Goal: Task Accomplishment & Management: Manage account settings

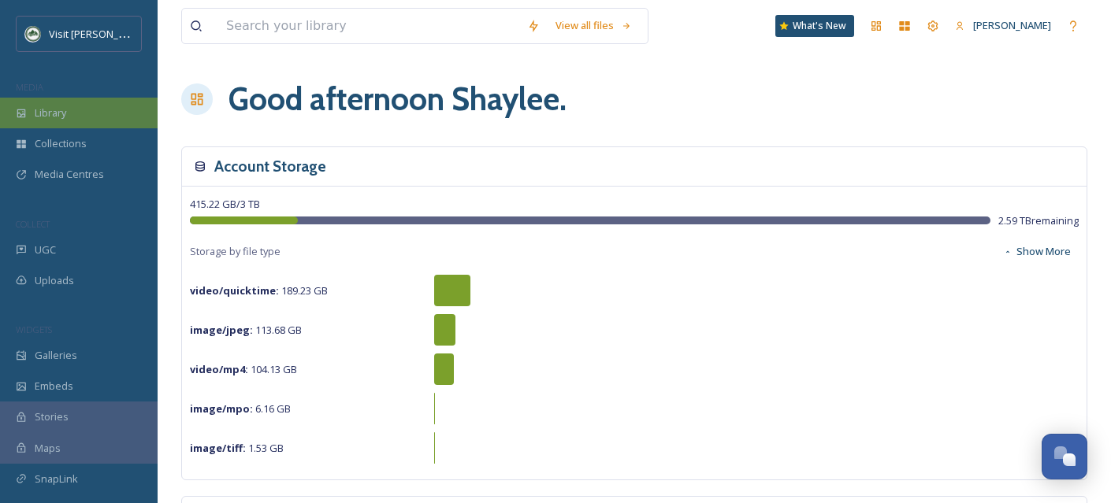
click at [66, 113] on span "Library" at bounding box center [51, 113] width 32 height 15
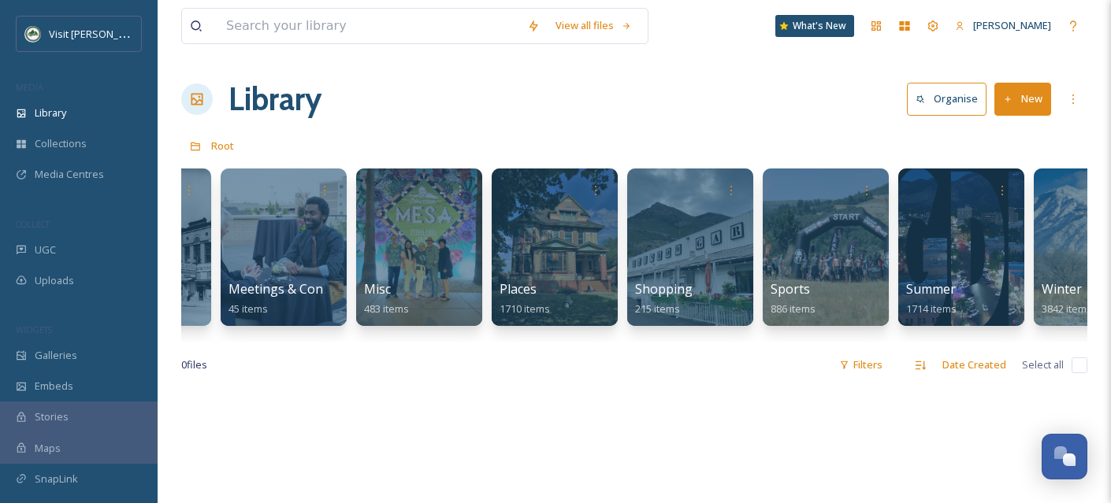
scroll to position [0, 774]
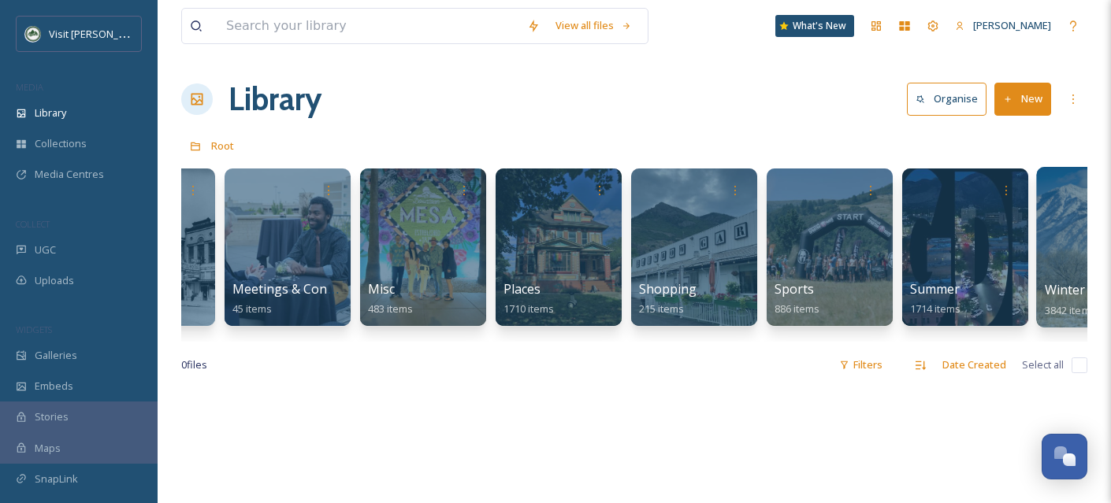
click at [1049, 288] on span "Winter" at bounding box center [1064, 289] width 41 height 17
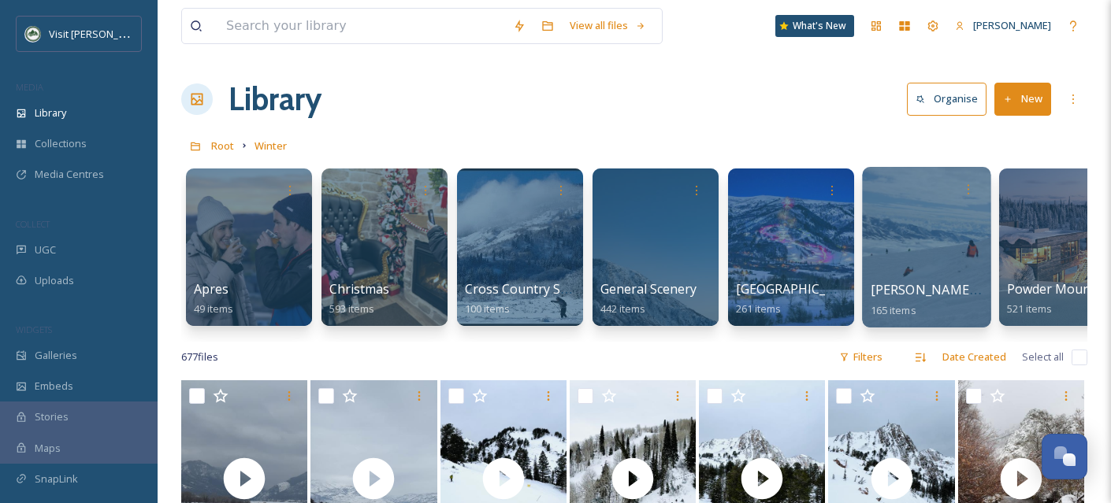
click at [911, 284] on span "[PERSON_NAME] Valley Adaptive" at bounding box center [968, 289] width 197 height 17
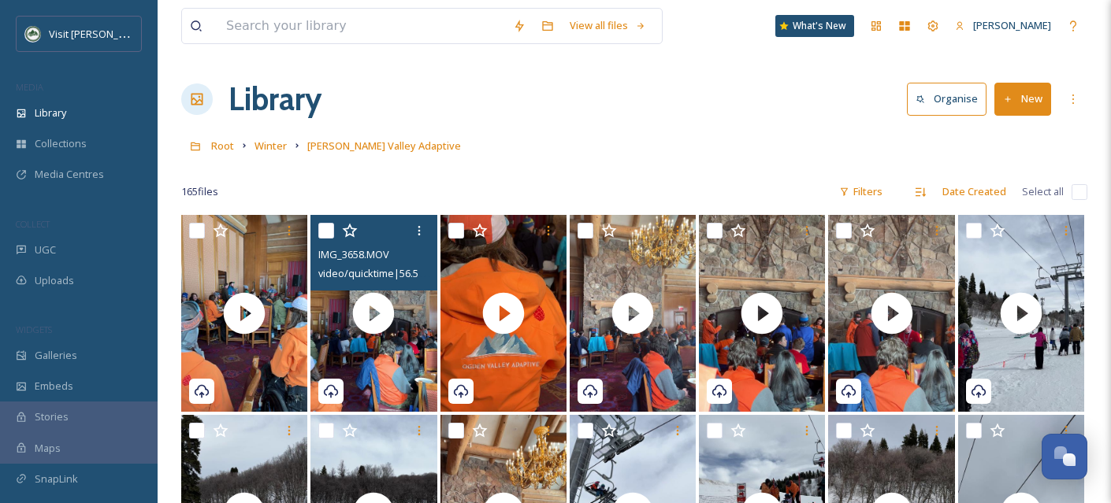
click at [329, 234] on input "checkbox" at bounding box center [326, 231] width 16 height 16
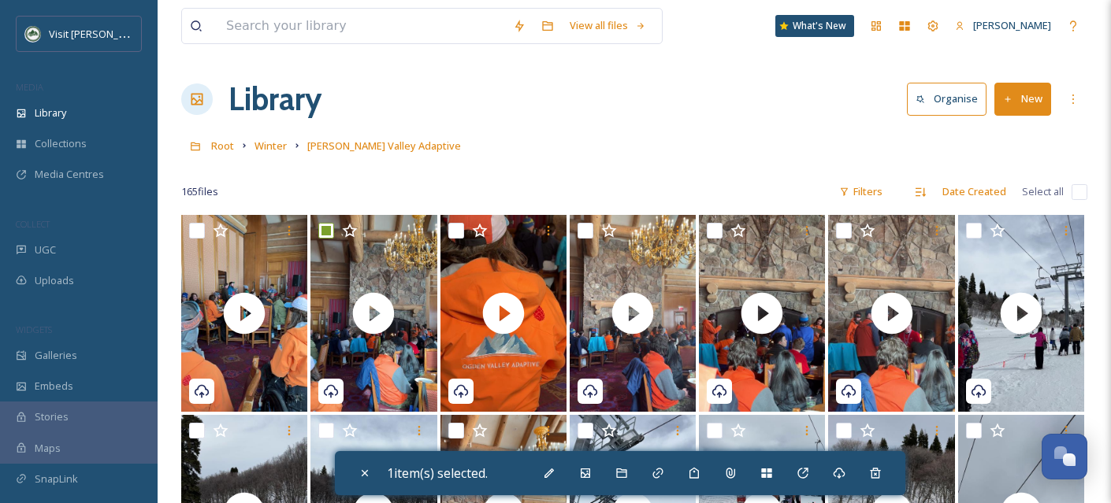
click at [608, 468] on div "1 item(s) selected." at bounding box center [620, 473] width 570 height 44
click at [628, 475] on icon at bounding box center [621, 473] width 13 height 13
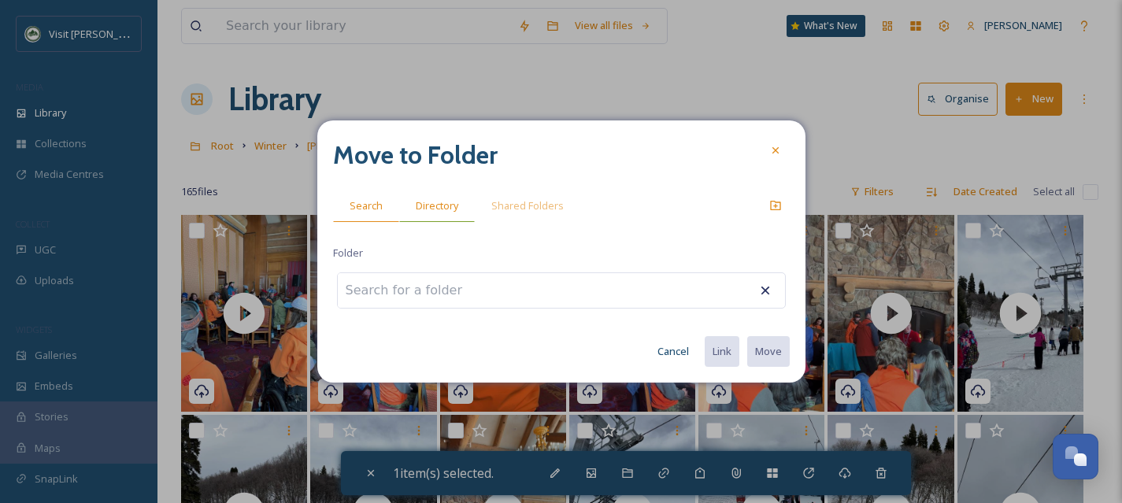
click at [458, 211] on div "Directory" at bounding box center [437, 206] width 76 height 32
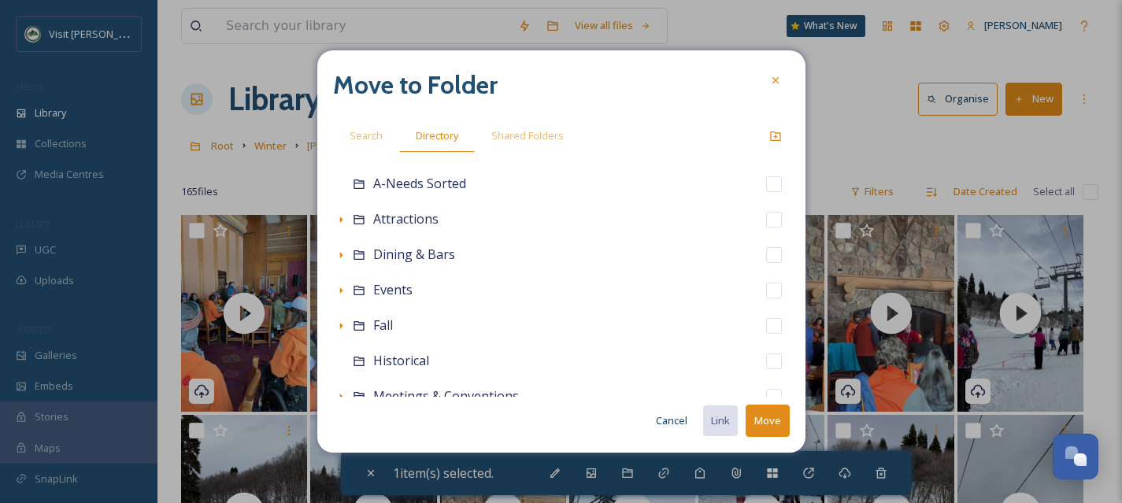
scroll to position [349, 0]
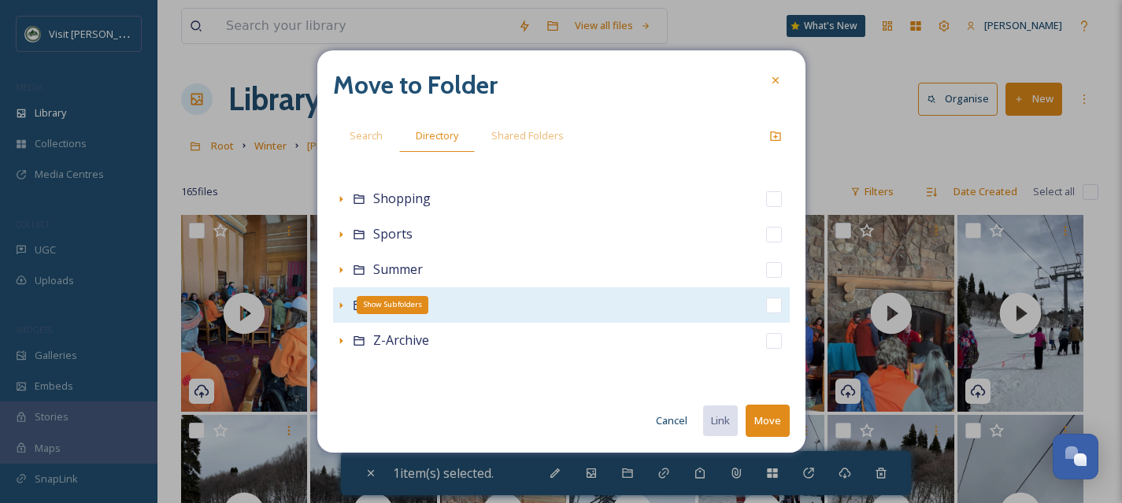
click at [343, 311] on icon at bounding box center [341, 305] width 13 height 13
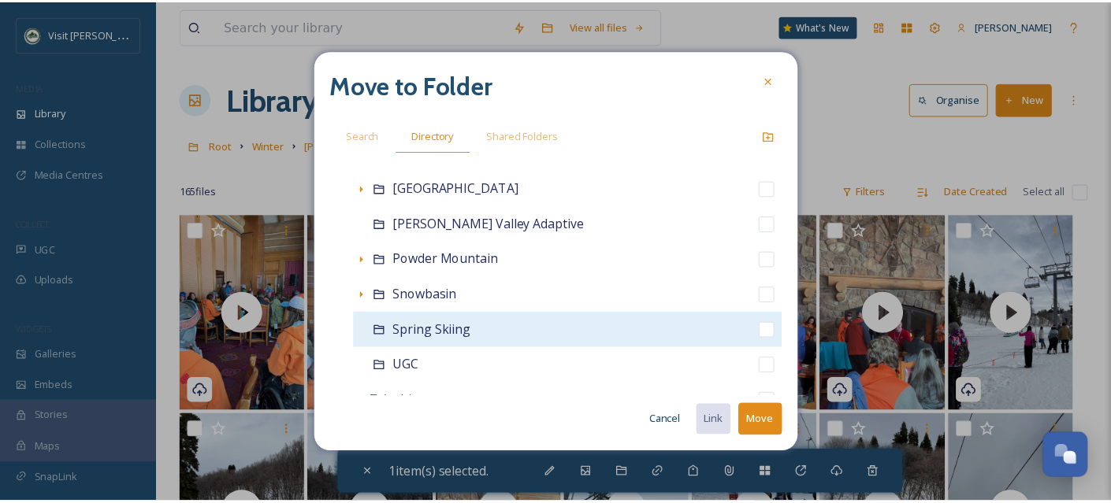
scroll to position [633, 0]
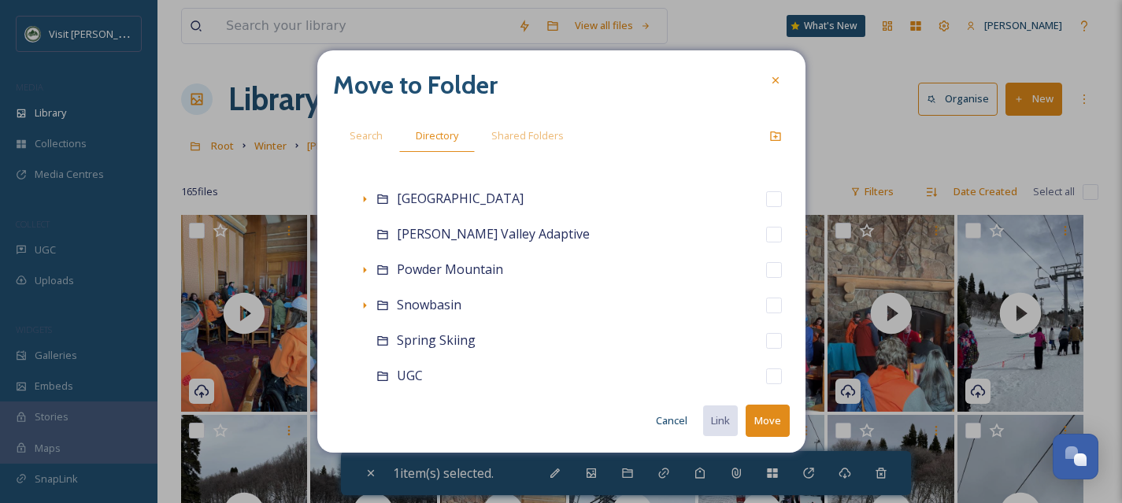
click at [681, 419] on button "Cancel" at bounding box center [671, 421] width 47 height 31
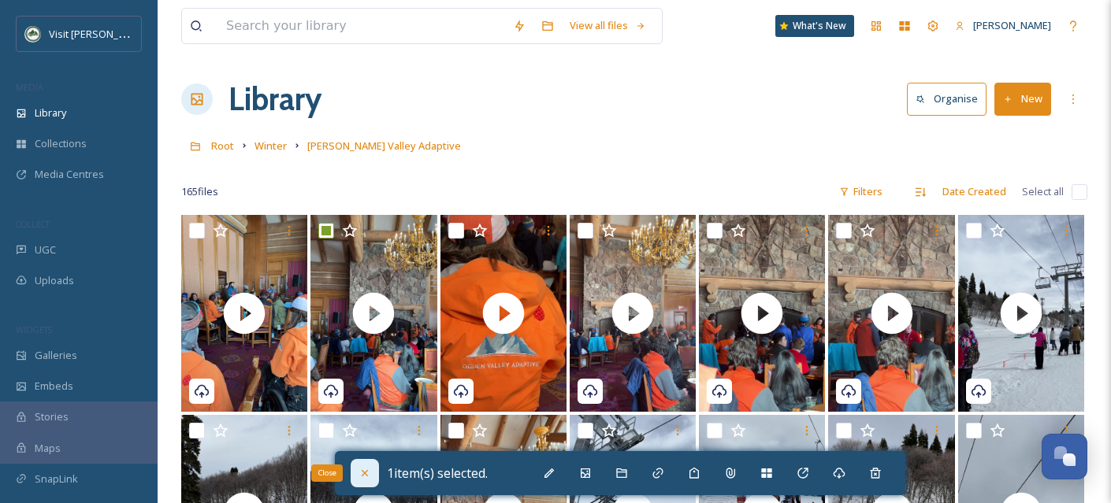
click at [354, 476] on div "Close" at bounding box center [365, 473] width 28 height 28
checkbox input "false"
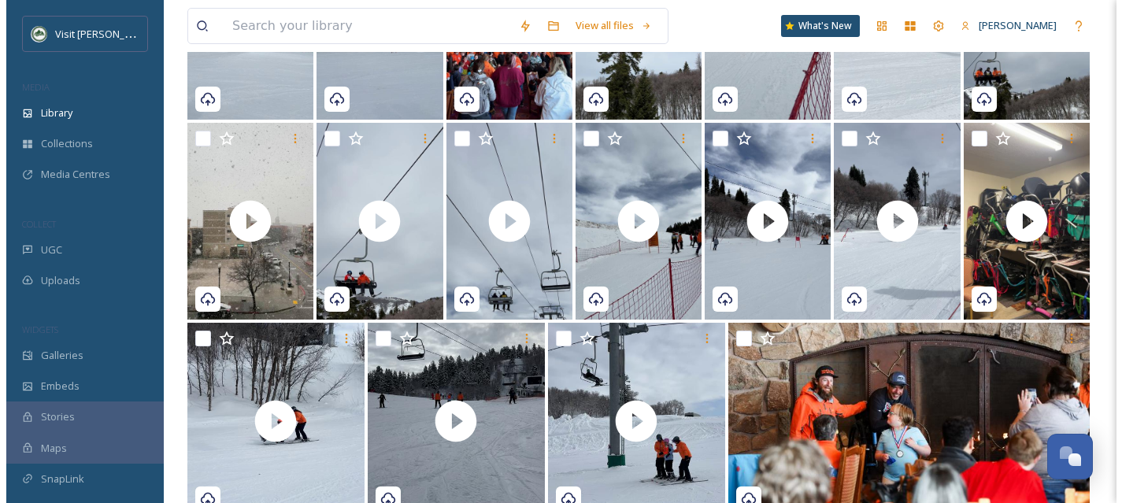
scroll to position [495, 0]
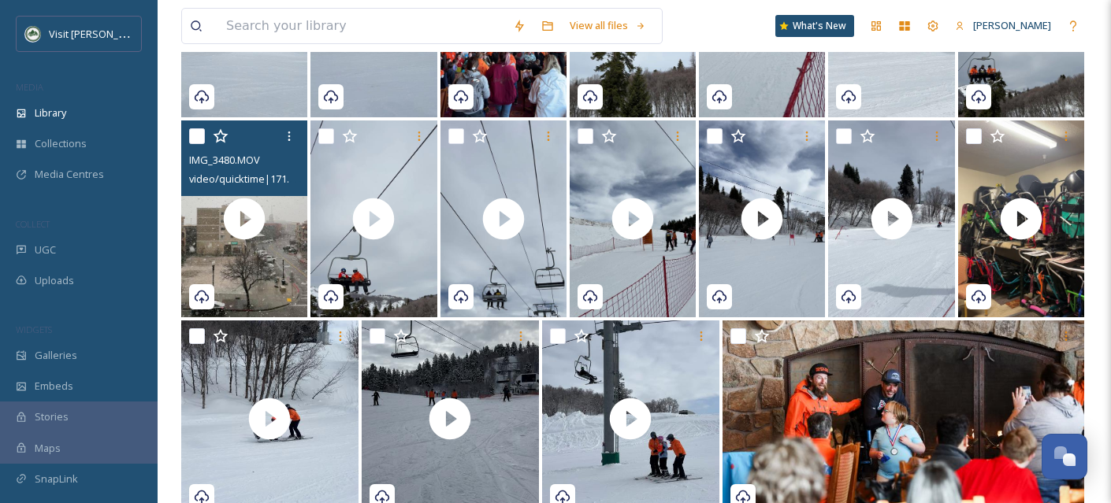
click at [195, 136] on input "checkbox" at bounding box center [197, 136] width 16 height 16
checkbox input "true"
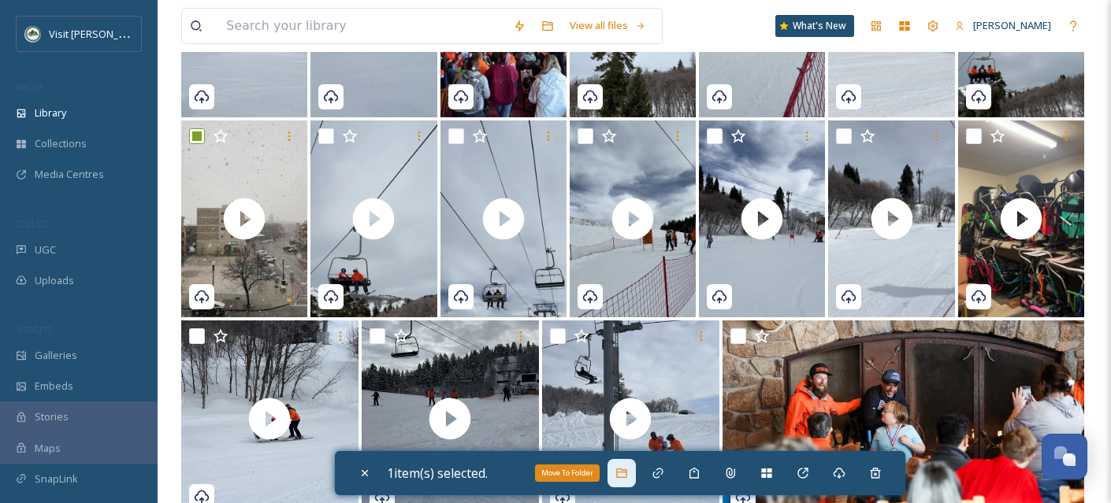
click at [632, 480] on div "Move To Folder" at bounding box center [621, 473] width 28 height 28
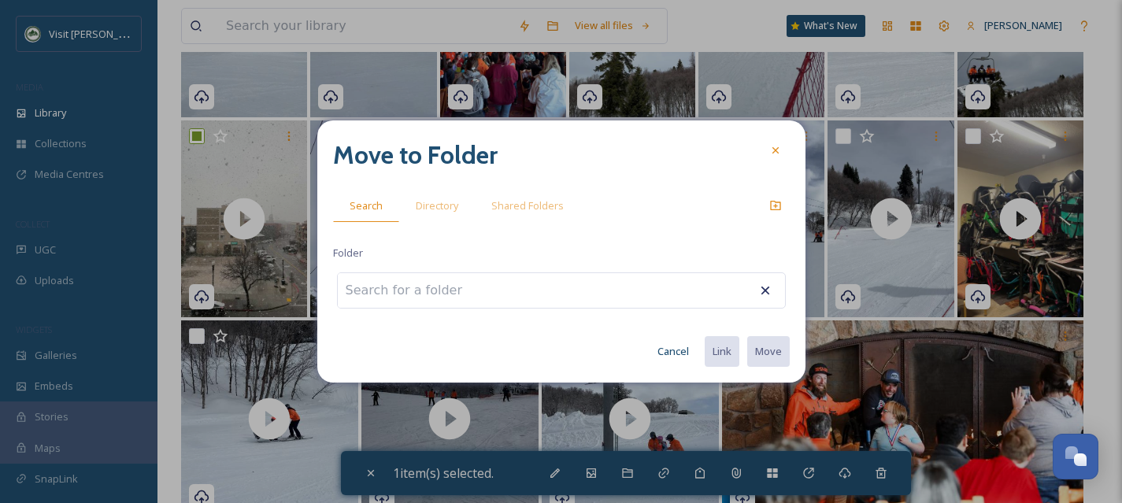
click at [389, 300] on input at bounding box center [424, 290] width 173 height 35
type input "g"
click at [422, 203] on span "Directory" at bounding box center [437, 205] width 43 height 15
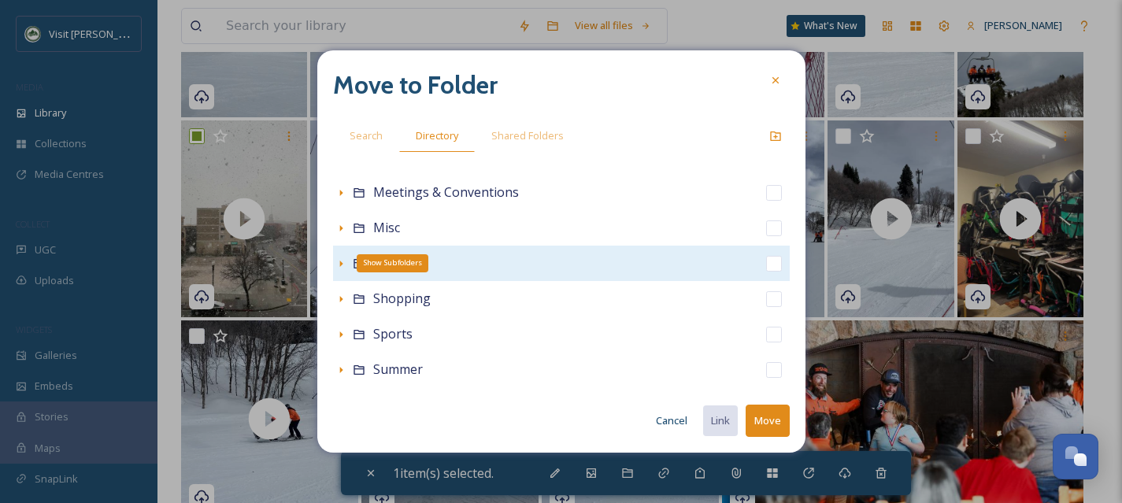
scroll to position [273, 0]
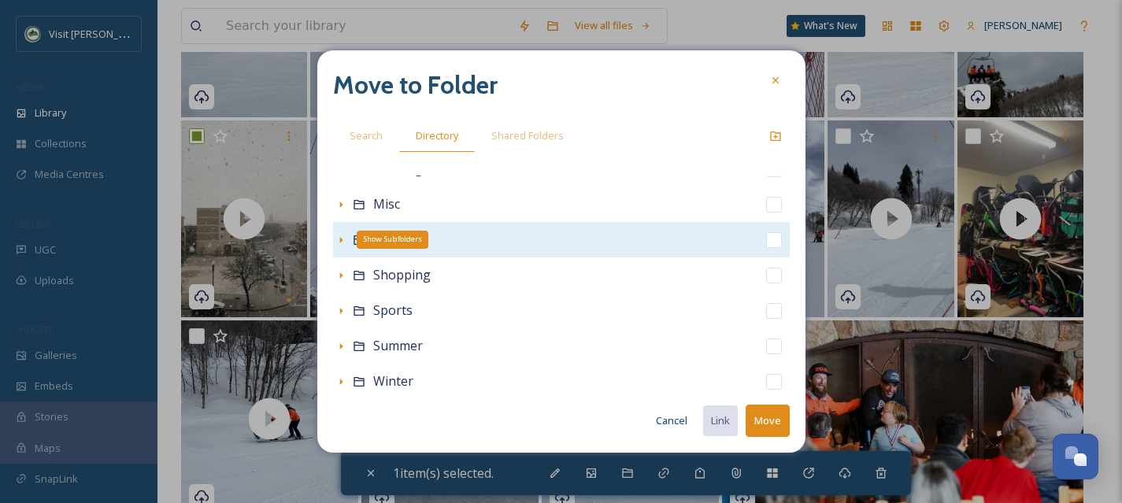
click at [341, 239] on icon at bounding box center [340, 240] width 3 height 6
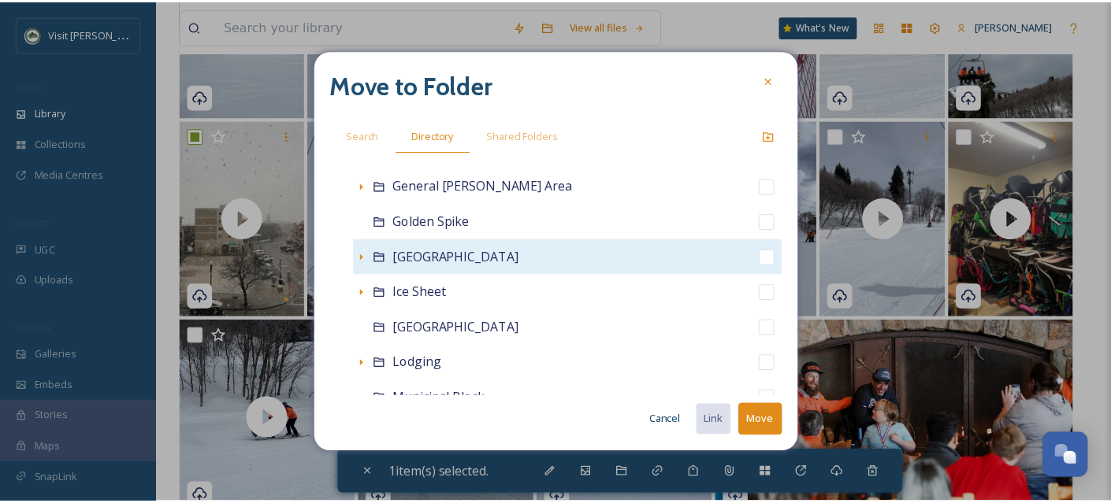
scroll to position [398, 0]
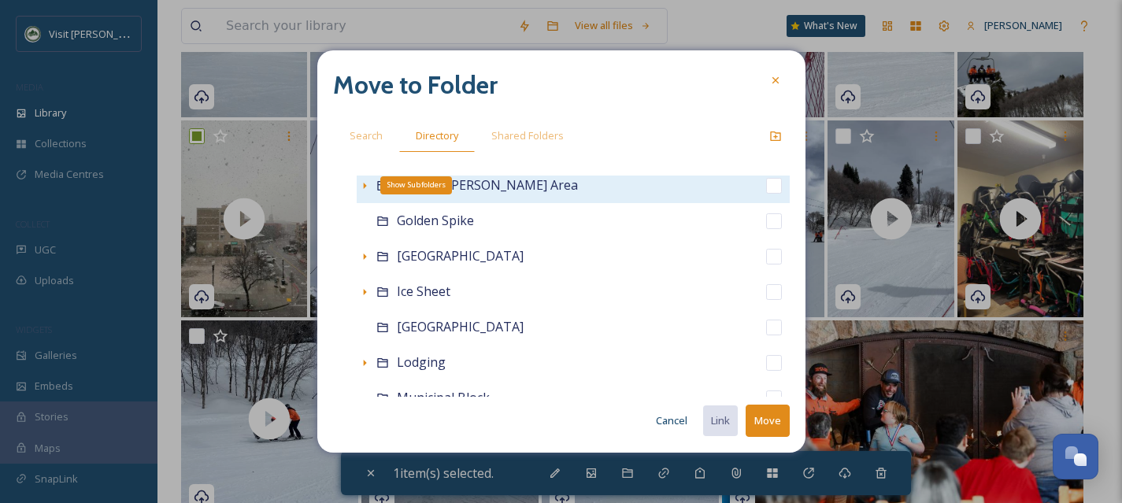
click at [362, 186] on icon at bounding box center [364, 186] width 13 height 13
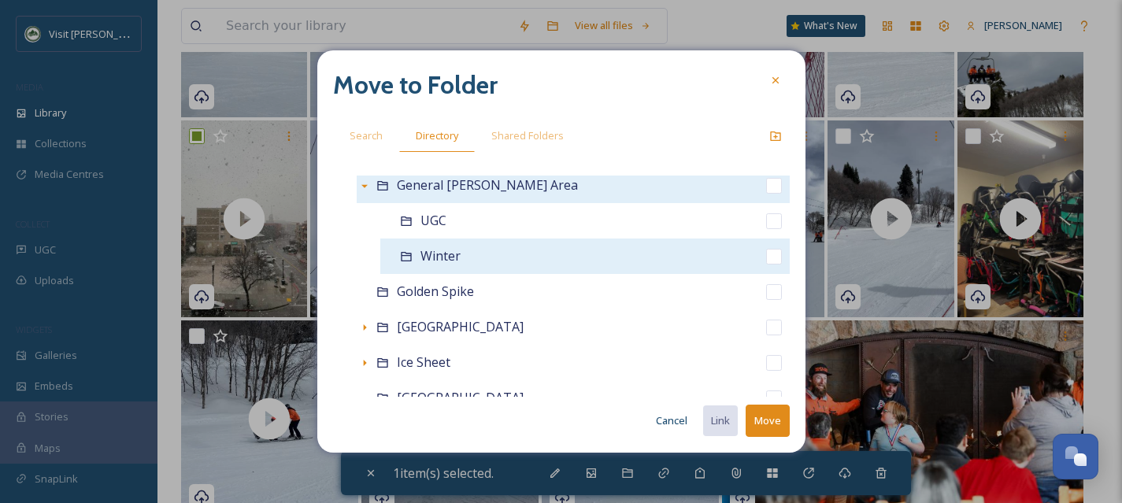
click at [766, 259] on input "checkbox" at bounding box center [774, 257] width 16 height 16
checkbox input "true"
checkbox input "false"
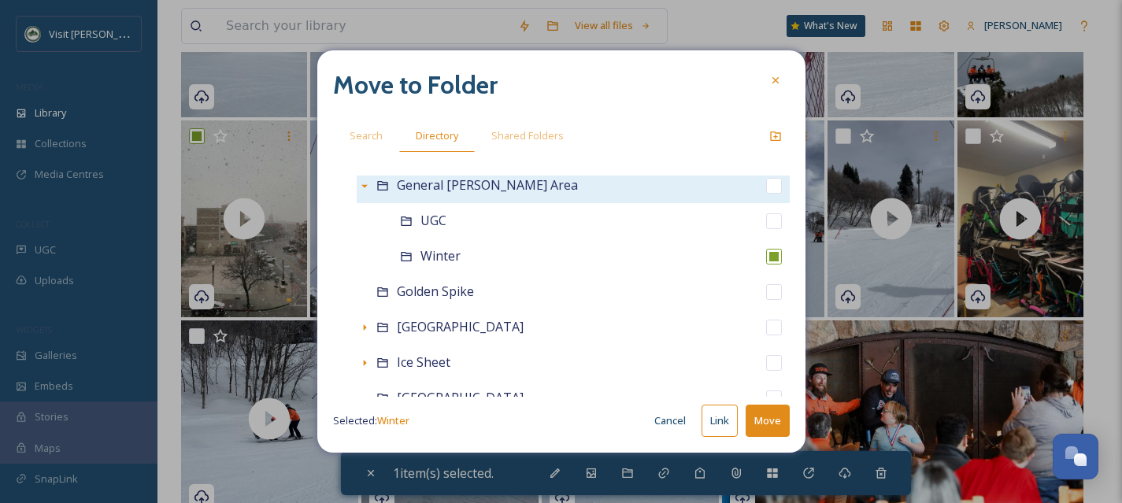
click at [776, 413] on button "Move" at bounding box center [768, 421] width 44 height 32
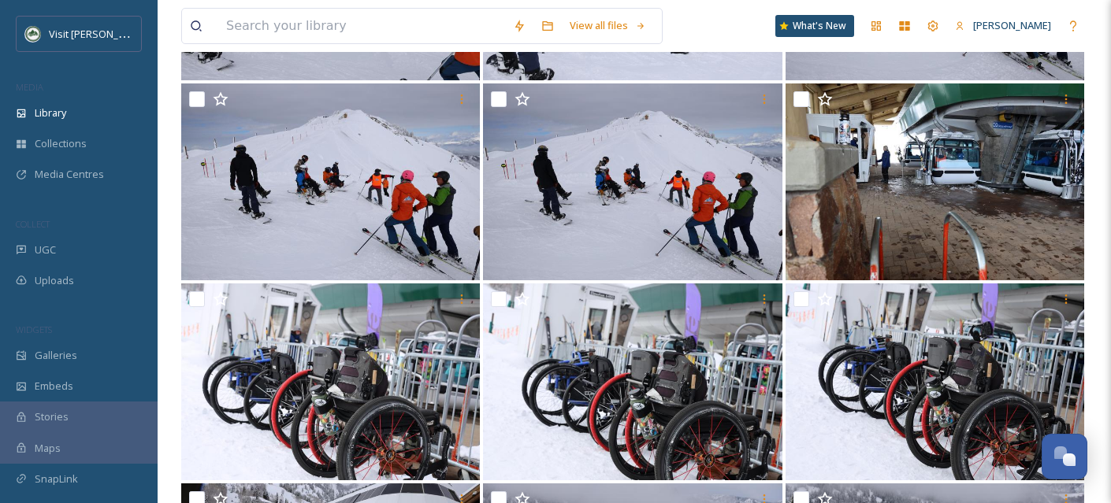
scroll to position [5734, 0]
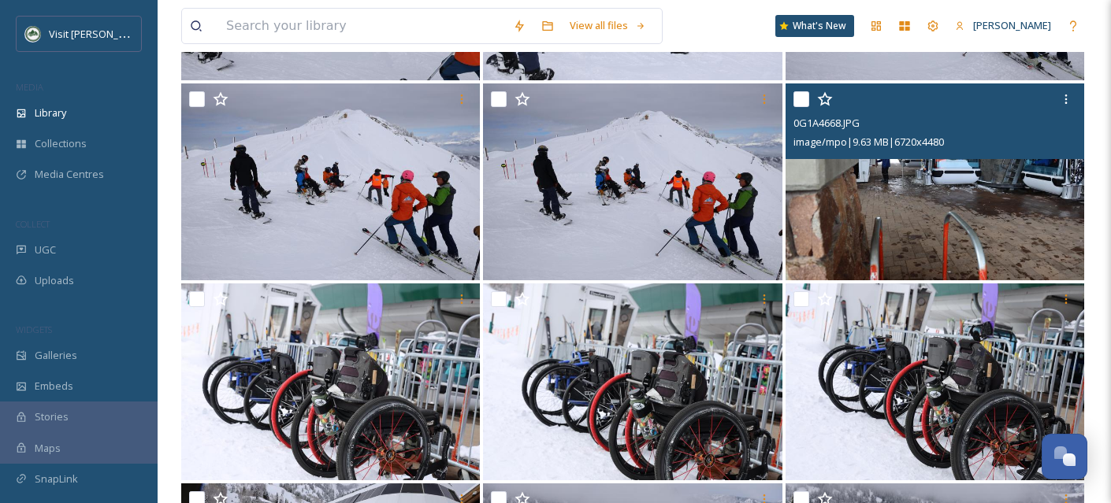
click at [799, 102] on input "checkbox" at bounding box center [801, 99] width 16 height 16
checkbox input "true"
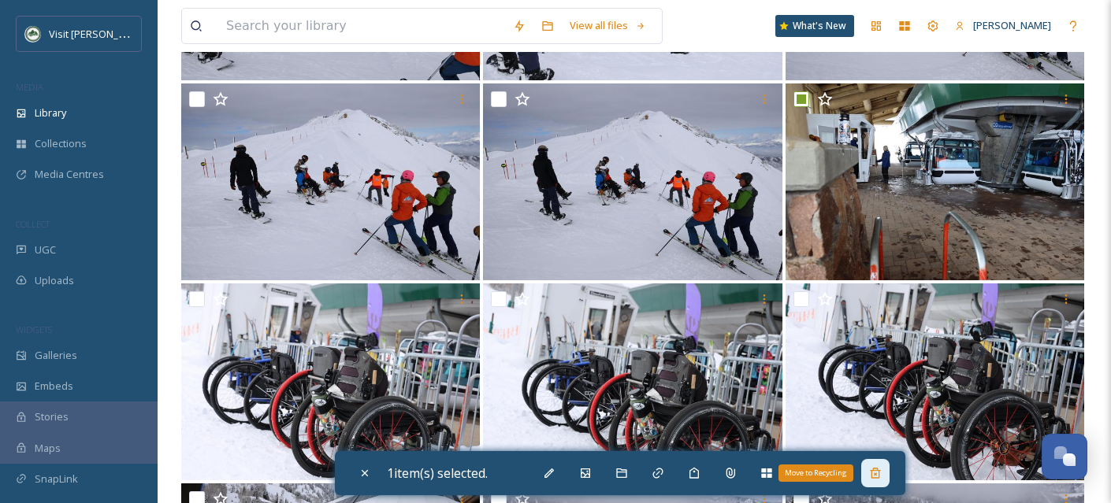
click at [874, 469] on icon at bounding box center [875, 473] width 13 height 13
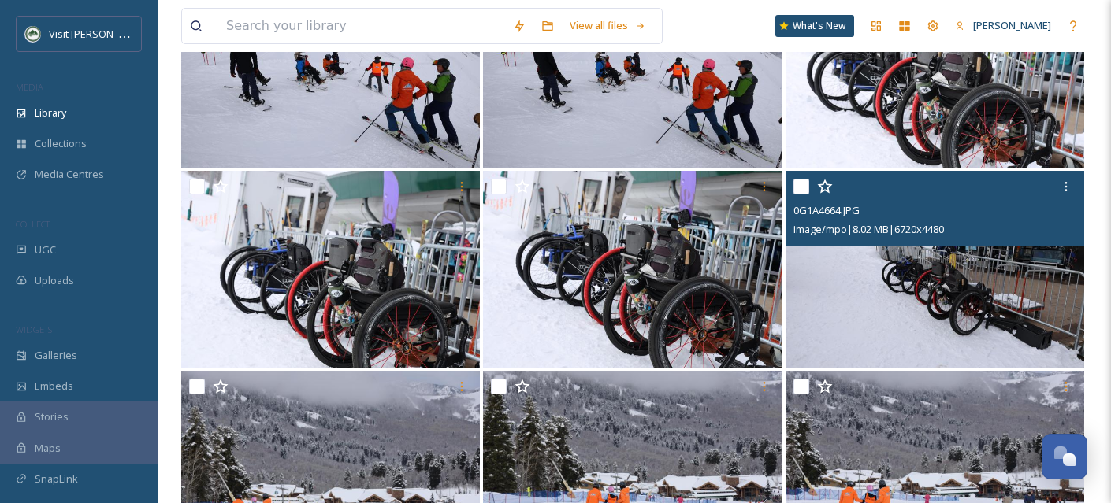
scroll to position [5849, 0]
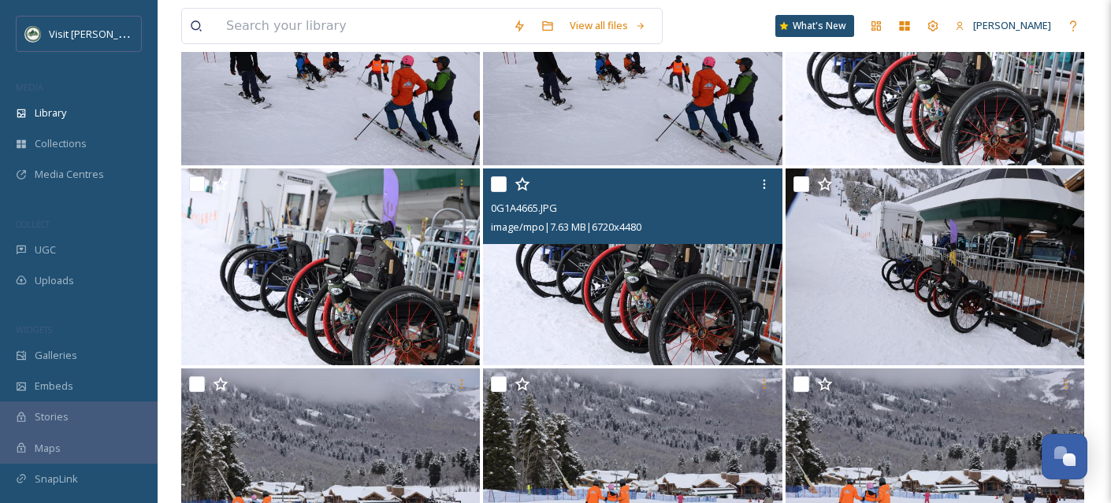
click at [495, 184] on input "checkbox" at bounding box center [499, 184] width 16 height 16
checkbox input "true"
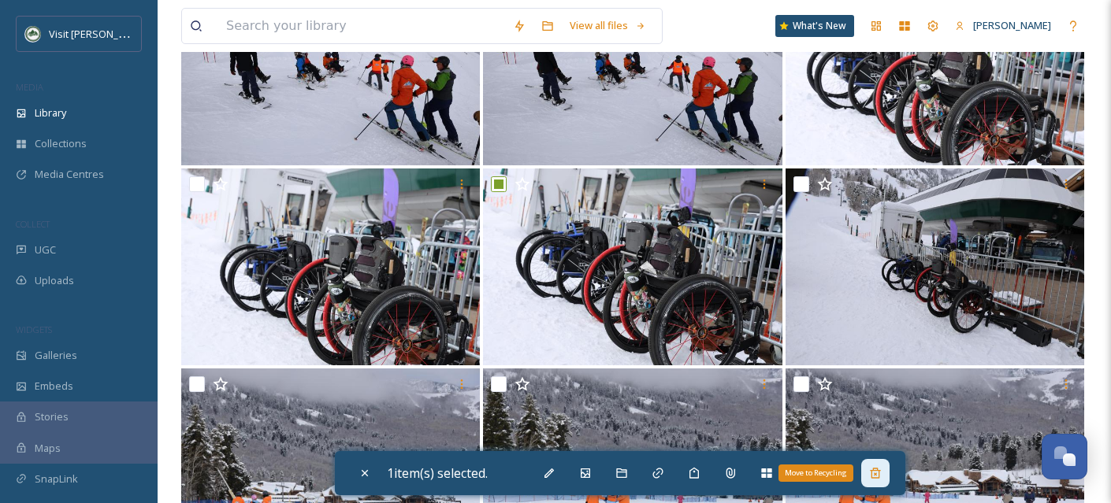
click at [881, 468] on icon at bounding box center [875, 473] width 13 height 13
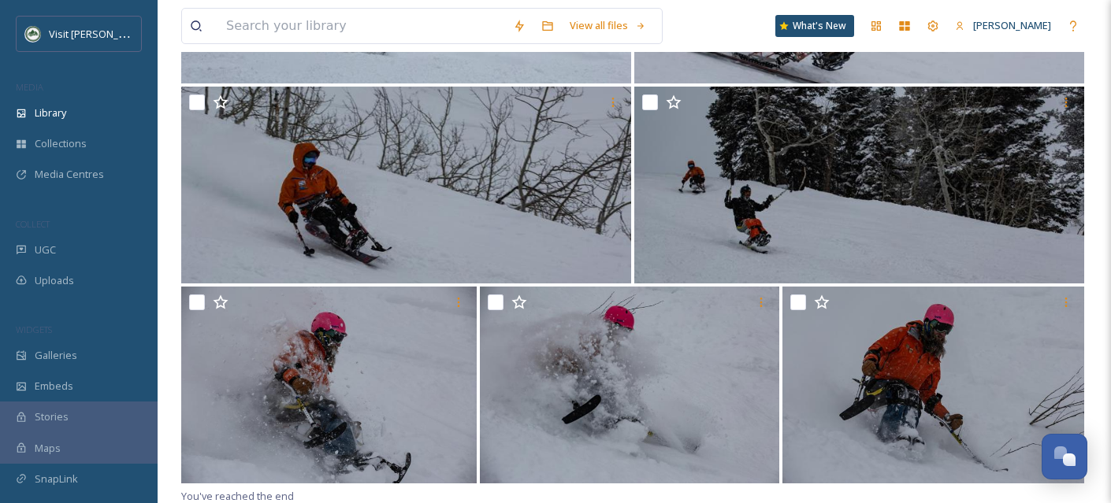
scroll to position [8934, 0]
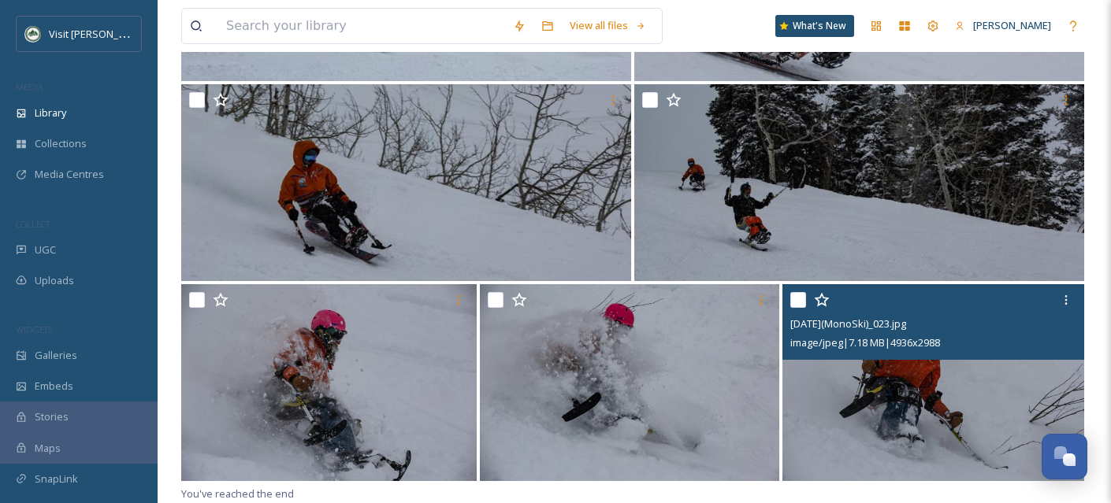
click at [790, 299] on input "checkbox" at bounding box center [798, 300] width 16 height 16
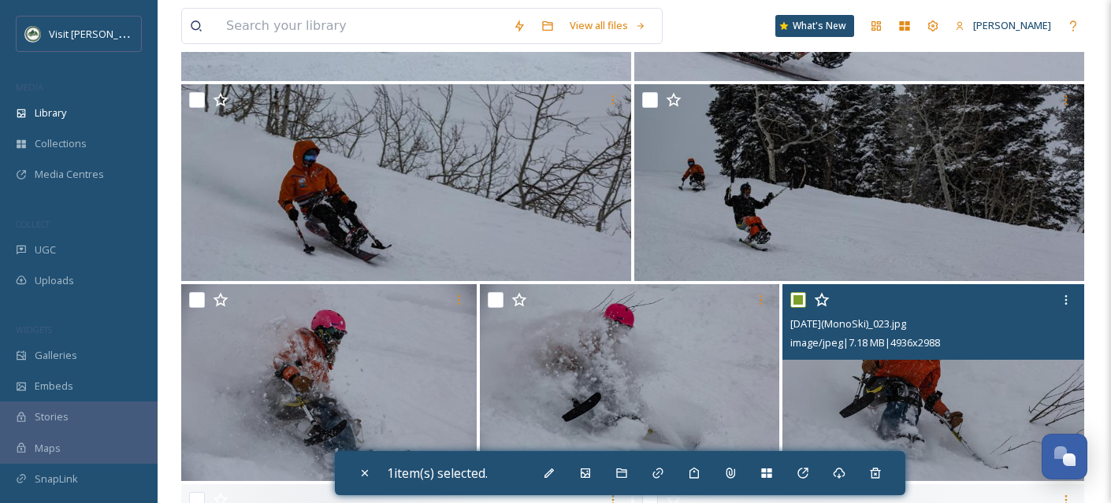
click at [792, 300] on input "checkbox" at bounding box center [798, 300] width 16 height 16
checkbox input "false"
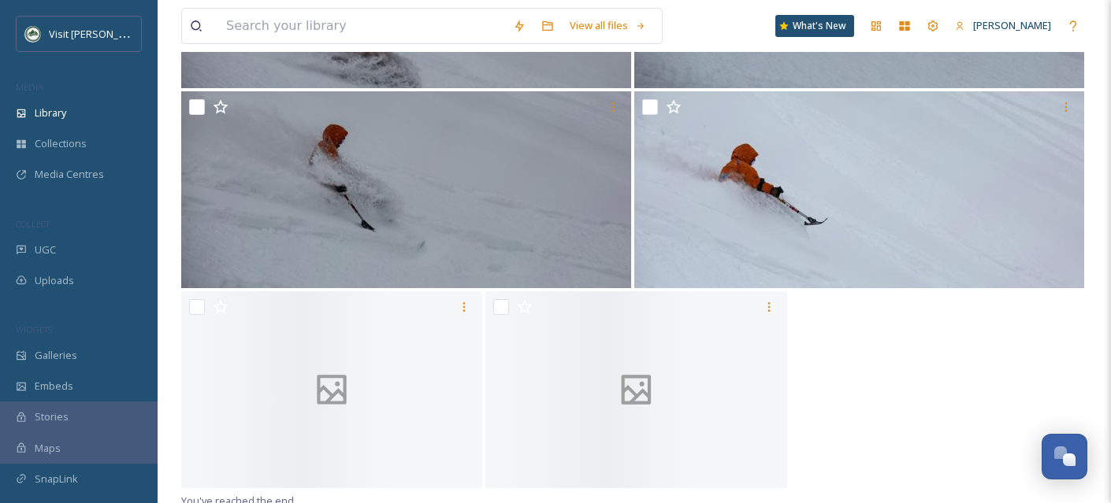
scroll to position [10735, 0]
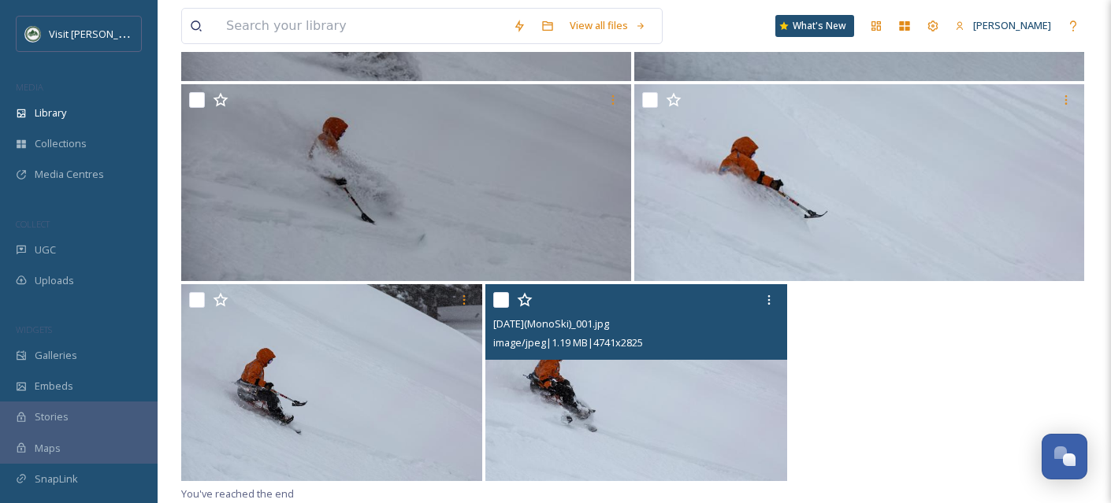
click at [495, 299] on input "checkbox" at bounding box center [501, 300] width 16 height 16
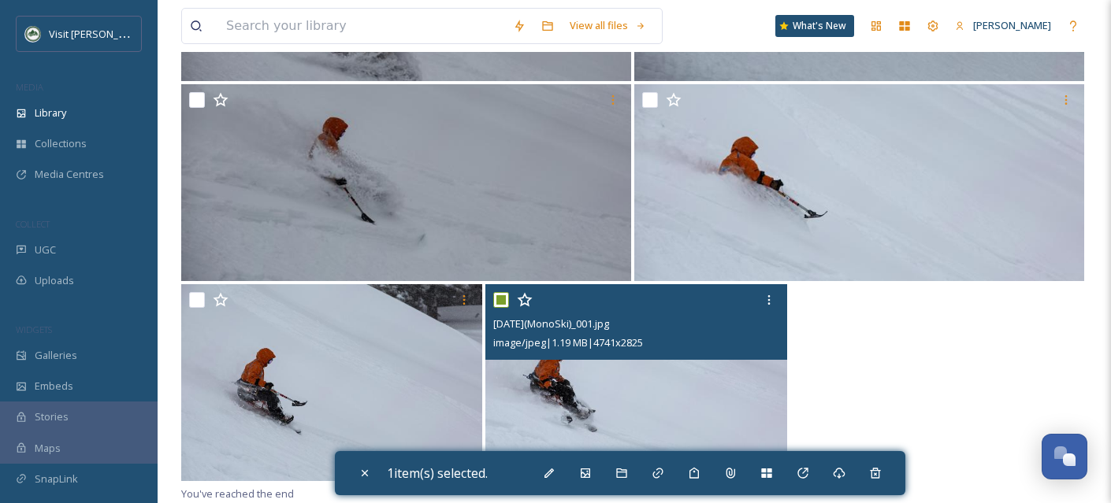
click at [495, 299] on input "checkbox" at bounding box center [501, 300] width 16 height 16
checkbox input "false"
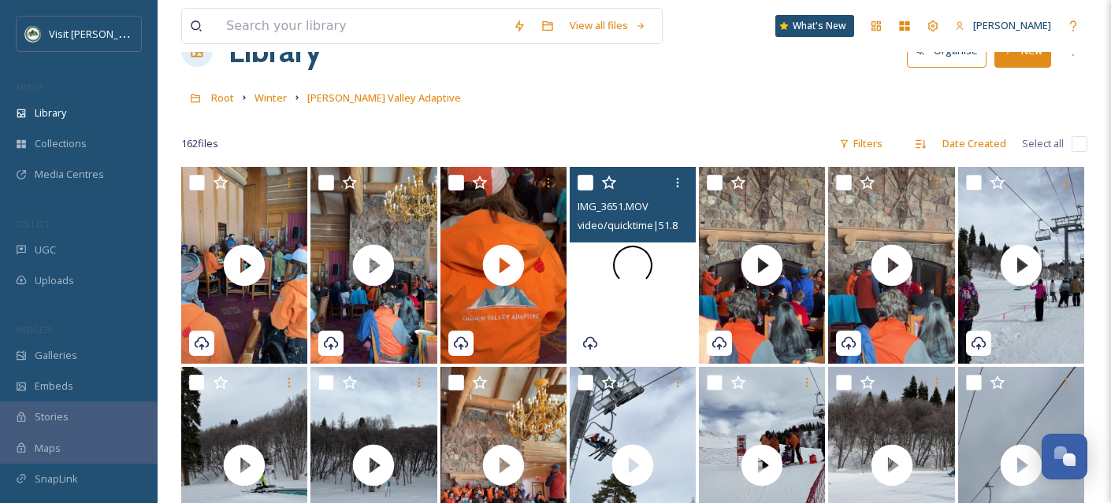
scroll to position [0, 0]
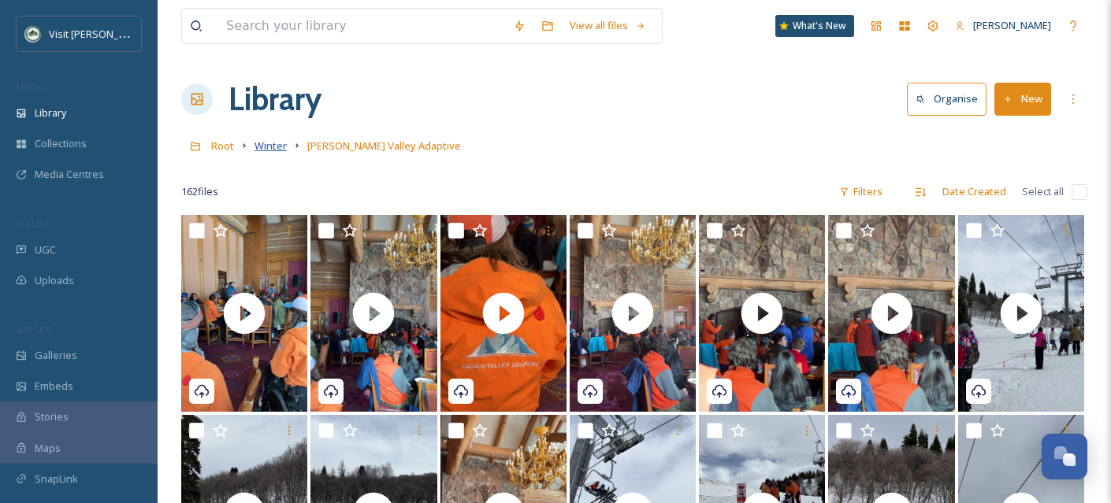
click at [258, 148] on span "Winter" at bounding box center [270, 146] width 32 height 14
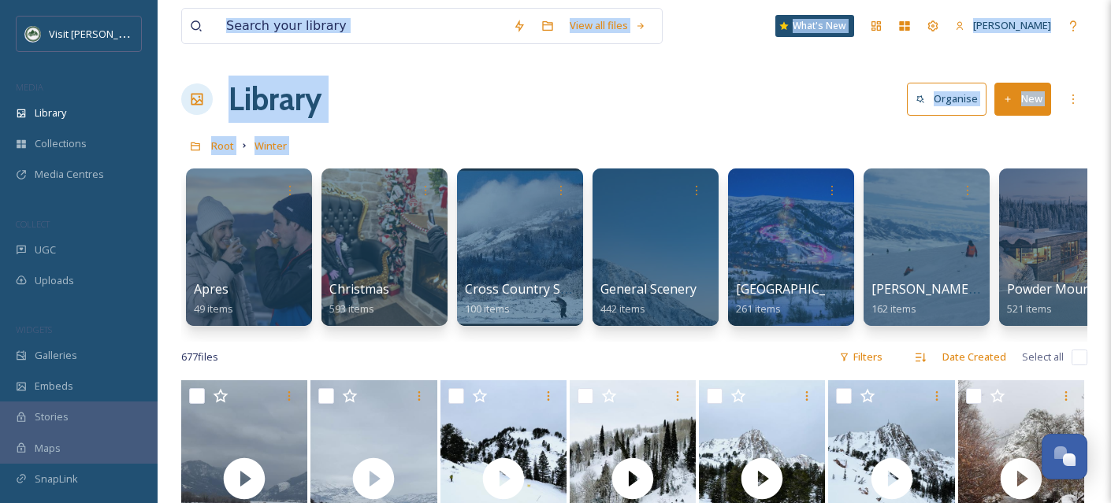
drag, startPoint x: 465, startPoint y: 354, endPoint x: 647, endPoint y: 355, distance: 182.7
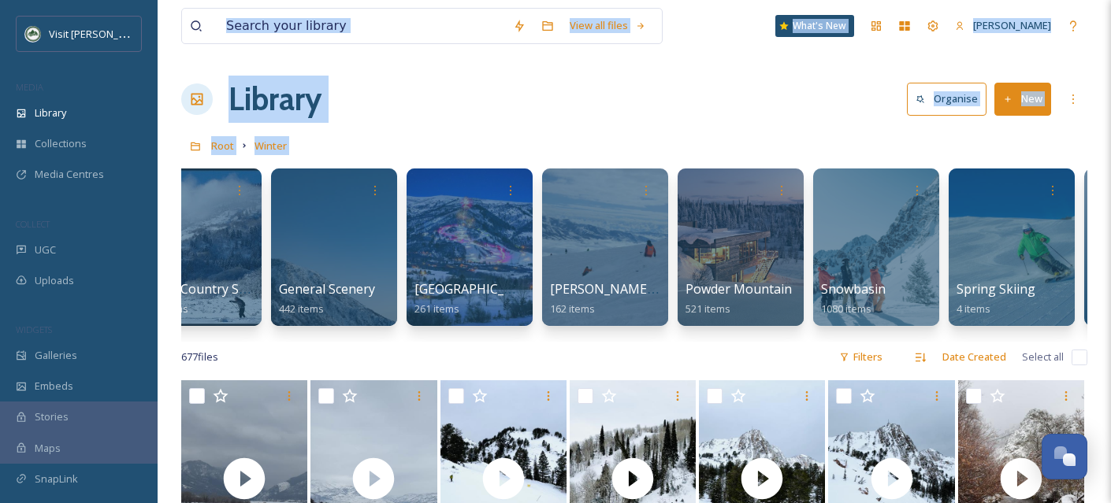
scroll to position [0, 449]
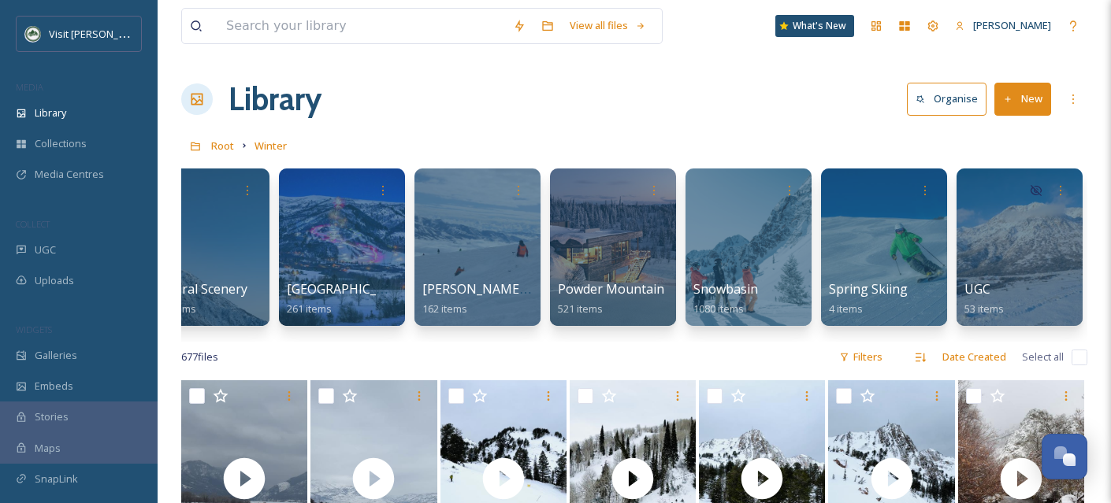
click at [706, 373] on div "677 file s Filters Date Created Select all" at bounding box center [634, 357] width 906 height 31
click at [853, 250] on div at bounding box center [883, 247] width 128 height 161
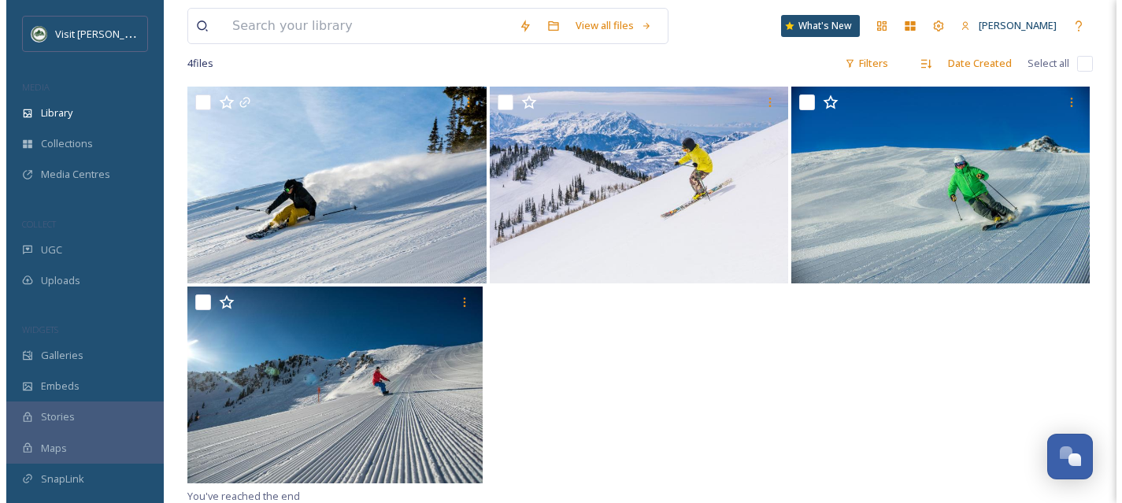
scroll to position [125, 0]
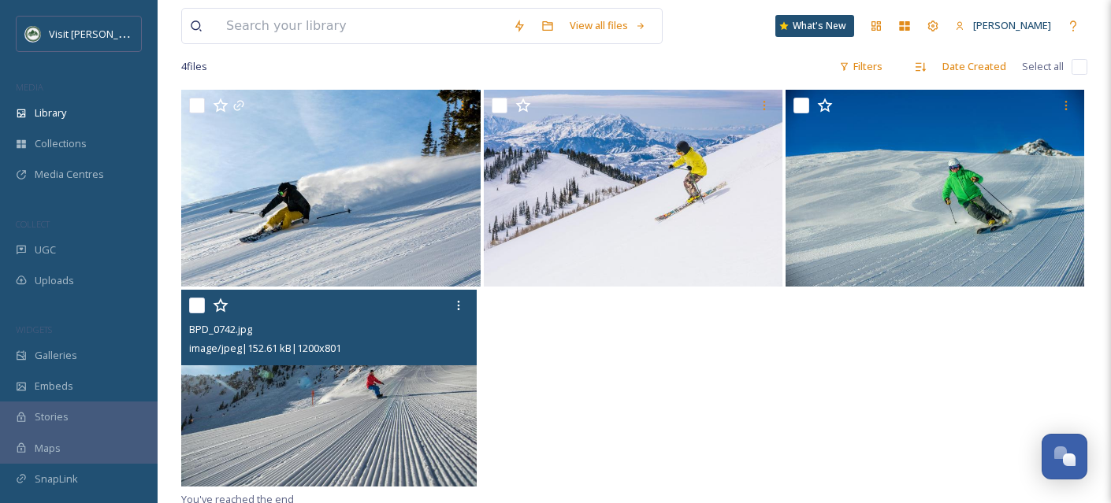
click at [191, 304] on input "checkbox" at bounding box center [197, 306] width 16 height 16
checkbox input "true"
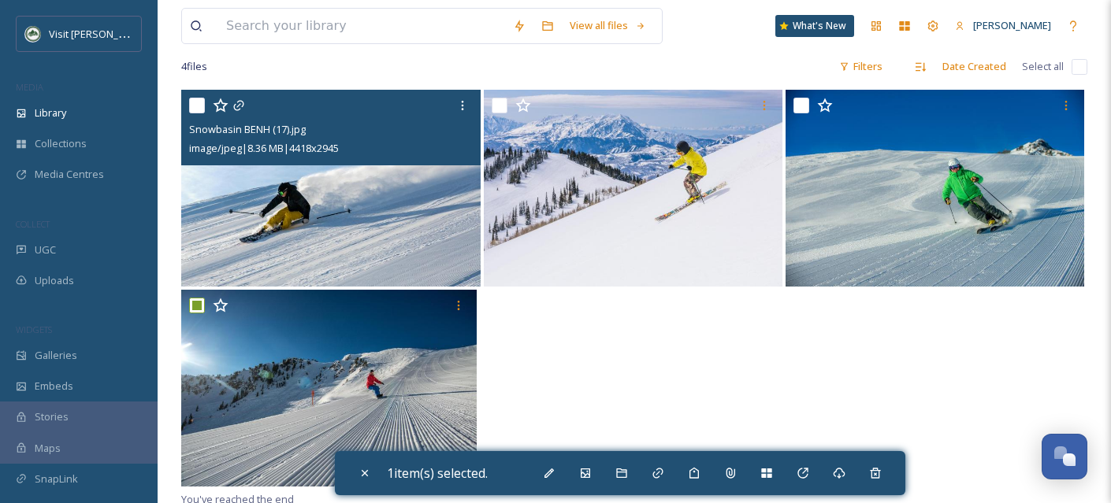
click at [201, 110] on input "checkbox" at bounding box center [197, 106] width 16 height 16
checkbox input "true"
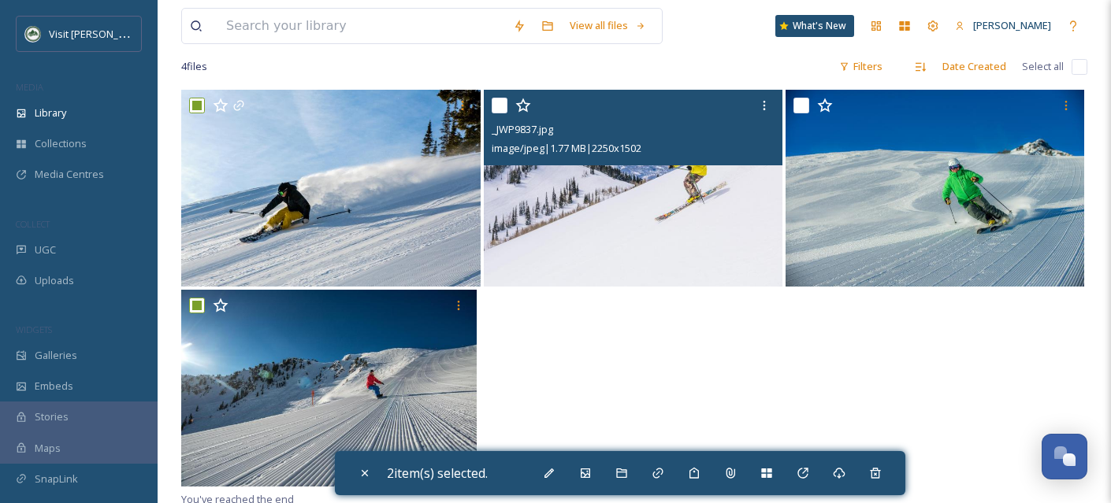
click at [500, 112] on input "checkbox" at bounding box center [500, 106] width 16 height 16
checkbox input "true"
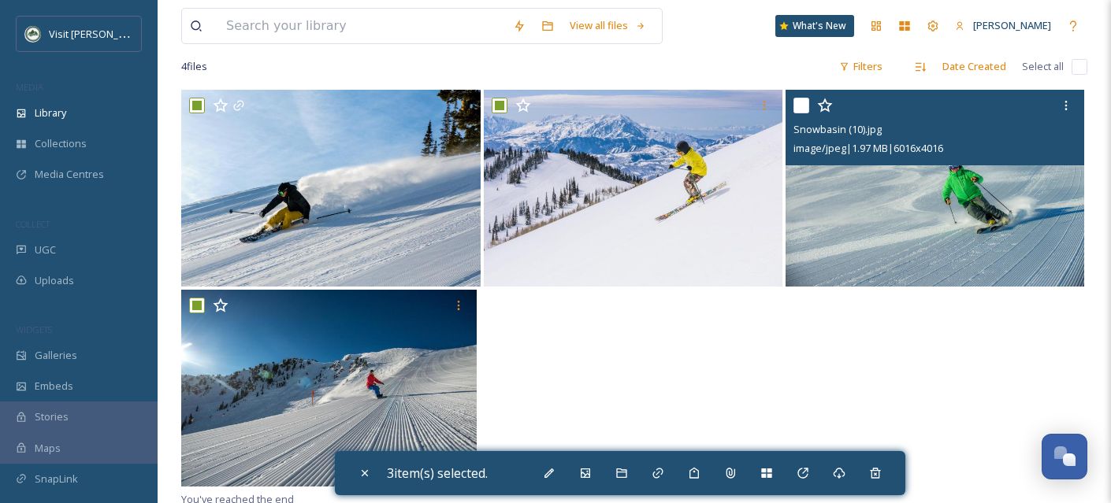
click at [794, 109] on input "checkbox" at bounding box center [801, 106] width 16 height 16
checkbox input "true"
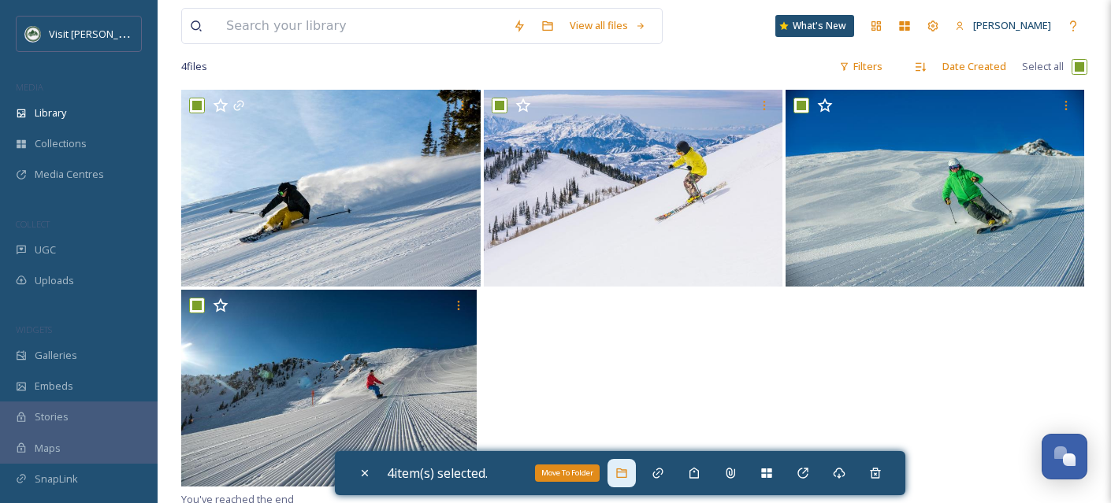
click at [624, 477] on icon at bounding box center [621, 473] width 13 height 13
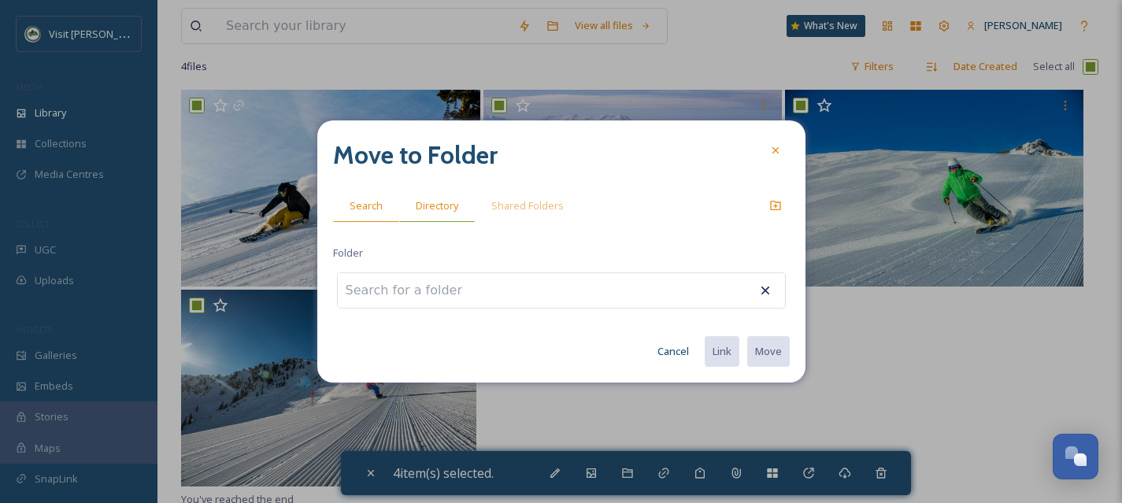
click at [438, 216] on div "Directory" at bounding box center [437, 206] width 76 height 32
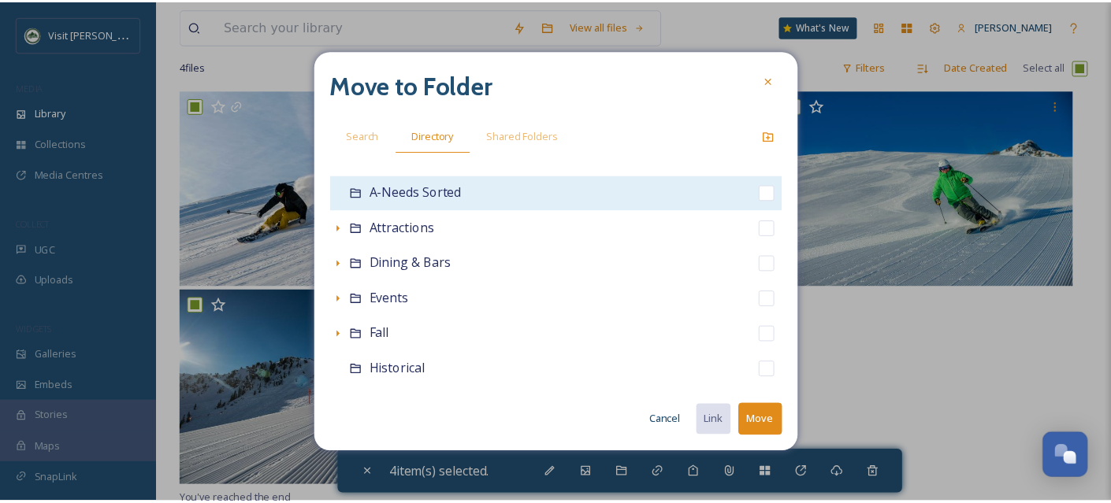
scroll to position [349, 0]
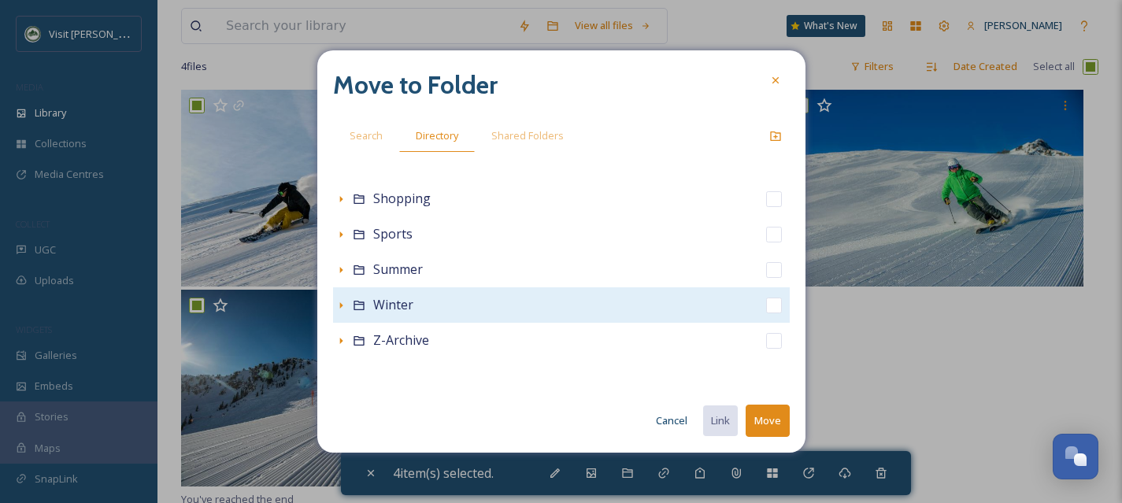
click at [766, 305] on input "checkbox" at bounding box center [774, 306] width 16 height 16
checkbox input "true"
checkbox input "false"
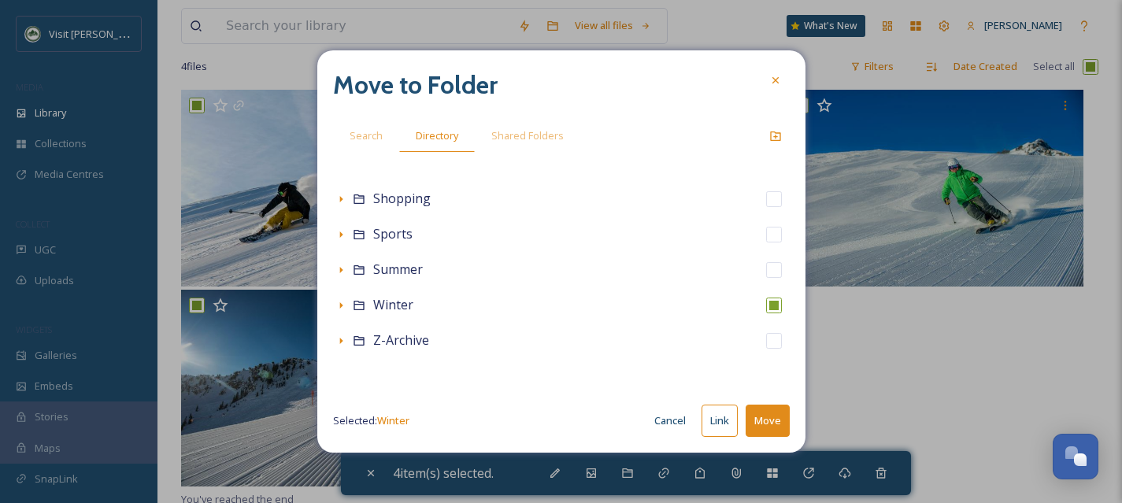
click at [770, 426] on button "Move" at bounding box center [768, 421] width 44 height 32
checkbox input "false"
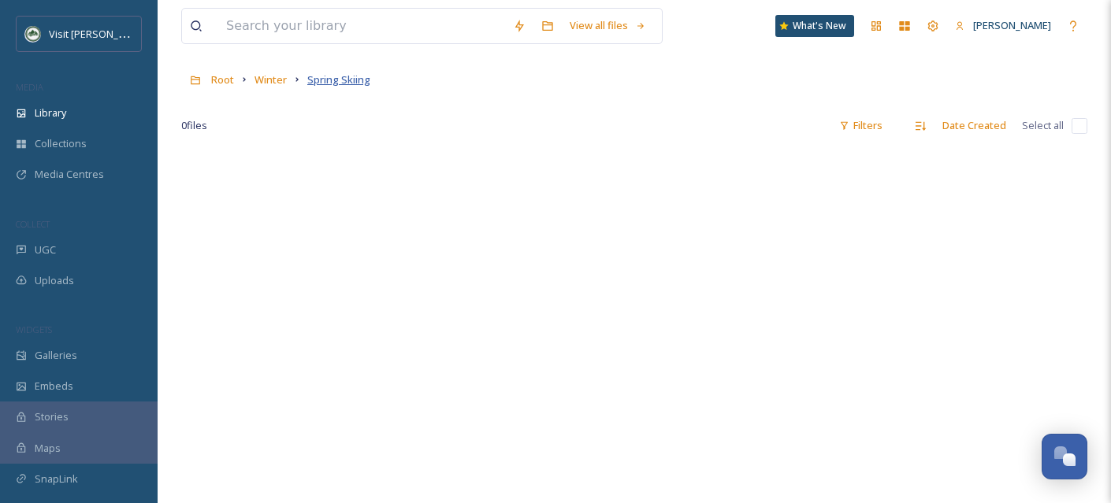
scroll to position [0, 0]
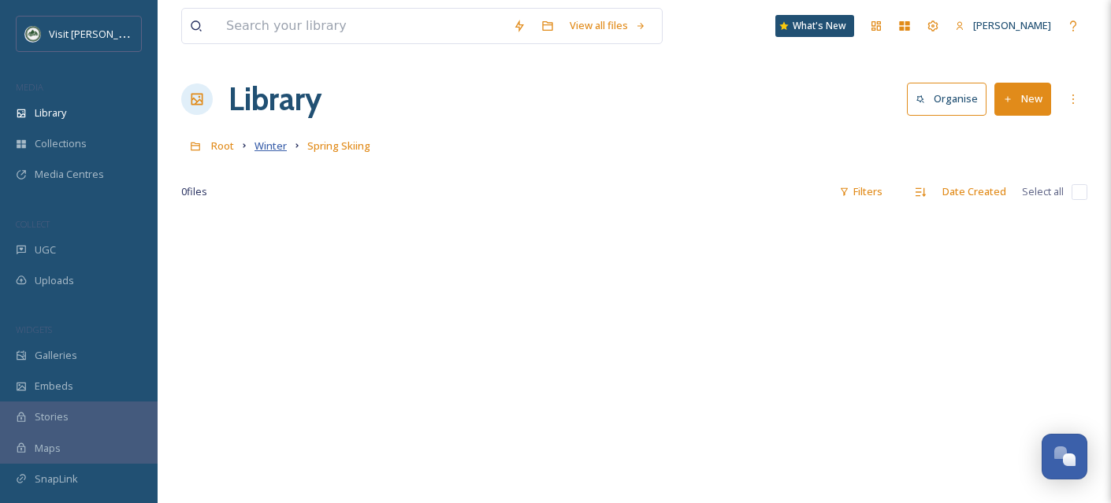
click at [275, 149] on span "Winter" at bounding box center [270, 146] width 32 height 14
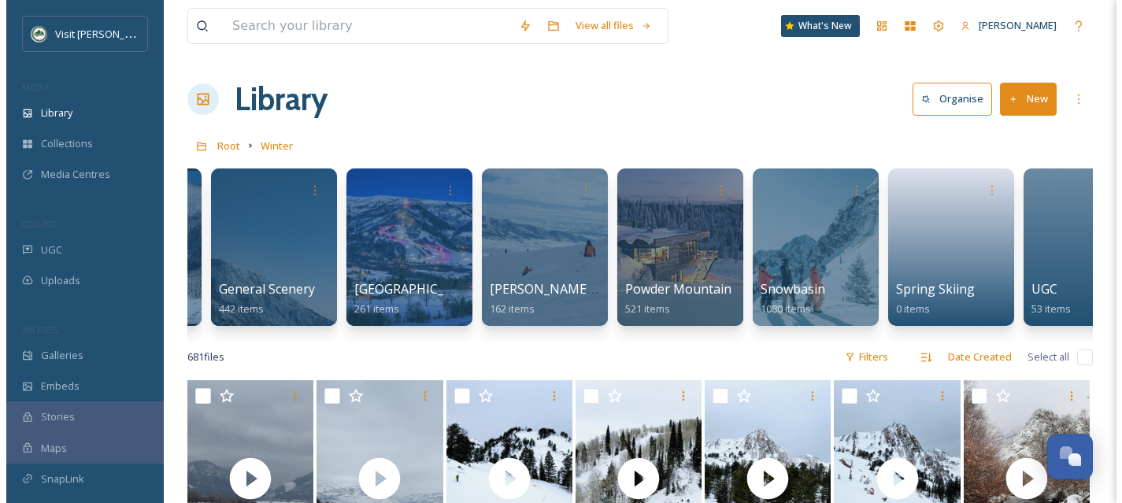
scroll to position [0, 449]
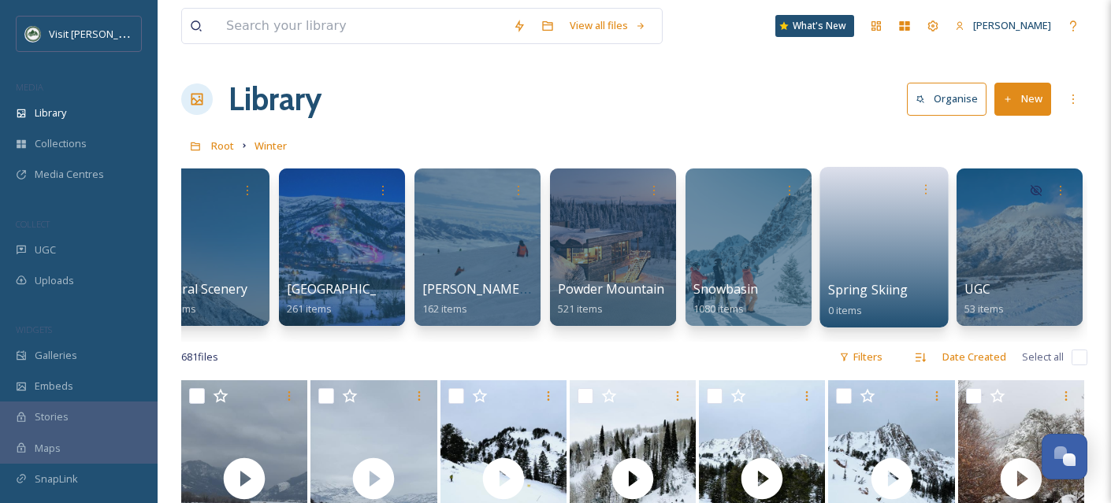
click at [939, 175] on div at bounding box center [925, 189] width 29 height 29
click at [937, 180] on div at bounding box center [925, 189] width 29 height 29
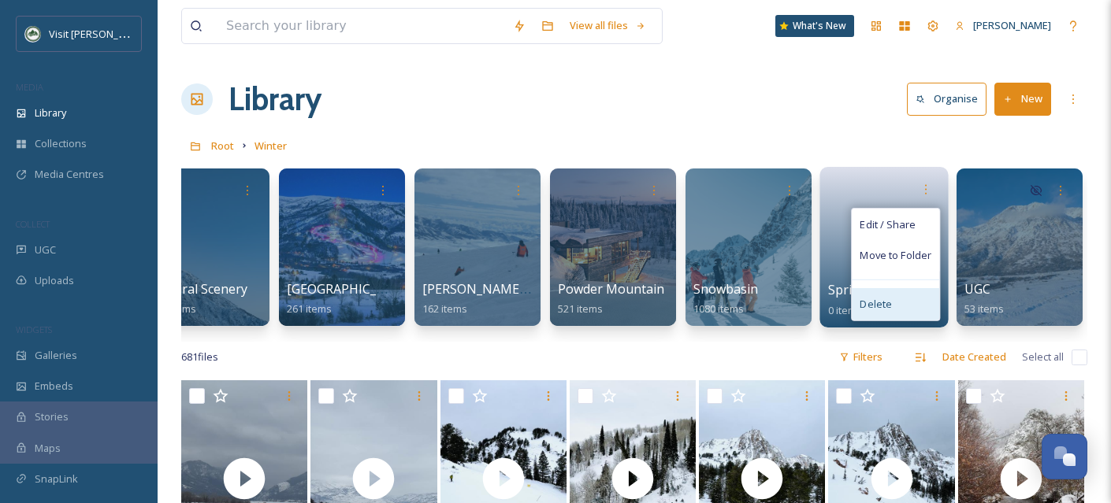
click at [907, 303] on div "Delete" at bounding box center [894, 304] width 87 height 32
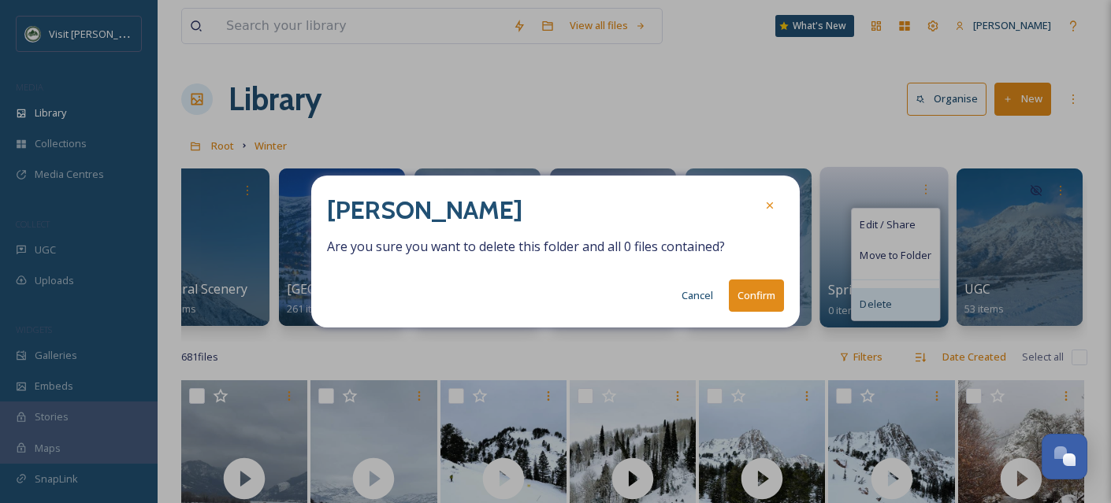
scroll to position [0, 437]
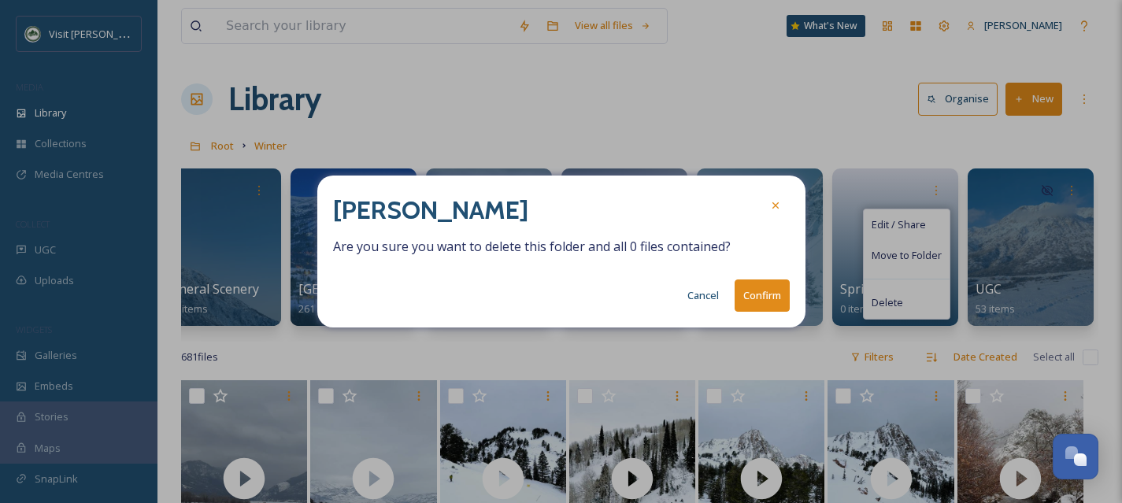
click at [751, 291] on button "Confirm" at bounding box center [762, 296] width 55 height 32
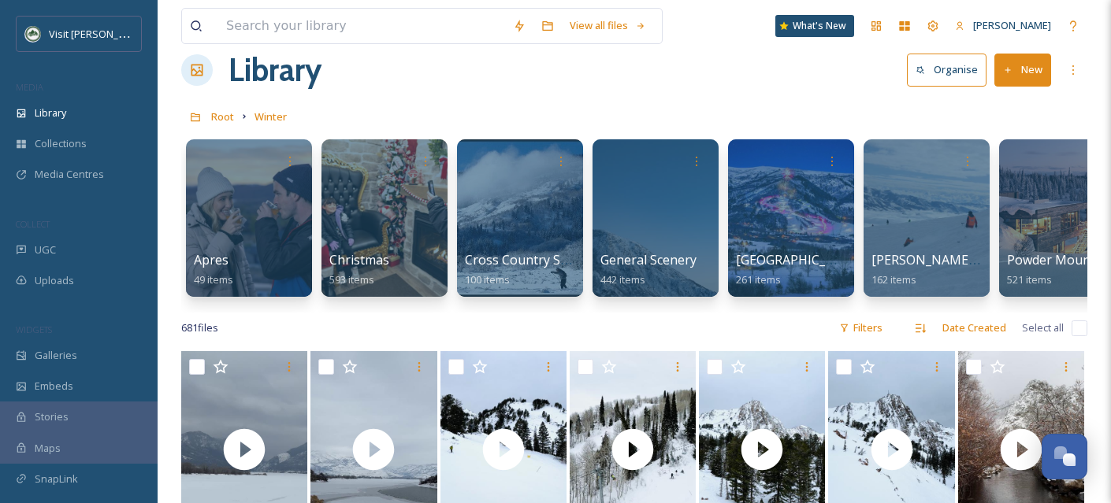
scroll to position [0, 0]
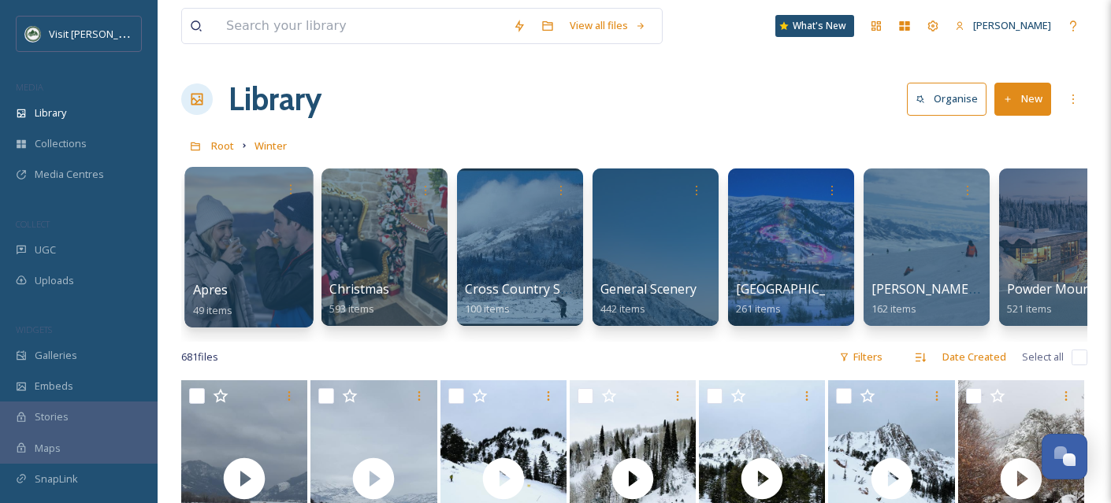
click at [243, 239] on div at bounding box center [248, 247] width 128 height 161
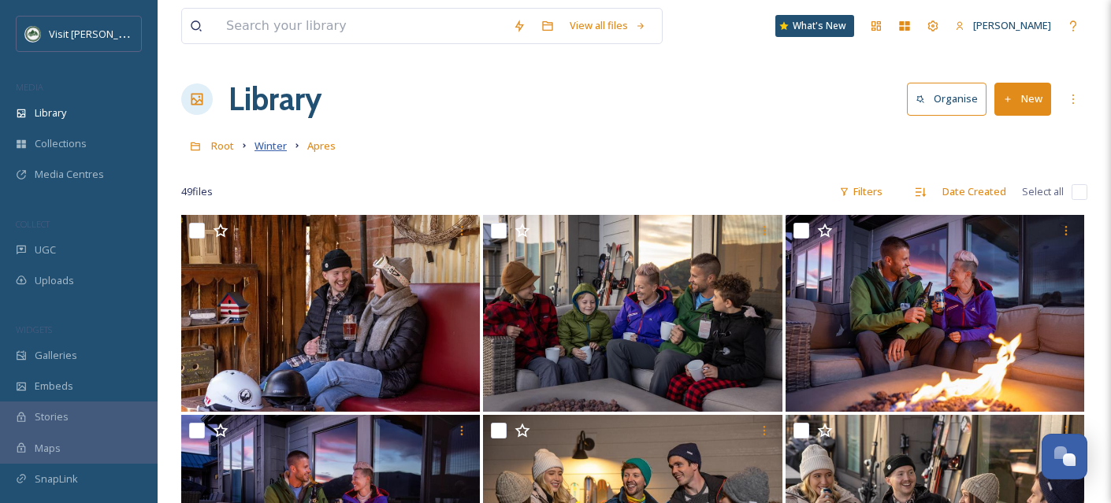
click at [262, 147] on span "Winter" at bounding box center [270, 146] width 32 height 14
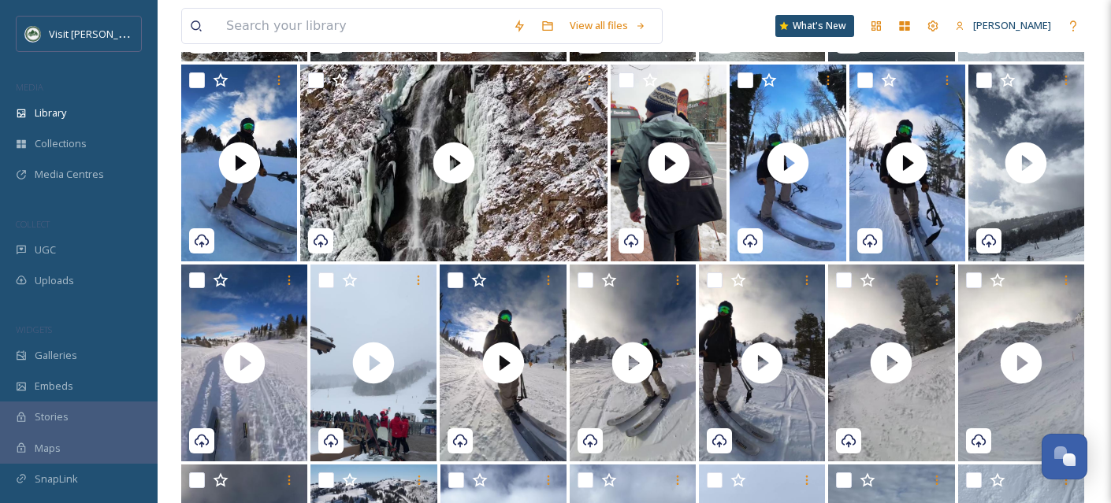
scroll to position [713, 0]
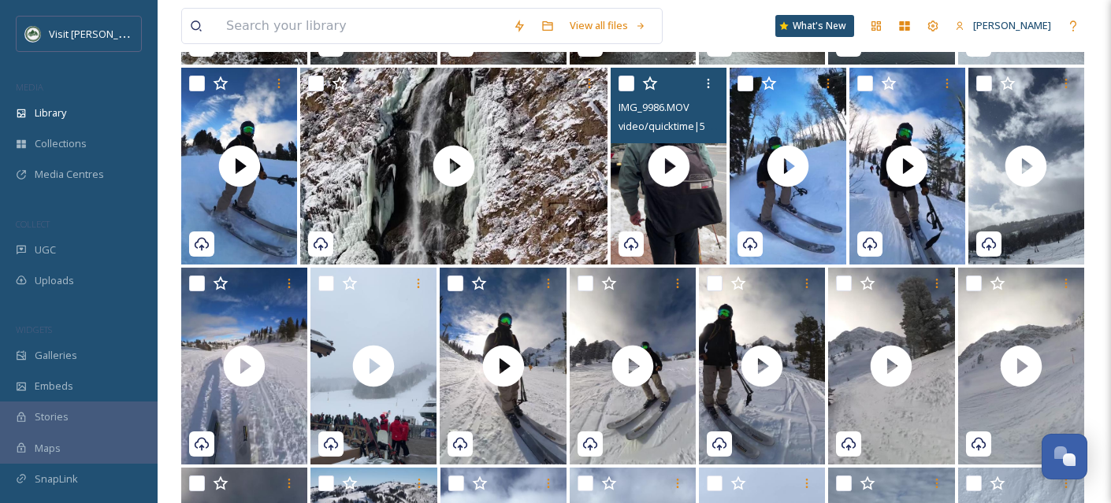
click at [632, 91] on input "checkbox" at bounding box center [626, 84] width 16 height 16
checkbox input "true"
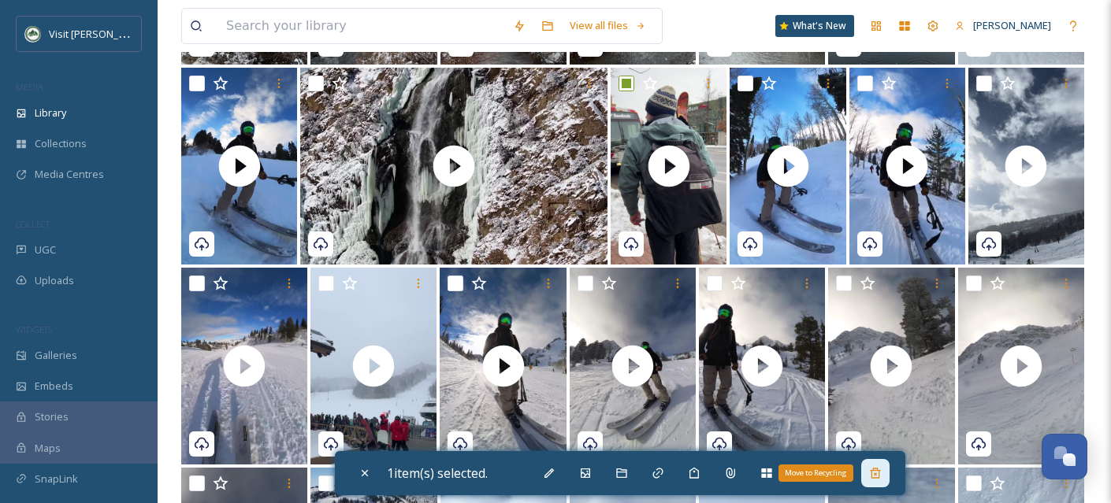
click at [881, 478] on icon at bounding box center [875, 473] width 13 height 13
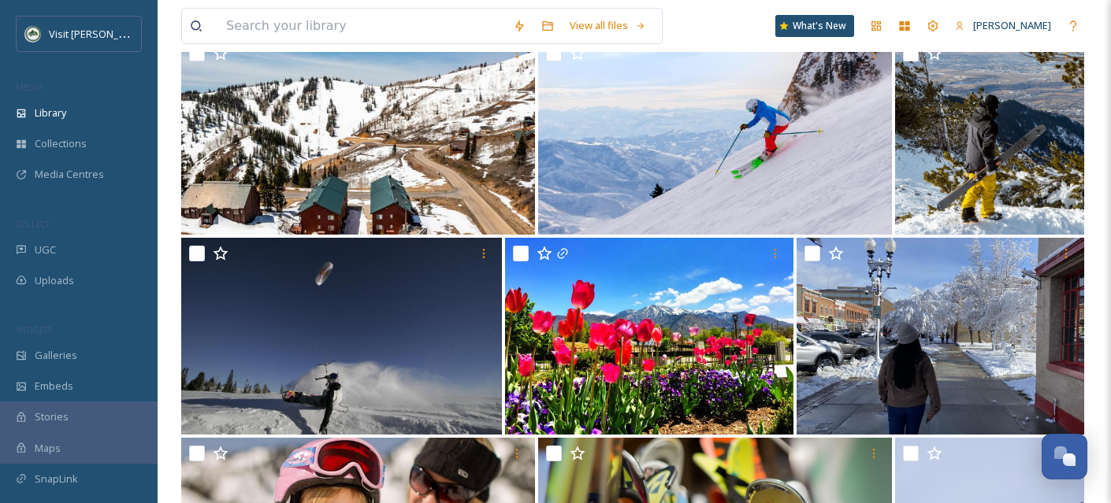
scroll to position [6299, 0]
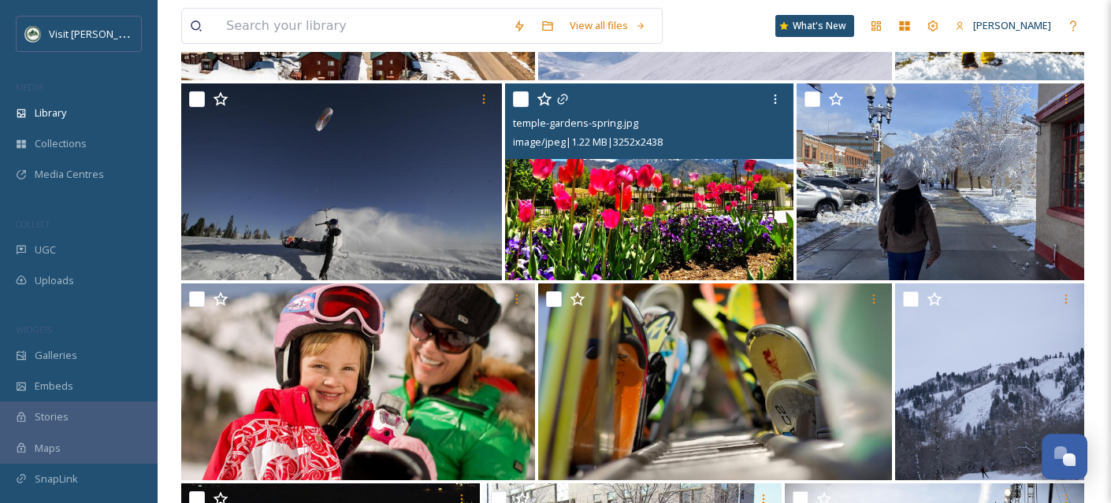
click at [517, 107] on input "checkbox" at bounding box center [521, 99] width 16 height 16
checkbox input "true"
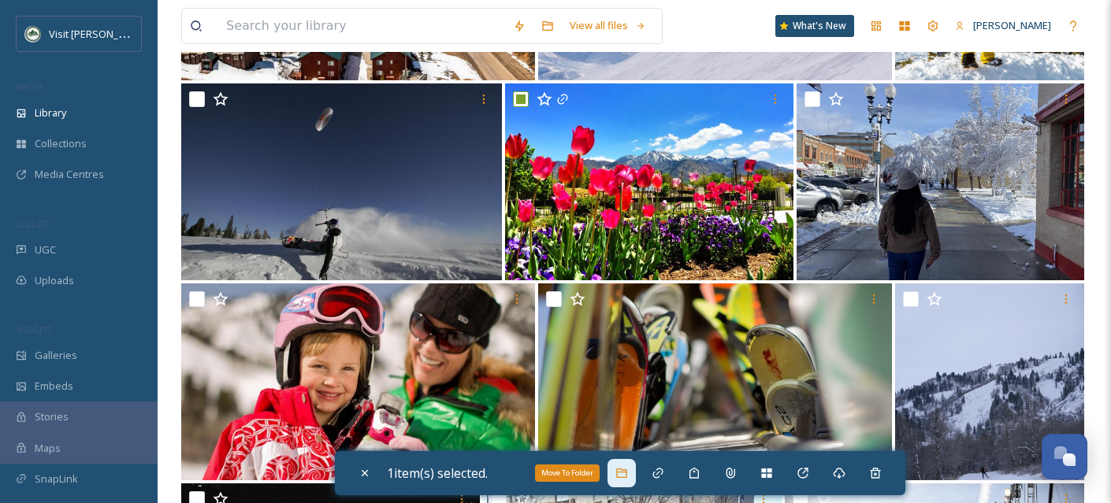
click at [617, 469] on div "Move To Folder" at bounding box center [621, 473] width 28 height 28
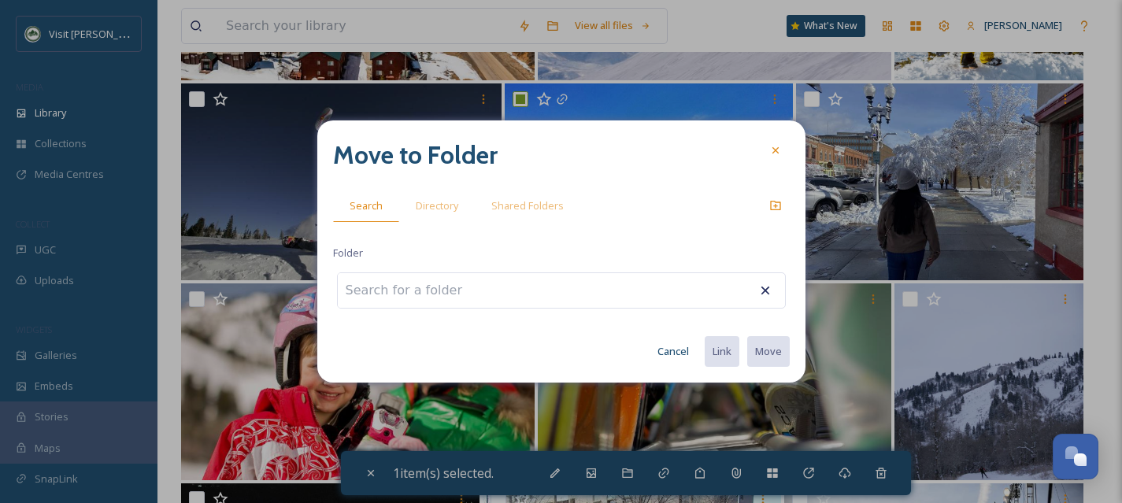
click at [454, 292] on input at bounding box center [424, 290] width 173 height 35
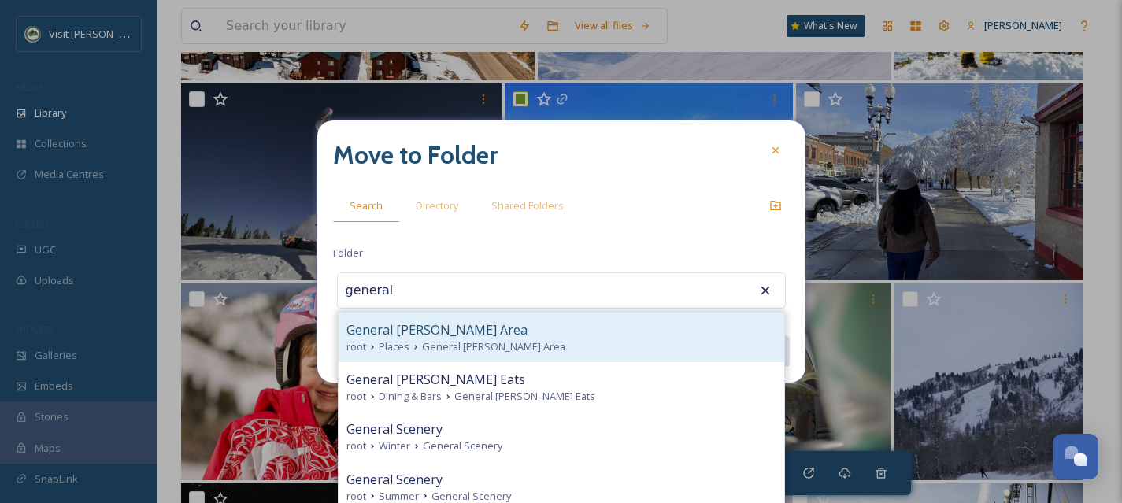
click at [458, 339] on span "General [PERSON_NAME] Area" at bounding box center [493, 346] width 143 height 15
type input "General [PERSON_NAME] Area"
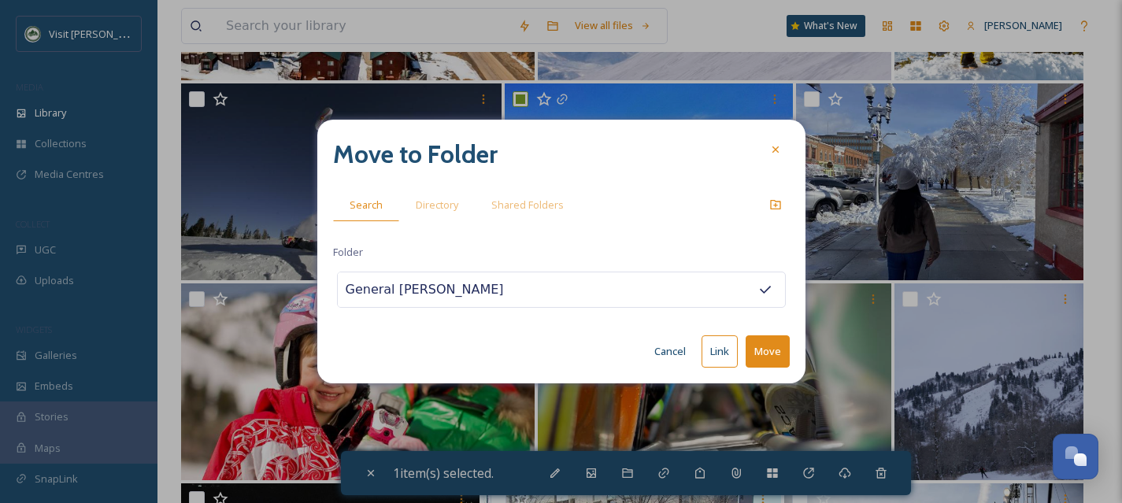
click at [759, 354] on button "Move" at bounding box center [768, 352] width 44 height 32
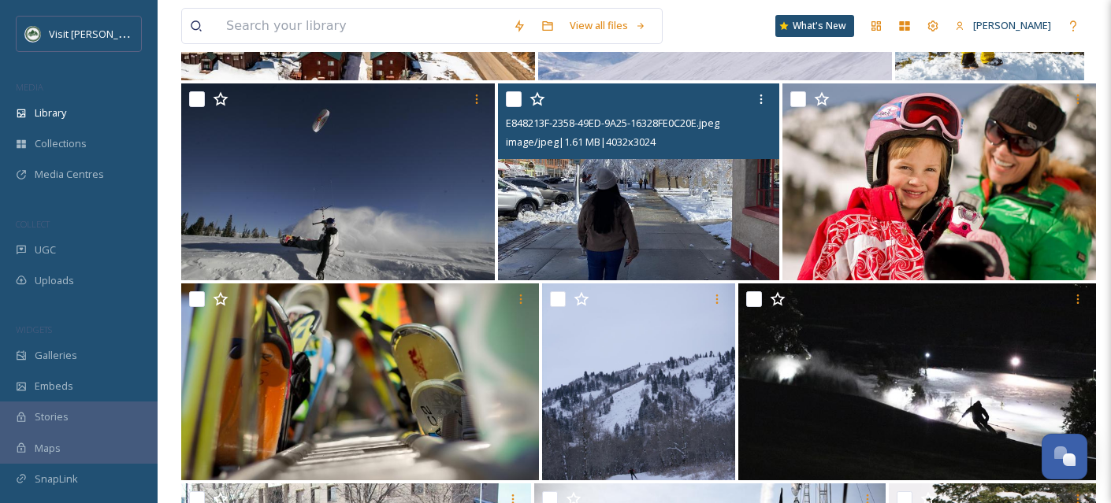
click at [509, 107] on input "checkbox" at bounding box center [514, 99] width 16 height 16
checkbox input "true"
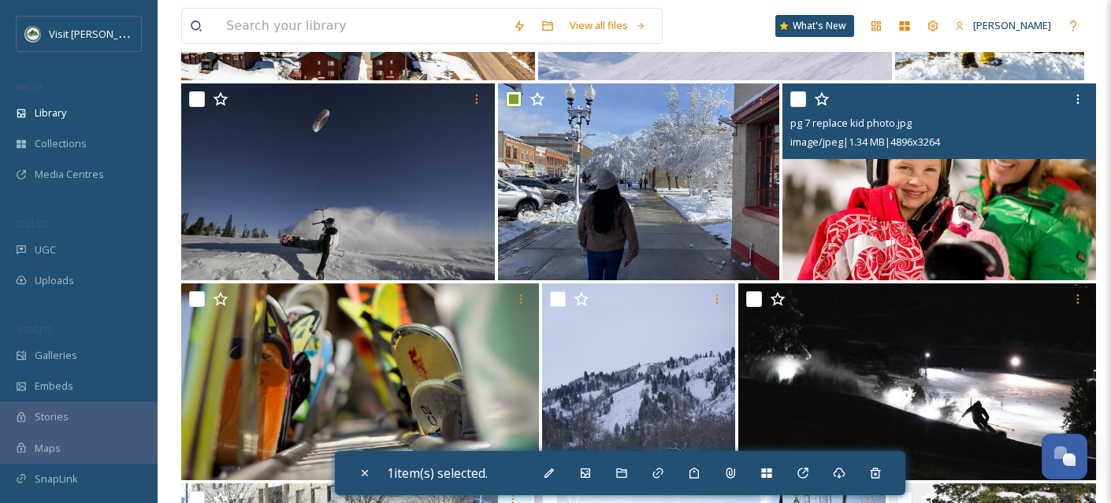
click at [793, 107] on input "checkbox" at bounding box center [798, 99] width 16 height 16
checkbox input "true"
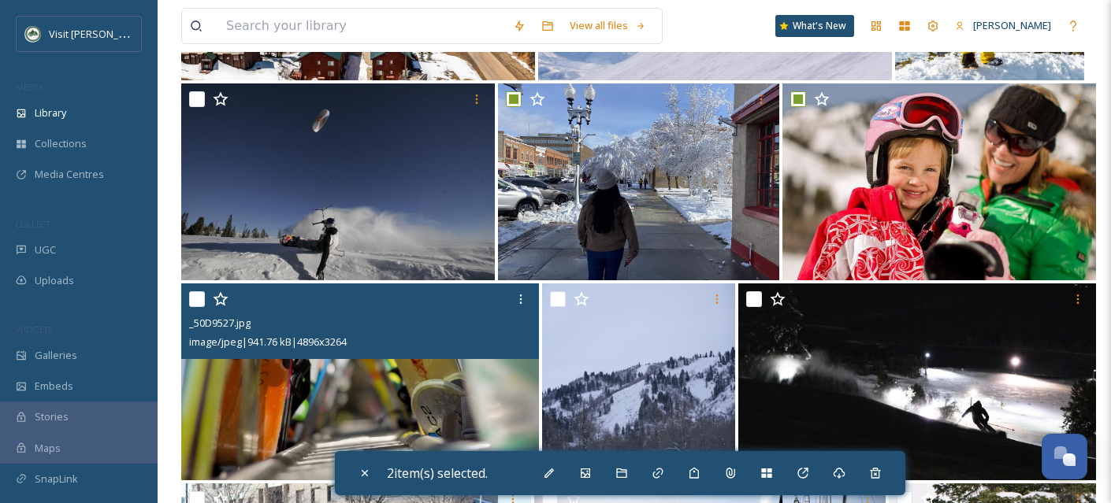
click at [201, 307] on input "checkbox" at bounding box center [197, 299] width 16 height 16
checkbox input "true"
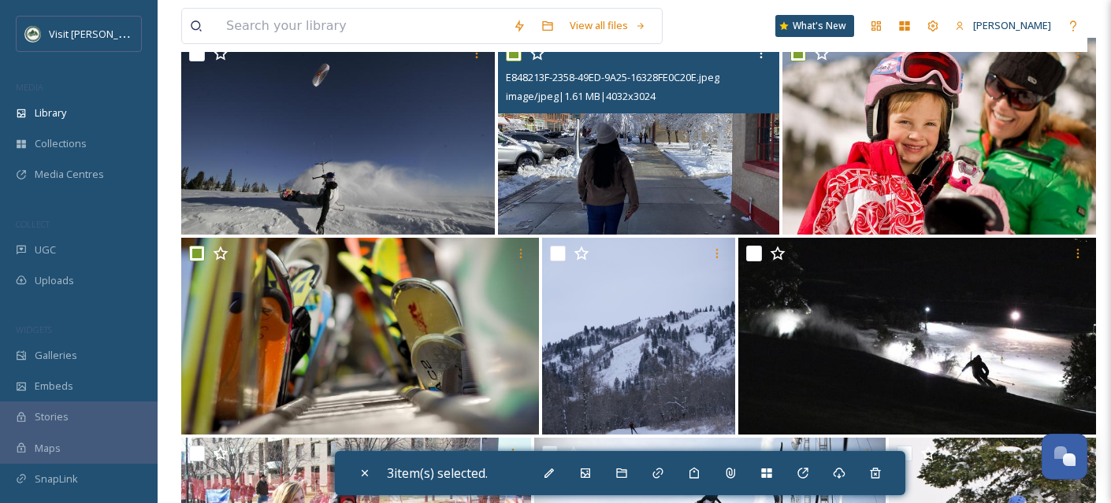
scroll to position [6383, 0]
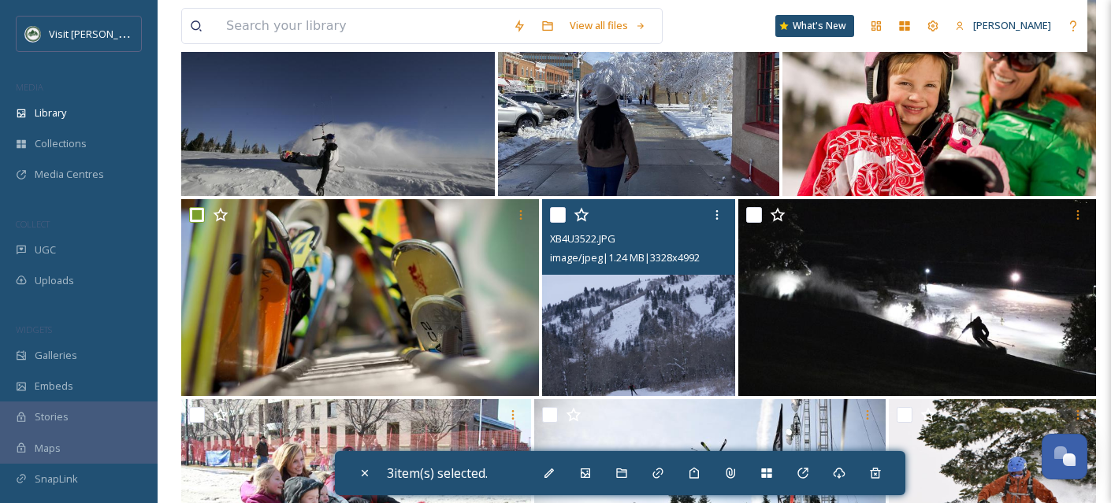
click at [559, 223] on input "checkbox" at bounding box center [558, 215] width 16 height 16
checkbox input "true"
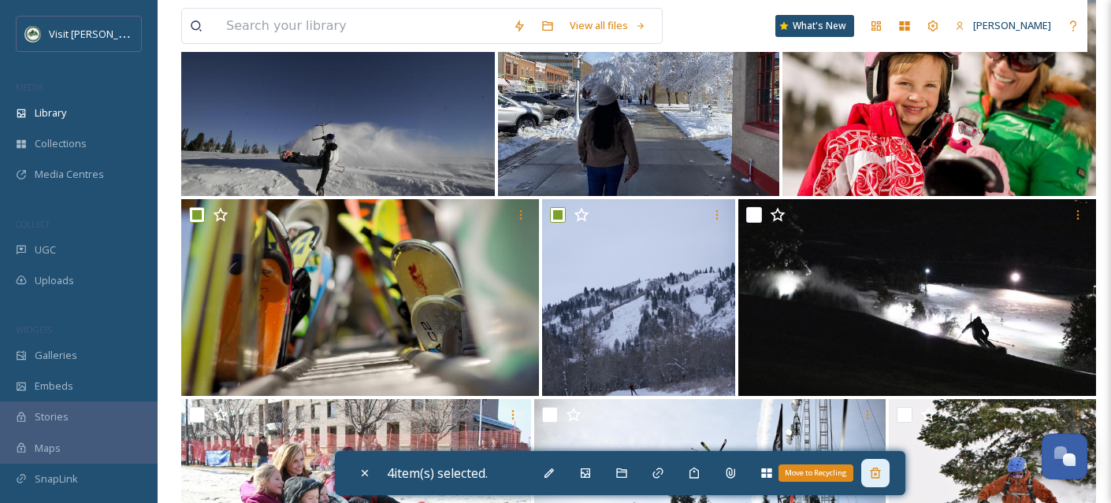
click at [874, 477] on div "Move to Recycling" at bounding box center [875, 473] width 28 height 28
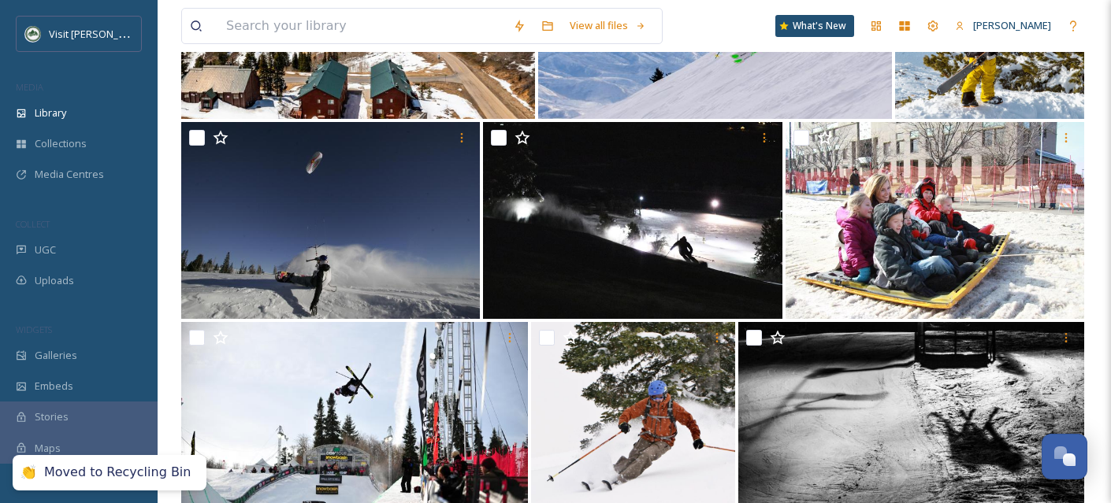
scroll to position [6260, 0]
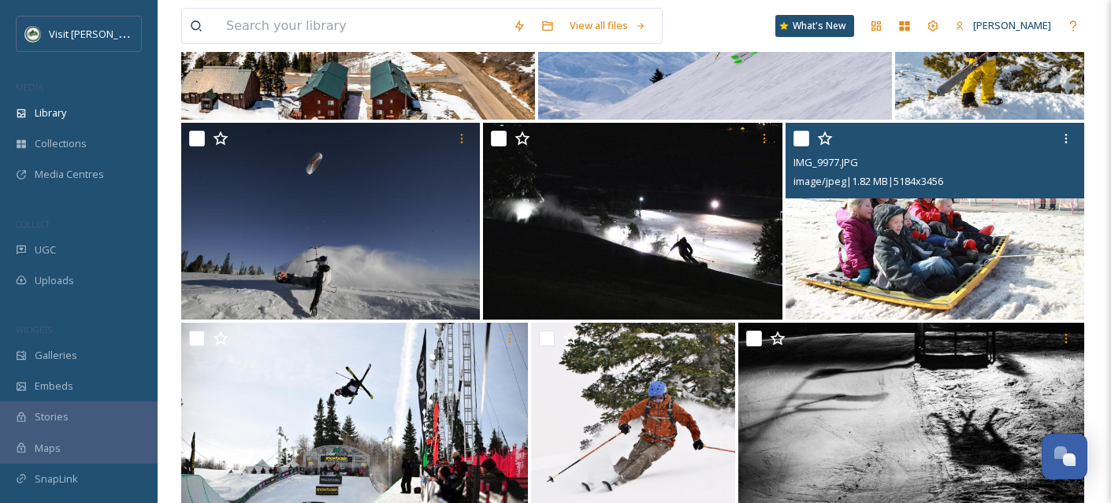
click at [803, 147] on input "checkbox" at bounding box center [801, 139] width 16 height 16
checkbox input "true"
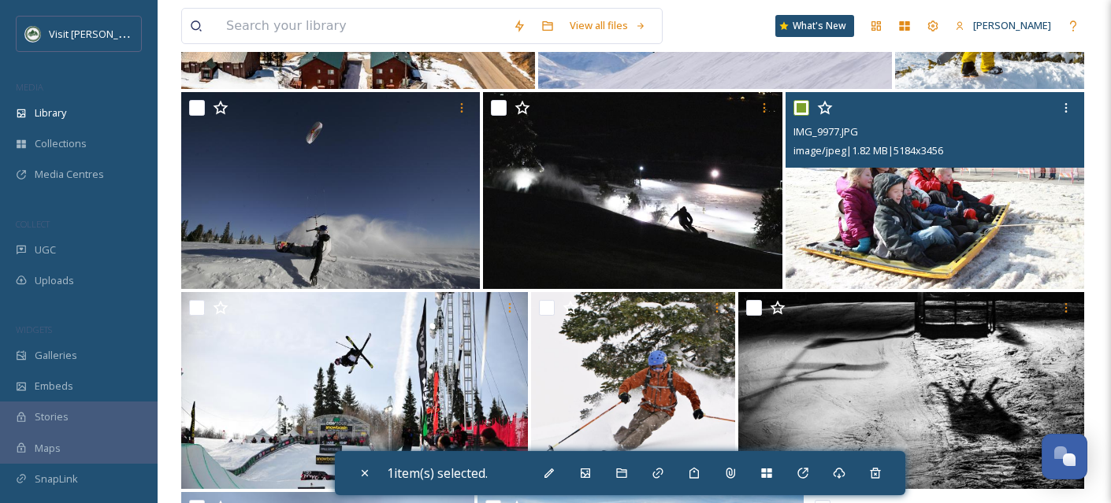
scroll to position [6321, 0]
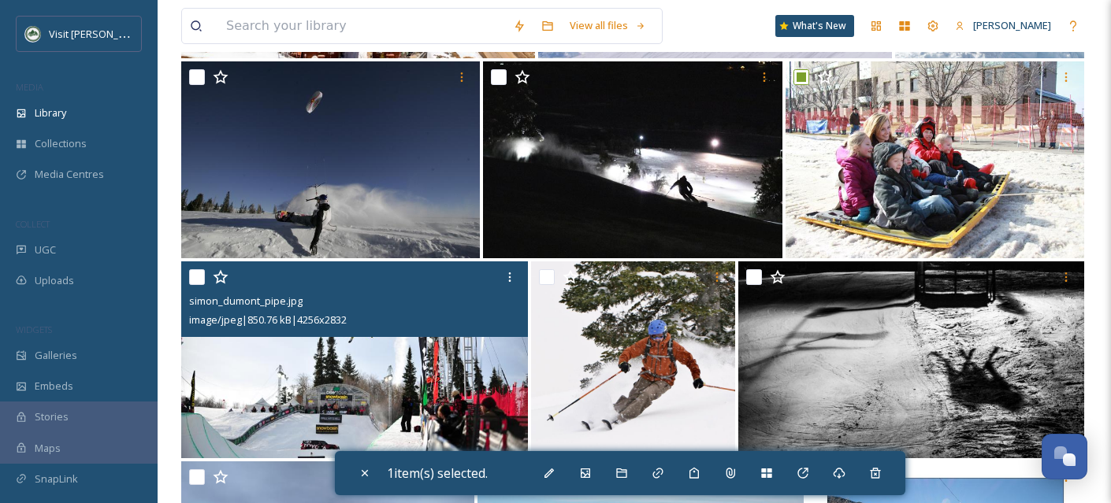
click at [189, 285] on input "checkbox" at bounding box center [197, 277] width 16 height 16
click at [198, 285] on input "checkbox" at bounding box center [197, 277] width 16 height 16
checkbox input "false"
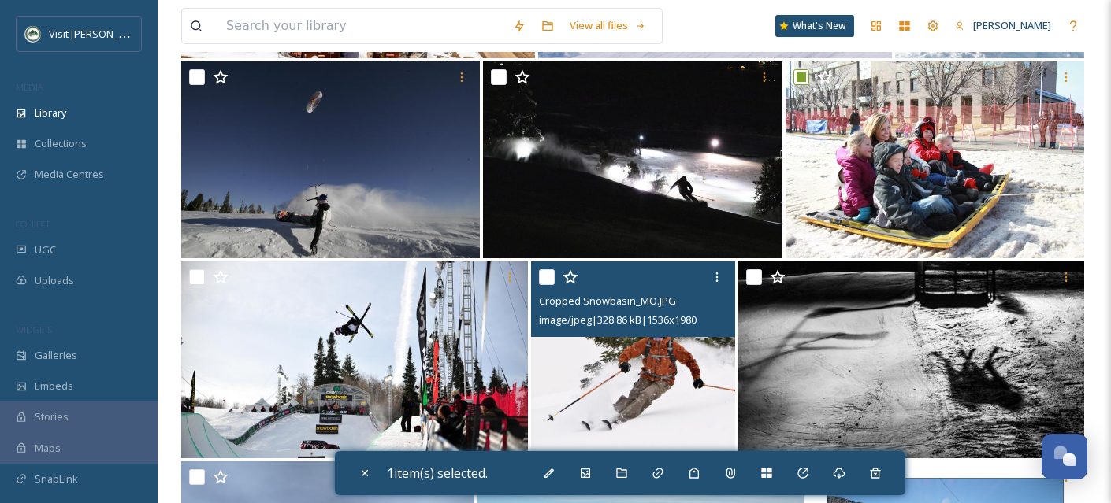
click at [544, 285] on input "checkbox" at bounding box center [547, 277] width 16 height 16
checkbox input "true"
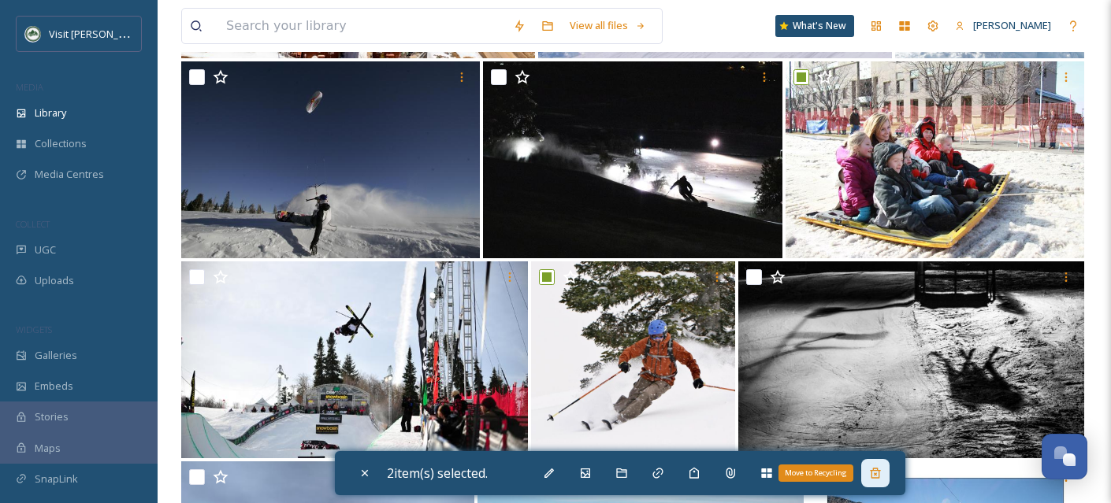
click at [881, 467] on icon at bounding box center [875, 473] width 13 height 13
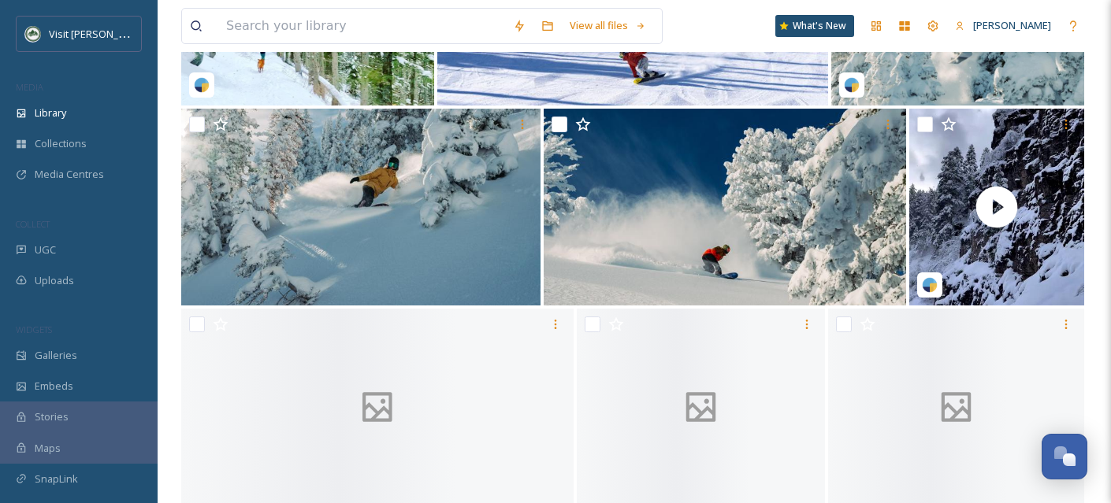
scroll to position [25117, 0]
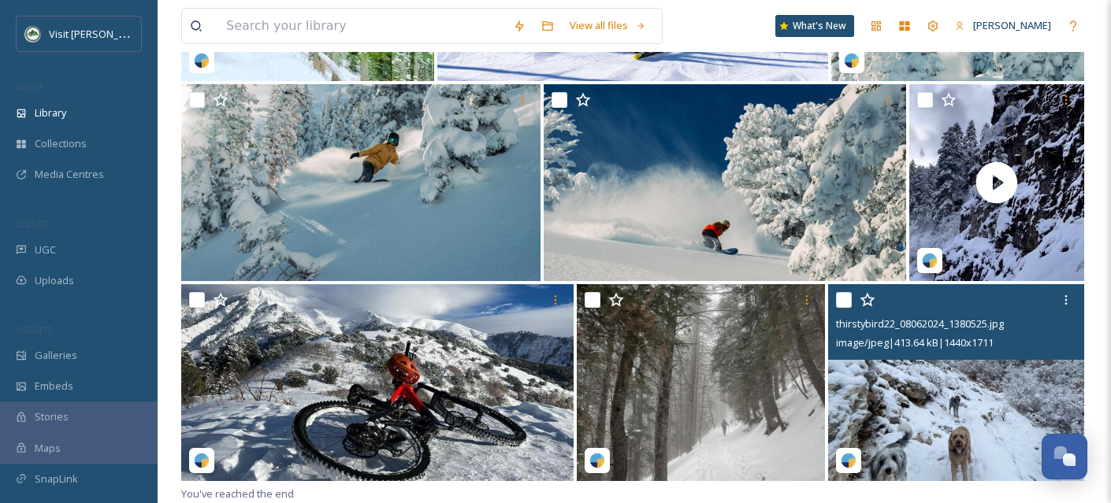
click at [849, 306] on input "checkbox" at bounding box center [844, 300] width 16 height 16
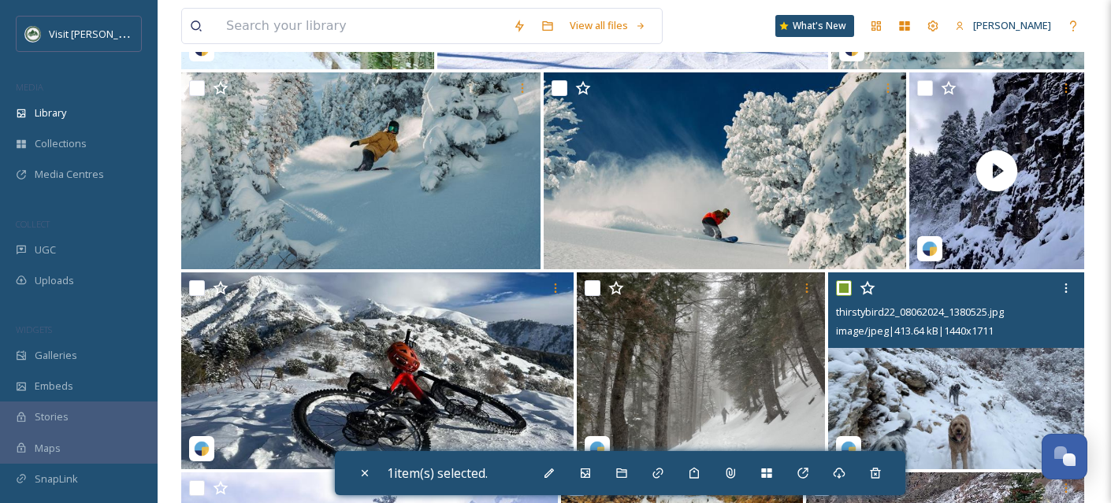
click at [848, 296] on input "checkbox" at bounding box center [844, 288] width 16 height 16
checkbox input "false"
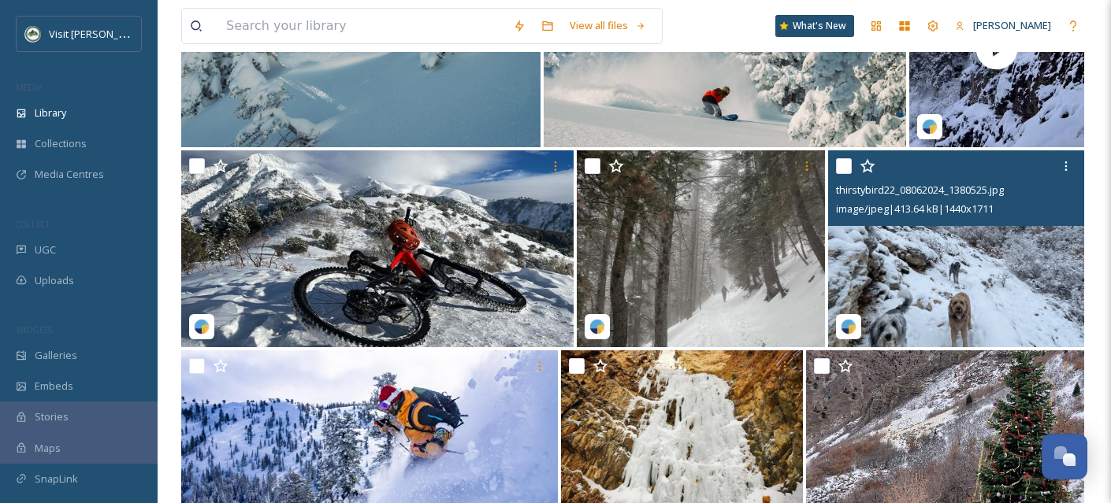
scroll to position [25917, 0]
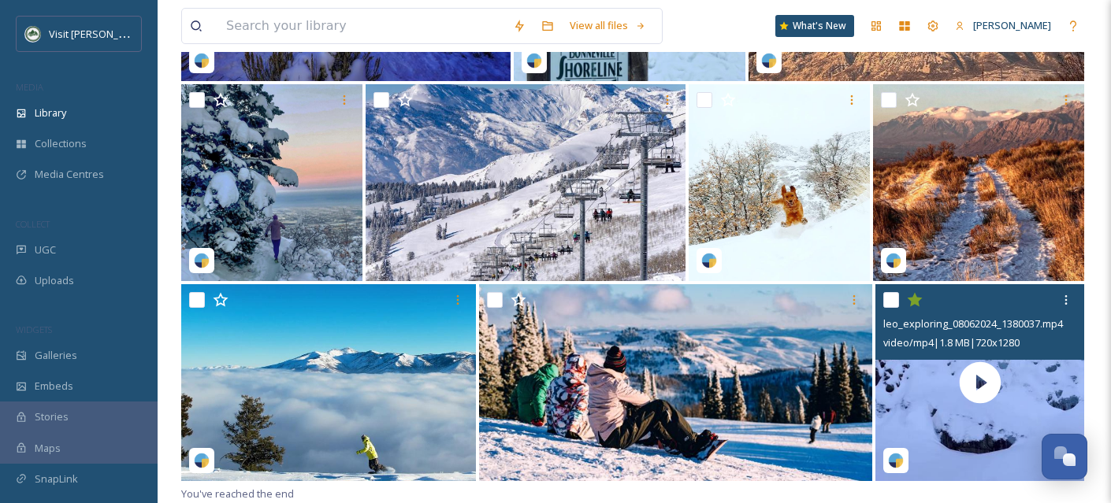
click at [890, 302] on input "checkbox" at bounding box center [891, 300] width 16 height 16
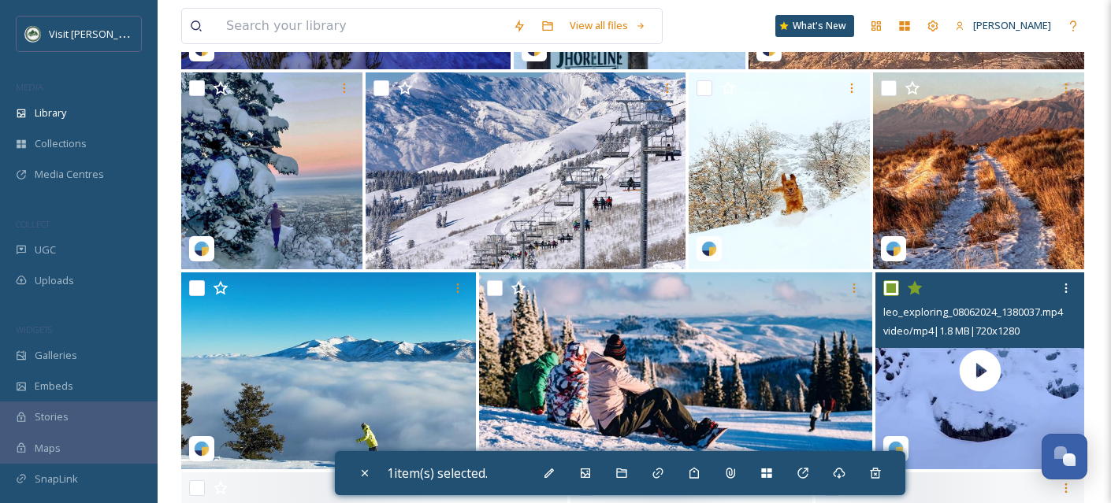
click at [890, 296] on input "checkbox" at bounding box center [891, 288] width 16 height 16
checkbox input "false"
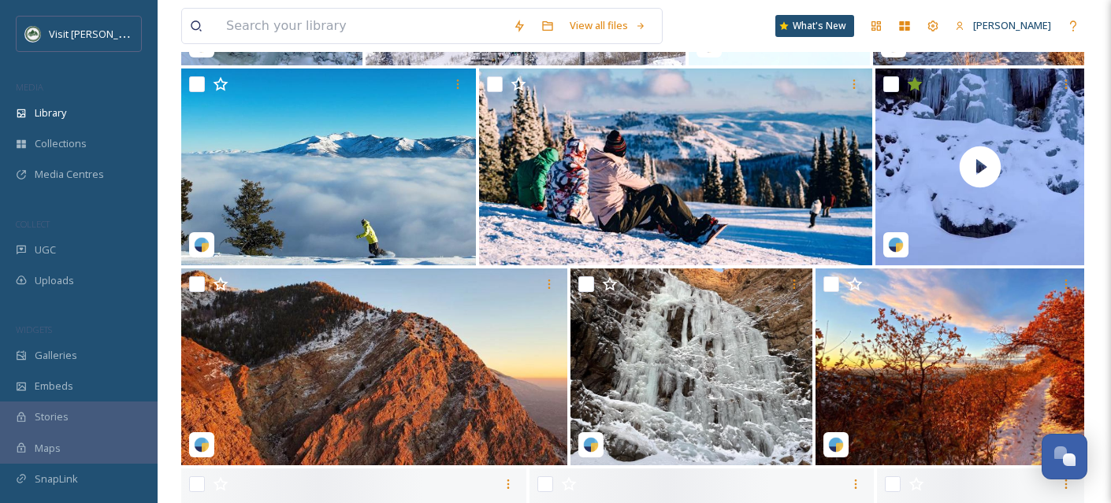
scroll to position [26718, 0]
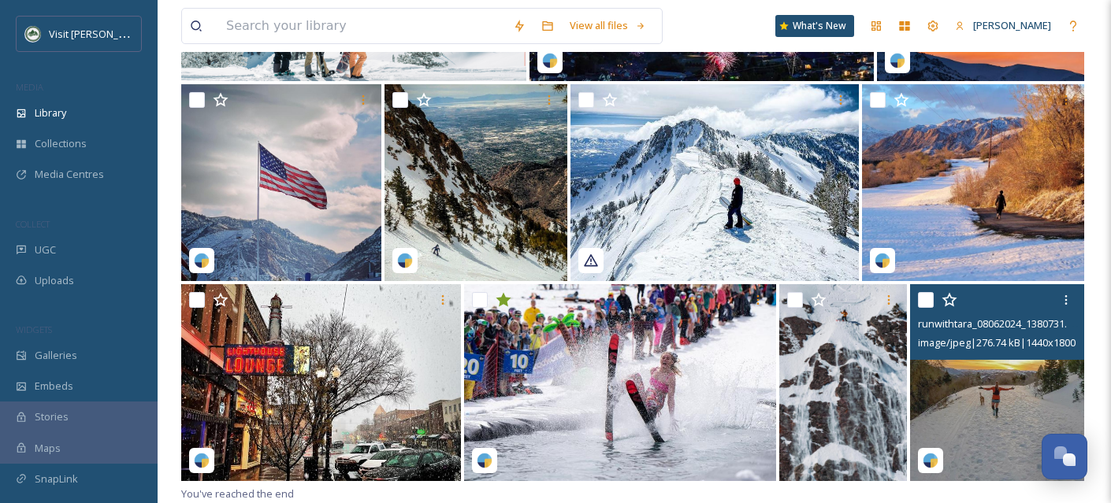
click at [922, 303] on input "checkbox" at bounding box center [926, 300] width 16 height 16
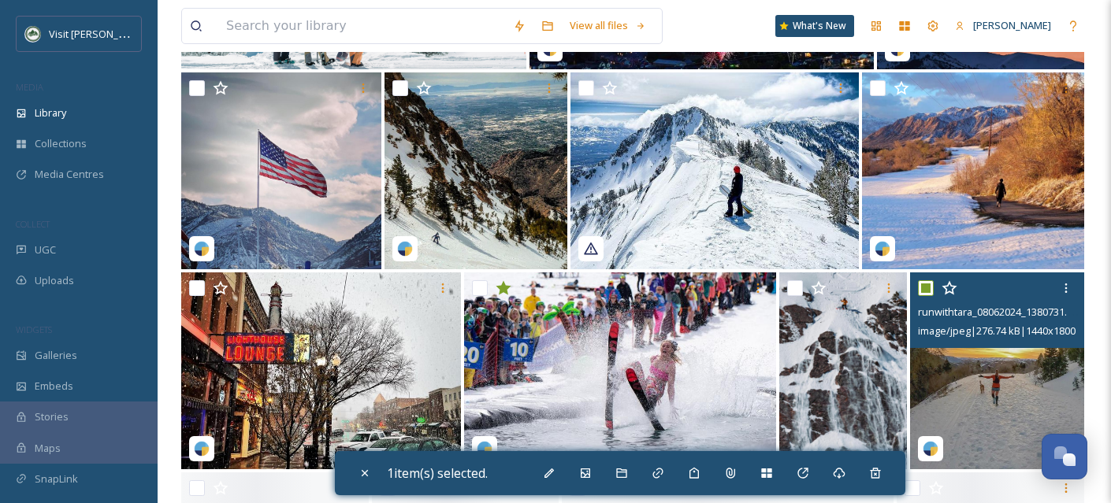
click at [922, 296] on input "checkbox" at bounding box center [926, 288] width 16 height 16
checkbox input "false"
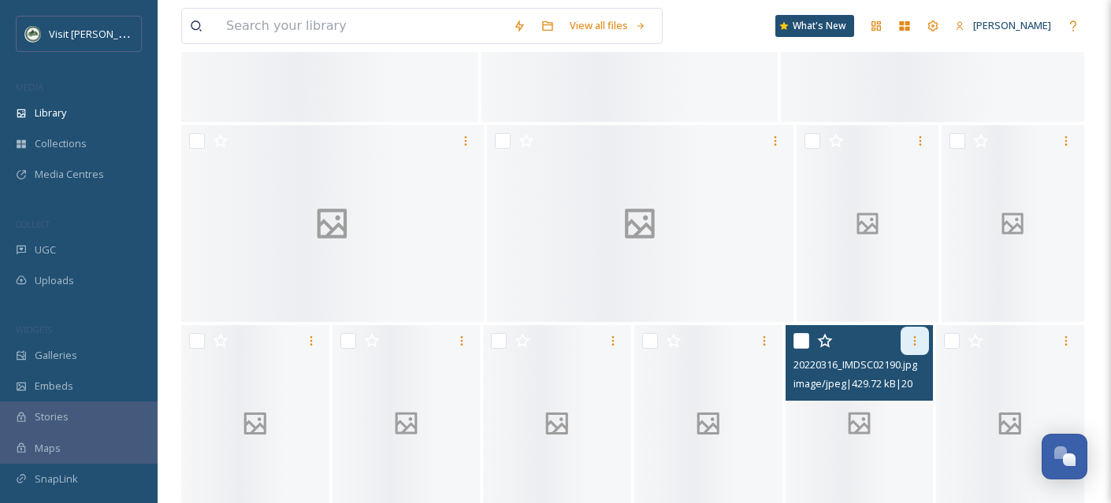
scroll to position [27518, 0]
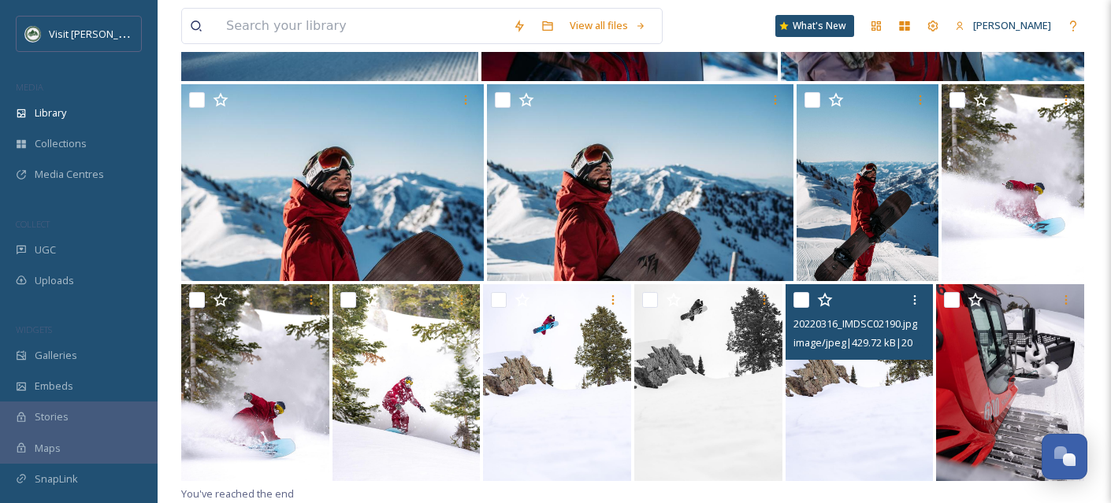
click at [803, 301] on input "checkbox" at bounding box center [801, 300] width 16 height 16
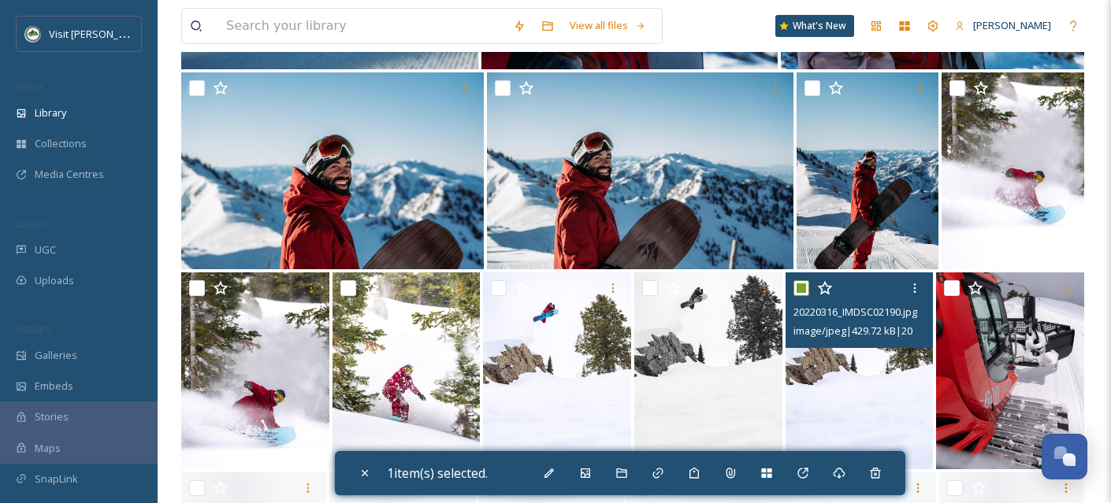
click at [803, 296] on input "checkbox" at bounding box center [801, 288] width 16 height 16
checkbox input "false"
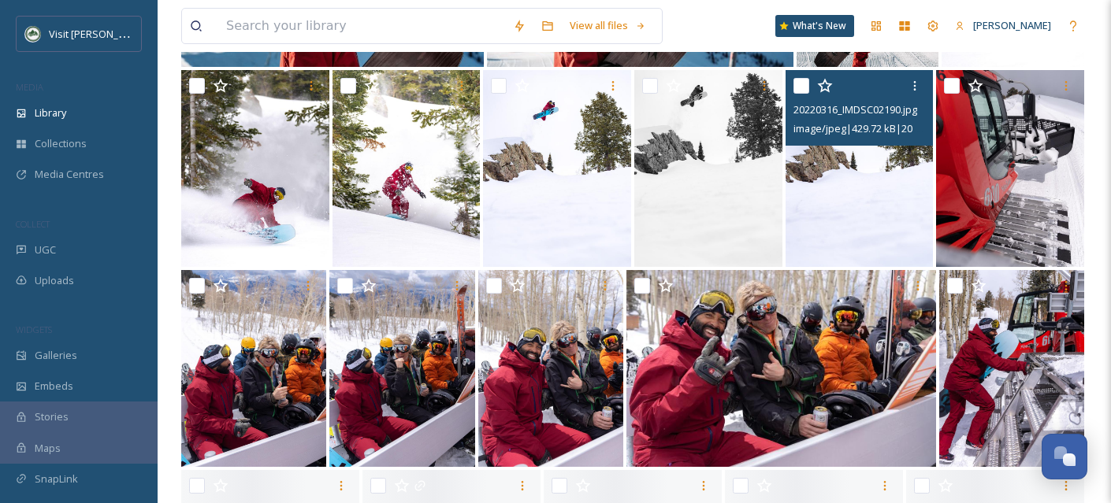
scroll to position [28318, 0]
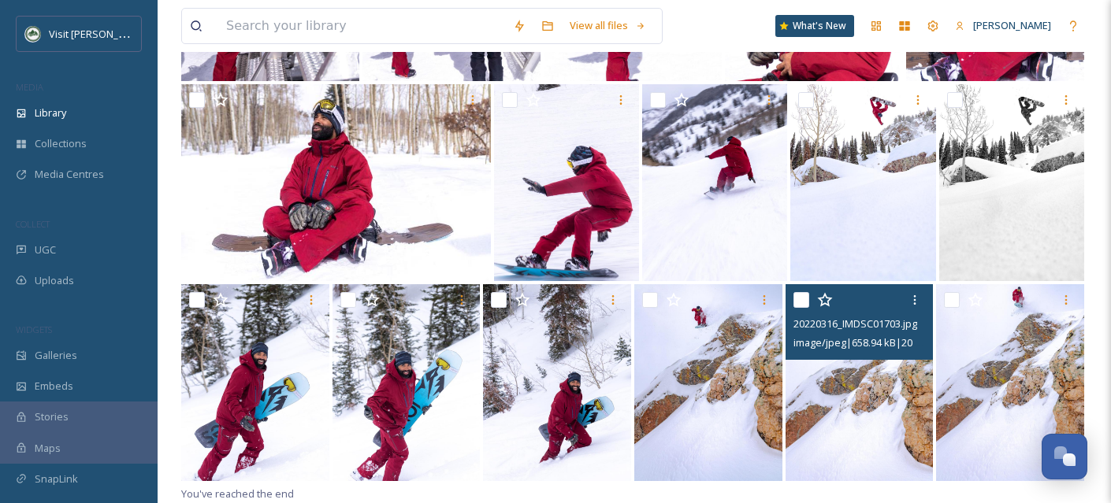
click at [803, 302] on input "checkbox" at bounding box center [801, 300] width 16 height 16
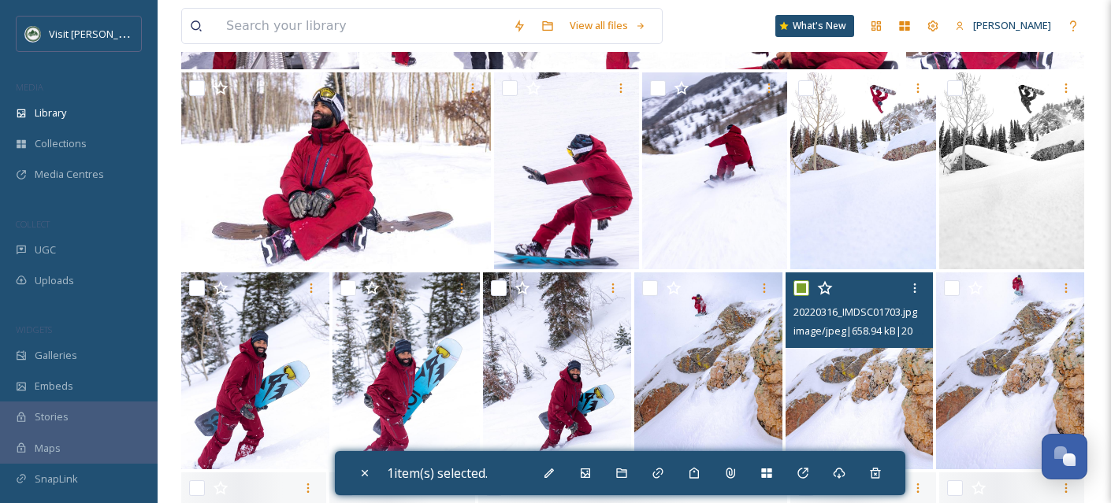
click at [803, 296] on input "checkbox" at bounding box center [801, 288] width 16 height 16
checkbox input "false"
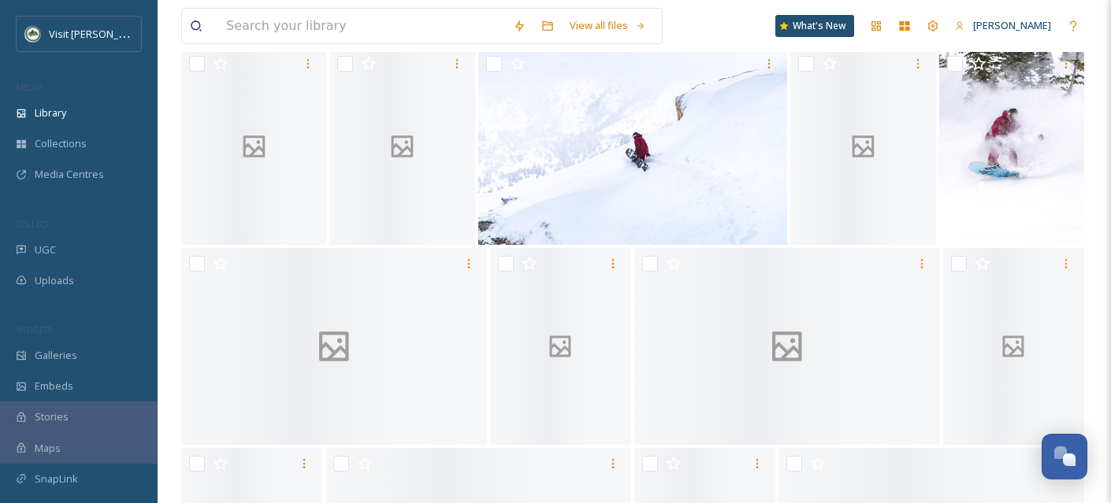
scroll to position [29118, 0]
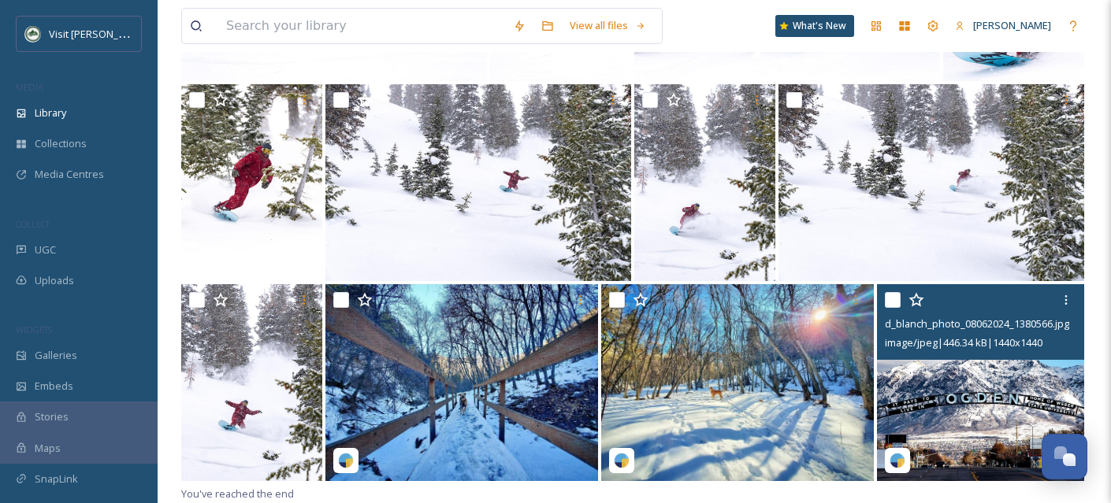
click at [892, 302] on input "checkbox" at bounding box center [893, 300] width 16 height 16
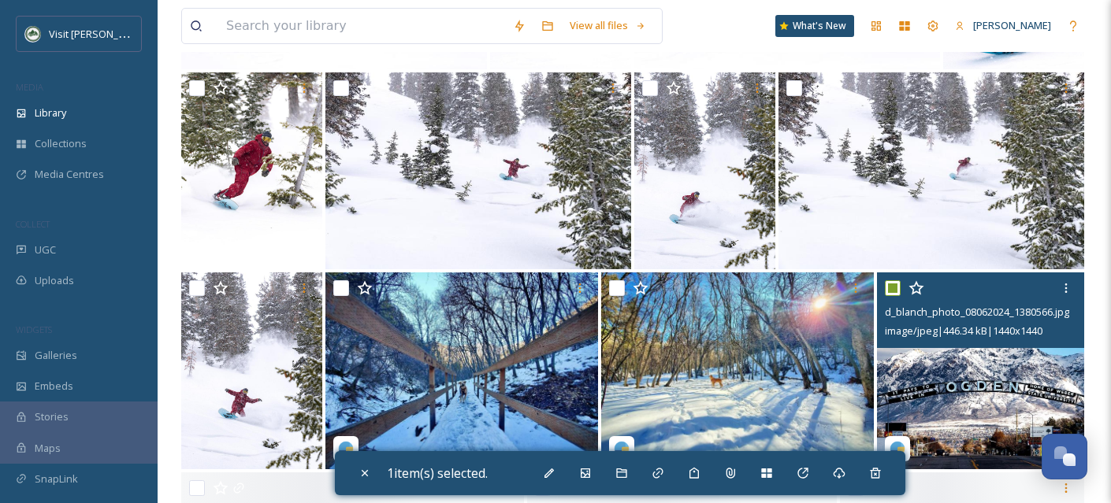
click at [892, 296] on input "checkbox" at bounding box center [893, 288] width 16 height 16
checkbox input "false"
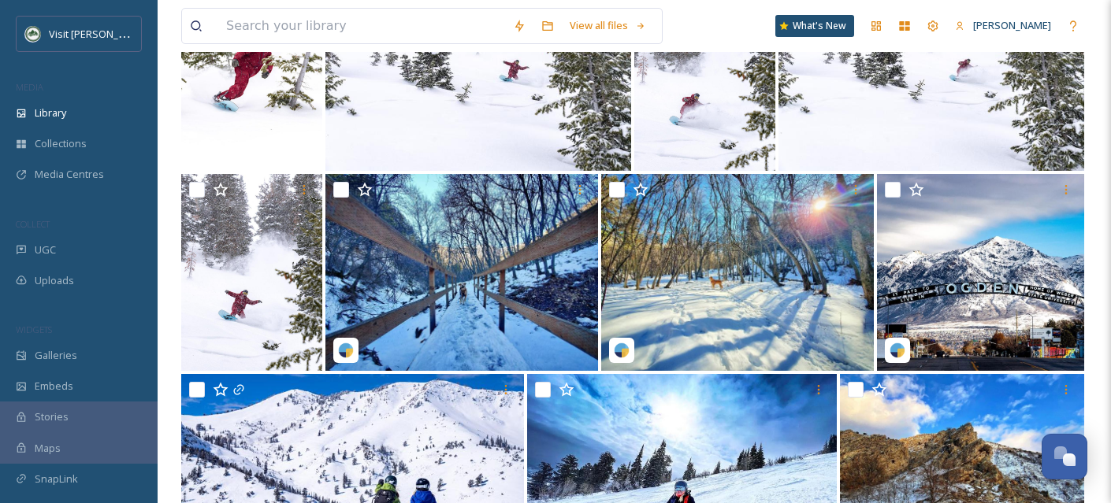
scroll to position [29919, 0]
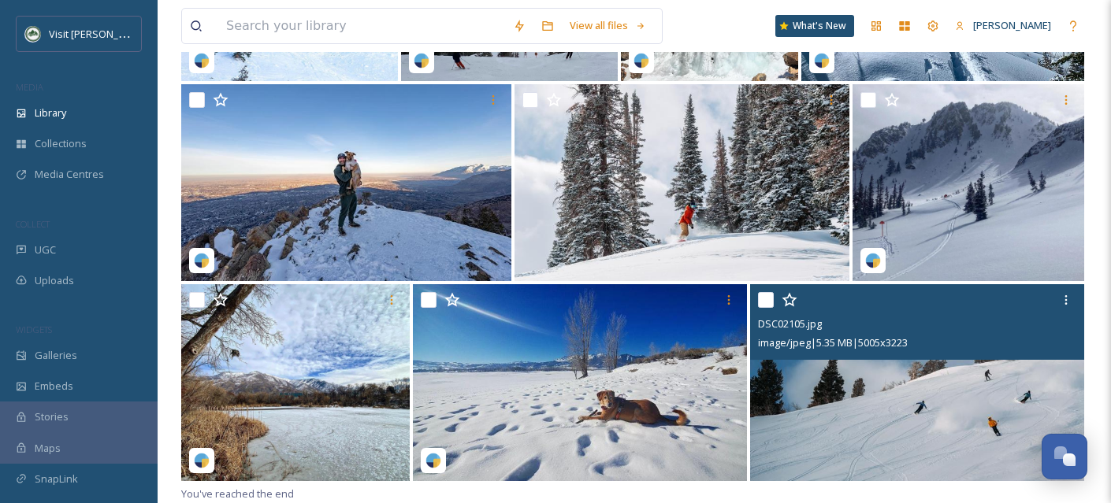
click at [765, 302] on input "checkbox" at bounding box center [766, 300] width 16 height 16
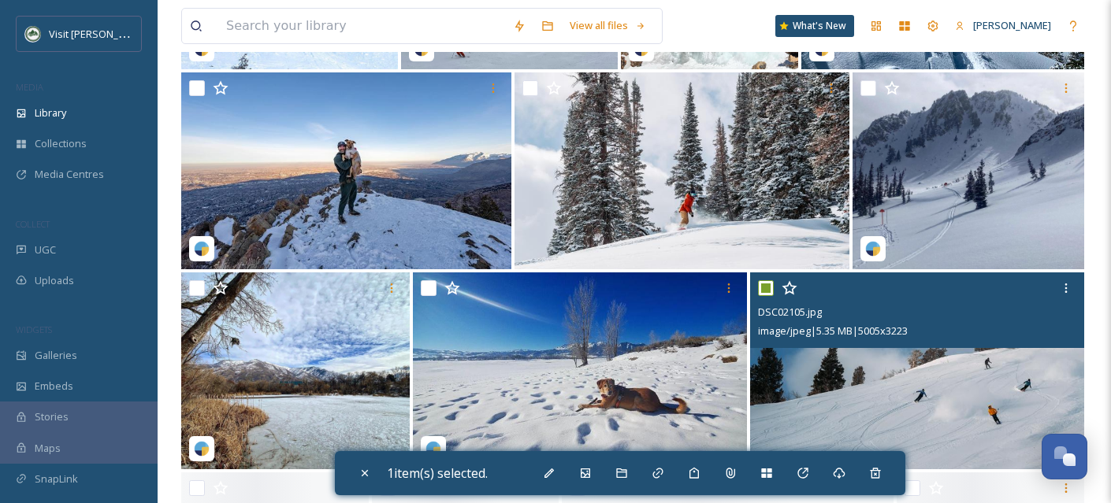
click at [765, 296] on input "checkbox" at bounding box center [766, 288] width 16 height 16
checkbox input "false"
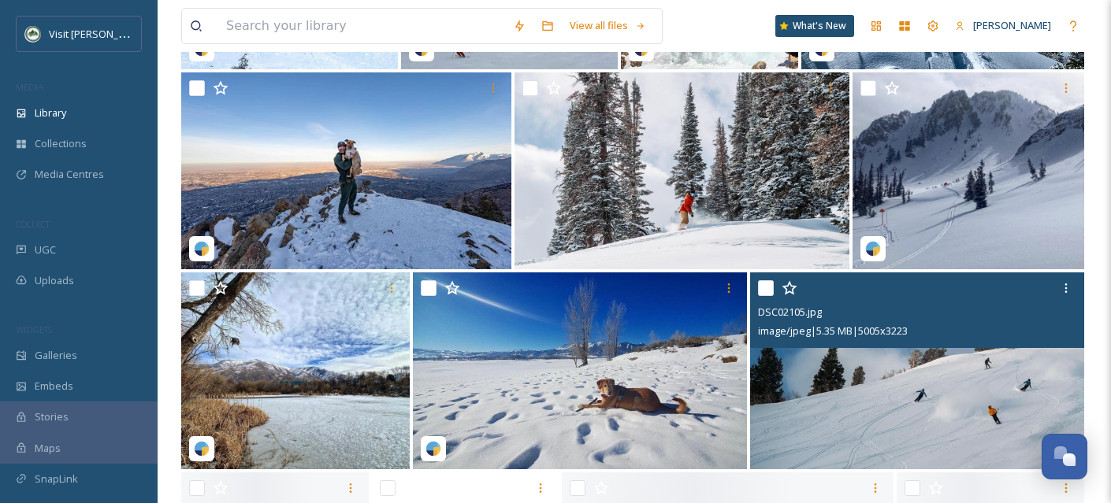
scroll to position [30719, 0]
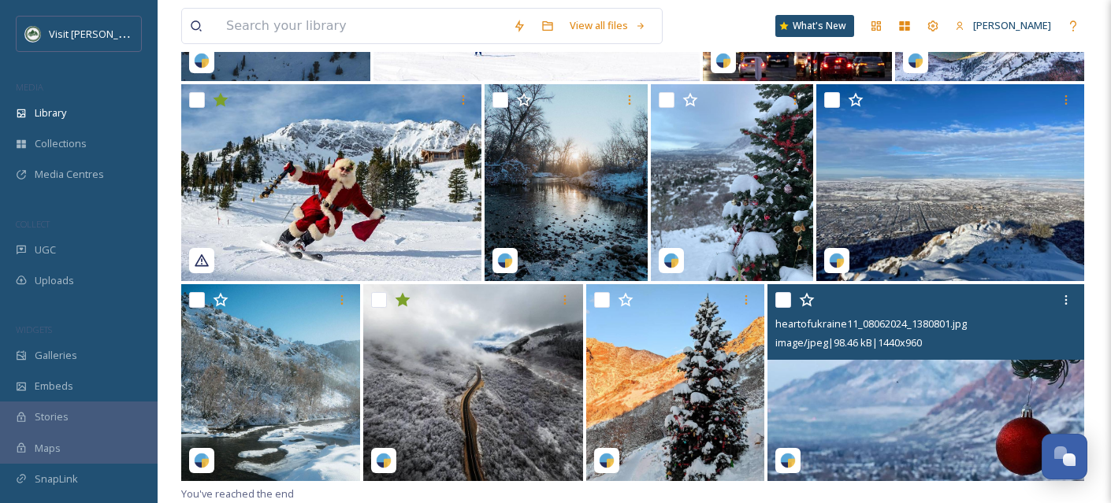
click at [781, 302] on input "checkbox" at bounding box center [783, 300] width 16 height 16
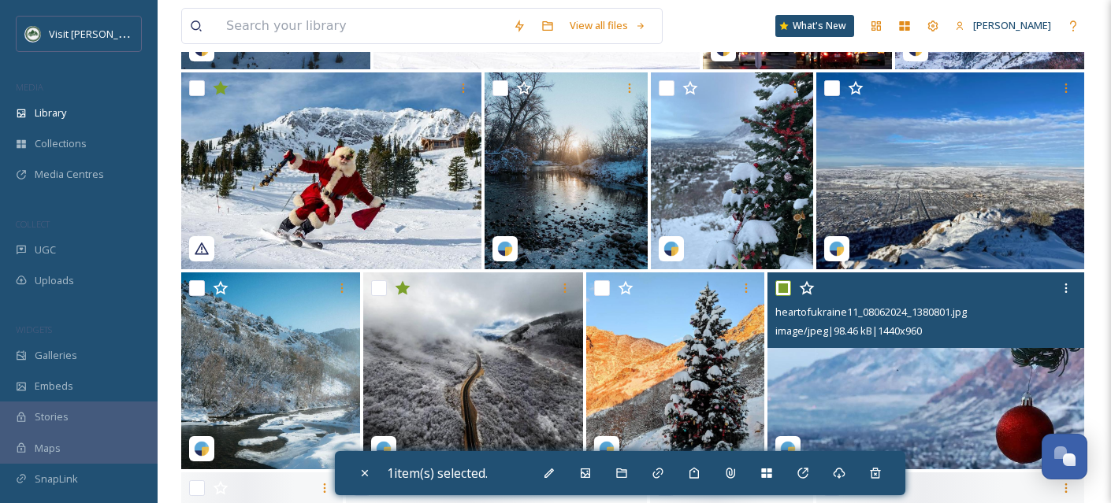
click at [781, 296] on input "checkbox" at bounding box center [783, 288] width 16 height 16
checkbox input "false"
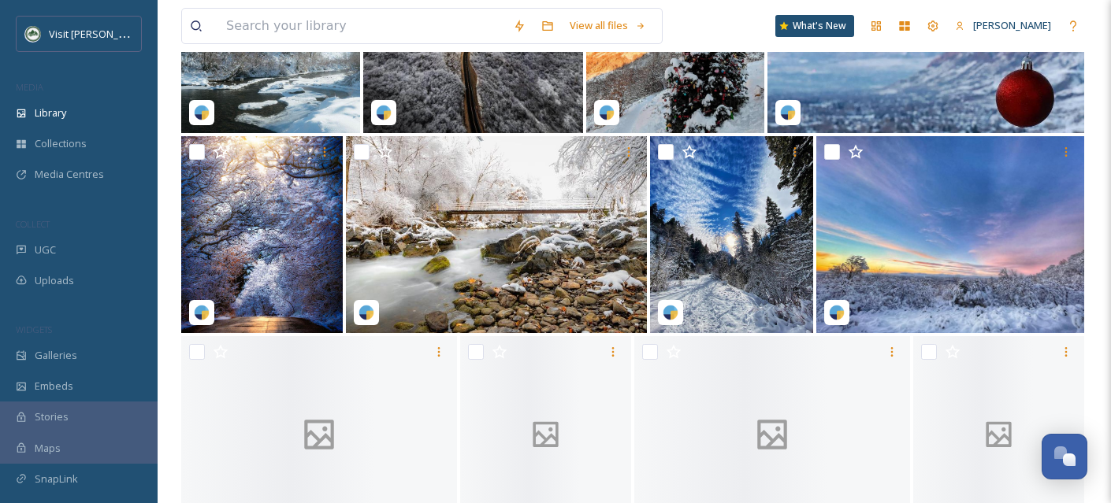
scroll to position [31519, 0]
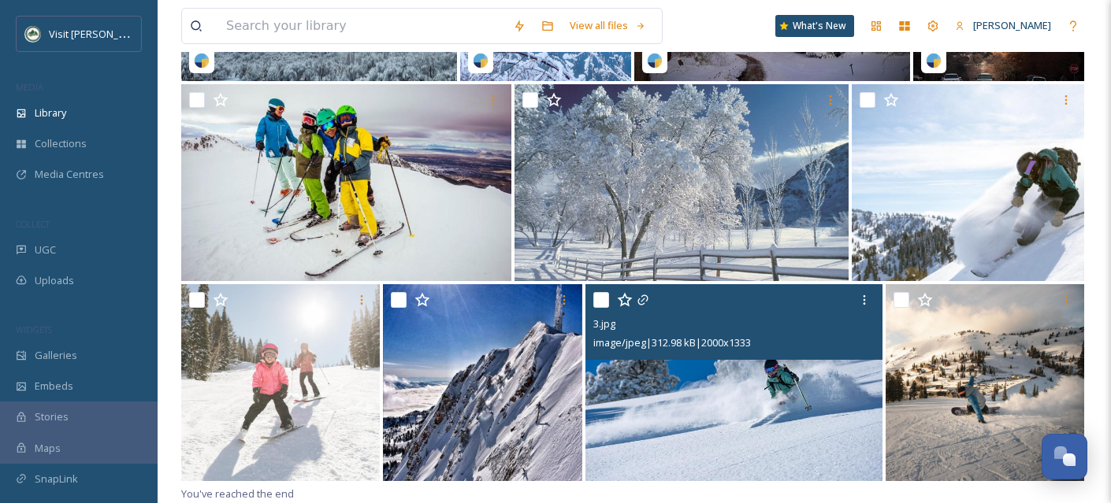
click at [598, 299] on input "checkbox" at bounding box center [601, 300] width 16 height 16
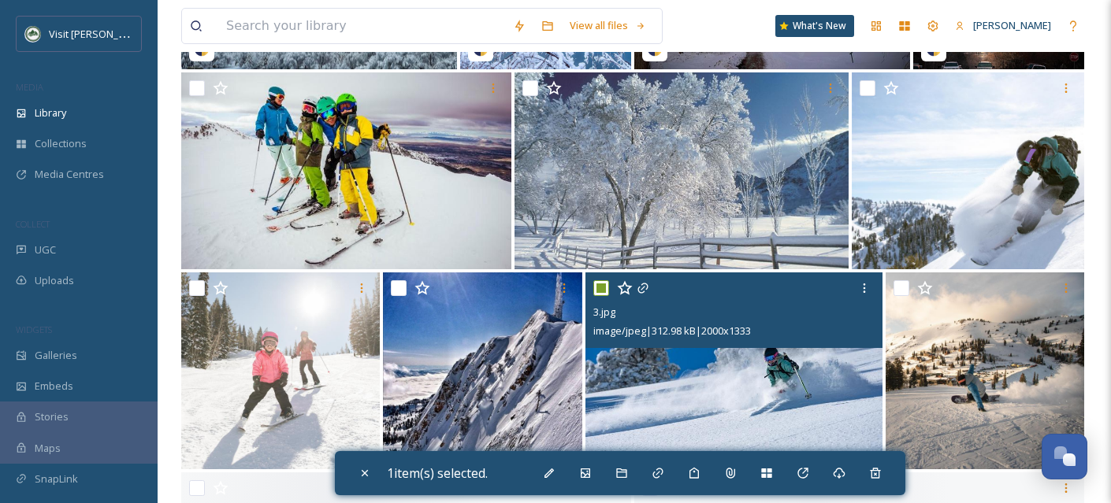
click at [598, 296] on input "checkbox" at bounding box center [601, 288] width 16 height 16
checkbox input "false"
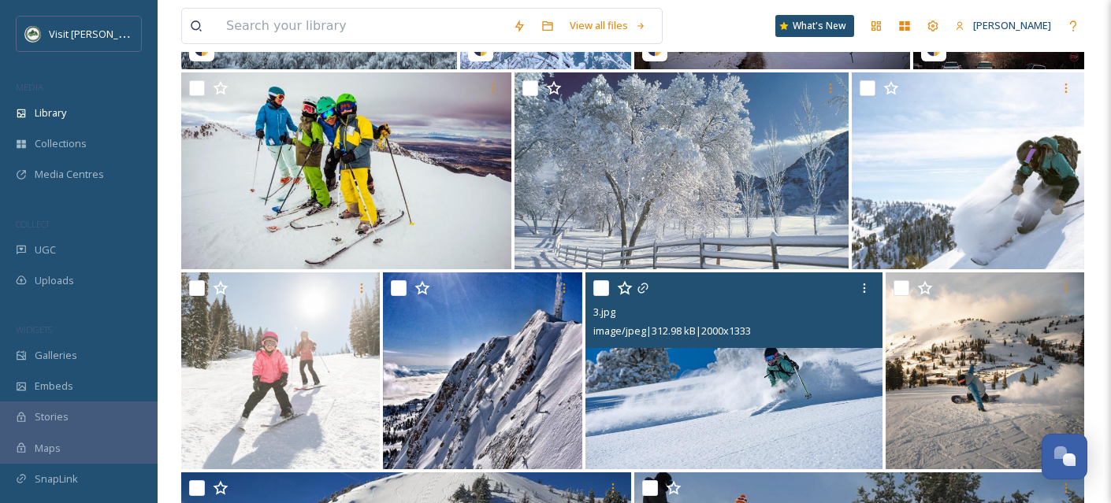
scroll to position [32320, 0]
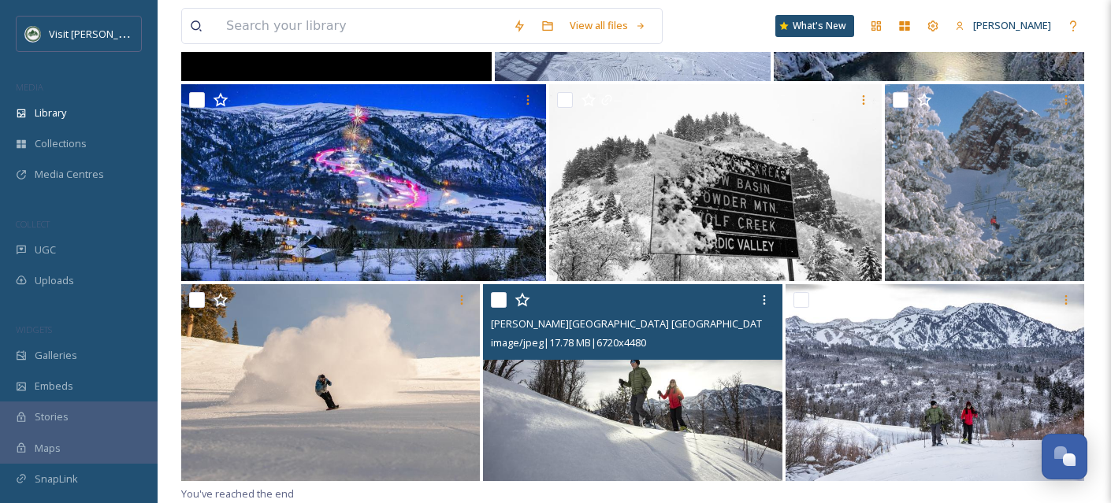
click at [494, 301] on input "checkbox" at bounding box center [499, 300] width 16 height 16
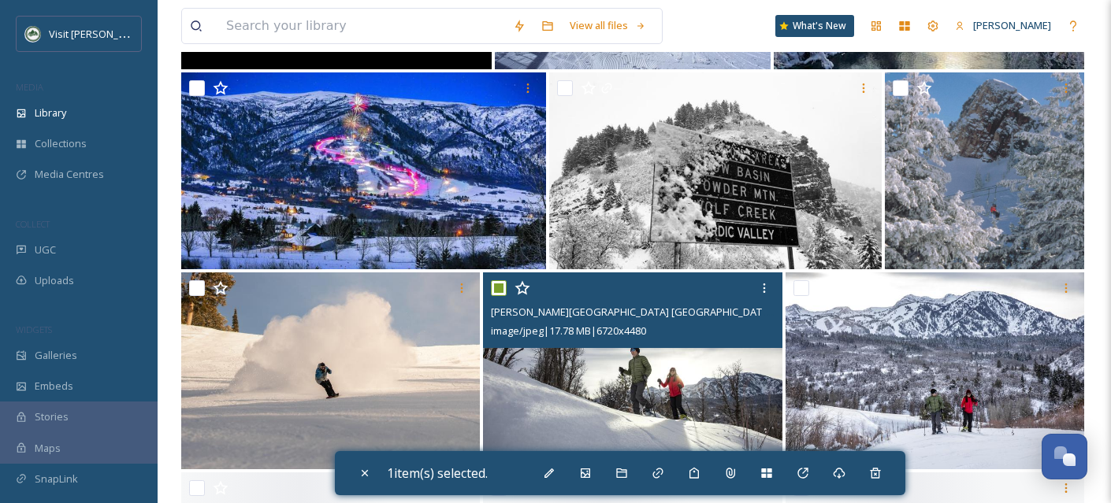
click at [494, 296] on input "checkbox" at bounding box center [499, 288] width 16 height 16
checkbox input "false"
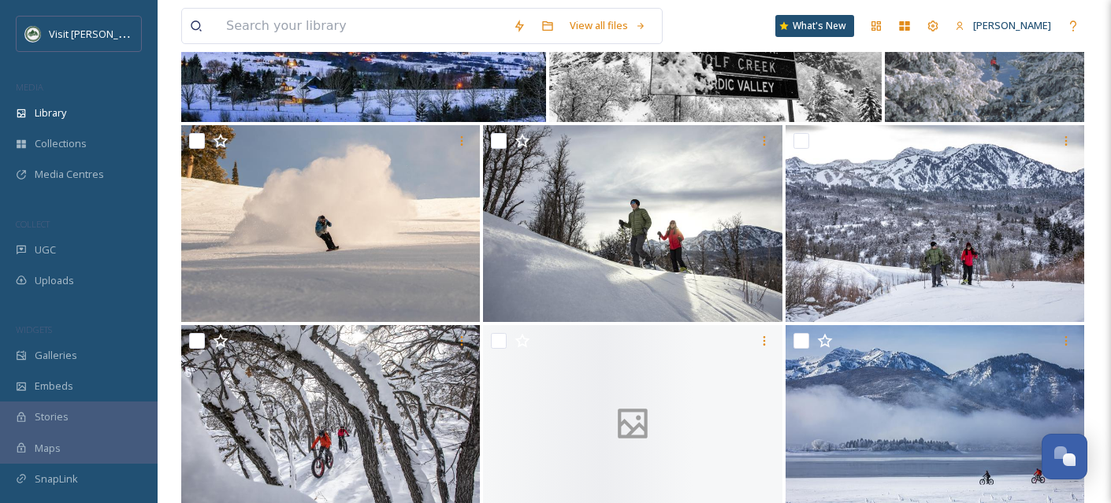
scroll to position [33120, 0]
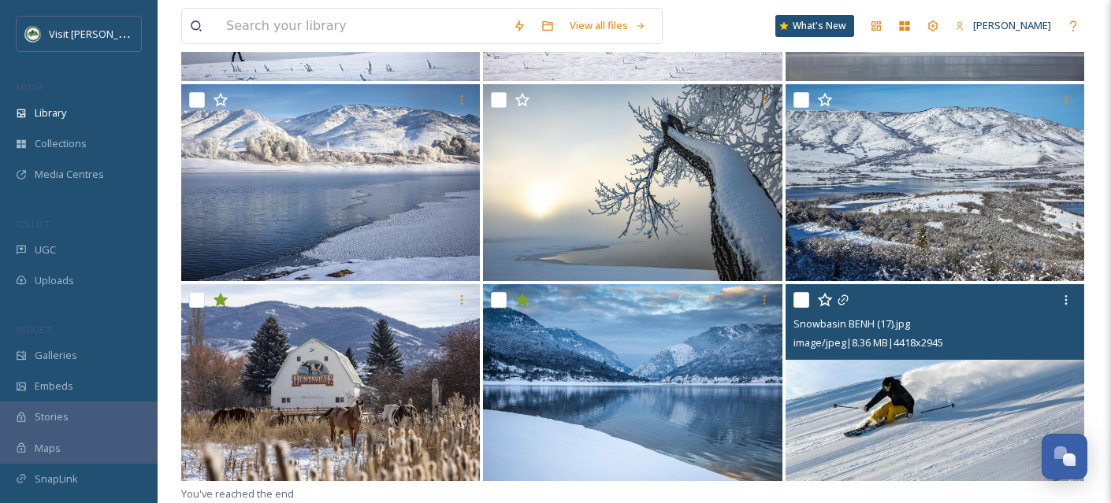
click at [800, 297] on input "checkbox" at bounding box center [801, 300] width 16 height 16
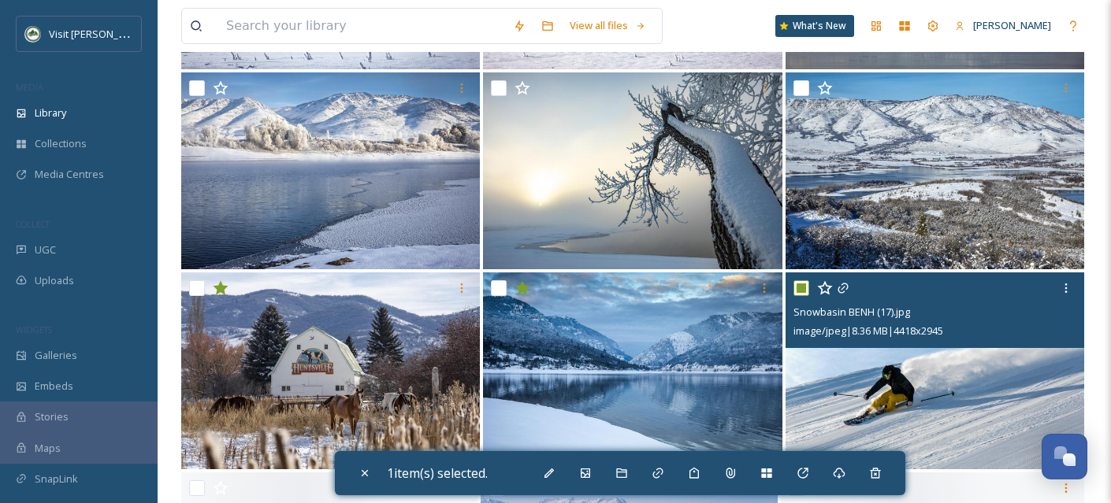
click at [800, 296] on input "checkbox" at bounding box center [801, 288] width 16 height 16
checkbox input "false"
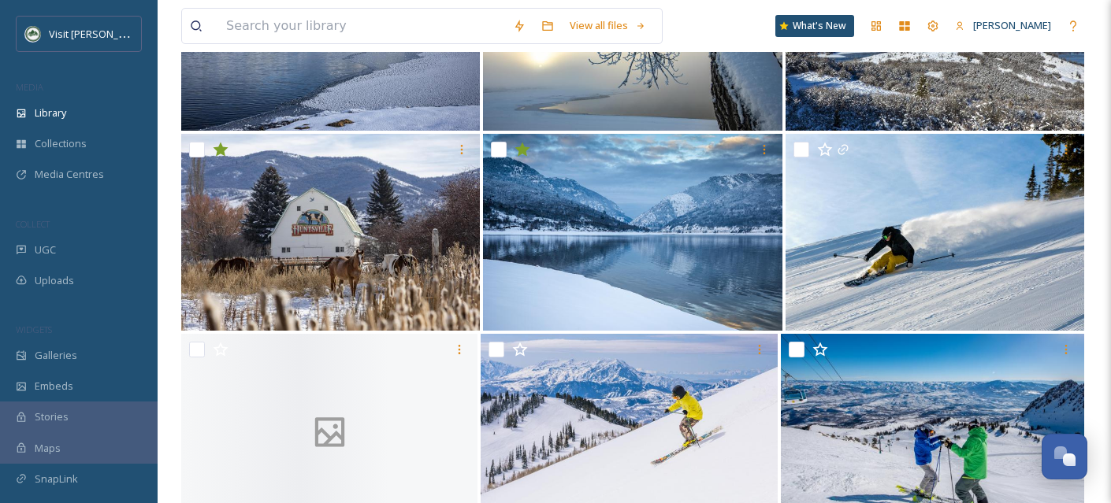
scroll to position [33920, 0]
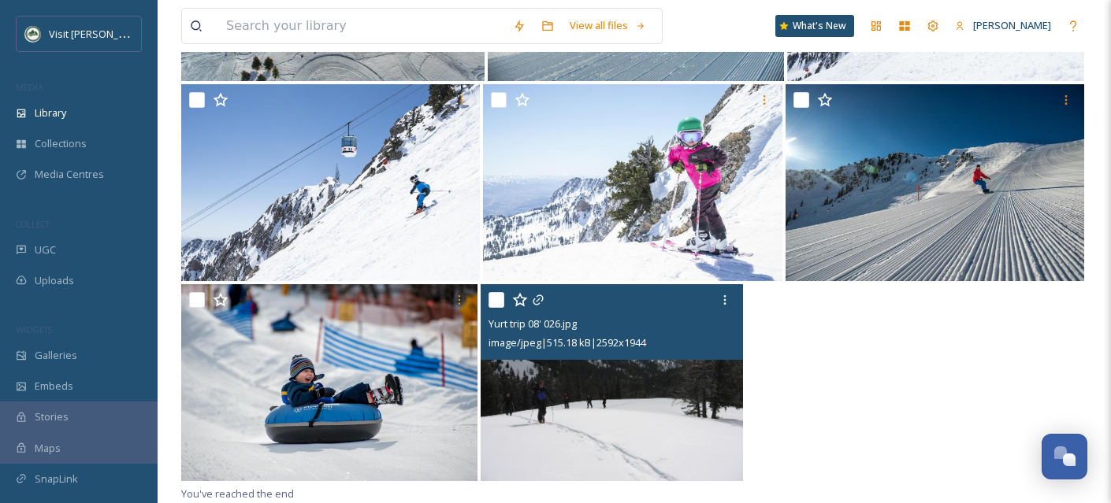
click at [492, 298] on input "checkbox" at bounding box center [496, 300] width 16 height 16
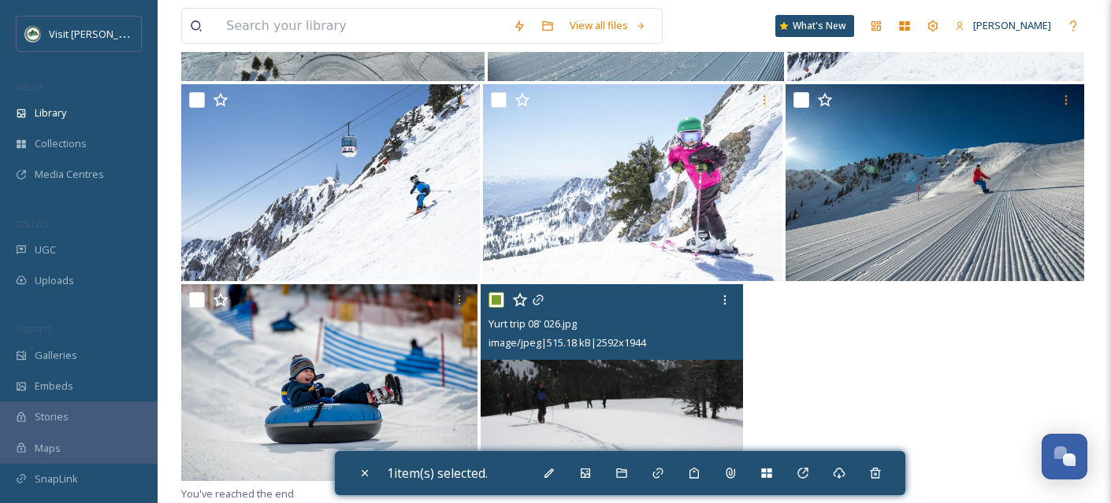
click at [492, 298] on input "checkbox" at bounding box center [496, 300] width 16 height 16
checkbox input "false"
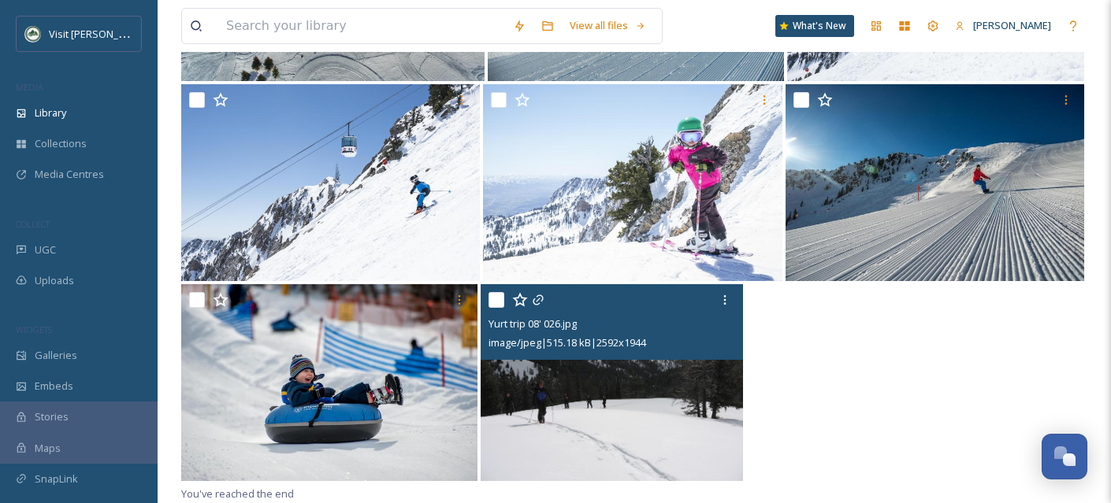
click at [576, 412] on img at bounding box center [611, 382] width 262 height 197
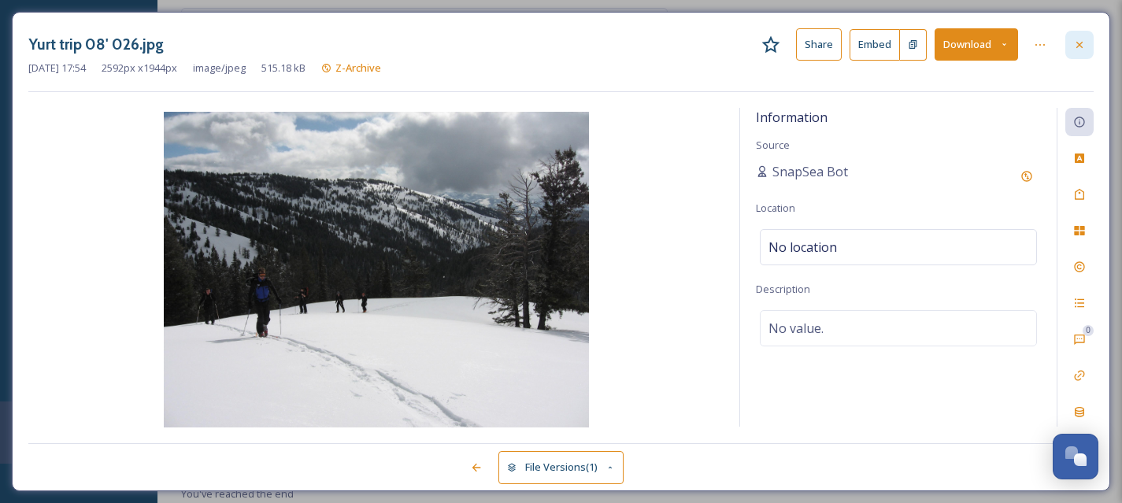
click at [1076, 48] on icon at bounding box center [1080, 45] width 13 height 13
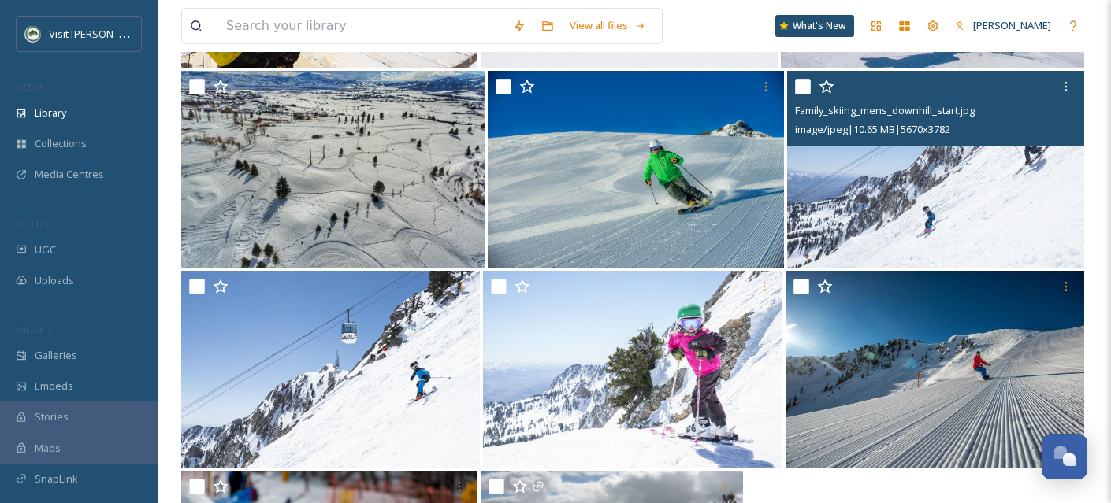
scroll to position [33716, 0]
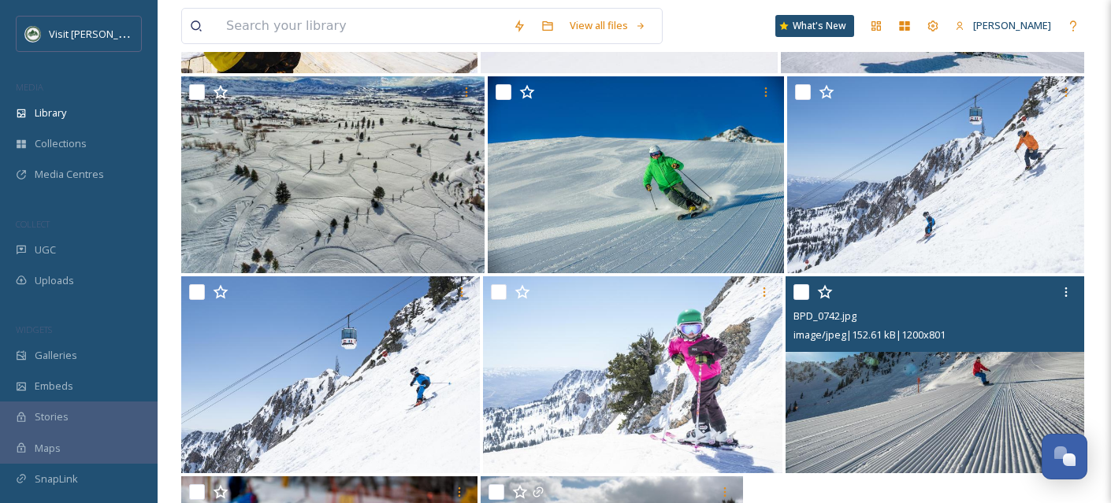
click at [796, 300] on input "checkbox" at bounding box center [801, 292] width 16 height 16
checkbox input "true"
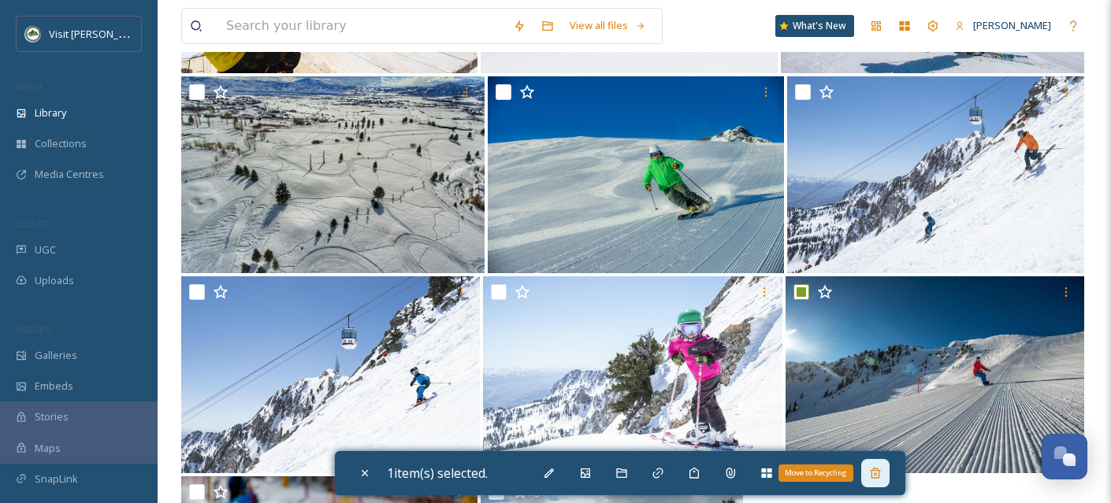
click at [889, 480] on div "Move to Recycling" at bounding box center [875, 473] width 28 height 28
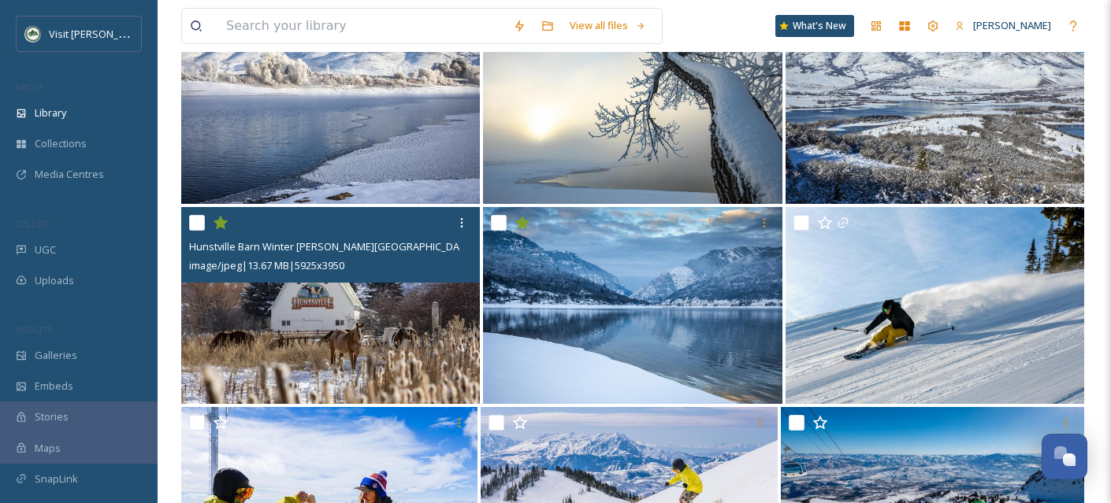
scroll to position [33178, 0]
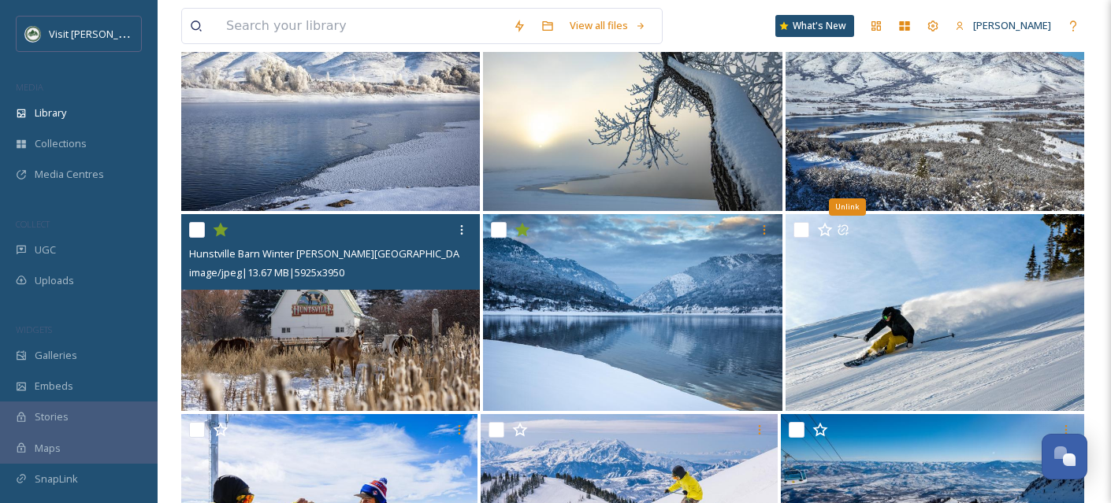
click at [217, 238] on icon at bounding box center [221, 230] width 16 height 16
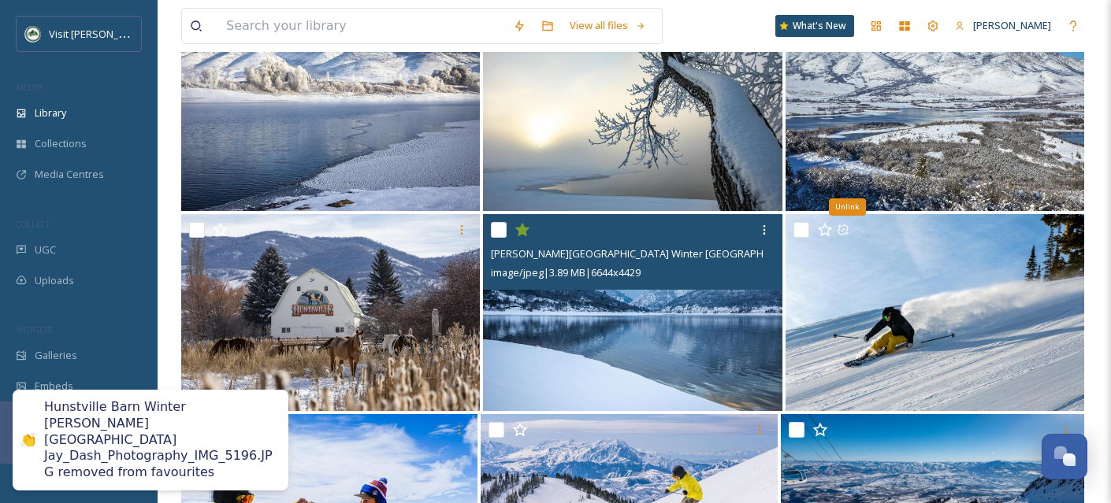
click at [523, 237] on icon at bounding box center [522, 230] width 15 height 14
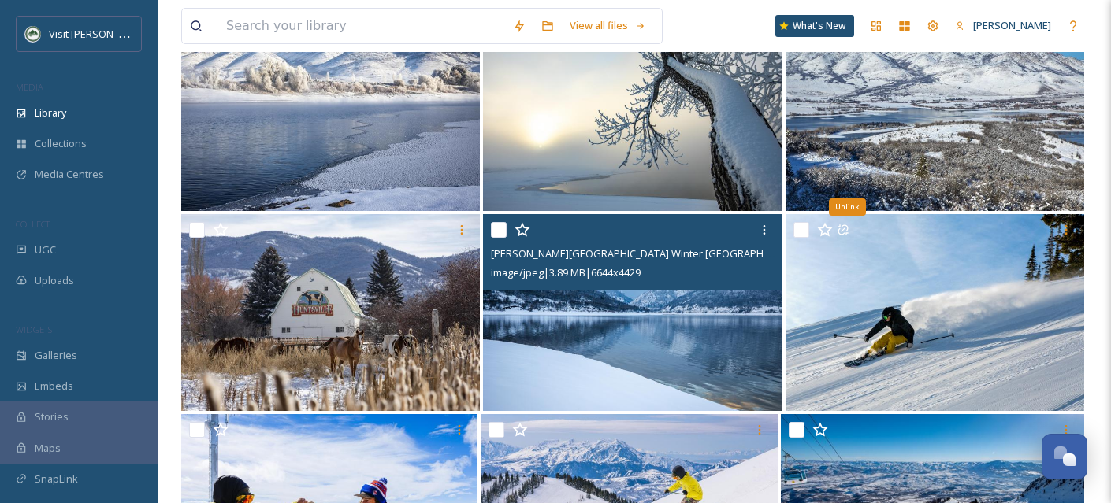
click at [496, 238] on input "checkbox" at bounding box center [499, 230] width 16 height 16
checkbox input "true"
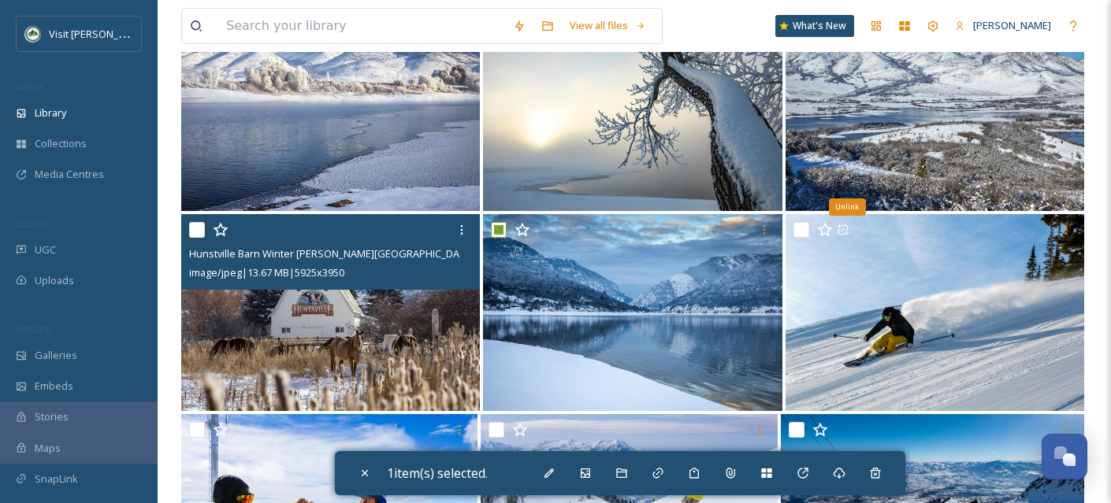
drag, startPoint x: 194, startPoint y: 240, endPoint x: 206, endPoint y: 239, distance: 12.7
click at [194, 238] on input "checkbox" at bounding box center [197, 230] width 16 height 16
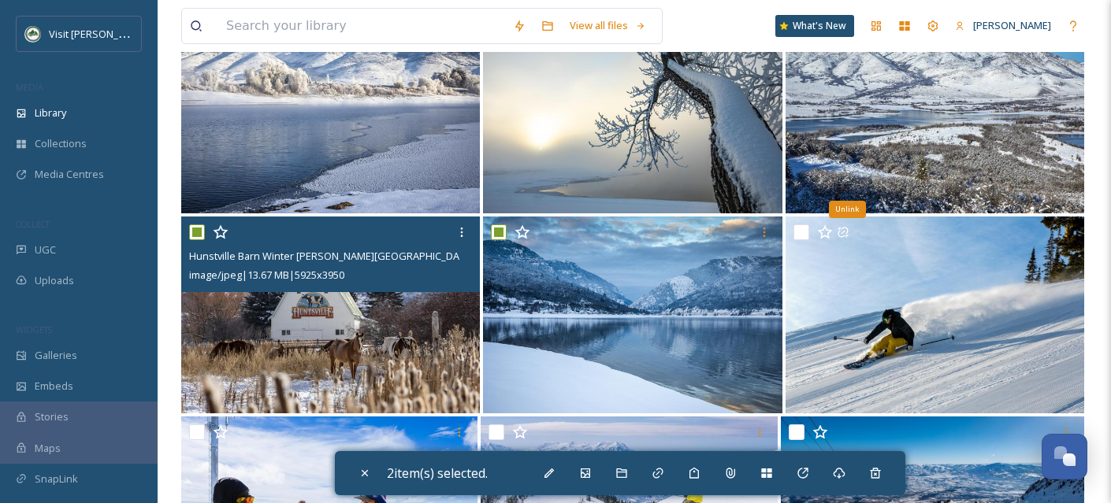
scroll to position [33172, 0]
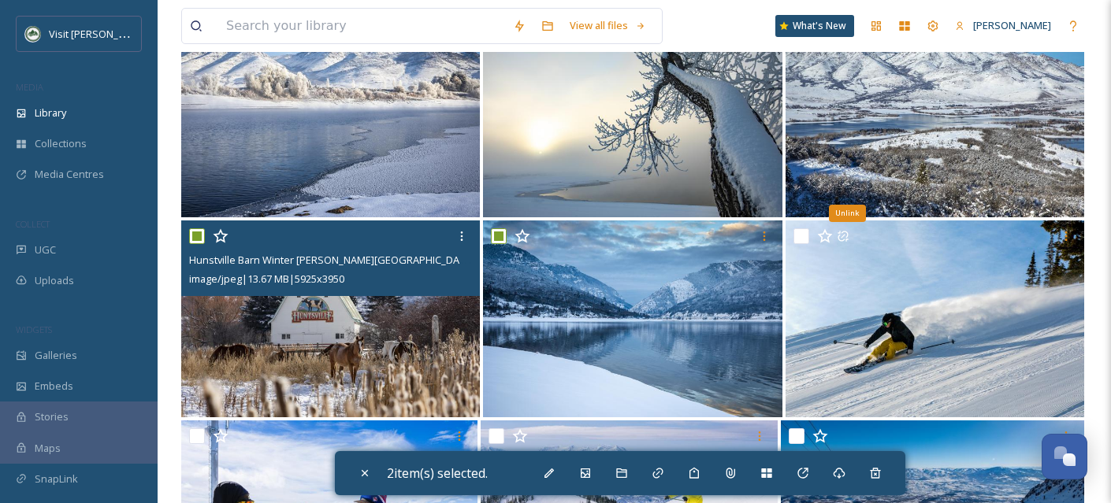
click at [199, 244] on input "checkbox" at bounding box center [197, 236] width 16 height 16
checkbox input "false"
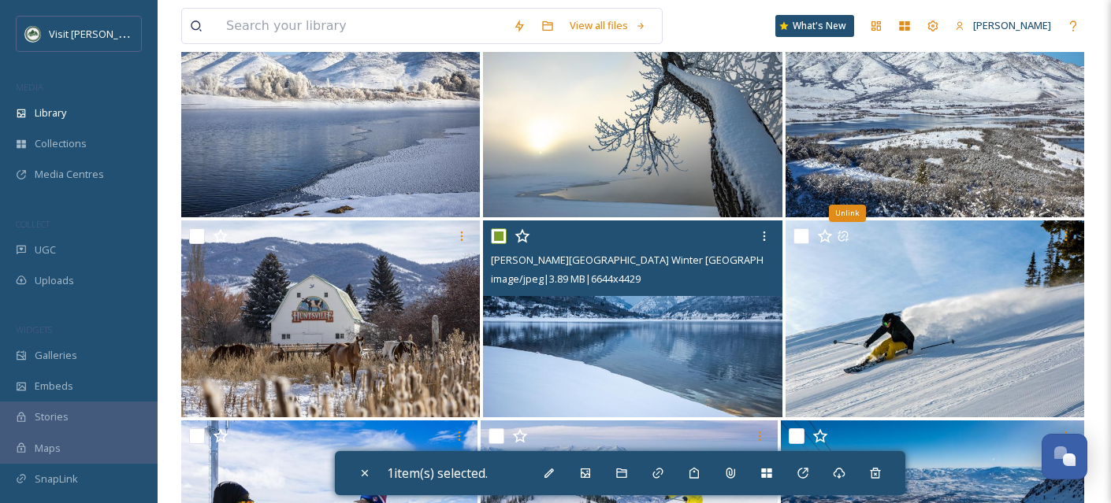
click at [498, 243] on input "checkbox" at bounding box center [499, 236] width 16 height 16
checkbox input "false"
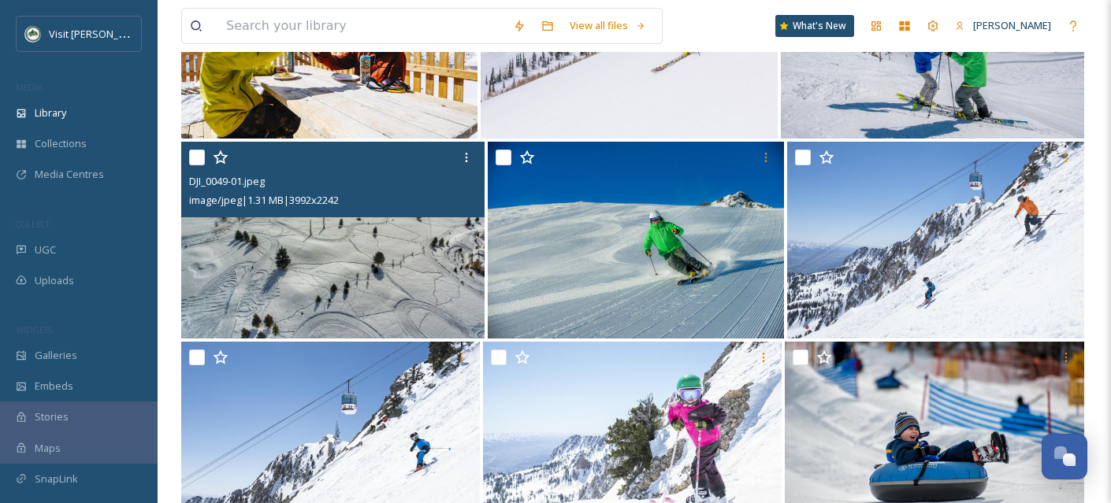
scroll to position [33650, 0]
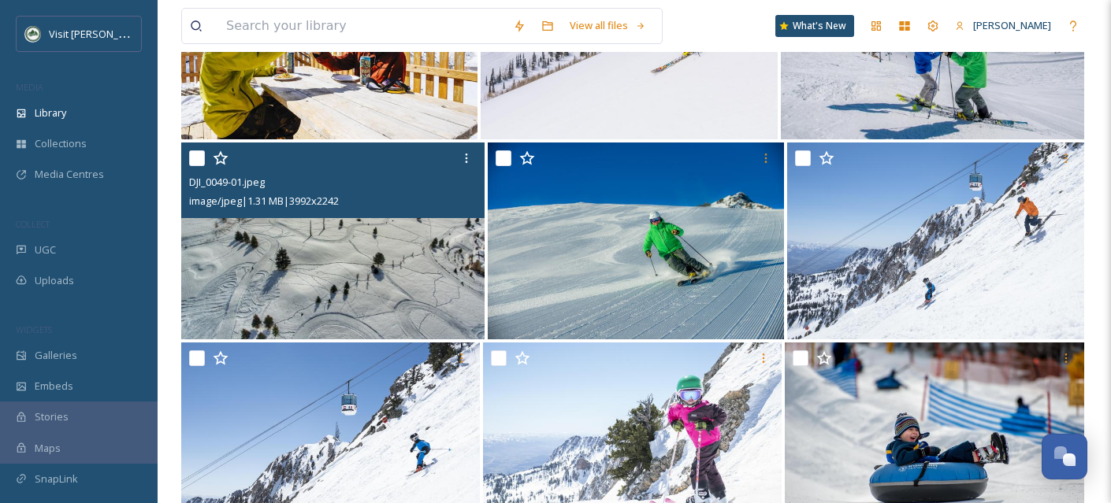
click at [308, 274] on img at bounding box center [332, 241] width 303 height 197
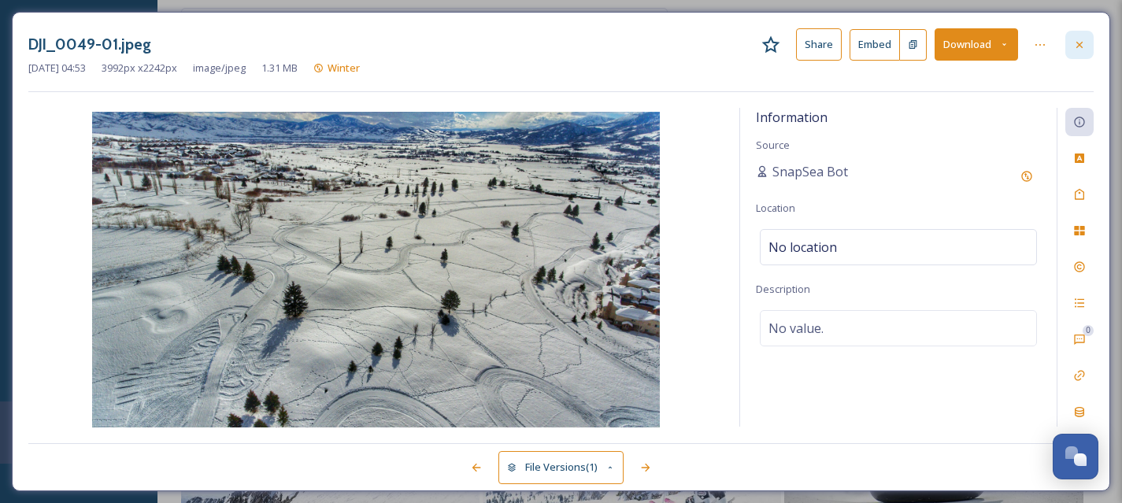
click at [1080, 45] on icon at bounding box center [1080, 44] width 6 height 6
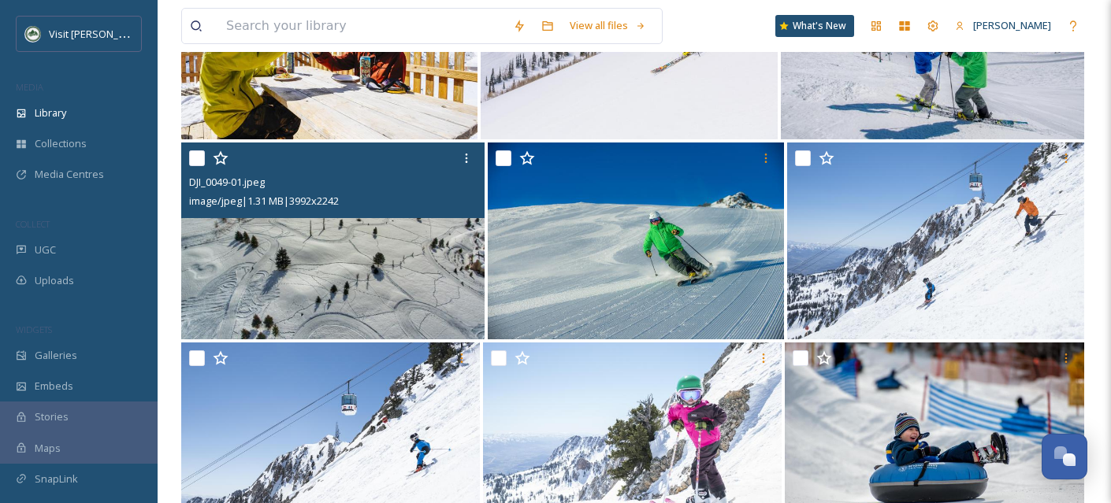
click at [201, 166] on input "checkbox" at bounding box center [197, 158] width 16 height 16
checkbox input "true"
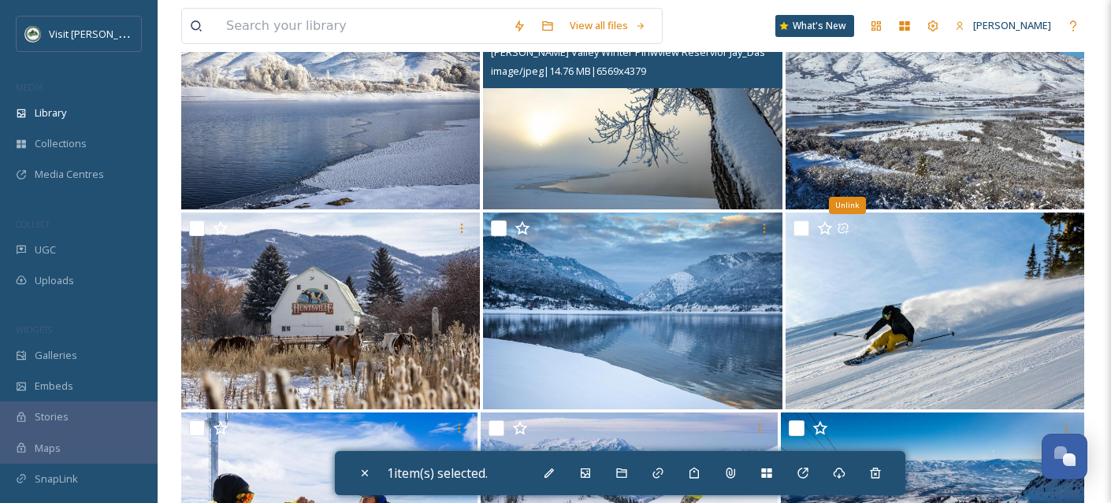
scroll to position [33166, 0]
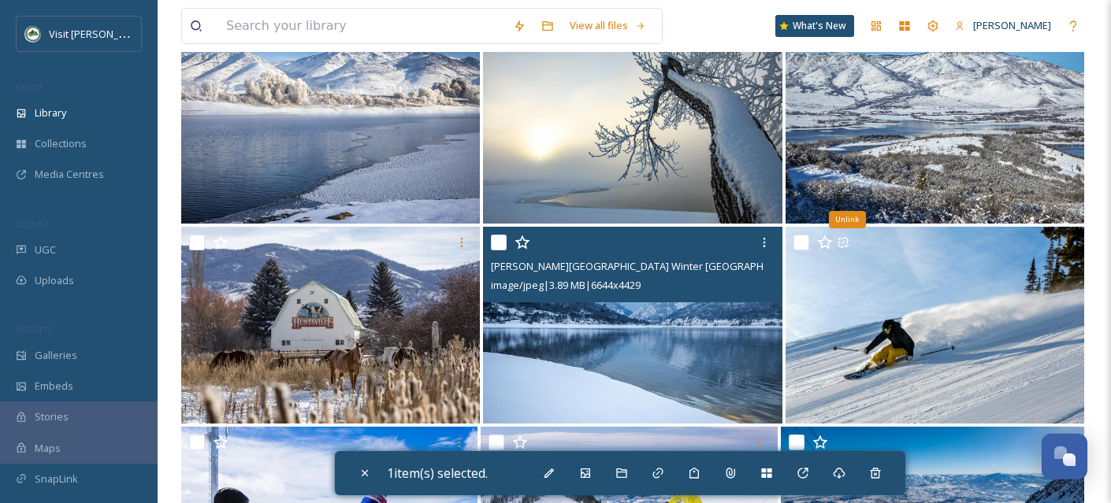
click at [503, 250] on input "checkbox" at bounding box center [499, 243] width 16 height 16
checkbox input "true"
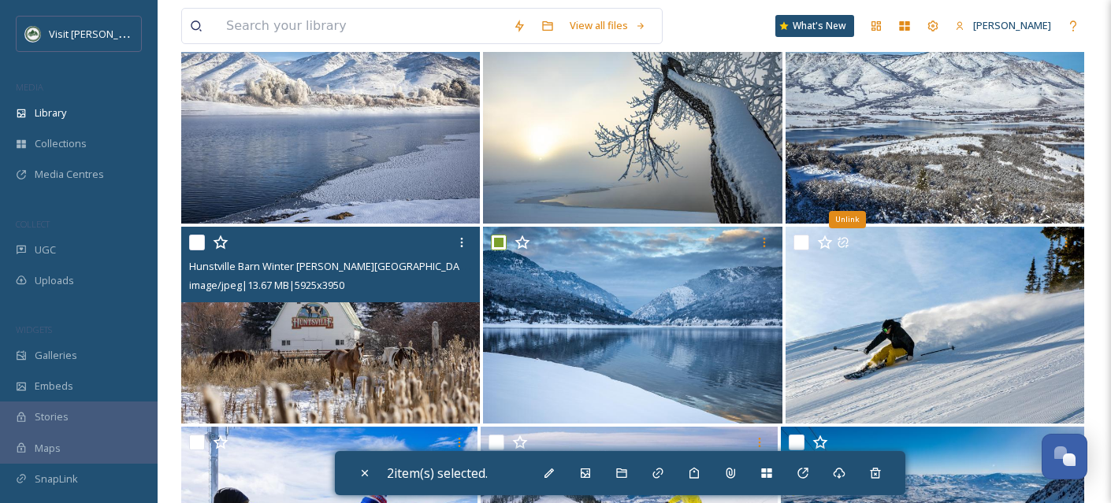
click at [198, 250] on input "checkbox" at bounding box center [197, 243] width 16 height 16
checkbox input "true"
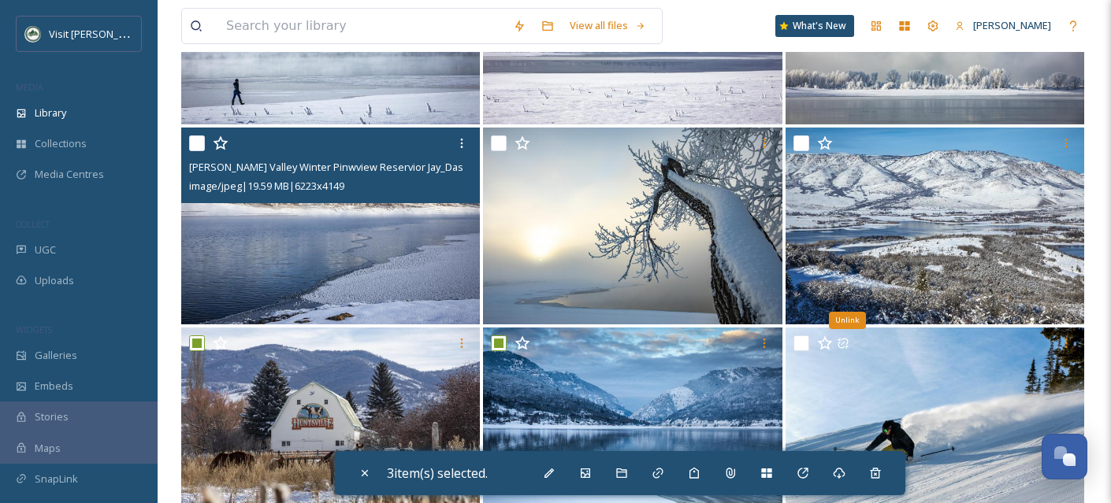
scroll to position [33058, 0]
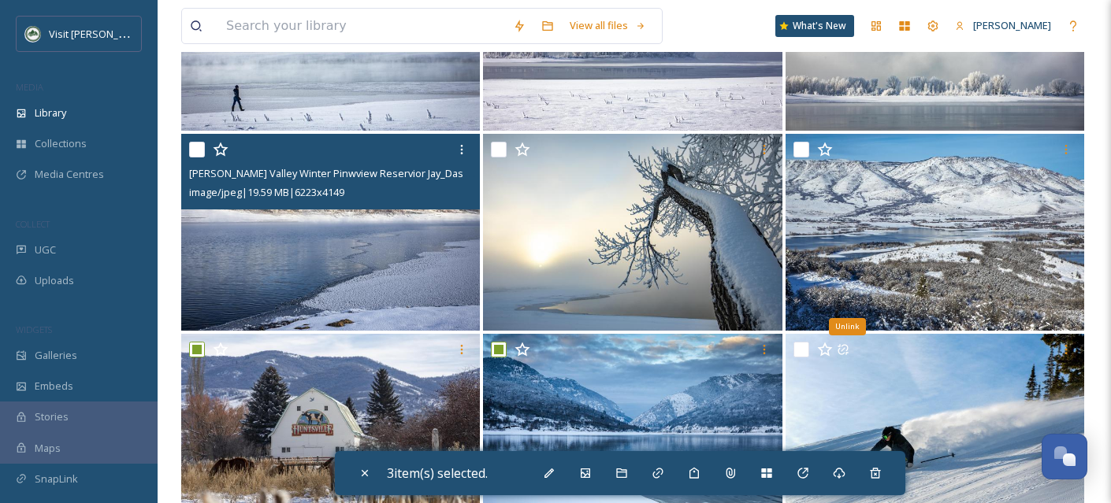
click at [194, 158] on input "checkbox" at bounding box center [197, 150] width 16 height 16
checkbox input "true"
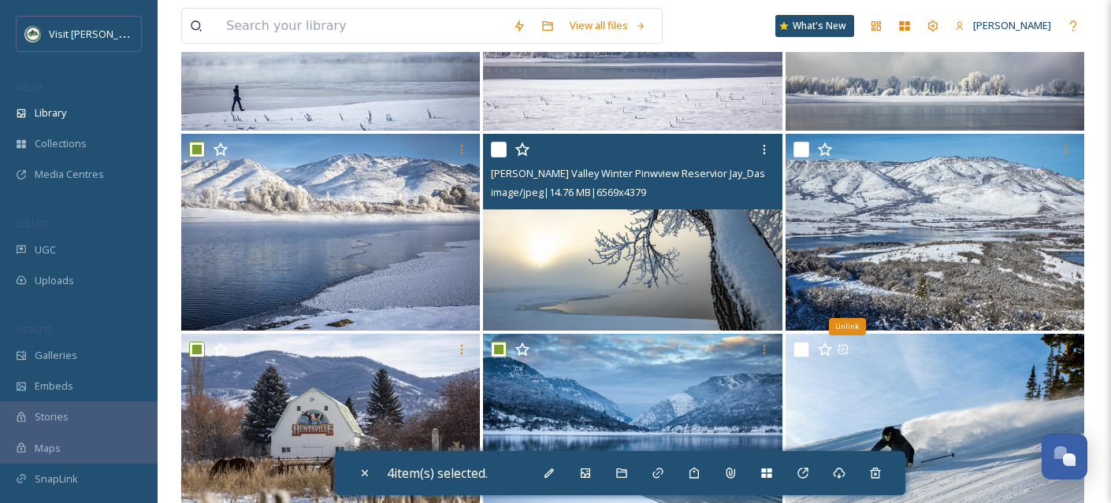
click at [495, 158] on input "checkbox" at bounding box center [499, 150] width 16 height 16
checkbox input "true"
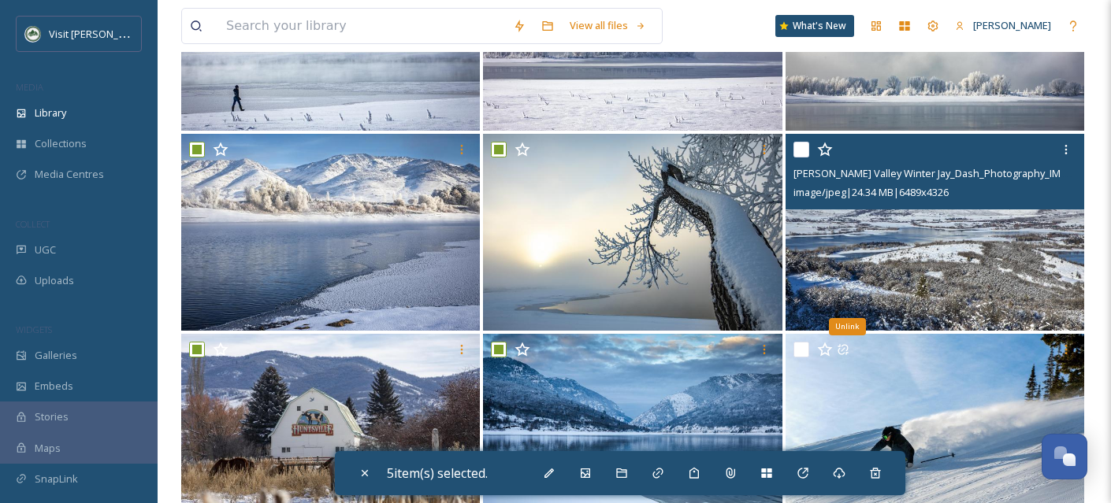
click at [802, 158] on input "checkbox" at bounding box center [801, 150] width 16 height 16
checkbox input "true"
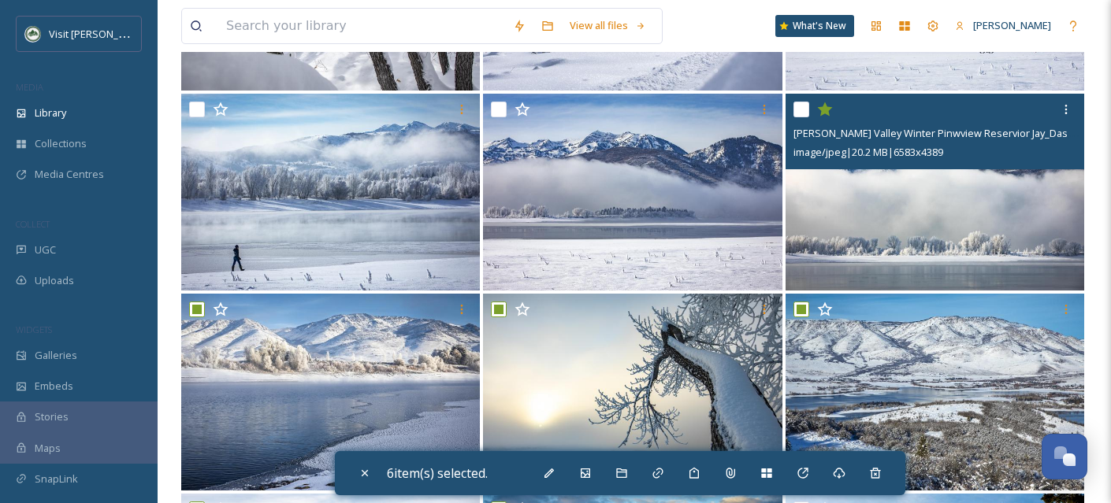
scroll to position [32898, 0]
click at [797, 118] on input "checkbox" at bounding box center [801, 110] width 16 height 16
checkbox input "true"
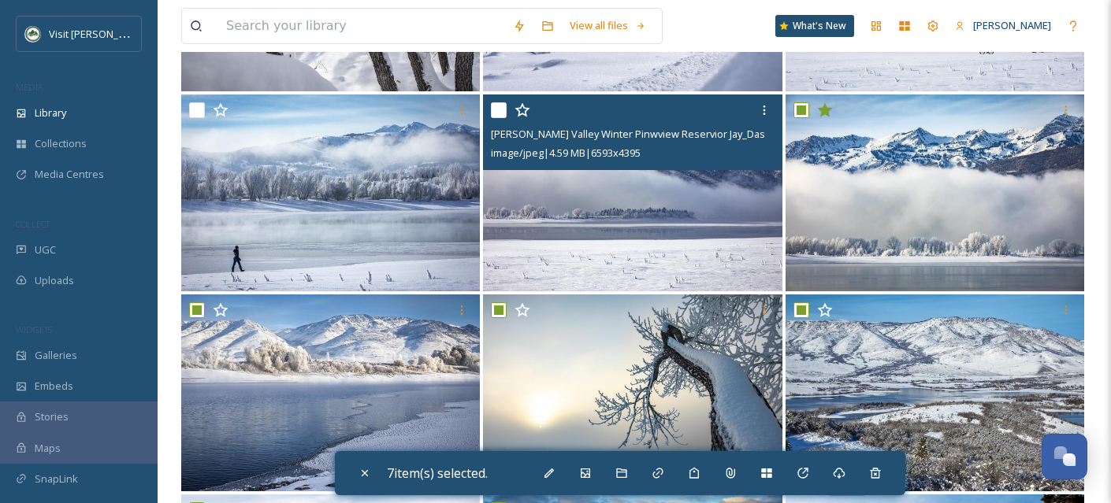
click at [500, 118] on input "checkbox" at bounding box center [499, 110] width 16 height 16
checkbox input "true"
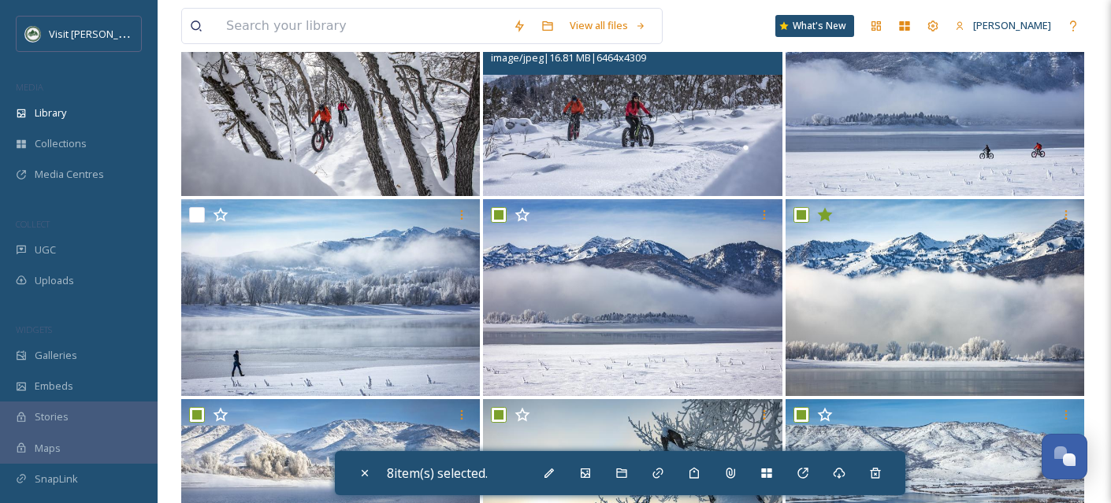
scroll to position [32790, 0]
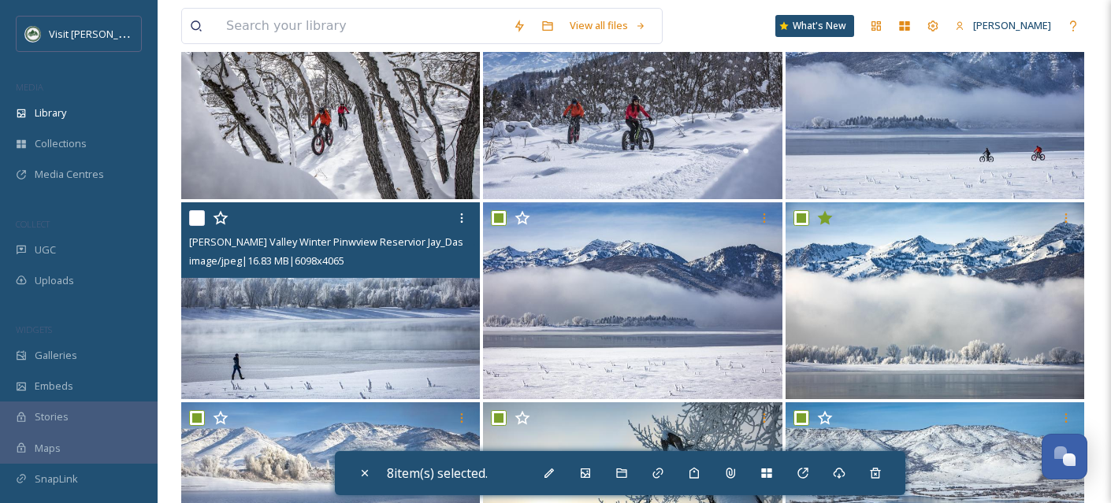
click at [201, 226] on input "checkbox" at bounding box center [197, 218] width 16 height 16
checkbox input "true"
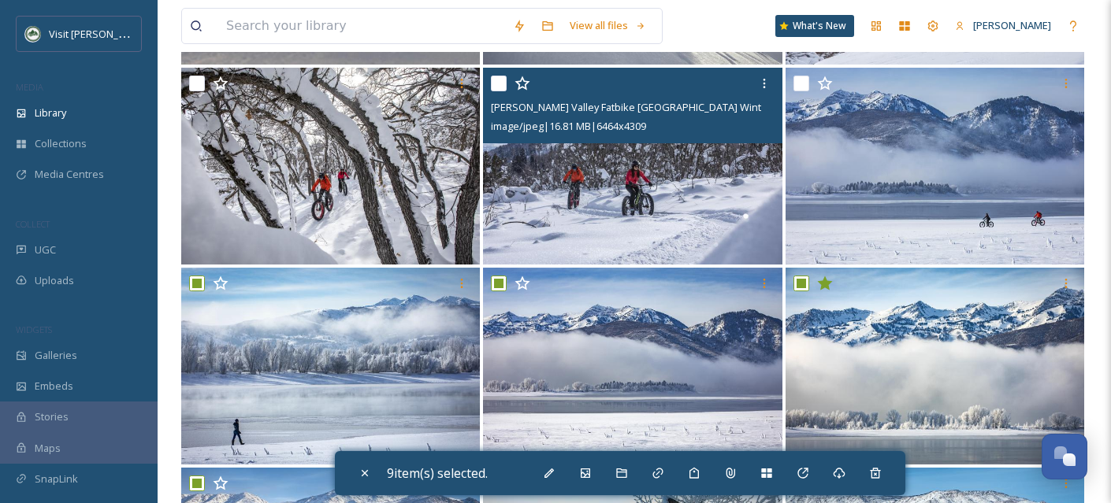
scroll to position [32703, 0]
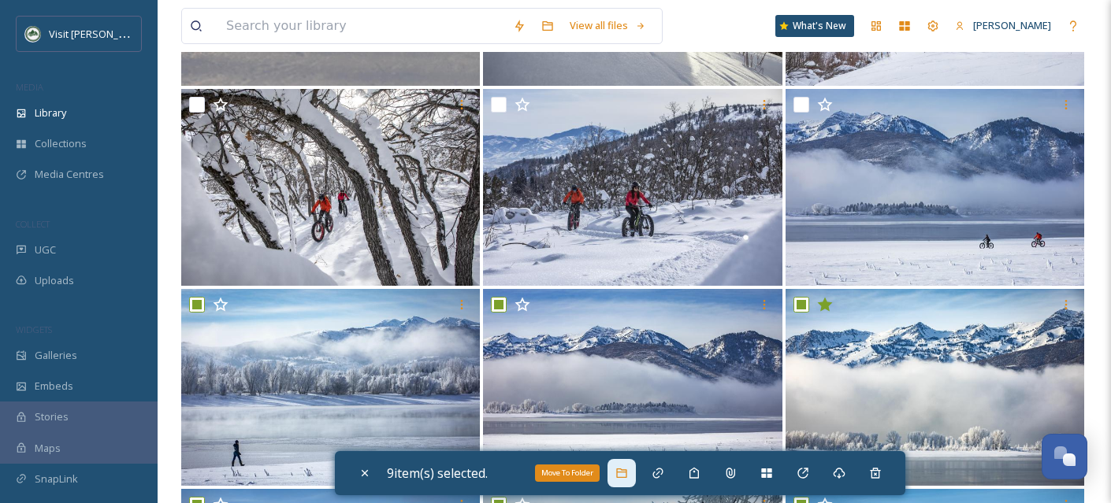
click at [626, 470] on icon at bounding box center [621, 473] width 10 height 9
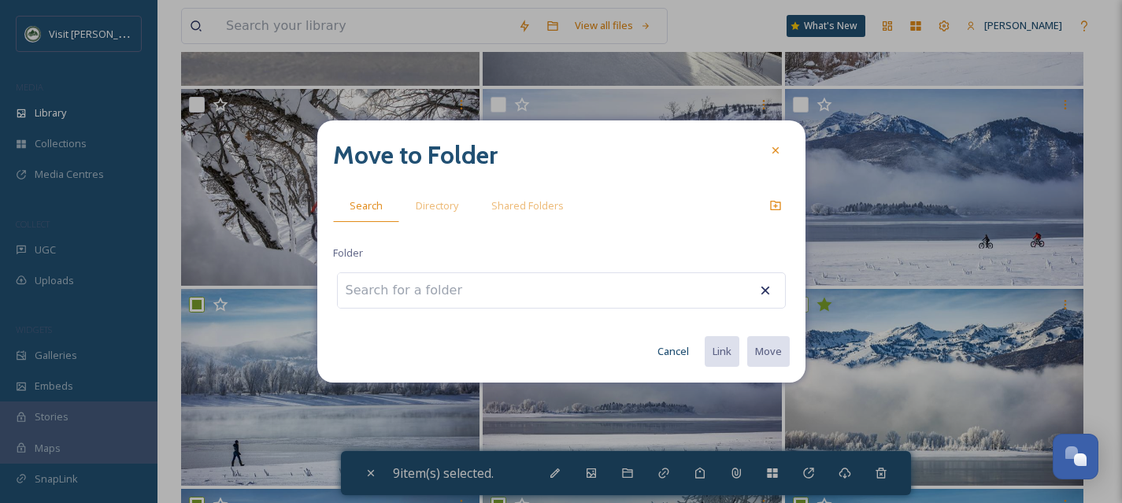
click at [407, 298] on input at bounding box center [424, 290] width 173 height 35
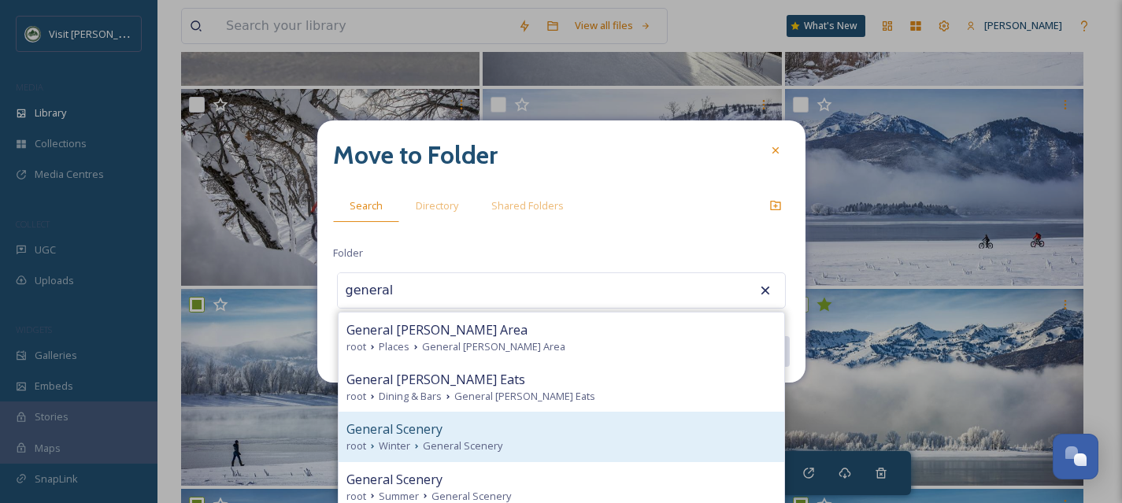
click at [498, 442] on span "General Scenery" at bounding box center [463, 446] width 80 height 15
type input "General Scenery"
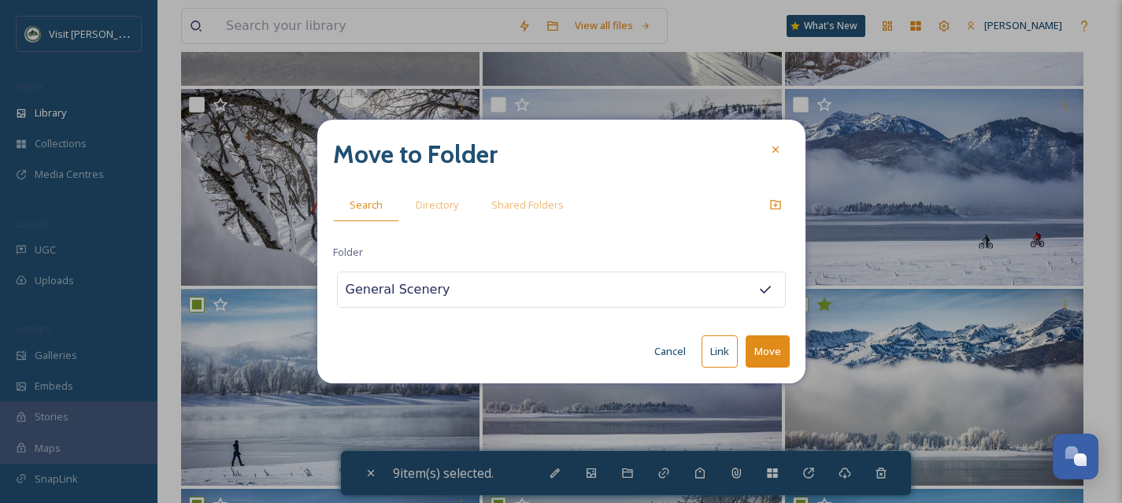
click at [774, 358] on button "Move" at bounding box center [768, 352] width 44 height 32
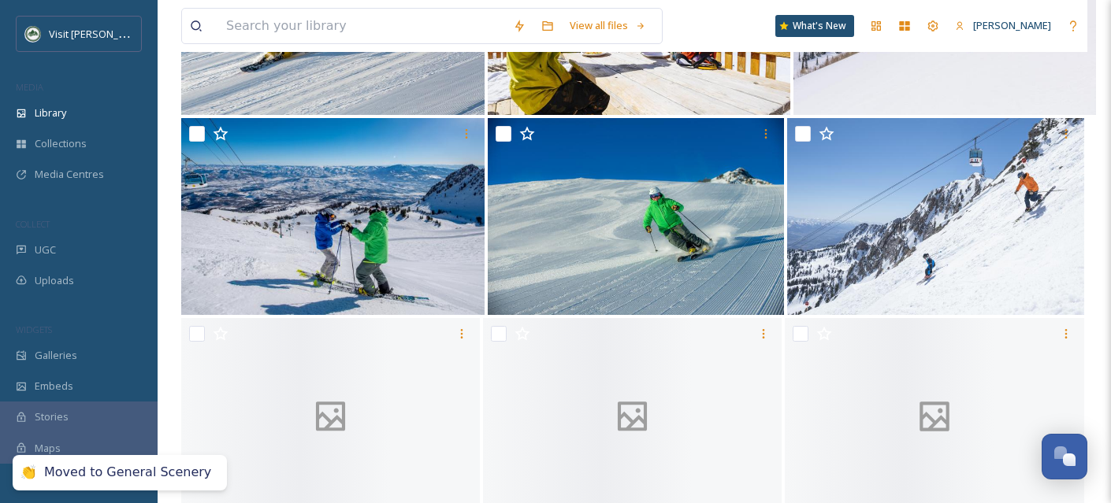
scroll to position [33120, 0]
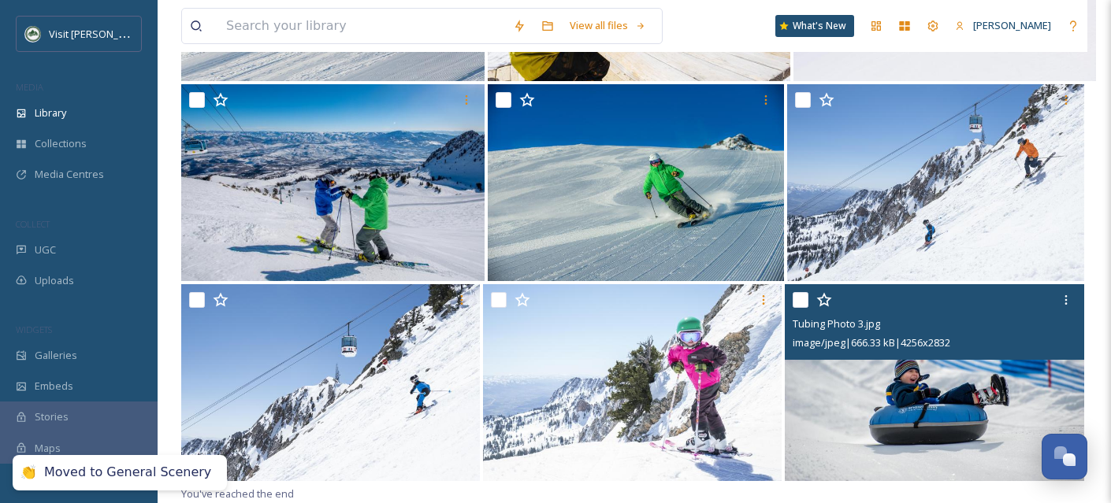
click at [804, 302] on input "checkbox" at bounding box center [800, 300] width 16 height 16
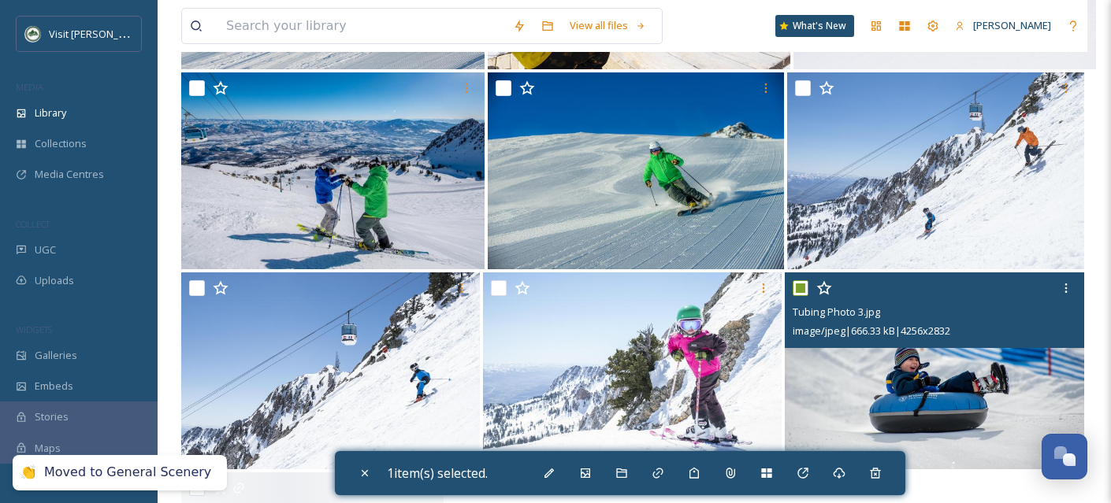
click at [804, 296] on input "checkbox" at bounding box center [800, 288] width 16 height 16
checkbox input "false"
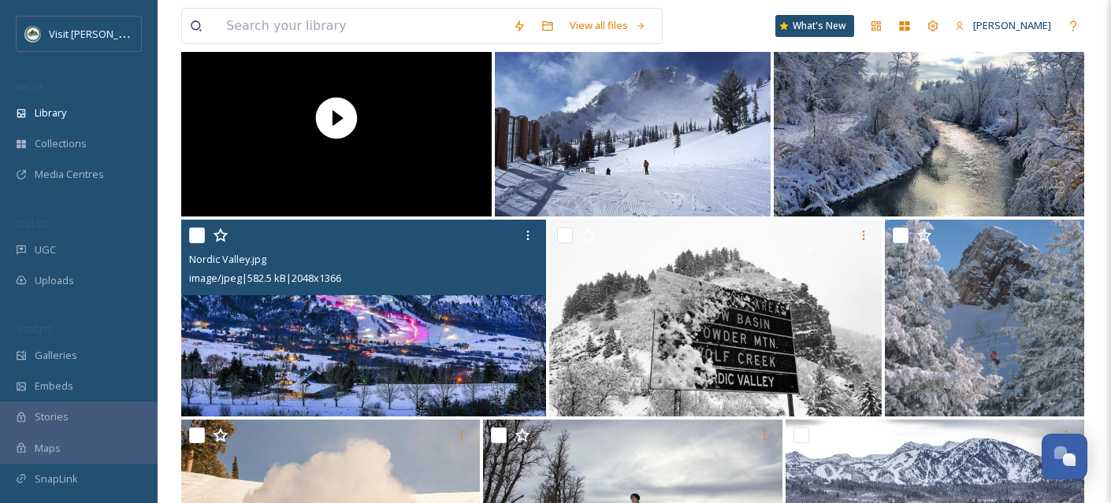
scroll to position [32136, 0]
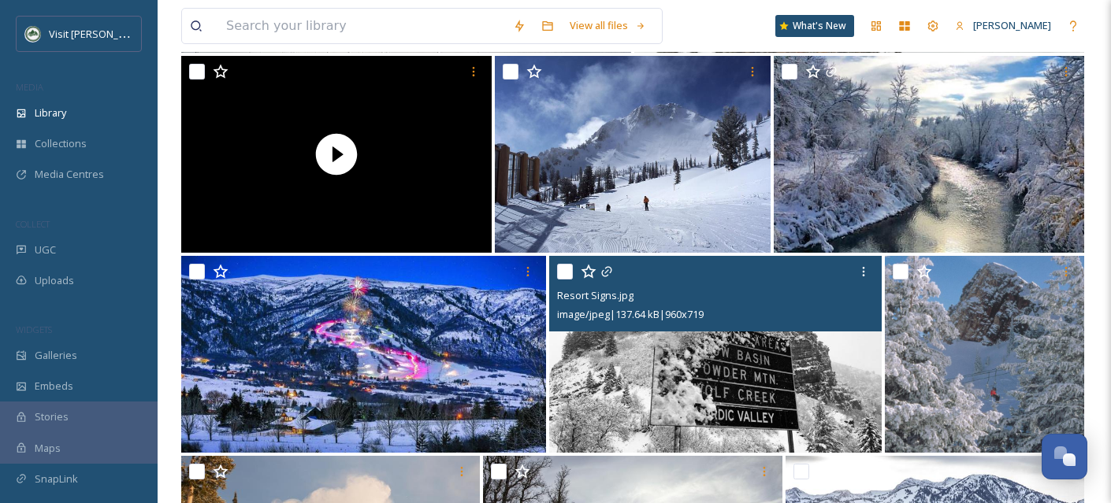
click at [565, 280] on input "checkbox" at bounding box center [565, 272] width 16 height 16
checkbox input "true"
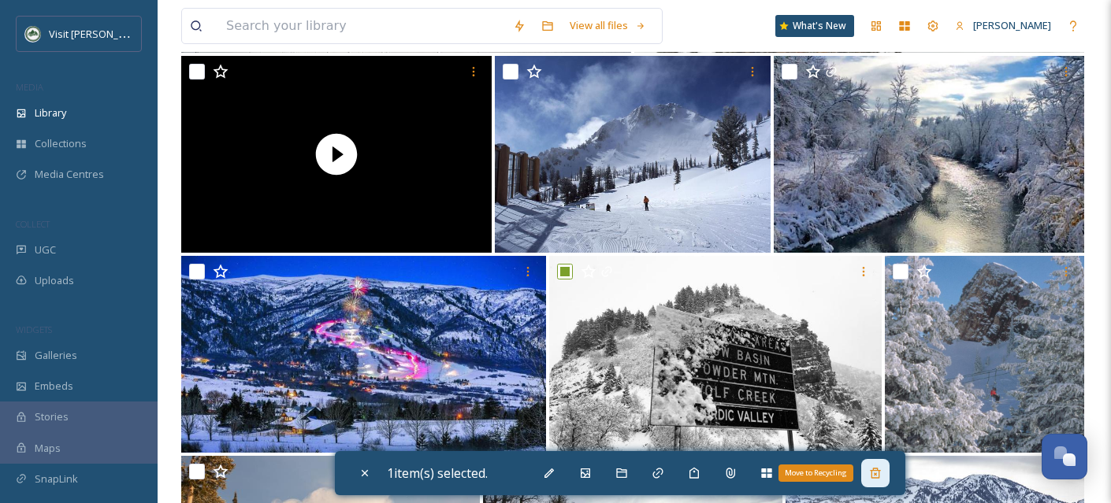
click at [889, 477] on div "Move to Recycling" at bounding box center [875, 473] width 28 height 28
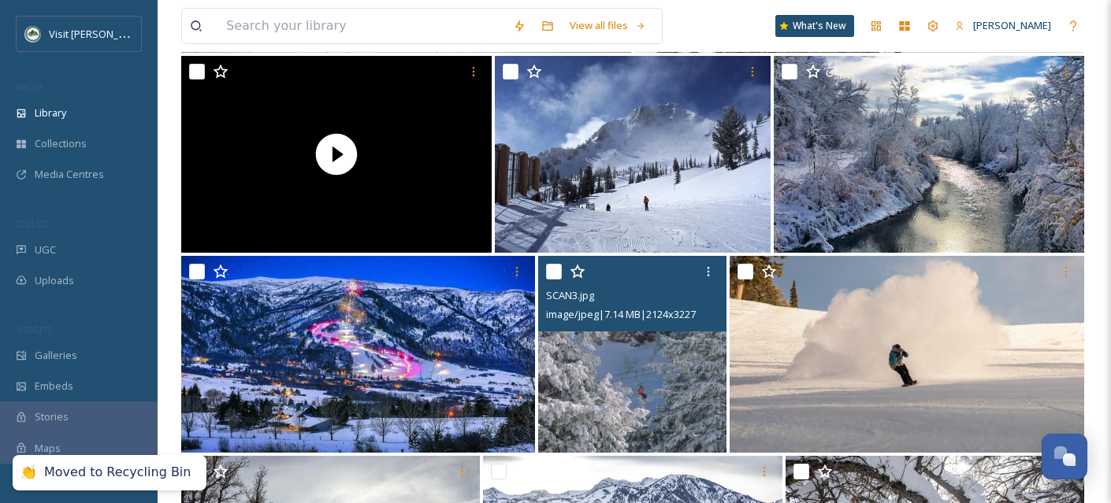
click at [667, 403] on img at bounding box center [632, 354] width 188 height 197
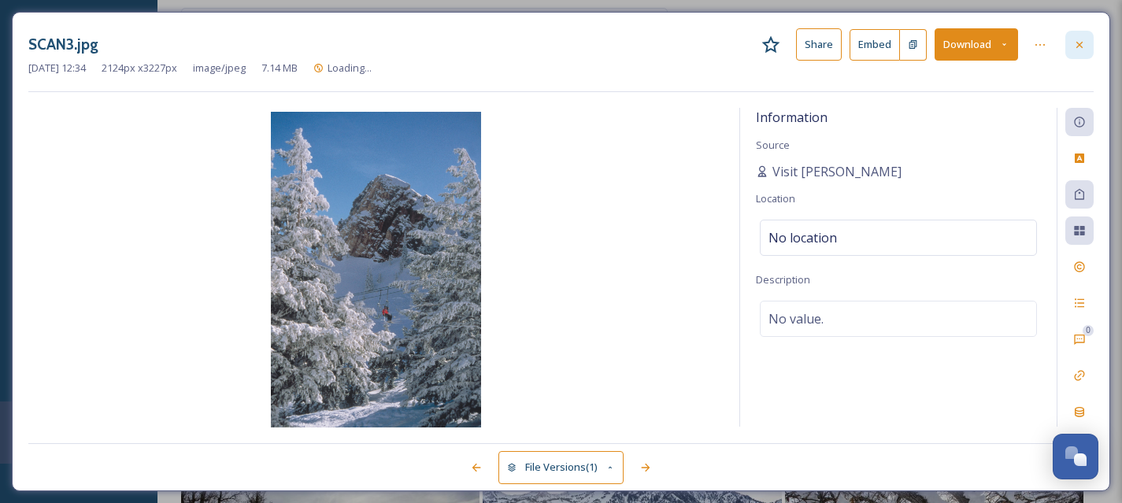
click at [1085, 45] on icon at bounding box center [1080, 45] width 13 height 13
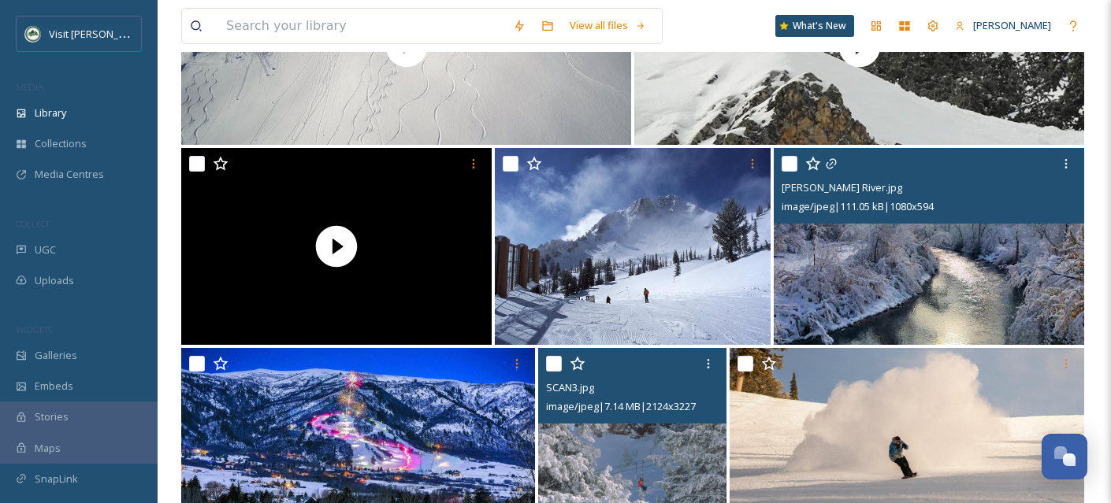
scroll to position [32044, 0]
click at [874, 292] on img at bounding box center [929, 246] width 310 height 197
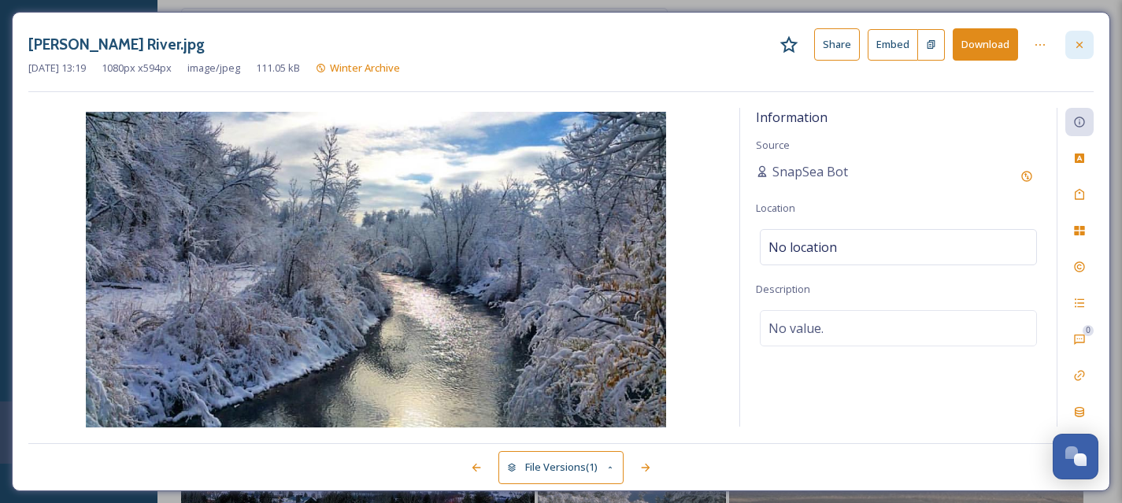
click at [1084, 42] on icon at bounding box center [1080, 45] width 13 height 13
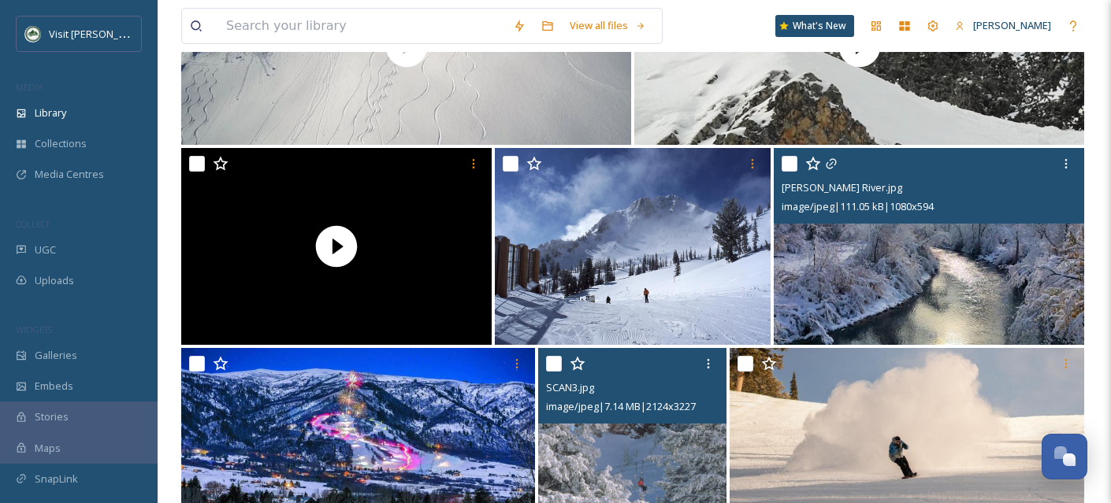
click at [790, 172] on input "checkbox" at bounding box center [789, 164] width 16 height 16
checkbox input "true"
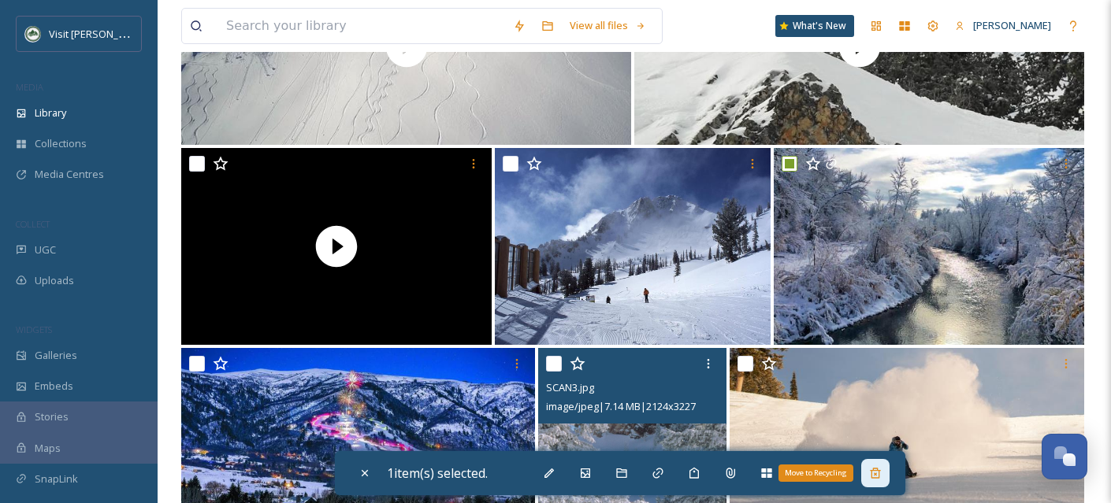
click at [876, 477] on icon at bounding box center [875, 473] width 10 height 10
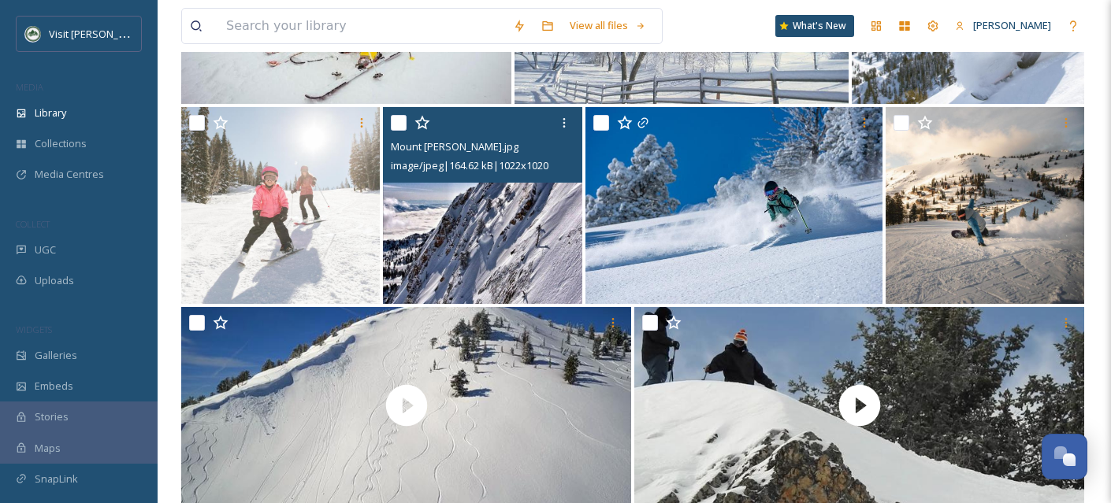
scroll to position [31621, 0]
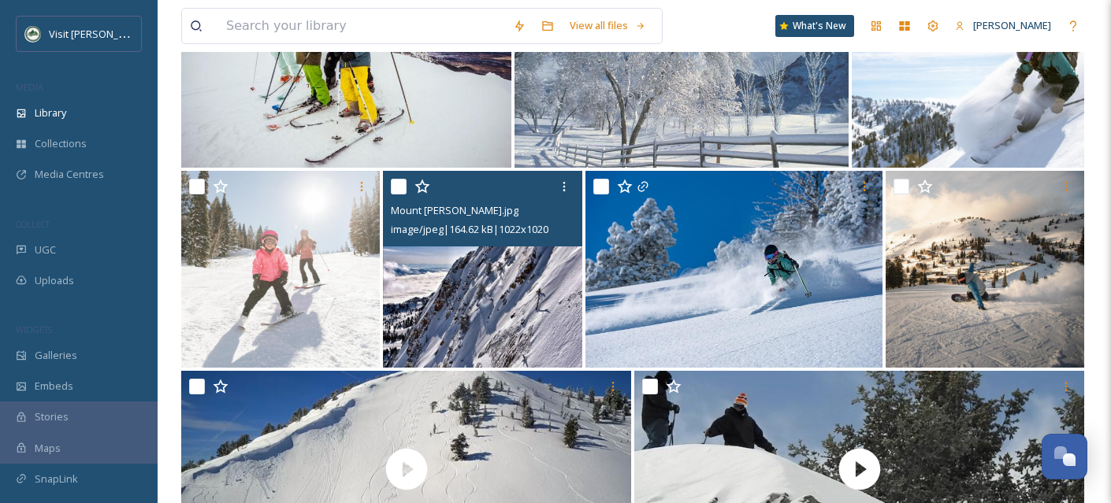
click at [395, 195] on input "checkbox" at bounding box center [399, 187] width 16 height 16
checkbox input "true"
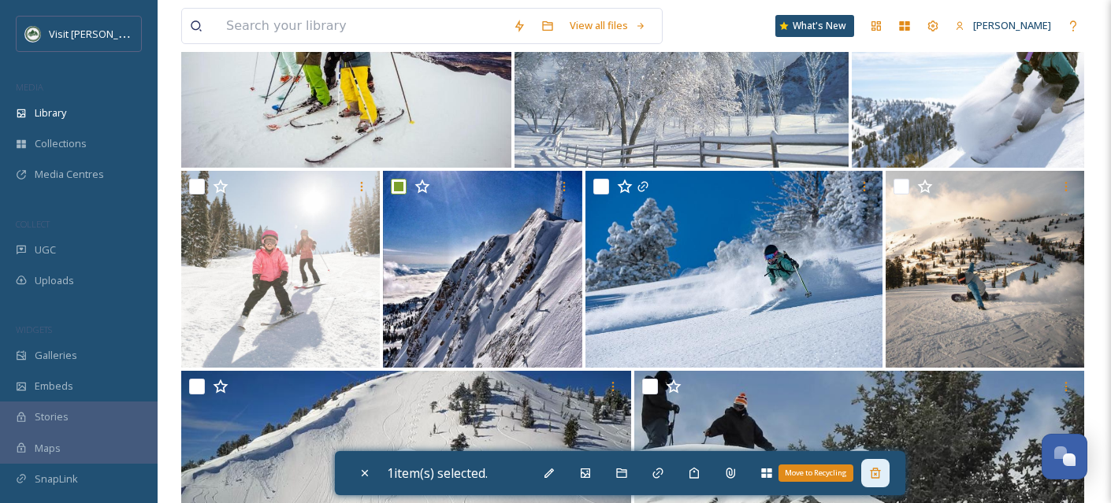
click at [870, 475] on div "Move to Recycling" at bounding box center [875, 473] width 28 height 28
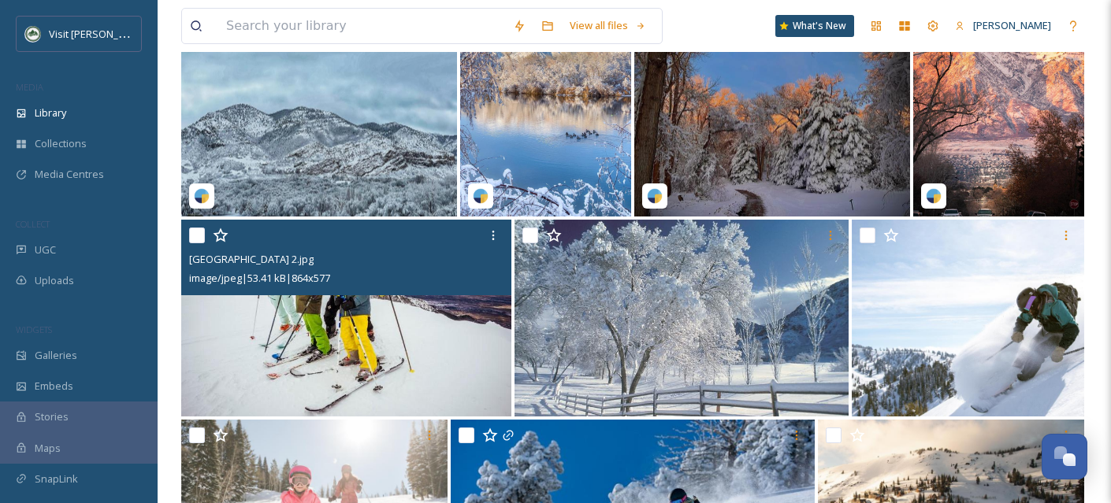
scroll to position [31256, 0]
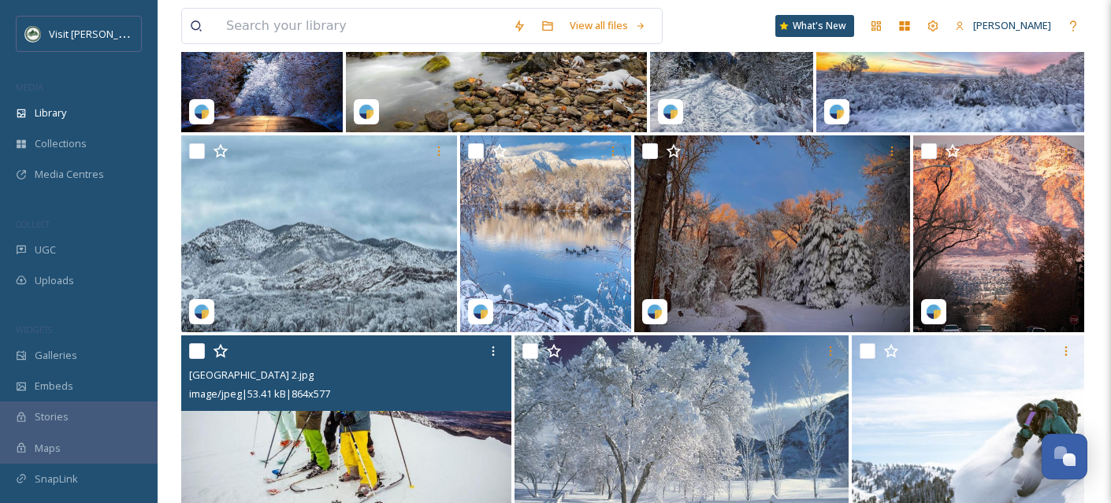
click at [198, 358] on input "checkbox" at bounding box center [197, 351] width 16 height 16
checkbox input "true"
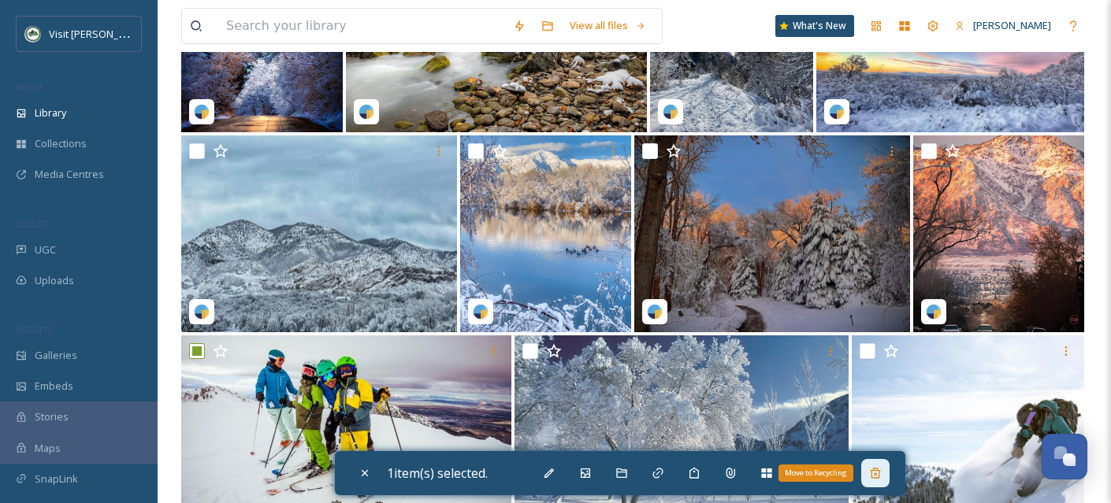
click at [881, 480] on div "Move to Recycling" at bounding box center [875, 473] width 28 height 28
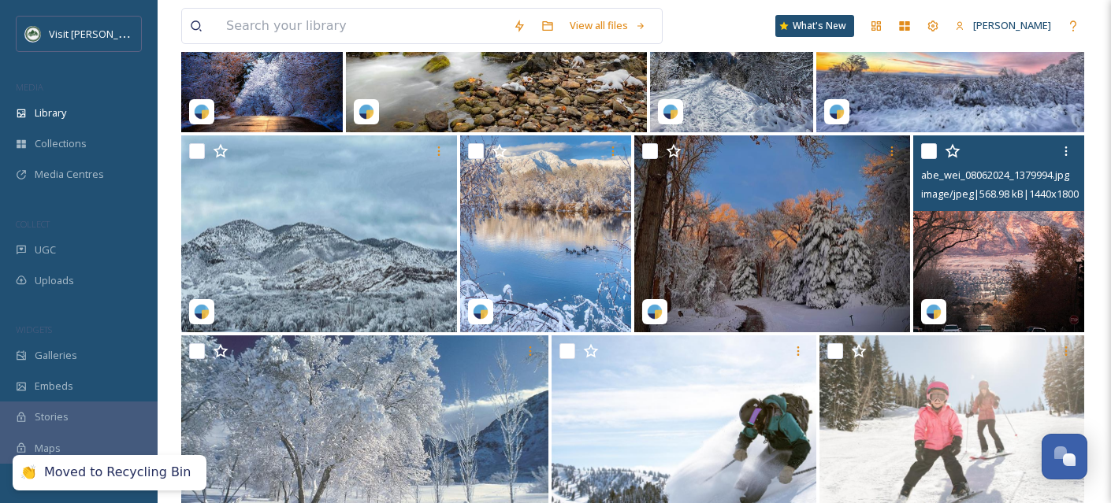
click at [929, 159] on input "checkbox" at bounding box center [929, 151] width 16 height 16
checkbox input "true"
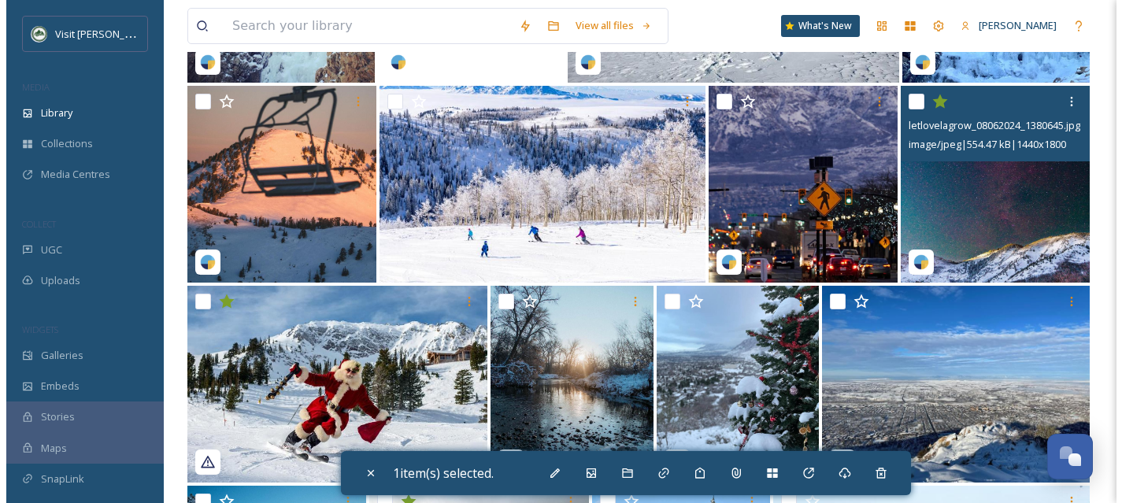
scroll to position [30504, 0]
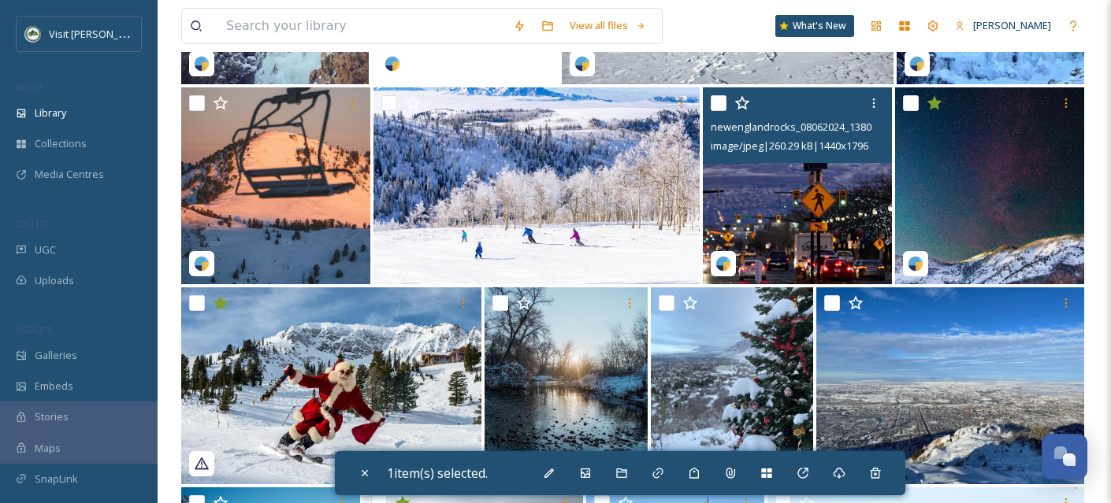
click at [766, 224] on img at bounding box center [797, 185] width 189 height 197
checkbox input "true"
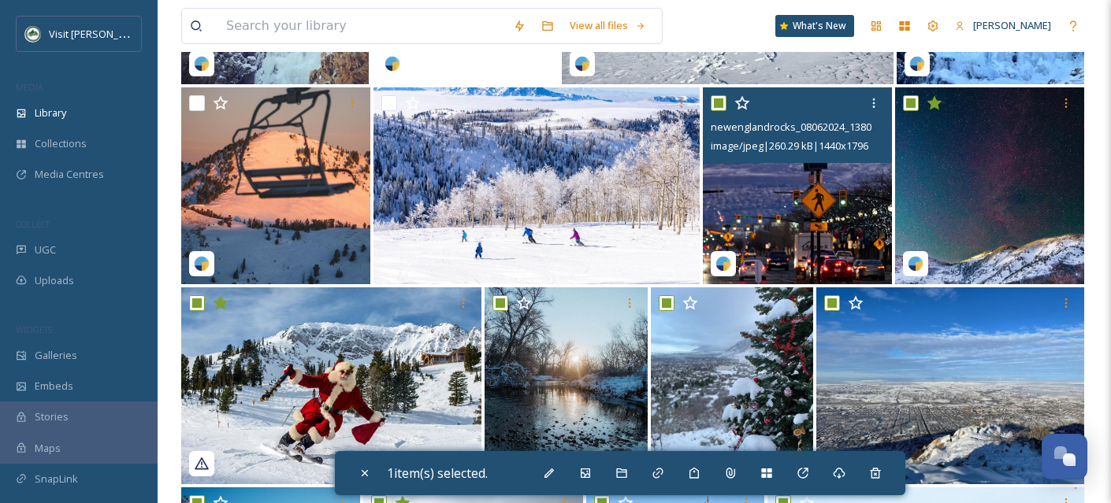
checkbox input "true"
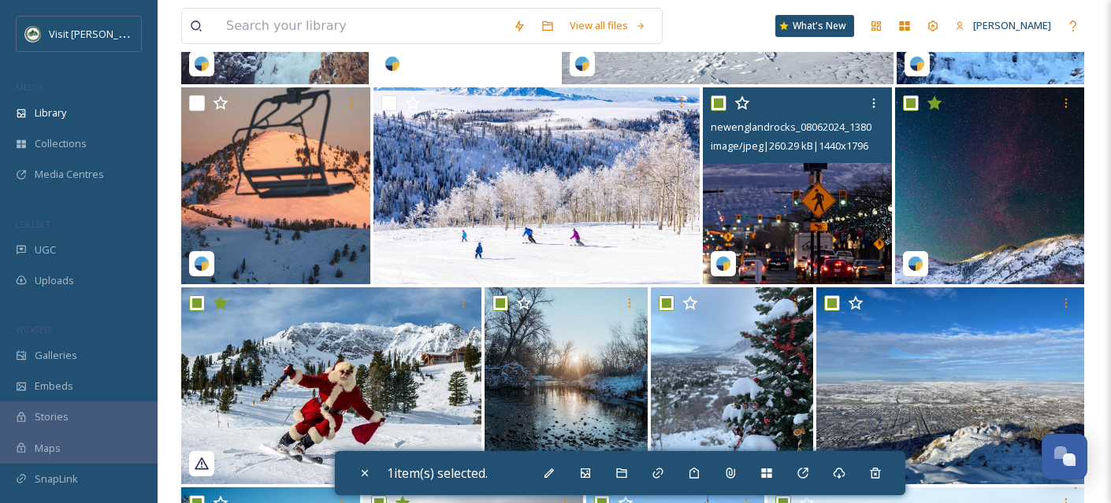
checkbox input "true"
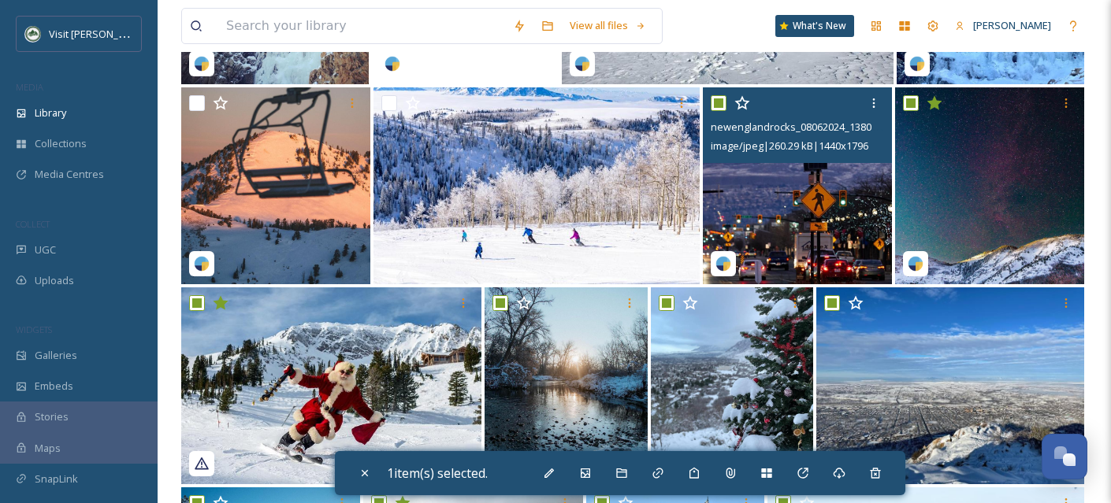
checkbox input "true"
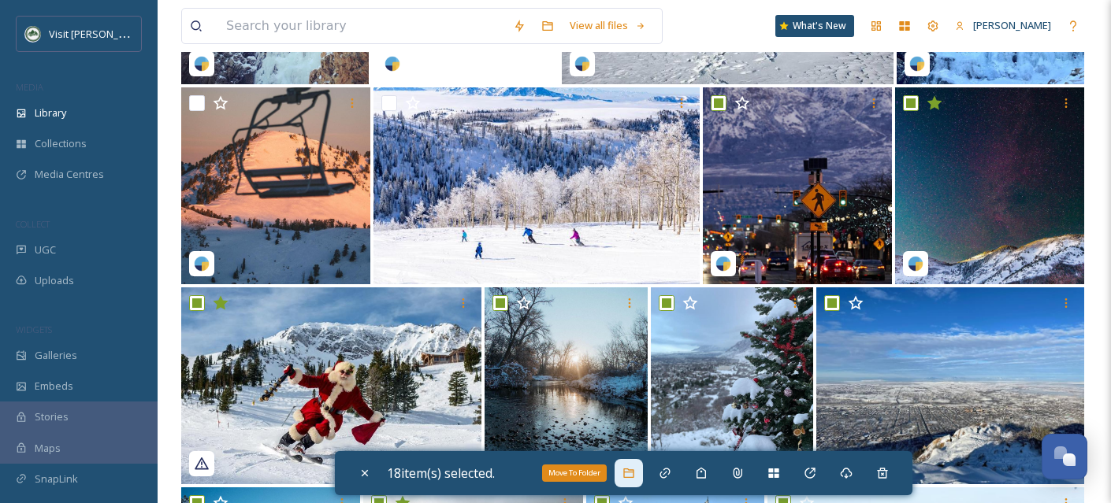
click at [625, 471] on div "Move To Folder" at bounding box center [628, 473] width 28 height 28
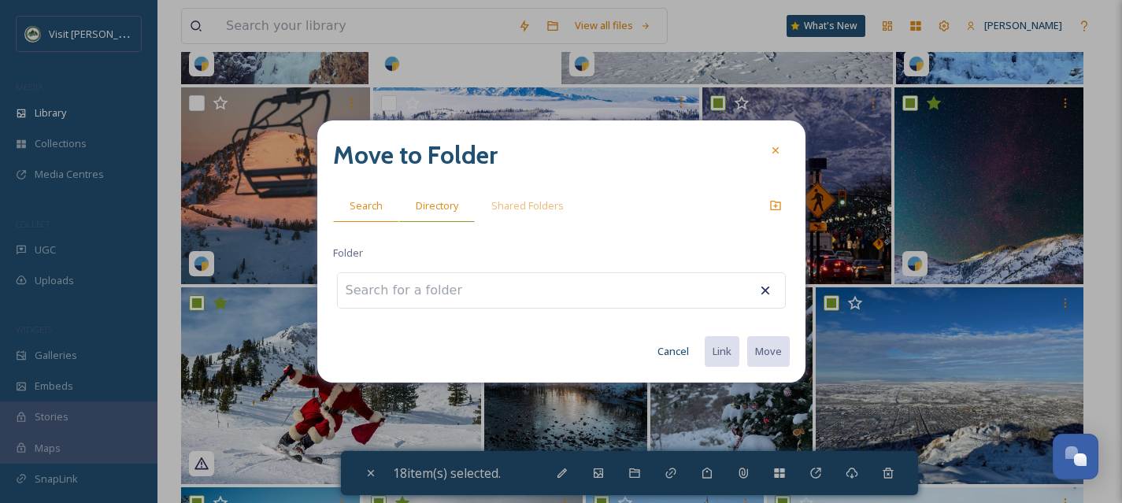
click at [447, 212] on span "Directory" at bounding box center [437, 205] width 43 height 15
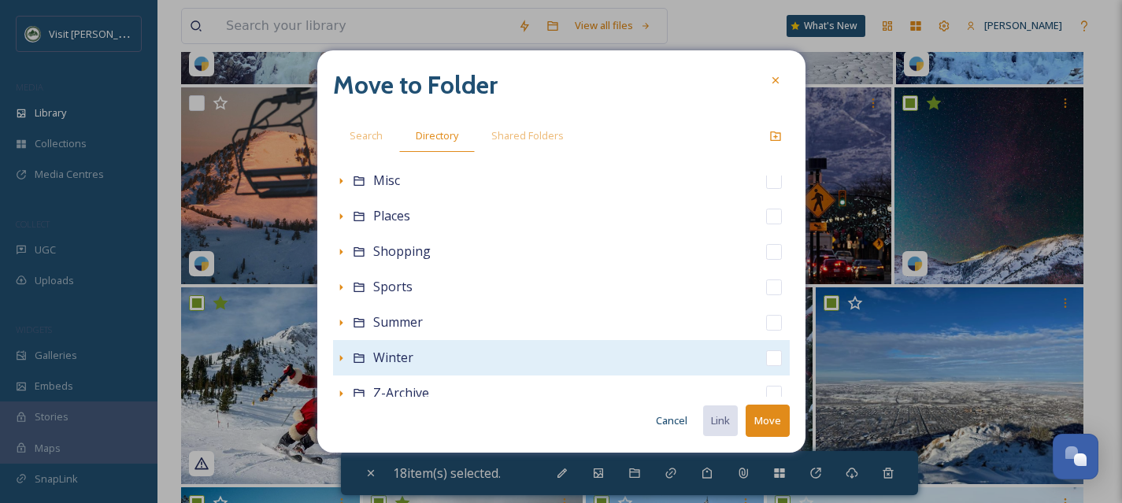
scroll to position [349, 0]
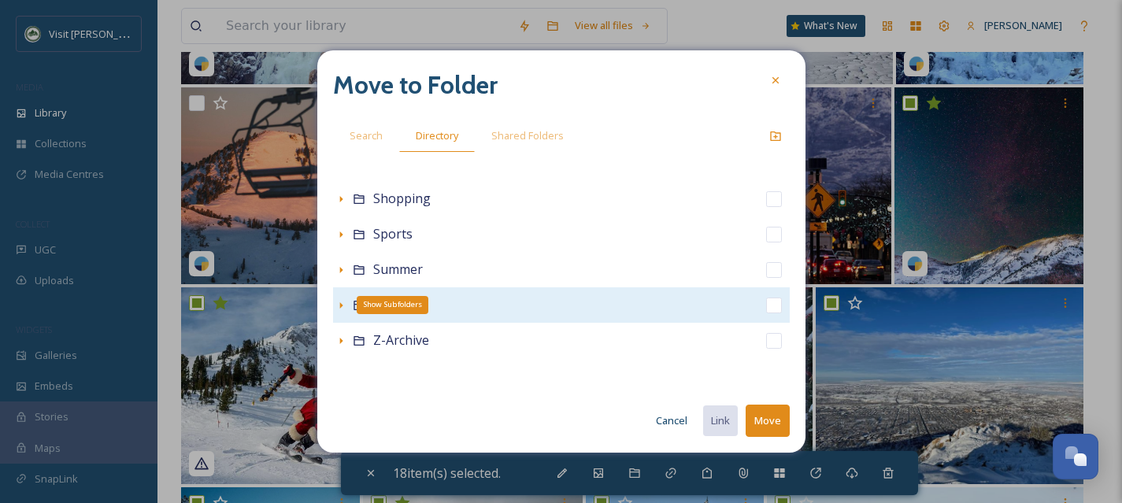
click at [337, 305] on icon at bounding box center [341, 305] width 13 height 13
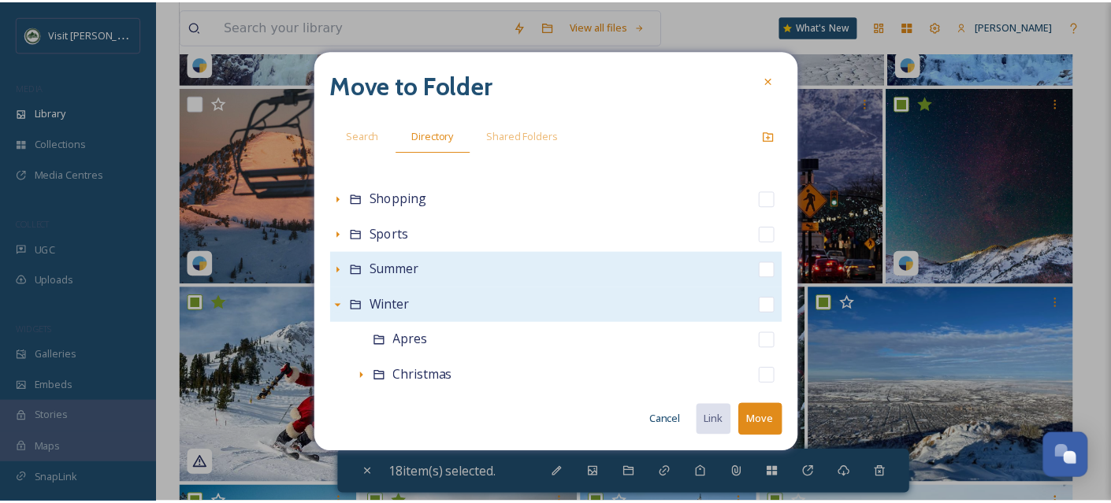
scroll to position [668, 0]
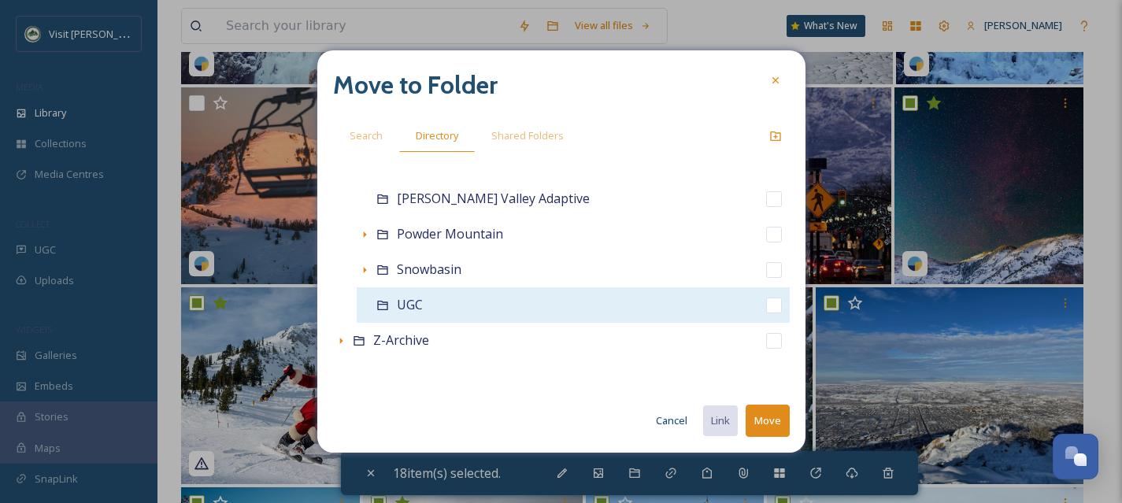
click at [766, 306] on input "checkbox" at bounding box center [774, 306] width 16 height 16
checkbox input "true"
checkbox input "false"
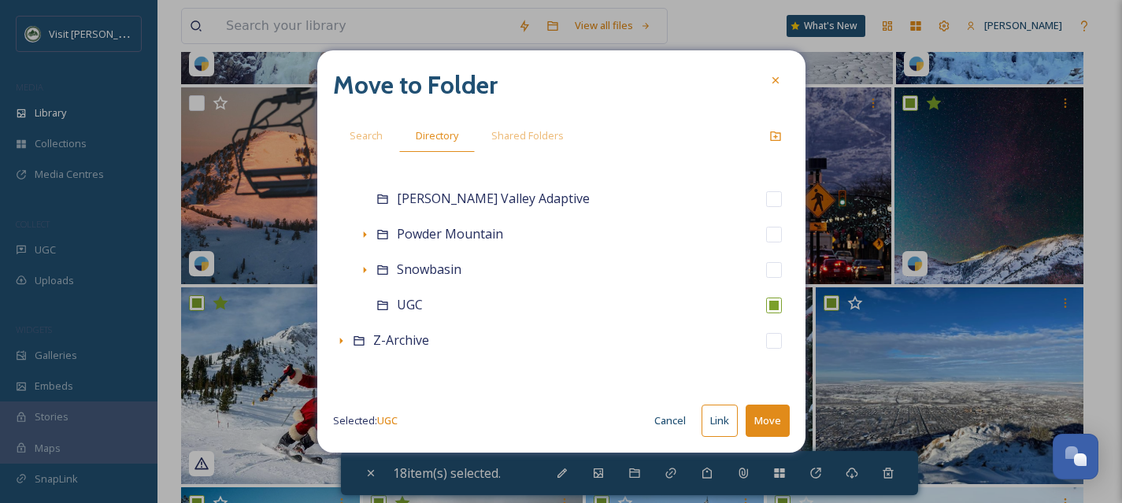
click at [777, 420] on button "Move" at bounding box center [768, 421] width 44 height 32
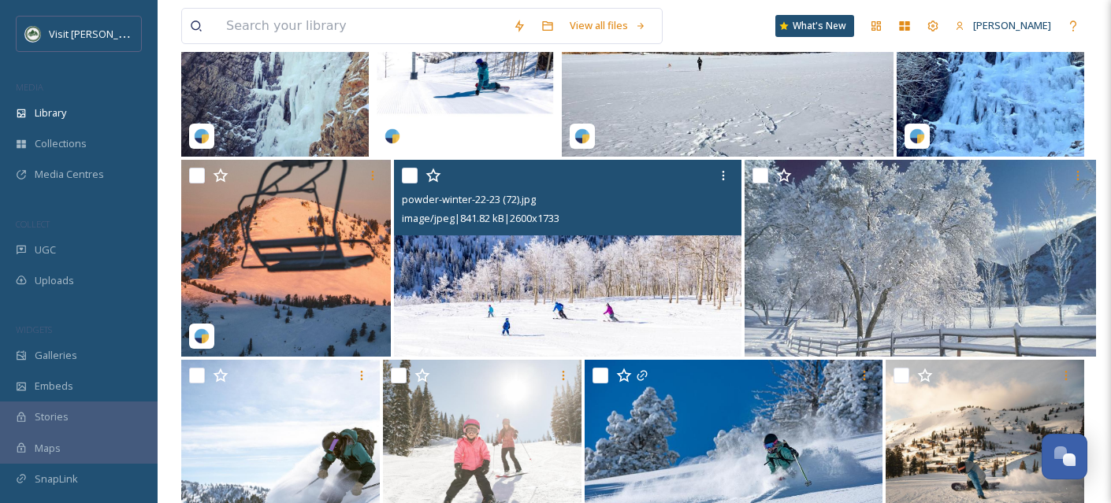
scroll to position [30324, 0]
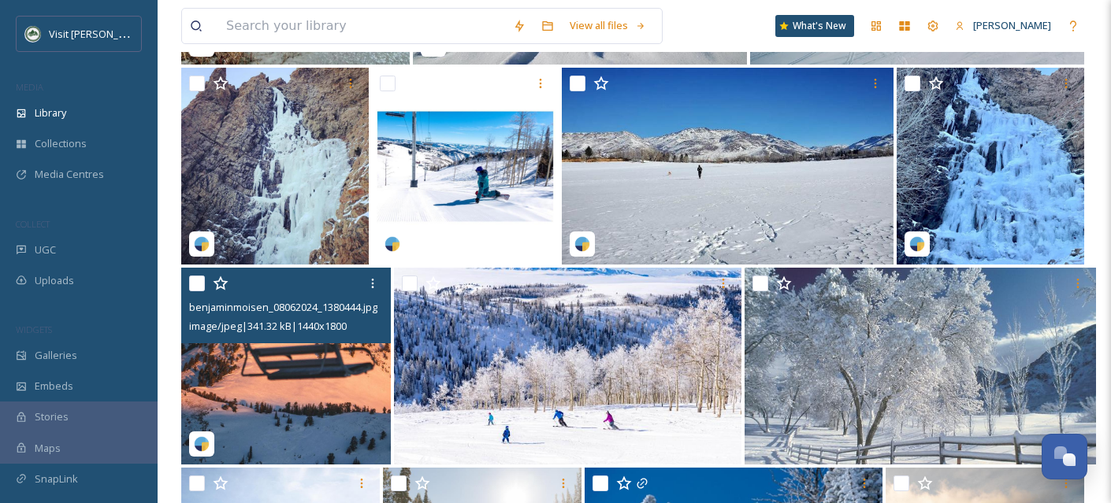
click at [194, 291] on input "checkbox" at bounding box center [197, 284] width 16 height 16
checkbox input "true"
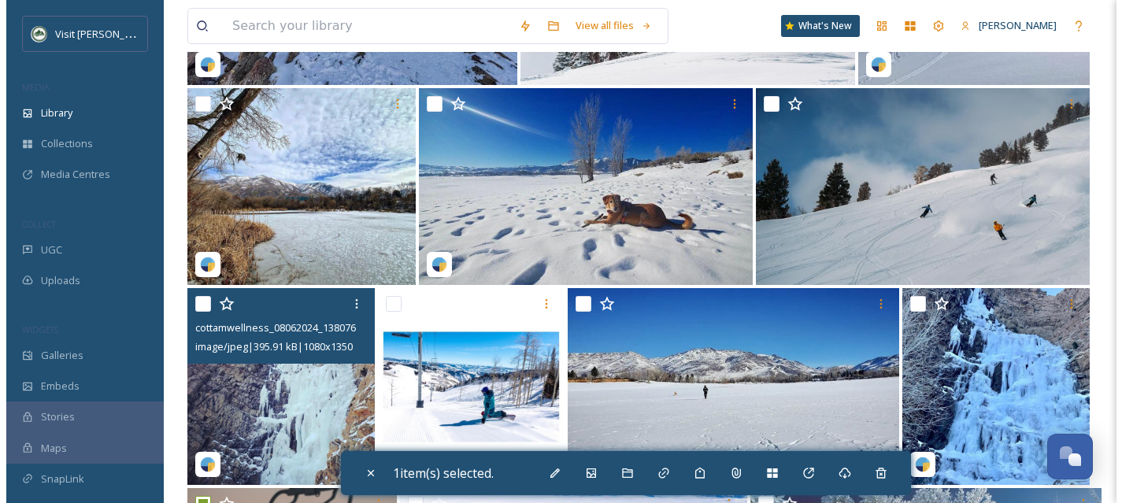
scroll to position [30090, 0]
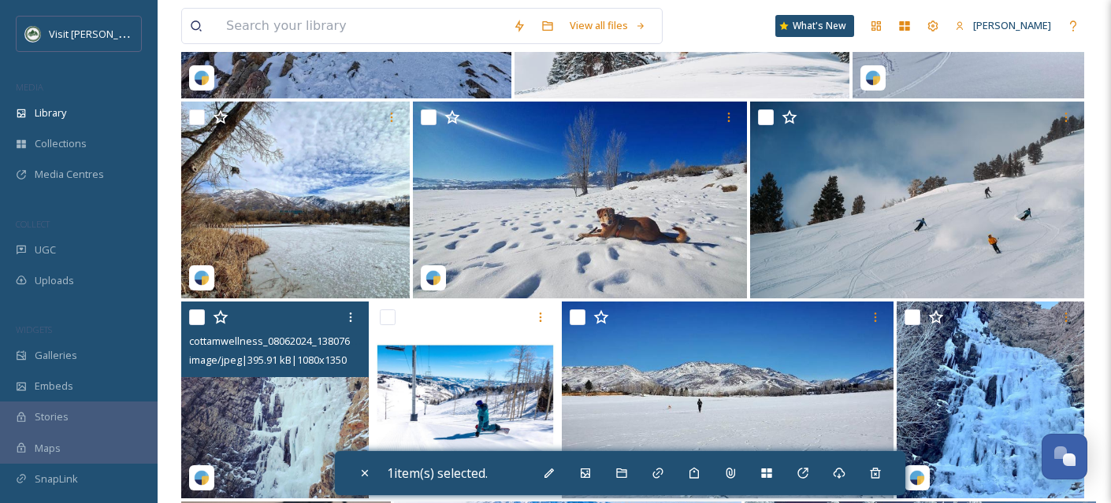
click at [281, 445] on img at bounding box center [274, 400] width 187 height 197
checkbox input "true"
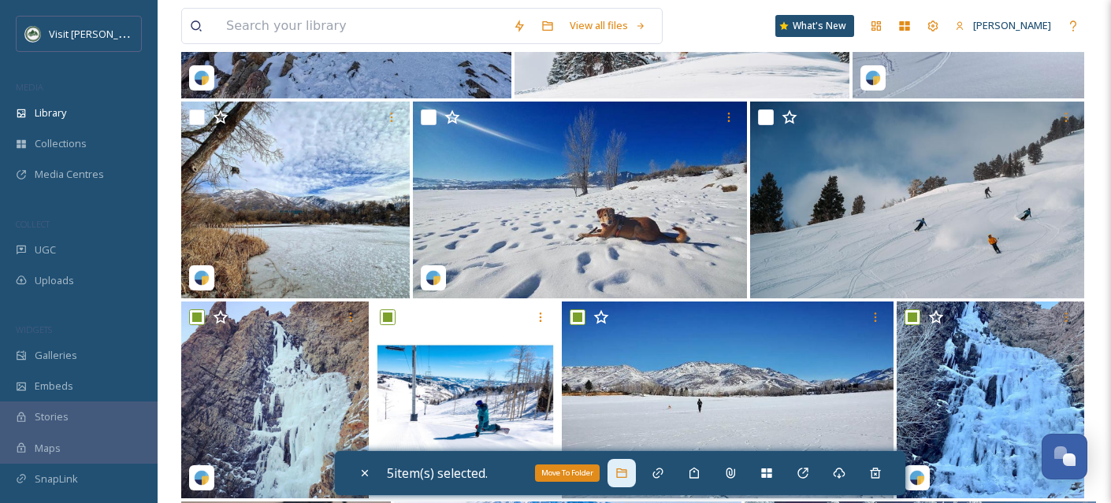
click at [625, 476] on icon at bounding box center [621, 473] width 13 height 13
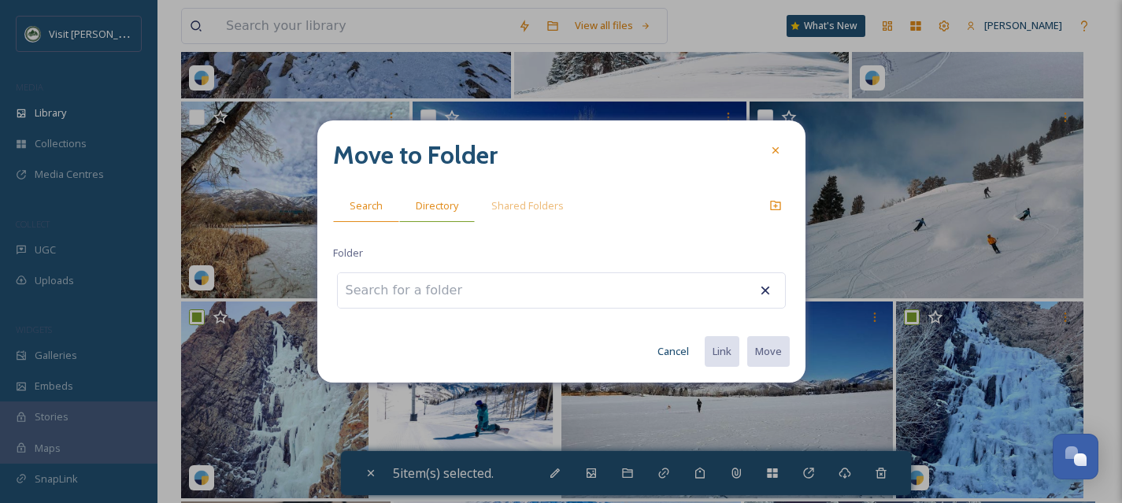
click at [443, 200] on span "Directory" at bounding box center [437, 205] width 43 height 15
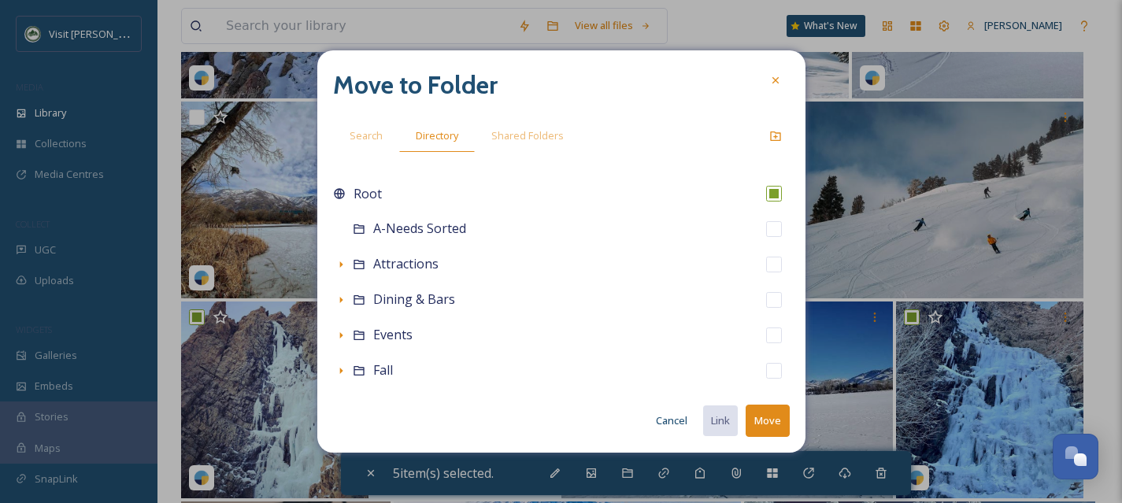
scroll to position [349, 0]
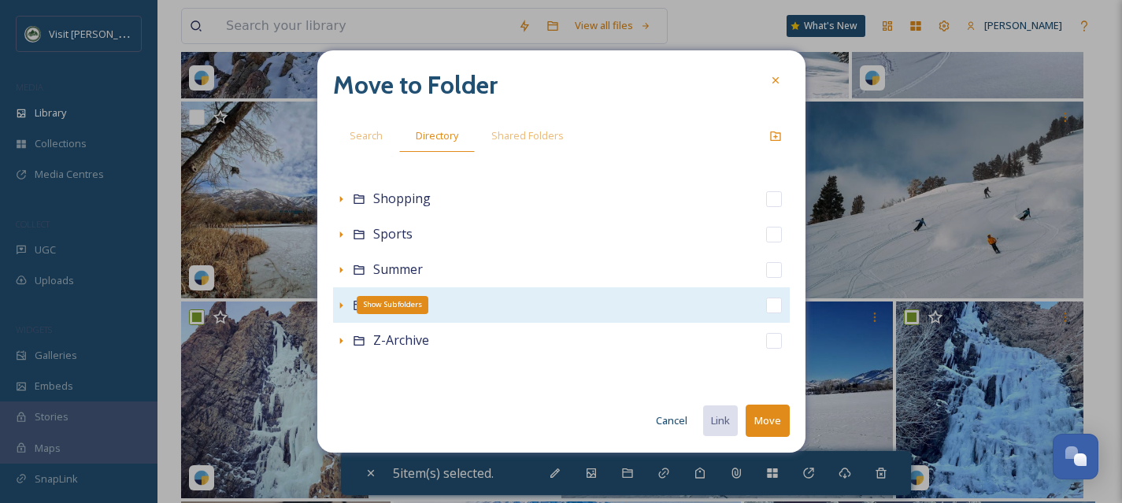
click at [338, 304] on icon at bounding box center [341, 305] width 13 height 13
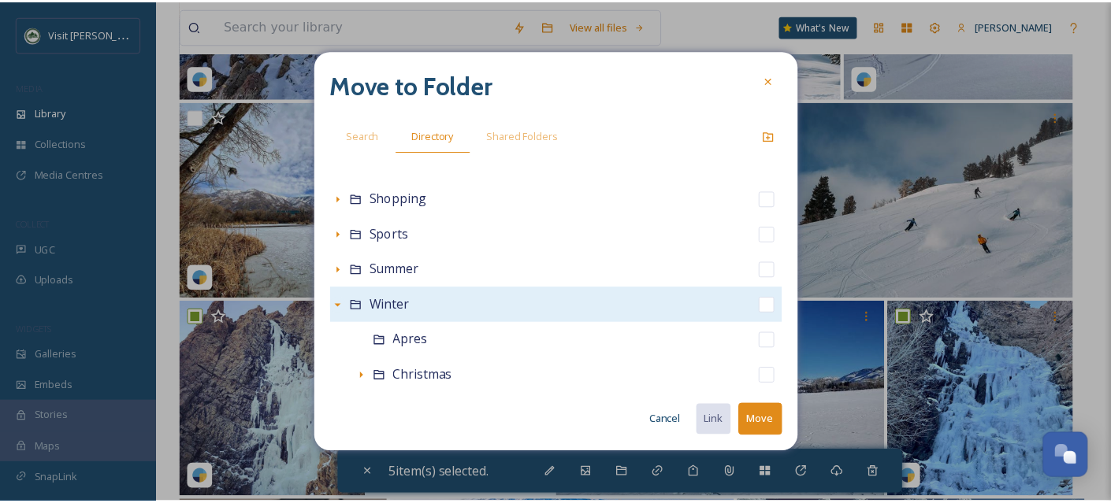
scroll to position [668, 0]
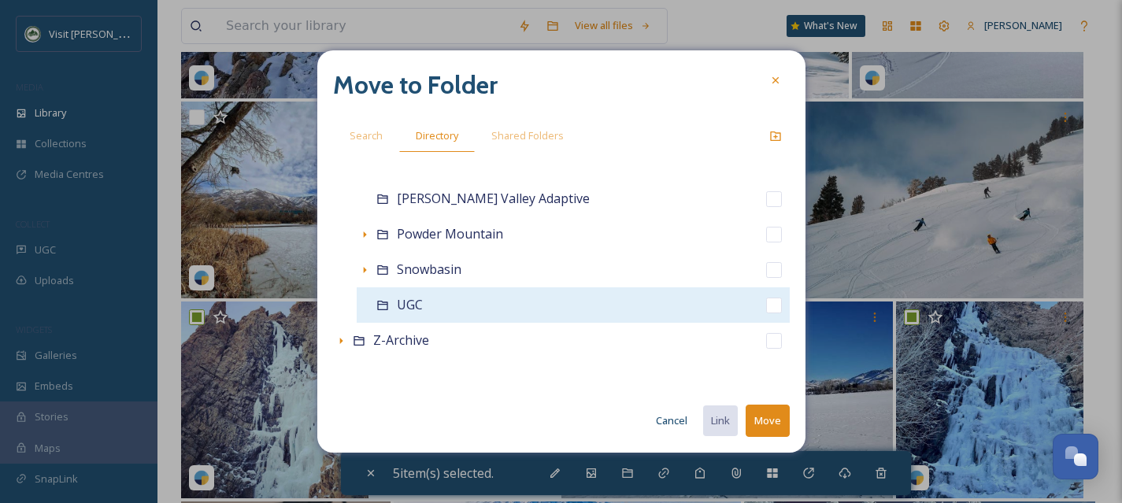
click at [766, 310] on input "checkbox" at bounding box center [774, 306] width 16 height 16
checkbox input "true"
checkbox input "false"
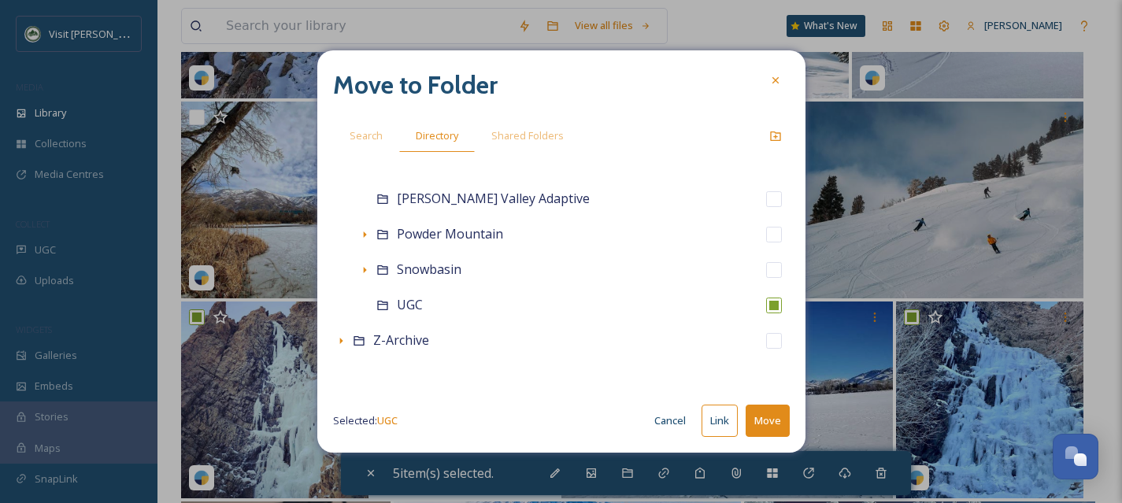
click at [778, 413] on button "Move" at bounding box center [768, 421] width 44 height 32
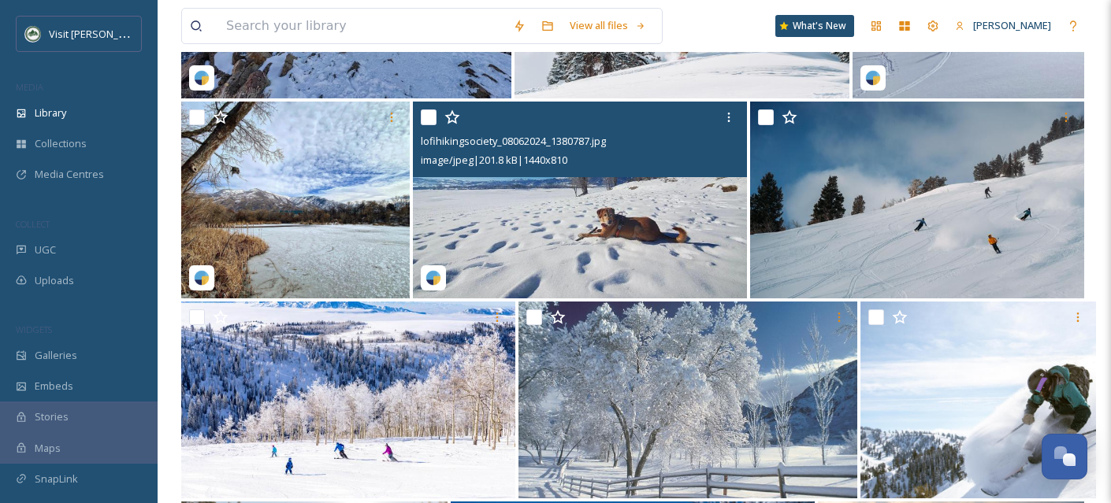
click at [433, 125] on input "checkbox" at bounding box center [429, 117] width 16 height 16
checkbox input "true"
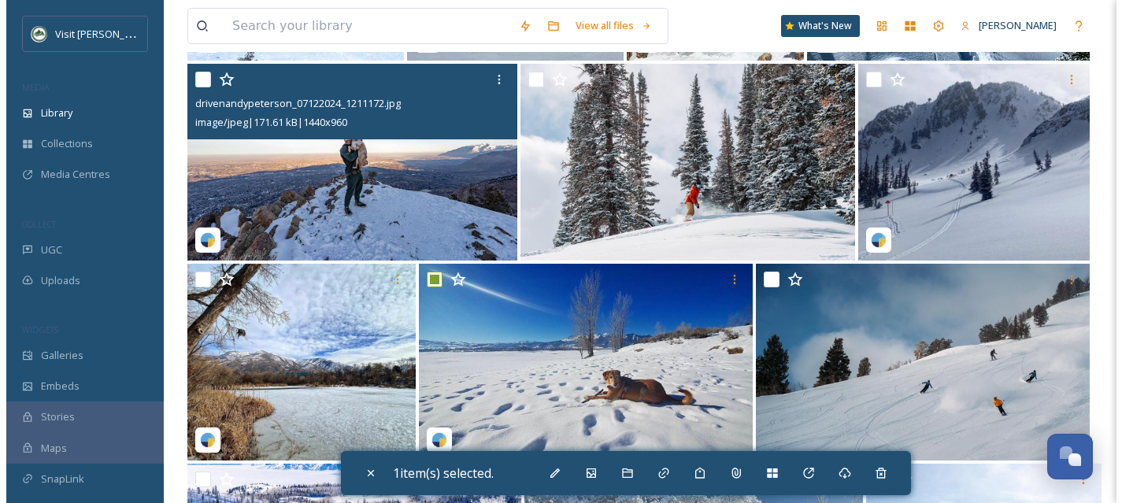
scroll to position [29886, 0]
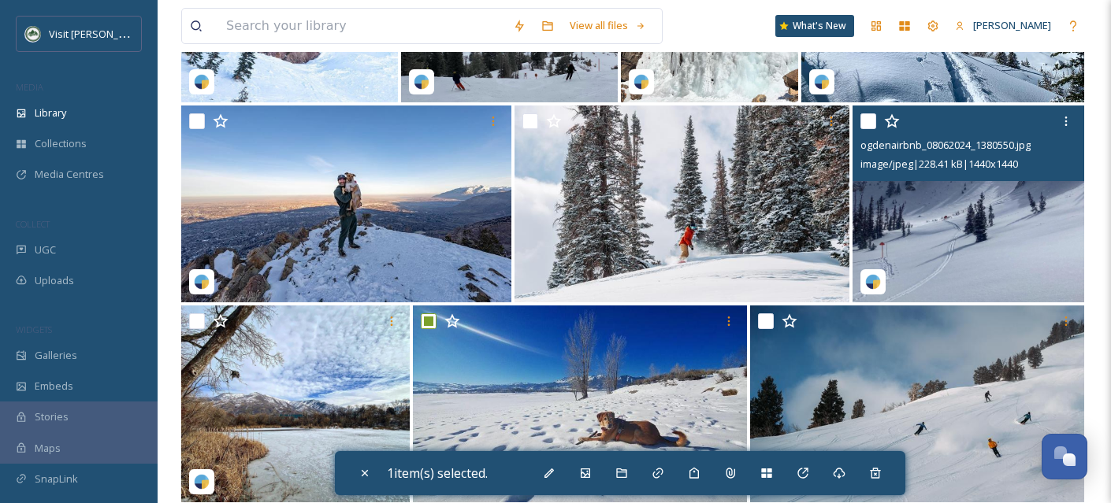
click at [938, 250] on img at bounding box center [968, 204] width 232 height 197
checkbox input "true"
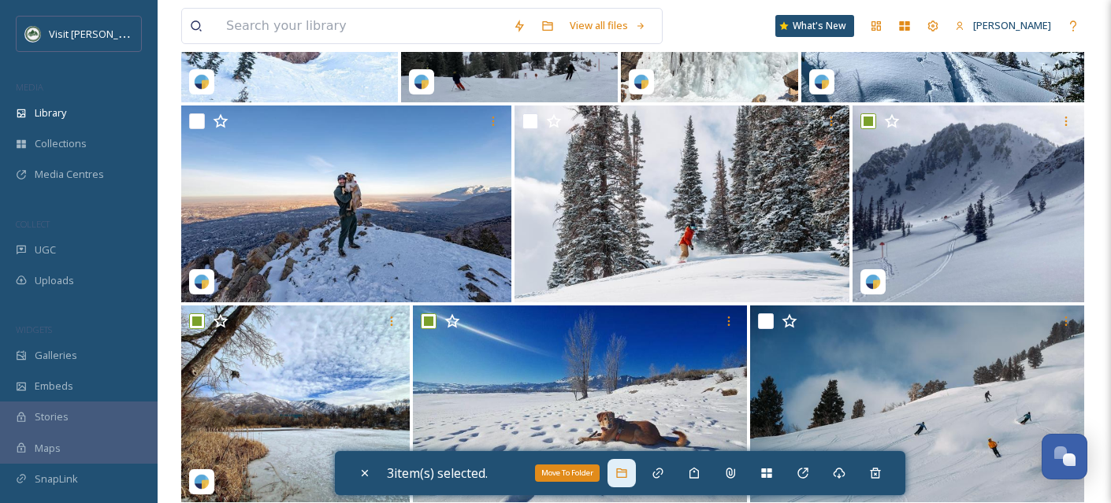
click at [616, 463] on div "Move To Folder" at bounding box center [621, 473] width 28 height 28
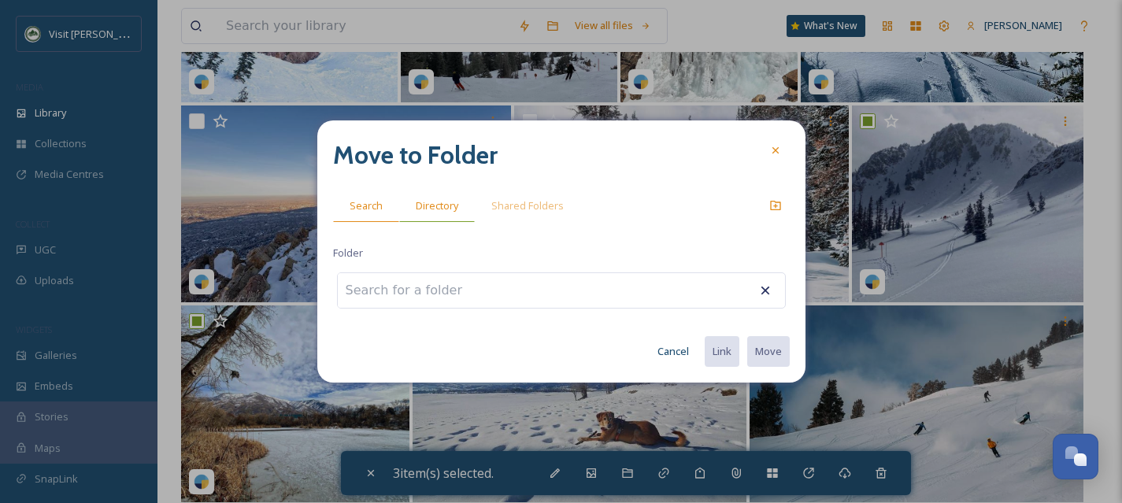
click at [434, 203] on span "Directory" at bounding box center [437, 205] width 43 height 15
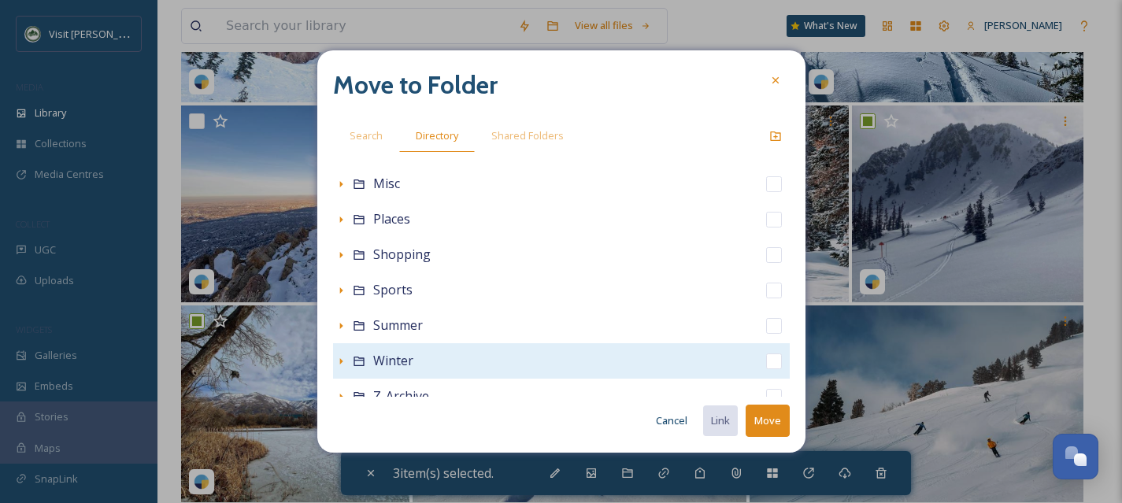
scroll to position [349, 0]
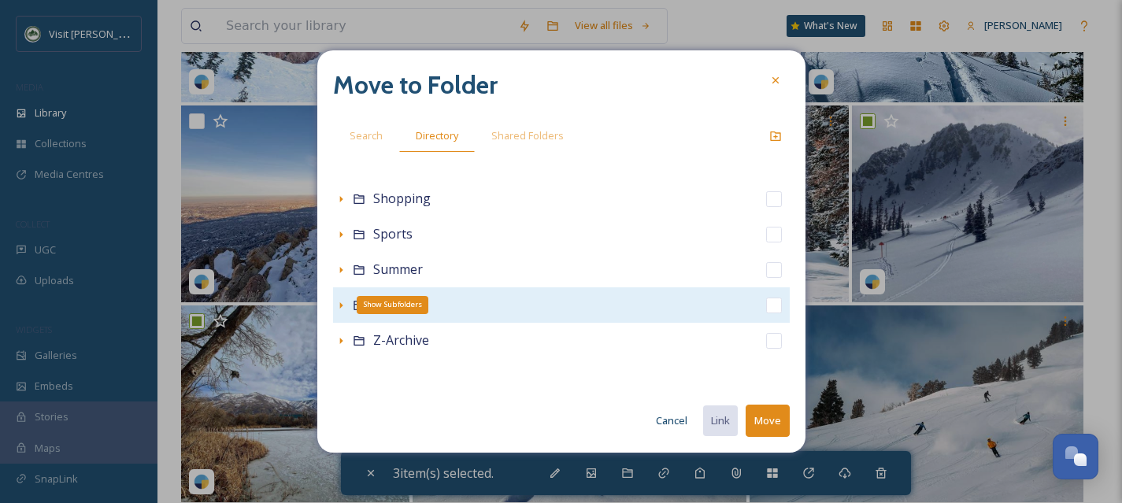
click at [335, 308] on icon at bounding box center [341, 305] width 13 height 13
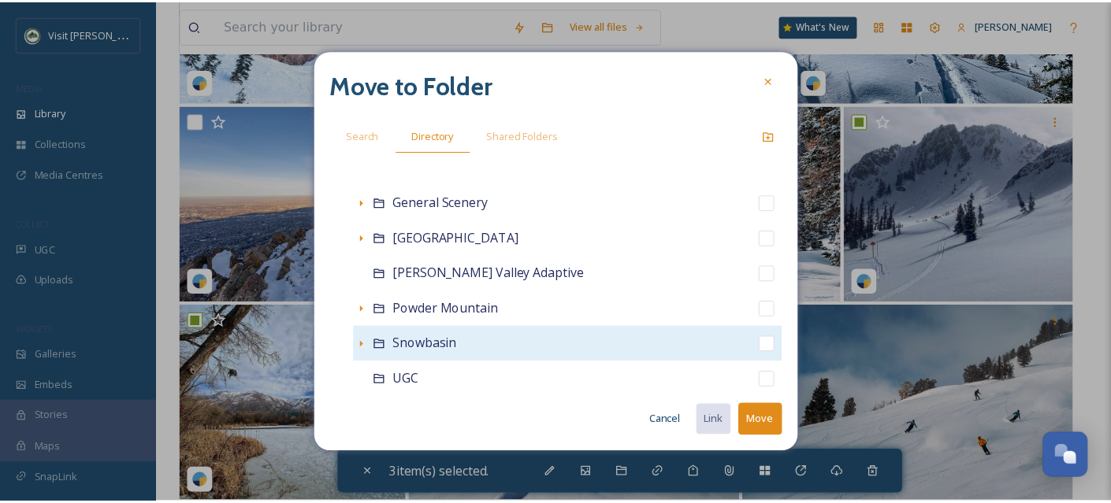
scroll to position [644, 0]
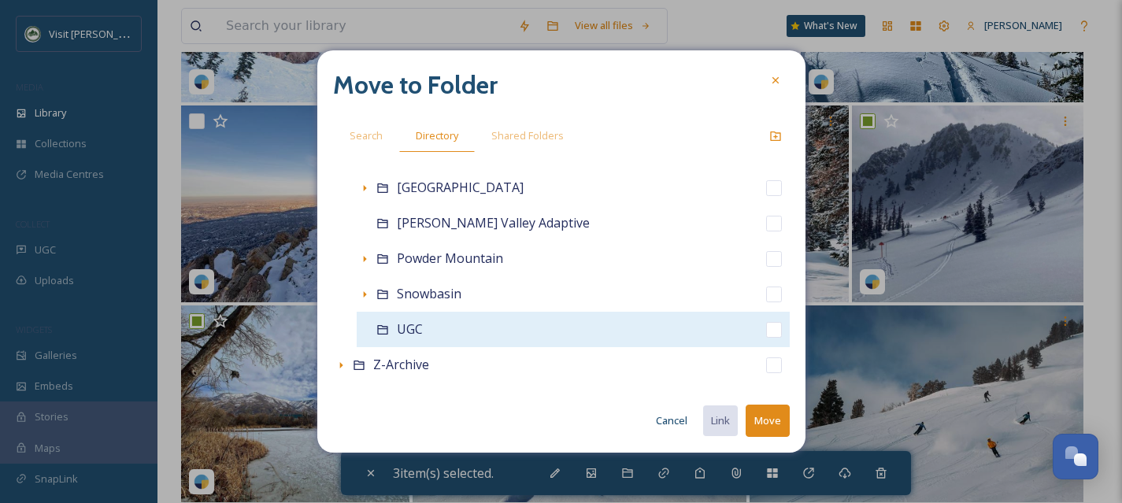
click at [766, 328] on input "checkbox" at bounding box center [774, 330] width 16 height 16
checkbox input "true"
checkbox input "false"
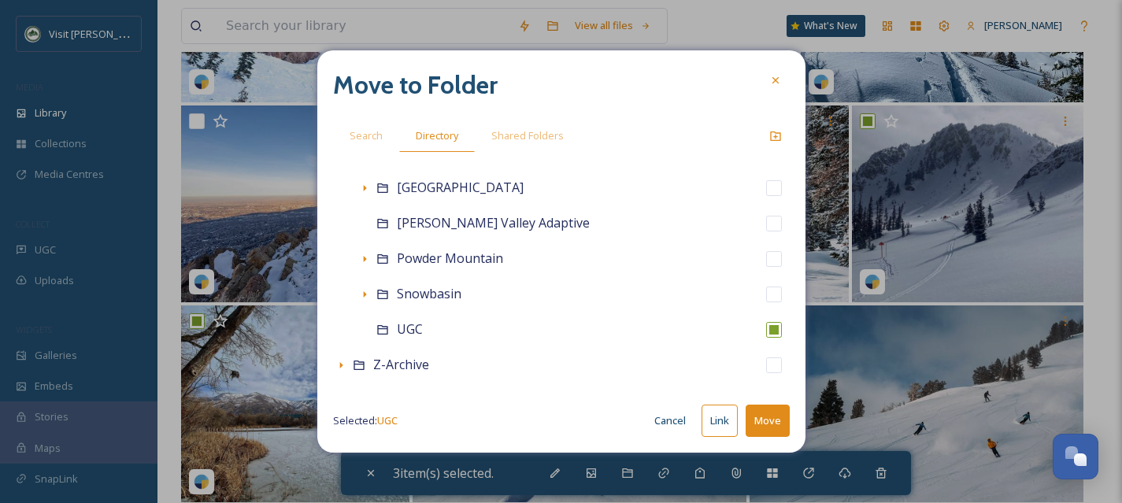
click at [775, 414] on button "Move" at bounding box center [768, 421] width 44 height 32
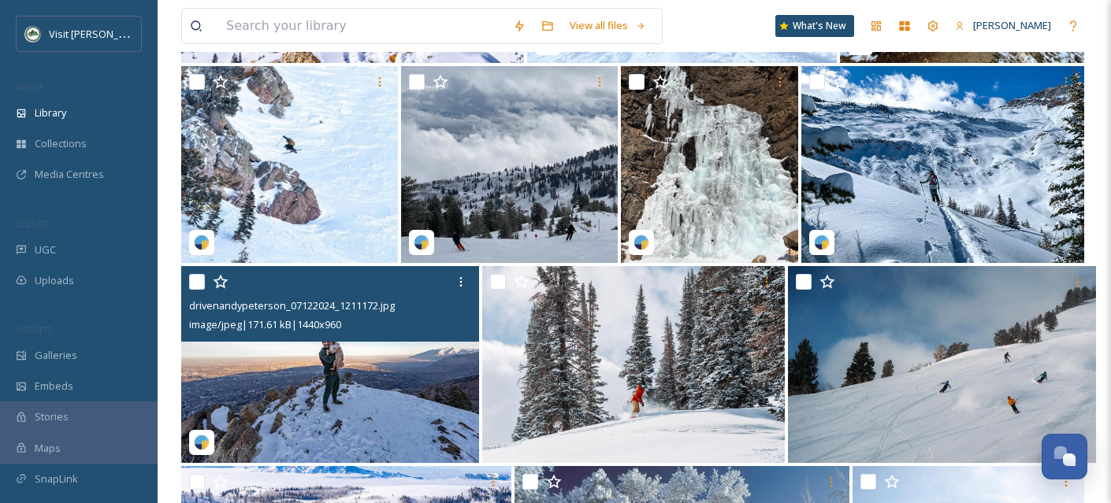
scroll to position [29723, 0]
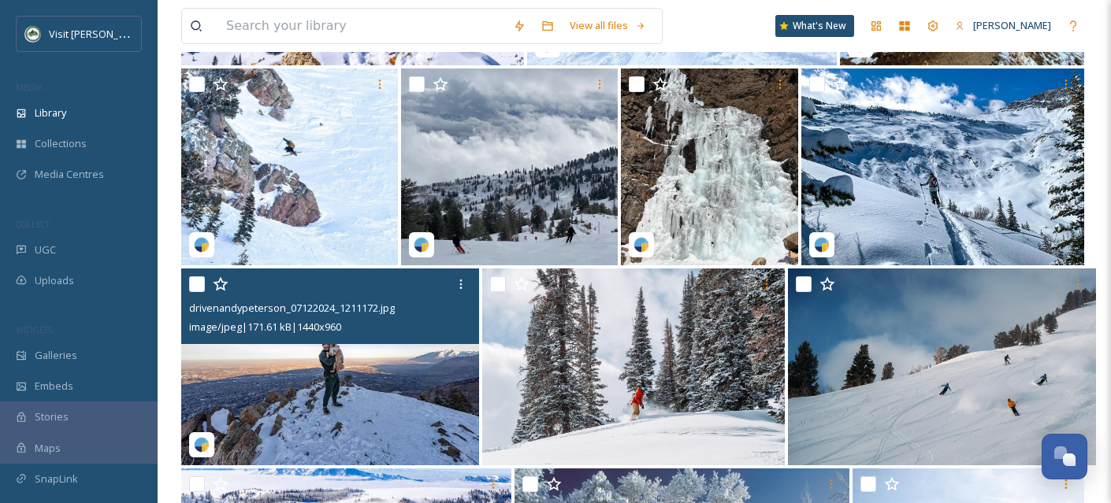
click at [197, 292] on input "checkbox" at bounding box center [197, 284] width 16 height 16
checkbox input "true"
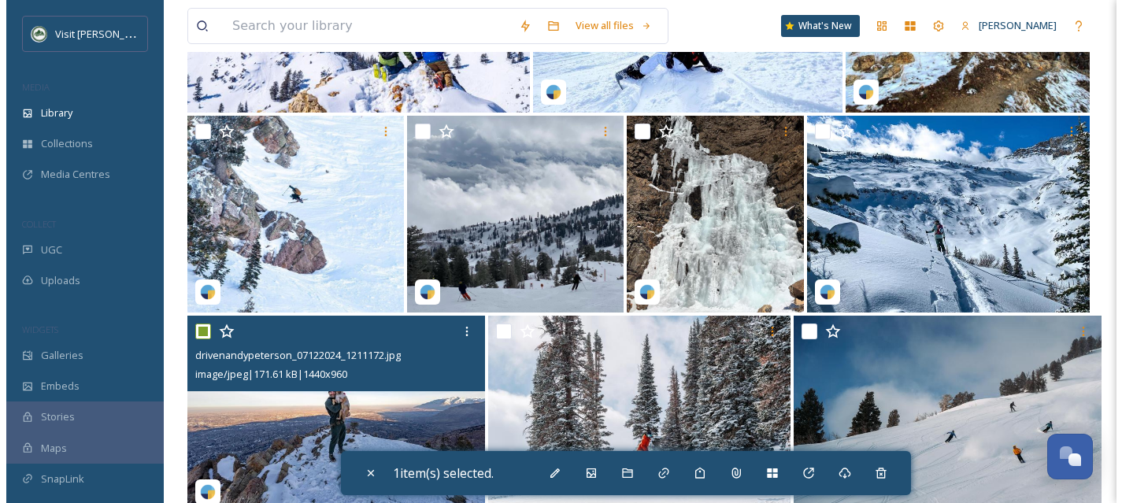
scroll to position [29524, 0]
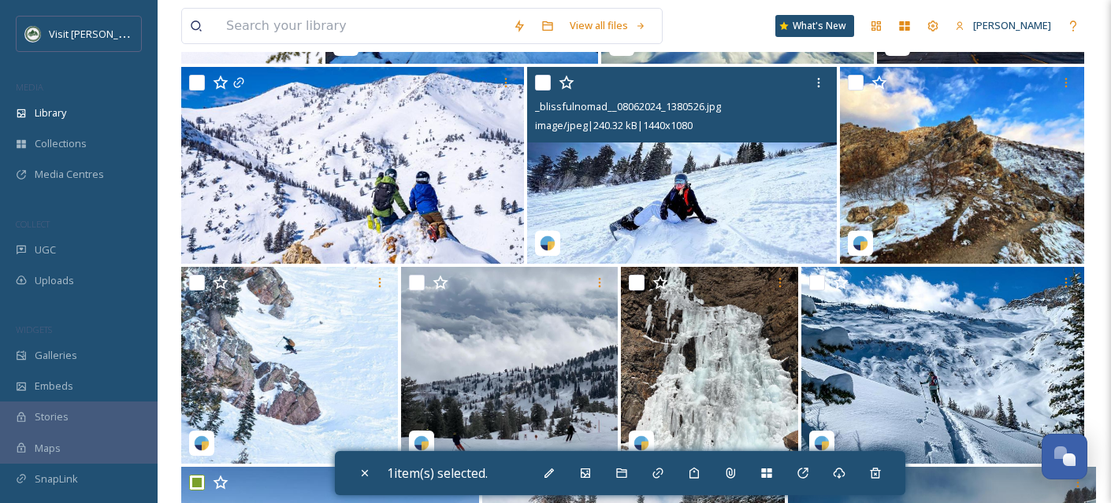
click at [716, 214] on img at bounding box center [682, 165] width 310 height 197
checkbox input "true"
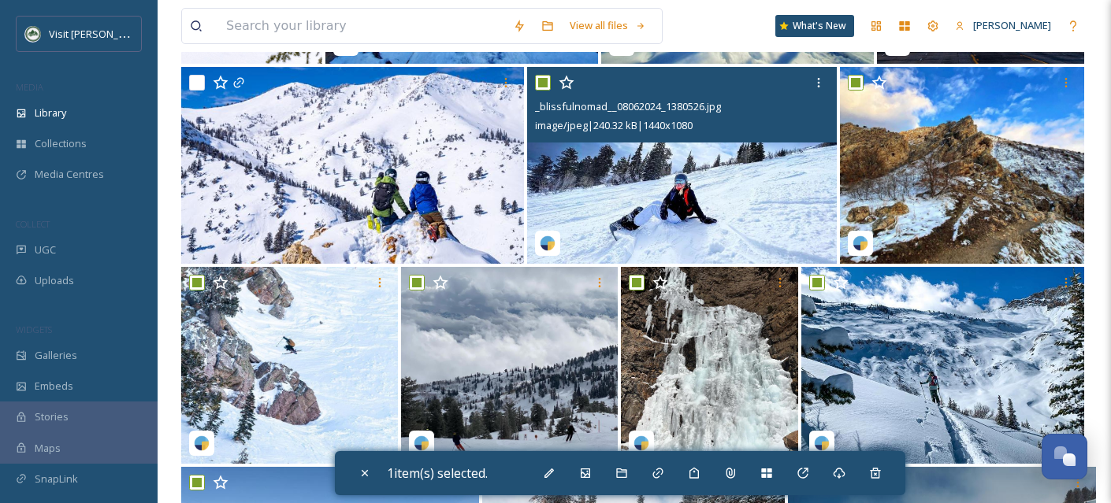
checkbox input "true"
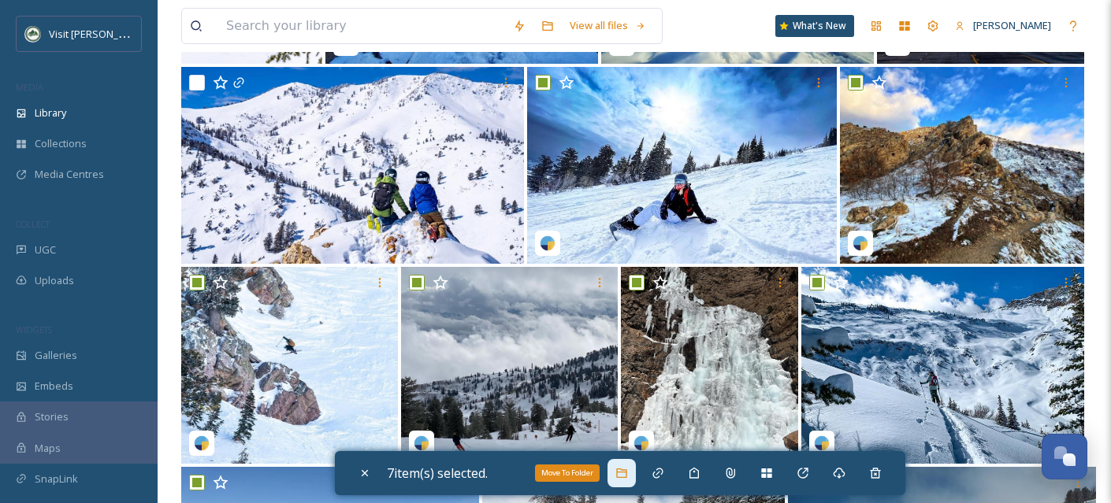
click at [633, 469] on div "Move To Folder" at bounding box center [621, 473] width 28 height 28
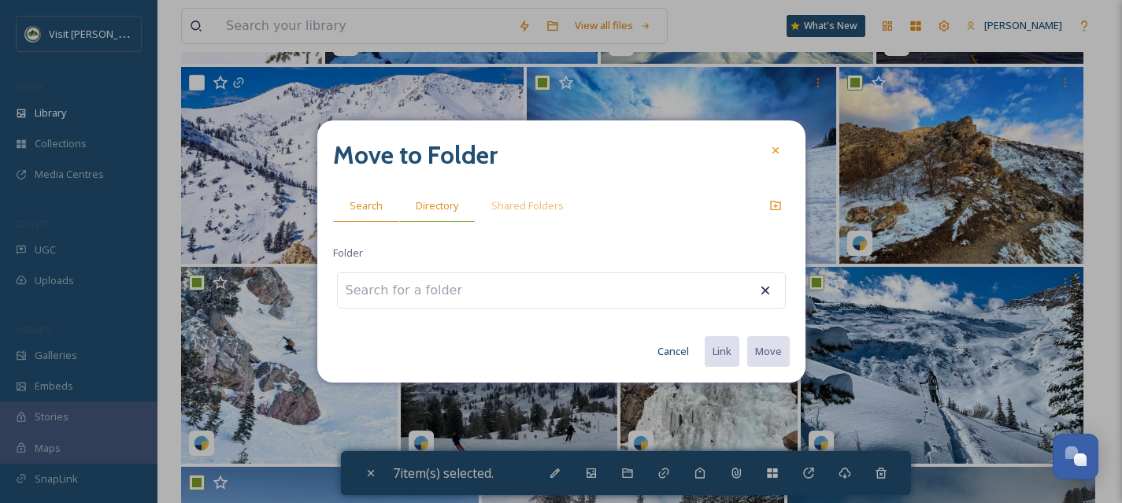
click at [435, 206] on span "Directory" at bounding box center [437, 205] width 43 height 15
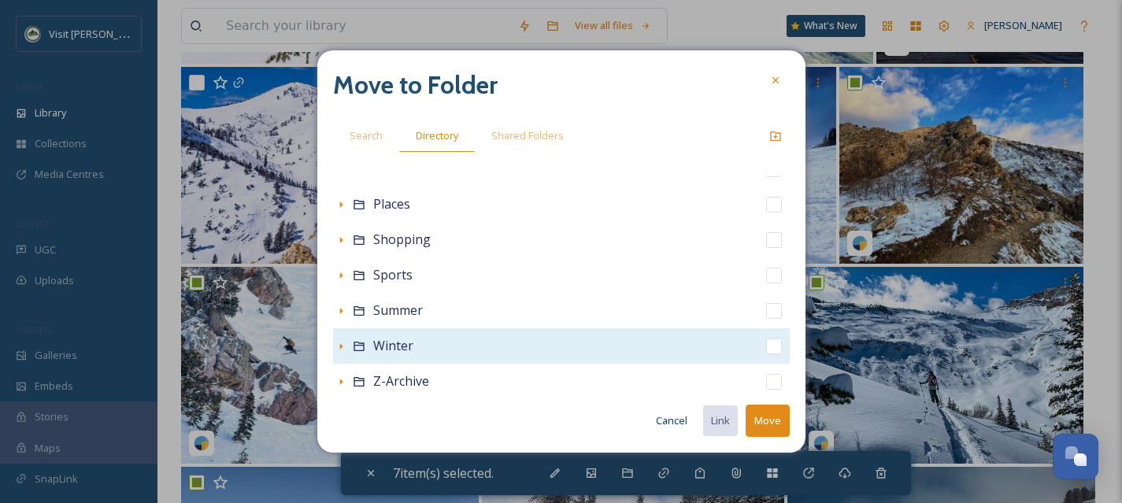
scroll to position [349, 0]
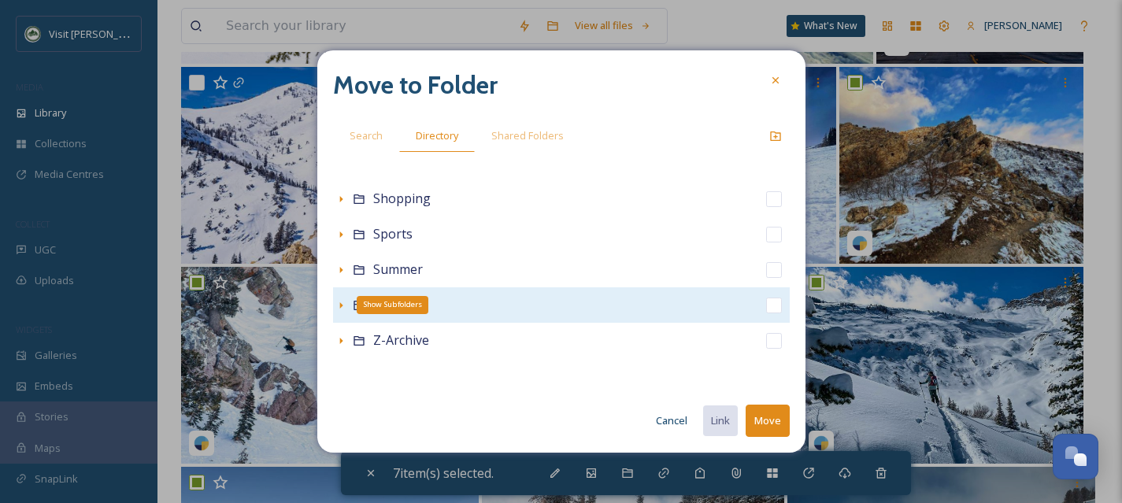
click at [340, 306] on icon at bounding box center [340, 305] width 3 height 6
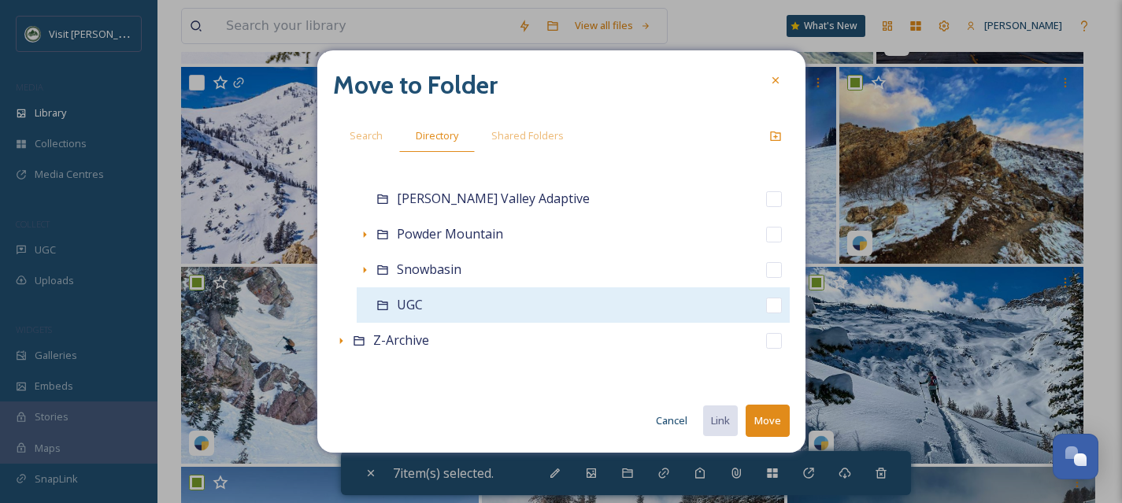
click at [766, 300] on input "checkbox" at bounding box center [774, 306] width 16 height 16
checkbox input "true"
checkbox input "false"
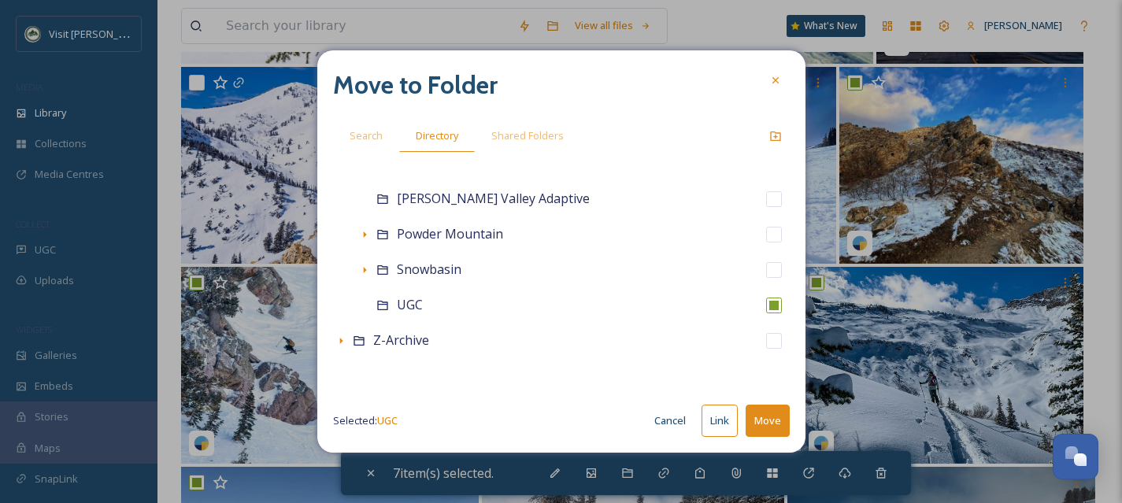
click at [775, 410] on button "Move" at bounding box center [768, 421] width 44 height 32
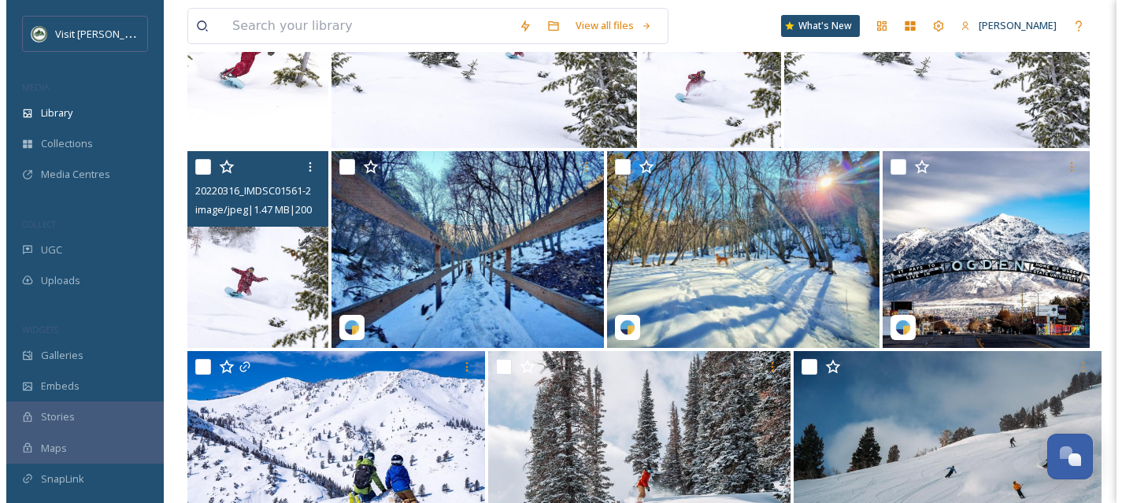
scroll to position [29220, 0]
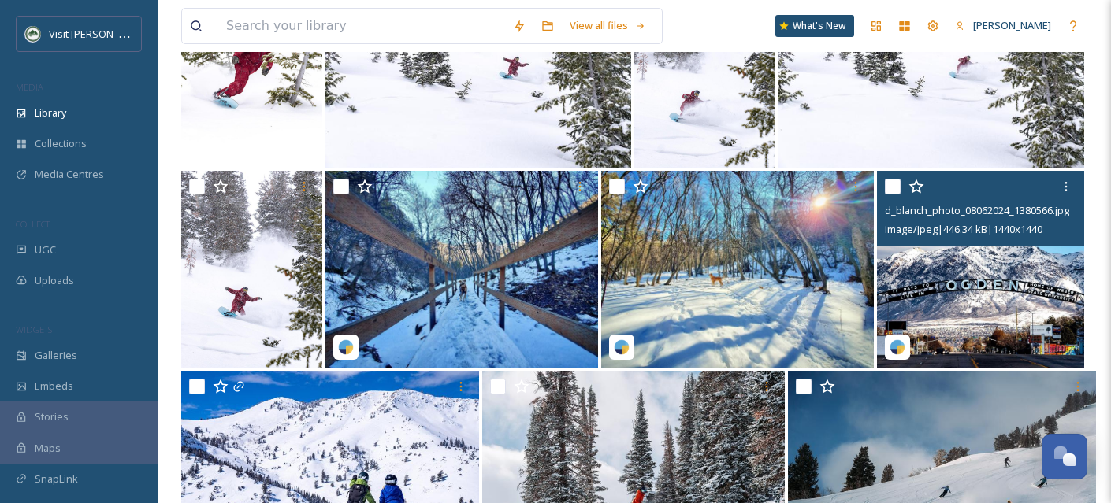
click at [892, 195] on input "checkbox" at bounding box center [893, 187] width 16 height 16
checkbox input "true"
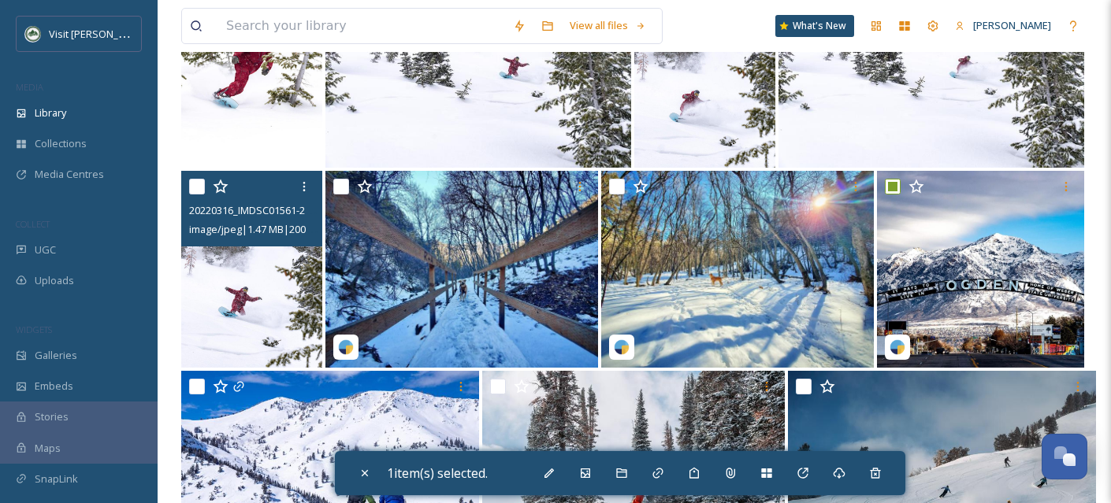
click at [259, 321] on img at bounding box center [251, 269] width 141 height 197
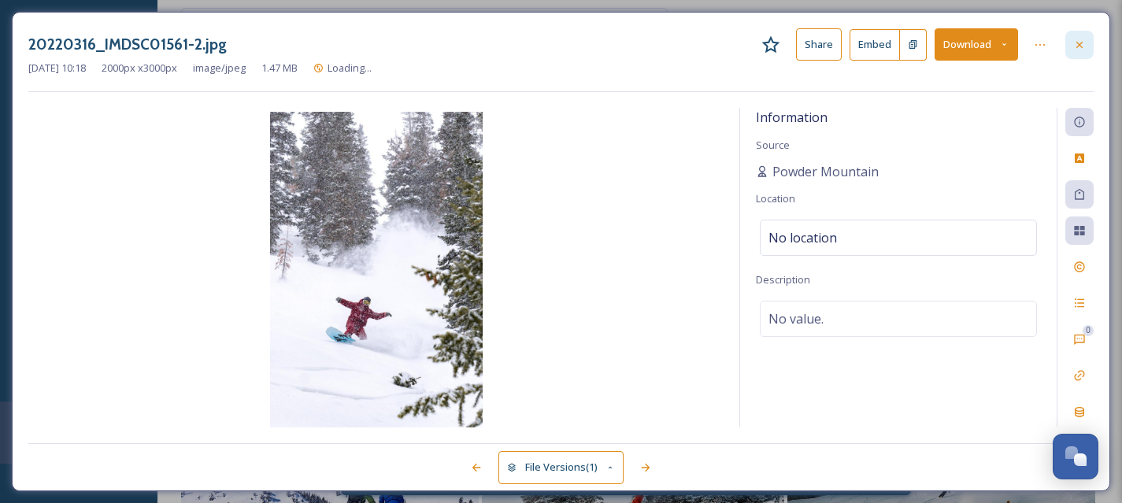
click at [1089, 32] on div at bounding box center [1080, 45] width 28 height 28
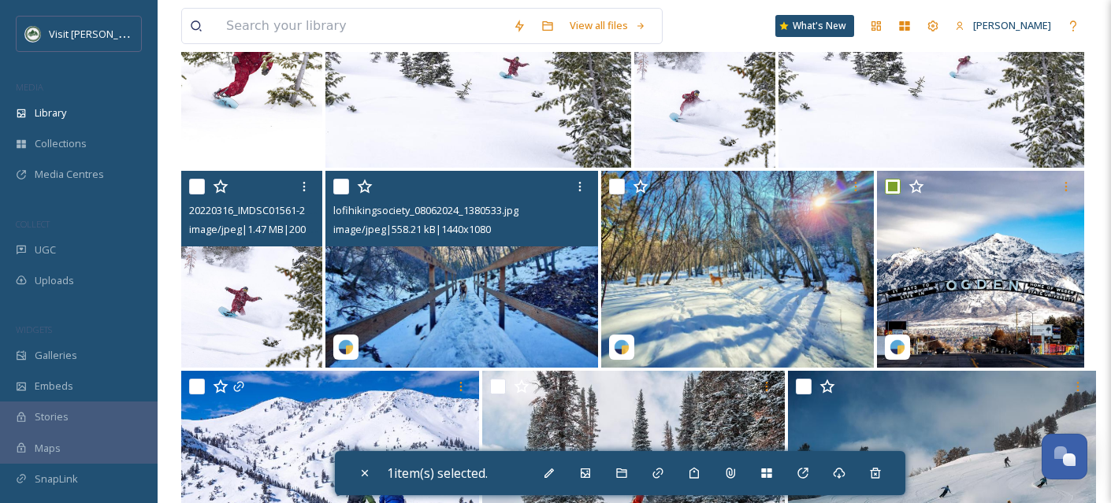
click at [468, 297] on img at bounding box center [461, 269] width 273 height 197
checkbox input "true"
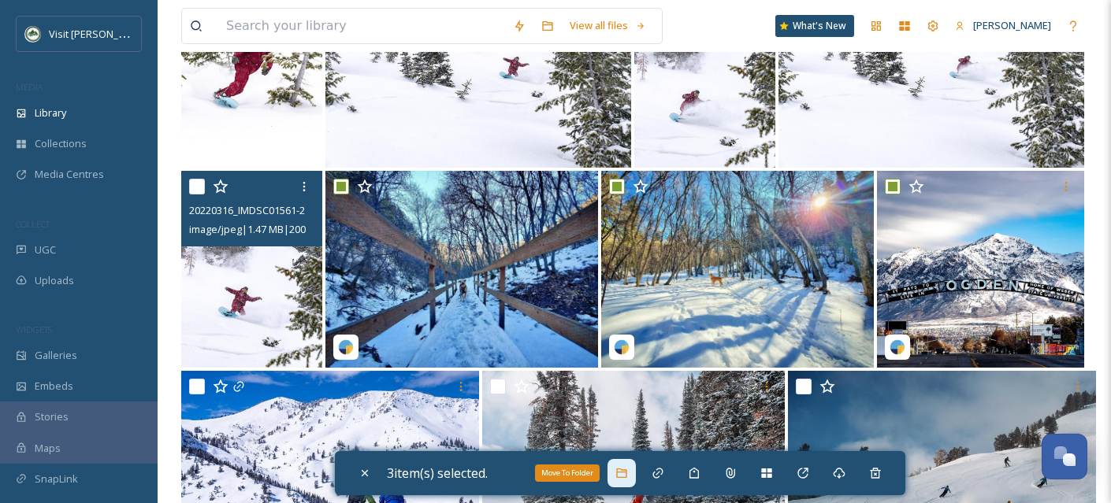
click at [633, 473] on div "Move To Folder" at bounding box center [621, 473] width 28 height 28
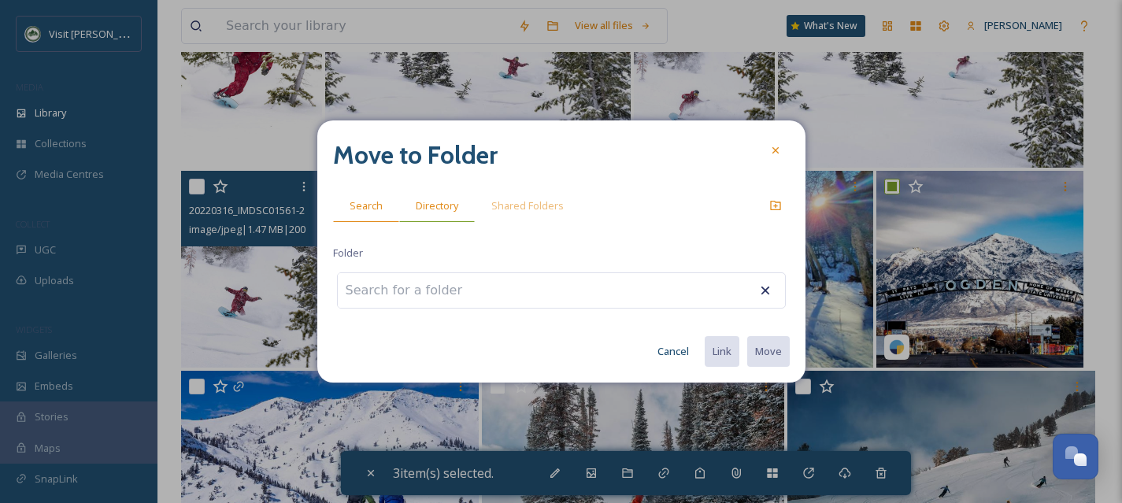
click at [428, 198] on span "Directory" at bounding box center [437, 205] width 43 height 15
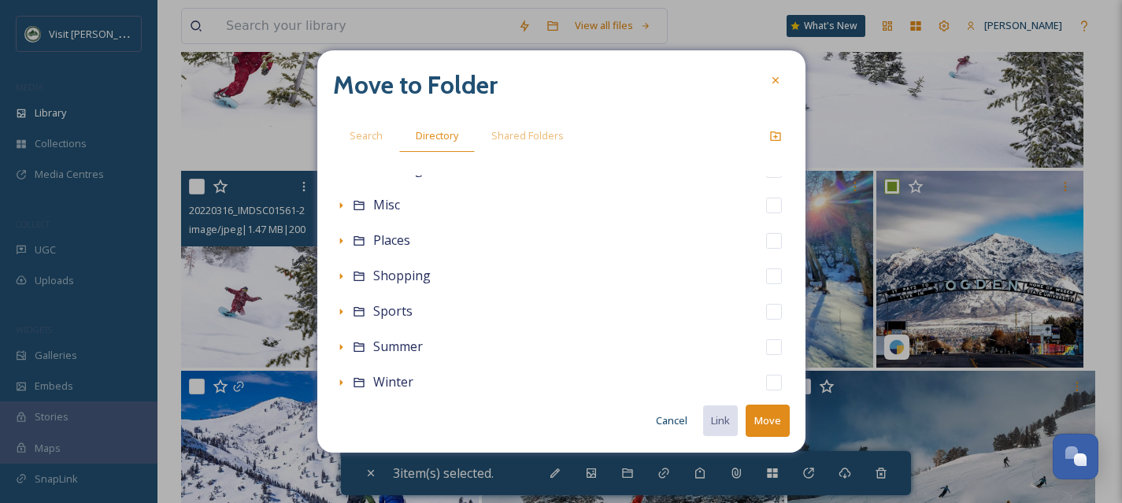
scroll to position [349, 0]
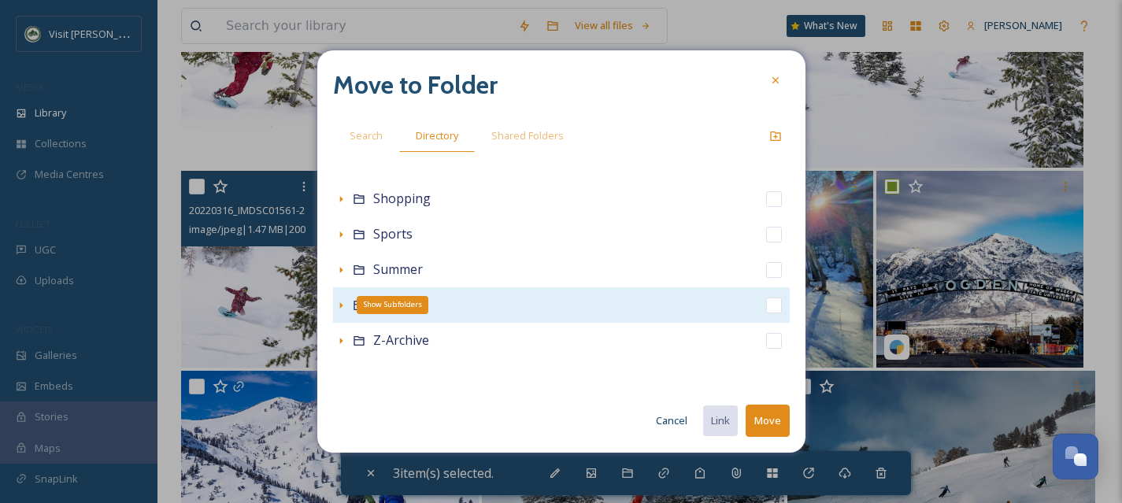
click at [339, 306] on icon at bounding box center [340, 305] width 3 height 6
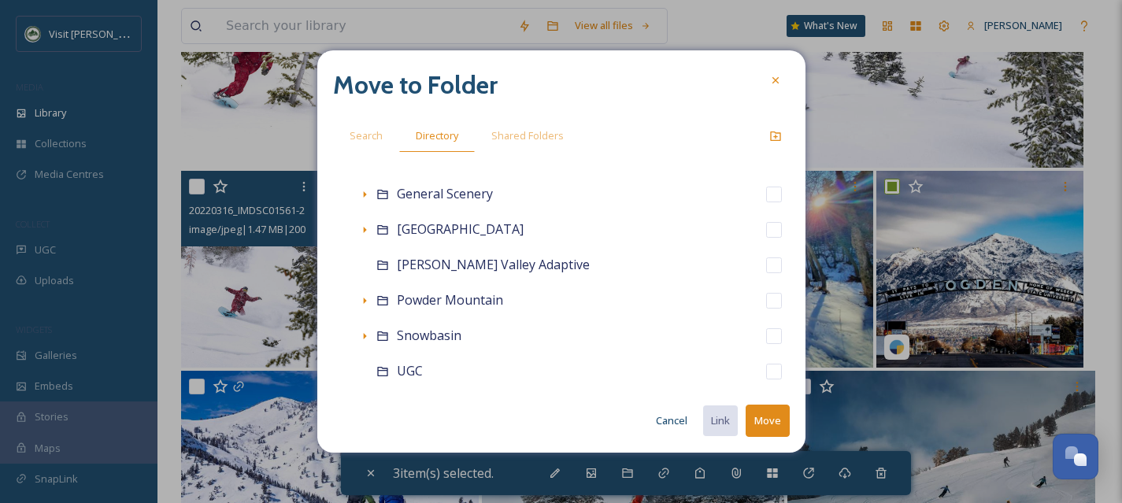
scroll to position [668, 0]
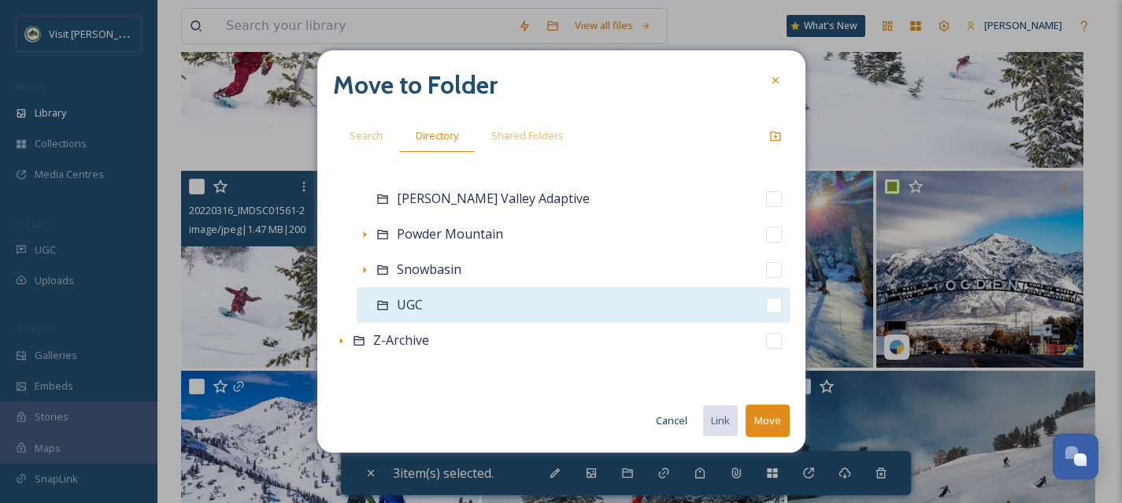
click at [766, 309] on input "checkbox" at bounding box center [774, 306] width 16 height 16
checkbox input "true"
checkbox input "false"
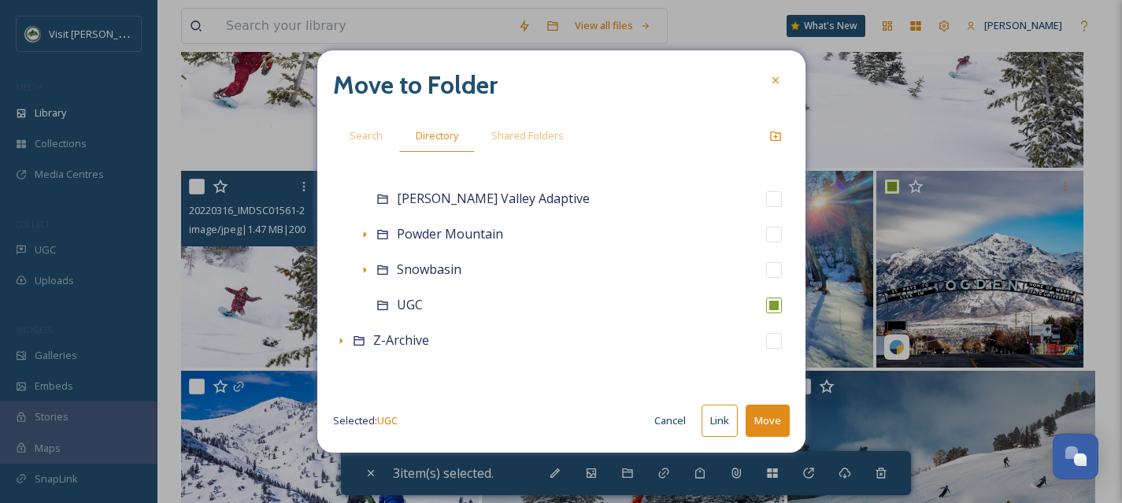
click at [762, 427] on button "Move" at bounding box center [768, 421] width 44 height 32
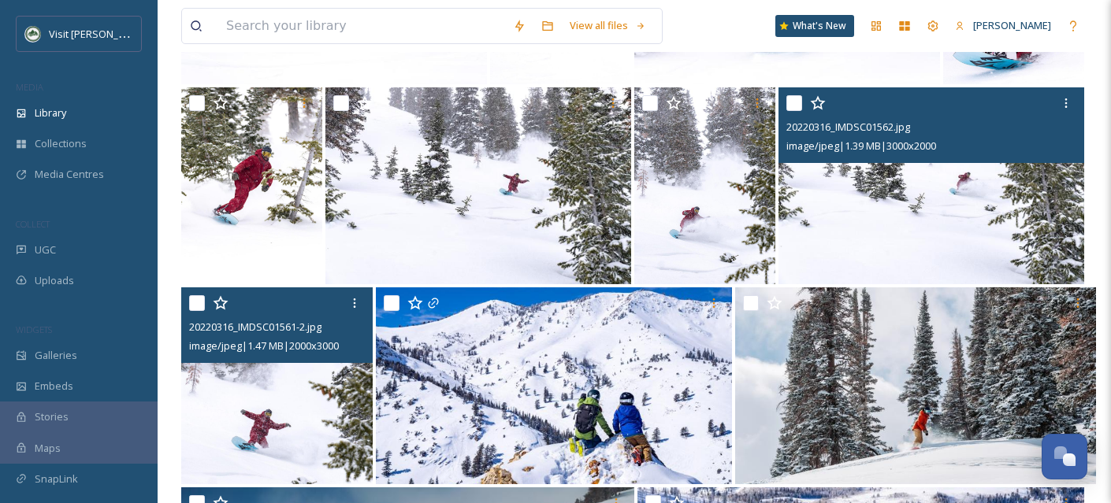
scroll to position [29166, 0]
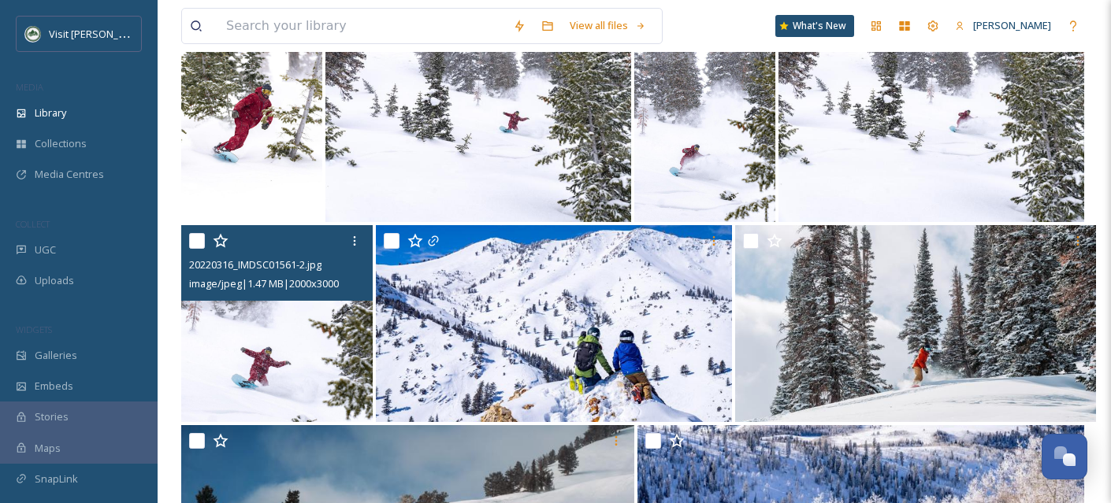
click at [191, 249] on input "checkbox" at bounding box center [197, 241] width 16 height 16
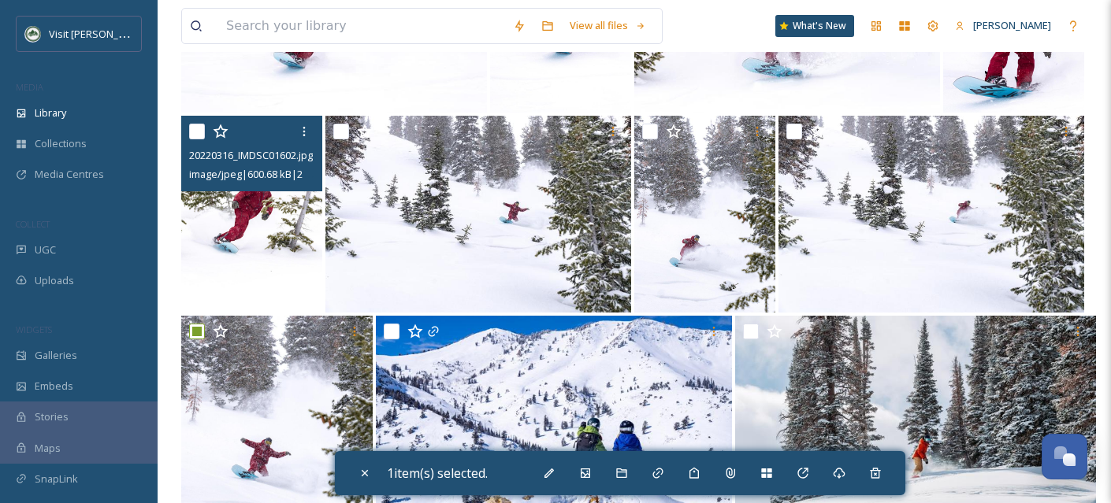
scroll to position [29079, 0]
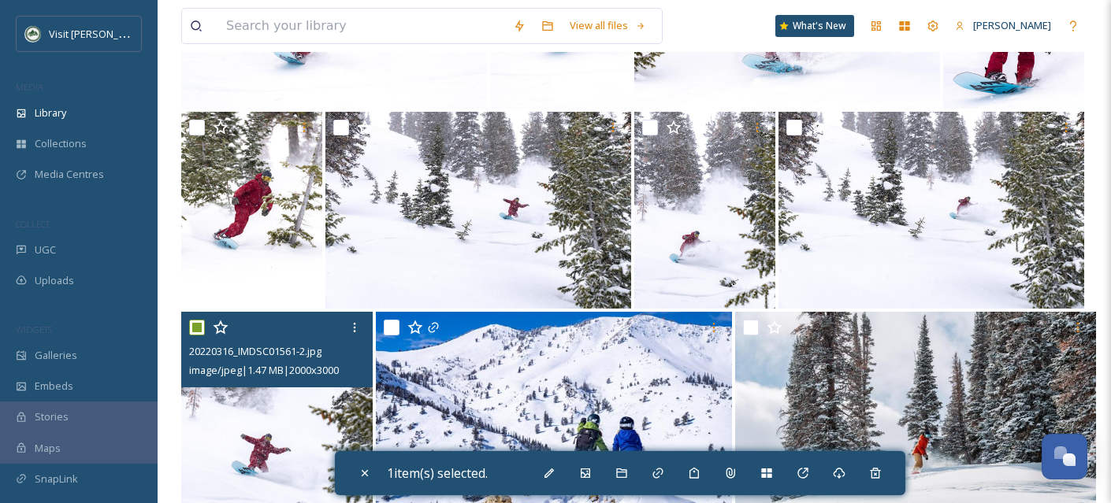
click at [195, 336] on input "checkbox" at bounding box center [197, 328] width 16 height 16
checkbox input "false"
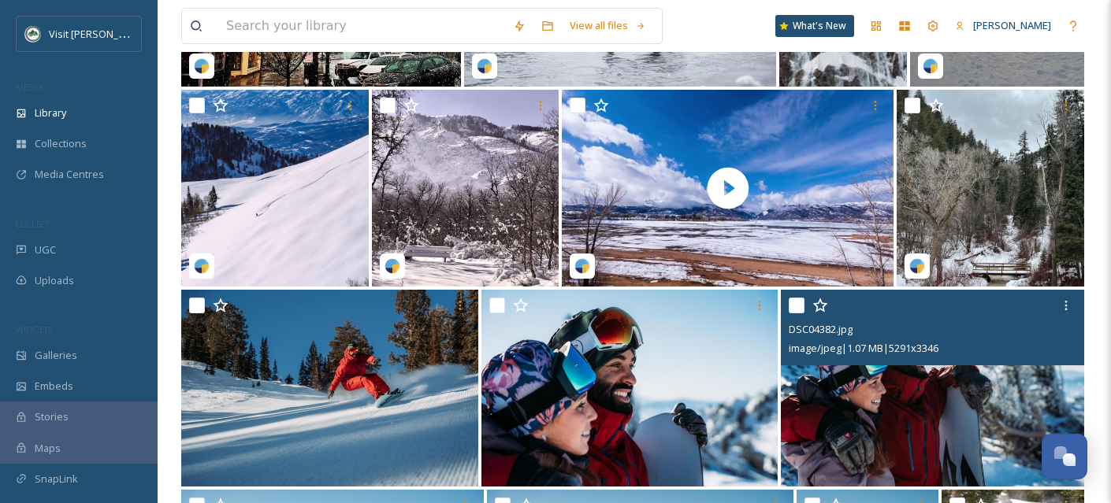
scroll to position [27067, 0]
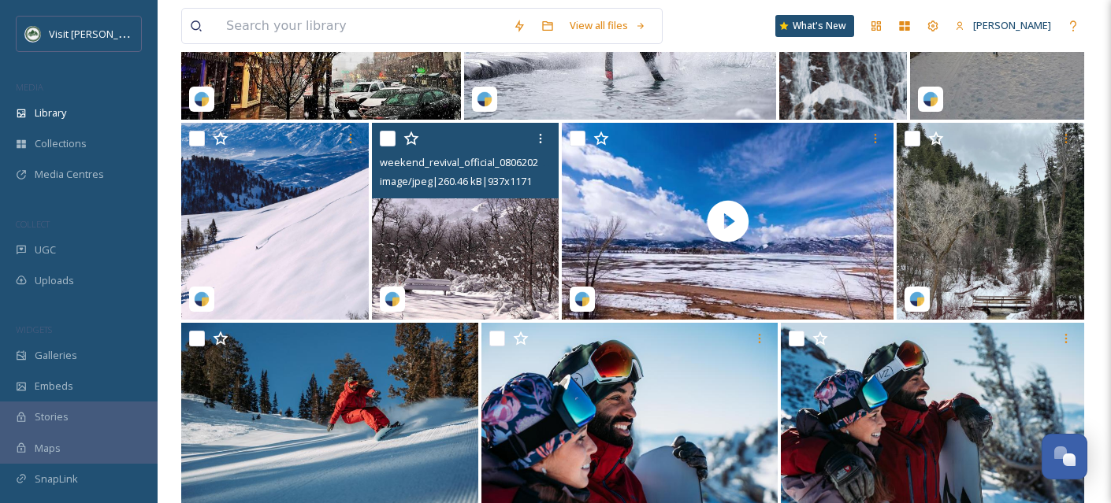
click at [478, 274] on img at bounding box center [465, 221] width 187 height 197
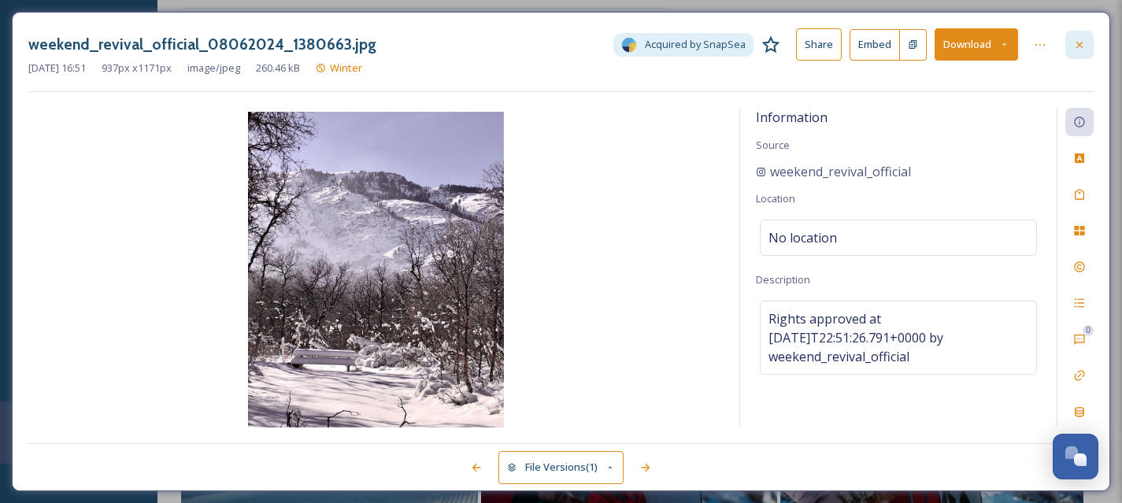
click at [1080, 41] on icon at bounding box center [1080, 45] width 13 height 13
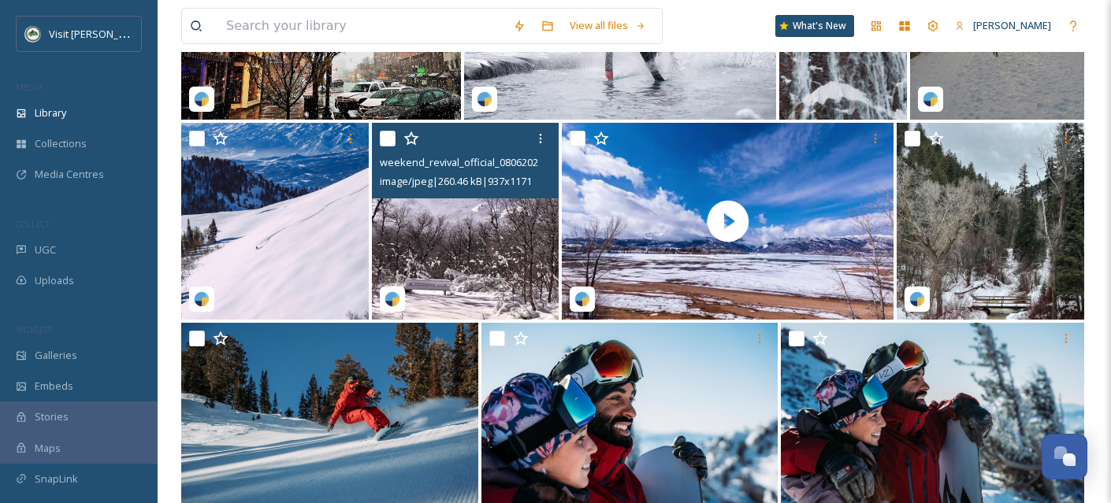
click at [389, 147] on input "checkbox" at bounding box center [388, 139] width 16 height 16
checkbox input "true"
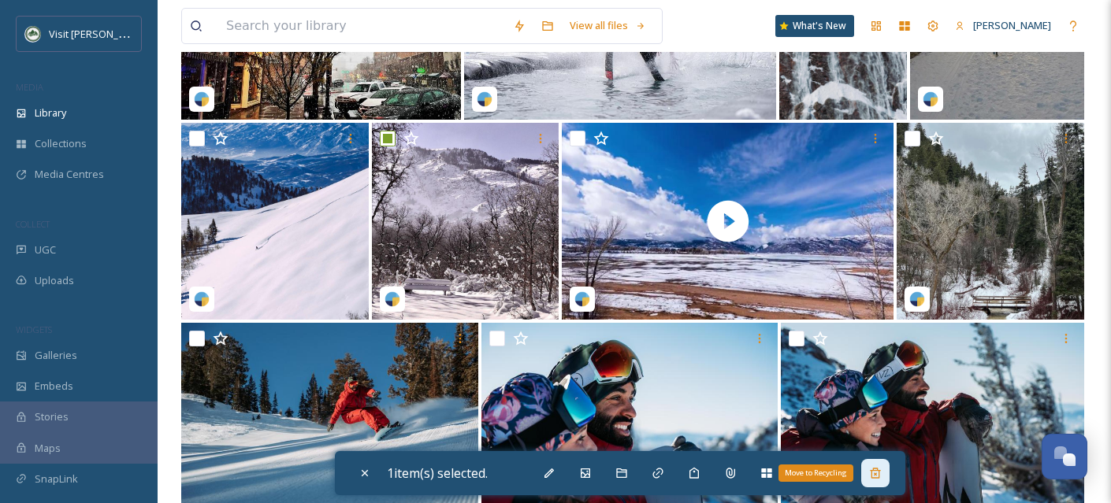
click at [889, 471] on div "Move to Recycling" at bounding box center [875, 473] width 28 height 28
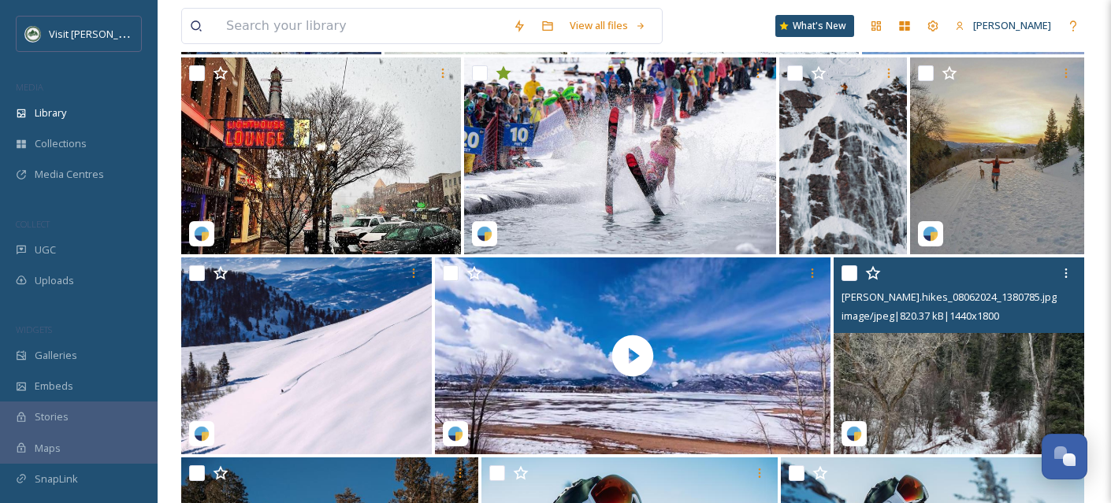
scroll to position [26926, 0]
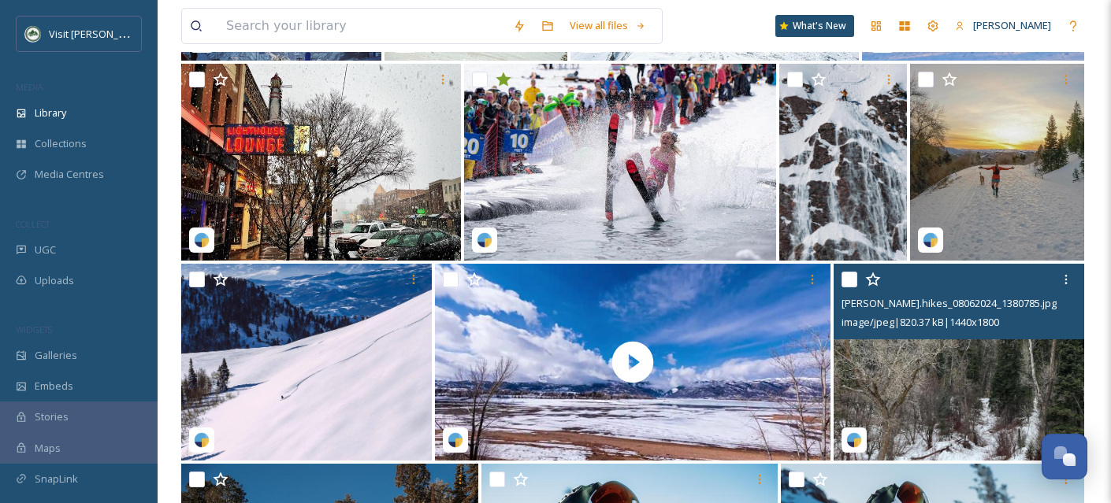
click at [844, 288] on input "checkbox" at bounding box center [849, 280] width 16 height 16
checkbox input "true"
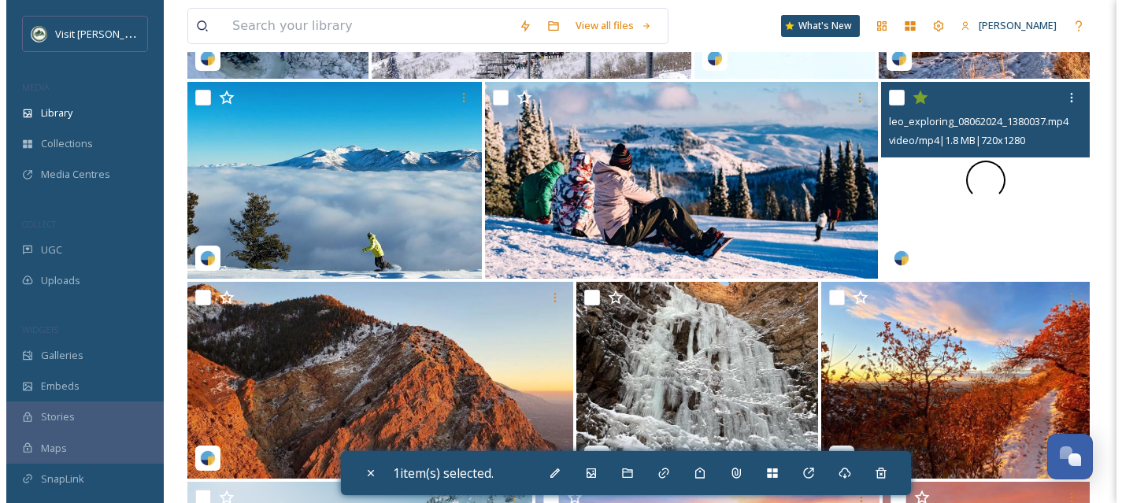
scroll to position [26042, 0]
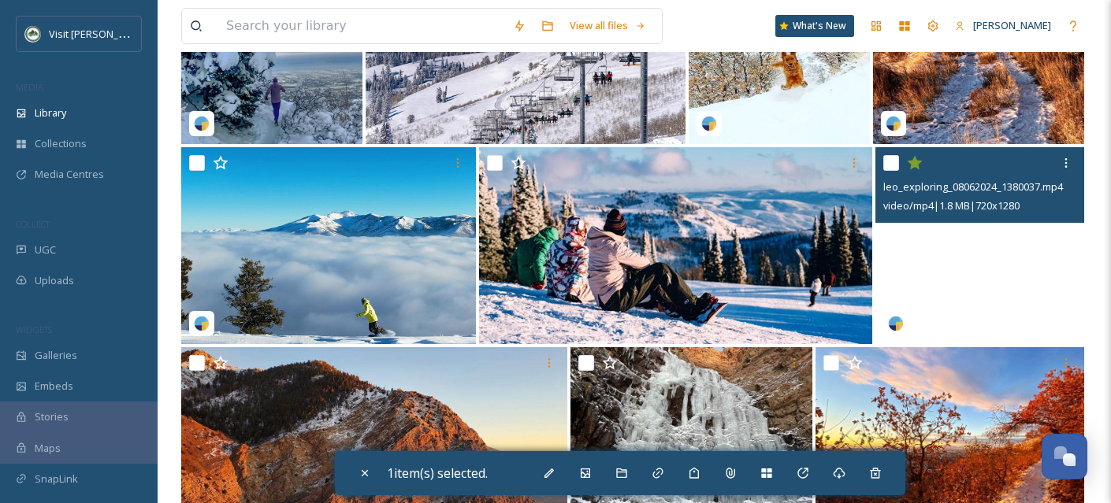
click at [894, 287] on video "leo_exploring_08062024_1380037.mp4" at bounding box center [979, 245] width 209 height 197
checkbox input "true"
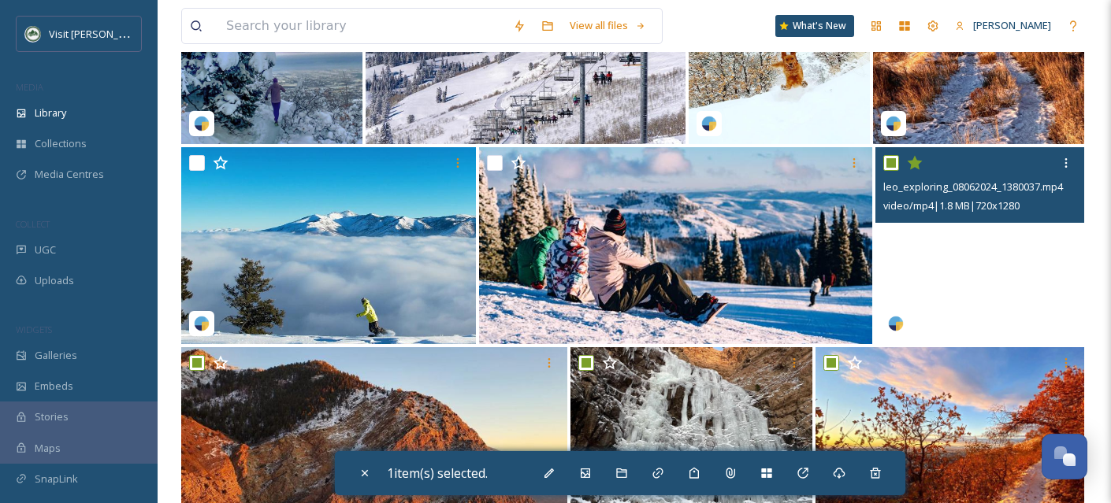
checkbox input "true"
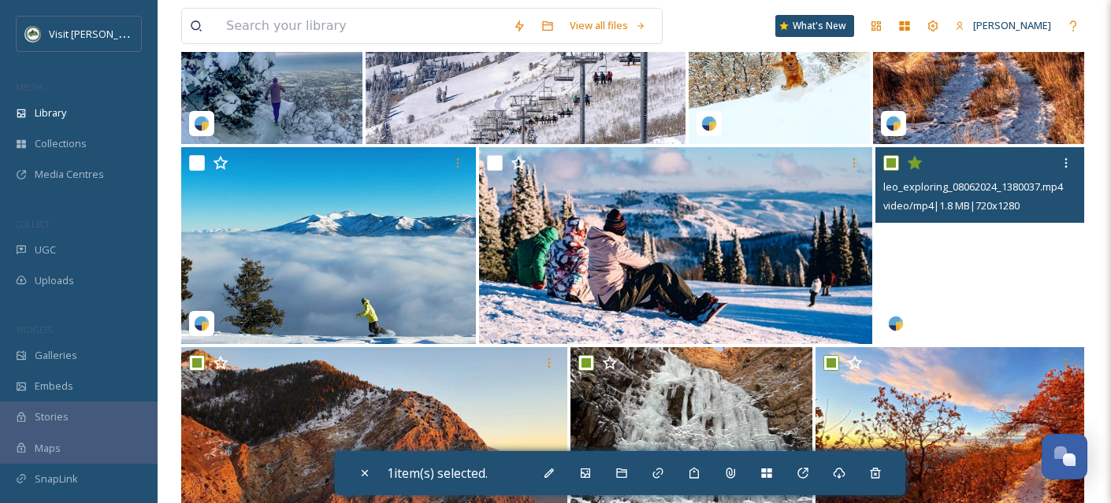
checkbox input "true"
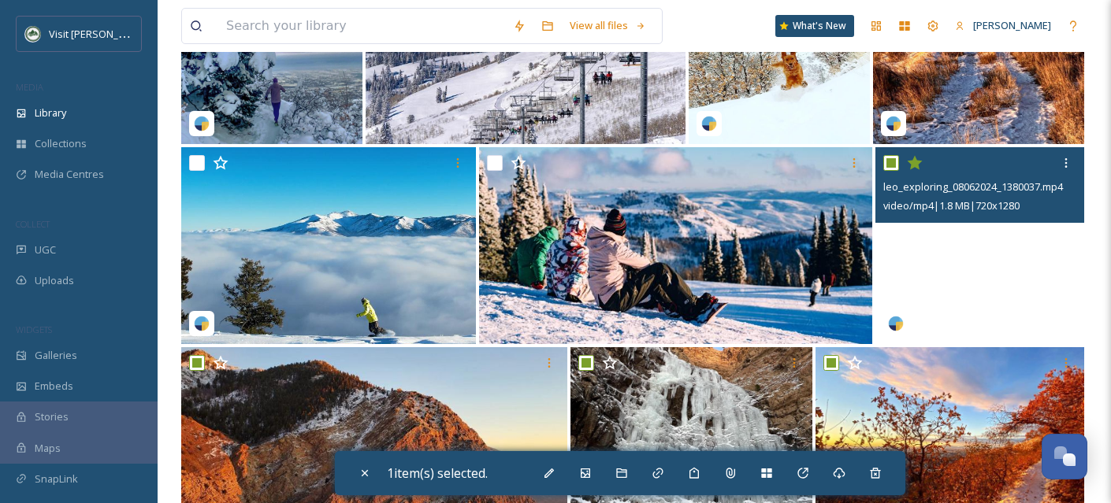
checkbox input "true"
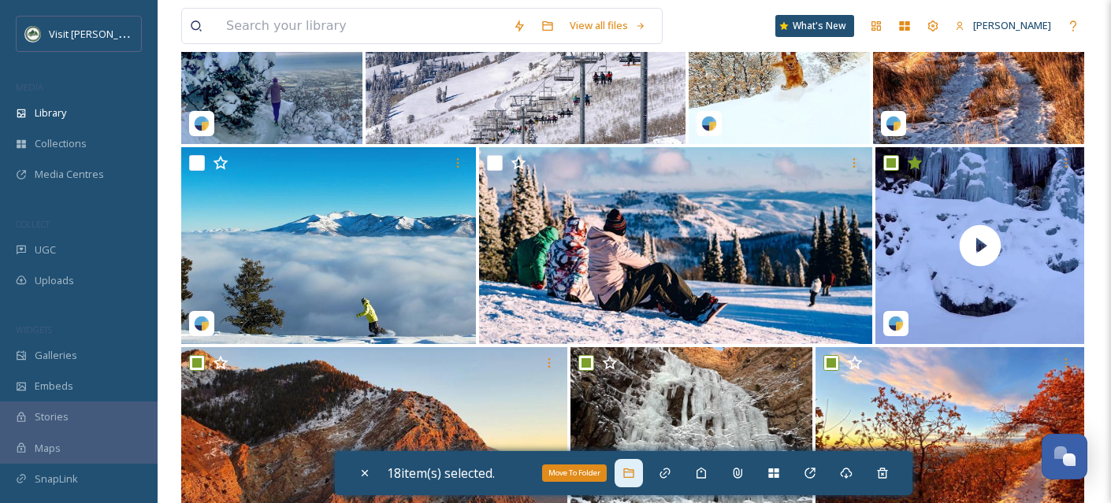
click at [629, 471] on icon at bounding box center [628, 473] width 13 height 13
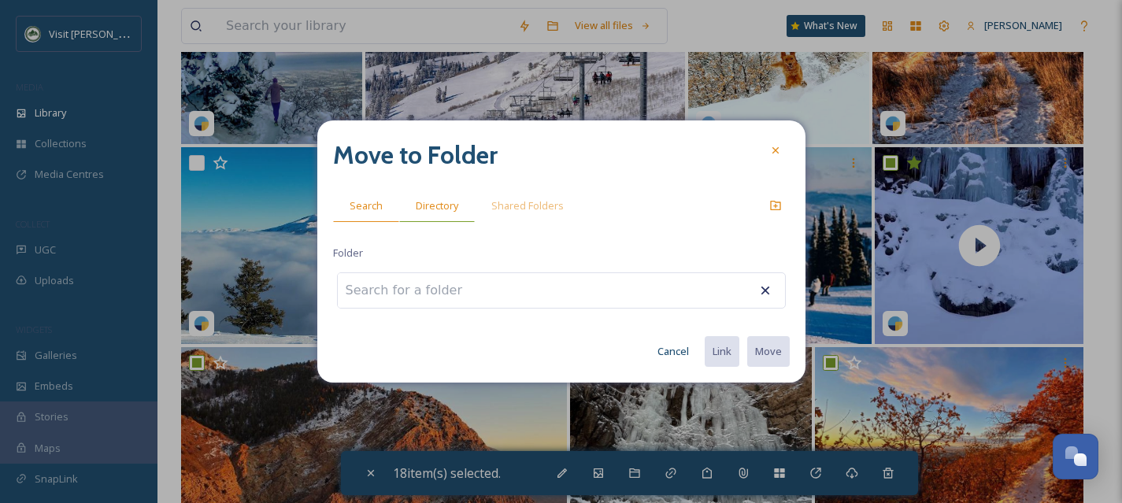
click at [438, 221] on div "Directory" at bounding box center [437, 206] width 76 height 32
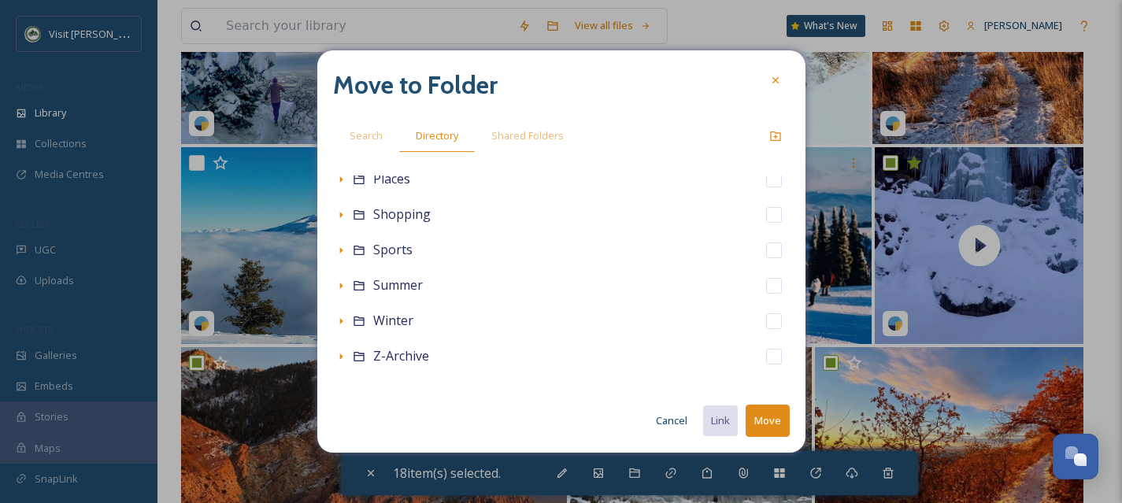
scroll to position [349, 0]
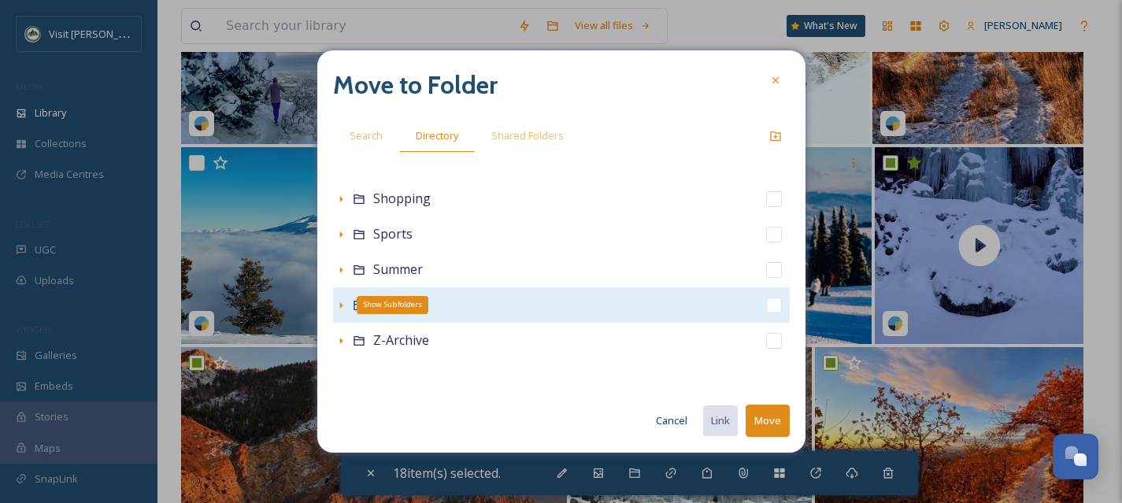
click at [340, 304] on icon at bounding box center [340, 305] width 3 height 6
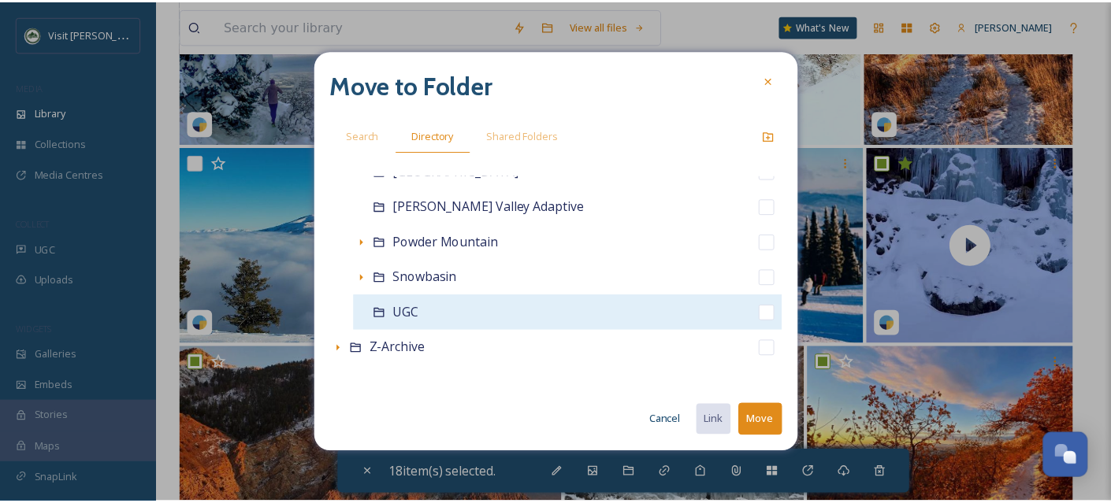
scroll to position [668, 0]
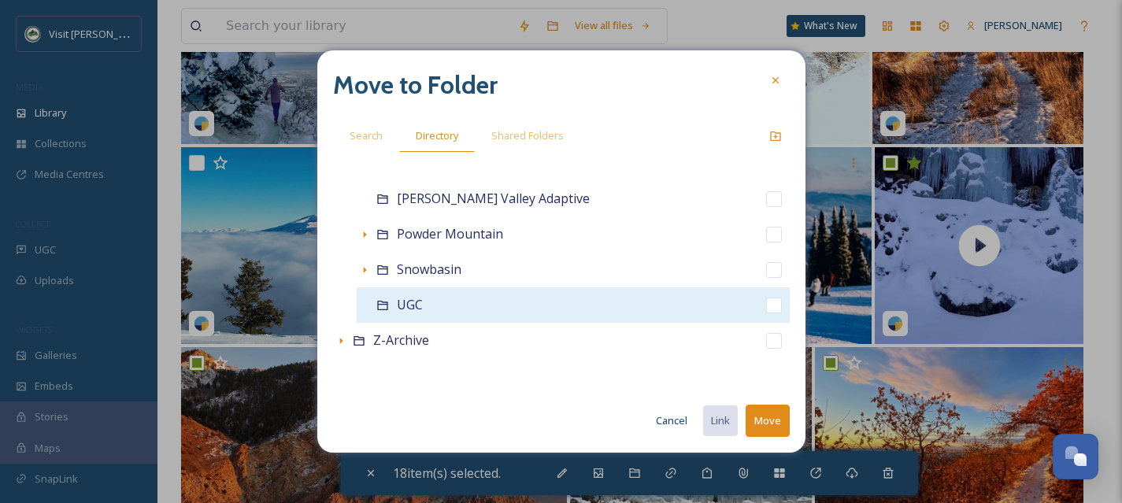
click at [766, 306] on input "checkbox" at bounding box center [774, 306] width 16 height 16
checkbox input "true"
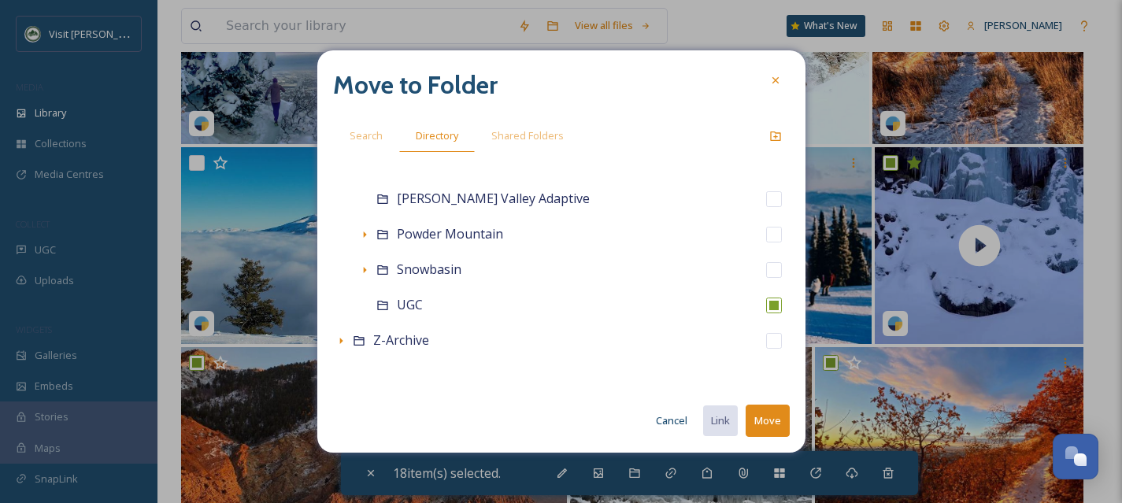
checkbox input "false"
click at [780, 421] on button "Move" at bounding box center [768, 421] width 44 height 32
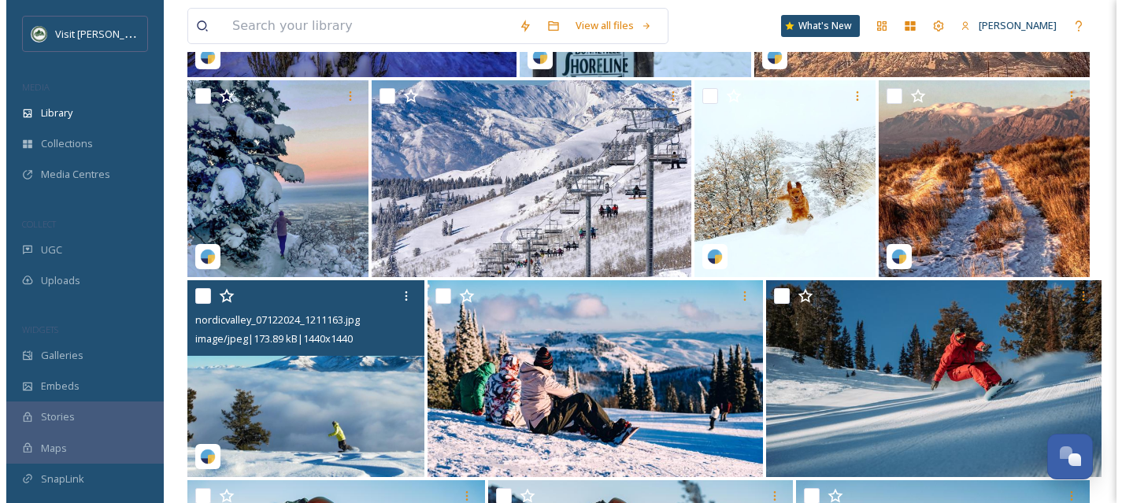
scroll to position [25846, 0]
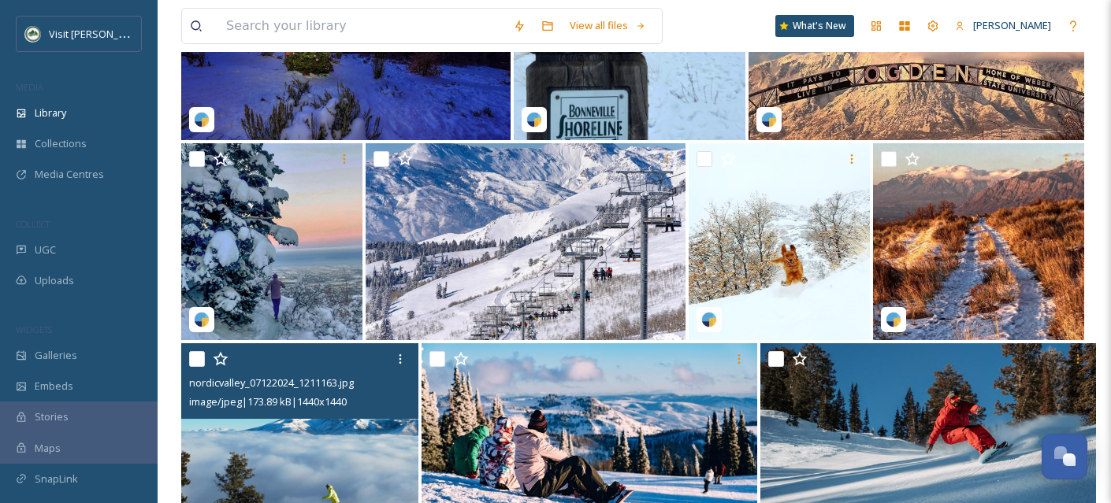
drag, startPoint x: 198, startPoint y: 373, endPoint x: 273, endPoint y: 354, distance: 77.4
click at [198, 367] on input "checkbox" at bounding box center [197, 359] width 16 height 16
checkbox input "true"
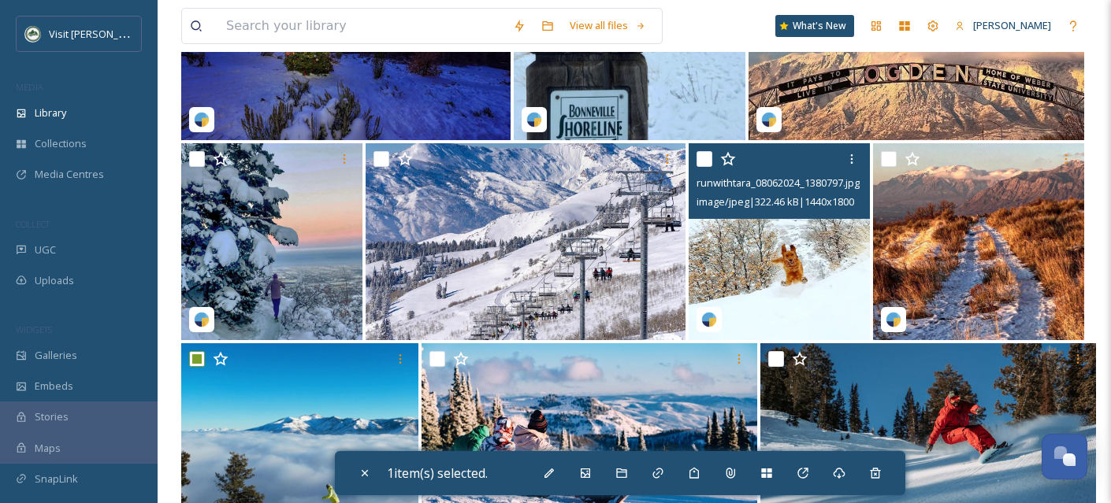
click at [755, 291] on img at bounding box center [778, 241] width 181 height 197
checkbox input "true"
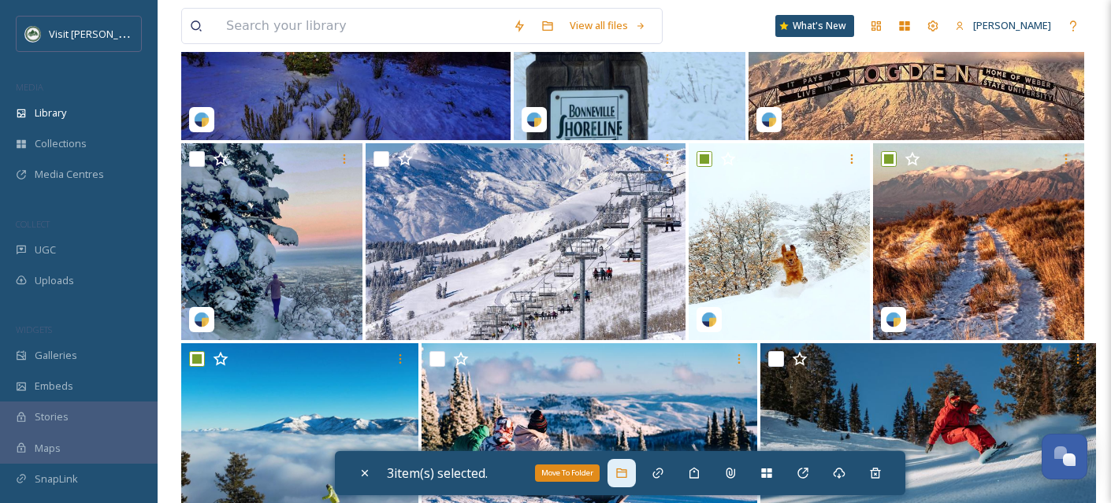
click at [625, 469] on icon at bounding box center [621, 473] width 13 height 13
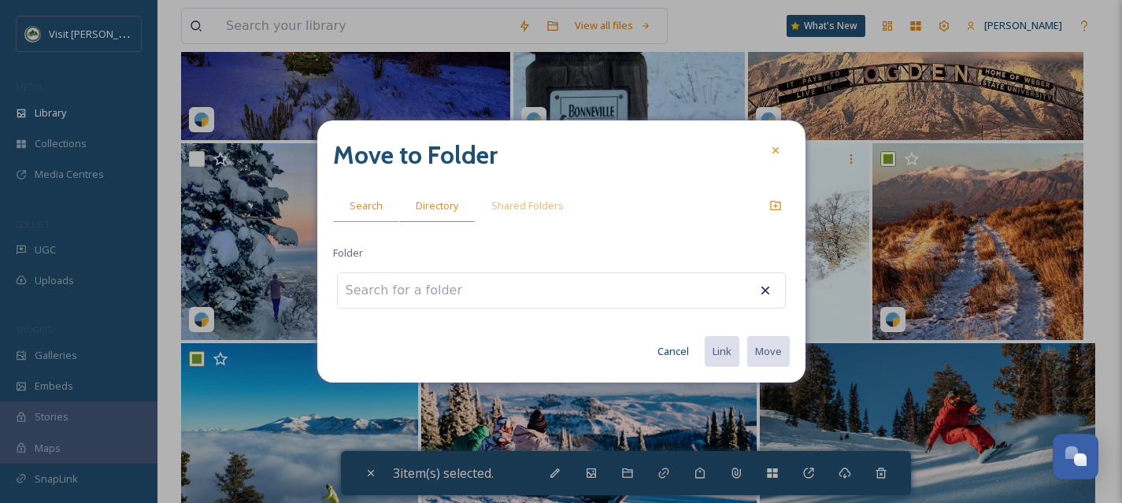
click at [434, 213] on span "Directory" at bounding box center [437, 205] width 43 height 15
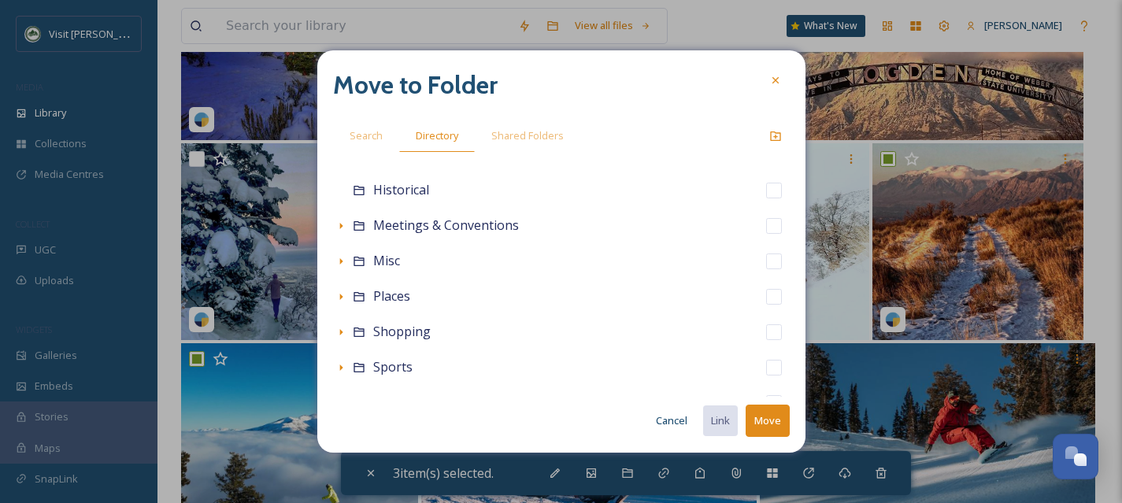
scroll to position [349, 0]
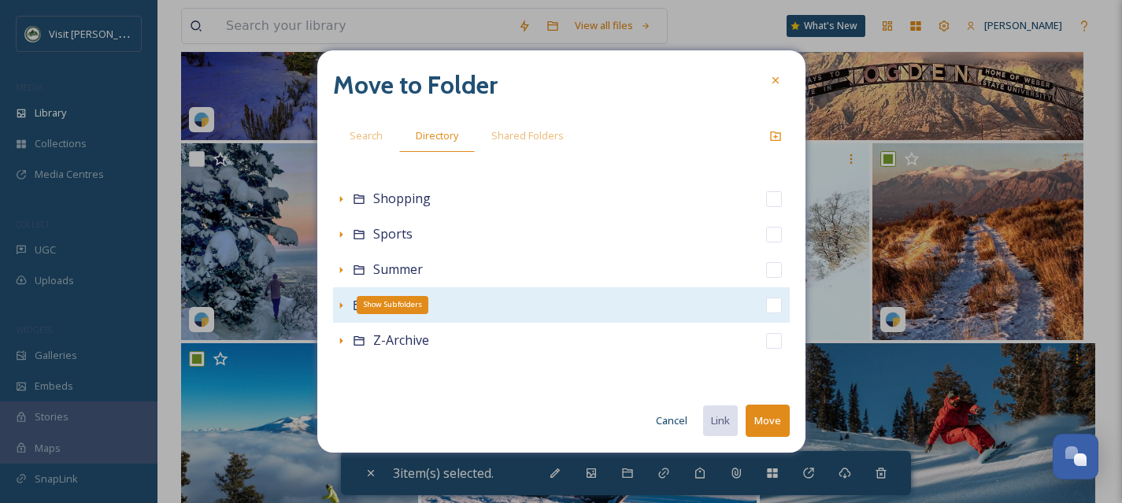
click at [341, 306] on icon at bounding box center [340, 305] width 3 height 6
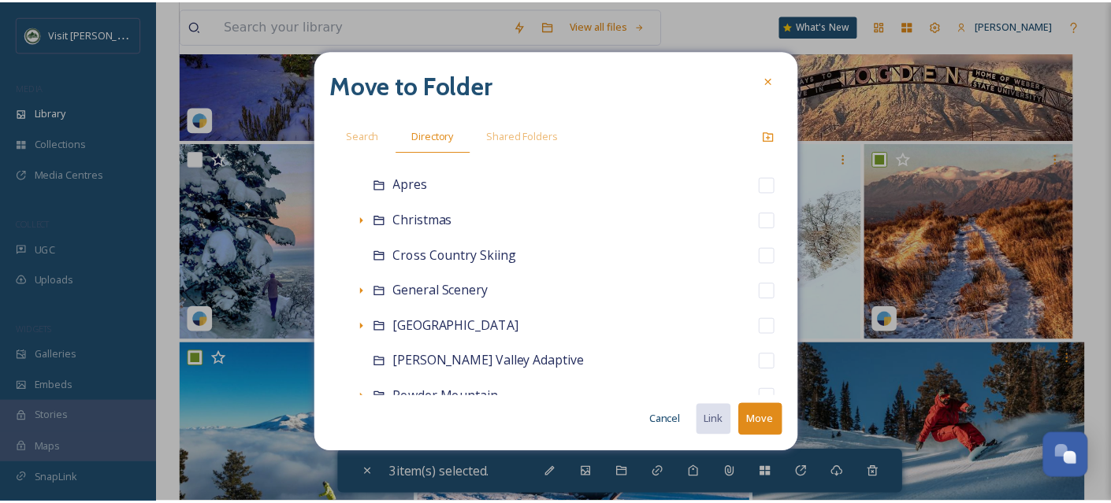
scroll to position [668, 0]
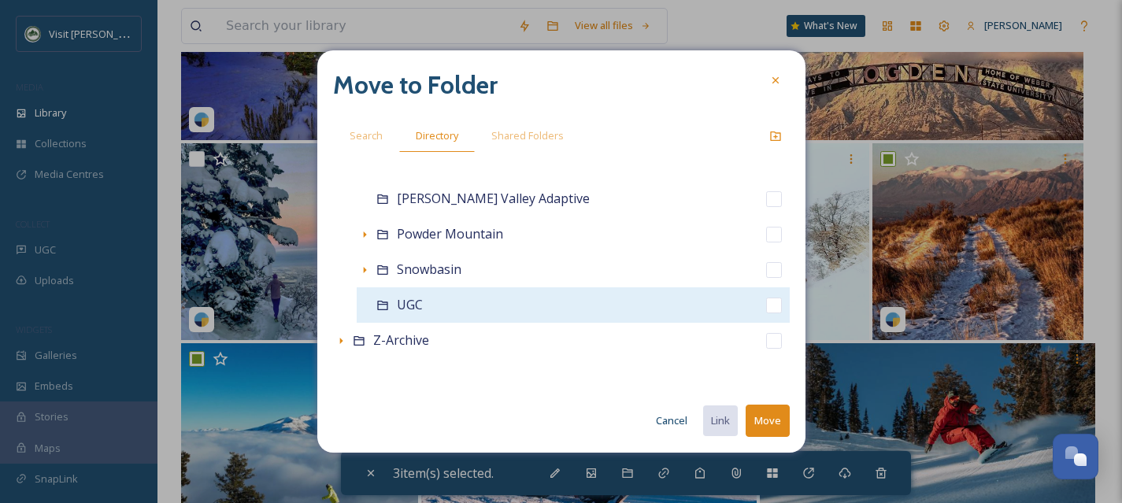
click at [766, 307] on input "checkbox" at bounding box center [774, 306] width 16 height 16
checkbox input "true"
checkbox input "false"
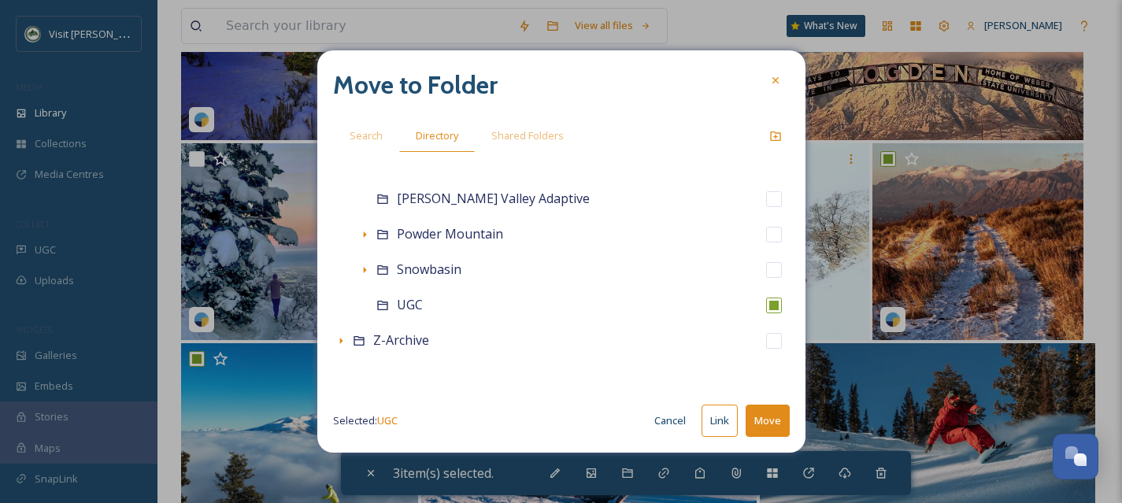
click at [781, 416] on button "Move" at bounding box center [768, 421] width 44 height 32
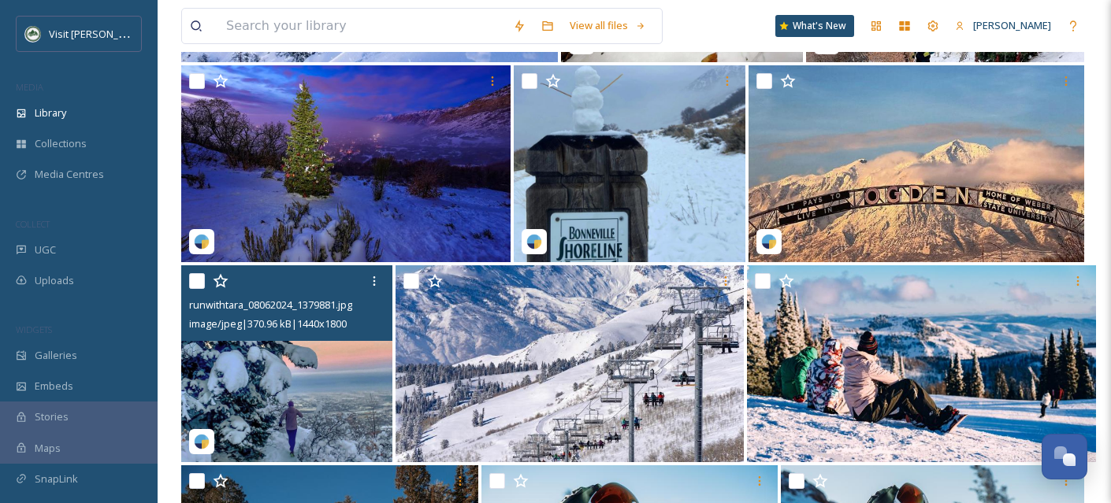
scroll to position [25684, 0]
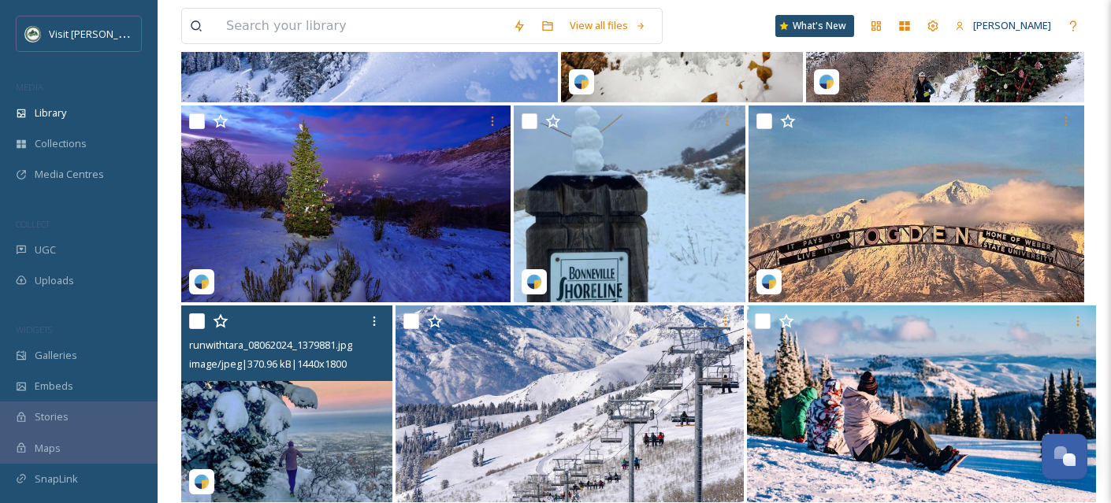
click at [187, 332] on div "runwithtara_08062024_1379881.jpg image/jpeg | 370.96 kB | 1440 x 1800" at bounding box center [286, 344] width 211 height 76
click at [193, 329] on input "checkbox" at bounding box center [197, 321] width 16 height 16
checkbox input "true"
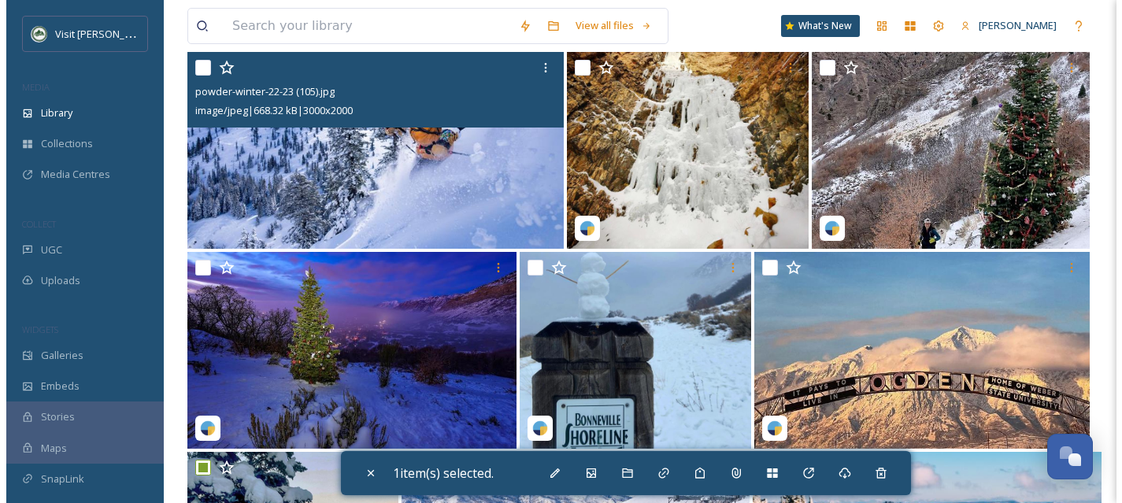
scroll to position [25526, 0]
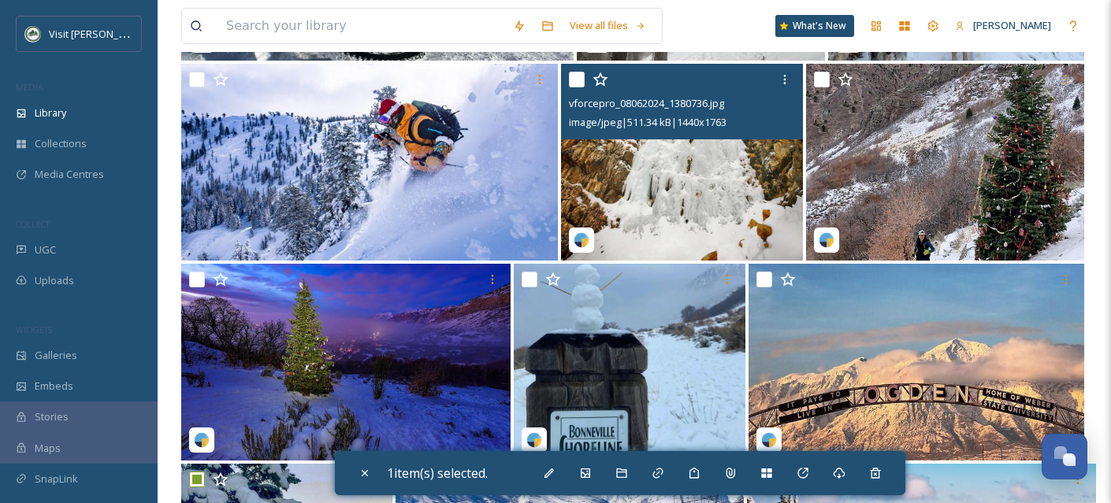
click at [715, 206] on img at bounding box center [682, 162] width 242 height 197
checkbox input "true"
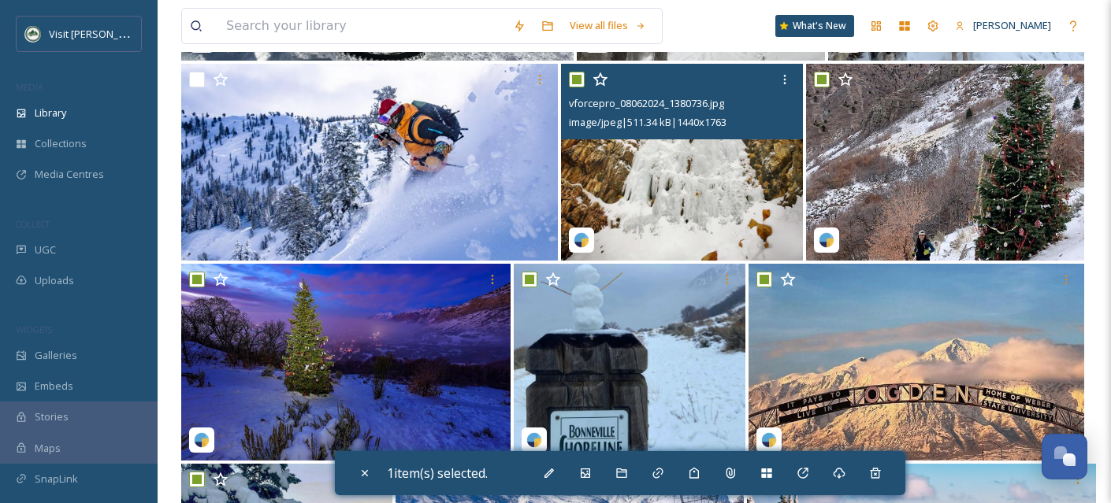
checkbox input "true"
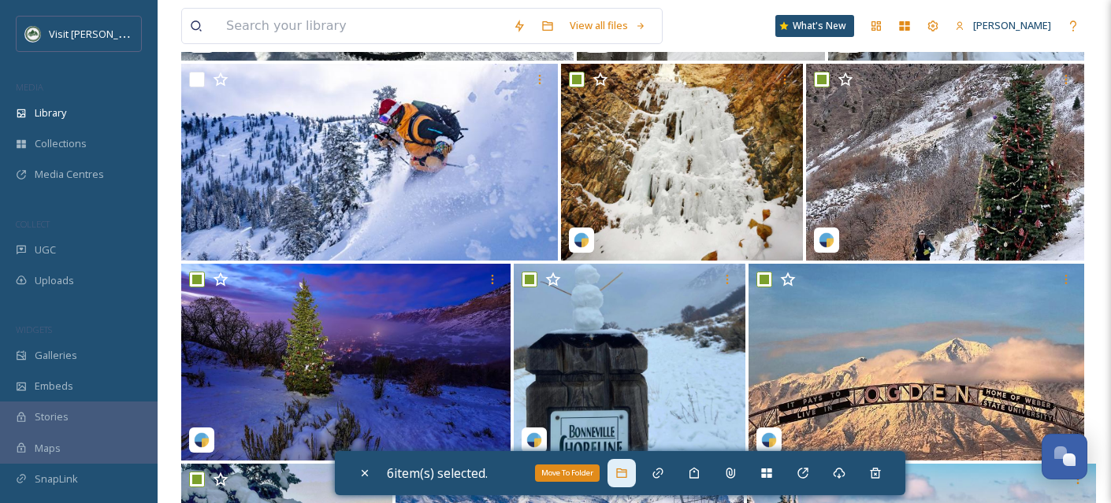
click at [626, 473] on icon at bounding box center [621, 473] width 13 height 13
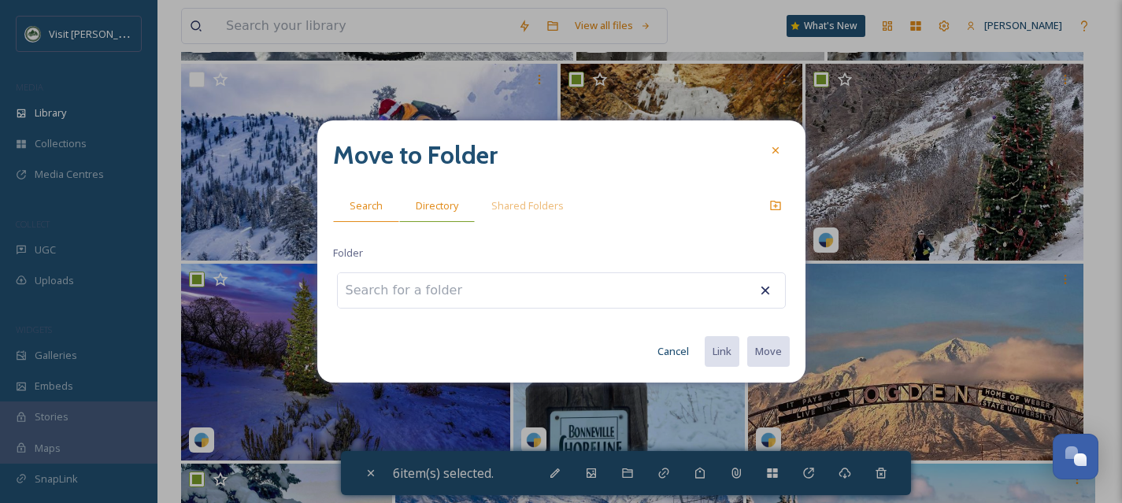
click at [434, 213] on span "Directory" at bounding box center [437, 205] width 43 height 15
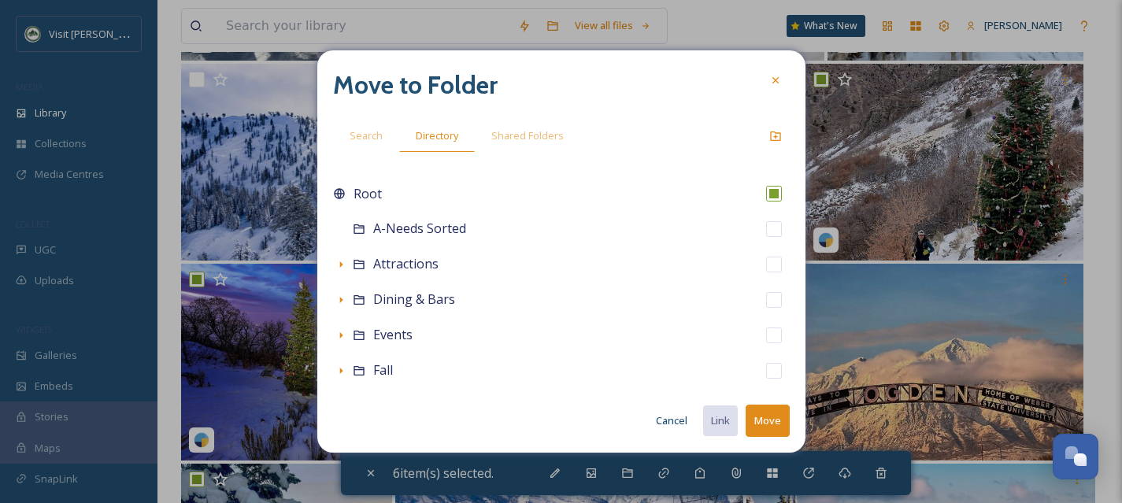
scroll to position [349, 0]
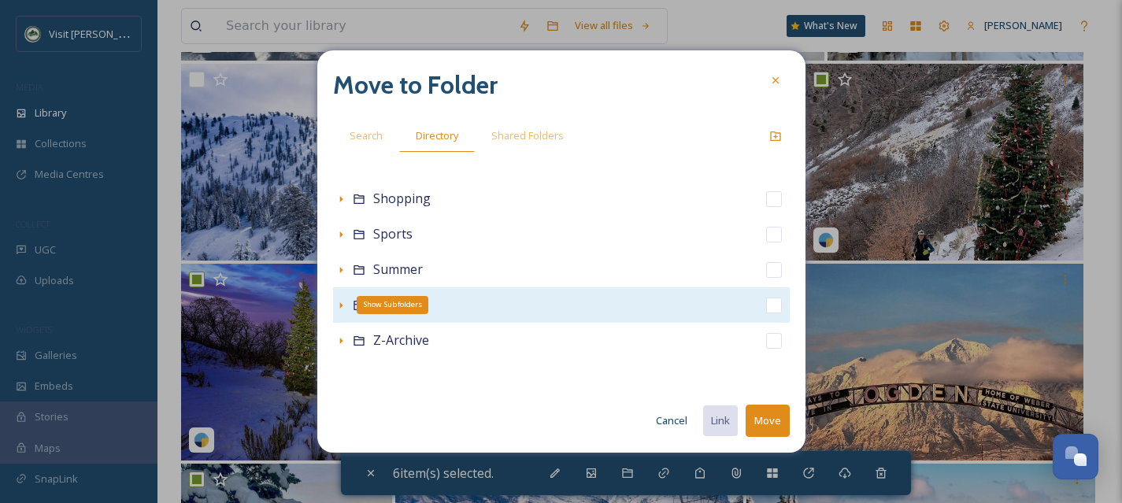
click at [340, 304] on icon at bounding box center [340, 305] width 3 height 6
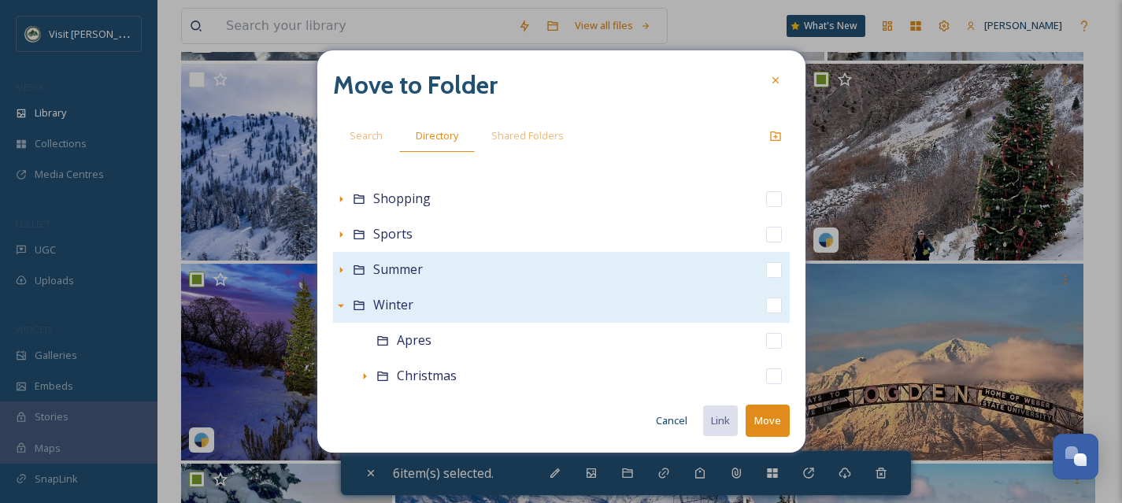
scroll to position [668, 0]
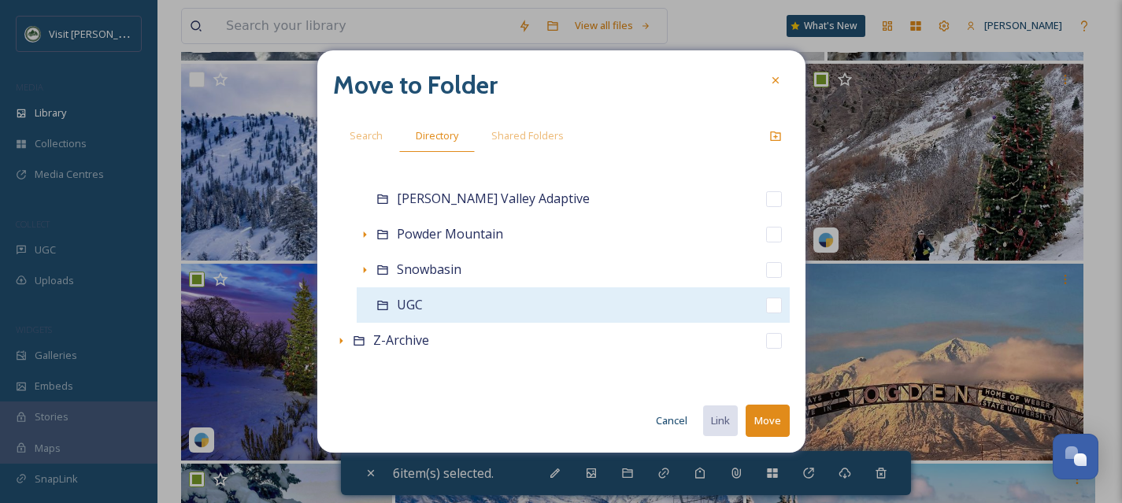
click at [766, 308] on input "checkbox" at bounding box center [774, 306] width 16 height 16
checkbox input "true"
checkbox input "false"
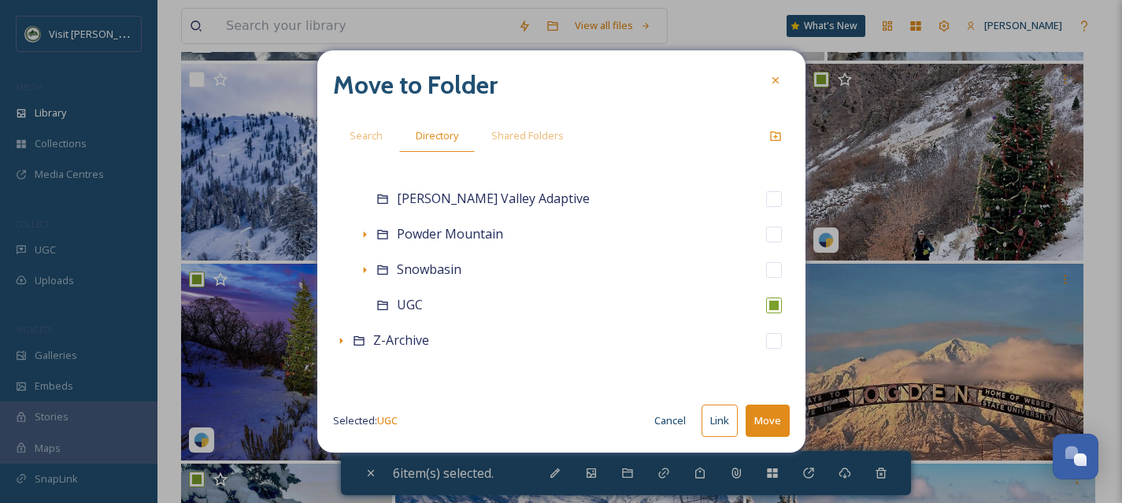
click at [772, 420] on button "Move" at bounding box center [768, 421] width 44 height 32
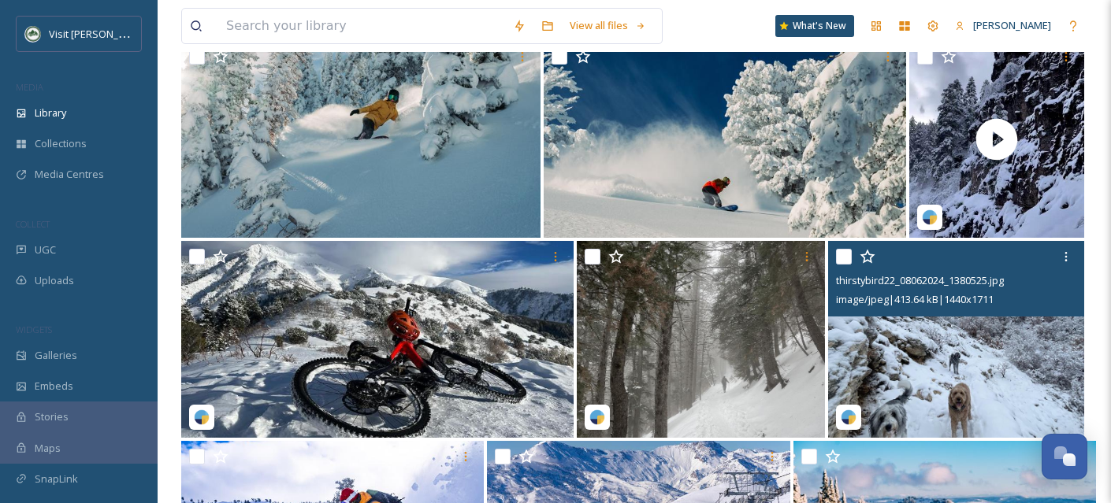
scroll to position [25148, 0]
click at [845, 265] on input "checkbox" at bounding box center [844, 258] width 16 height 16
checkbox input "true"
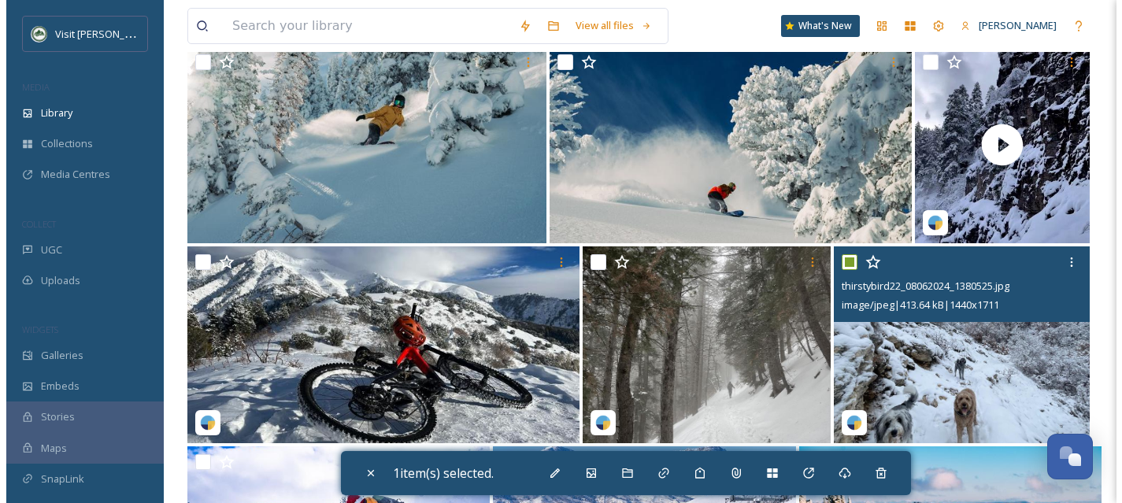
scroll to position [25125, 0]
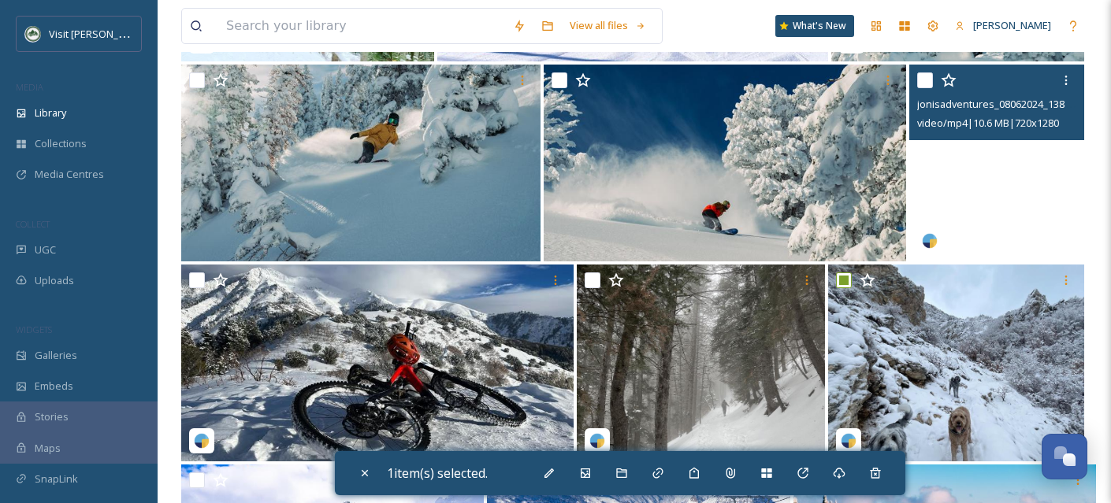
click at [960, 225] on video "jonisadventures_08062024_1380704.mp4" at bounding box center [996, 163] width 175 height 197
checkbox input "true"
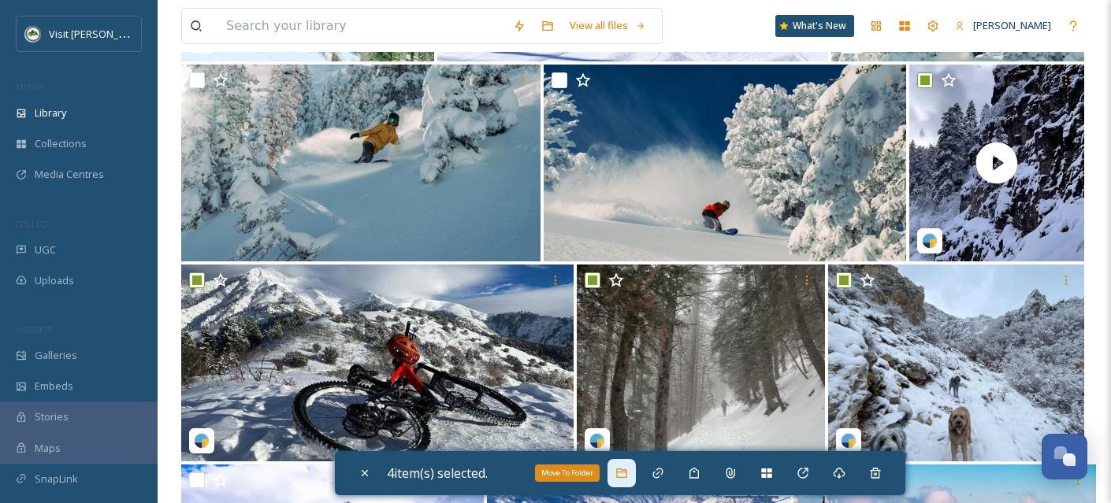
click at [626, 475] on icon at bounding box center [621, 473] width 13 height 13
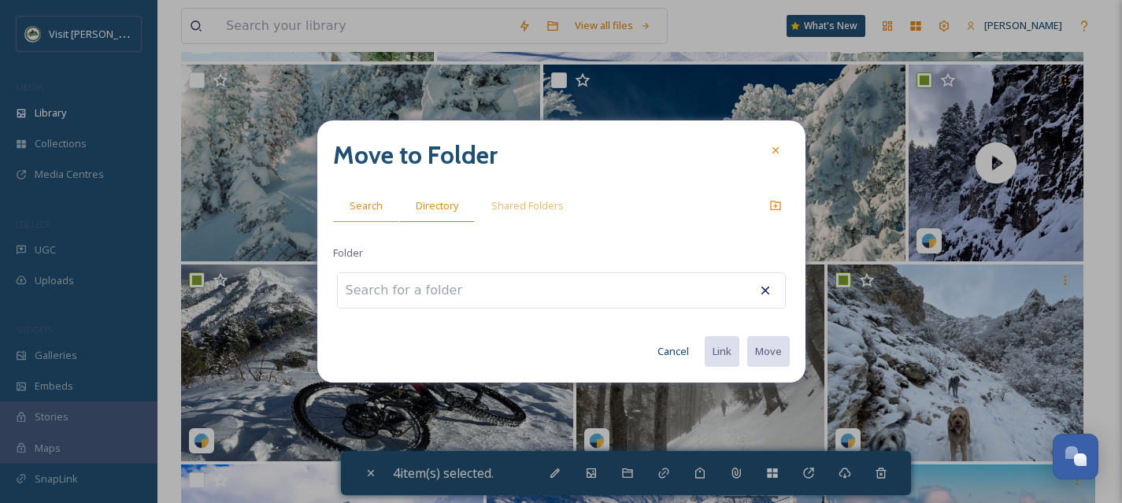
click at [421, 204] on span "Directory" at bounding box center [437, 205] width 43 height 15
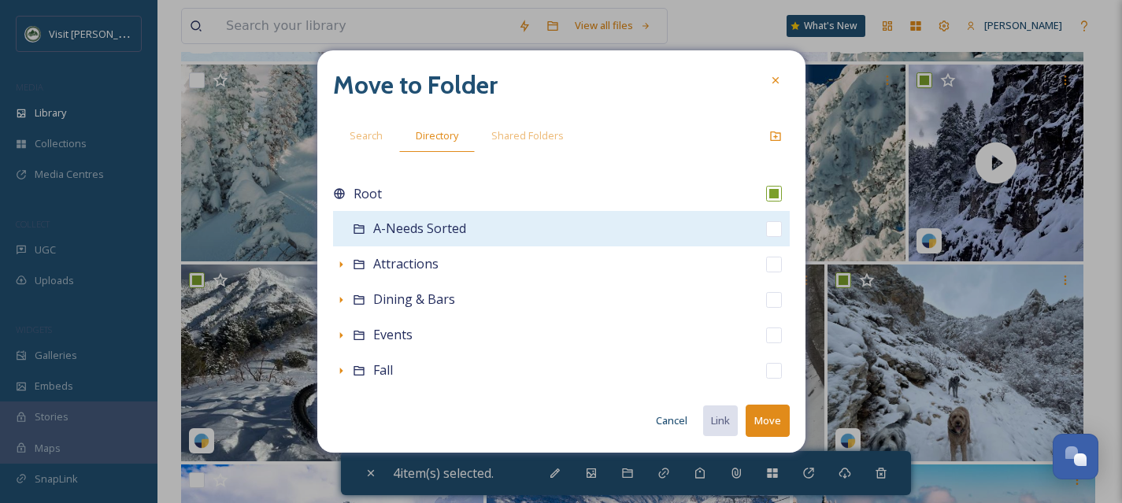
scroll to position [349, 0]
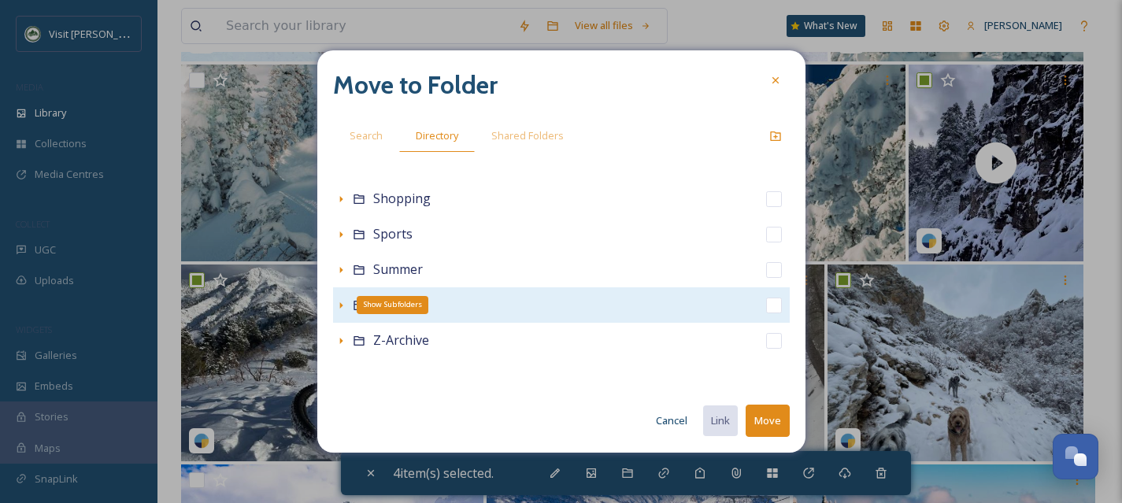
click at [335, 304] on icon at bounding box center [341, 305] width 13 height 13
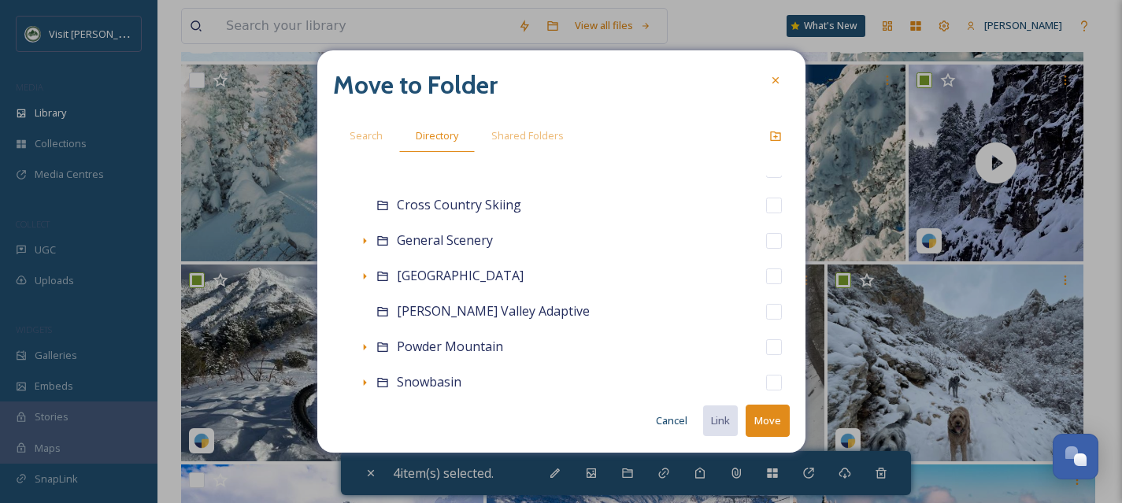
scroll to position [668, 0]
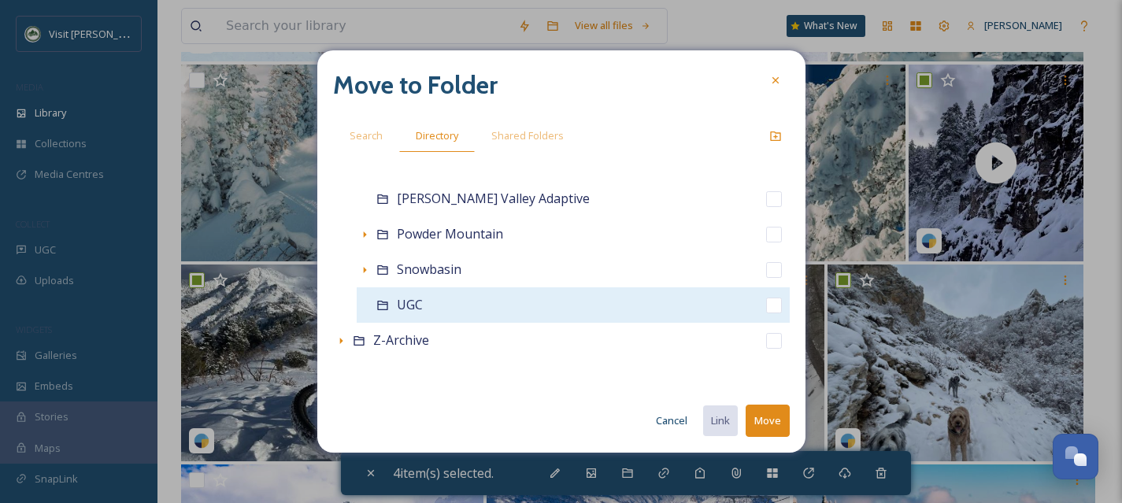
click at [766, 306] on input "checkbox" at bounding box center [774, 306] width 16 height 16
checkbox input "true"
checkbox input "false"
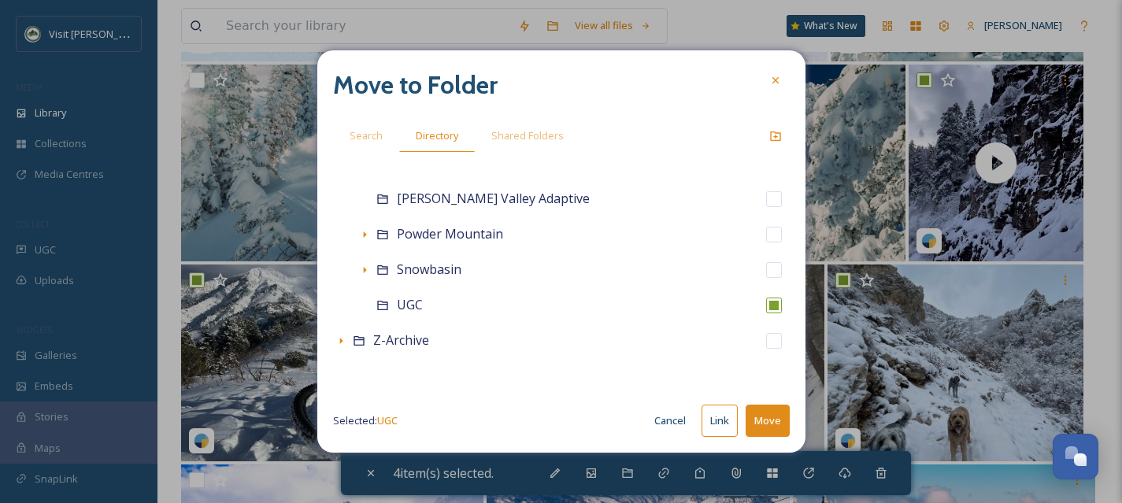
click at [766, 417] on button "Move" at bounding box center [768, 421] width 44 height 32
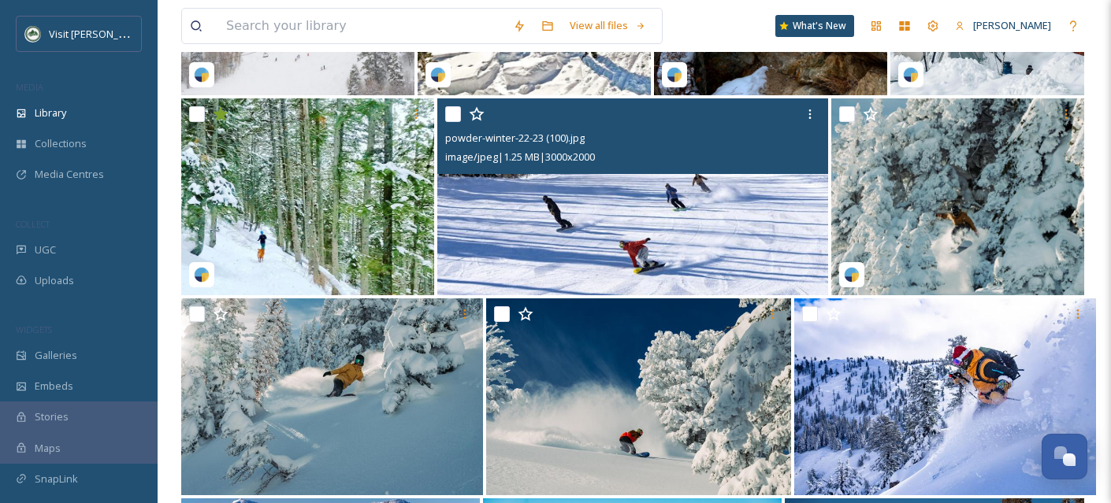
scroll to position [24875, 0]
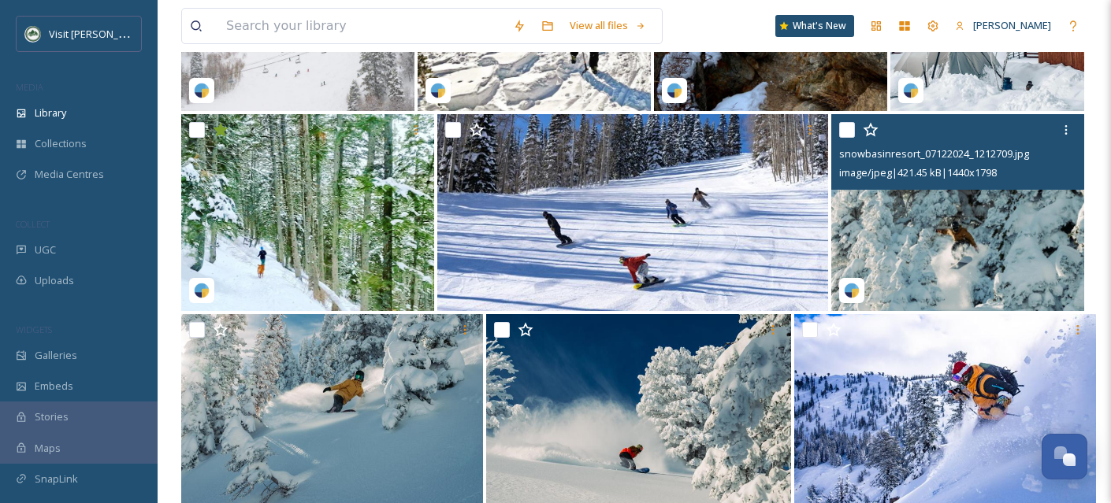
click at [847, 138] on input "checkbox" at bounding box center [847, 130] width 16 height 16
checkbox input "true"
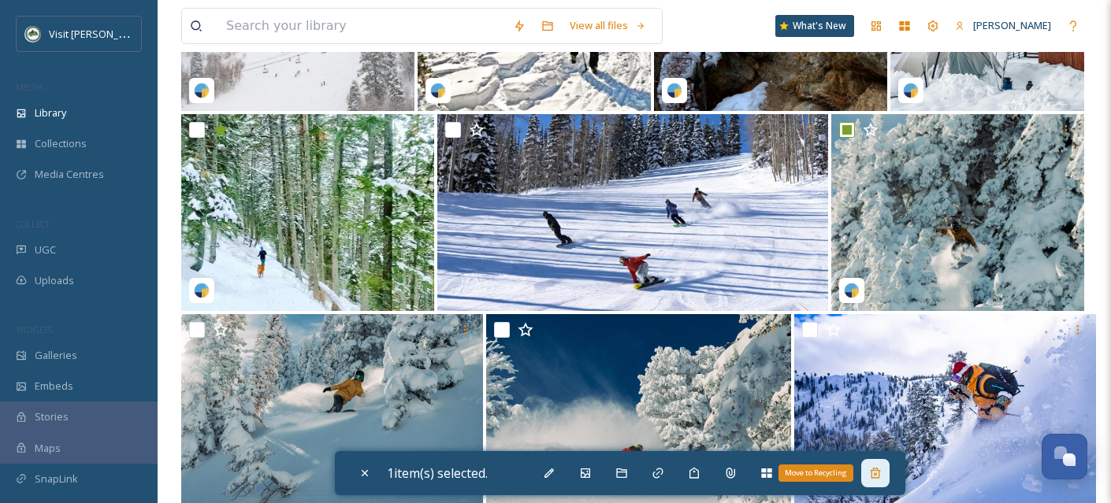
click at [881, 471] on icon at bounding box center [875, 473] width 13 height 13
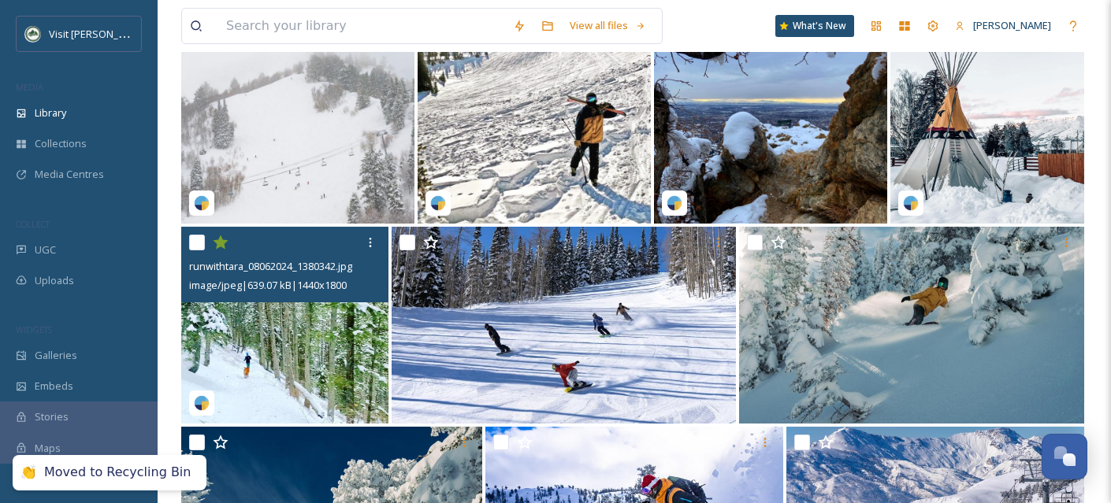
scroll to position [24759, 0]
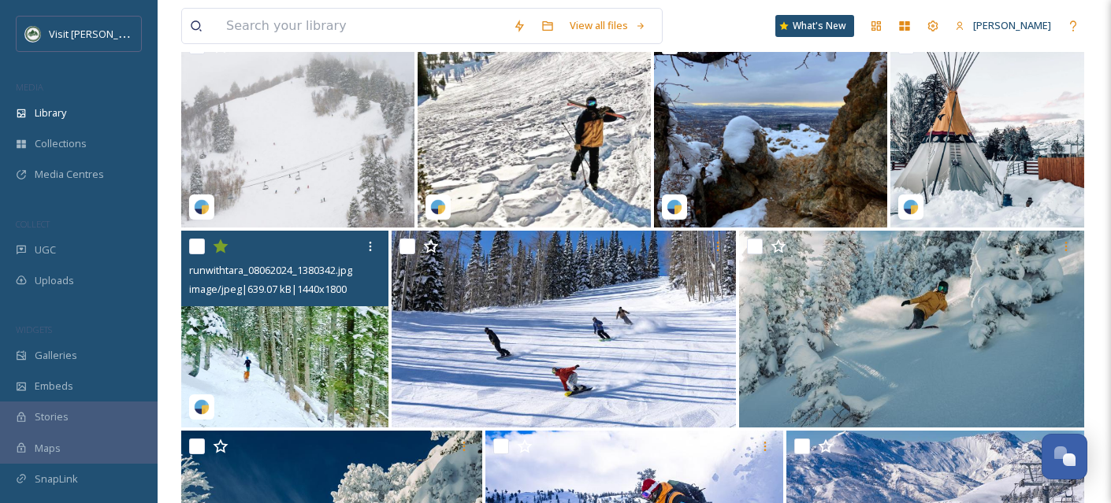
click at [218, 254] on icon at bounding box center [220, 246] width 15 height 14
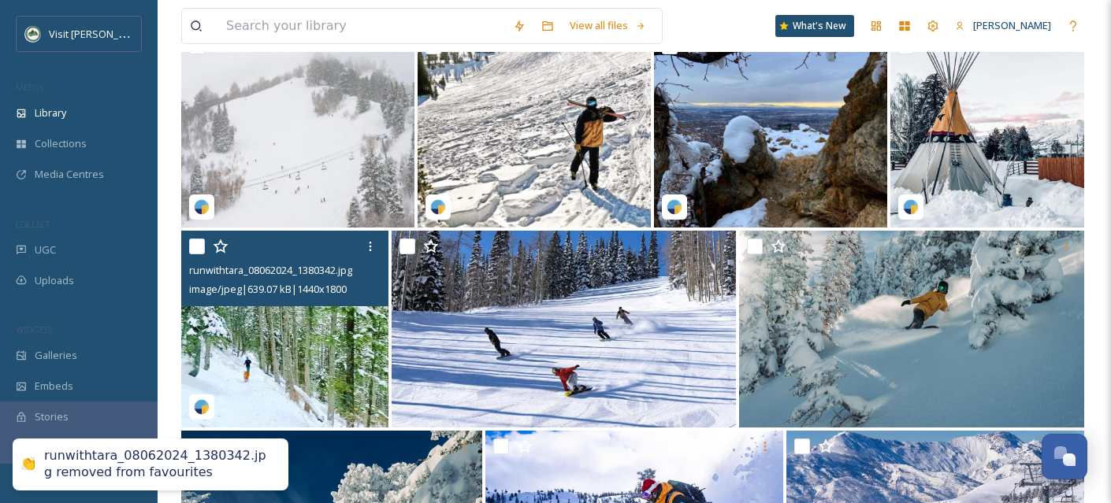
click at [192, 254] on input "checkbox" at bounding box center [197, 247] width 16 height 16
checkbox input "true"
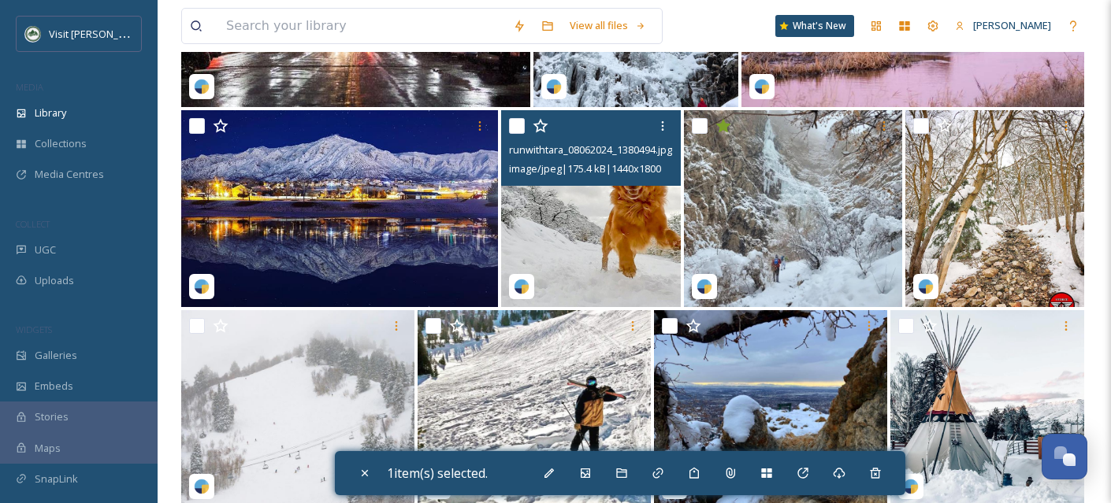
scroll to position [24449, 0]
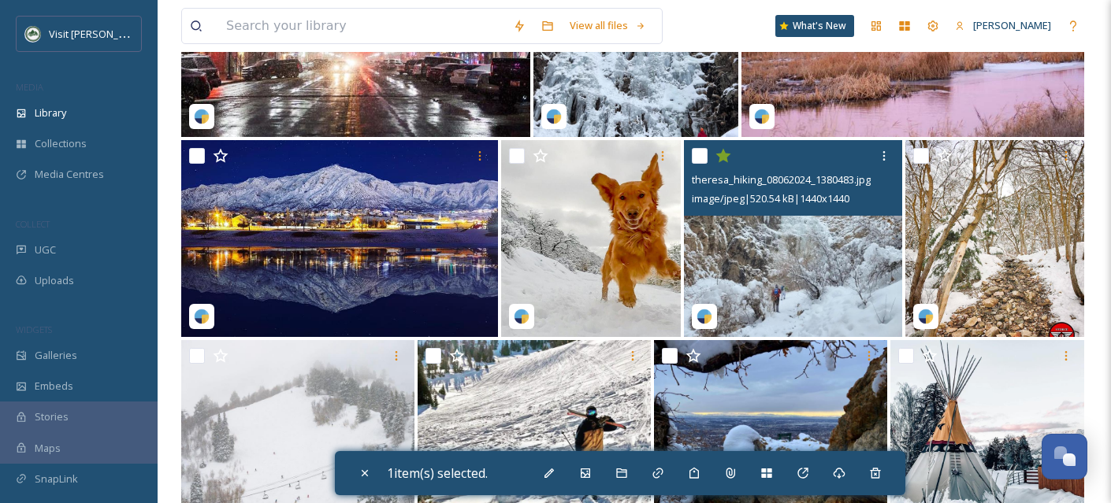
click at [723, 163] on icon at bounding box center [722, 156] width 15 height 14
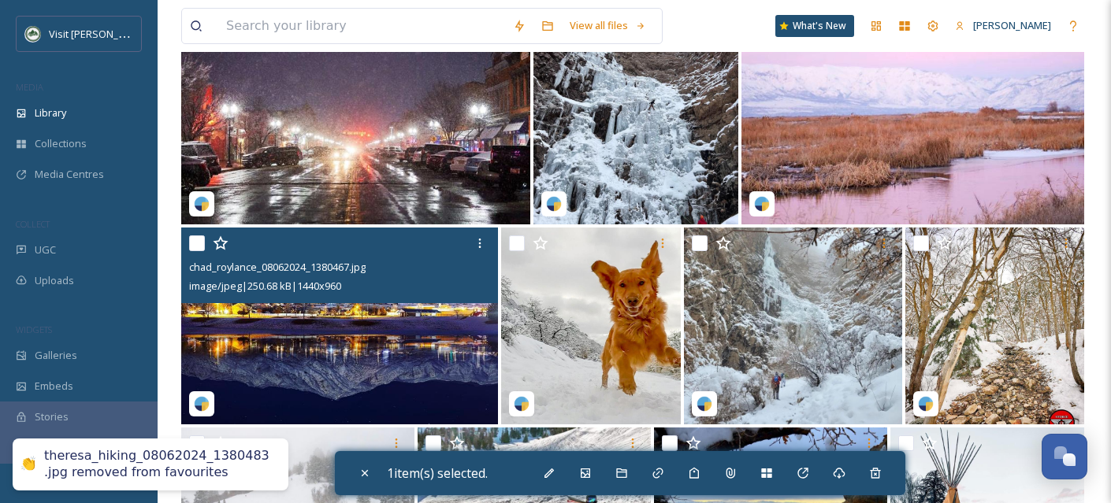
scroll to position [24254, 0]
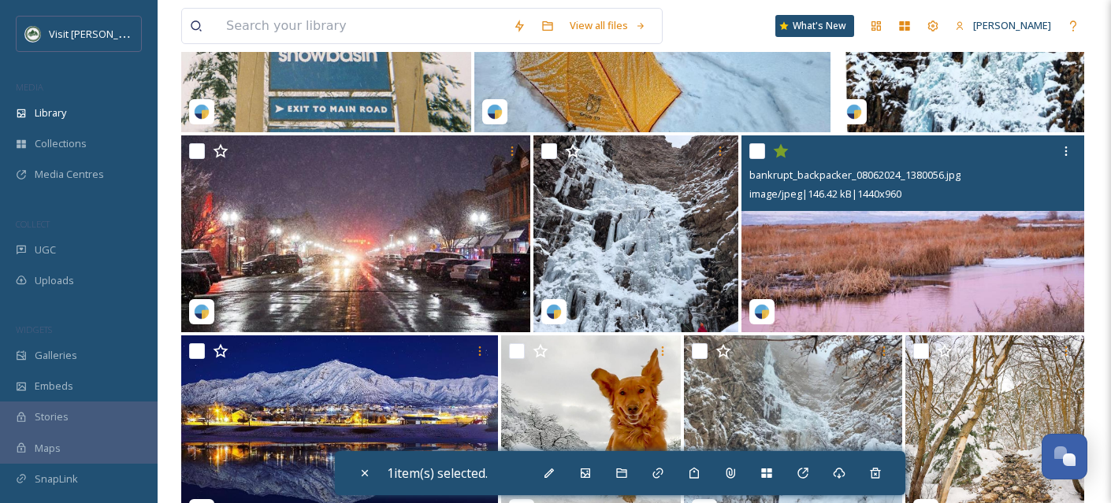
click at [780, 158] on icon at bounding box center [781, 151] width 15 height 14
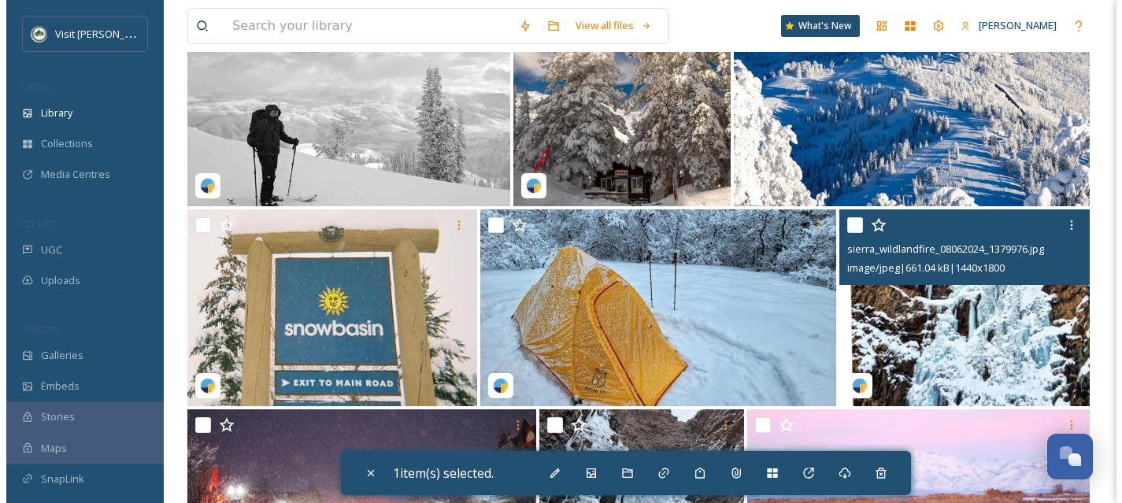
scroll to position [23957, 0]
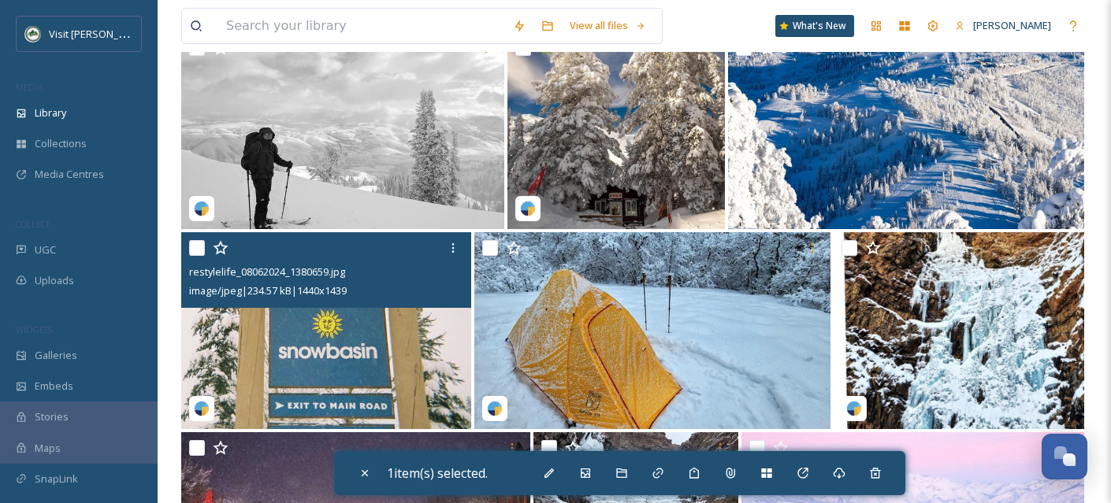
click at [329, 382] on img at bounding box center [326, 330] width 290 height 197
checkbox input "true"
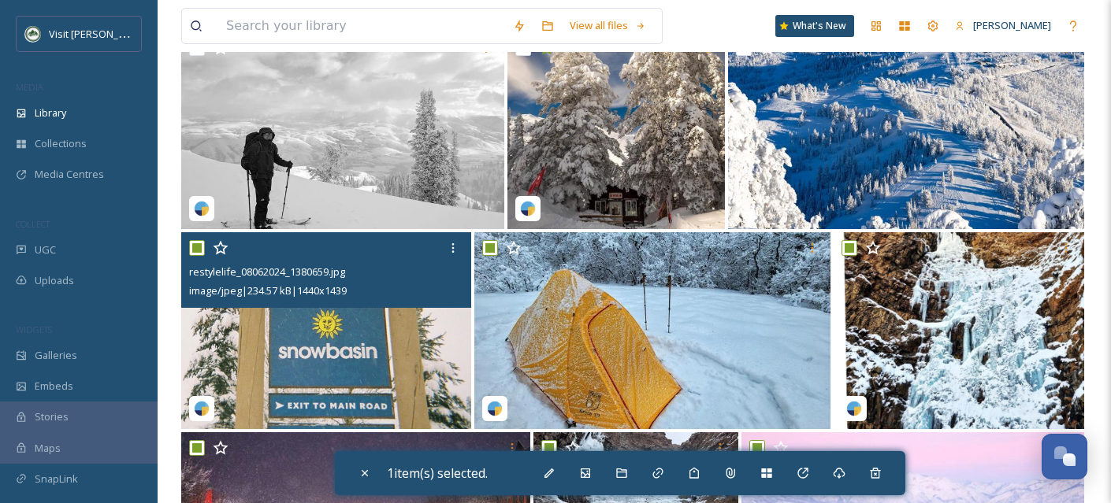
checkbox input "true"
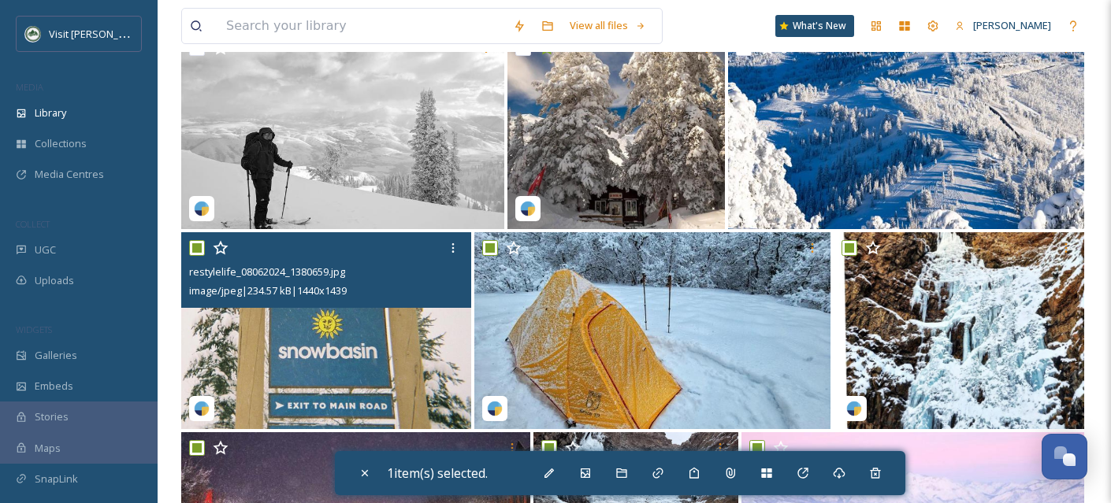
checkbox input "true"
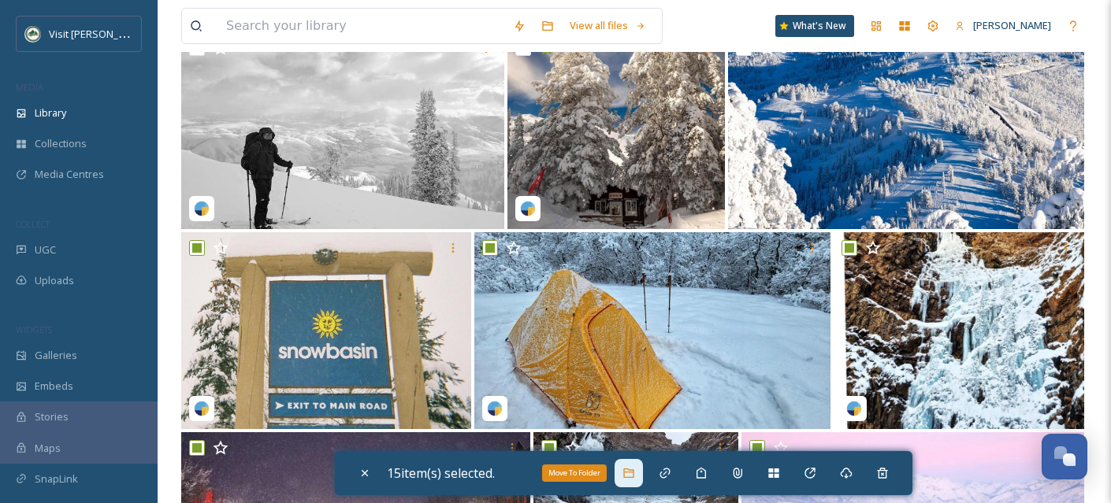
click at [625, 473] on div "Move To Folder" at bounding box center [628, 473] width 28 height 28
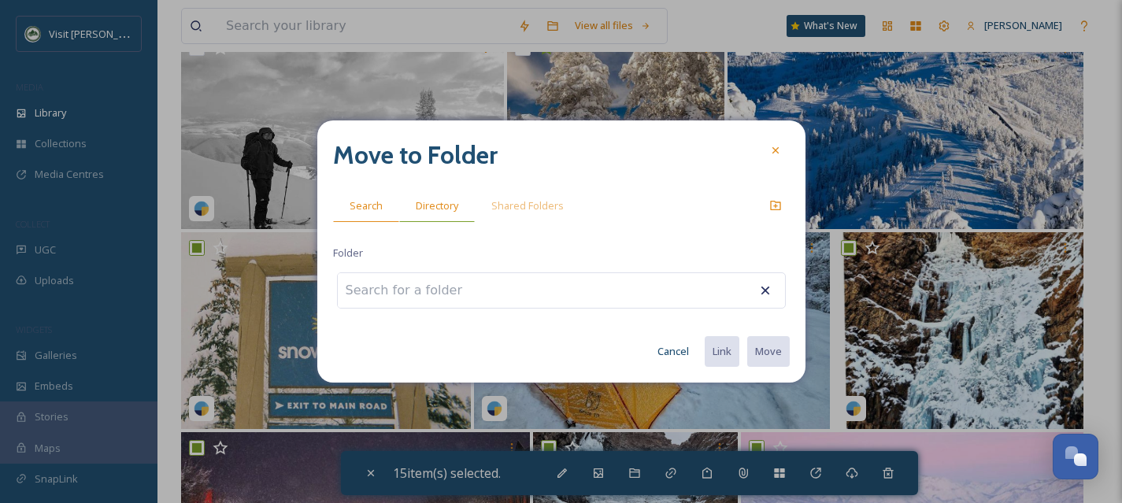
click at [453, 213] on span "Directory" at bounding box center [437, 205] width 43 height 15
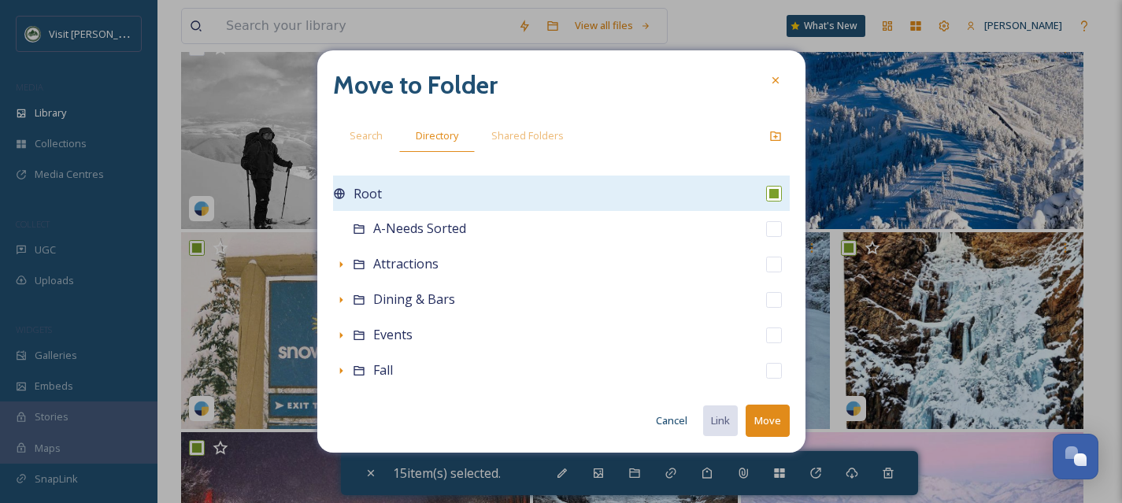
scroll to position [349, 0]
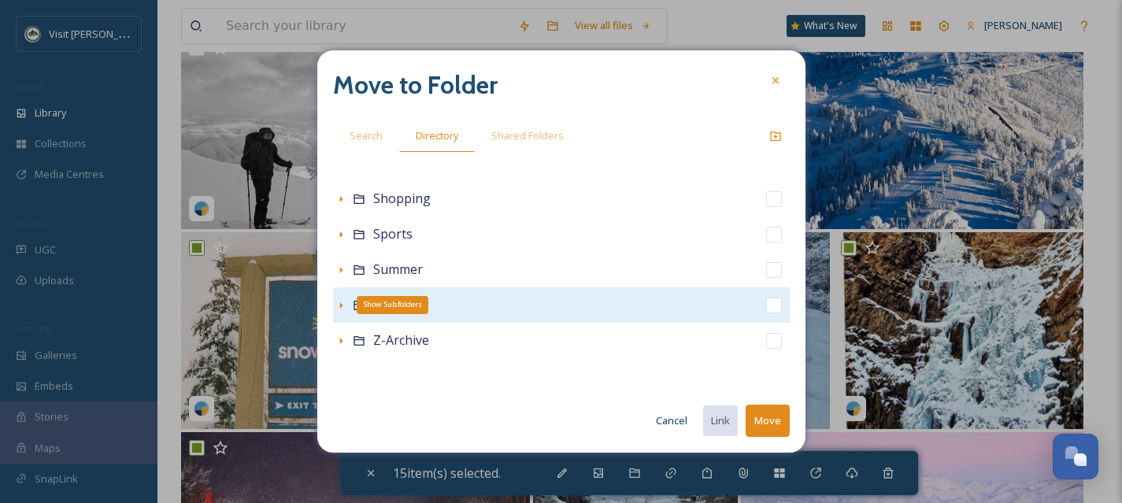
click at [343, 308] on icon at bounding box center [341, 305] width 13 height 13
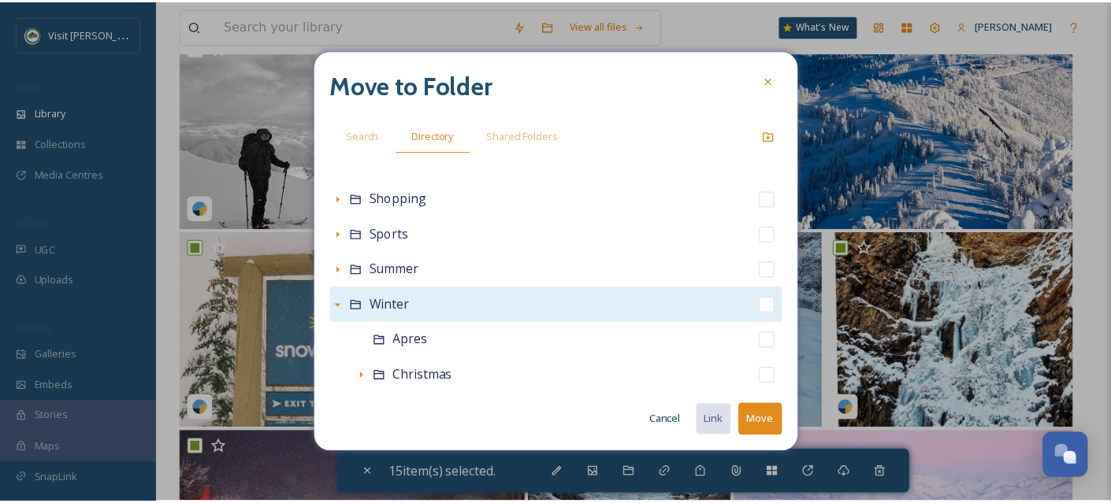
scroll to position [668, 0]
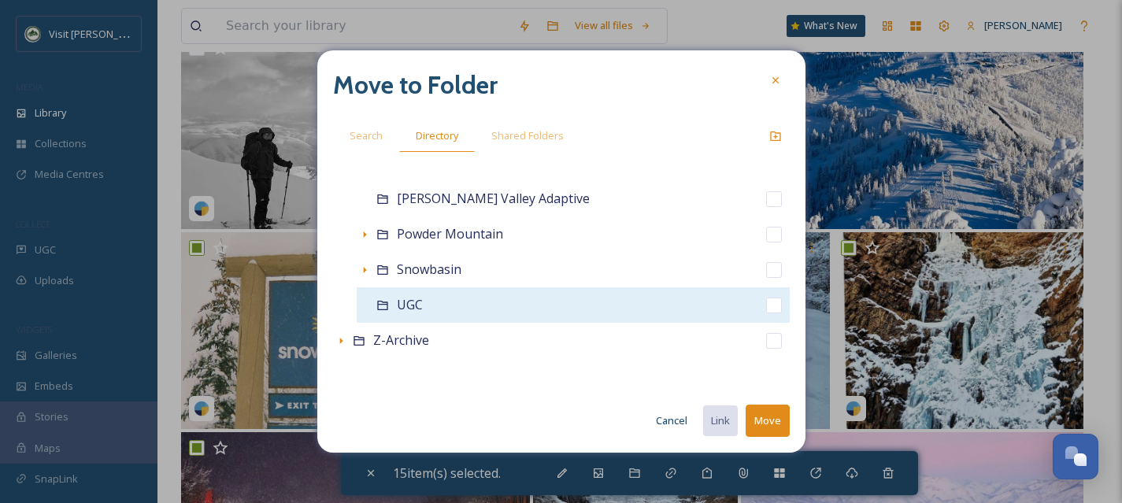
click at [766, 307] on input "checkbox" at bounding box center [774, 306] width 16 height 16
checkbox input "true"
checkbox input "false"
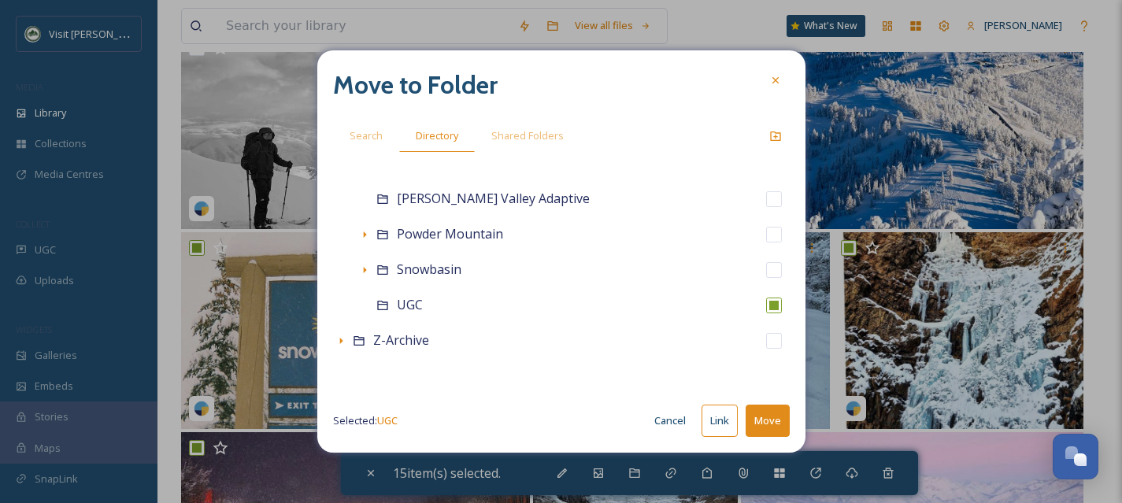
click at [776, 424] on button "Move" at bounding box center [768, 421] width 44 height 32
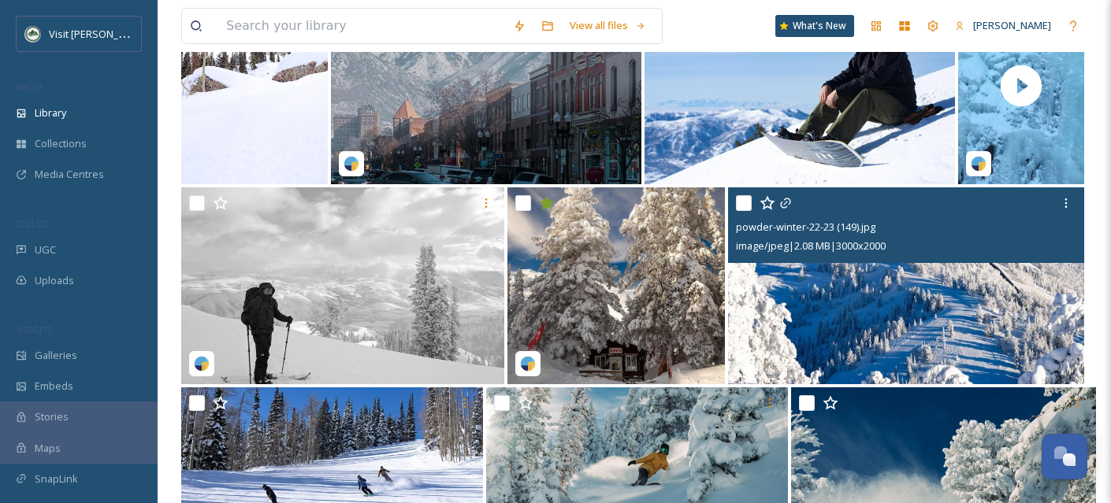
scroll to position [23766, 0]
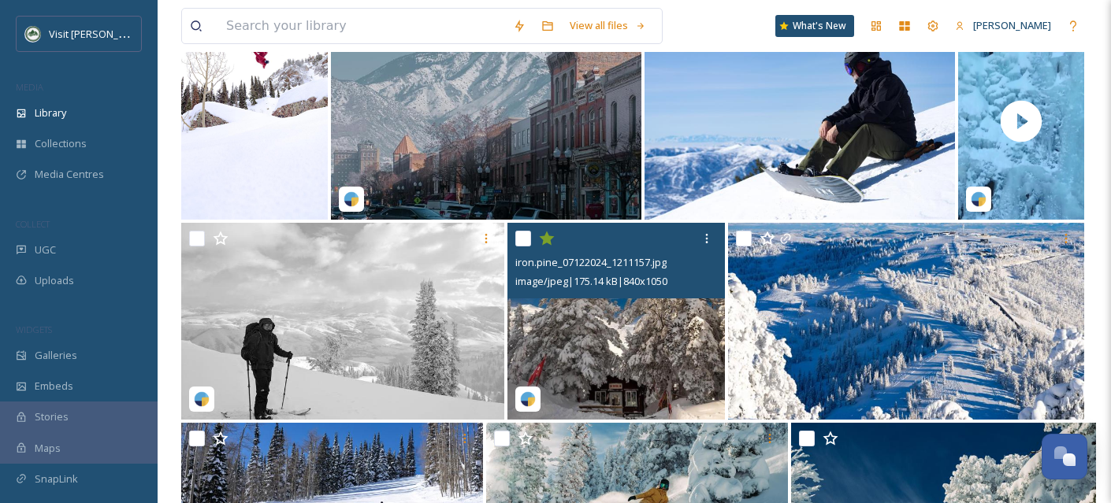
click at [521, 247] on input "checkbox" at bounding box center [523, 239] width 16 height 16
checkbox input "true"
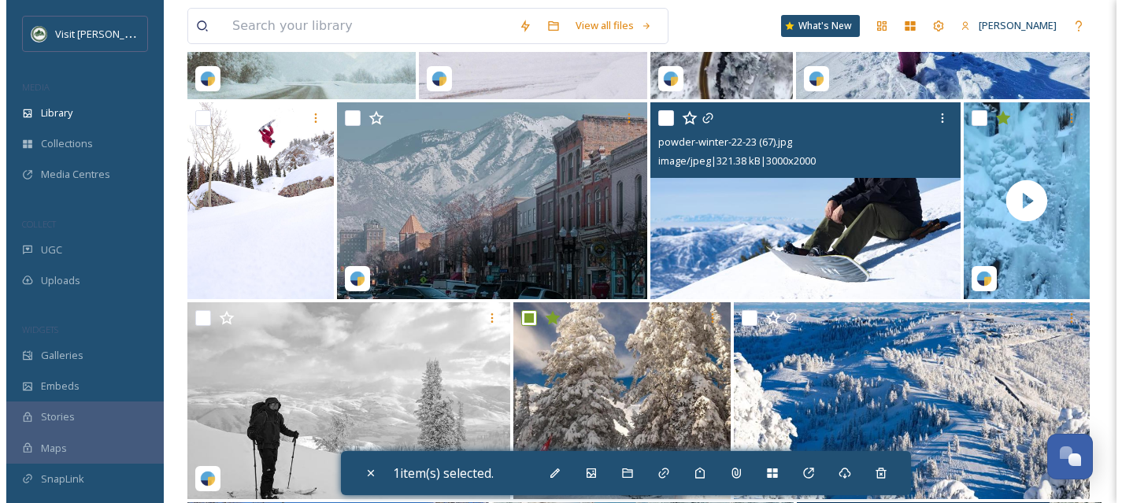
scroll to position [23685, 0]
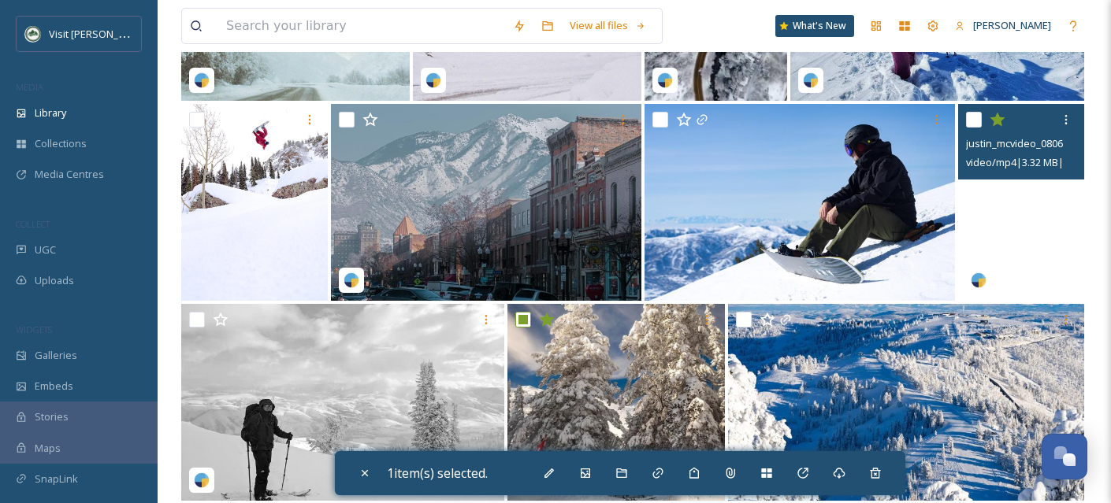
click at [989, 258] on video "justin_mcvideo_08062024_1380362.mp4" at bounding box center [1021, 202] width 126 height 197
checkbox input "true"
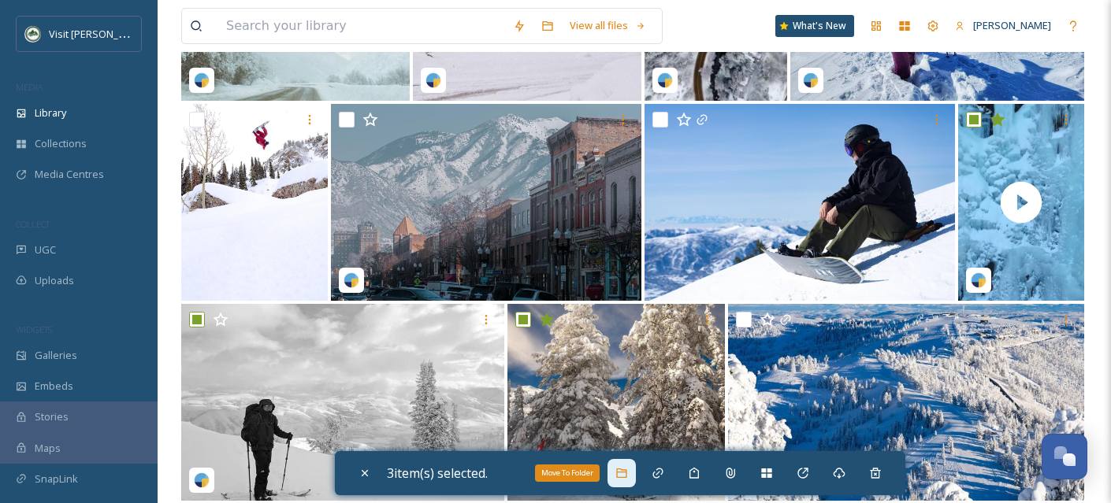
click at [618, 470] on div "Move To Folder" at bounding box center [621, 473] width 28 height 28
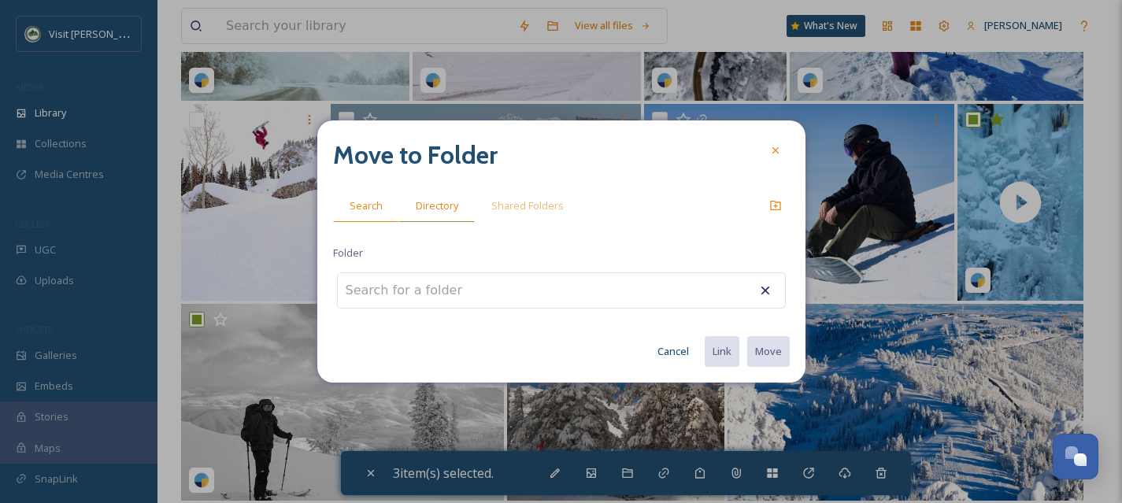
click at [437, 198] on span "Directory" at bounding box center [437, 205] width 43 height 15
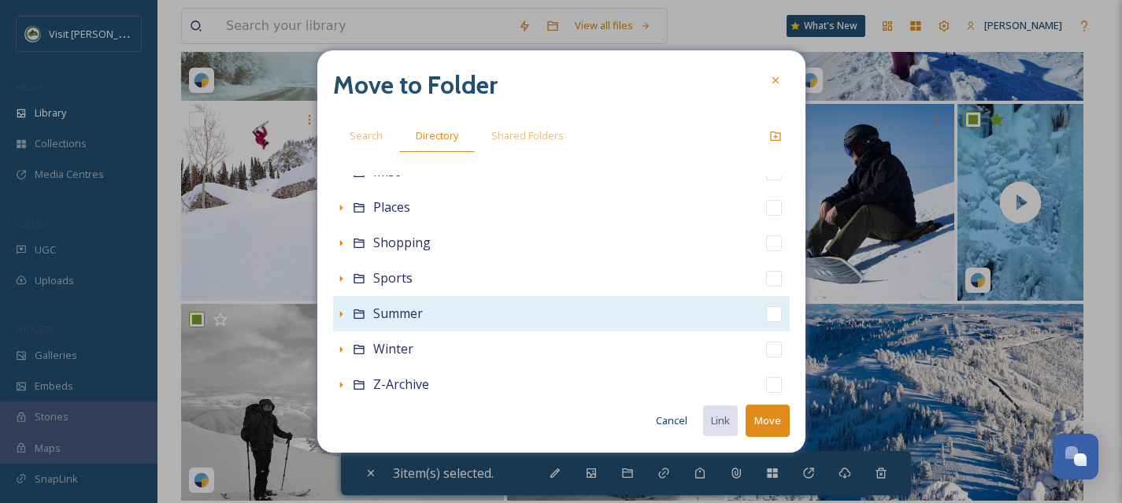
scroll to position [349, 0]
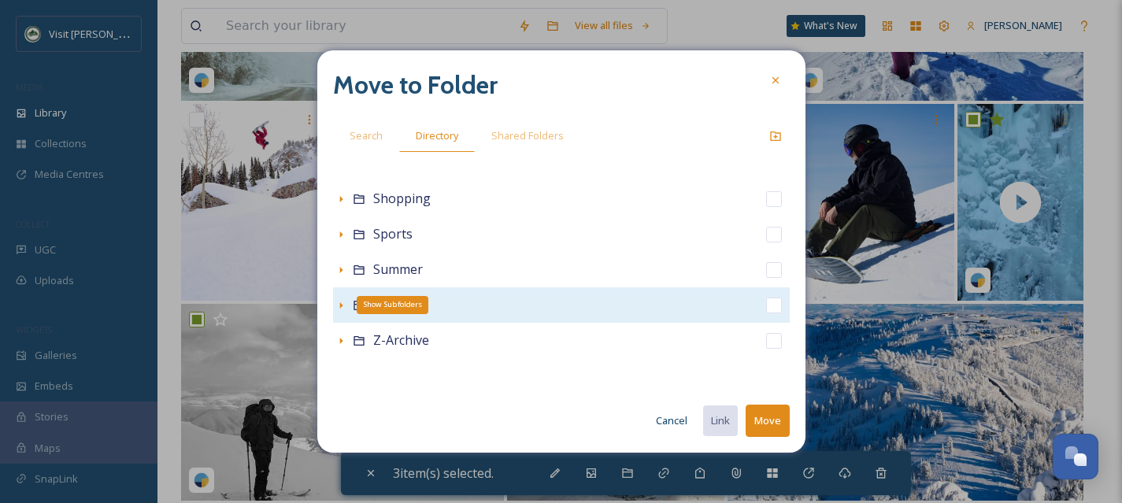
click at [343, 306] on icon at bounding box center [341, 305] width 13 height 13
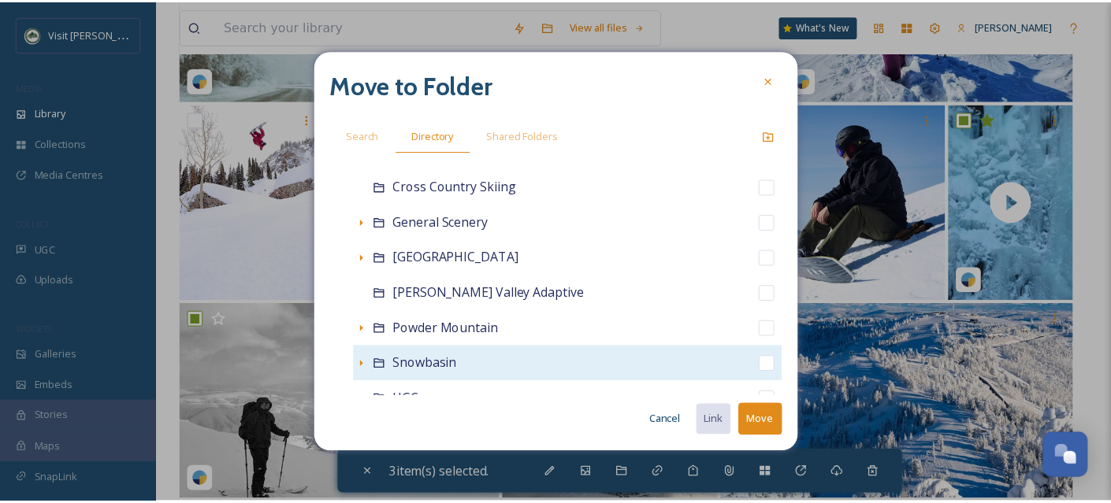
scroll to position [668, 0]
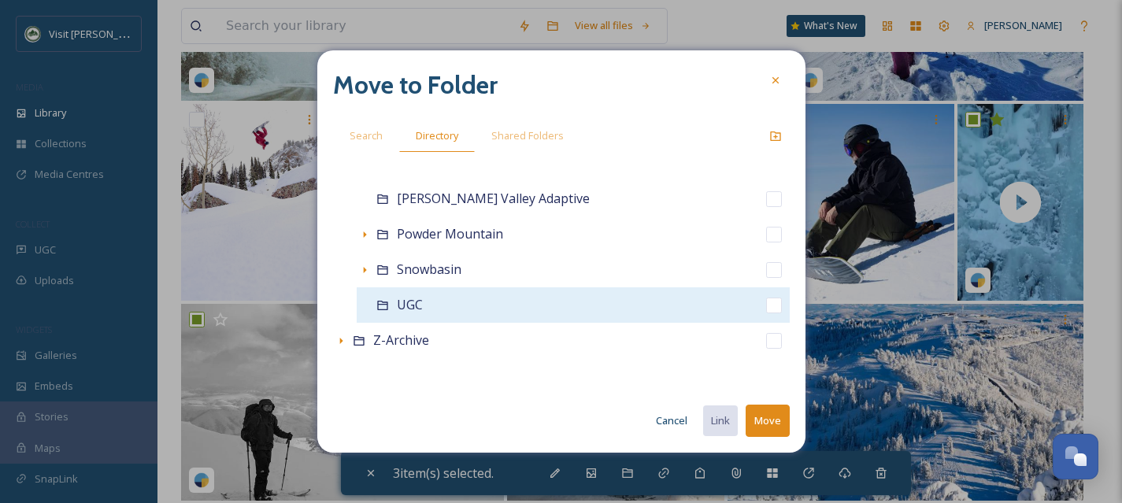
click at [766, 304] on input "checkbox" at bounding box center [774, 306] width 16 height 16
checkbox input "true"
checkbox input "false"
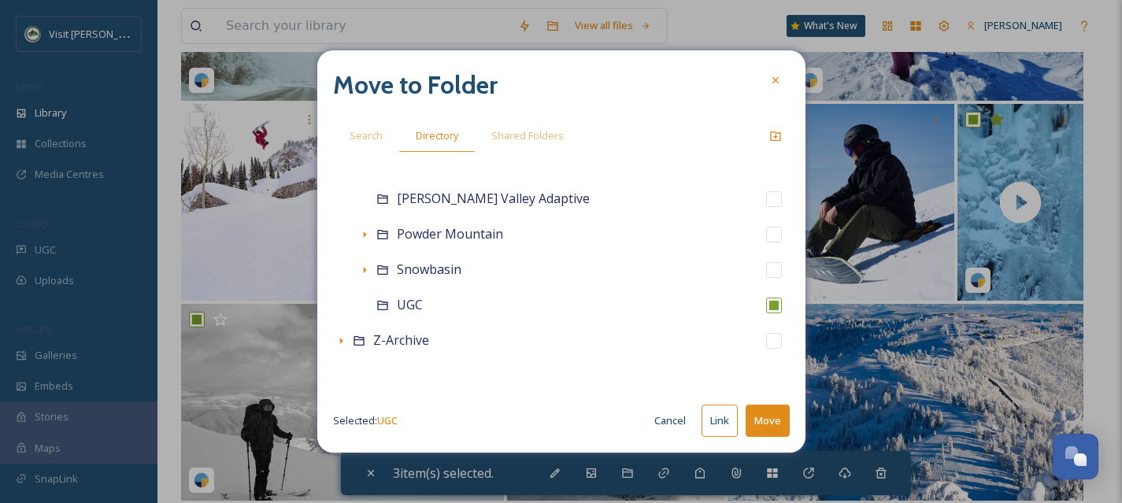
click at [775, 428] on button "Move" at bounding box center [768, 421] width 44 height 32
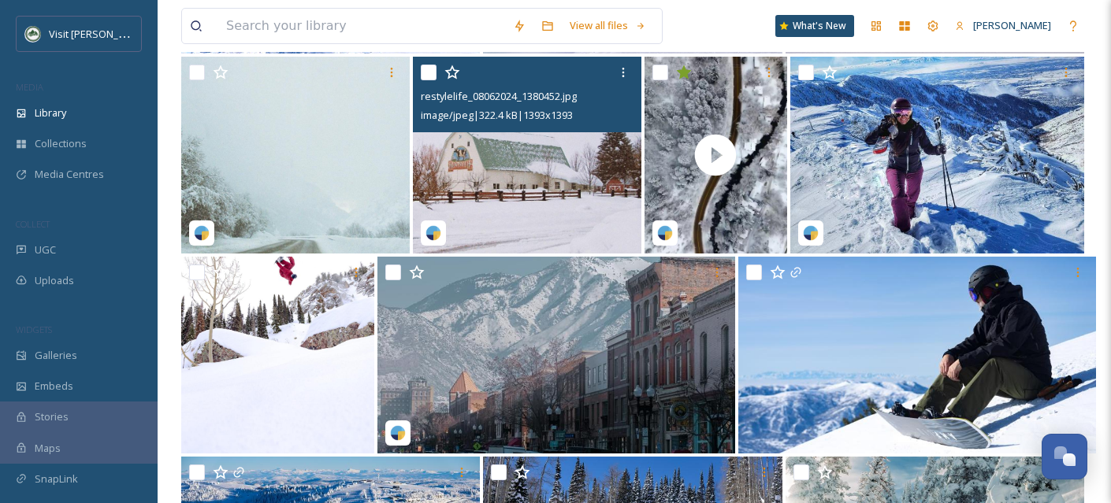
scroll to position [23493, 0]
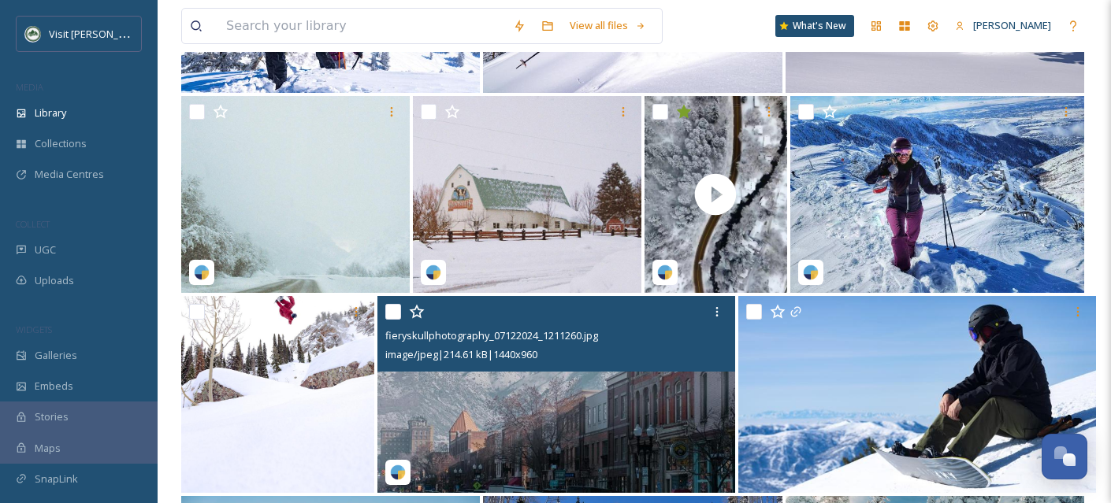
click at [391, 320] on input "checkbox" at bounding box center [393, 312] width 16 height 16
checkbox input "true"
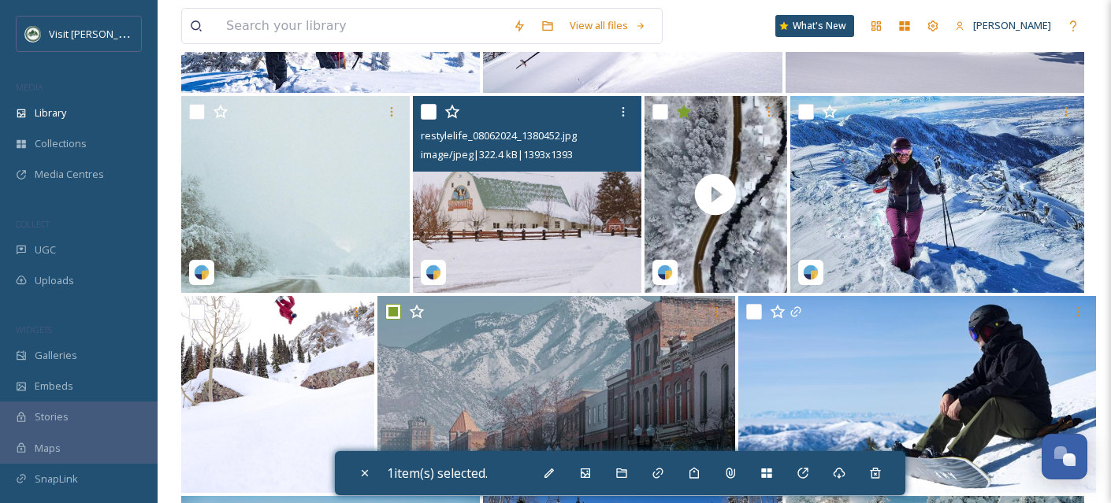
click at [426, 120] on input "checkbox" at bounding box center [429, 112] width 16 height 16
checkbox input "true"
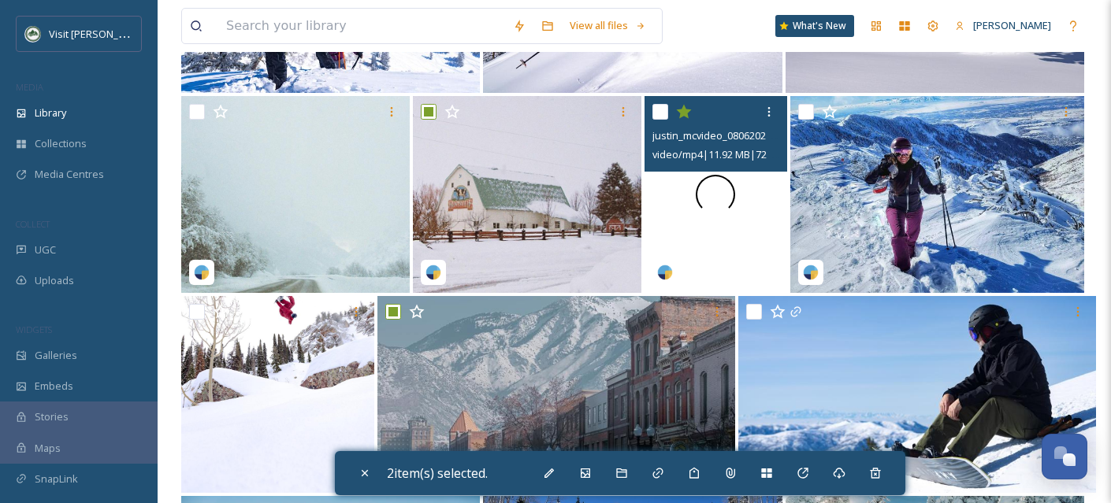
click at [657, 217] on div at bounding box center [715, 194] width 143 height 197
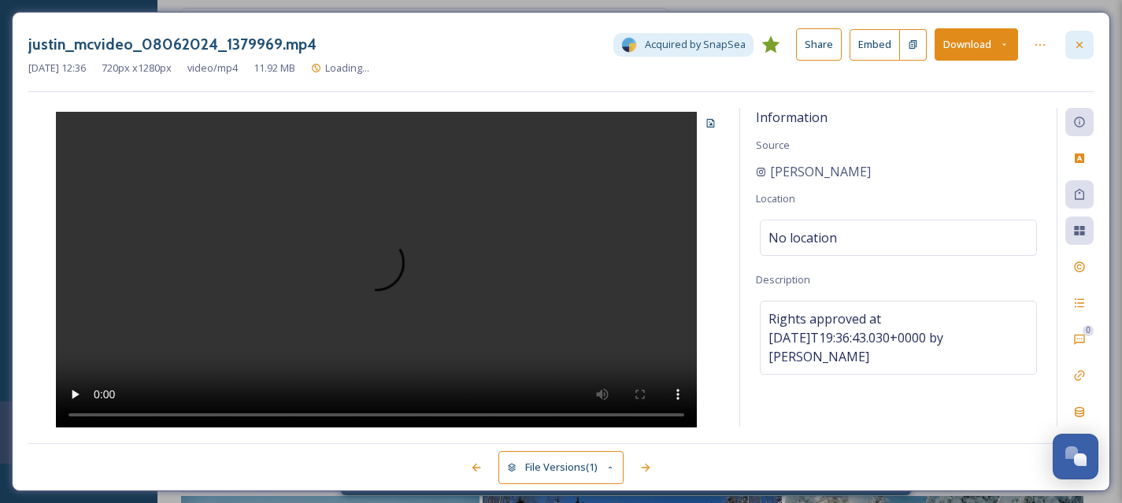
click at [1074, 50] on icon at bounding box center [1080, 45] width 13 height 13
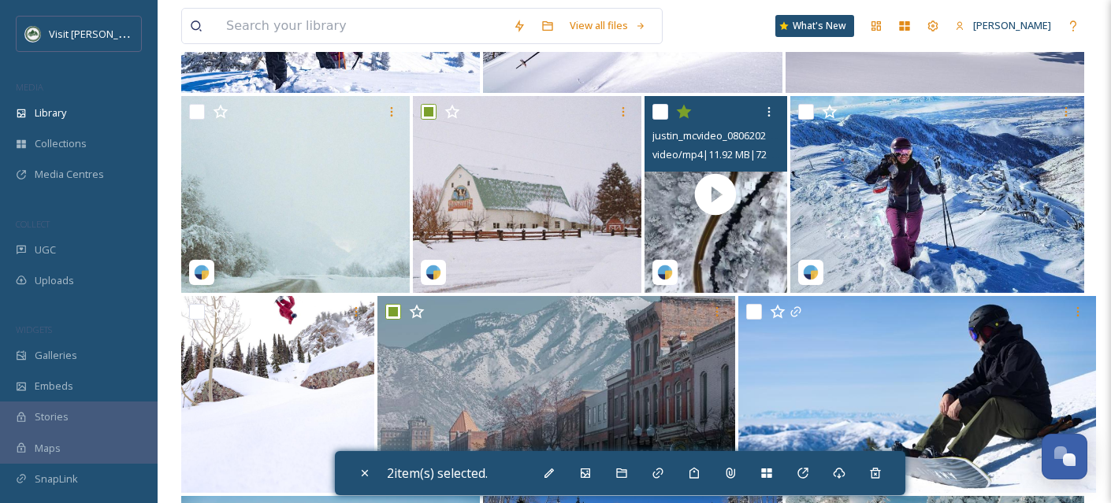
click at [662, 120] on input "checkbox" at bounding box center [660, 112] width 16 height 16
checkbox input "true"
click at [686, 119] on icon at bounding box center [683, 112] width 15 height 14
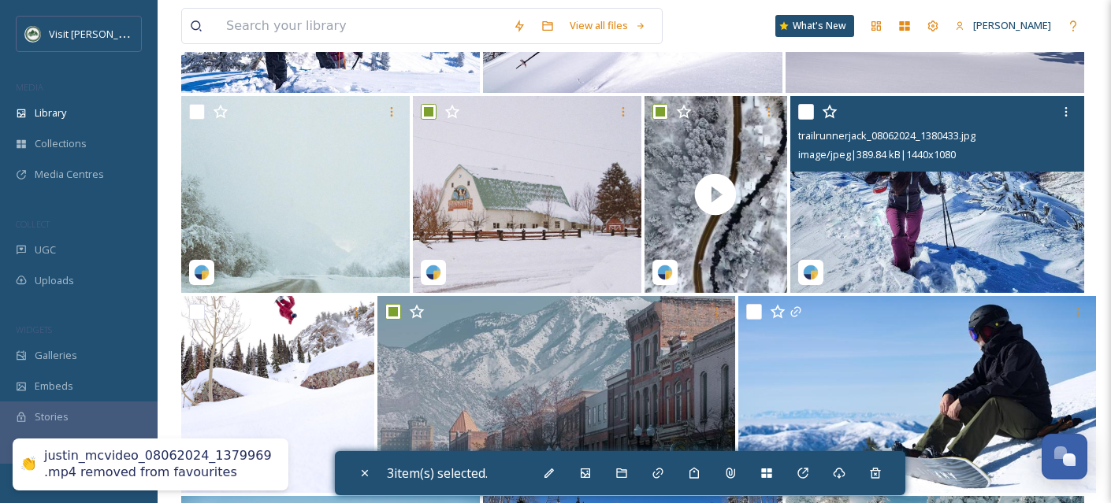
click at [807, 120] on input "checkbox" at bounding box center [806, 112] width 16 height 16
checkbox input "true"
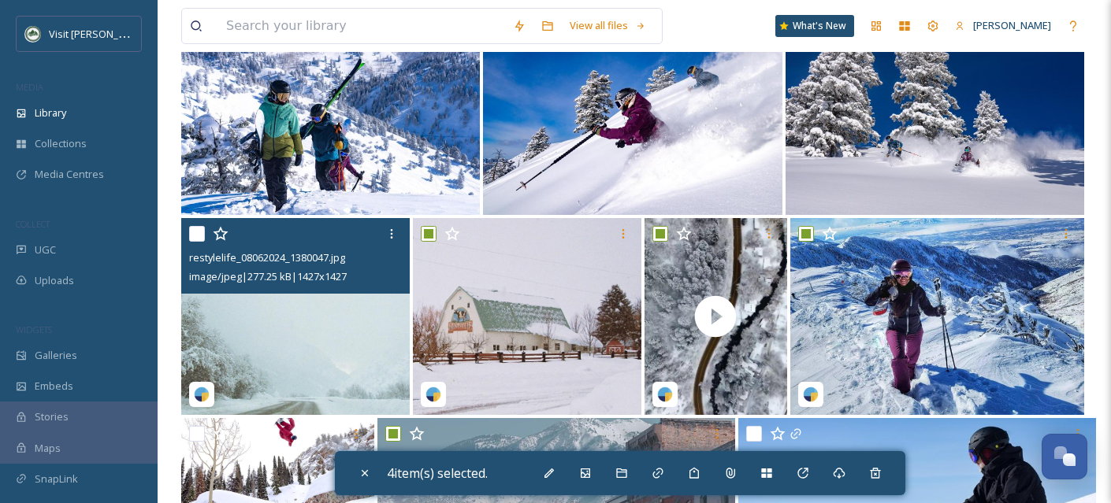
scroll to position [23356, 0]
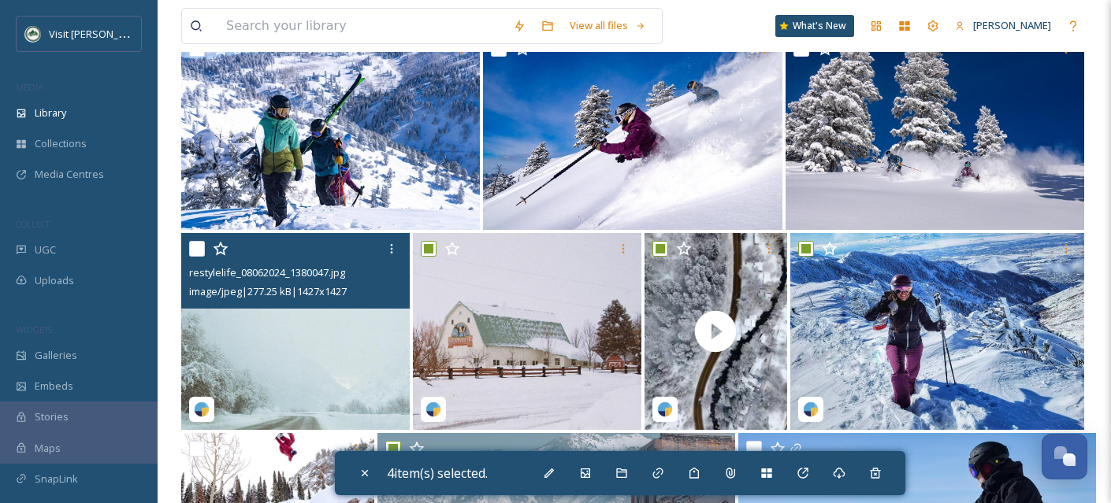
click at [196, 257] on input "checkbox" at bounding box center [197, 249] width 16 height 16
checkbox input "true"
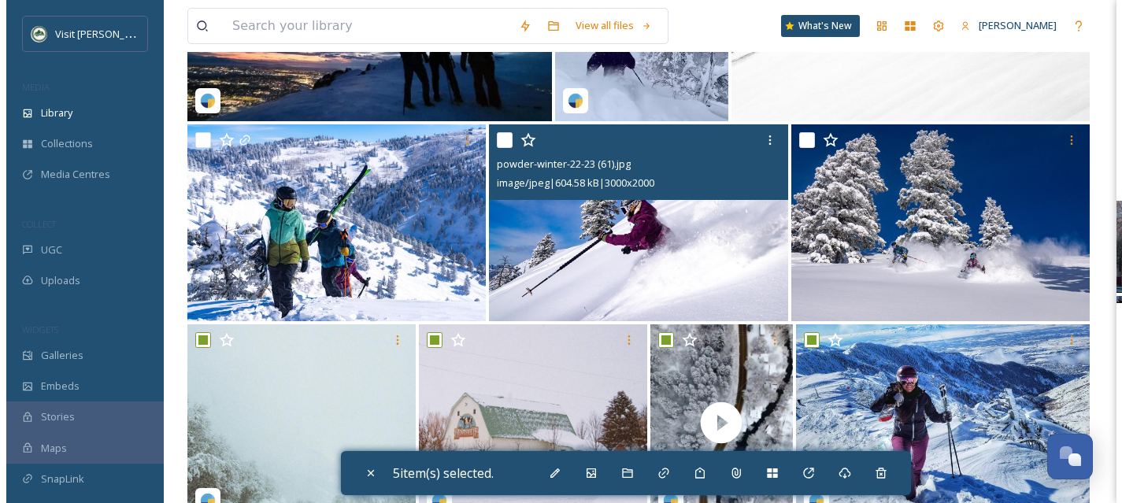
scroll to position [23232, 0]
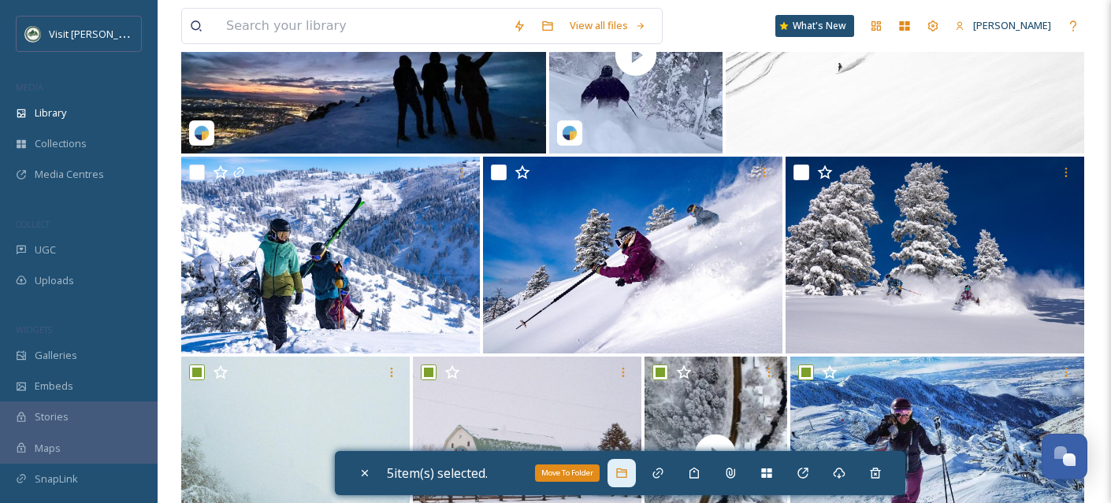
click at [619, 477] on icon at bounding box center [621, 473] width 13 height 13
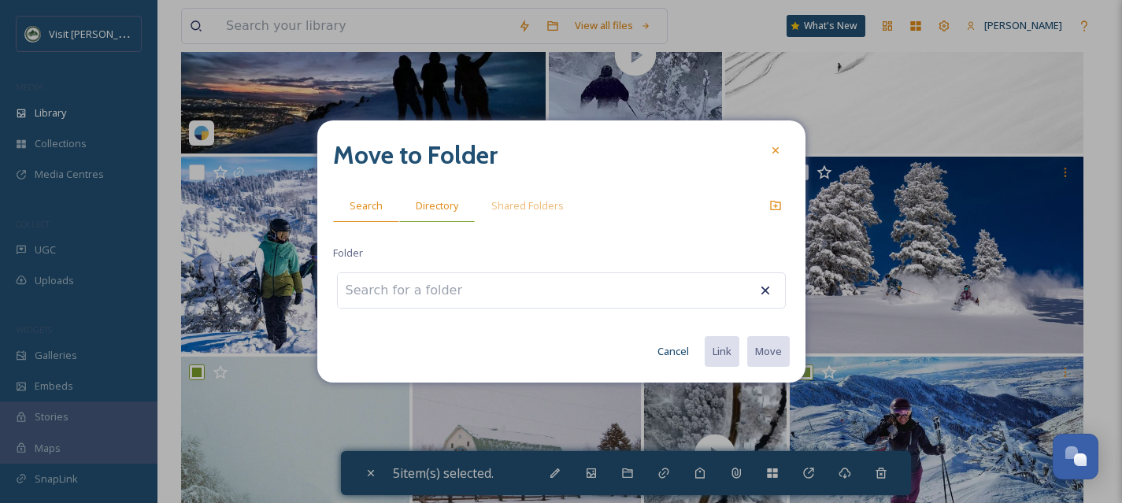
click at [433, 212] on span "Directory" at bounding box center [437, 205] width 43 height 15
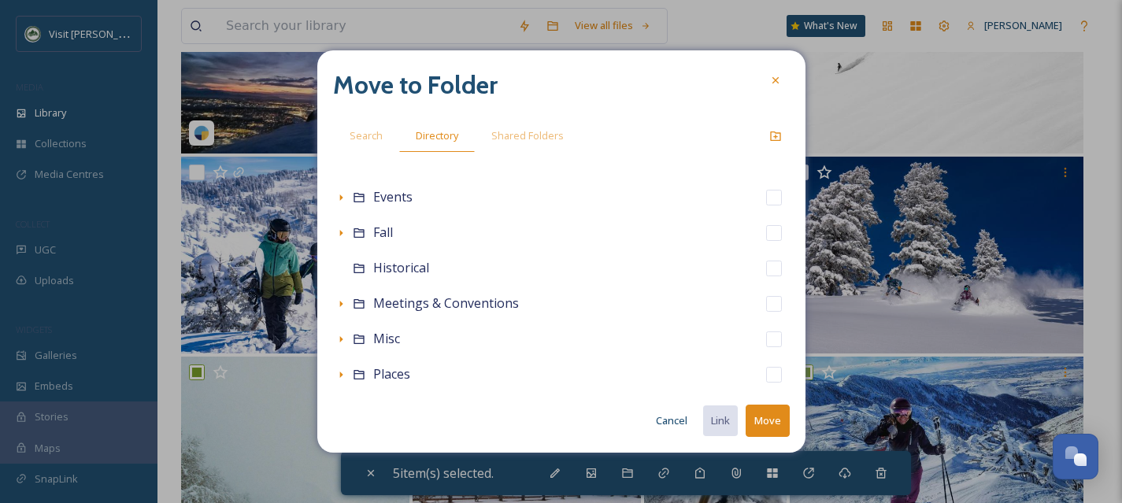
scroll to position [349, 0]
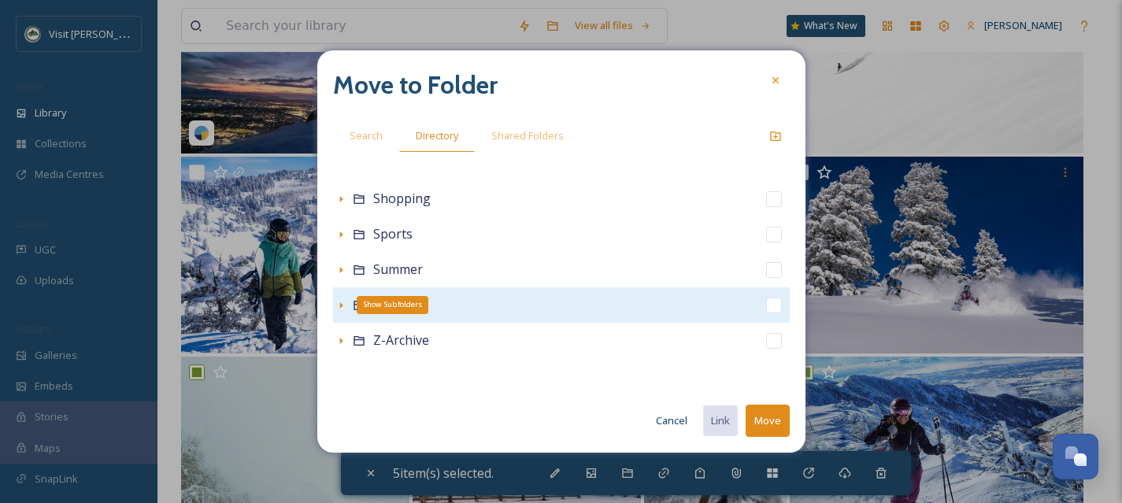
click at [339, 307] on icon at bounding box center [341, 305] width 13 height 13
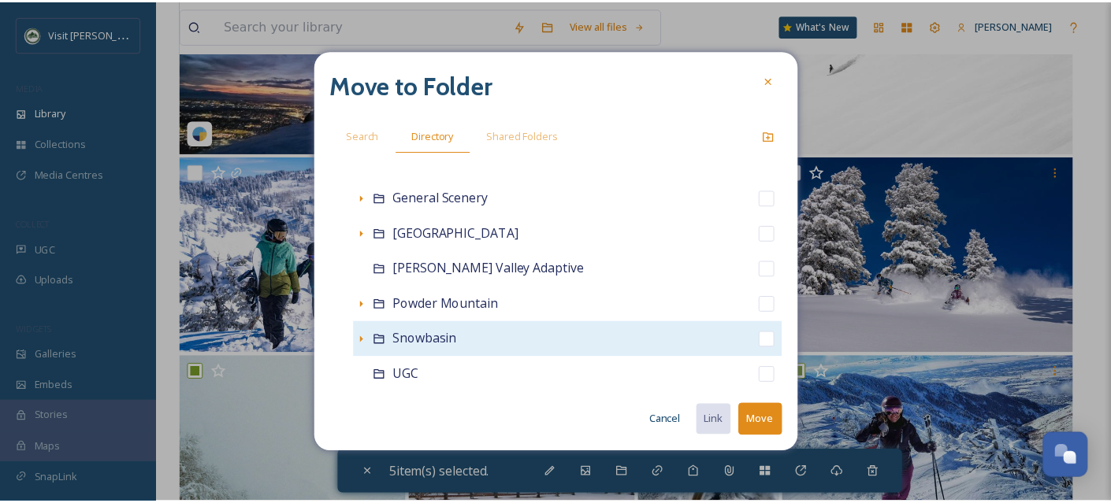
scroll to position [668, 0]
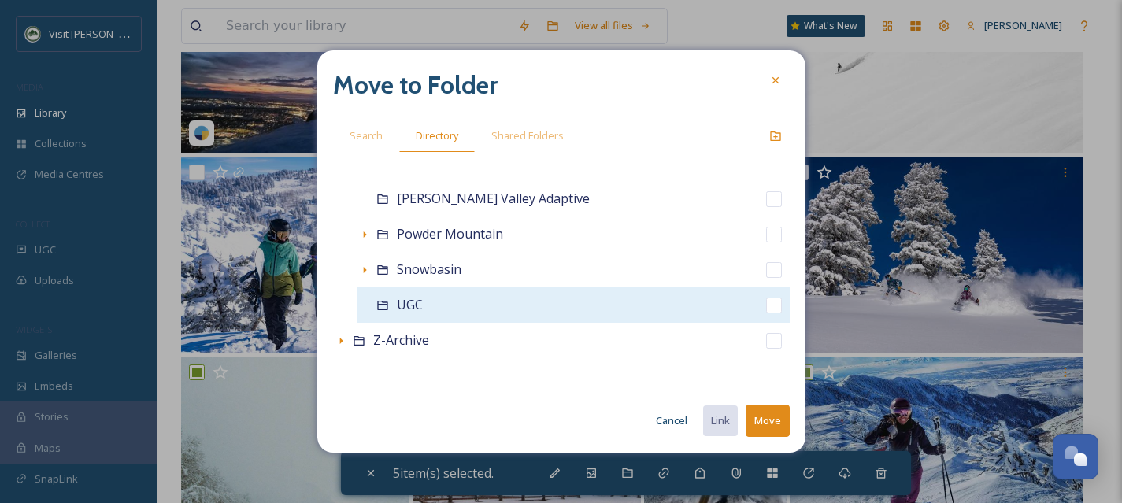
click at [766, 305] on input "checkbox" at bounding box center [774, 306] width 16 height 16
checkbox input "true"
checkbox input "false"
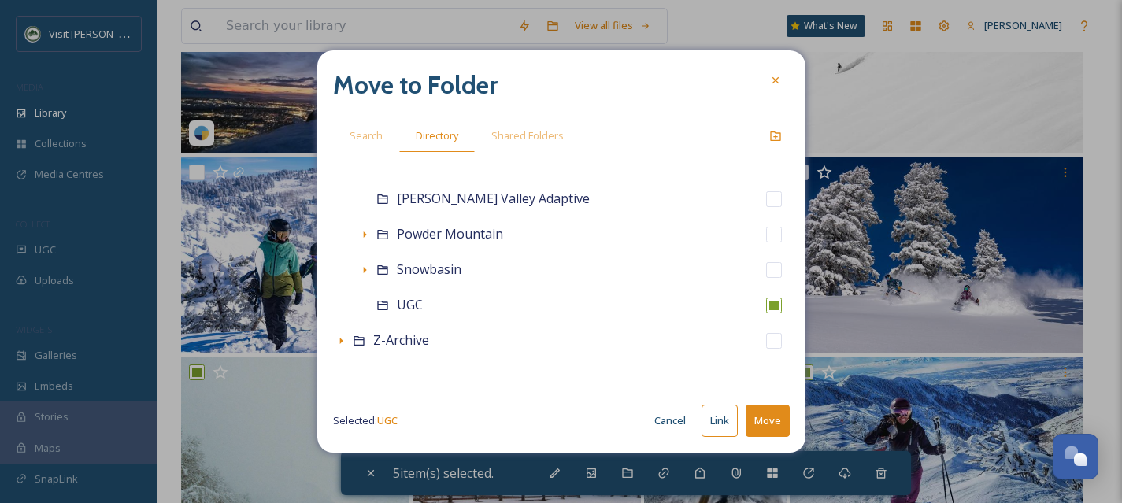
click at [767, 421] on button "Move" at bounding box center [768, 421] width 44 height 32
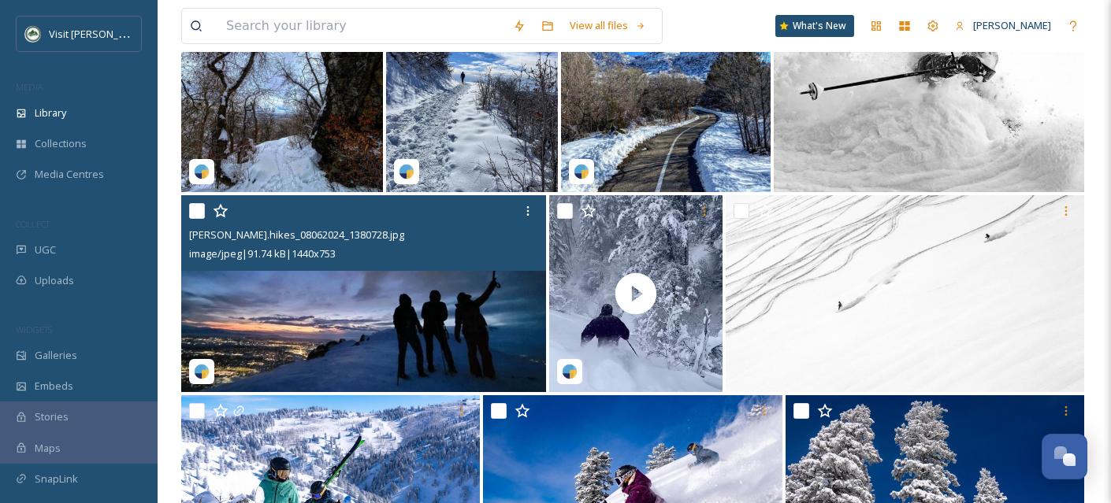
scroll to position [22923, 0]
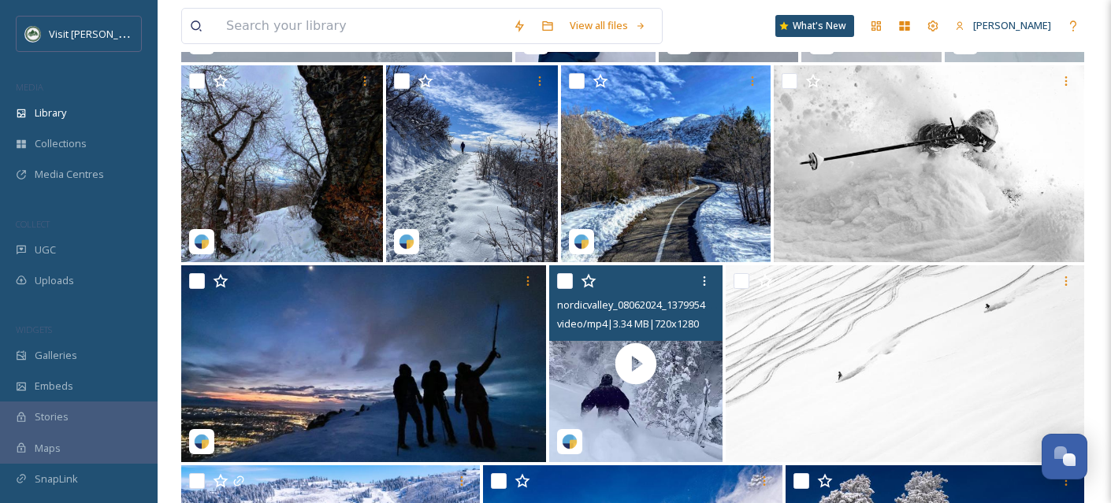
click at [566, 289] on input "checkbox" at bounding box center [565, 281] width 16 height 16
checkbox input "true"
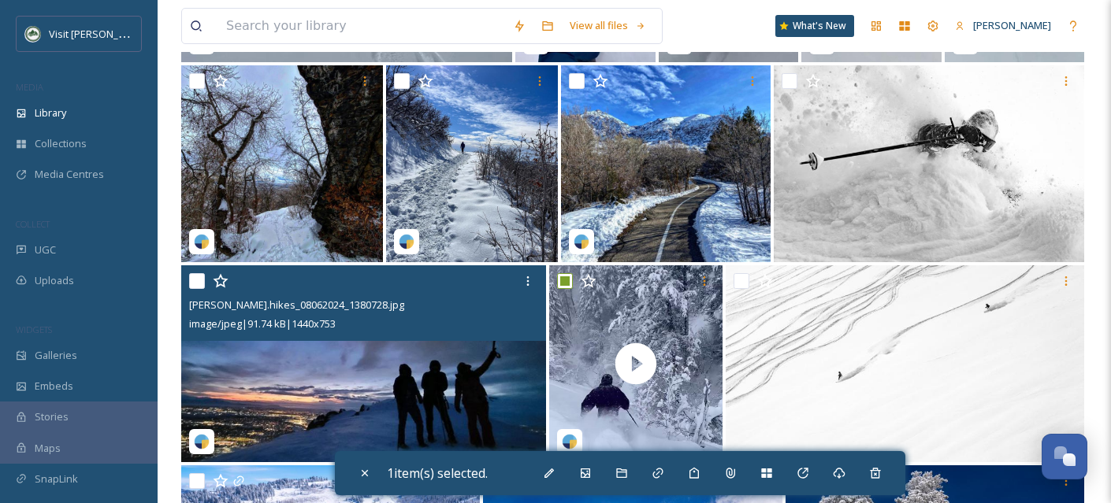
click at [201, 289] on input "checkbox" at bounding box center [197, 281] width 16 height 16
checkbox input "true"
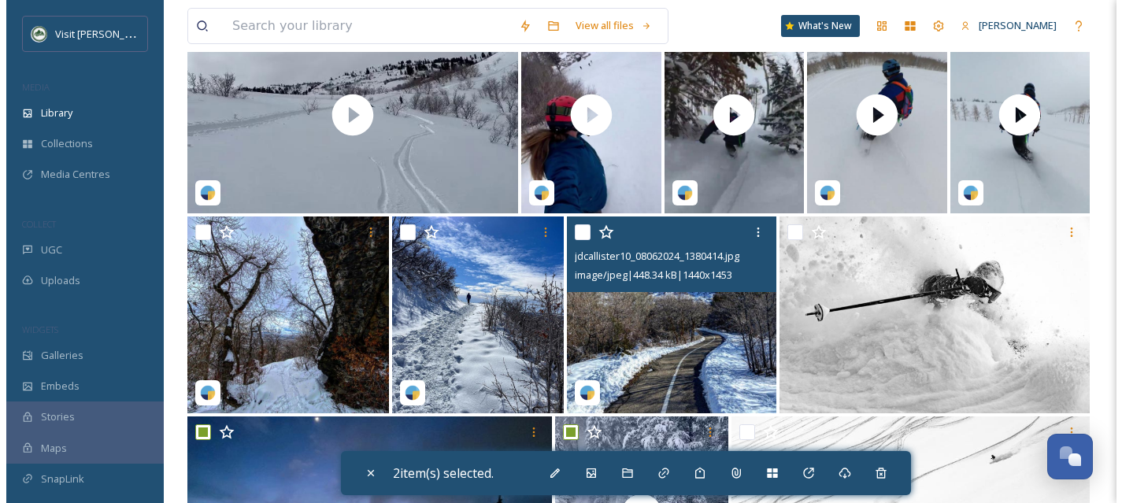
scroll to position [22774, 0]
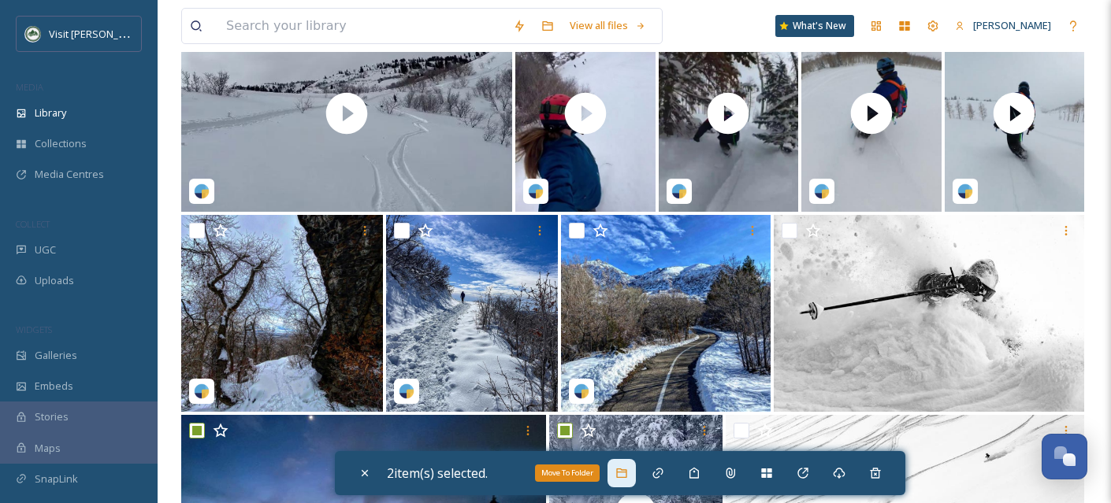
click at [618, 466] on div "Move To Folder" at bounding box center [621, 473] width 28 height 28
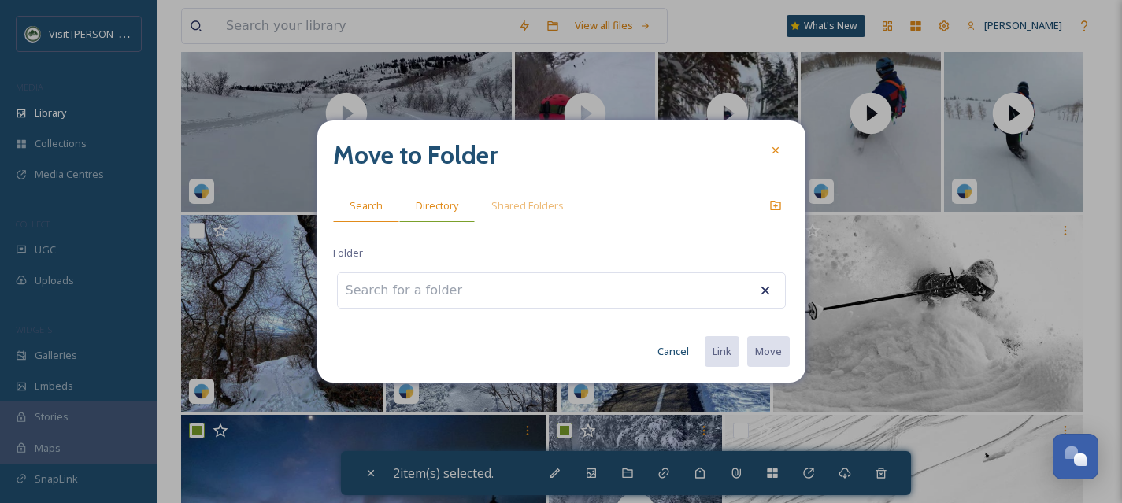
click at [432, 206] on span "Directory" at bounding box center [437, 205] width 43 height 15
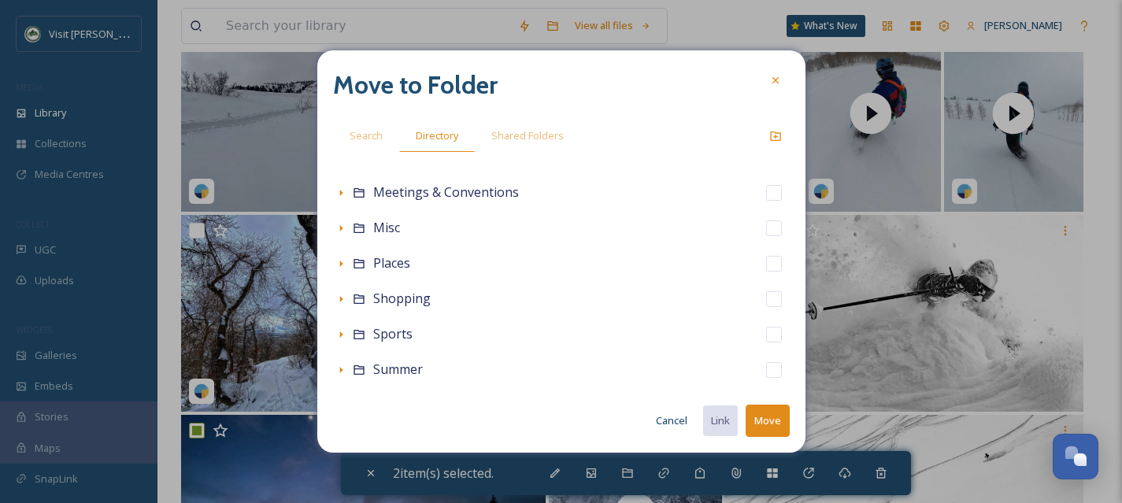
scroll to position [349, 0]
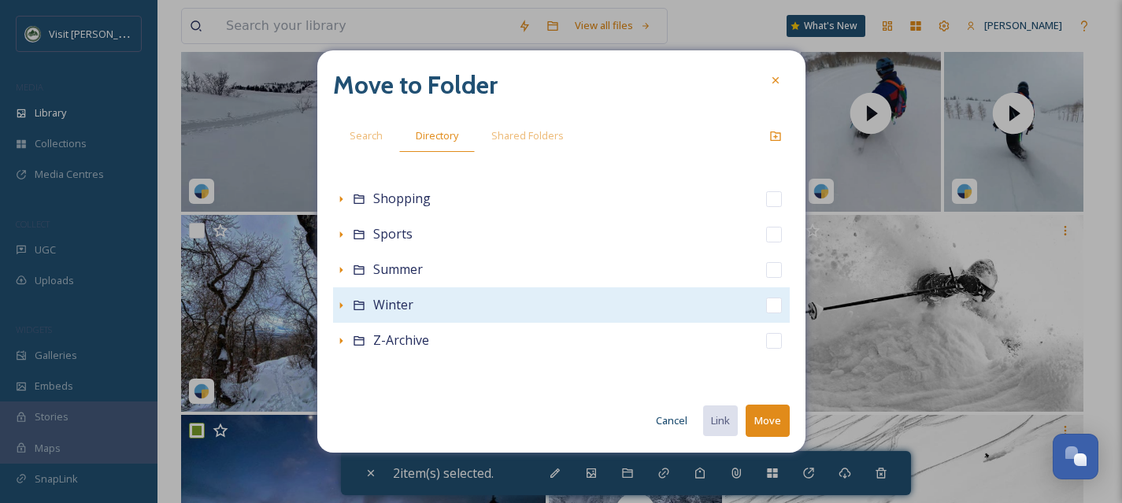
click at [341, 313] on div "Winter" at bounding box center [561, 305] width 457 height 35
checkbox input "false"
checkbox input "true"
click at [339, 310] on icon at bounding box center [341, 305] width 13 height 13
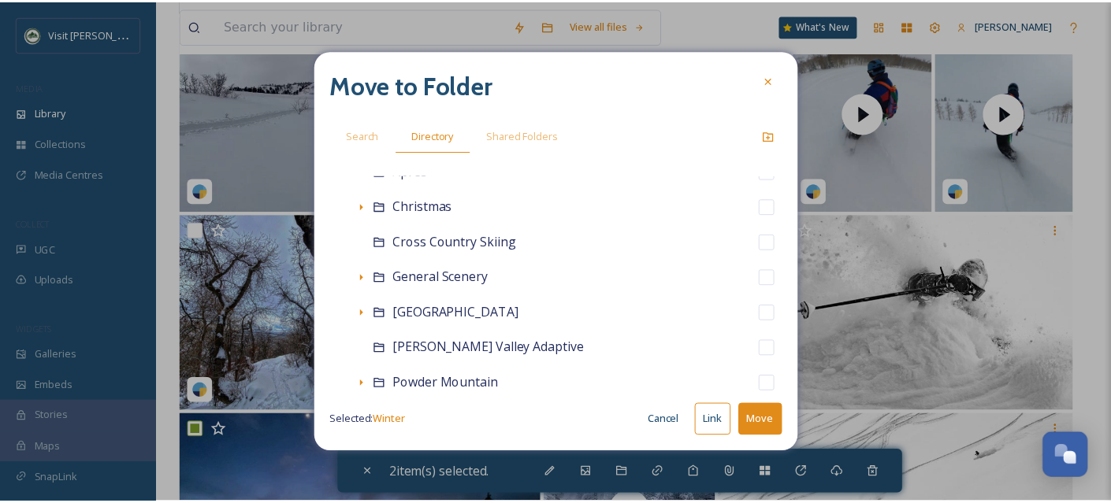
scroll to position [618, 0]
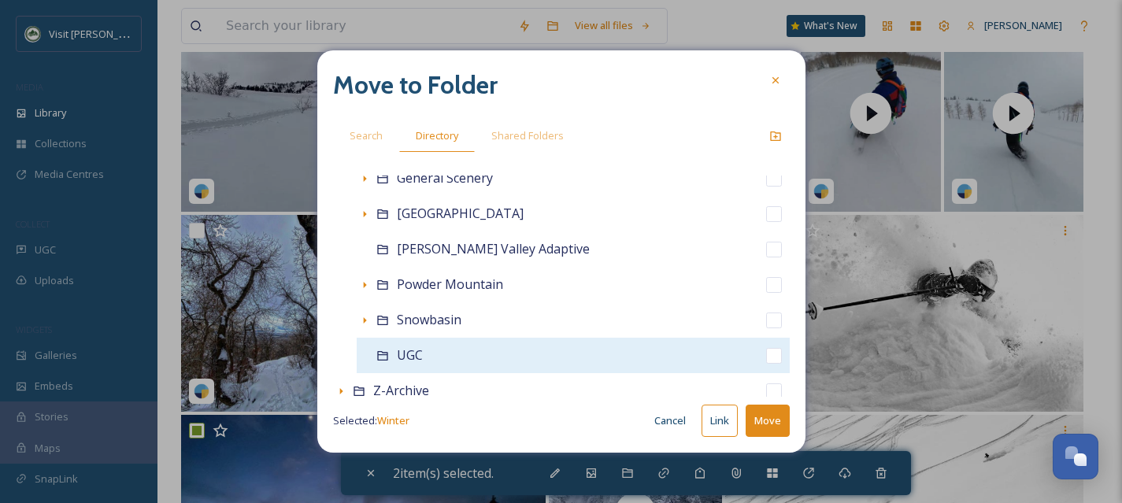
click at [766, 356] on input "checkbox" at bounding box center [774, 356] width 16 height 16
checkbox input "true"
checkbox input "false"
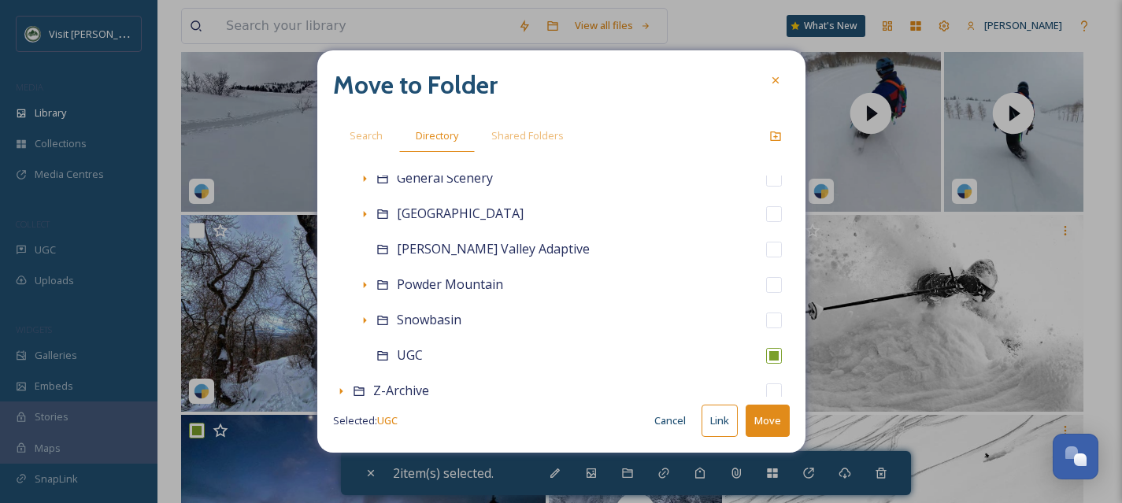
click at [775, 430] on button "Move" at bounding box center [768, 421] width 44 height 32
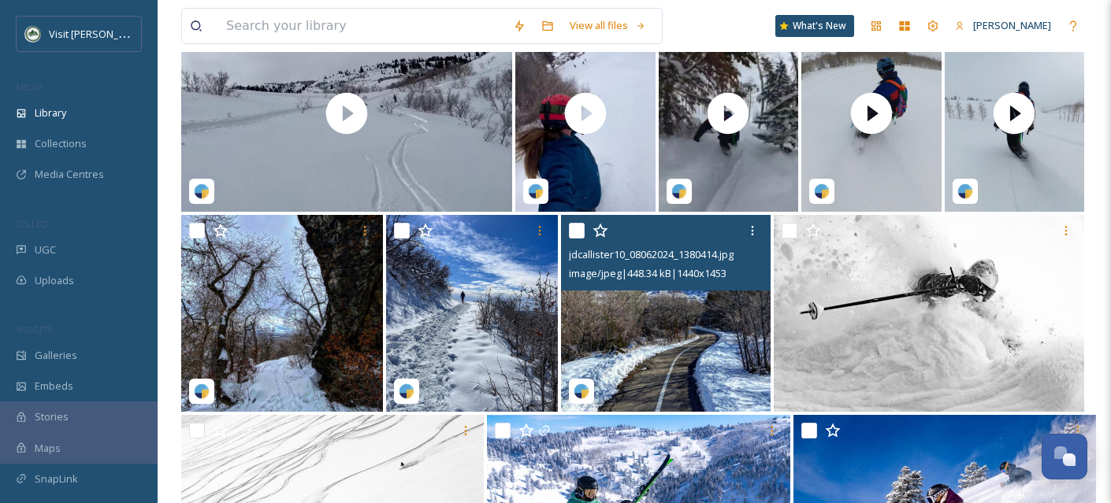
click at [577, 239] on input "checkbox" at bounding box center [577, 231] width 16 height 16
checkbox input "true"
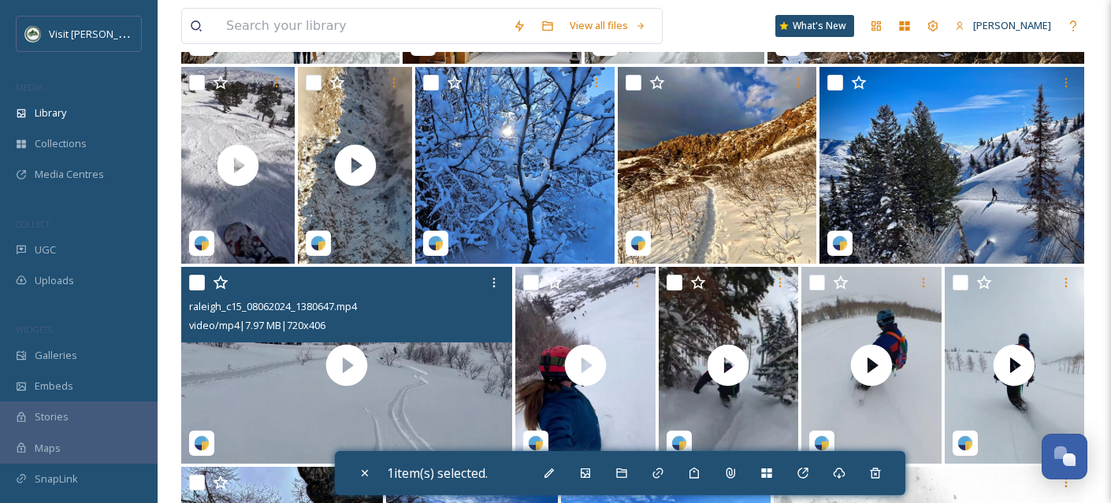
scroll to position [22520, 0]
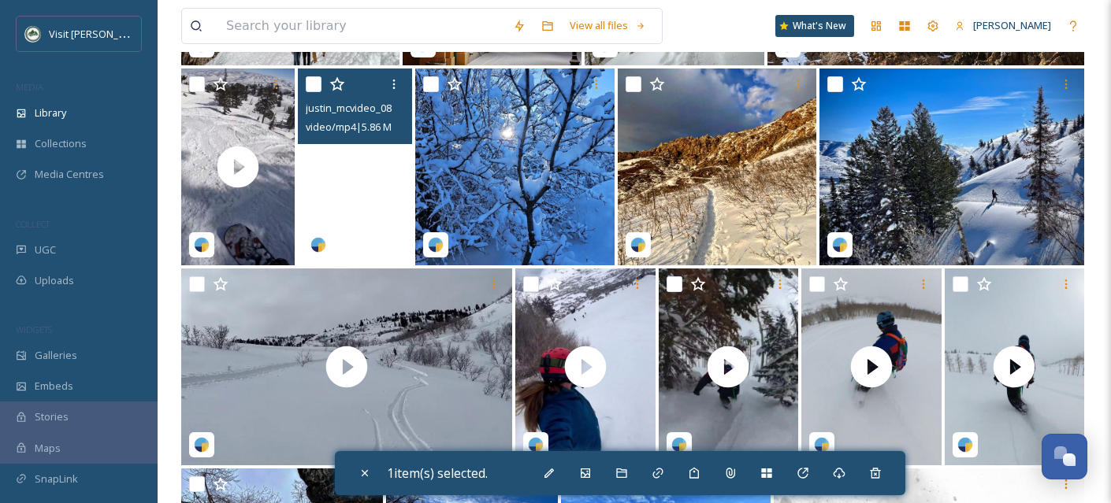
click at [369, 223] on video "justin_mcvideo_08062024_1379890.mp4" at bounding box center [354, 167] width 113 height 197
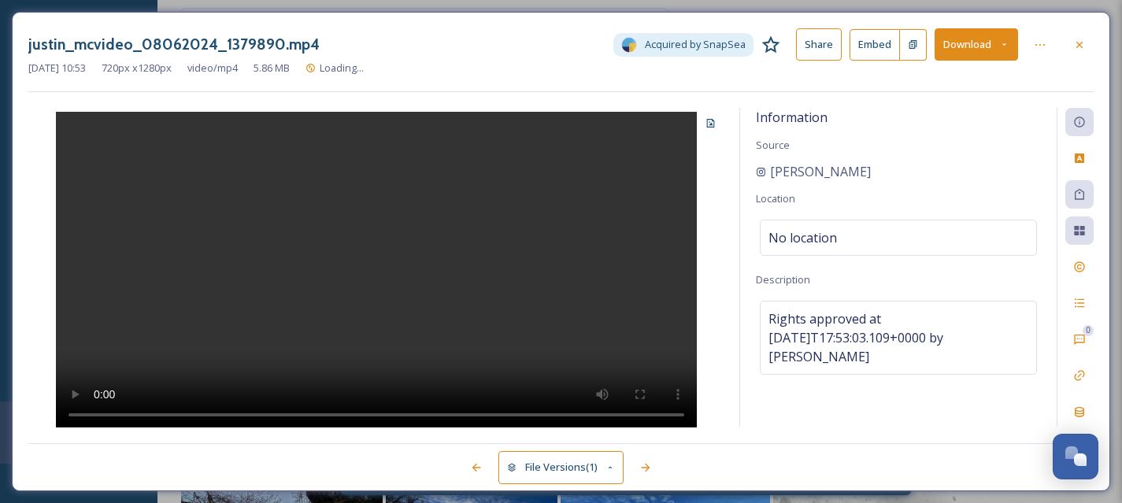
click at [1085, 37] on div at bounding box center [1080, 45] width 28 height 28
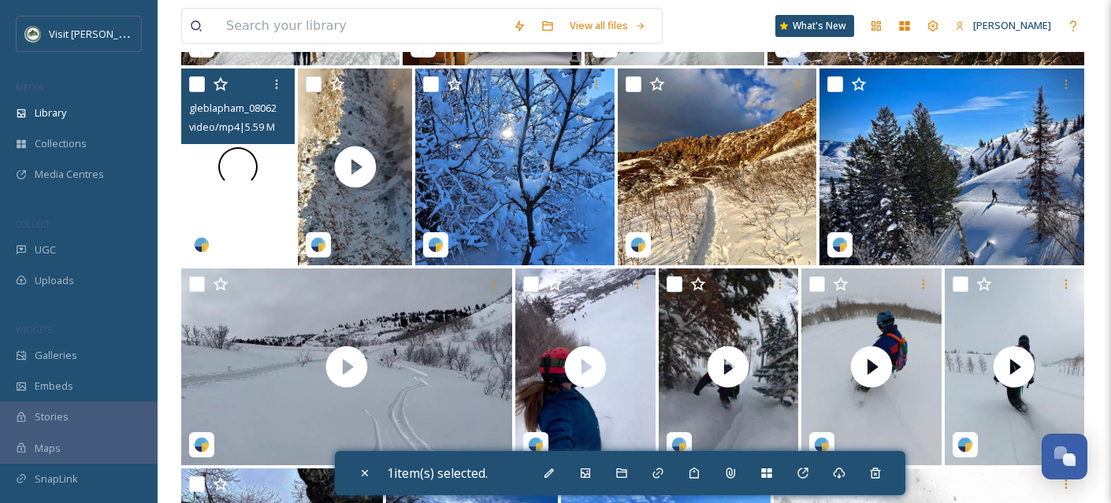
click at [258, 223] on div at bounding box center [237, 167] width 113 height 197
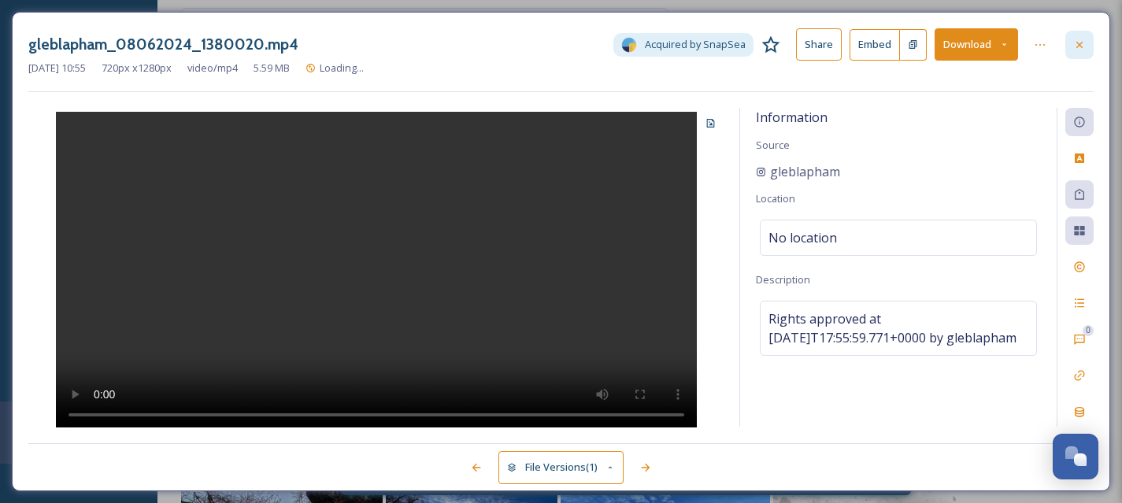
click at [1074, 50] on icon at bounding box center [1080, 45] width 13 height 13
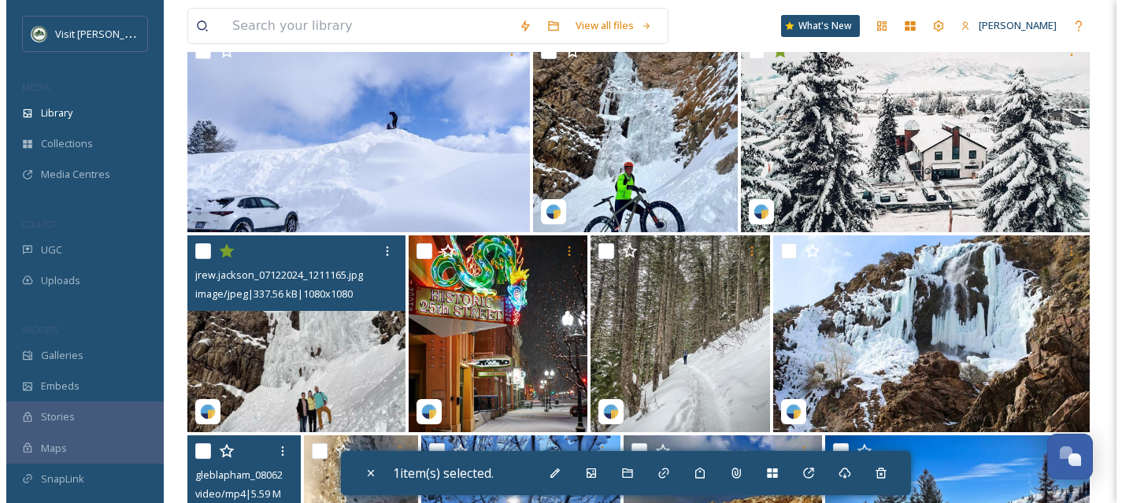
scroll to position [22146, 0]
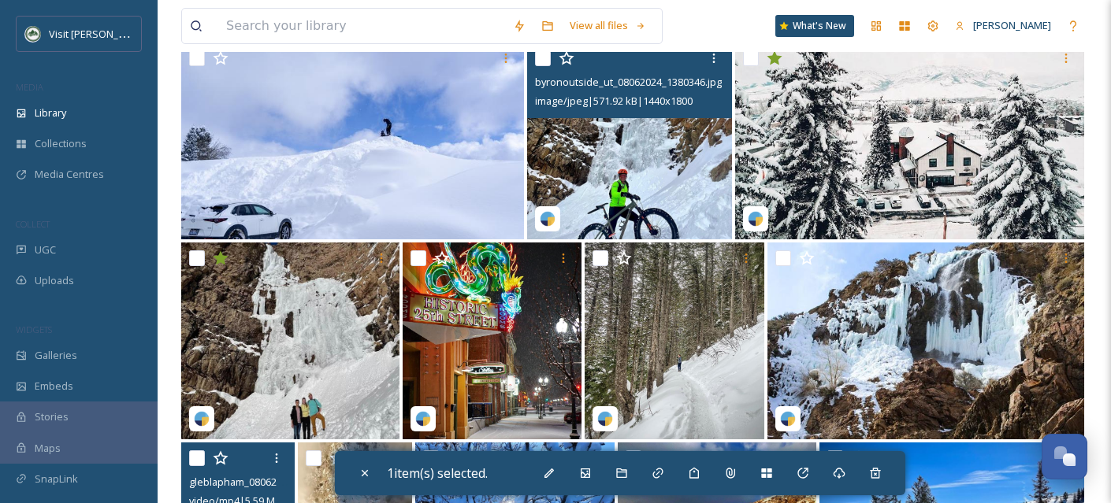
click at [664, 189] on img at bounding box center [629, 141] width 205 height 197
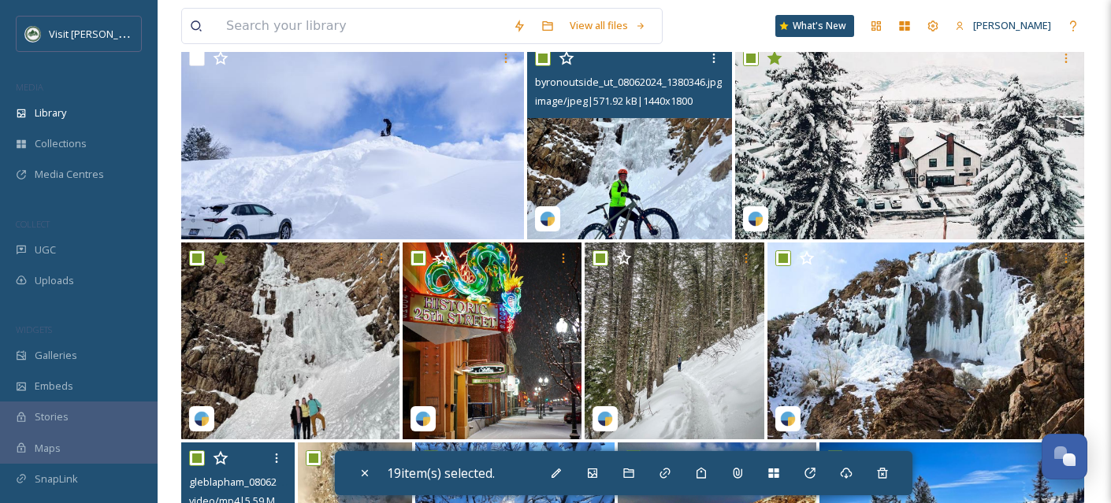
checkbox input "true"
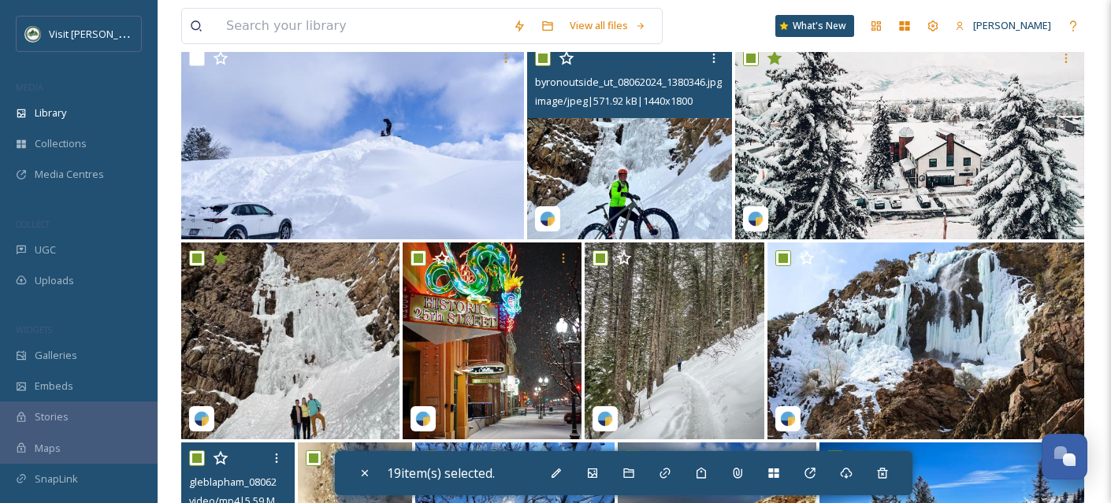
checkbox input "true"
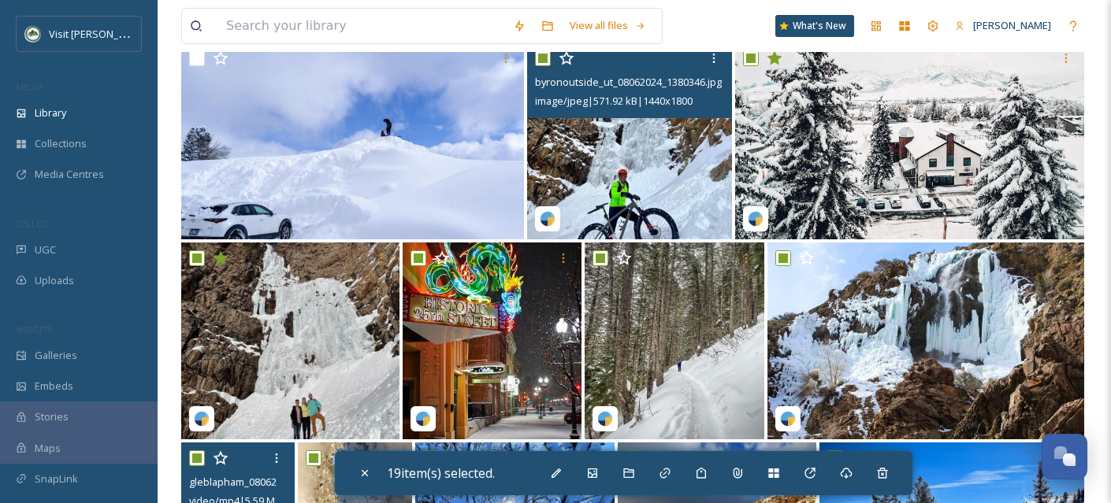
checkbox input "true"
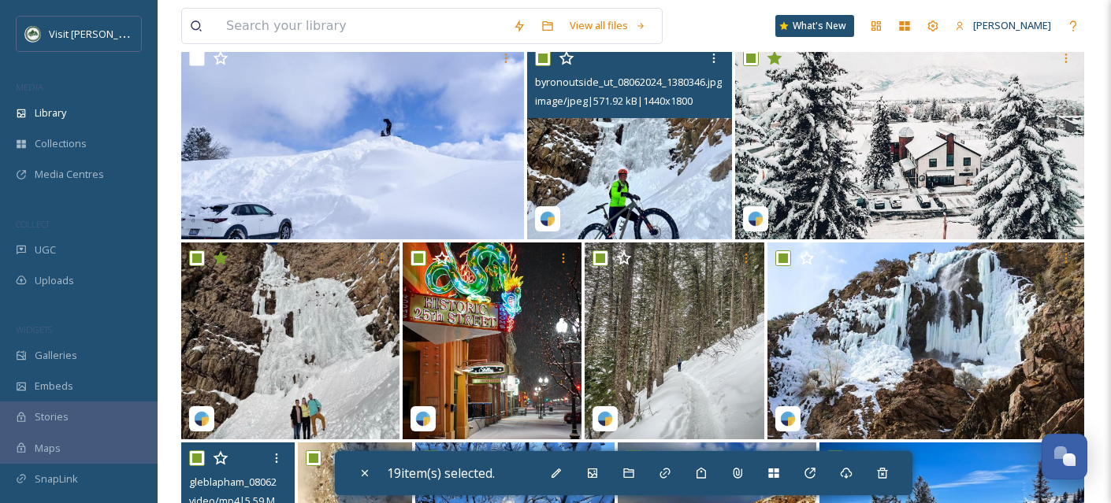
checkbox input "true"
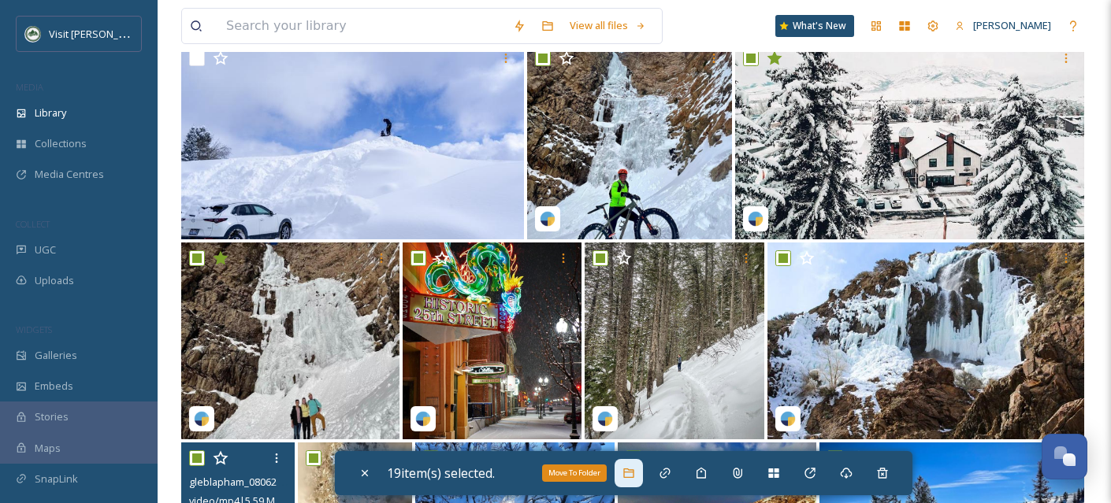
click at [627, 474] on icon at bounding box center [628, 473] width 13 height 13
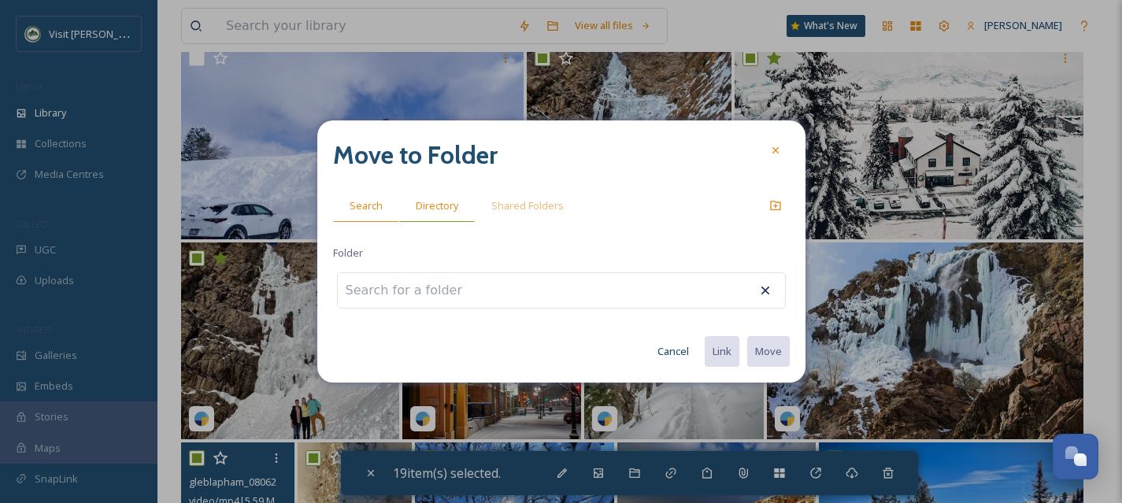
click at [437, 210] on span "Directory" at bounding box center [437, 205] width 43 height 15
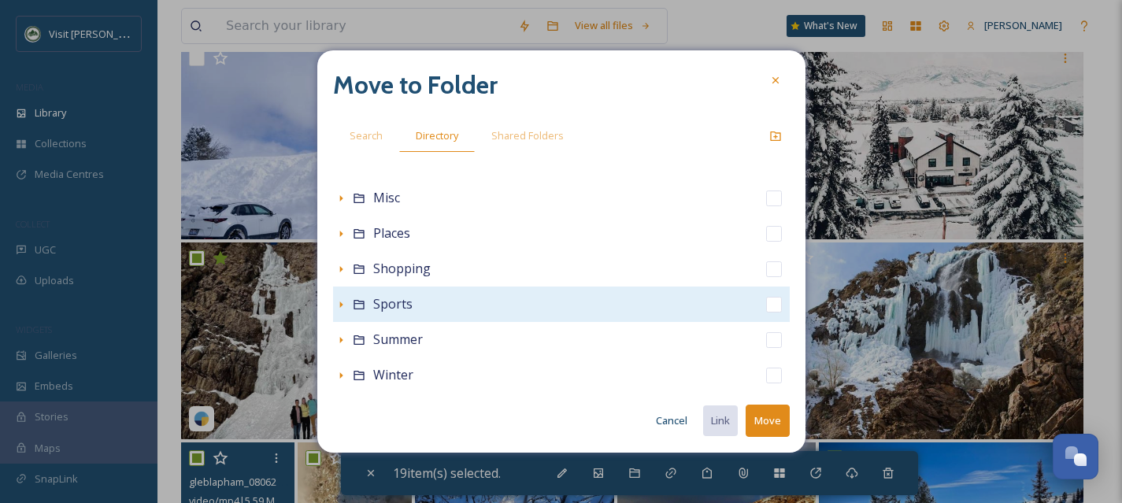
scroll to position [349, 0]
click at [337, 307] on icon at bounding box center [341, 305] width 13 height 13
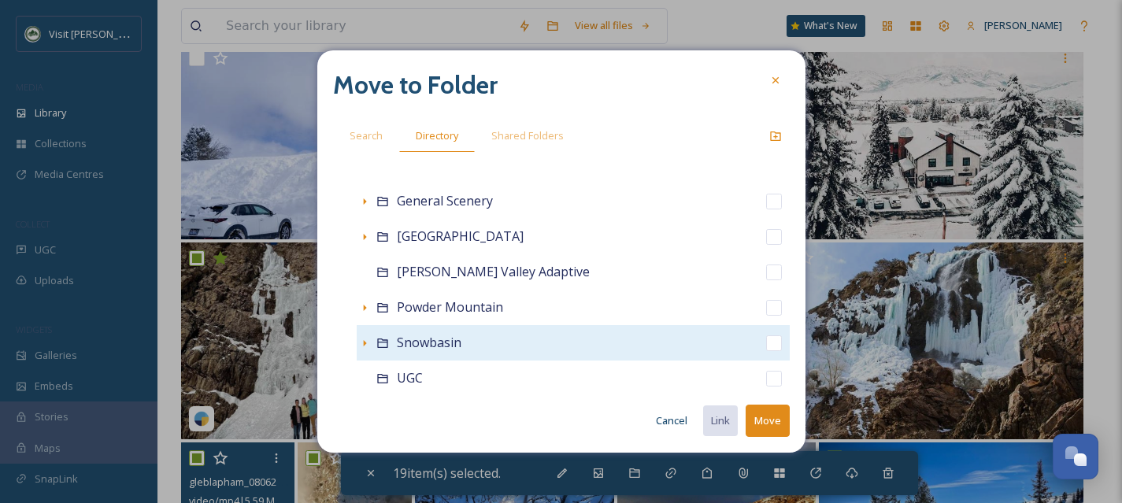
scroll to position [668, 0]
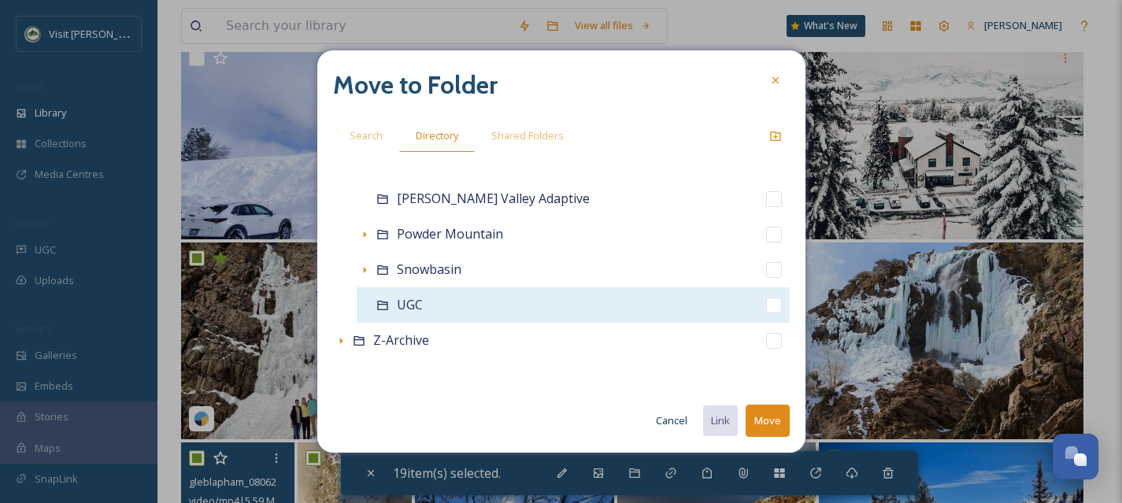
click at [766, 307] on input "checkbox" at bounding box center [774, 306] width 16 height 16
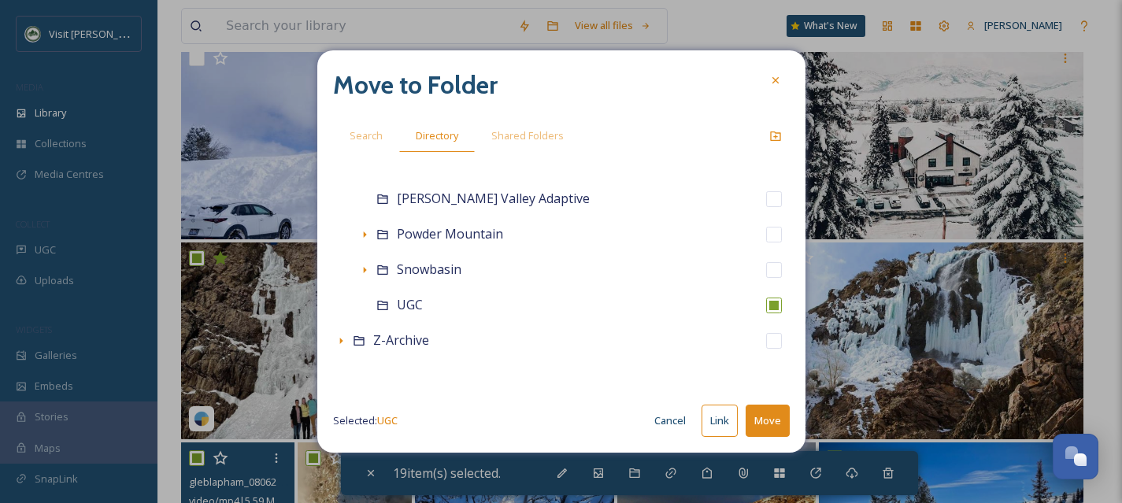
click at [776, 423] on button "Move" at bounding box center [768, 421] width 44 height 32
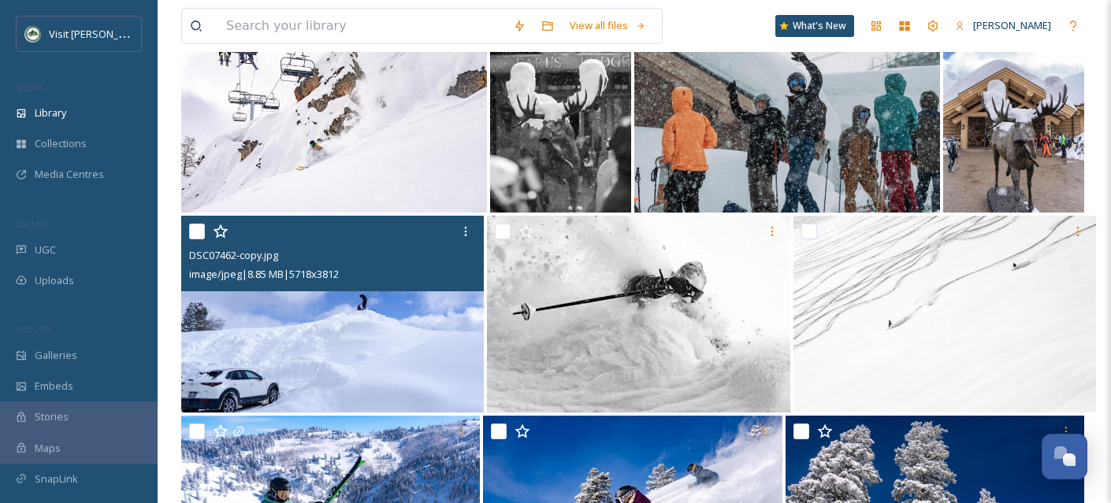
scroll to position [21969, 0]
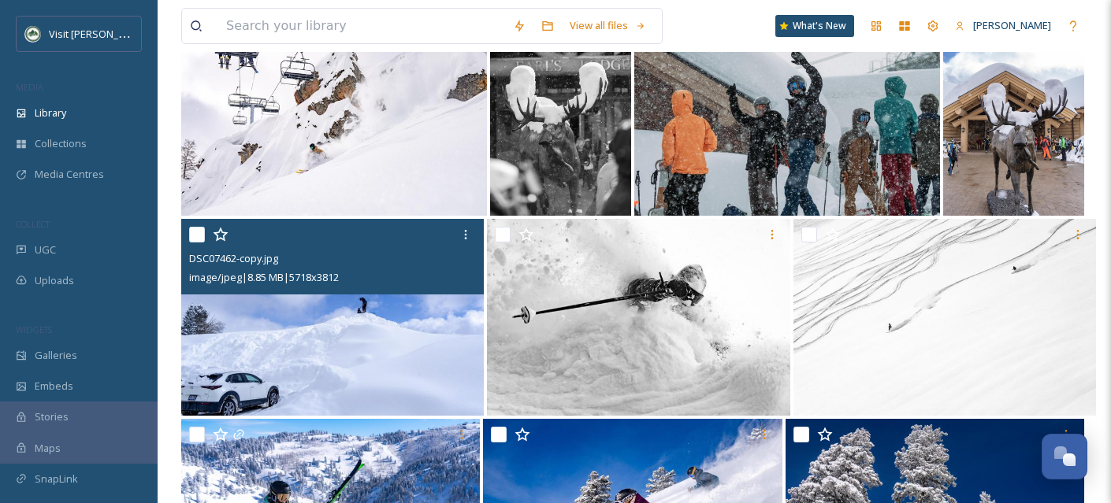
click at [197, 243] on input "checkbox" at bounding box center [197, 235] width 16 height 16
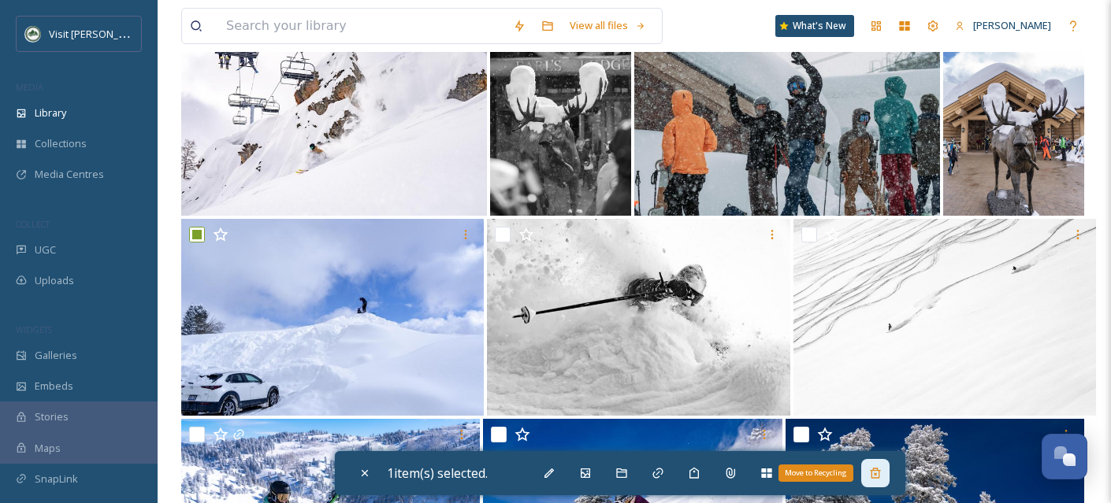
click at [881, 473] on icon at bounding box center [875, 473] width 13 height 13
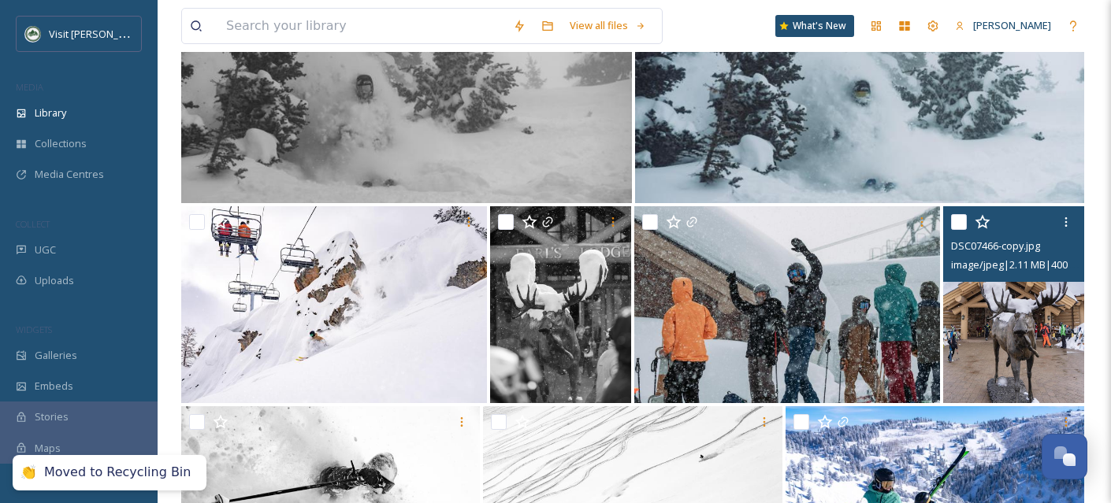
scroll to position [21781, 0]
click at [975, 361] on img at bounding box center [1013, 305] width 141 height 197
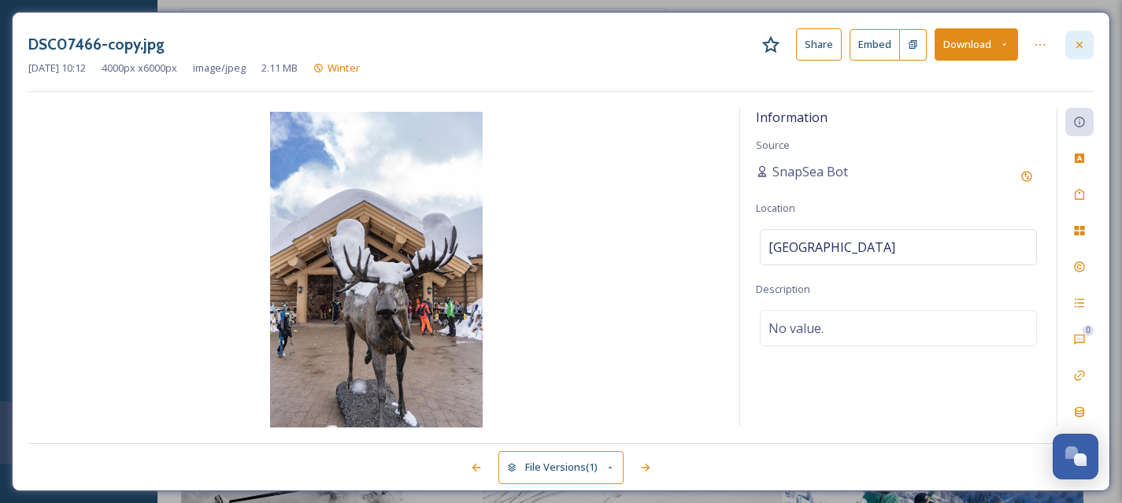
click at [1084, 49] on icon at bounding box center [1080, 45] width 13 height 13
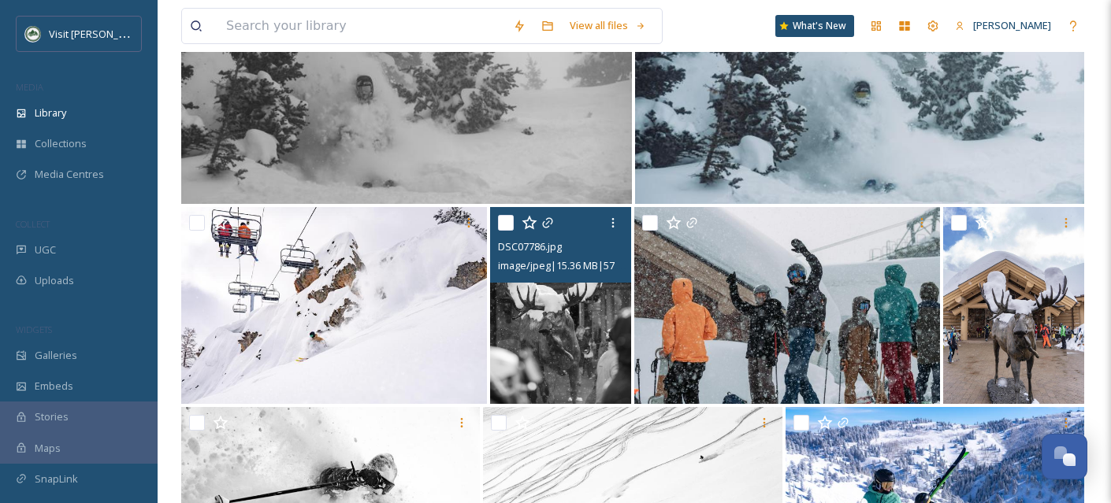
click at [552, 361] on img at bounding box center [560, 305] width 141 height 197
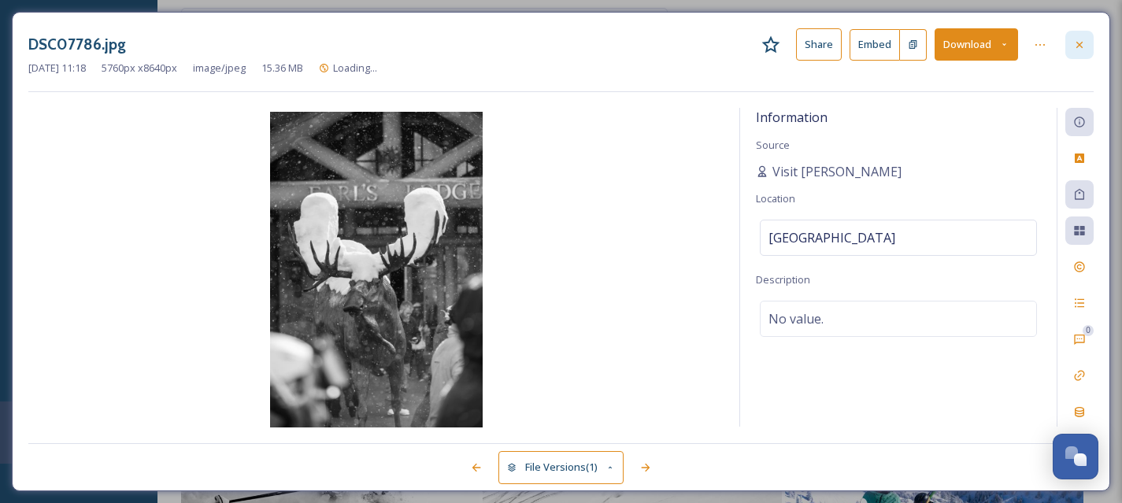
click at [1084, 41] on icon at bounding box center [1080, 45] width 13 height 13
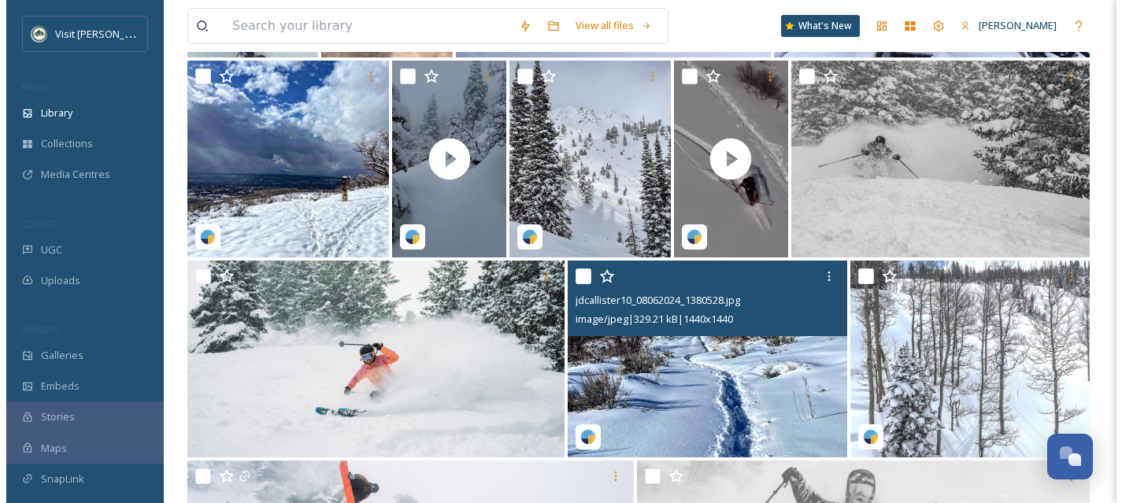
scroll to position [21119, 0]
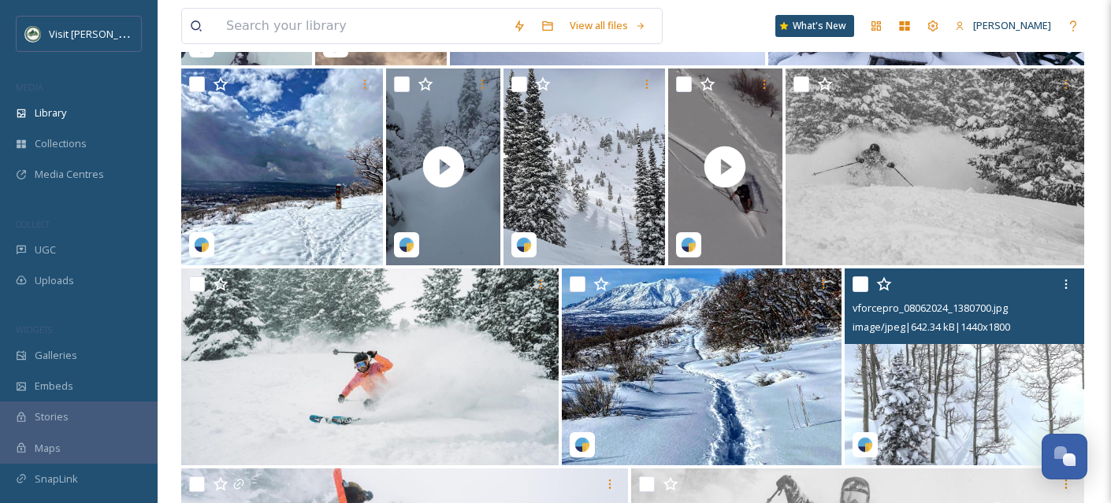
click at [858, 292] on input "checkbox" at bounding box center [860, 284] width 16 height 16
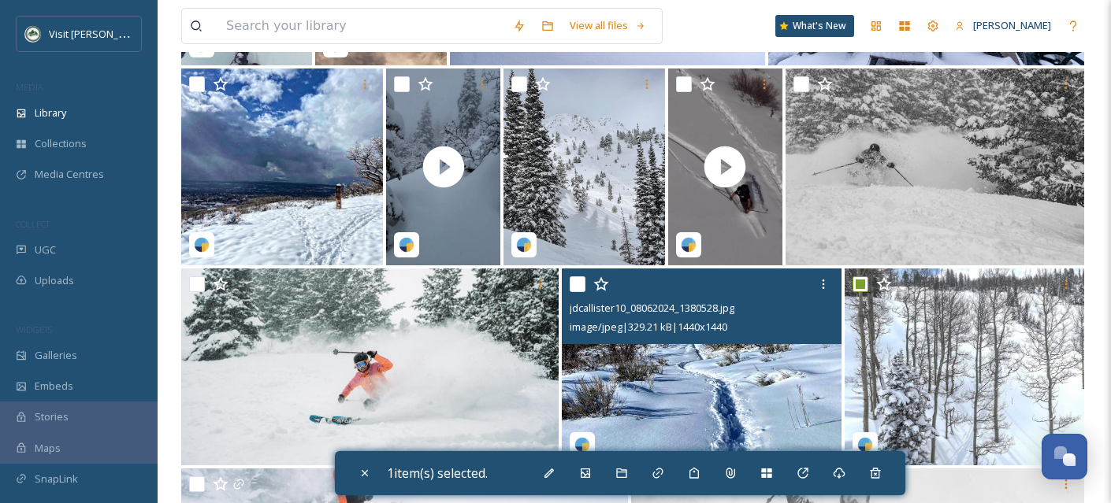
click at [578, 292] on input "checkbox" at bounding box center [577, 284] width 16 height 16
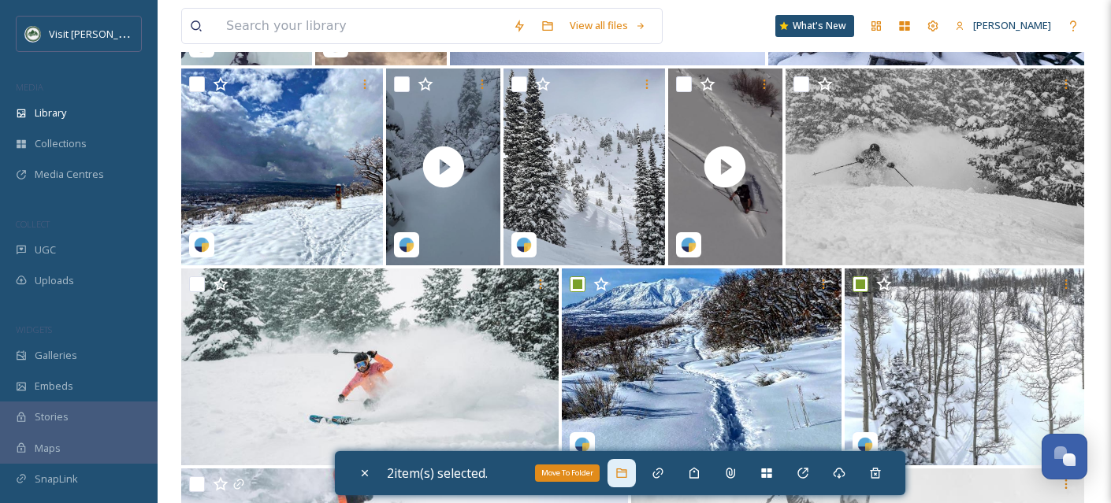
click at [618, 469] on div "Move To Folder" at bounding box center [621, 473] width 28 height 28
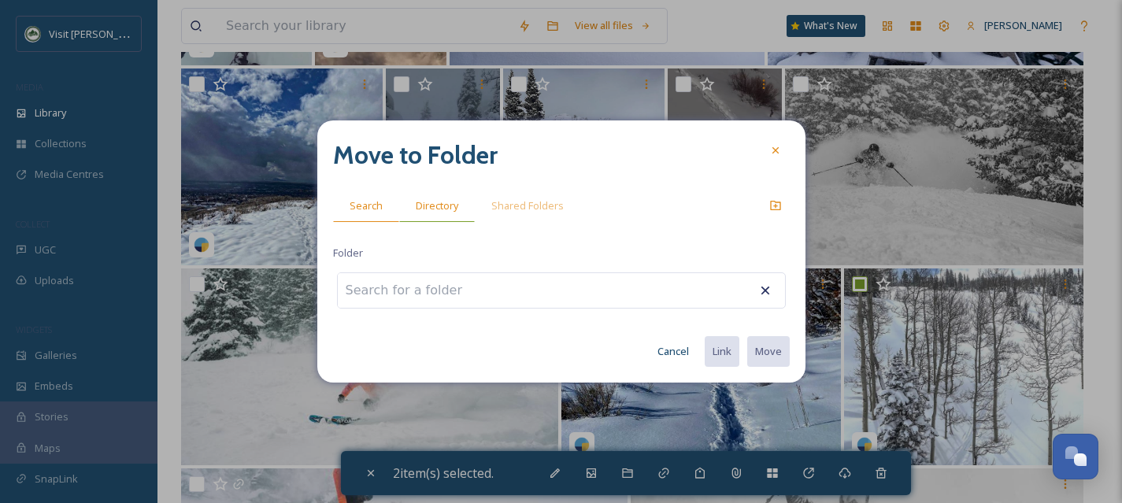
click at [436, 205] on span "Directory" at bounding box center [437, 205] width 43 height 15
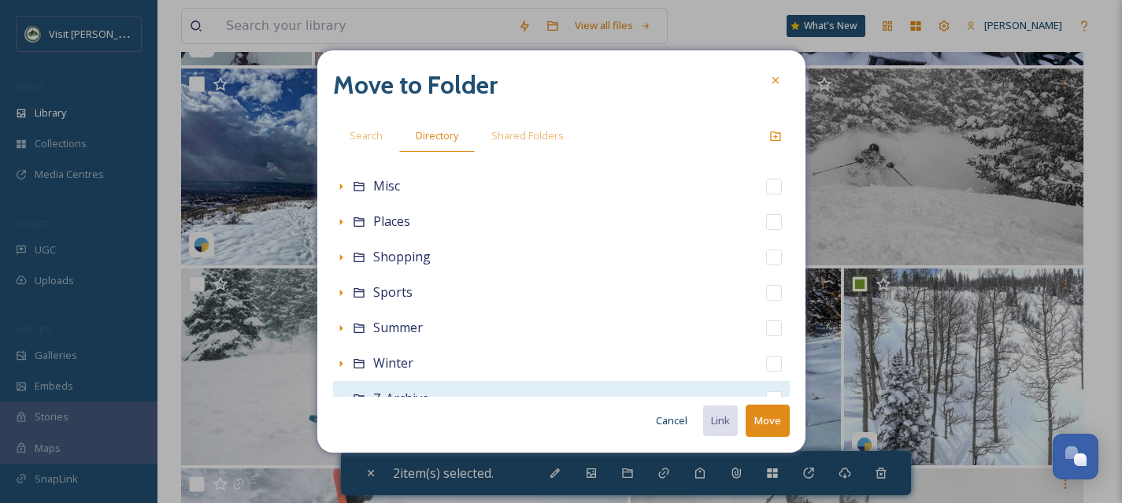
scroll to position [349, 0]
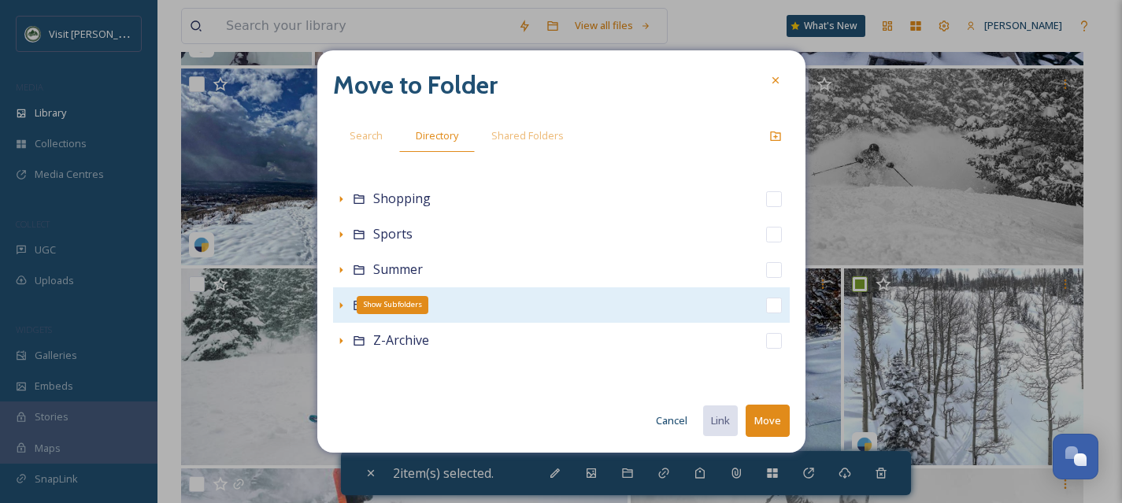
click at [343, 305] on icon at bounding box center [341, 305] width 13 height 13
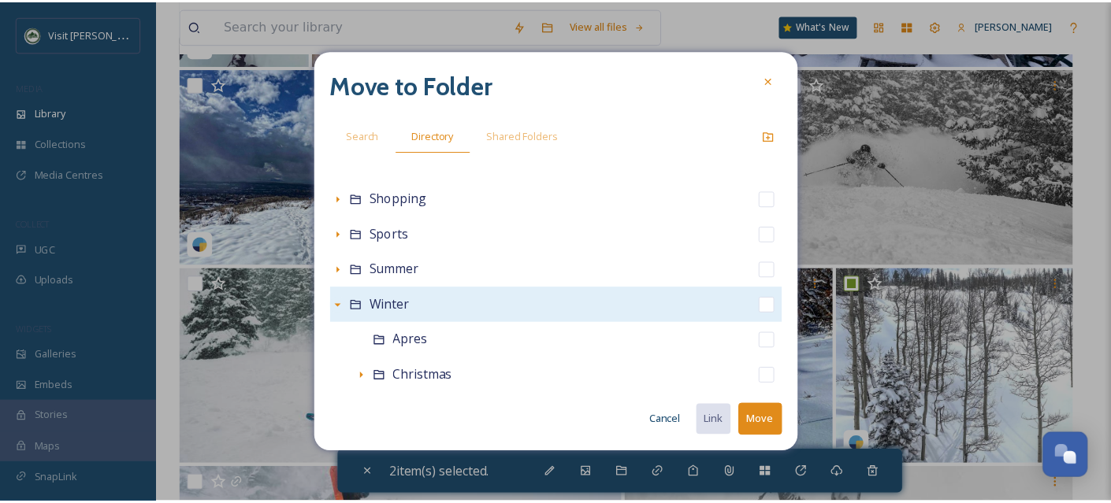
scroll to position [668, 0]
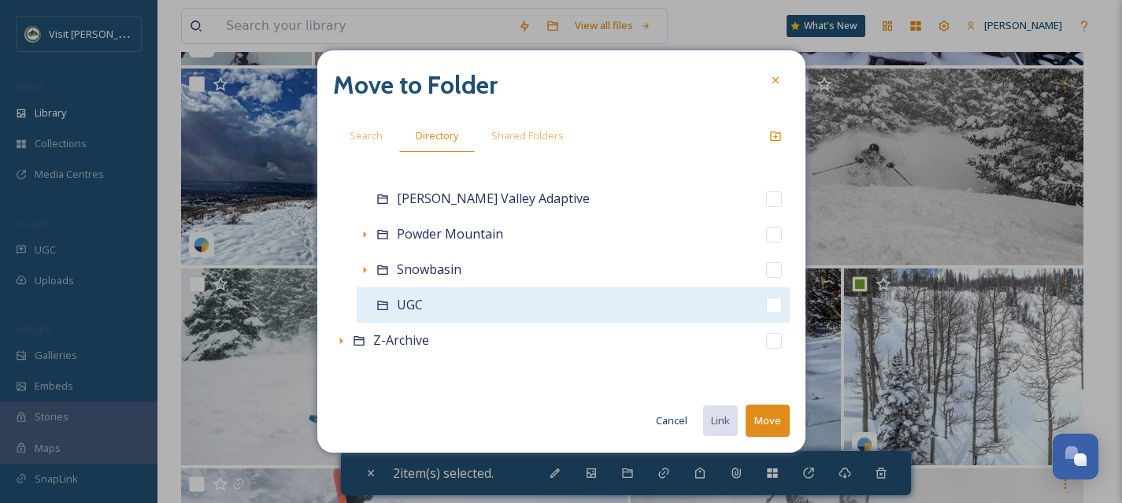
click at [766, 309] on input "checkbox" at bounding box center [774, 306] width 16 height 16
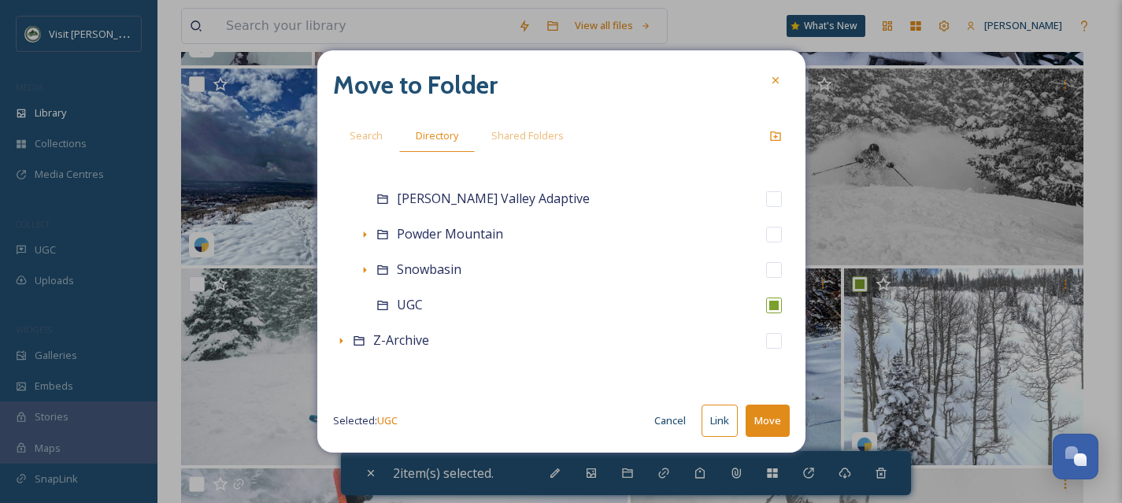
click at [780, 418] on button "Move" at bounding box center [768, 421] width 44 height 32
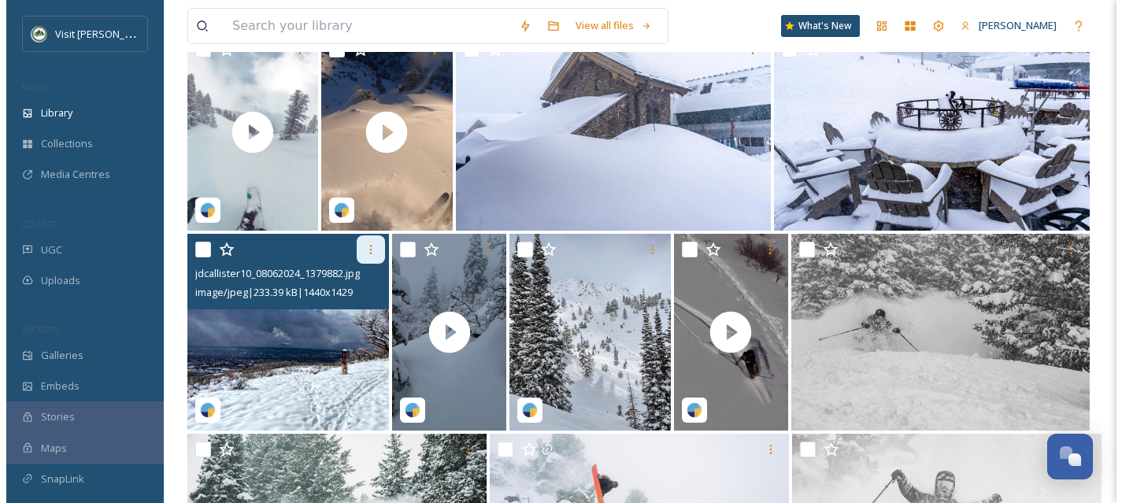
scroll to position [20930, 0]
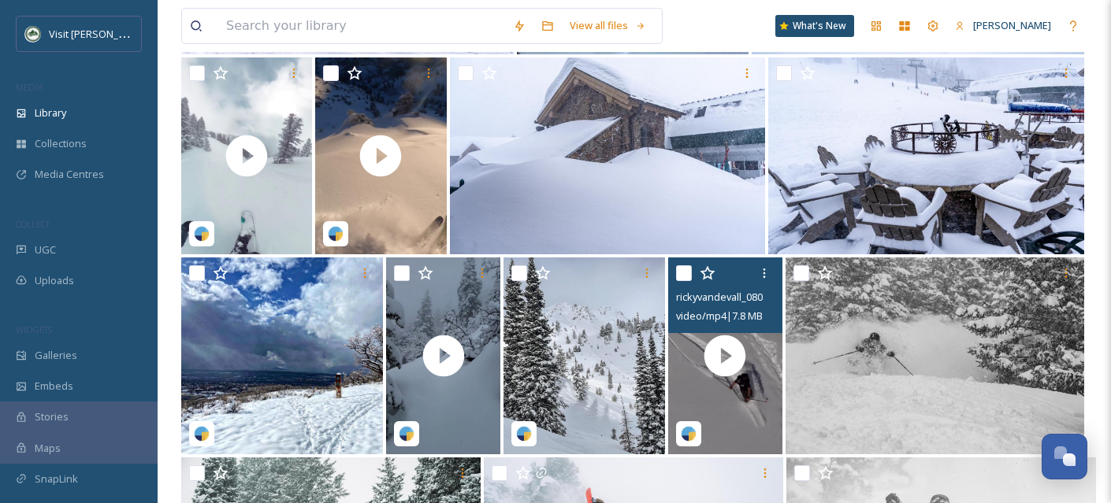
click at [679, 281] on input "checkbox" at bounding box center [684, 273] width 16 height 16
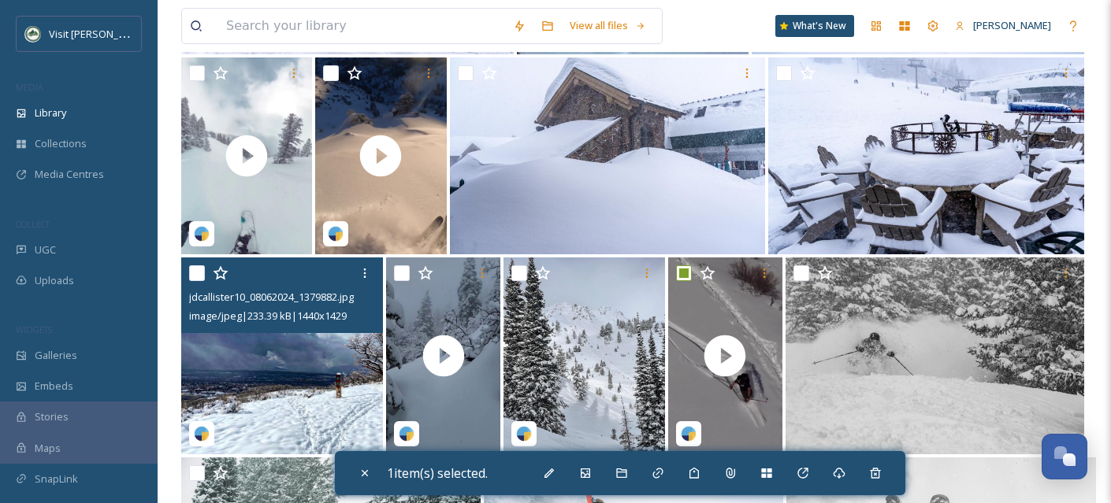
click at [301, 404] on img at bounding box center [282, 356] width 202 height 197
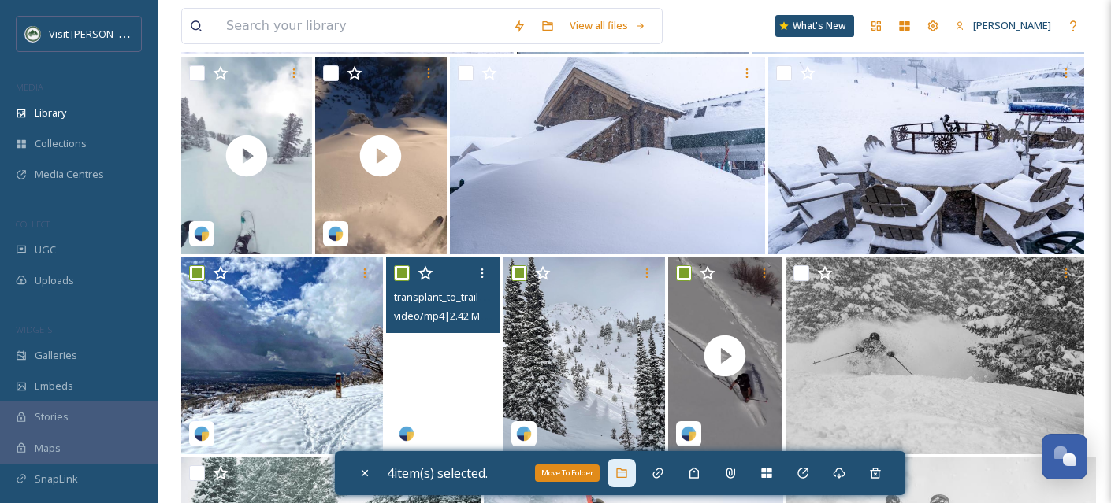
click at [618, 469] on div "Move To Folder" at bounding box center [621, 473] width 28 height 28
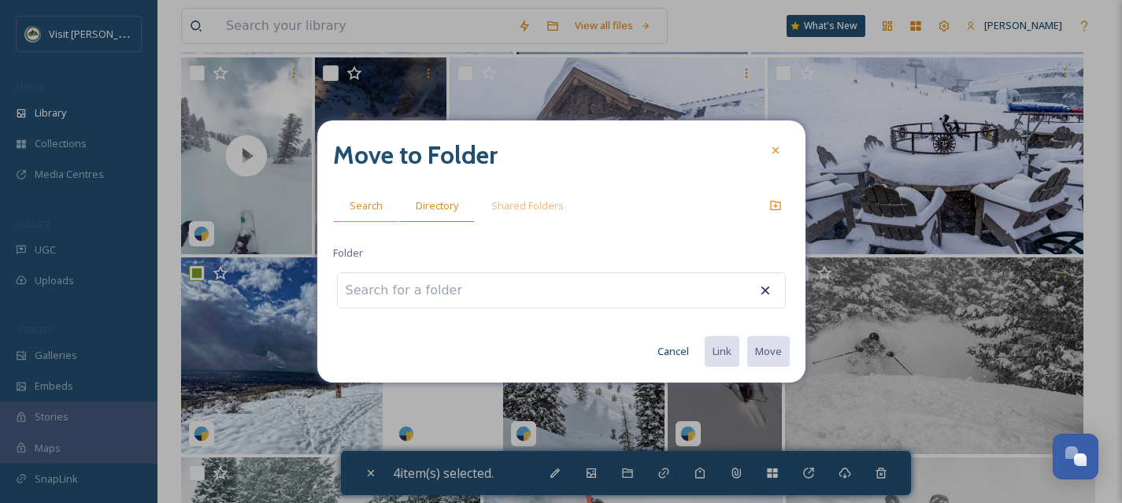
click at [460, 217] on div "Directory" at bounding box center [437, 206] width 76 height 32
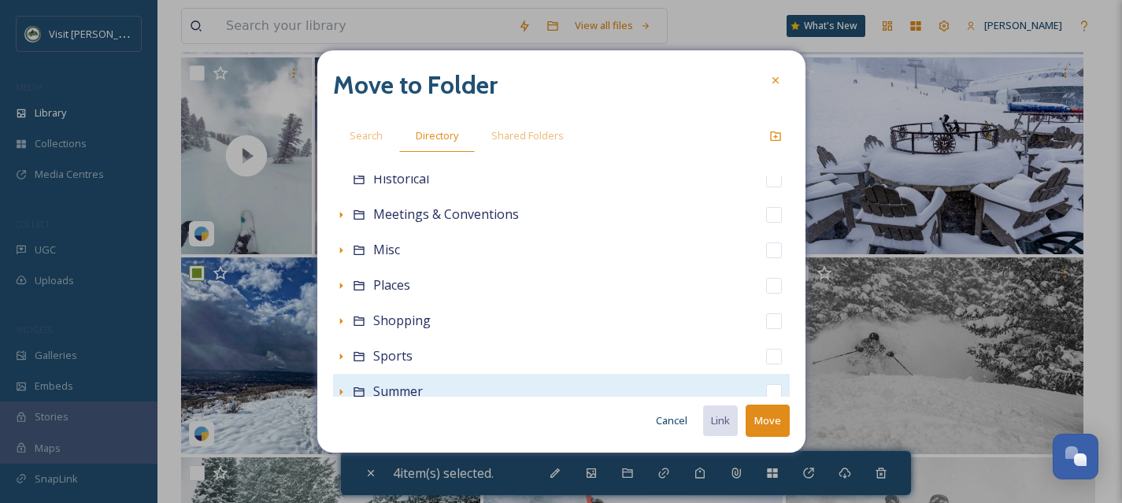
scroll to position [349, 0]
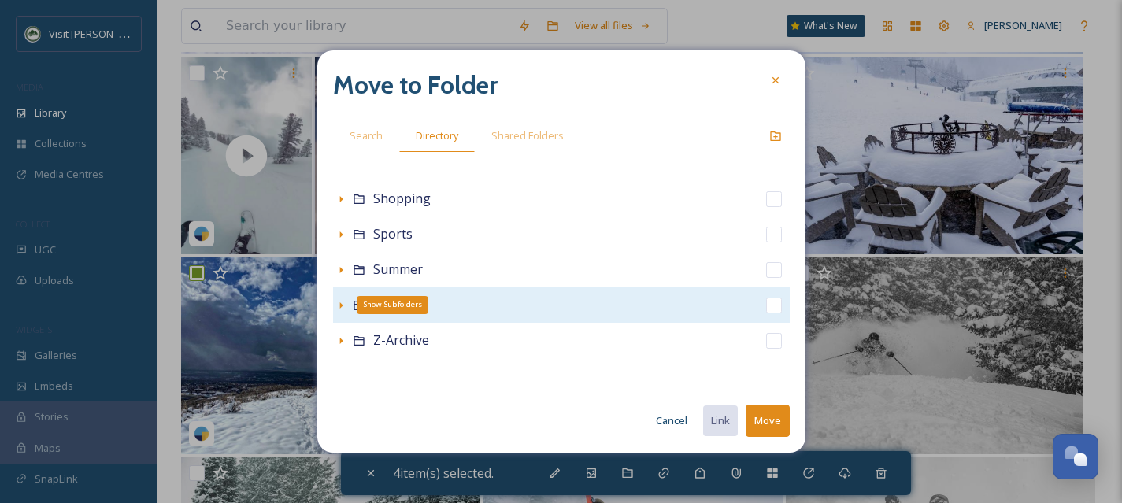
click at [335, 306] on icon at bounding box center [341, 305] width 13 height 13
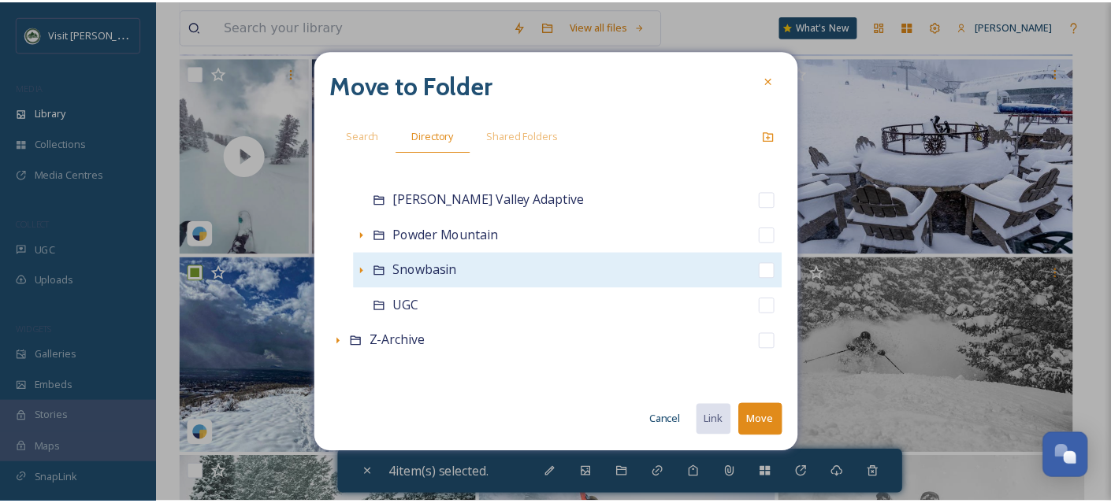
scroll to position [668, 0]
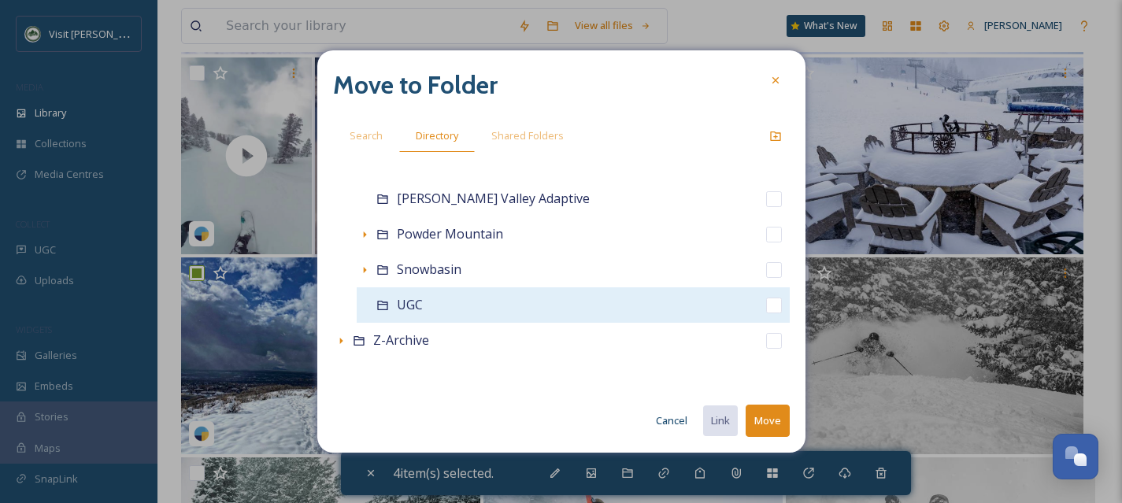
click at [766, 308] on input "checkbox" at bounding box center [774, 306] width 16 height 16
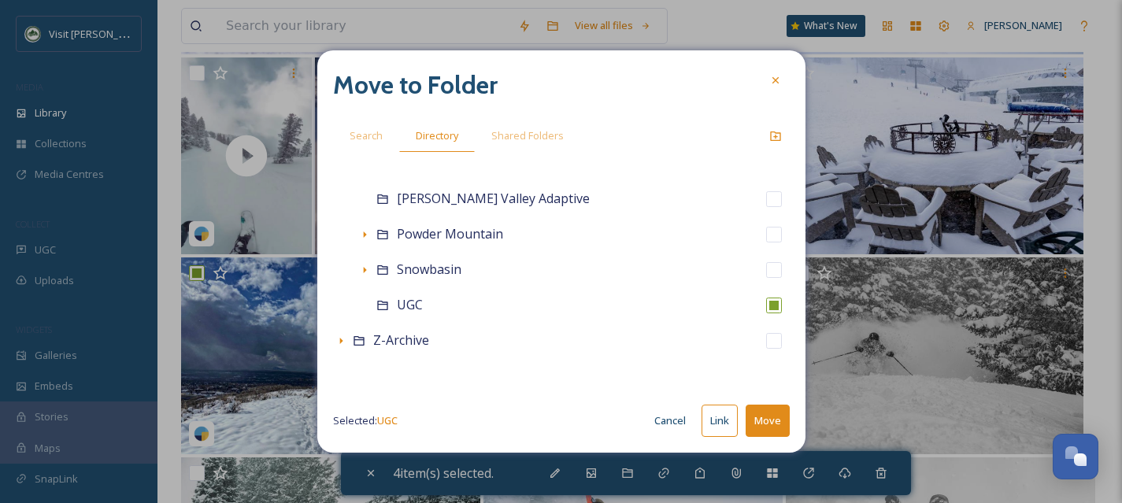
click at [770, 420] on button "Move" at bounding box center [768, 421] width 44 height 32
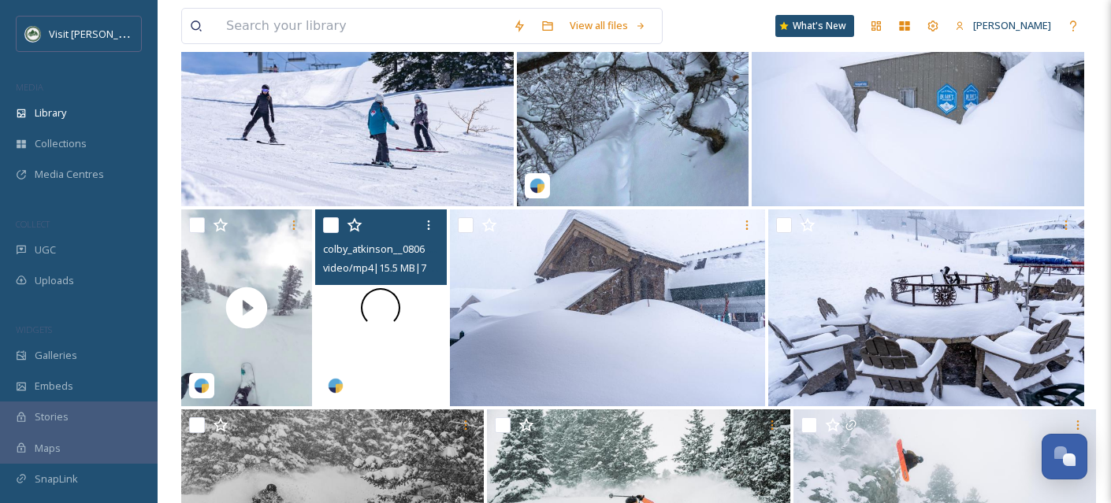
scroll to position [20726, 0]
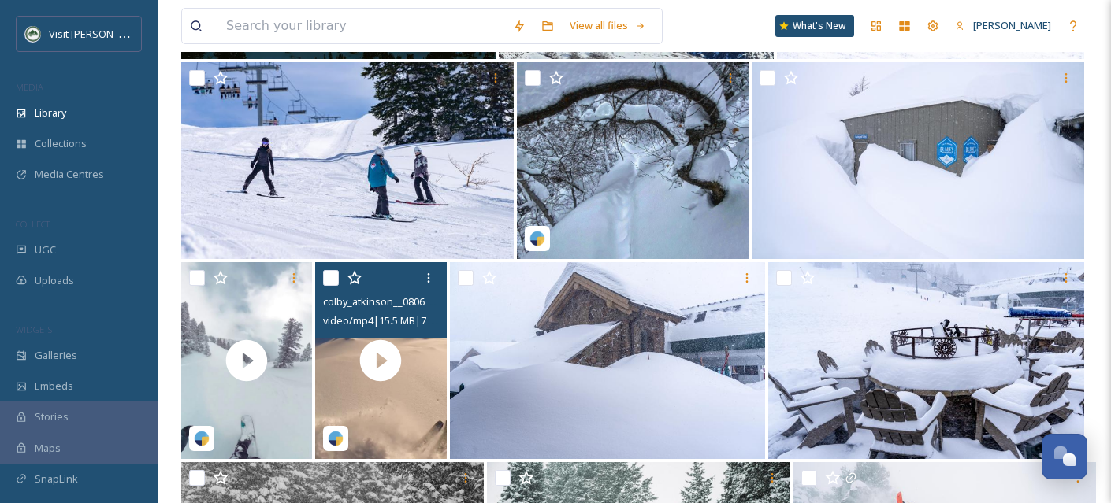
click at [333, 286] on input "checkbox" at bounding box center [331, 278] width 16 height 16
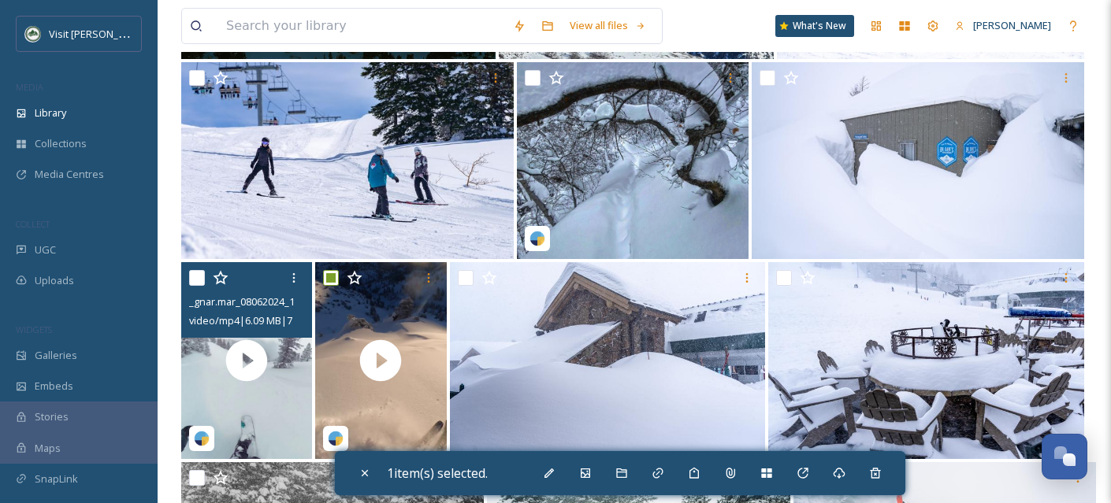
click at [191, 286] on input "checkbox" at bounding box center [197, 278] width 16 height 16
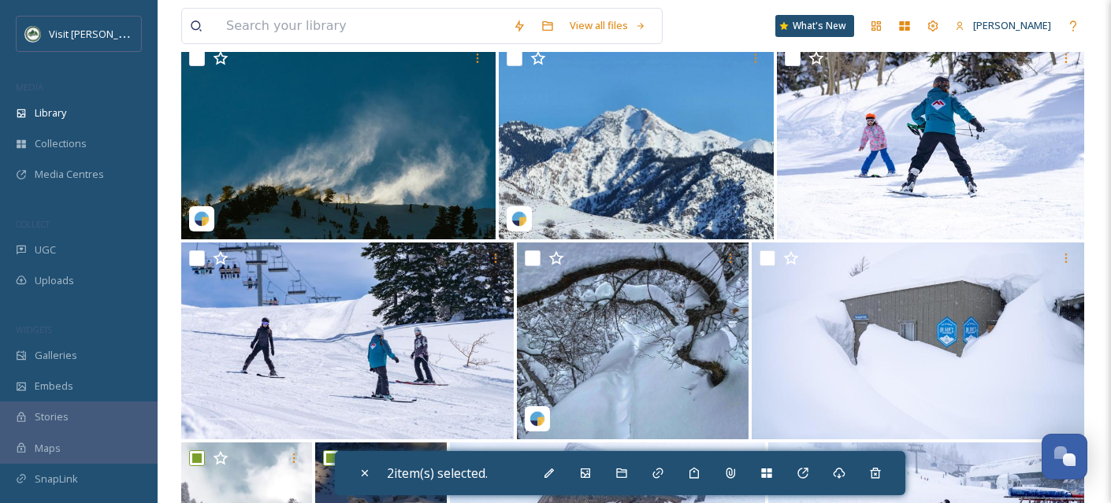
scroll to position [20534, 0]
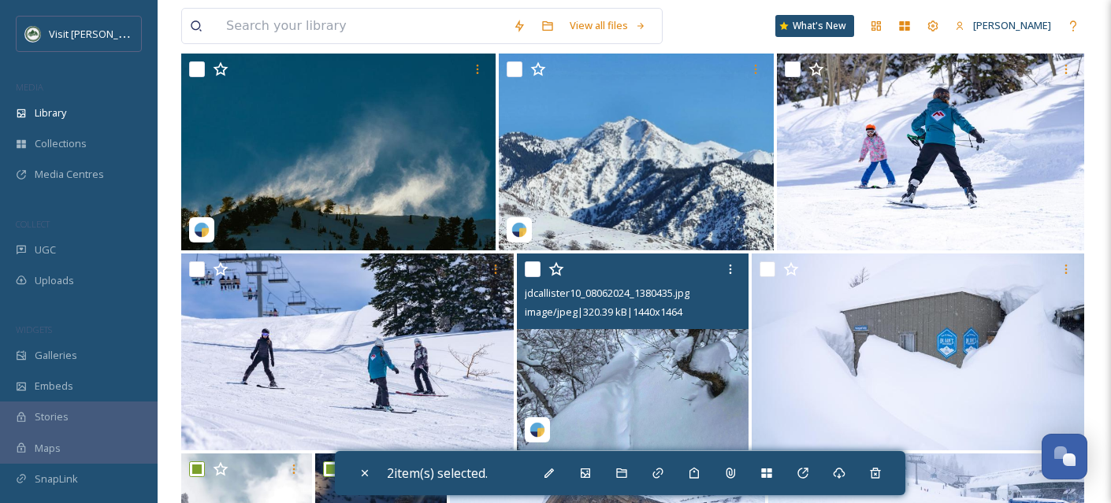
click at [532, 276] on input "checkbox" at bounding box center [533, 270] width 16 height 16
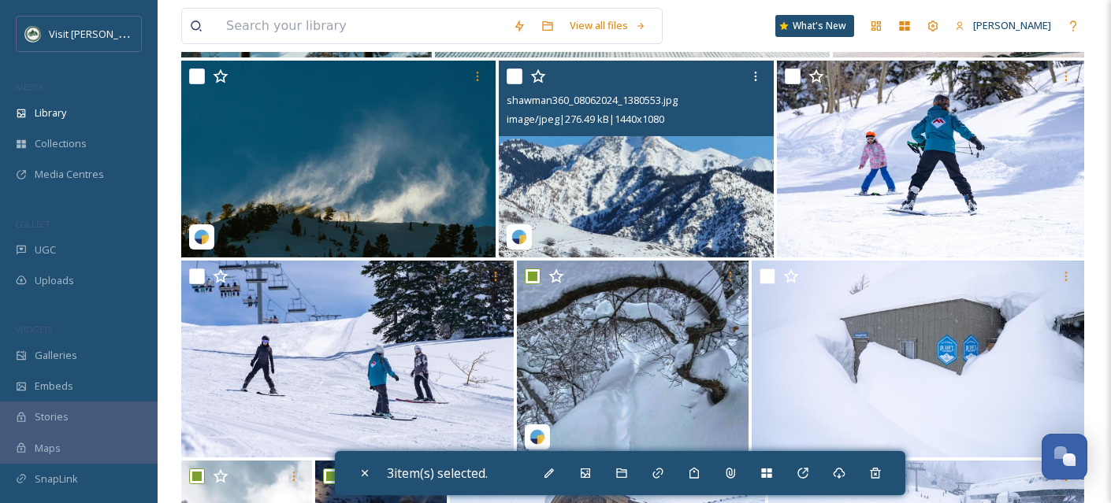
scroll to position [20457, 0]
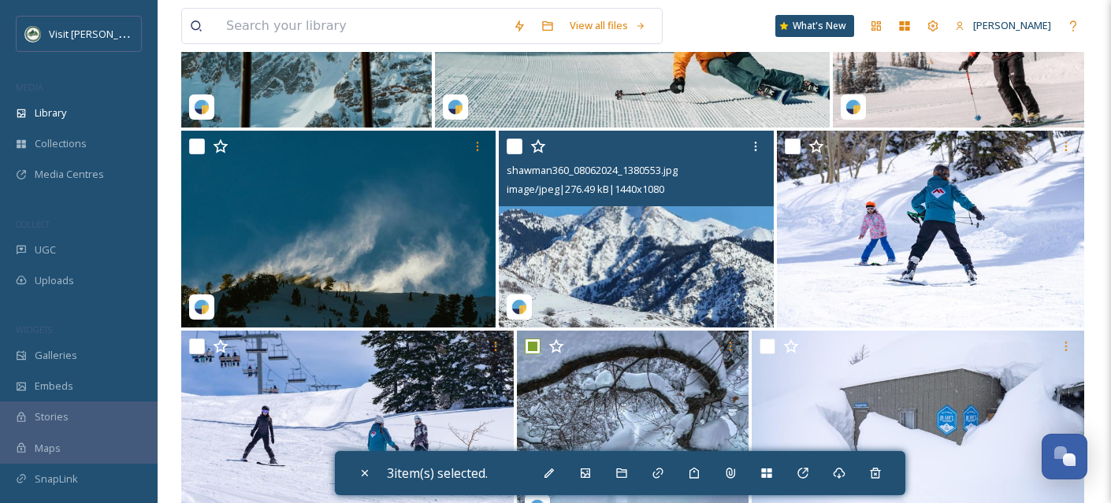
click at [514, 154] on input "checkbox" at bounding box center [514, 147] width 16 height 16
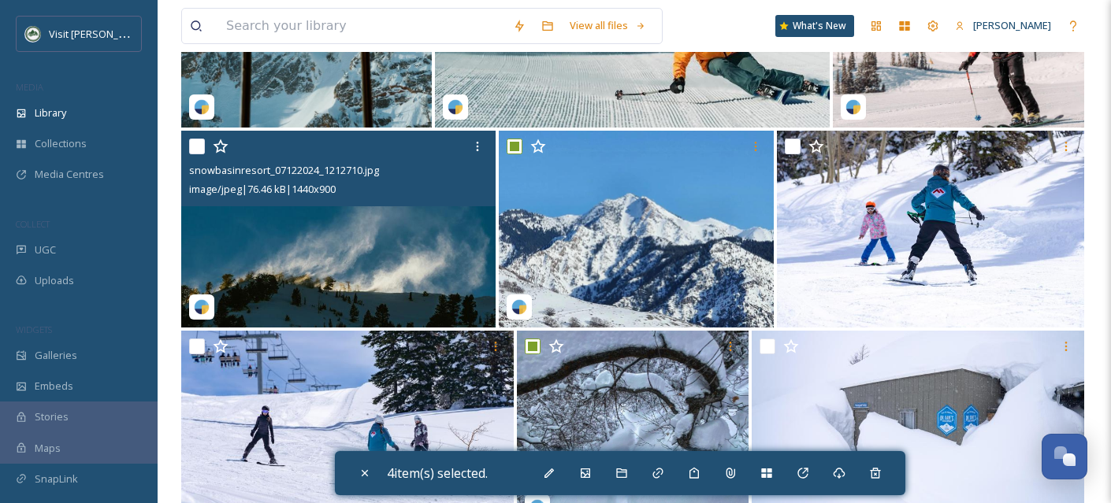
click at [192, 154] on input "checkbox" at bounding box center [197, 147] width 16 height 16
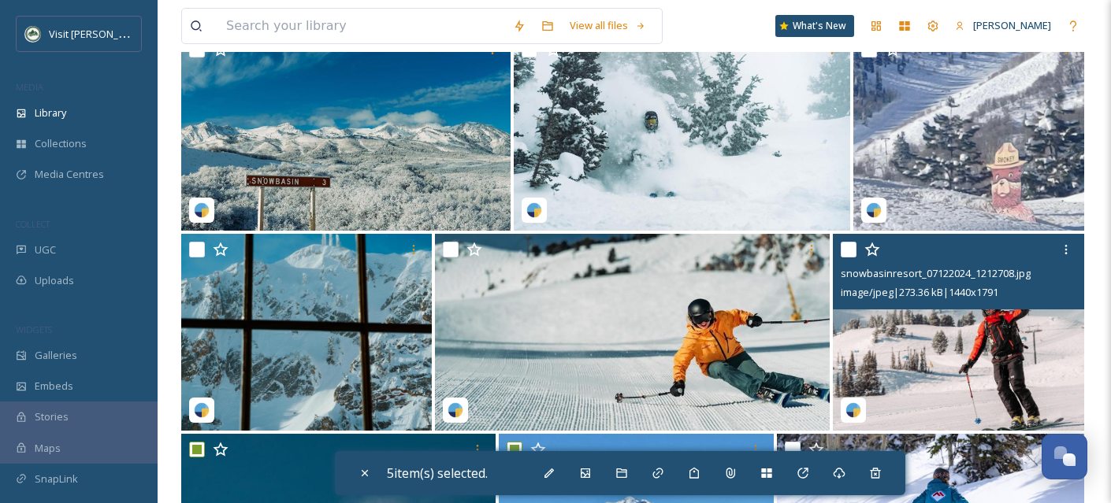
scroll to position [20146, 0]
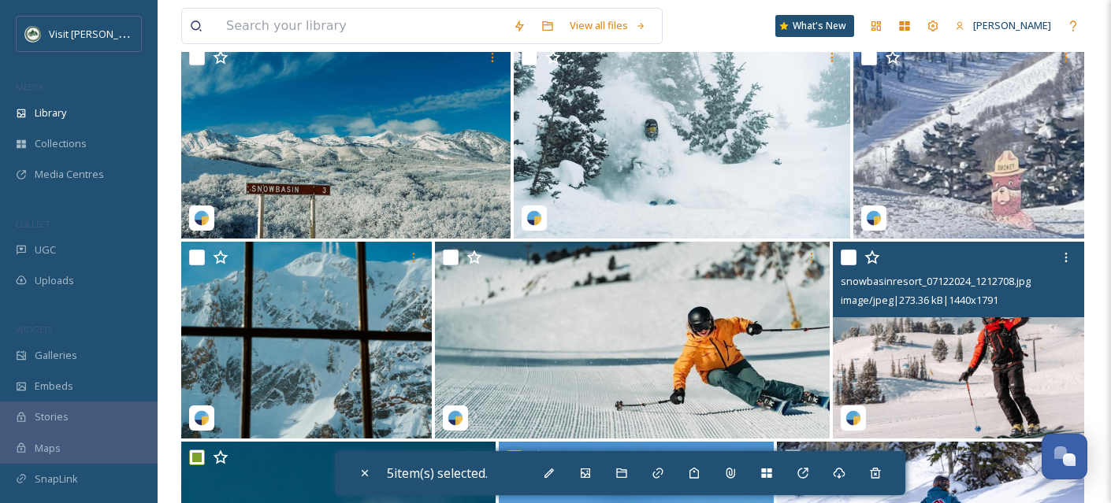
click at [846, 265] on input "checkbox" at bounding box center [848, 258] width 16 height 16
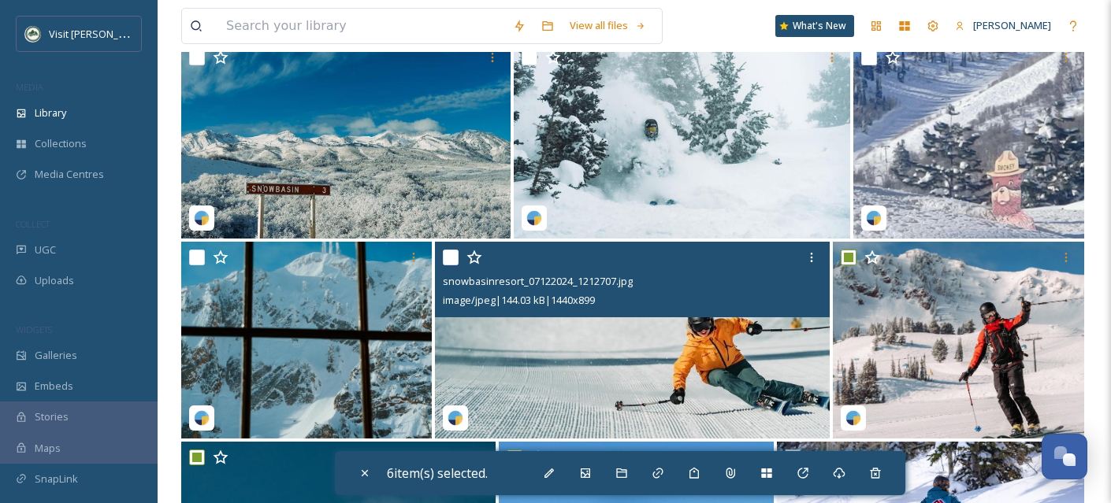
click at [452, 265] on input "checkbox" at bounding box center [451, 258] width 16 height 16
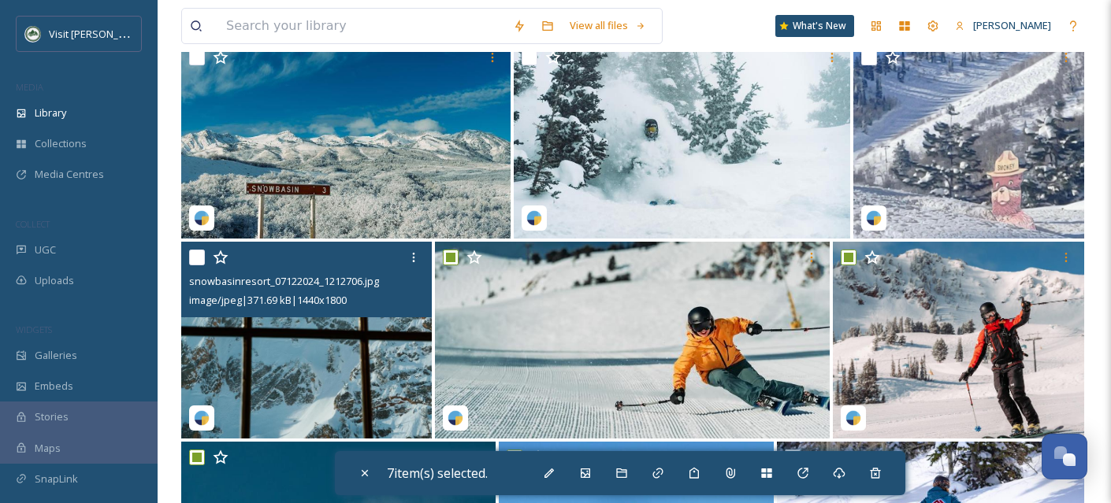
click at [199, 265] on input "checkbox" at bounding box center [197, 258] width 16 height 16
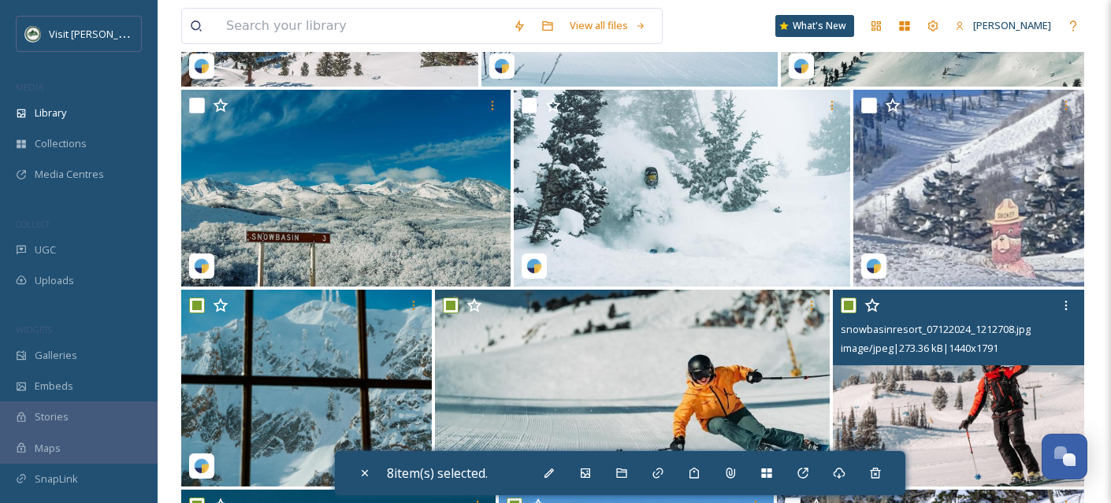
scroll to position [20062, 0]
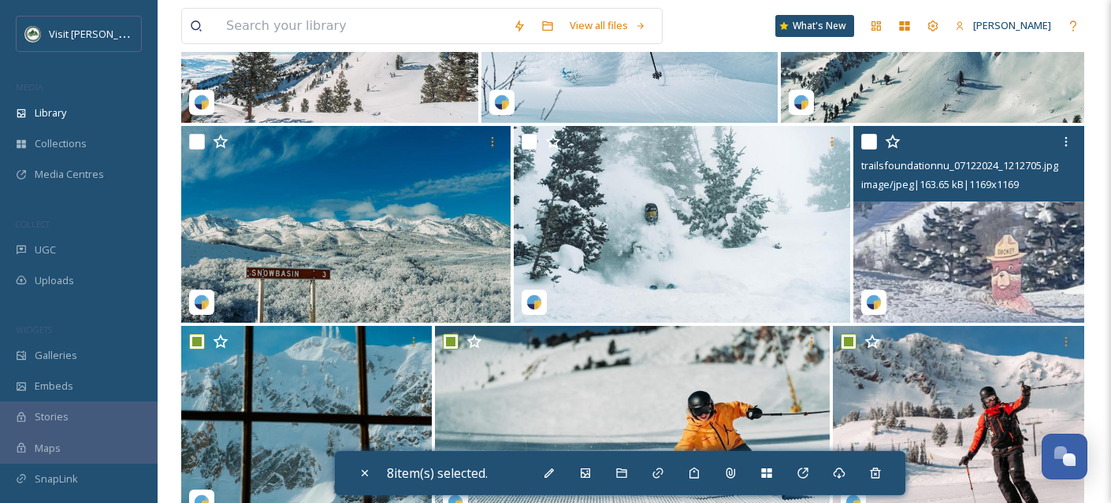
click at [870, 150] on input "checkbox" at bounding box center [869, 142] width 16 height 16
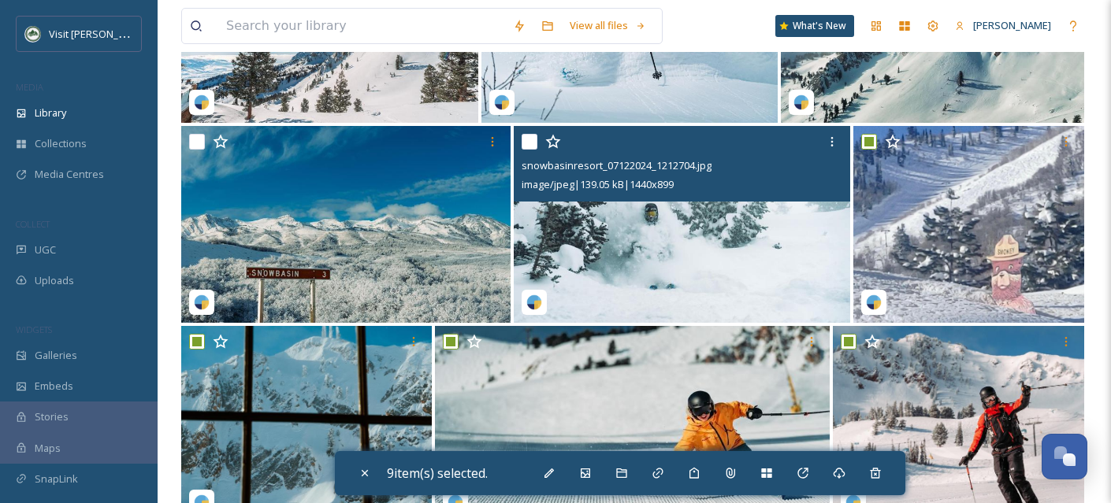
click at [532, 150] on input "checkbox" at bounding box center [529, 142] width 16 height 16
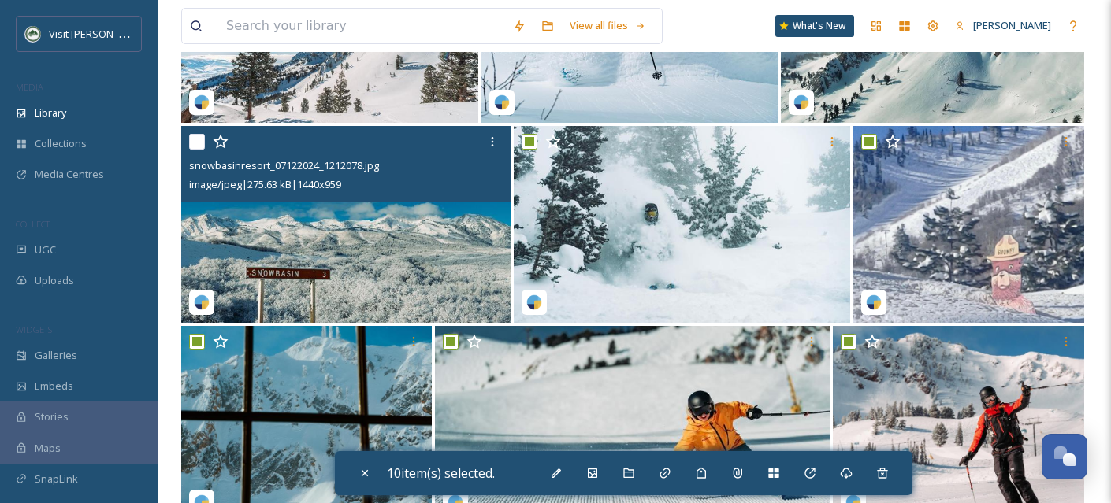
click at [195, 150] on input "checkbox" at bounding box center [197, 142] width 16 height 16
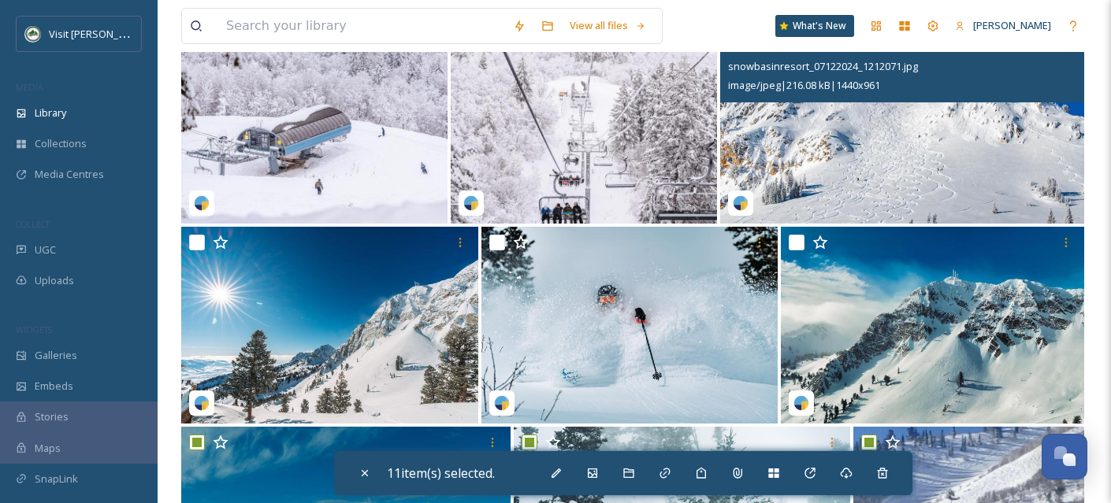
scroll to position [19741, 0]
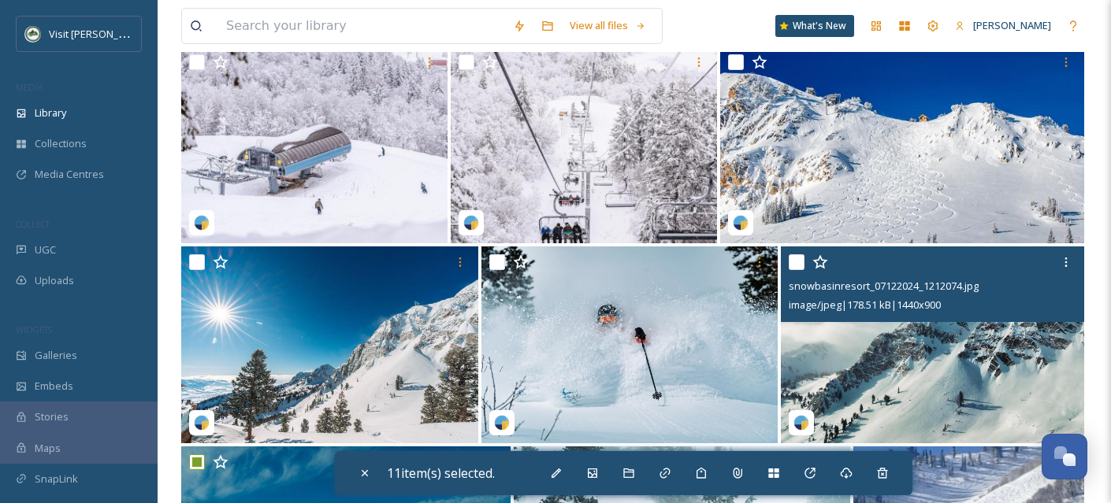
click at [794, 270] on input "checkbox" at bounding box center [796, 262] width 16 height 16
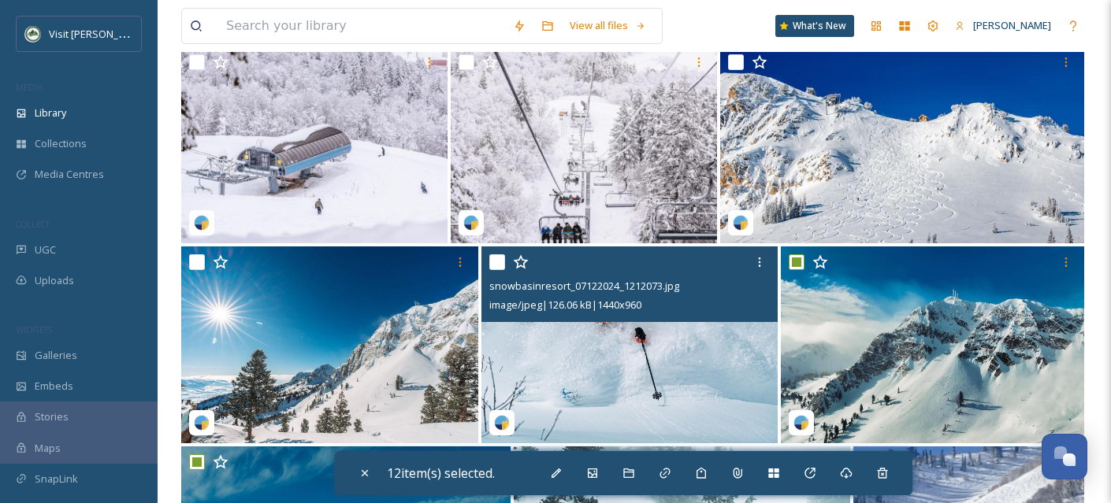
click at [495, 270] on input "checkbox" at bounding box center [497, 262] width 16 height 16
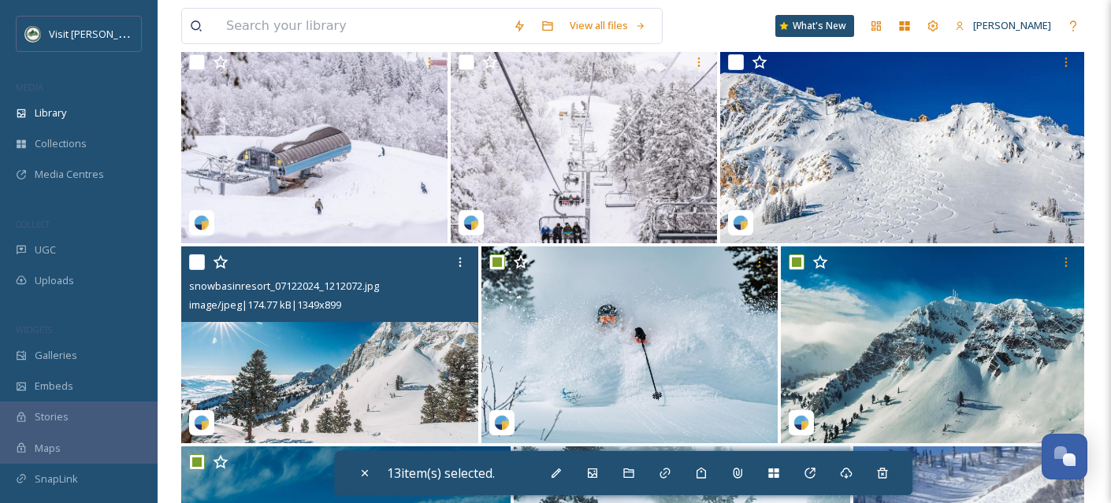
click at [200, 270] on input "checkbox" at bounding box center [197, 262] width 16 height 16
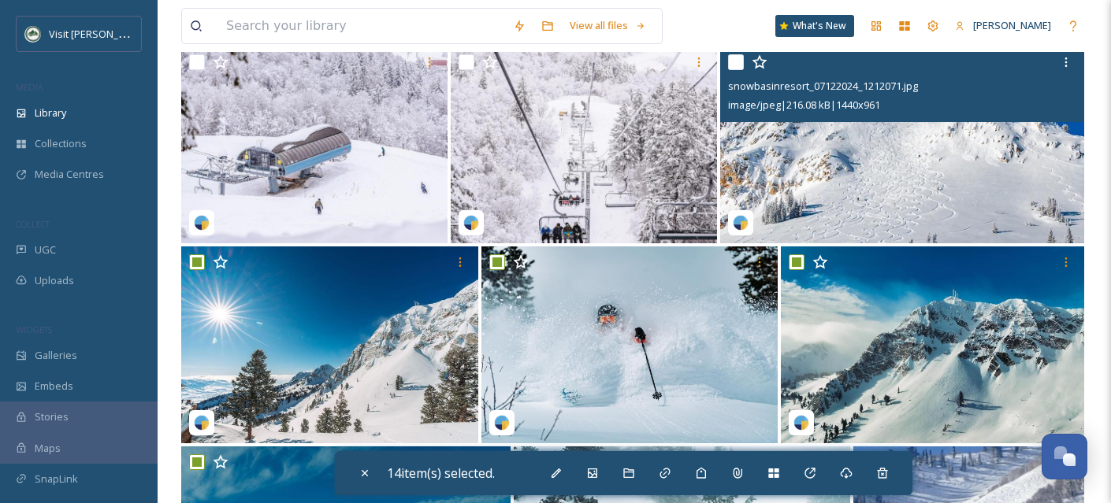
click at [736, 70] on input "checkbox" at bounding box center [736, 62] width 16 height 16
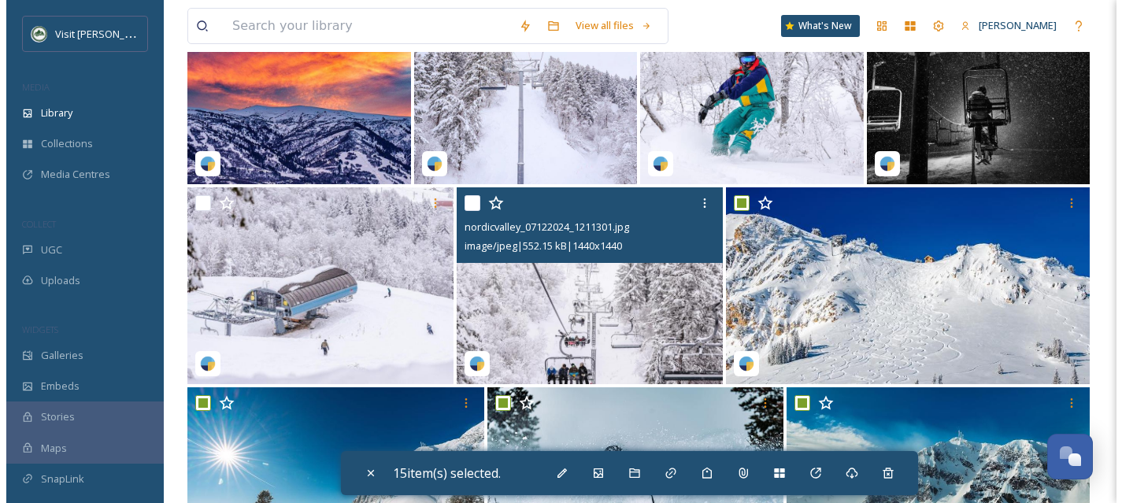
scroll to position [19597, 0]
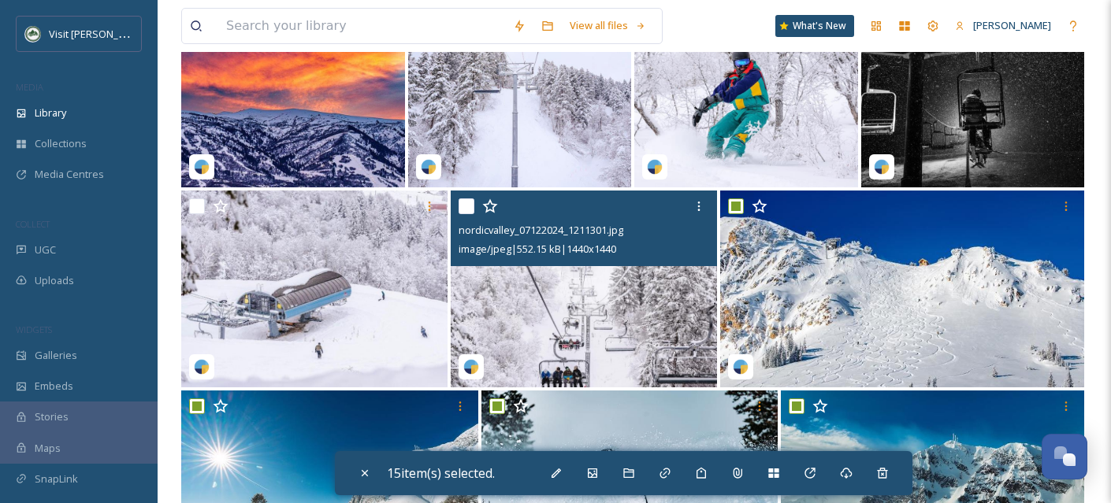
click at [469, 214] on input "checkbox" at bounding box center [466, 206] width 16 height 16
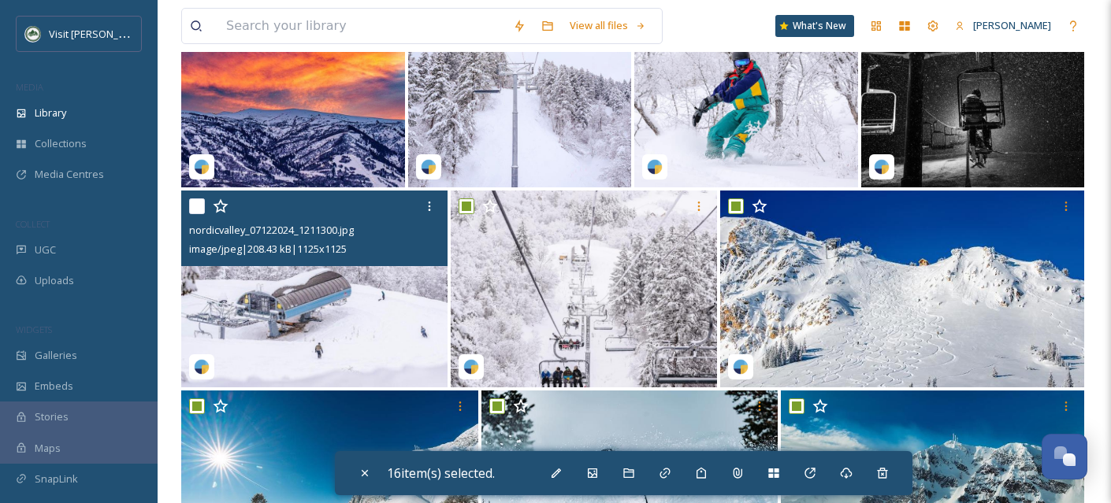
click at [198, 214] on input "checkbox" at bounding box center [197, 206] width 16 height 16
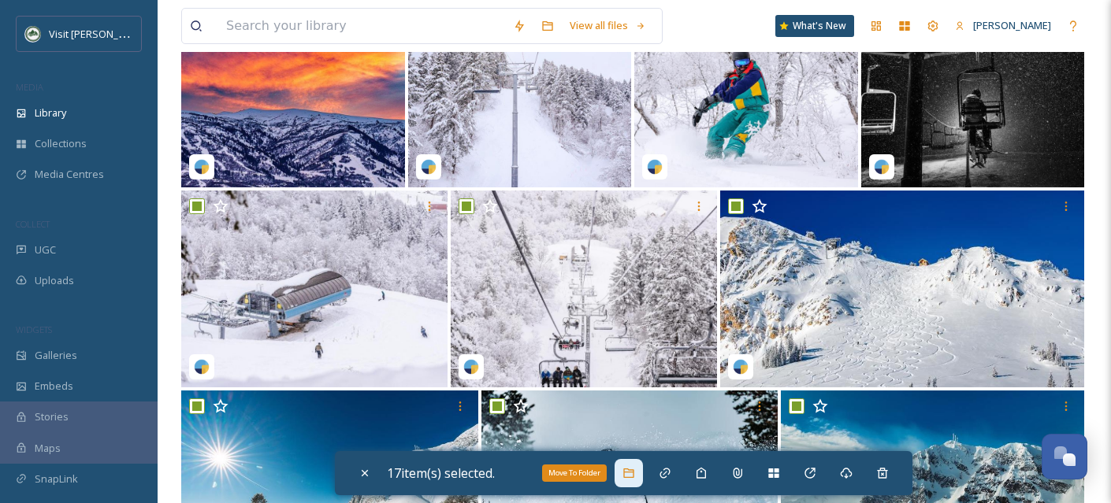
click at [625, 480] on div "Move To Folder" at bounding box center [628, 473] width 28 height 28
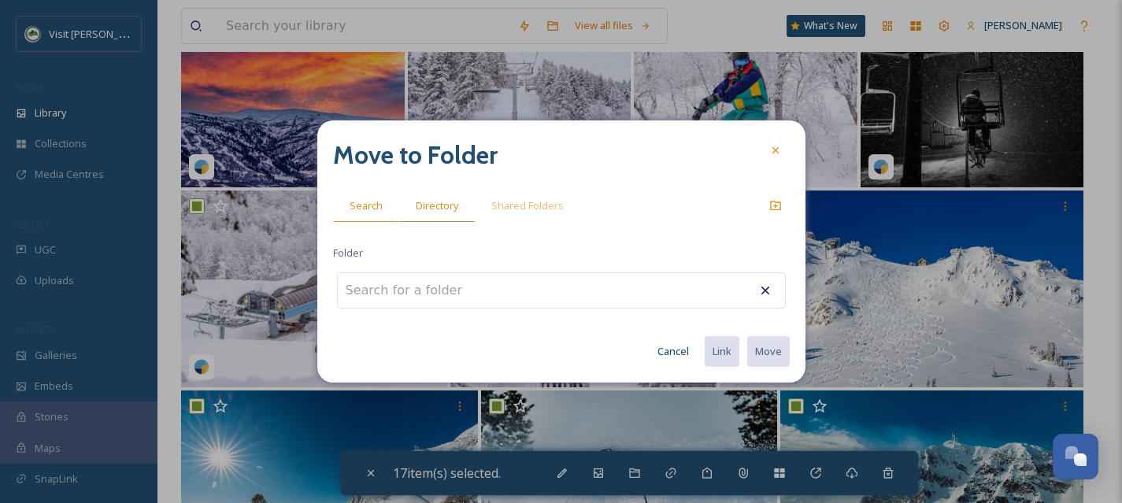
click at [440, 203] on span "Directory" at bounding box center [437, 205] width 43 height 15
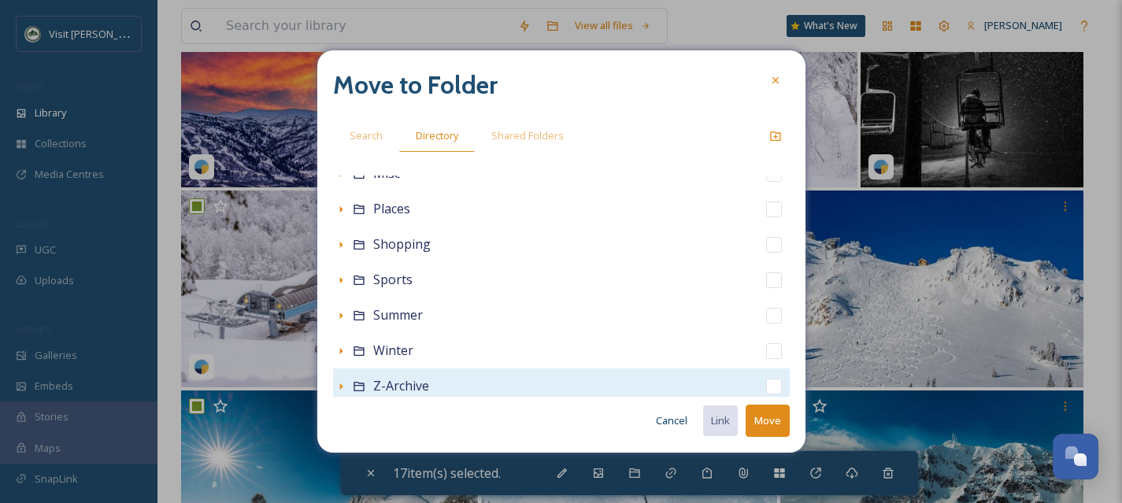
scroll to position [349, 0]
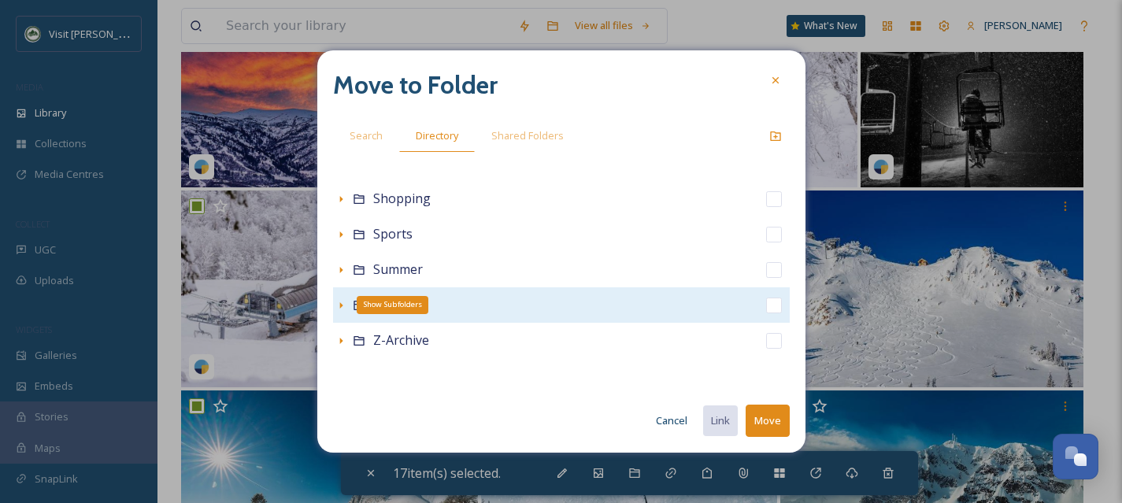
click at [339, 311] on div "Show Subfolders" at bounding box center [341, 306] width 16 height 16
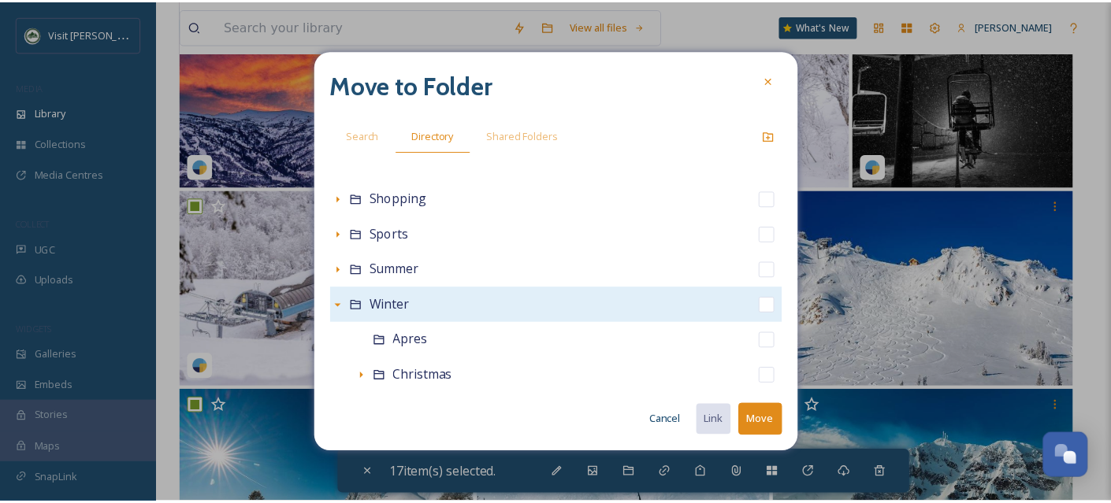
scroll to position [668, 0]
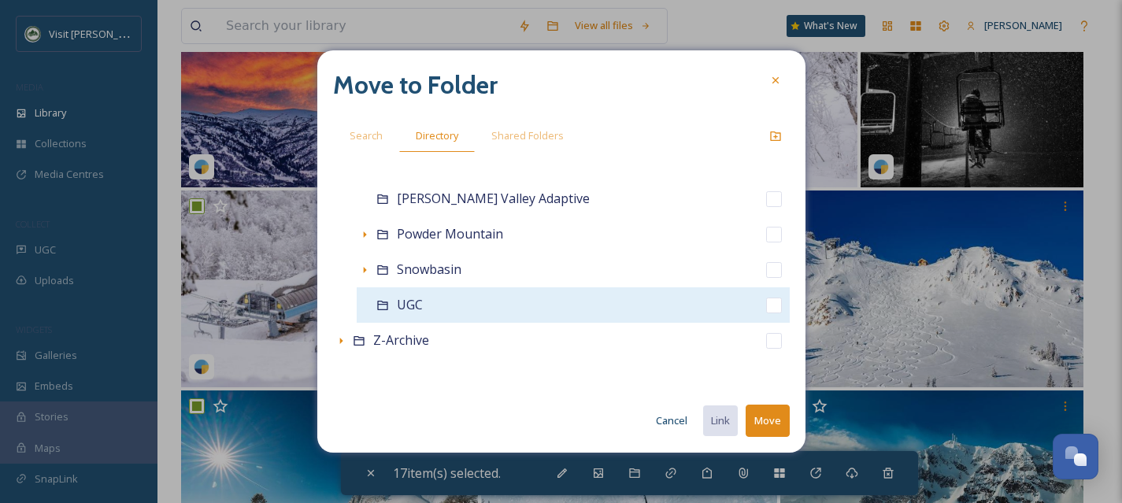
click at [766, 307] on input "checkbox" at bounding box center [774, 306] width 16 height 16
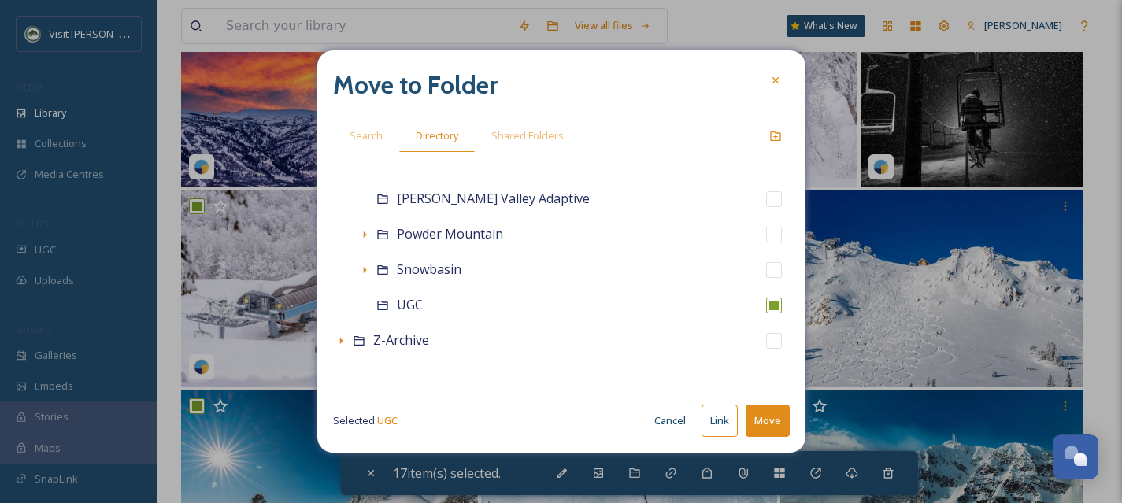
click at [770, 417] on button "Move" at bounding box center [768, 421] width 44 height 32
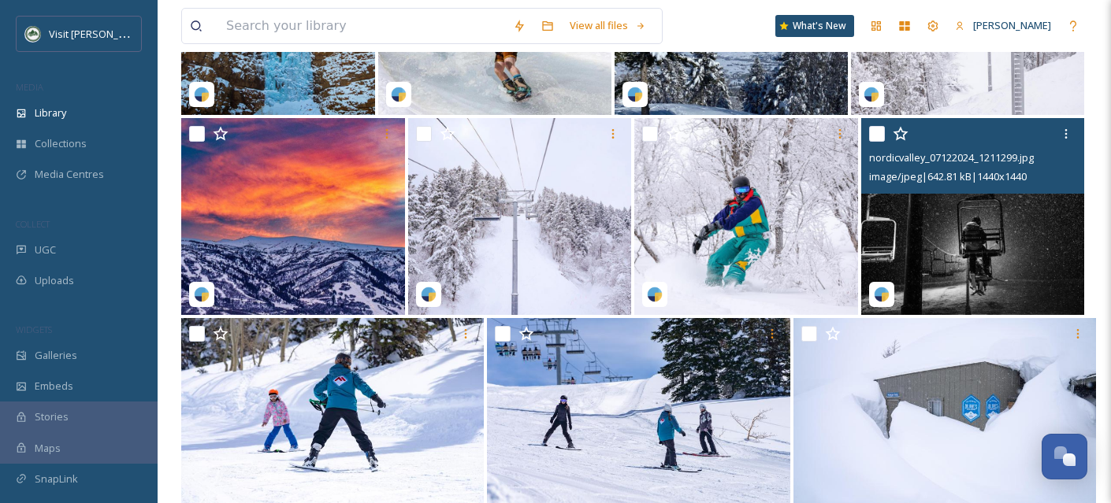
scroll to position [19459, 0]
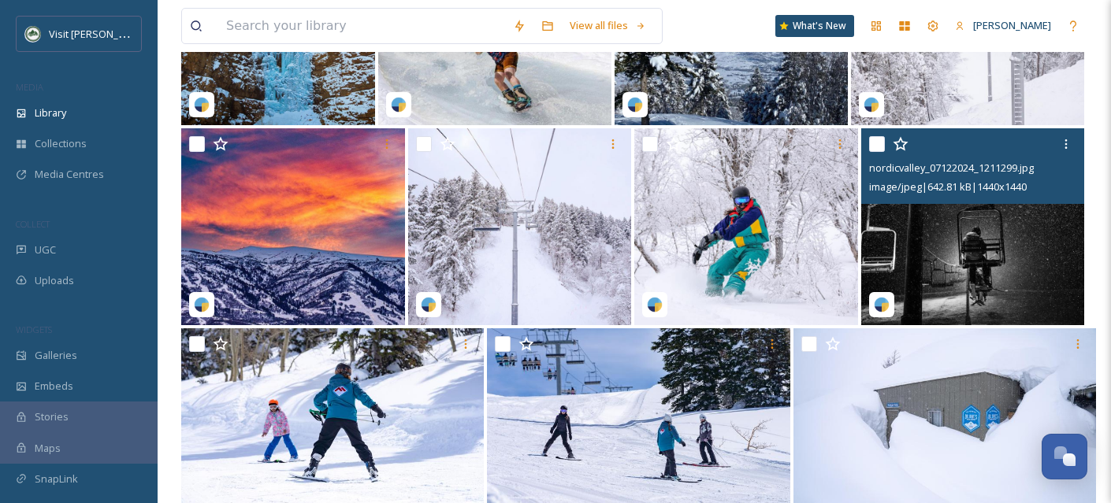
click at [877, 152] on input "checkbox" at bounding box center [877, 144] width 16 height 16
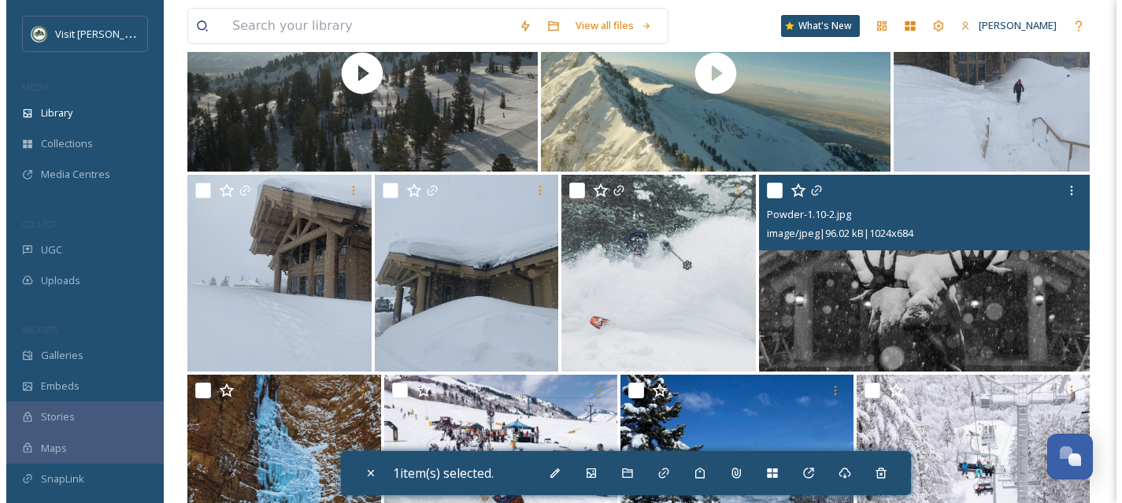
scroll to position [19013, 0]
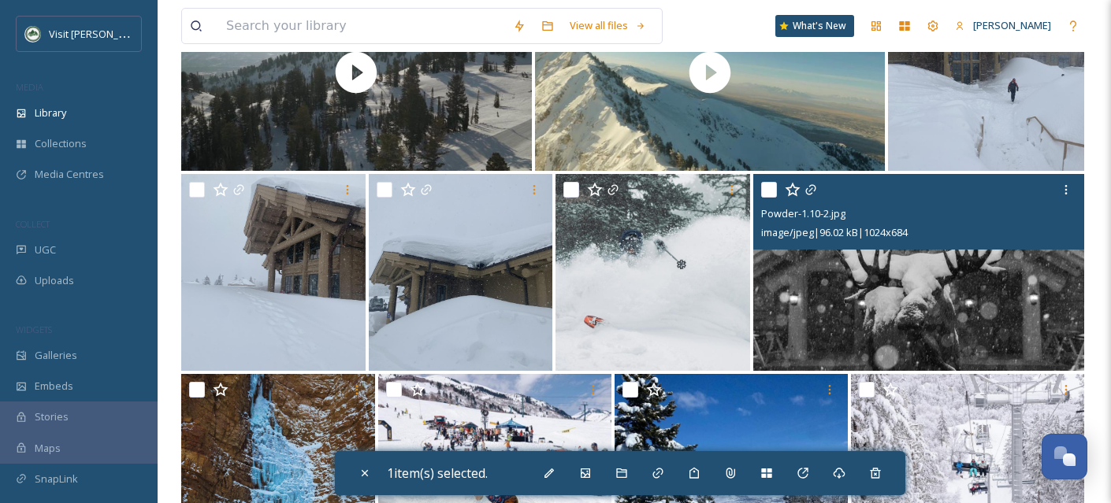
click at [825, 331] on img at bounding box center [918, 272] width 331 height 197
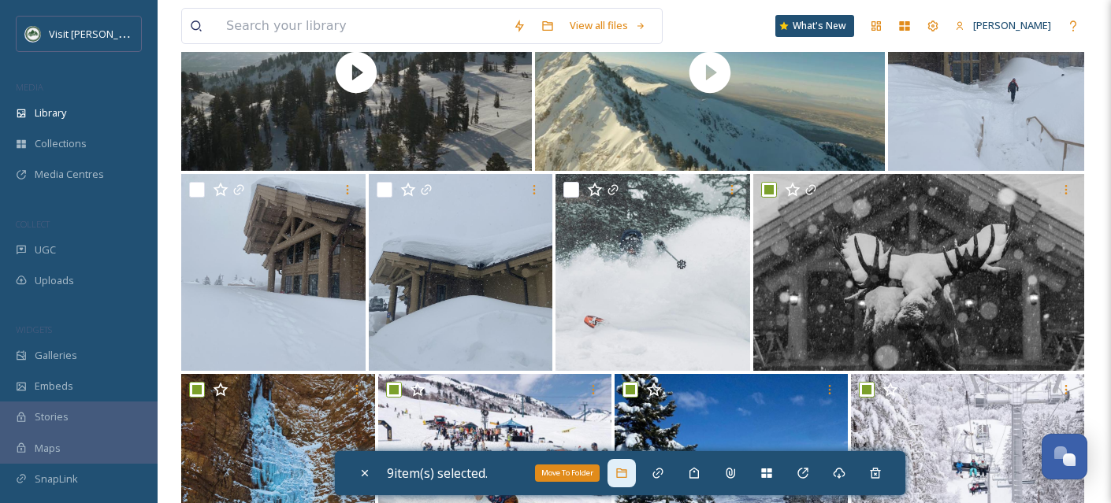
click at [624, 475] on icon at bounding box center [621, 473] width 13 height 13
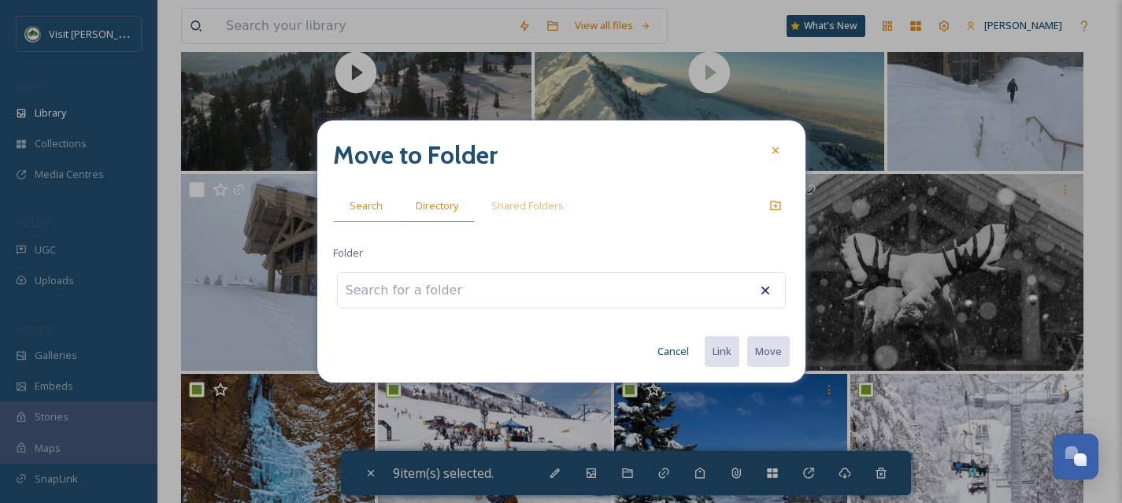
click at [437, 195] on div "Directory" at bounding box center [437, 206] width 76 height 32
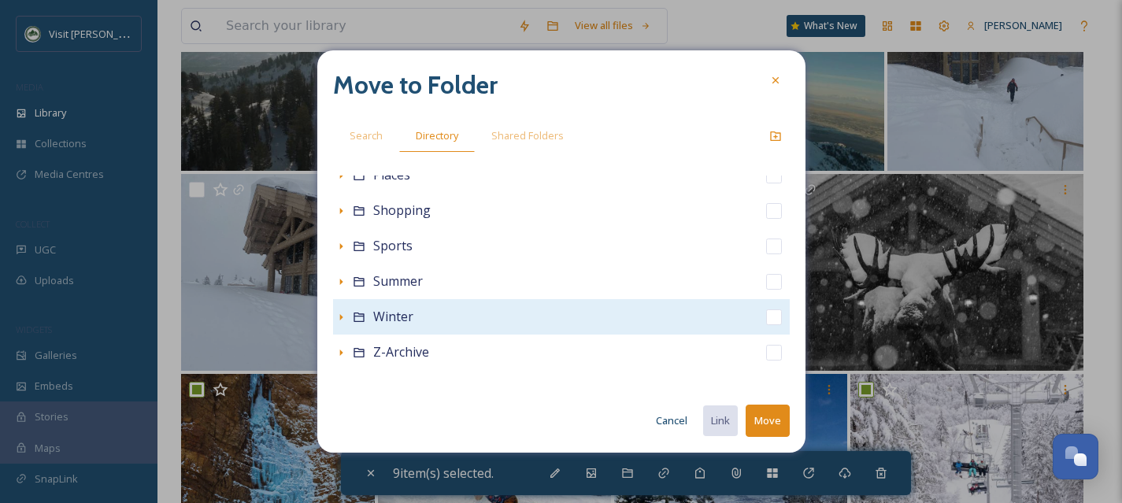
scroll to position [349, 0]
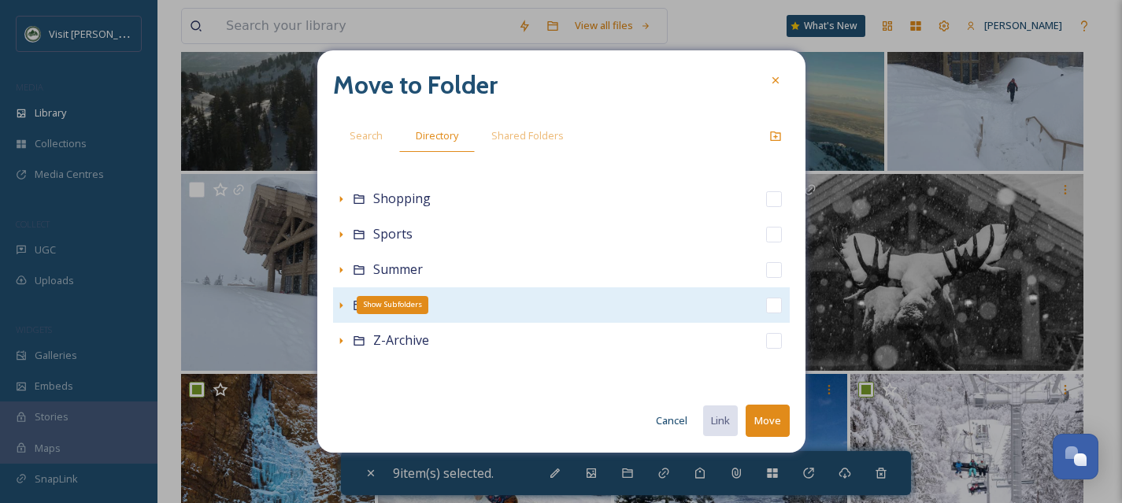
click at [343, 306] on icon at bounding box center [341, 305] width 13 height 13
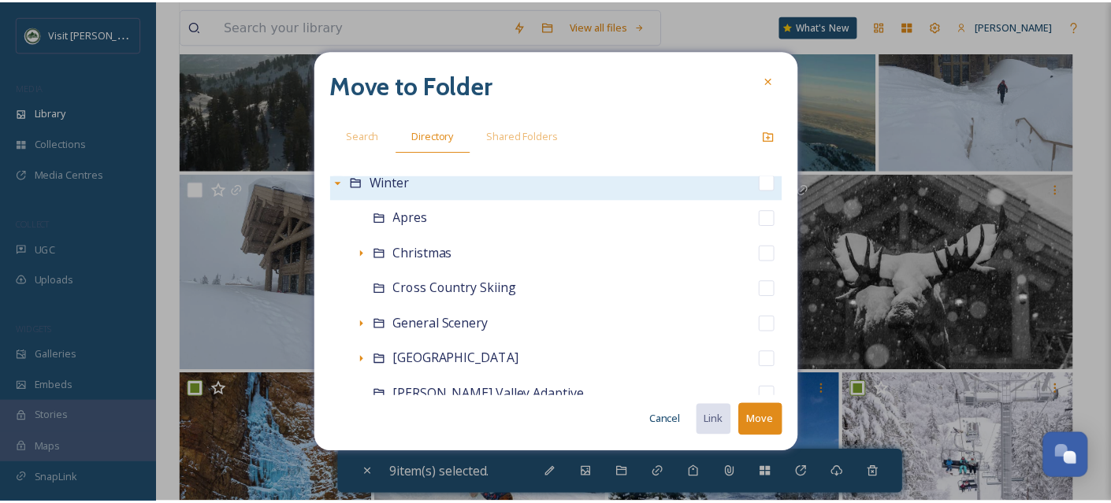
scroll to position [668, 0]
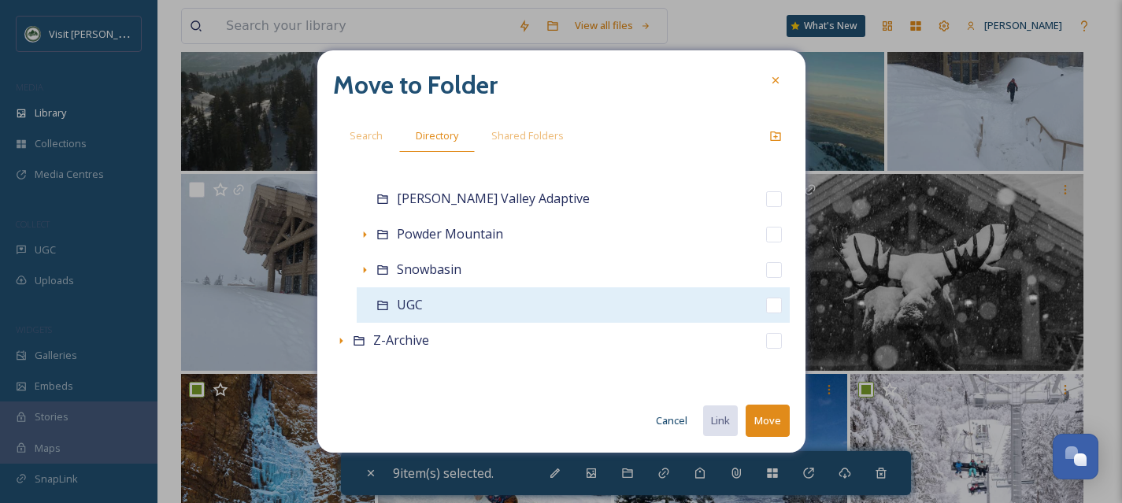
click at [766, 305] on input "checkbox" at bounding box center [774, 306] width 16 height 16
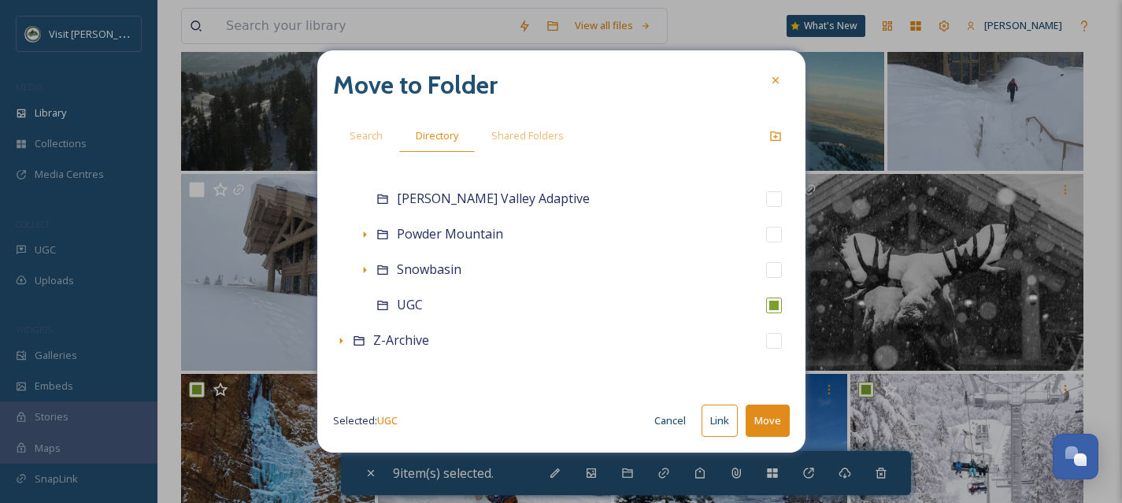
click at [770, 424] on button "Move" at bounding box center [768, 421] width 44 height 32
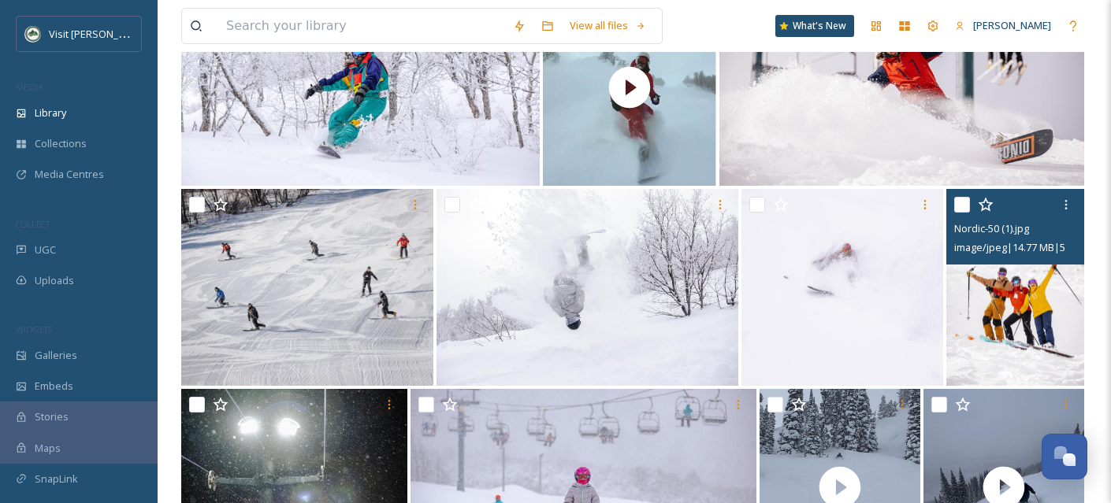
scroll to position [18198, 0]
click at [996, 314] on img at bounding box center [1014, 287] width 137 height 197
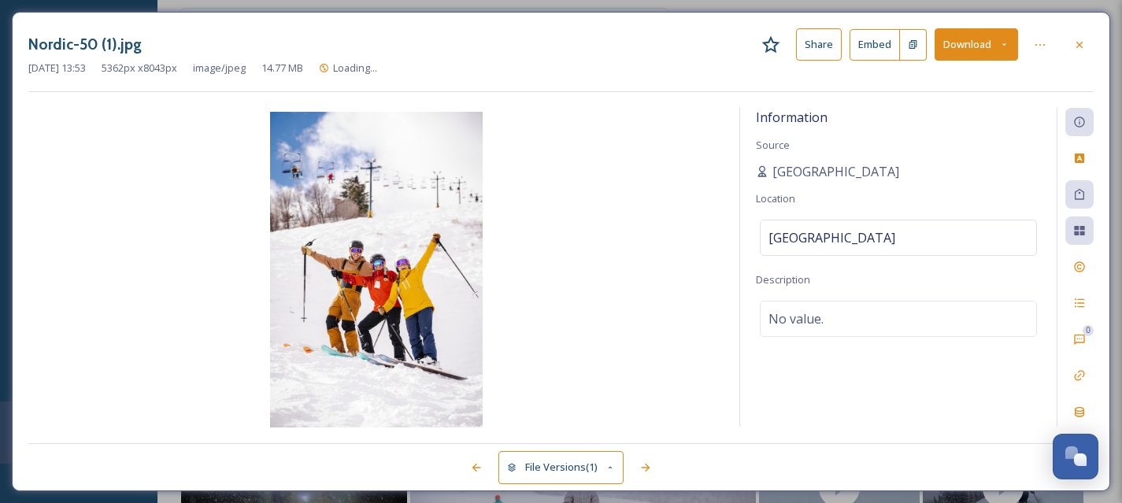
click at [1085, 46] on icon at bounding box center [1080, 45] width 13 height 13
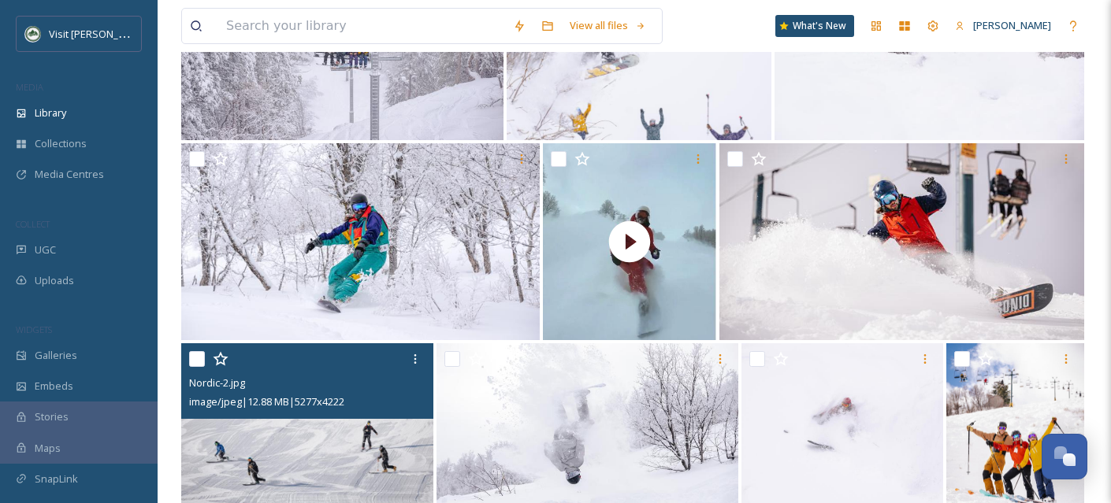
scroll to position [17980, 0]
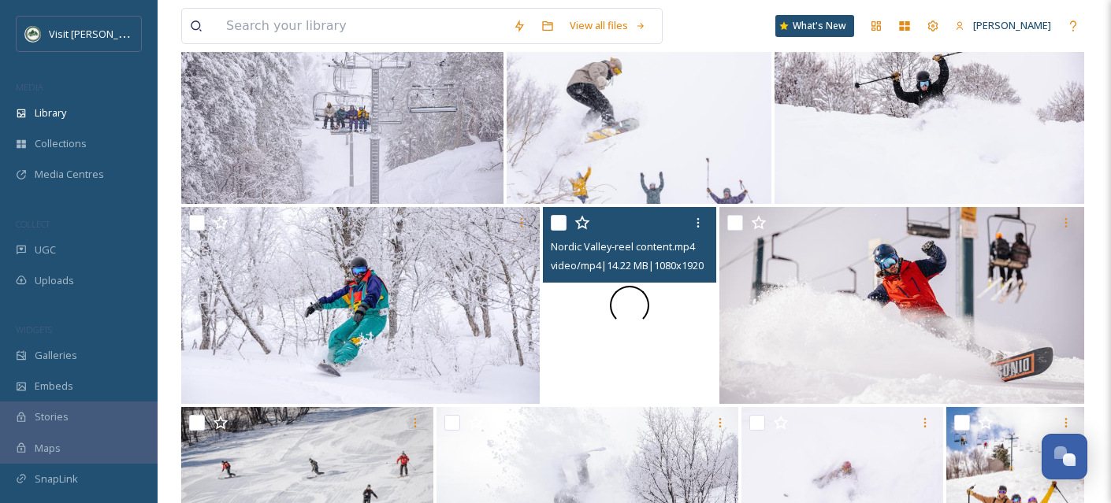
click at [693, 373] on div at bounding box center [629, 305] width 173 height 197
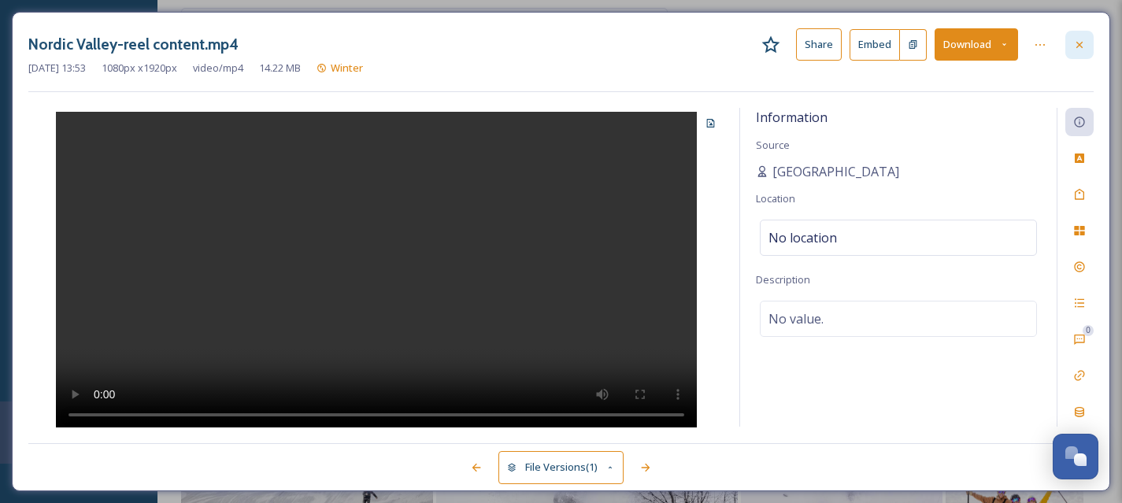
click at [1087, 51] on div at bounding box center [1080, 45] width 28 height 28
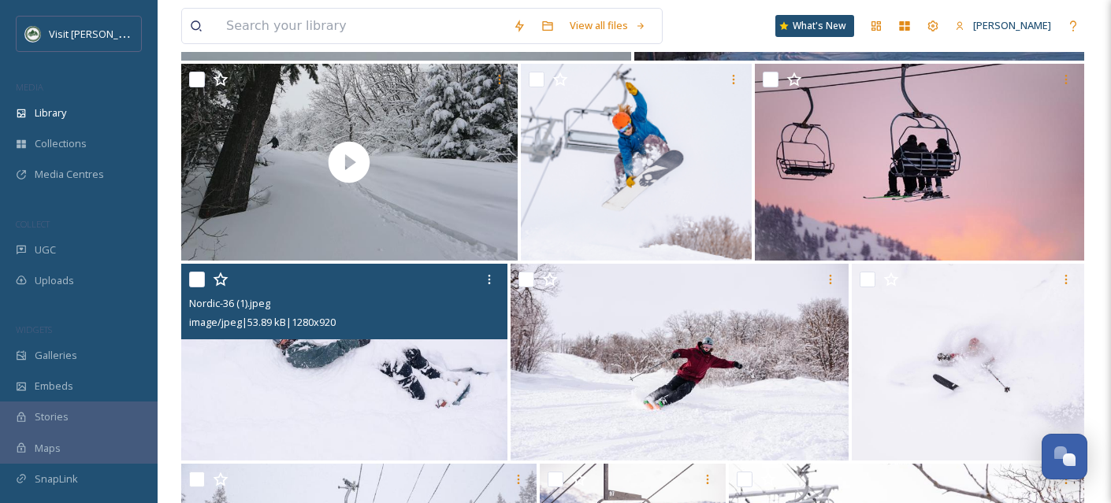
scroll to position [17320, 0]
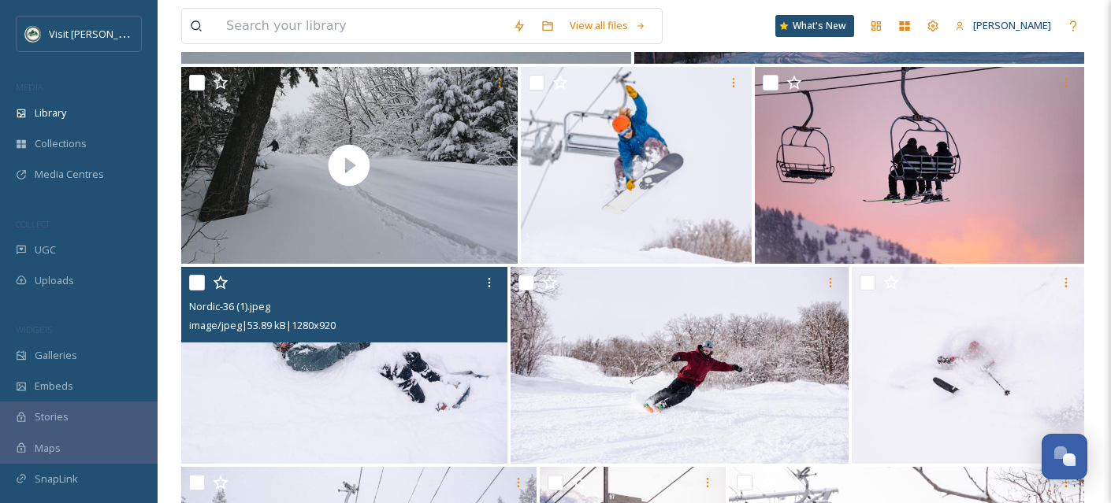
click at [195, 291] on input "checkbox" at bounding box center [197, 283] width 16 height 16
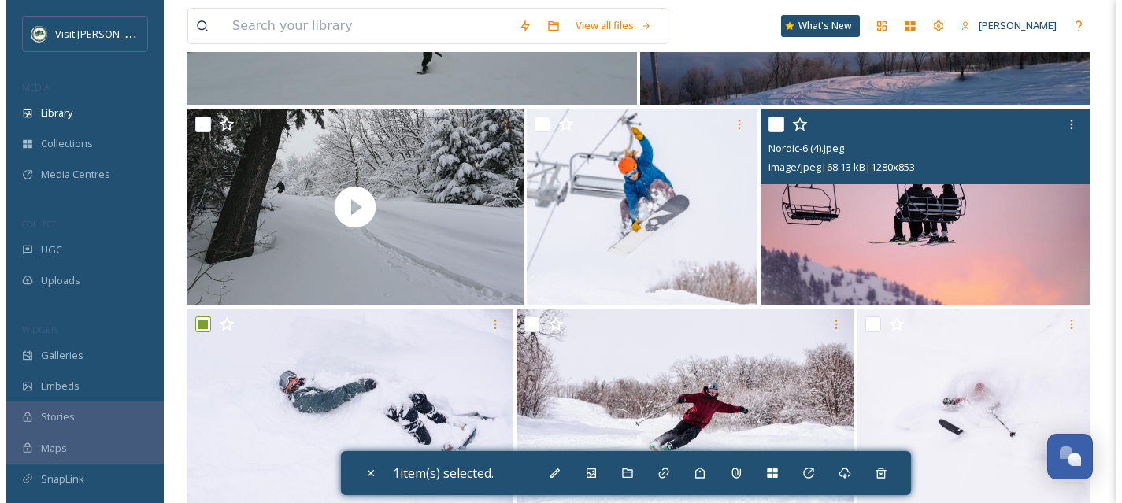
scroll to position [17250, 0]
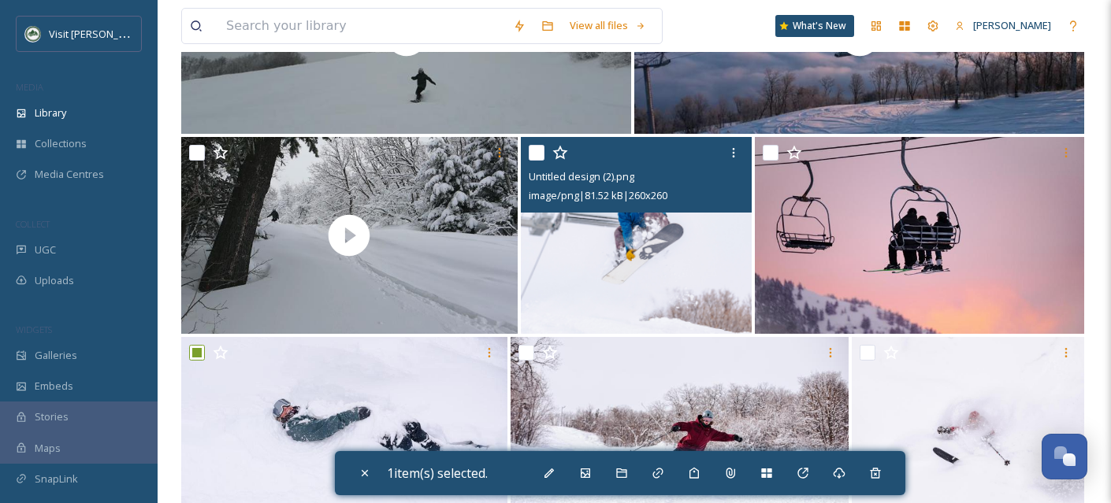
click at [581, 276] on img at bounding box center [636, 235] width 231 height 197
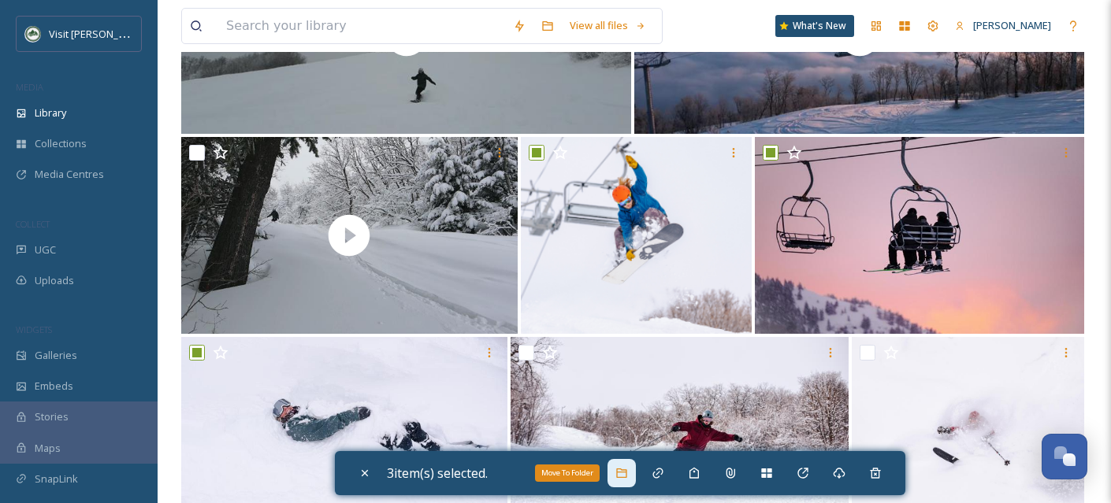
click at [626, 472] on icon at bounding box center [621, 473] width 10 height 9
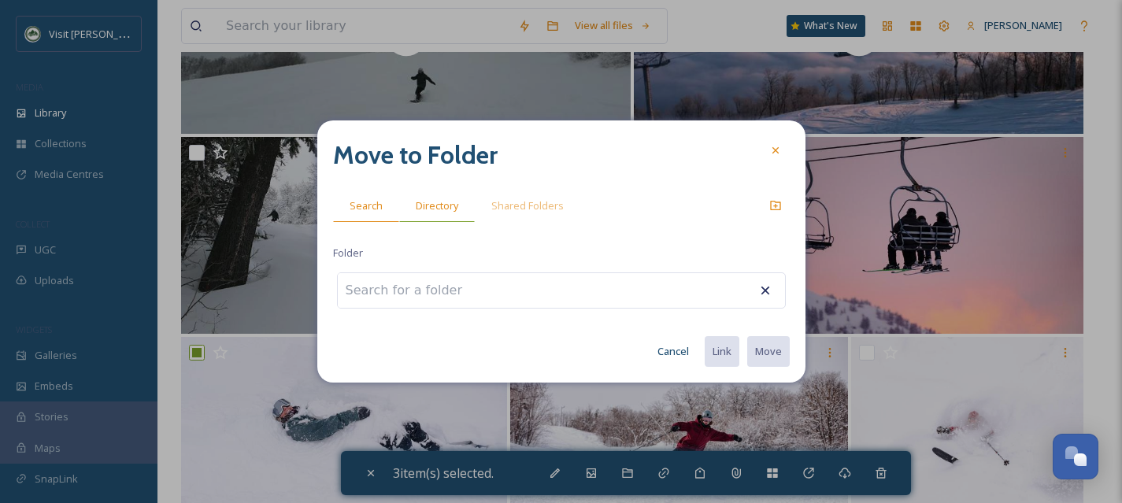
click at [426, 201] on span "Directory" at bounding box center [437, 205] width 43 height 15
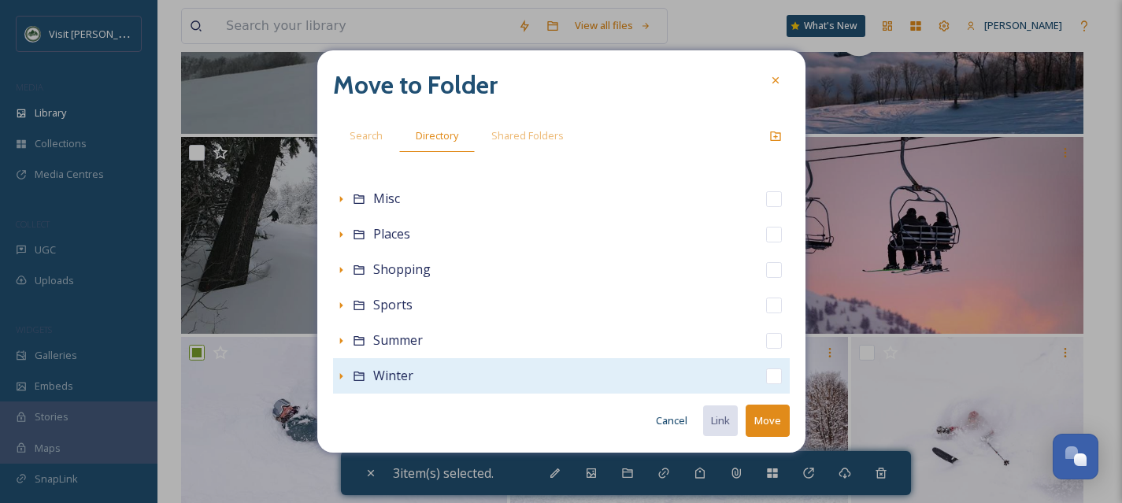
scroll to position [349, 0]
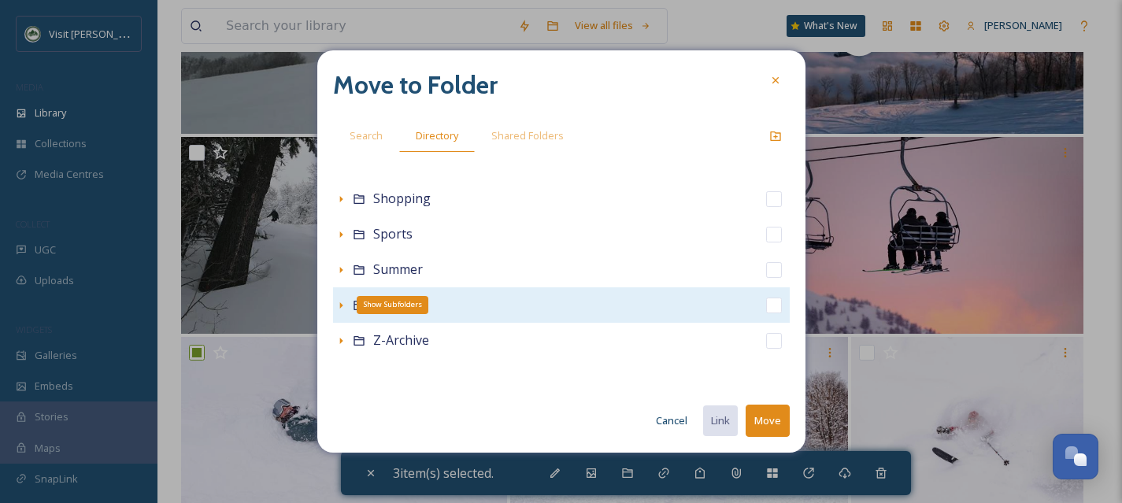
click at [339, 306] on icon at bounding box center [341, 305] width 13 height 13
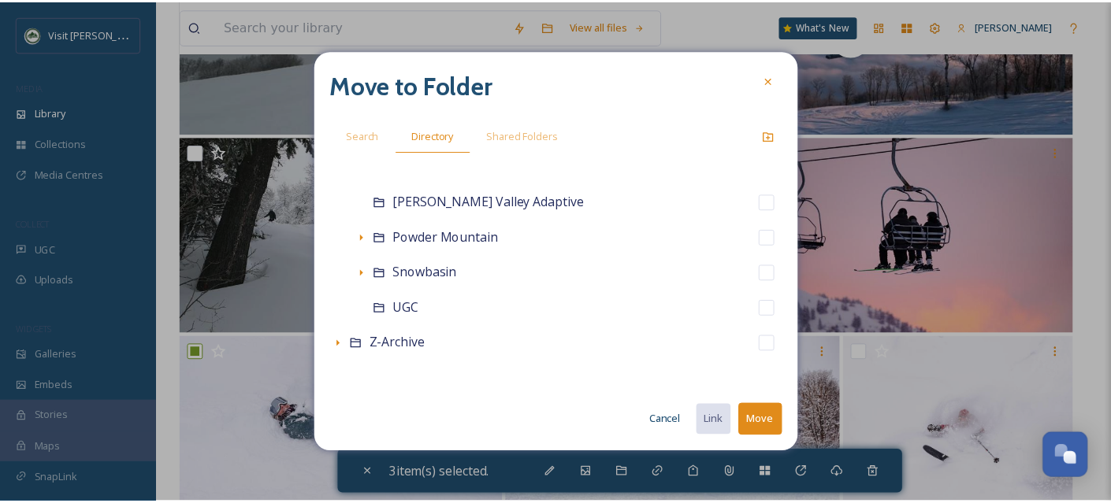
scroll to position [668, 0]
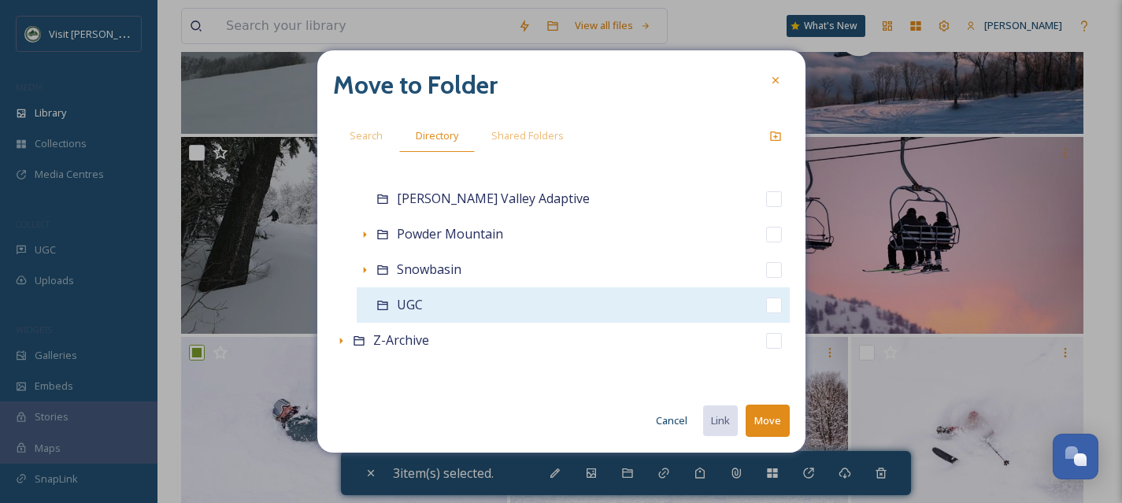
click at [766, 308] on input "checkbox" at bounding box center [774, 306] width 16 height 16
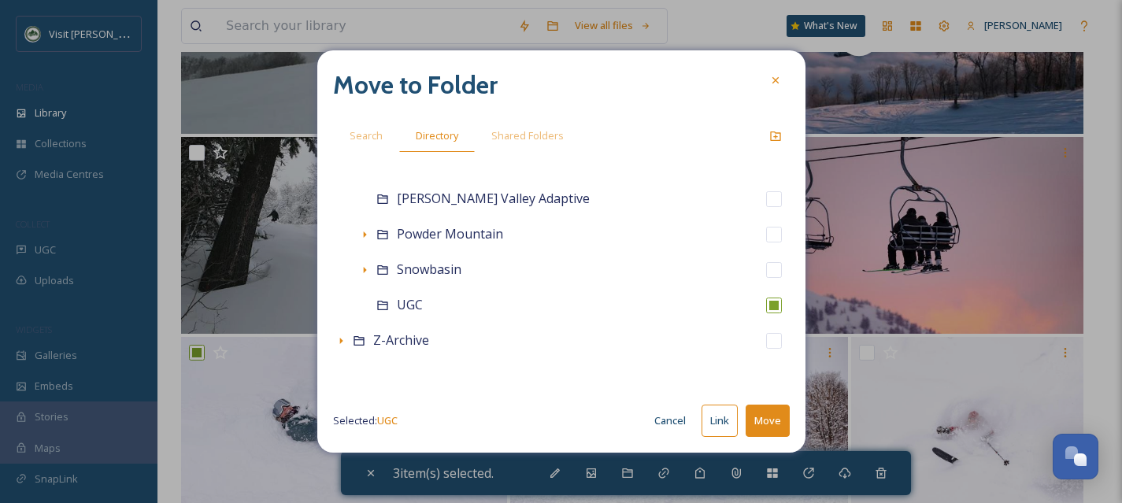
click at [778, 417] on button "Move" at bounding box center [768, 421] width 44 height 32
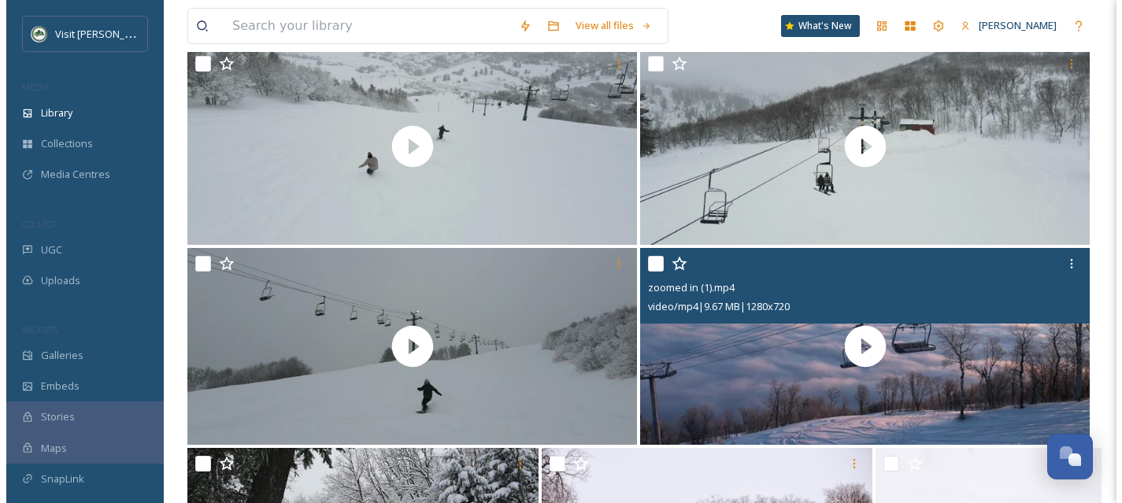
scroll to position [16935, 0]
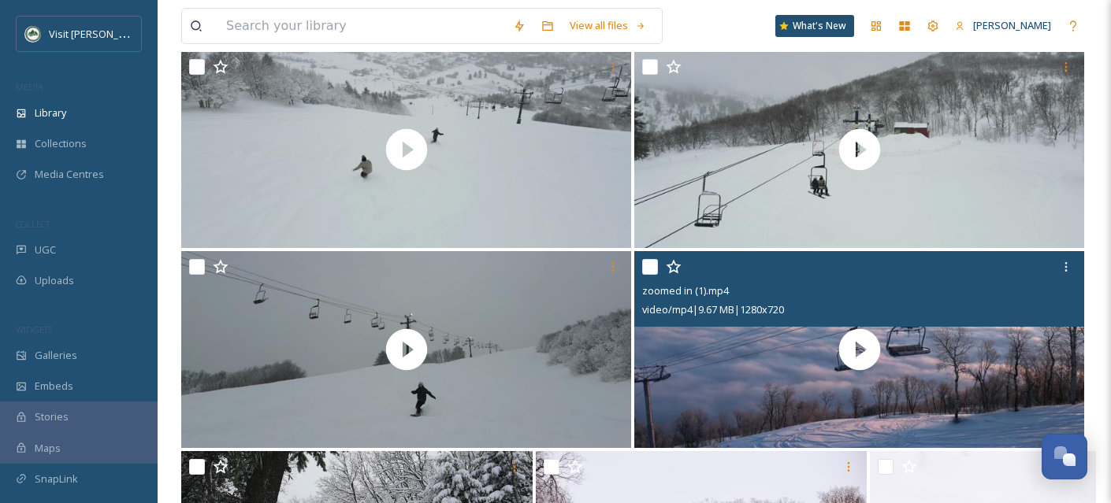
click at [647, 275] on input "checkbox" at bounding box center [650, 267] width 16 height 16
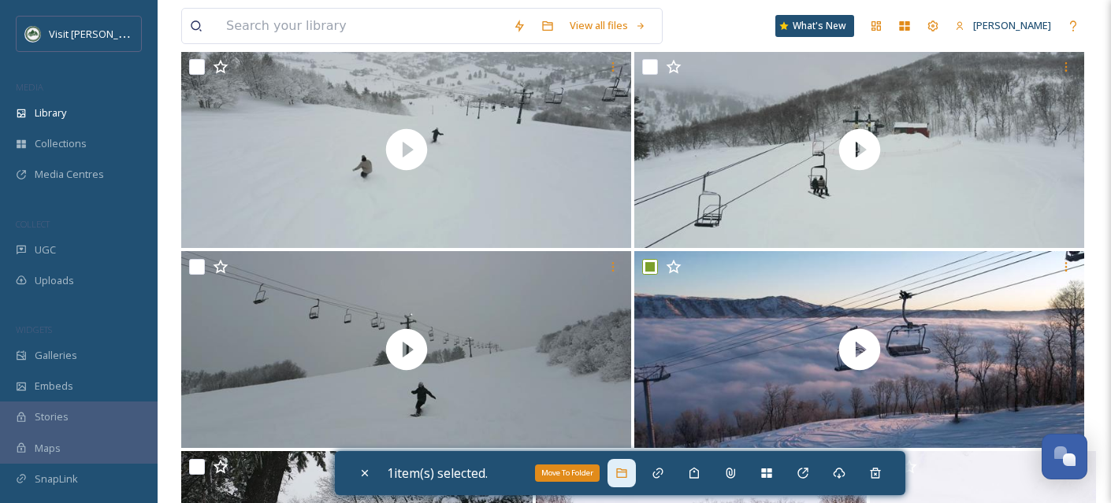
click at [628, 473] on icon at bounding box center [621, 473] width 13 height 13
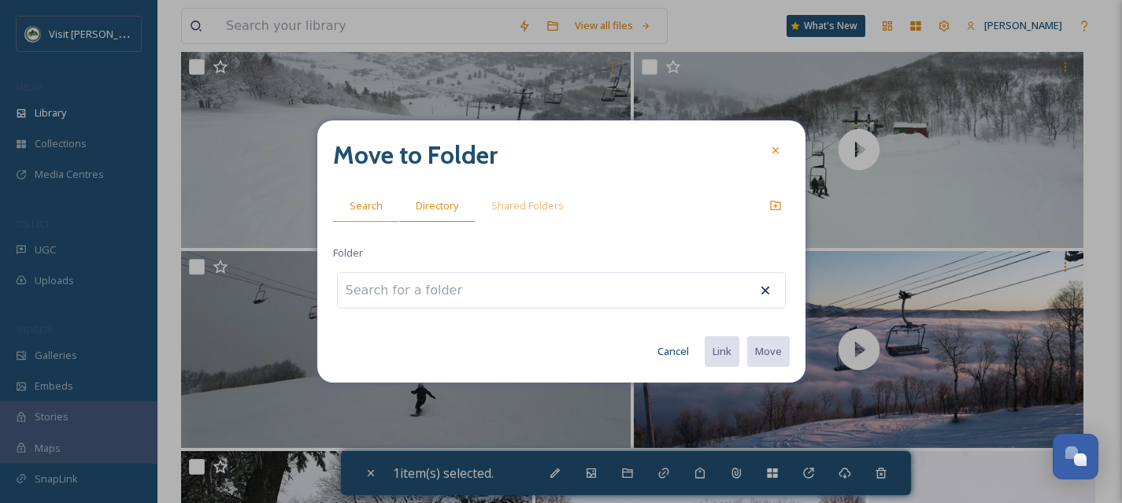
click at [425, 211] on span "Directory" at bounding box center [437, 205] width 43 height 15
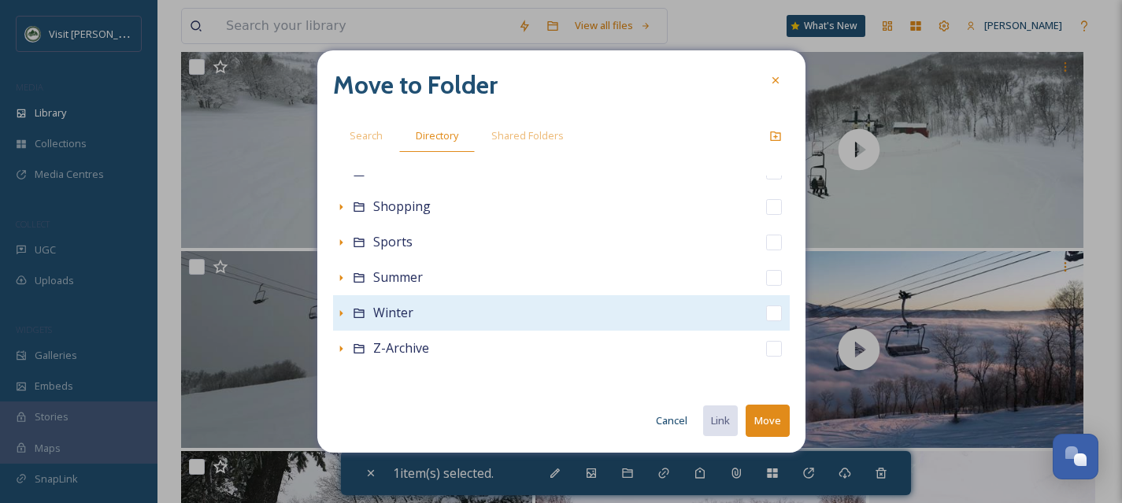
scroll to position [349, 0]
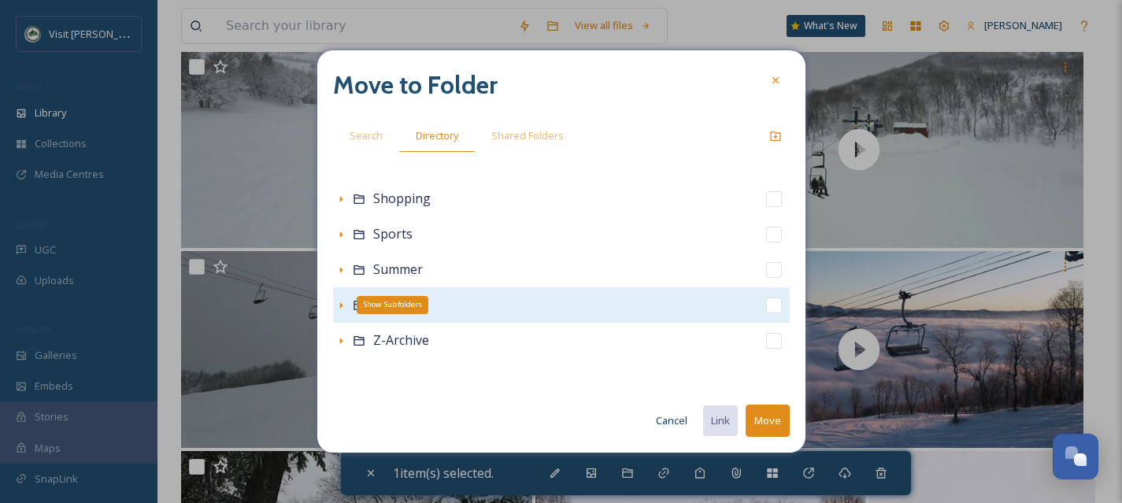
click at [333, 306] on div "Show Subfolders" at bounding box center [341, 306] width 16 height 16
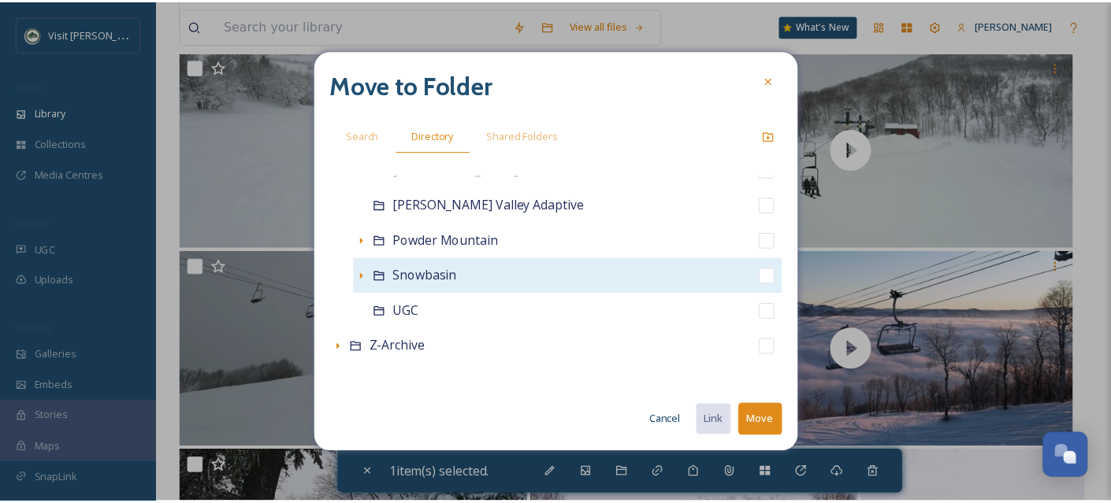
scroll to position [668, 0]
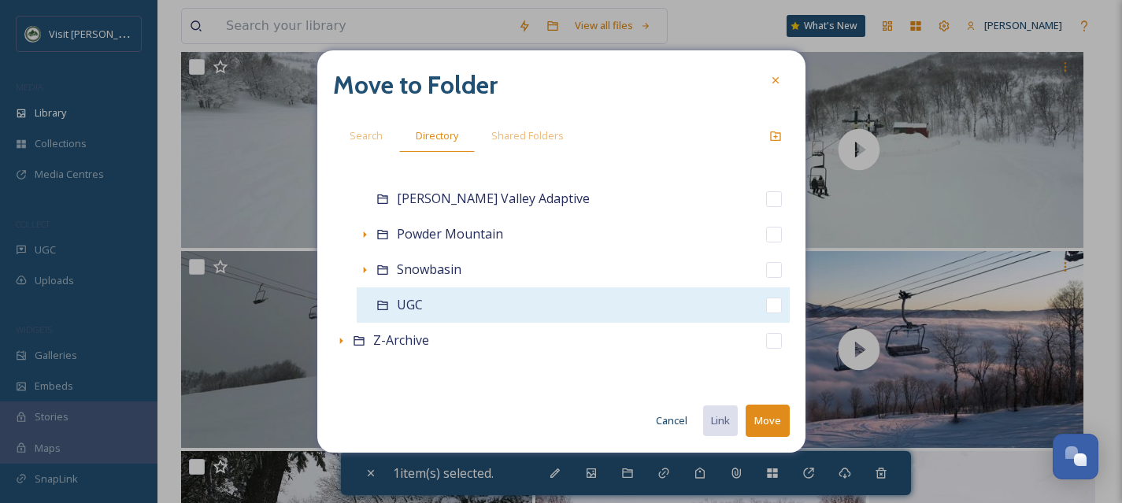
click at [766, 309] on input "checkbox" at bounding box center [774, 306] width 16 height 16
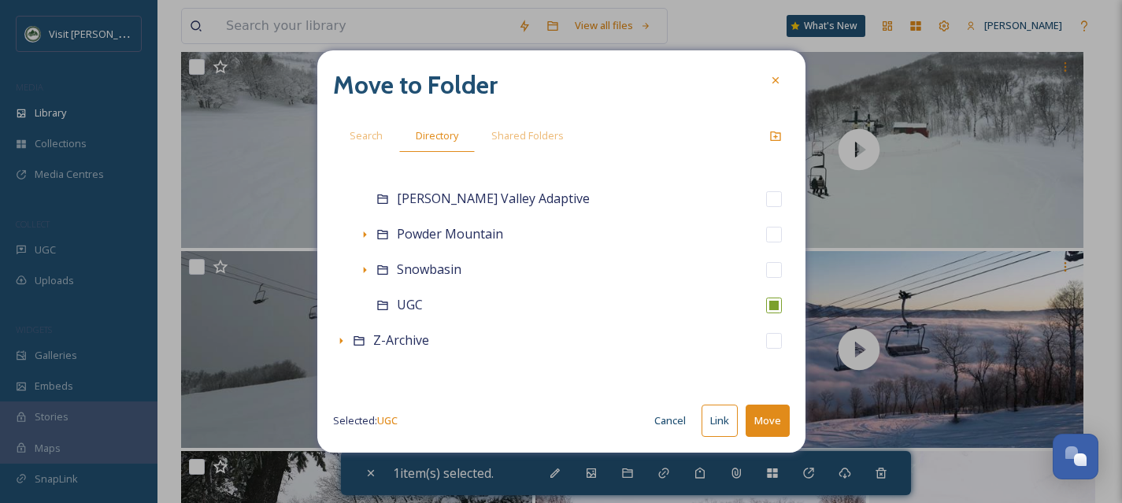
click at [776, 423] on button "Move" at bounding box center [768, 421] width 44 height 32
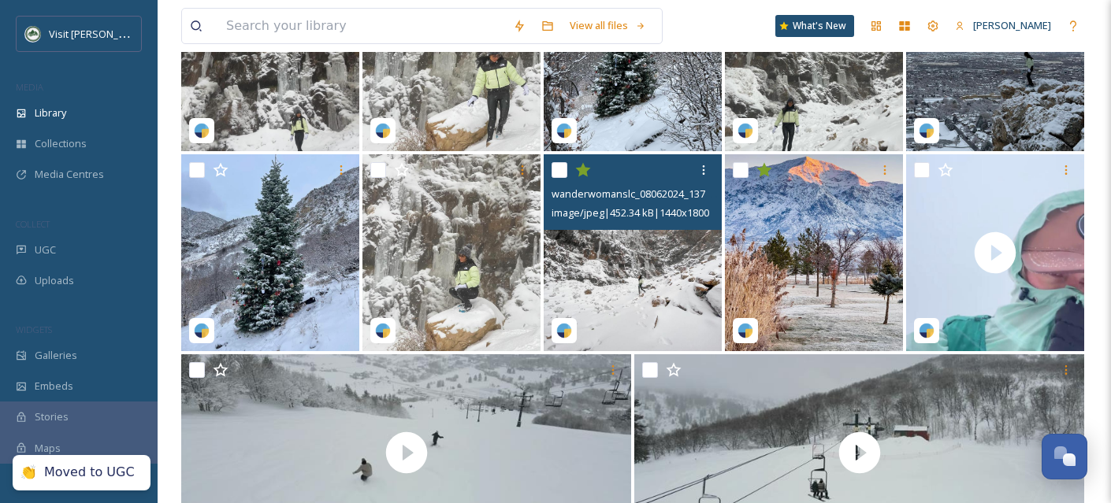
scroll to position [16612, 0]
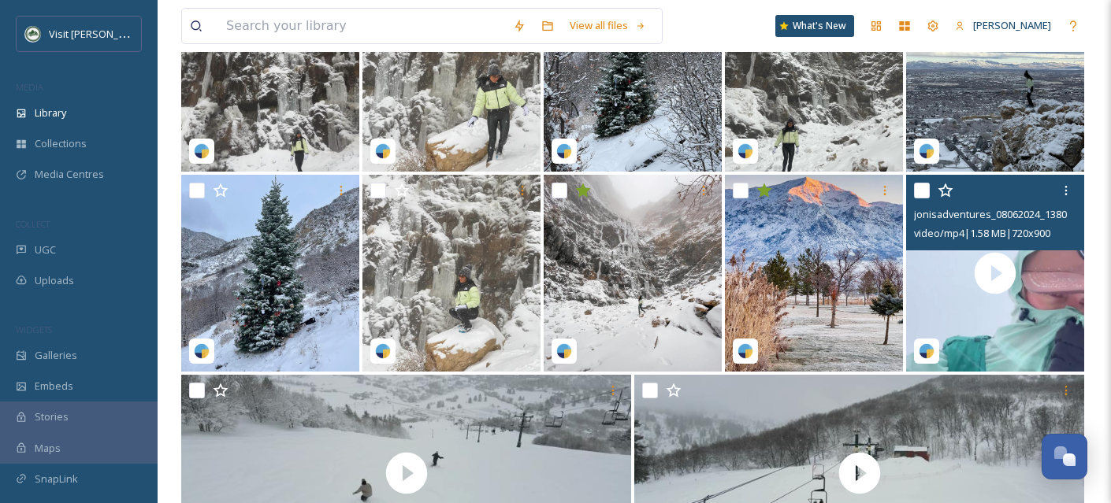
click at [915, 198] on input "checkbox" at bounding box center [922, 191] width 16 height 16
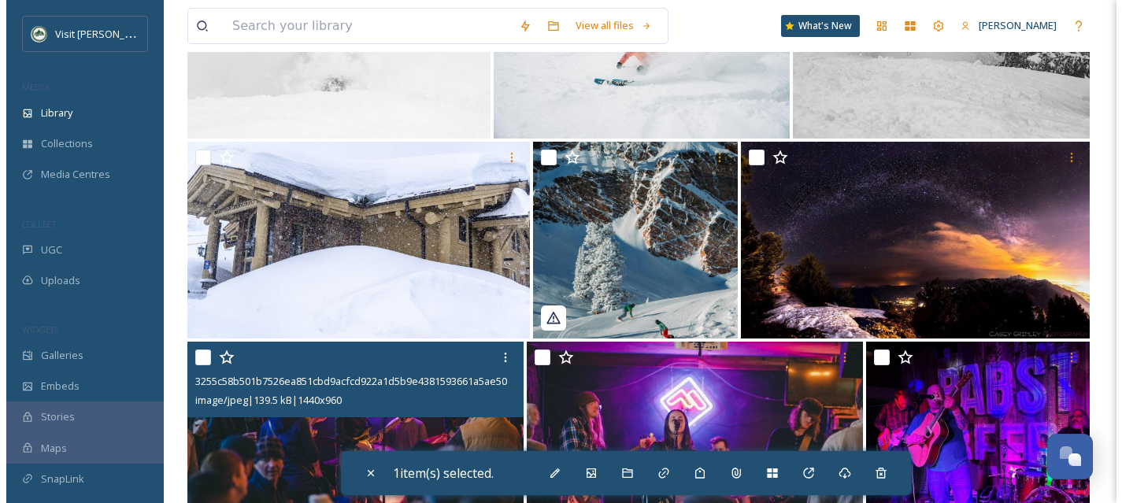
scroll to position [11436, 0]
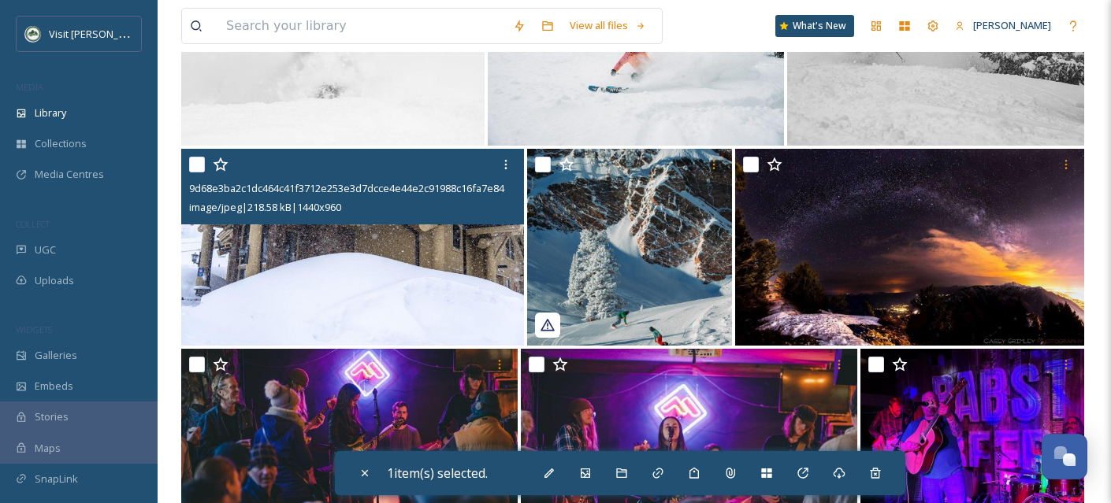
click at [380, 278] on img at bounding box center [352, 247] width 343 height 197
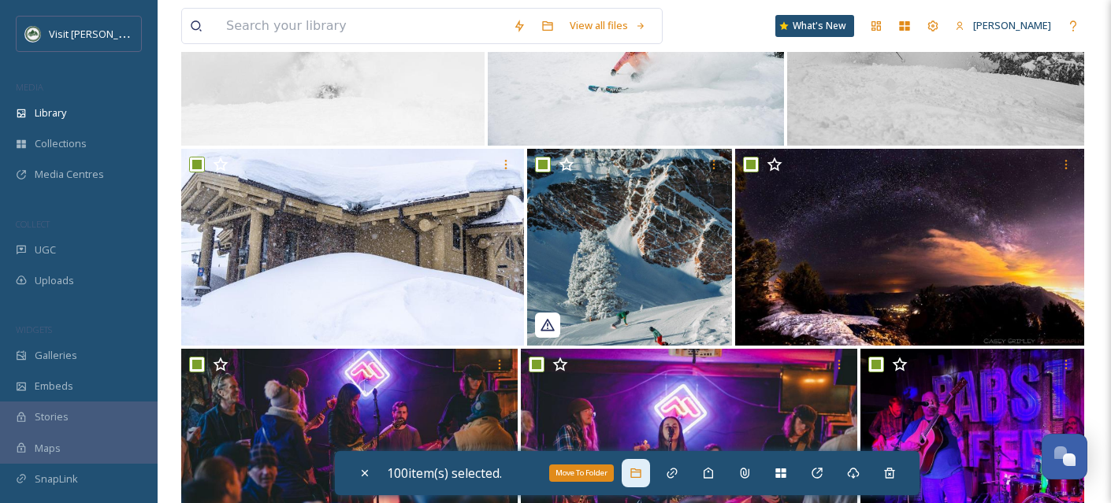
click at [633, 471] on icon at bounding box center [635, 473] width 13 height 13
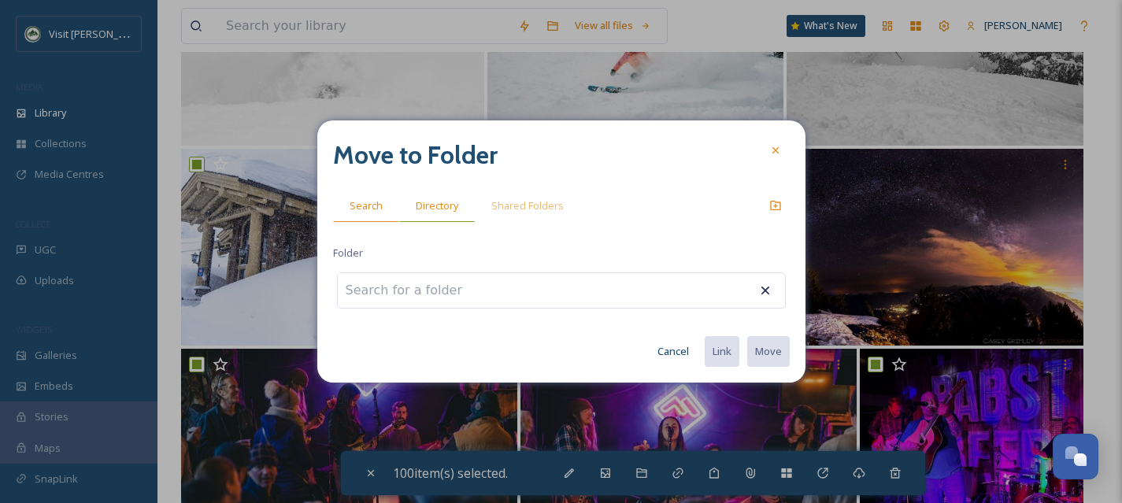
click at [441, 220] on div "Directory" at bounding box center [437, 206] width 76 height 32
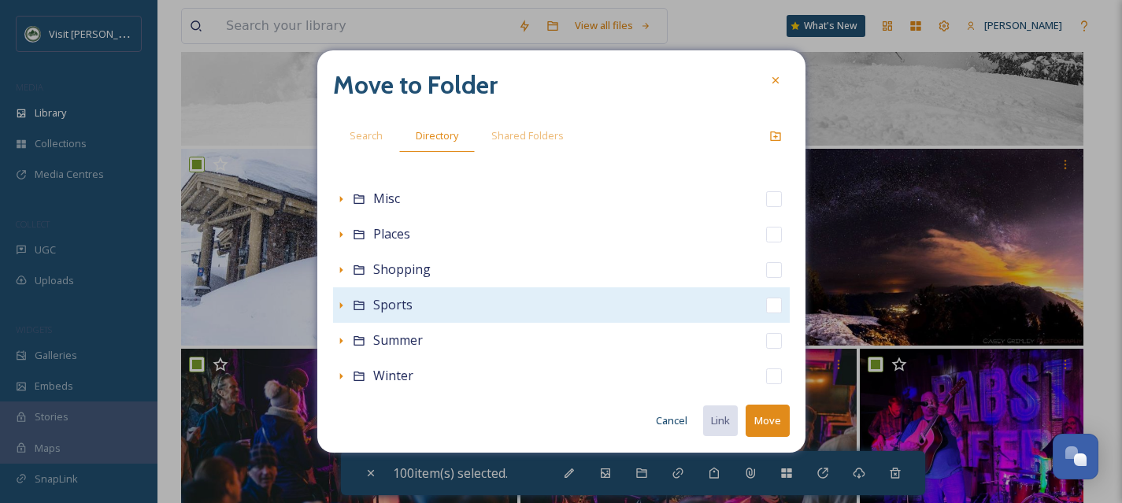
scroll to position [349, 0]
click at [339, 305] on icon at bounding box center [341, 305] width 13 height 13
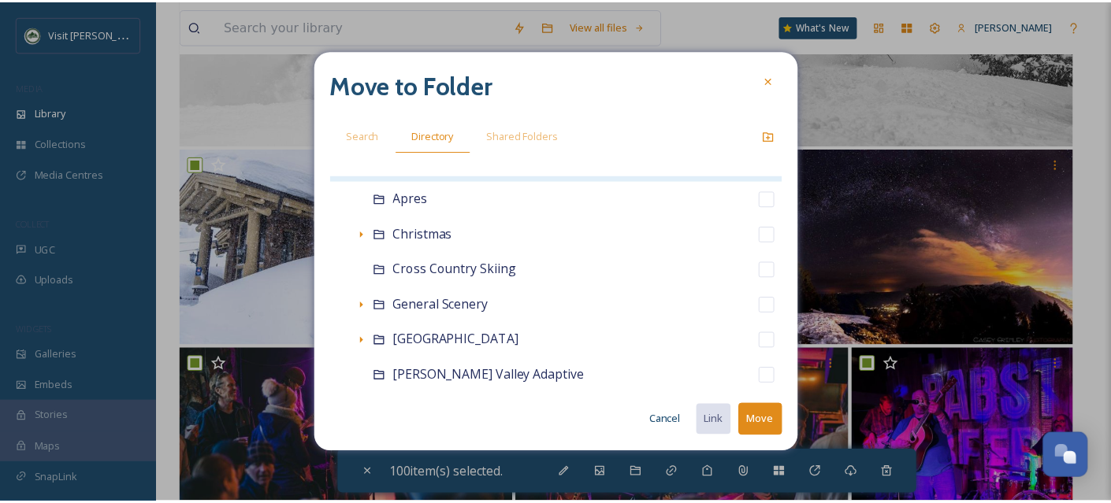
scroll to position [668, 0]
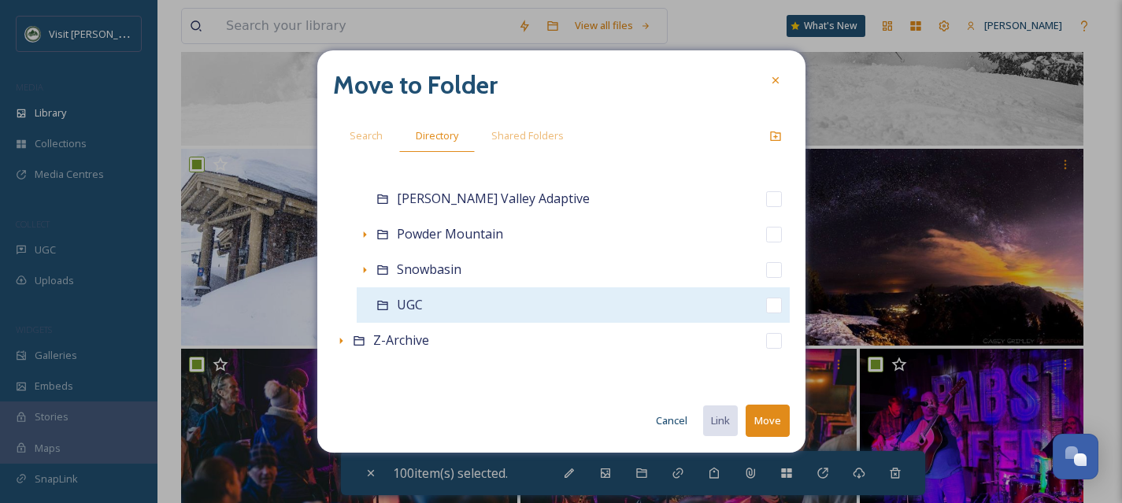
click at [766, 310] on input "checkbox" at bounding box center [774, 306] width 16 height 16
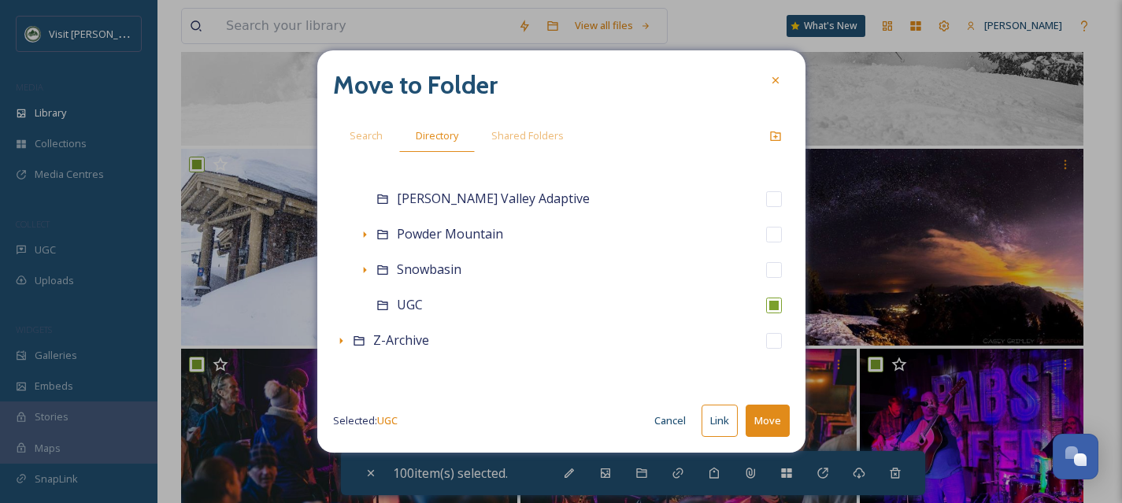
click at [778, 425] on button "Move" at bounding box center [768, 421] width 44 height 32
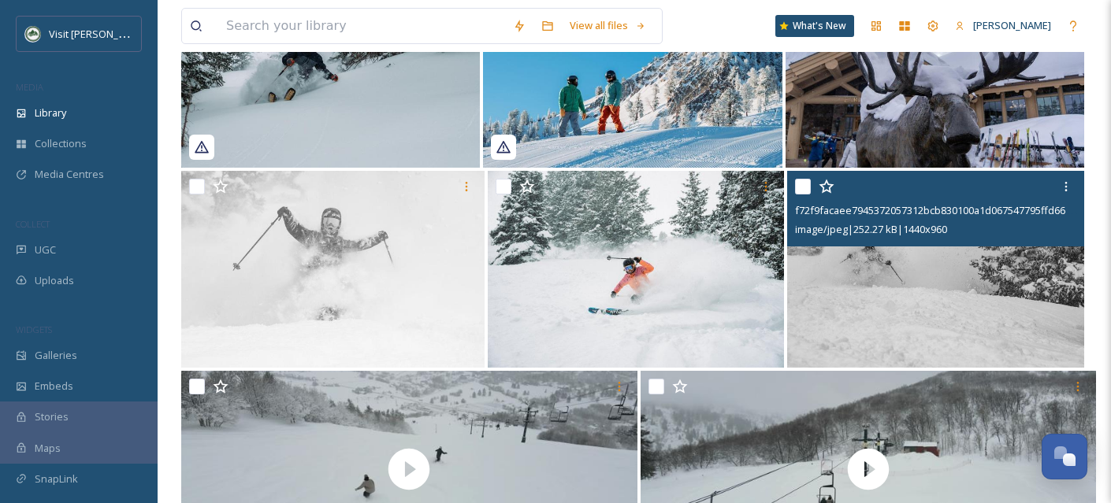
scroll to position [11051, 0]
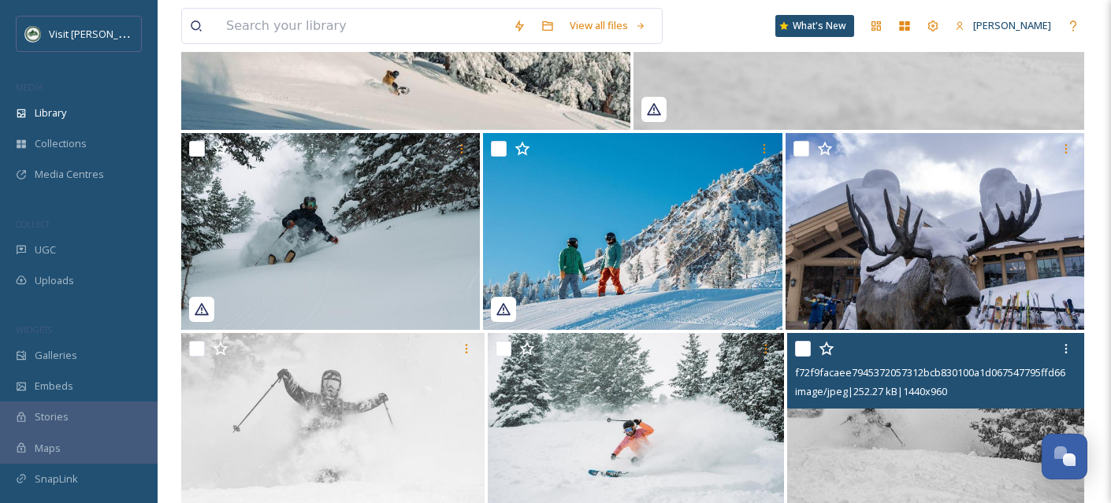
click at [799, 357] on input "checkbox" at bounding box center [803, 349] width 16 height 16
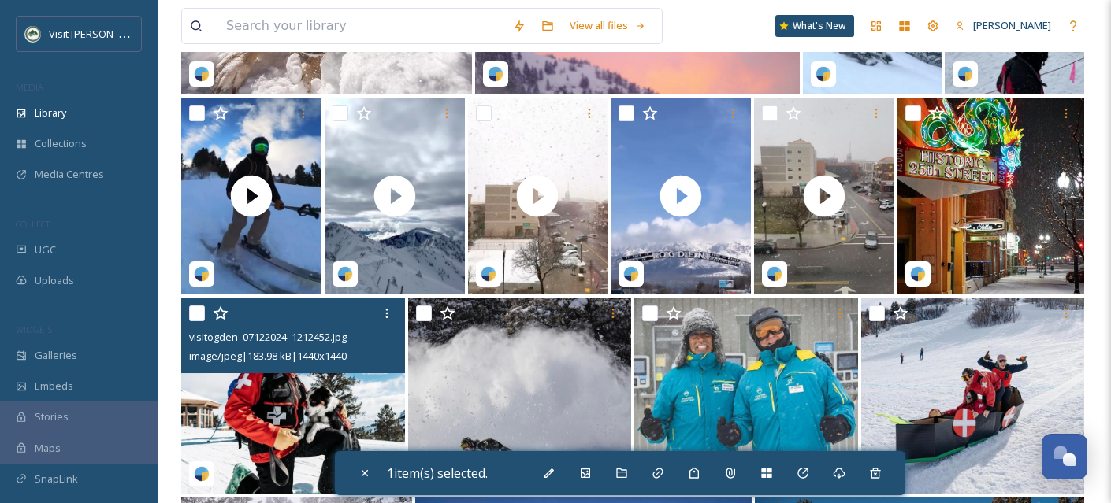
scroll to position [10040, 0]
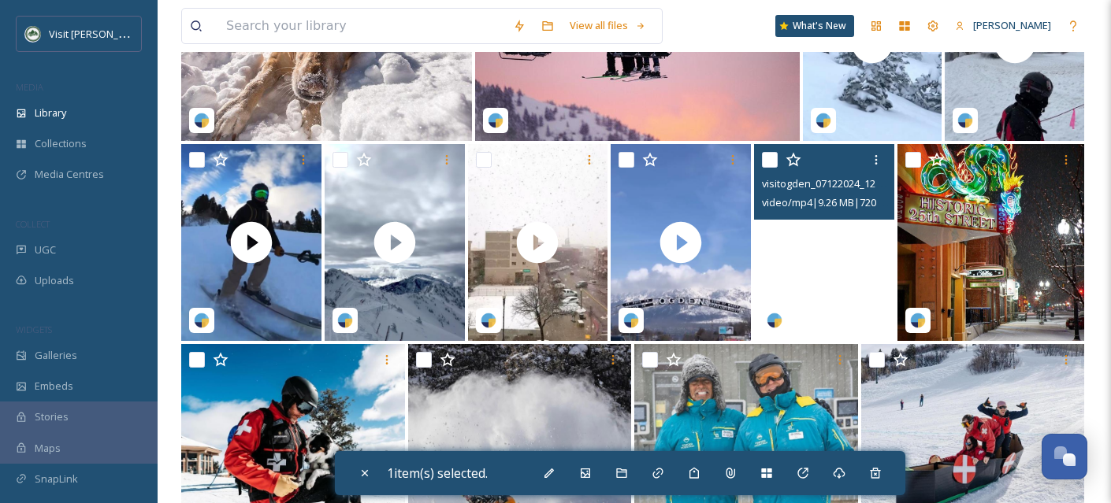
click at [852, 301] on video "visitogden_07122024_1212467.mp4" at bounding box center [824, 242] width 140 height 197
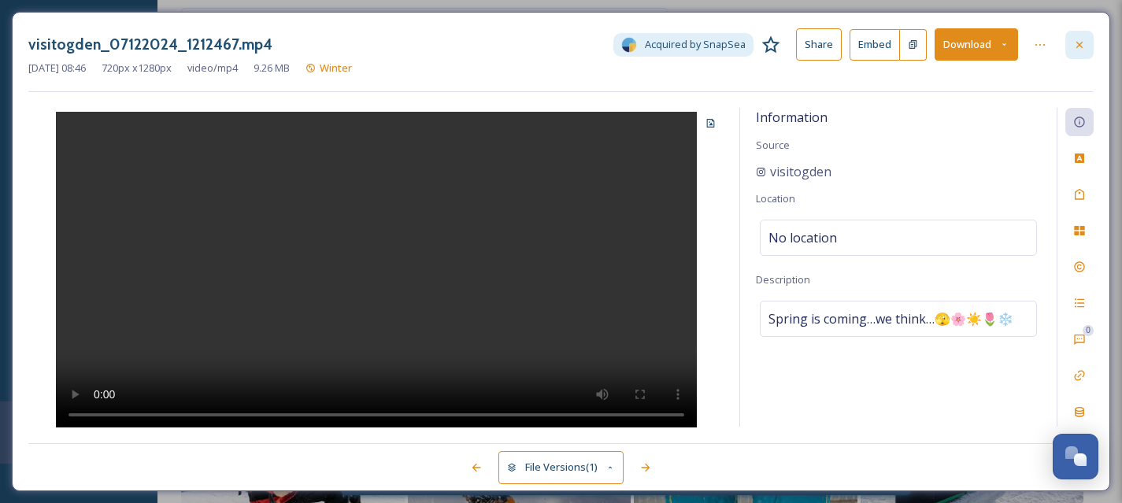
click at [1086, 45] on div at bounding box center [1080, 45] width 28 height 28
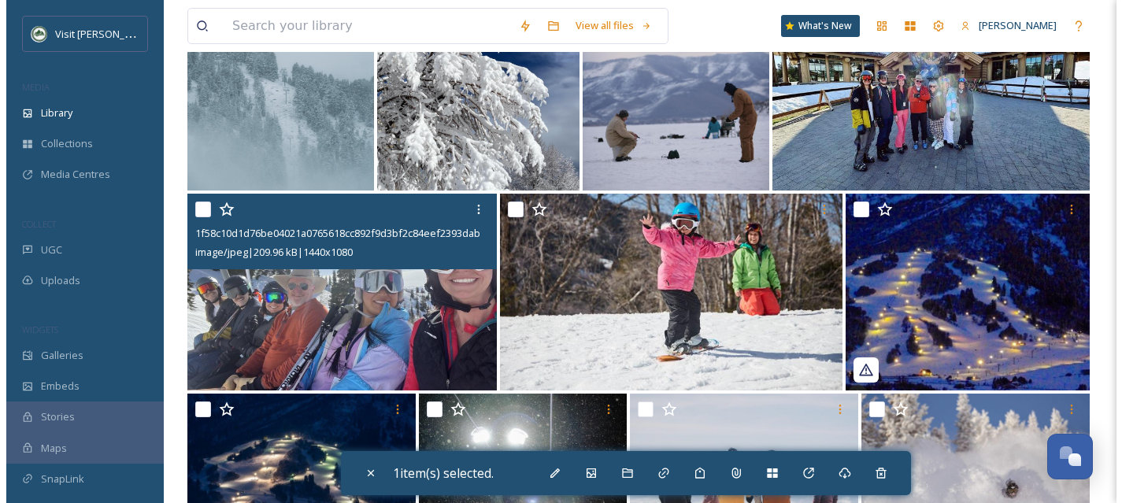
scroll to position [8501, 0]
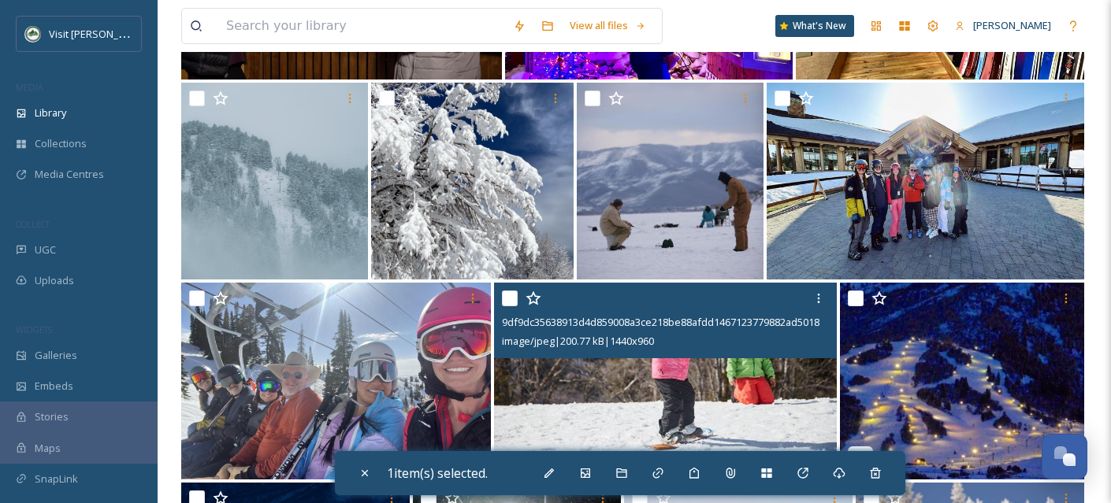
click at [558, 403] on img at bounding box center [665, 381] width 343 height 197
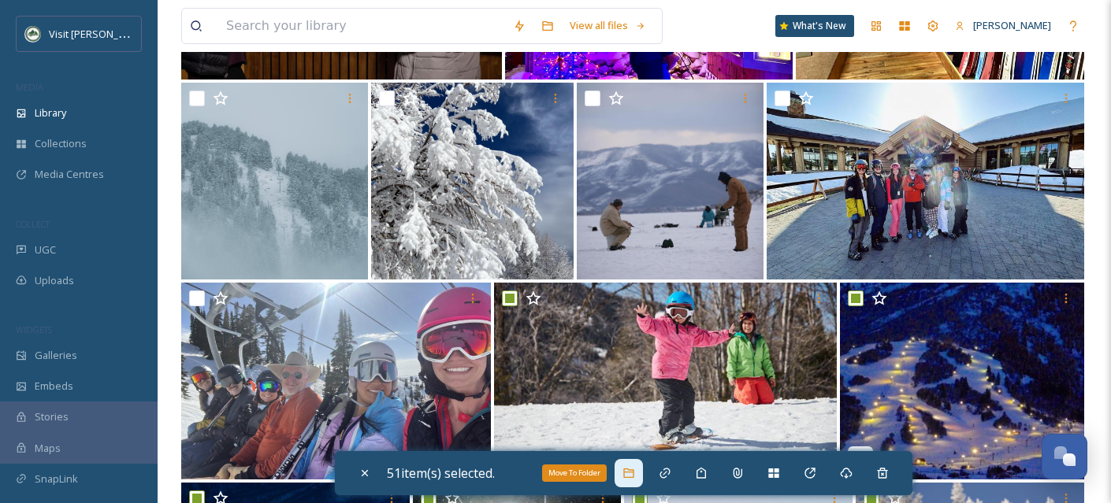
click at [622, 469] on div "Move To Folder" at bounding box center [628, 473] width 28 height 28
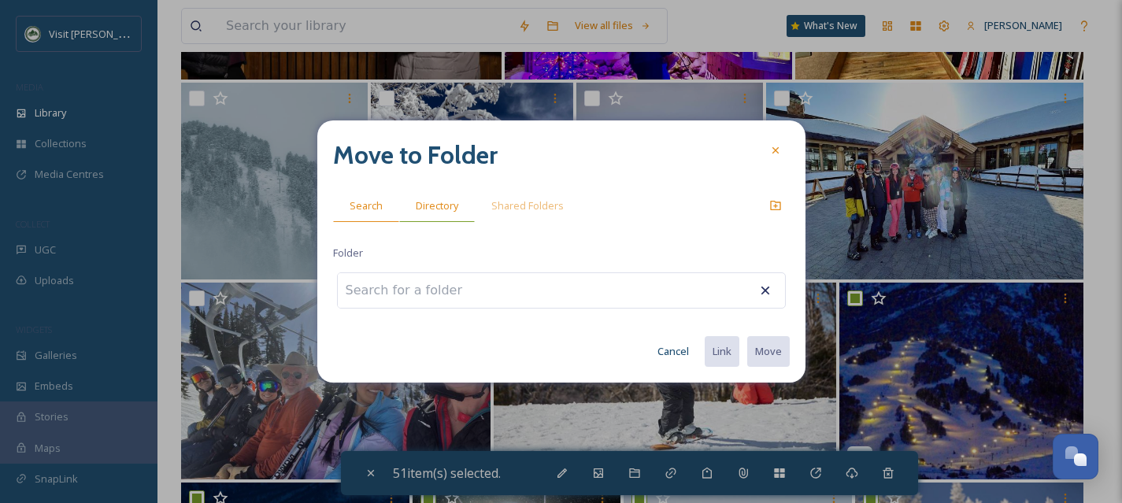
click at [418, 206] on span "Directory" at bounding box center [437, 205] width 43 height 15
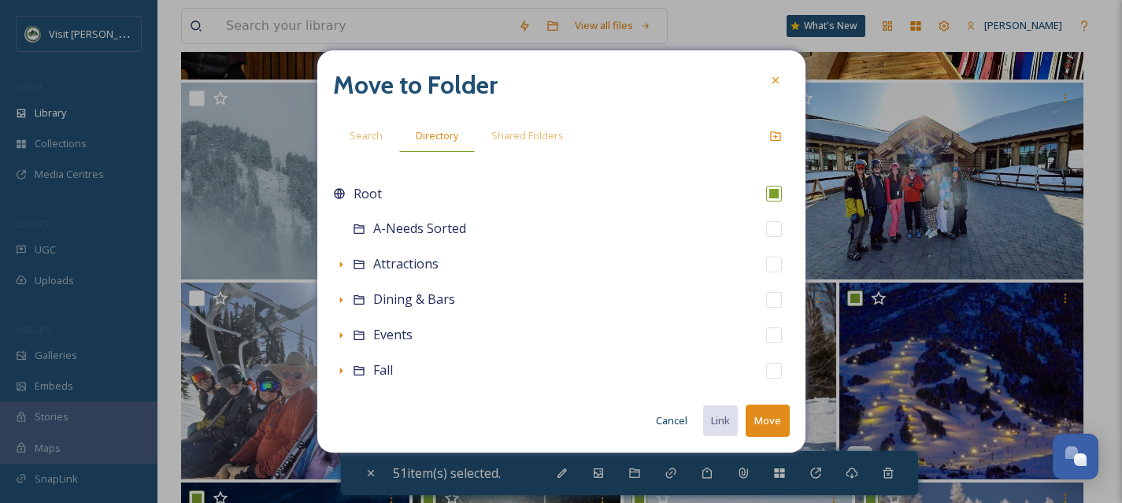
scroll to position [349, 0]
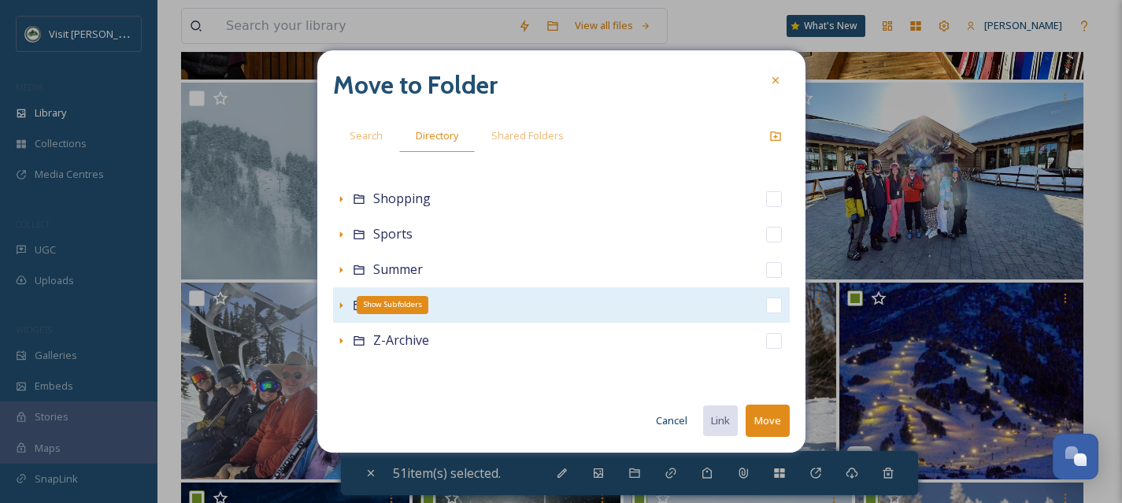
click at [339, 306] on icon at bounding box center [340, 305] width 3 height 6
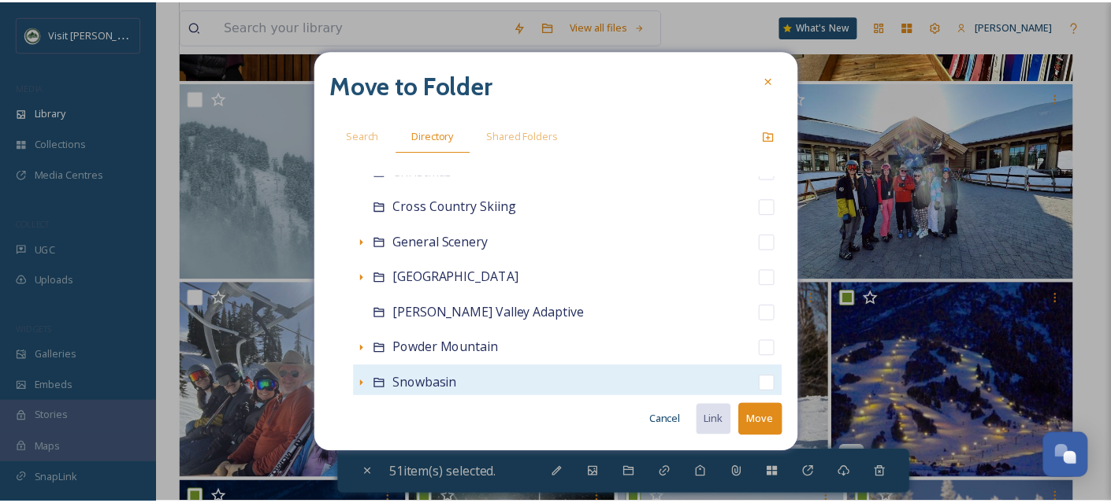
scroll to position [659, 0]
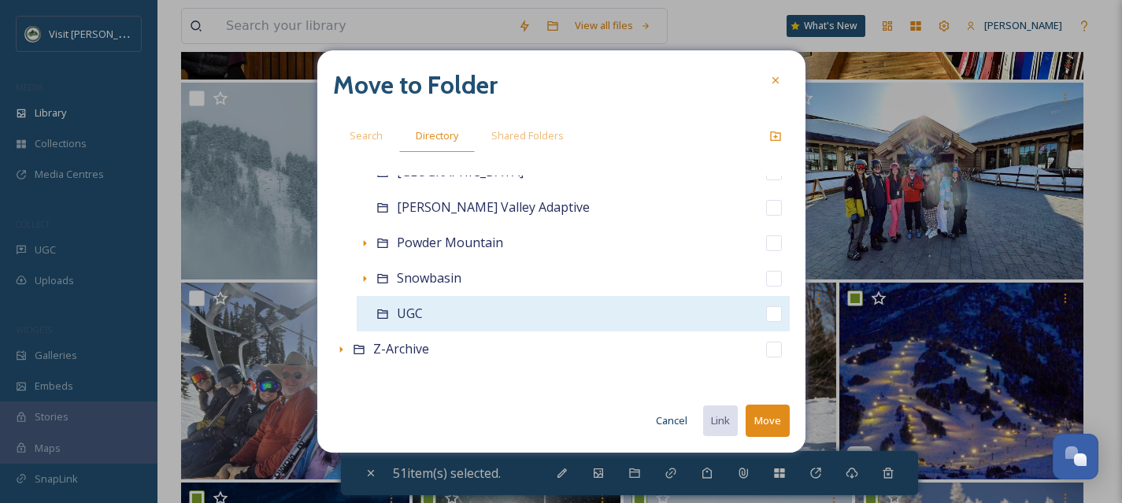
click at [766, 307] on input "checkbox" at bounding box center [774, 314] width 16 height 16
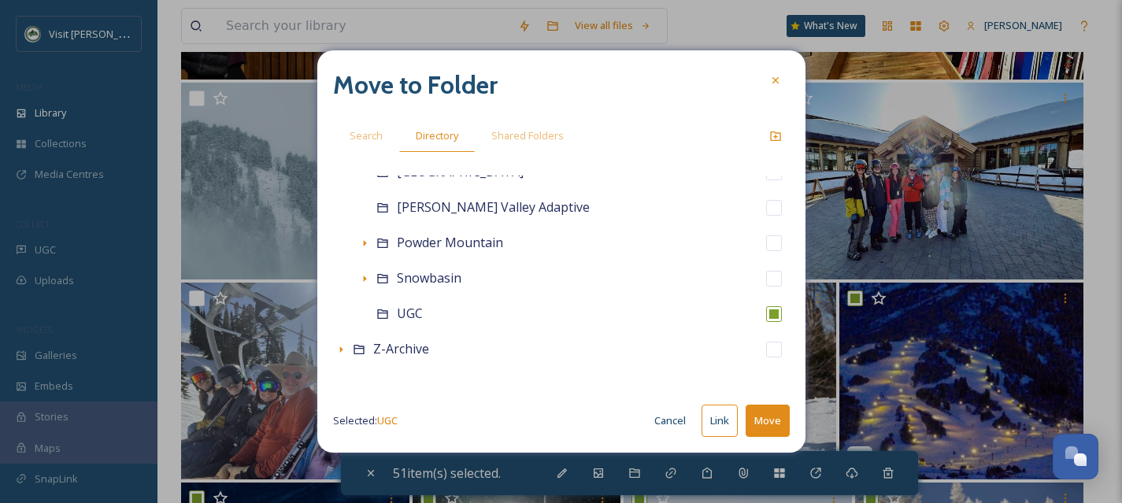
click at [766, 420] on button "Move" at bounding box center [768, 421] width 44 height 32
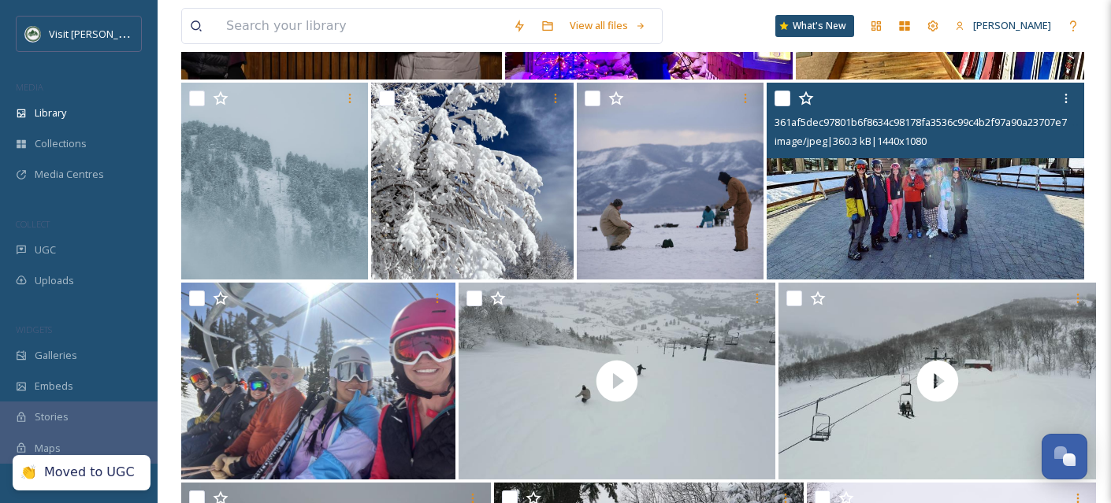
click at [885, 239] on img at bounding box center [924, 181] width 317 height 197
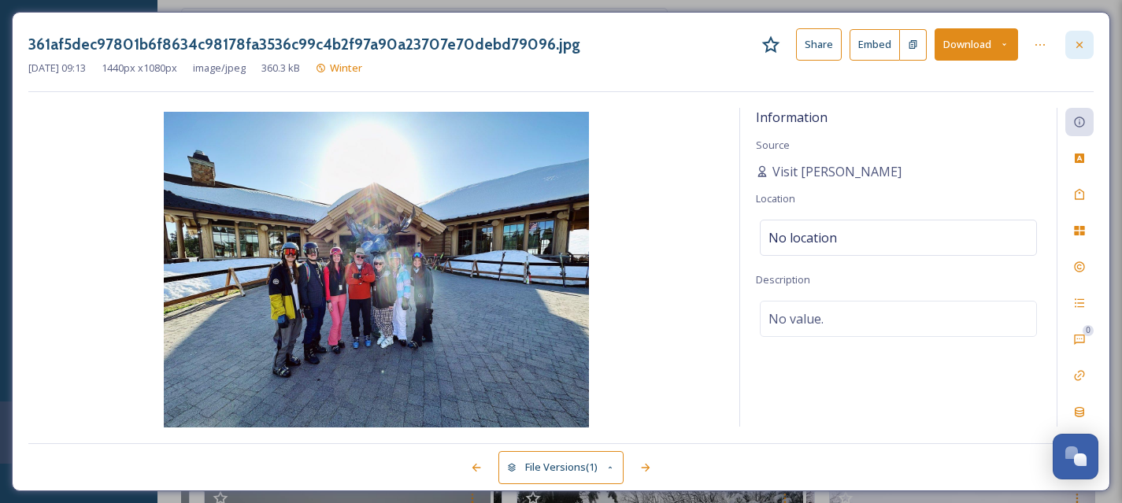
click at [1072, 45] on div at bounding box center [1080, 45] width 28 height 28
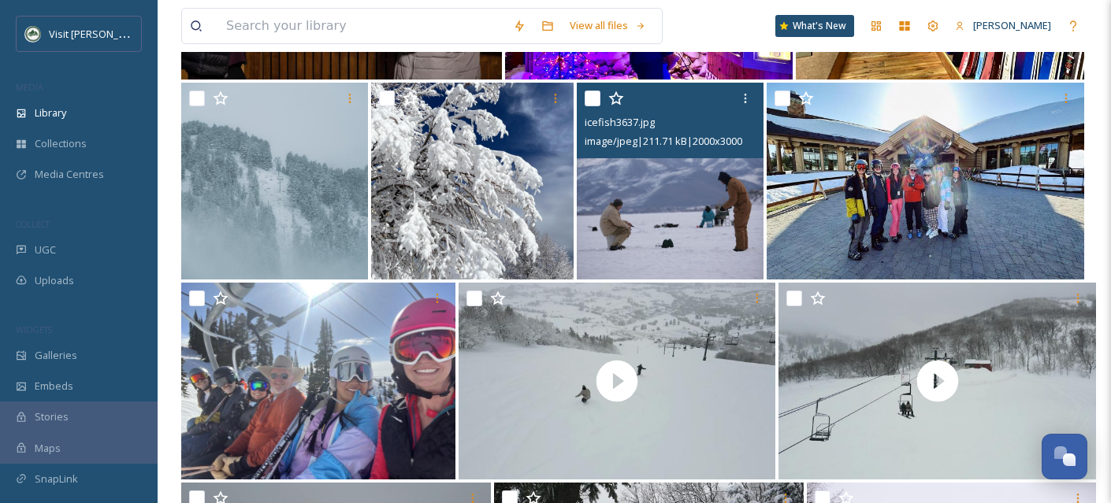
click at [666, 243] on img at bounding box center [670, 181] width 187 height 197
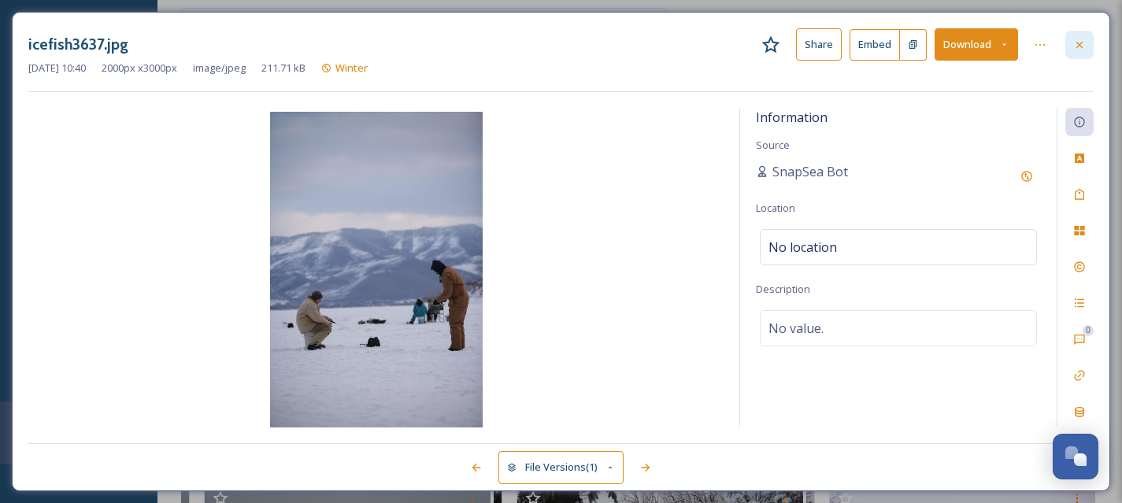
click at [1088, 42] on div at bounding box center [1080, 45] width 28 height 28
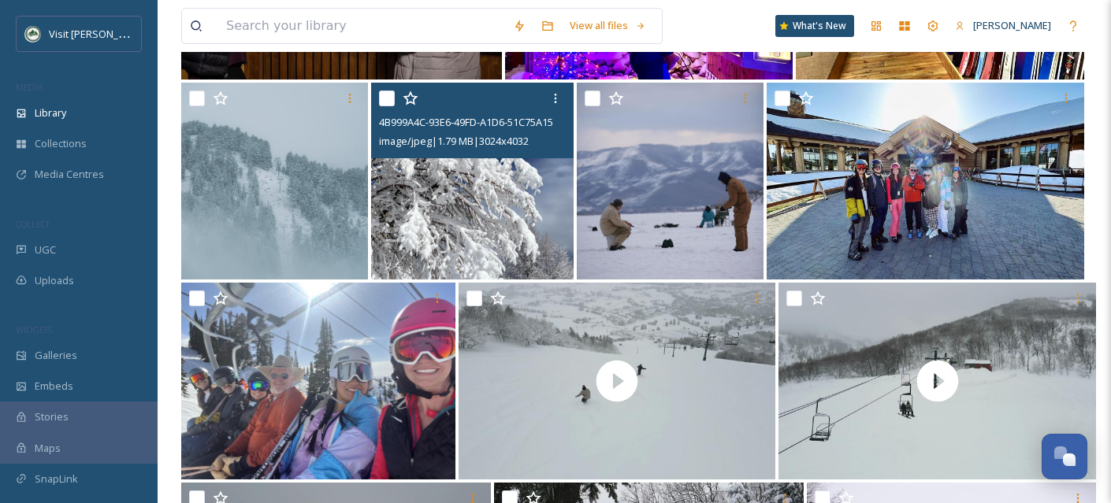
click at [466, 235] on img at bounding box center [472, 181] width 202 height 197
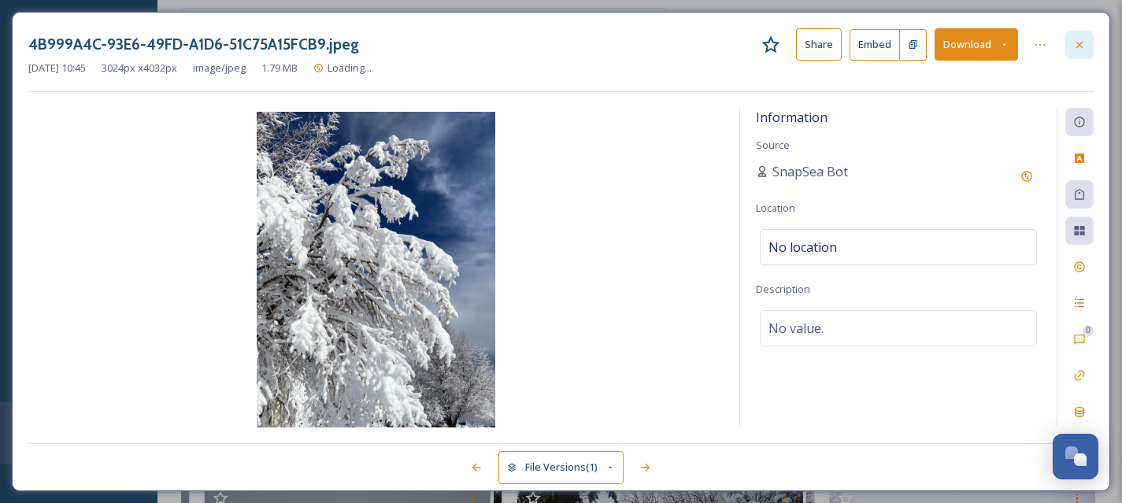
click at [1077, 46] on icon at bounding box center [1080, 44] width 6 height 6
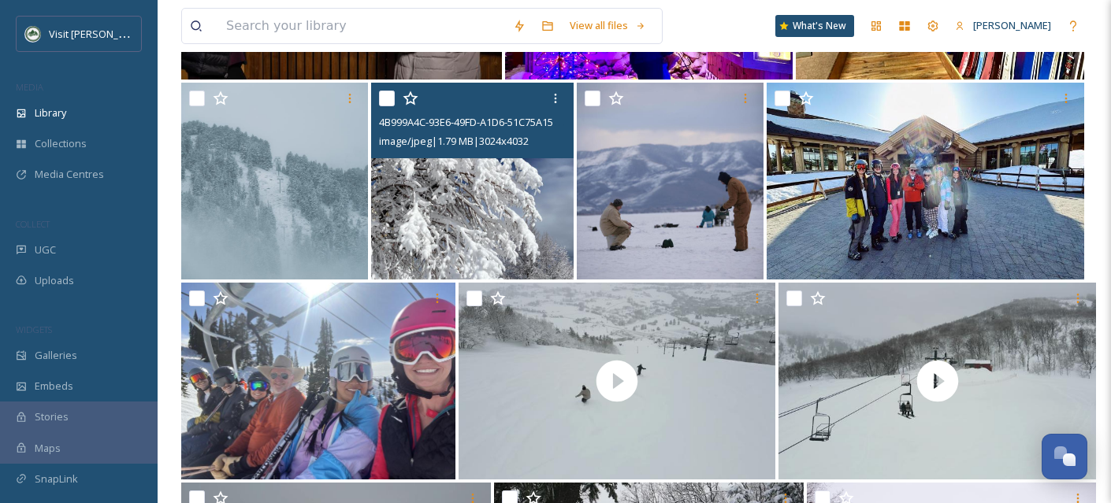
click at [391, 106] on input "checkbox" at bounding box center [387, 99] width 16 height 16
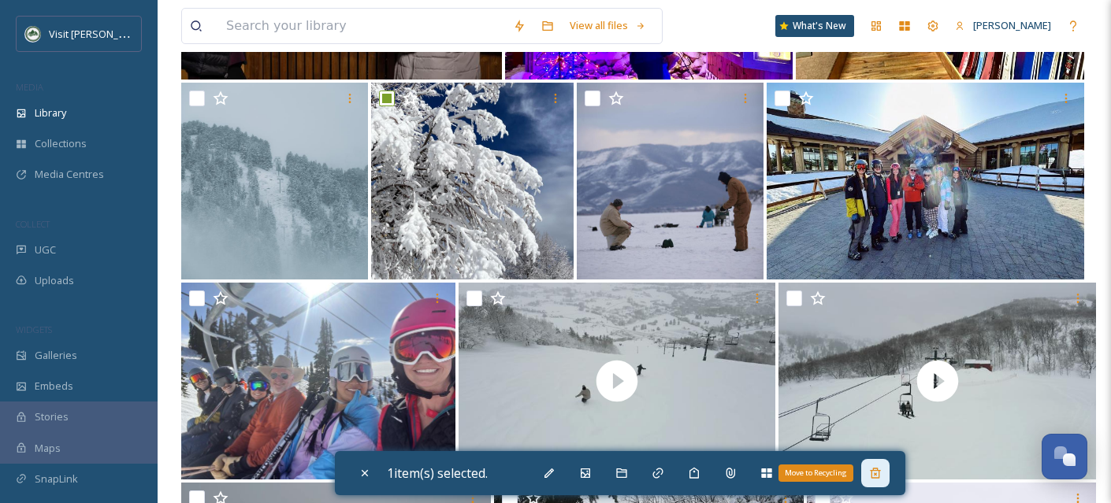
click at [881, 480] on div "Move to Recycling" at bounding box center [875, 473] width 28 height 28
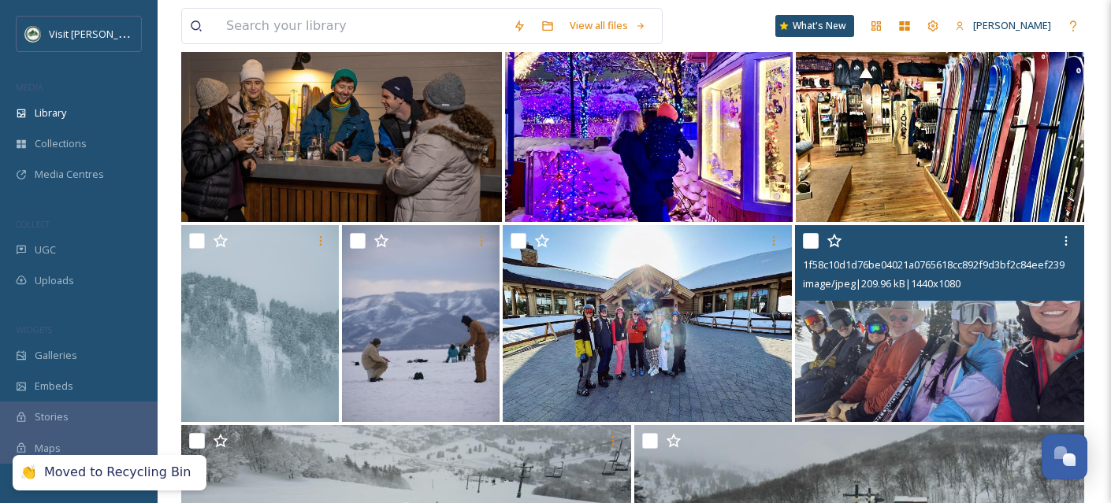
scroll to position [8354, 0]
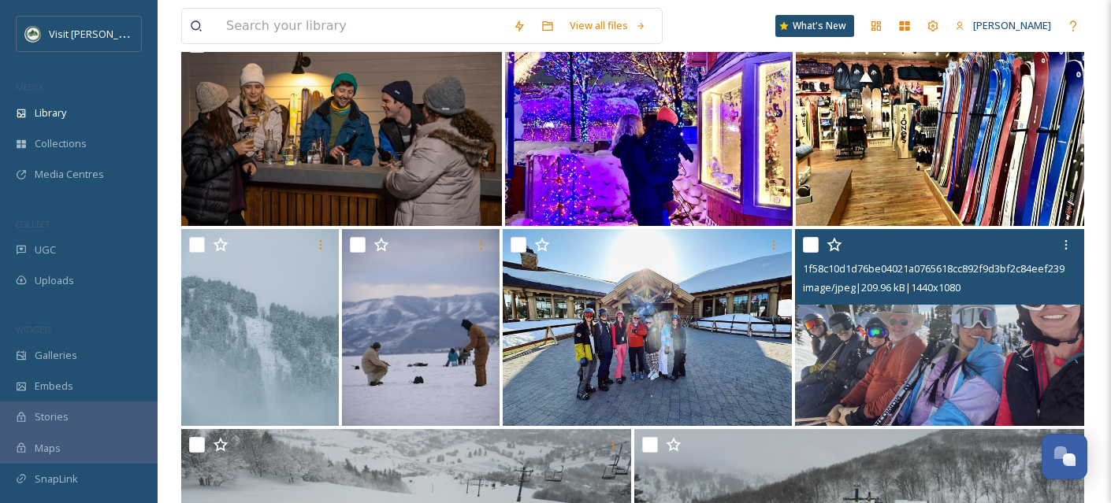
click at [814, 253] on input "checkbox" at bounding box center [811, 245] width 16 height 16
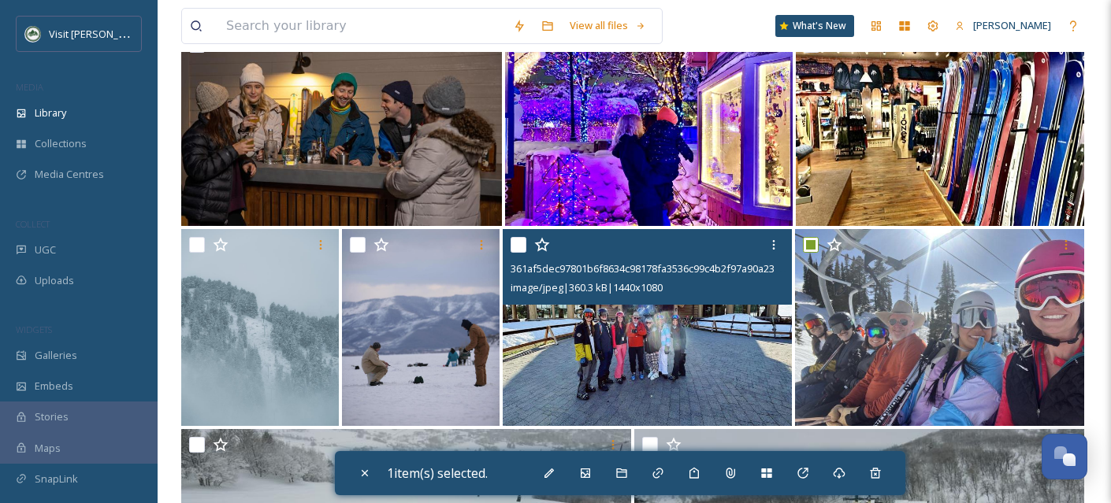
click at [517, 253] on input "checkbox" at bounding box center [518, 245] width 16 height 16
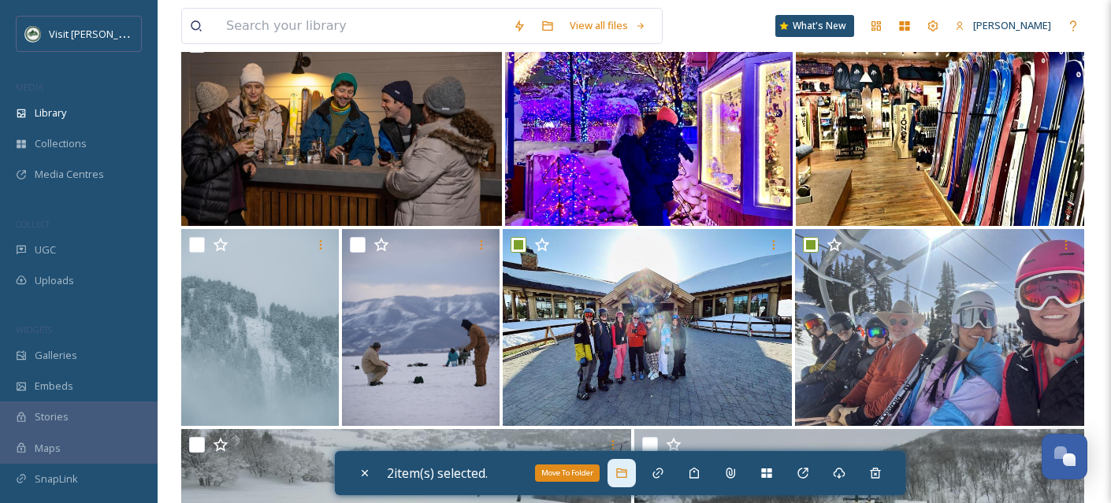
click at [633, 475] on div "Move To Folder" at bounding box center [621, 473] width 28 height 28
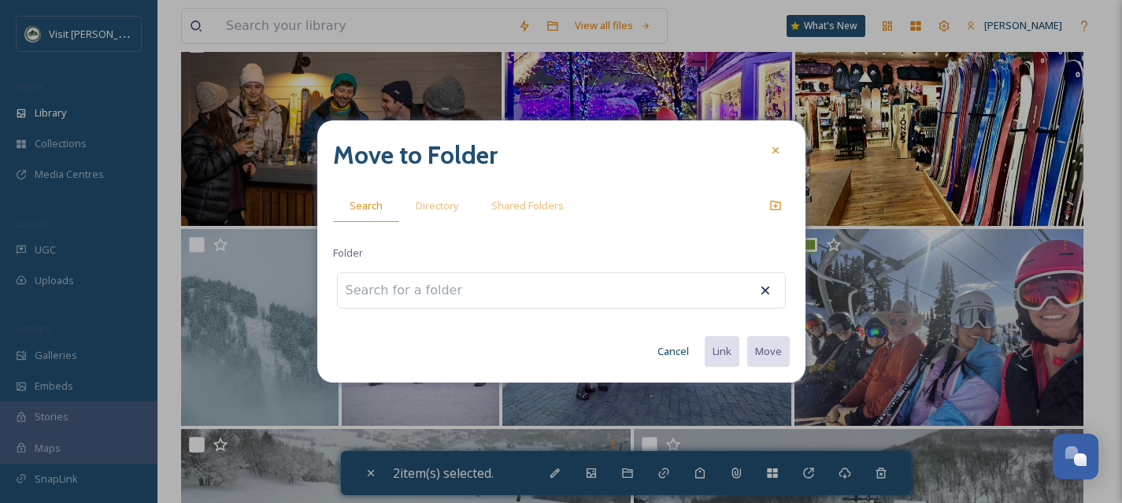
click at [427, 291] on input at bounding box center [424, 290] width 173 height 35
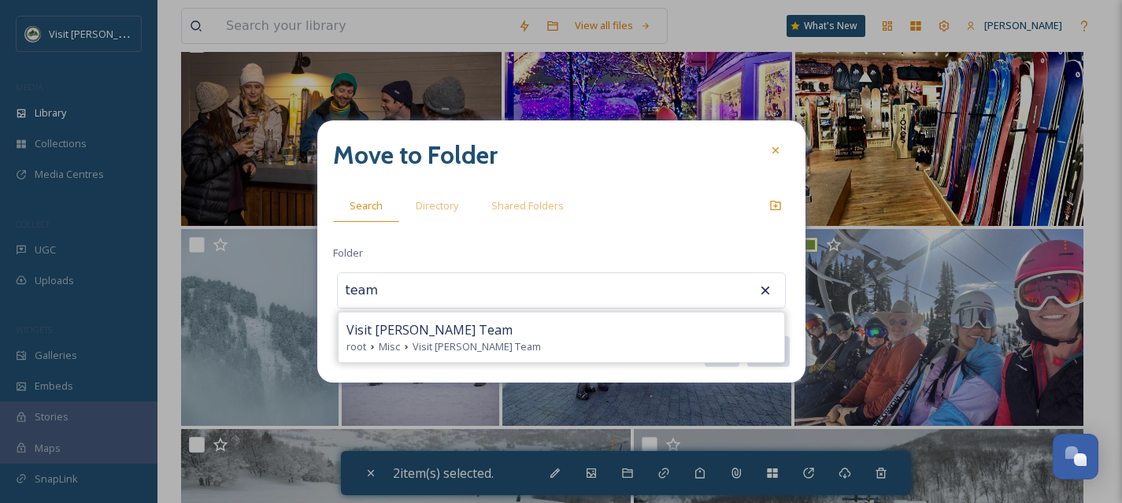
drag, startPoint x: 441, startPoint y: 353, endPoint x: 483, endPoint y: 341, distance: 43.4
click at [441, 354] on span "Visit [PERSON_NAME] Team" at bounding box center [477, 346] width 128 height 15
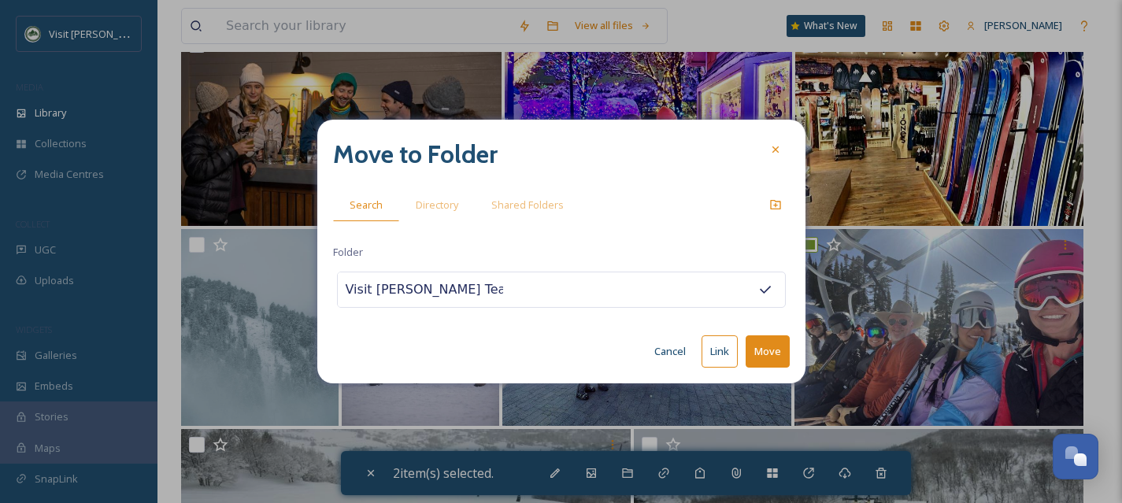
click at [752, 351] on button "Move" at bounding box center [768, 352] width 44 height 32
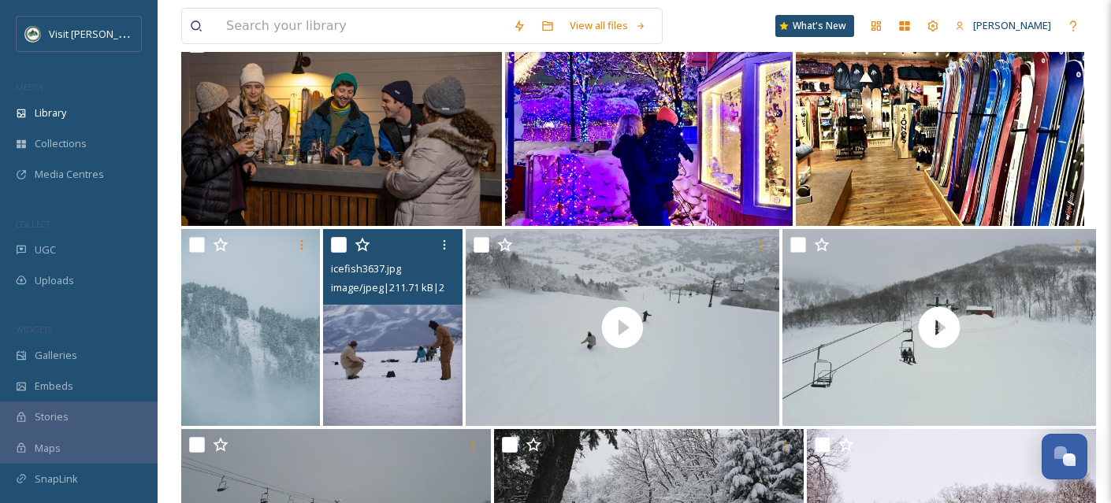
click at [419, 388] on img at bounding box center [392, 327] width 139 height 197
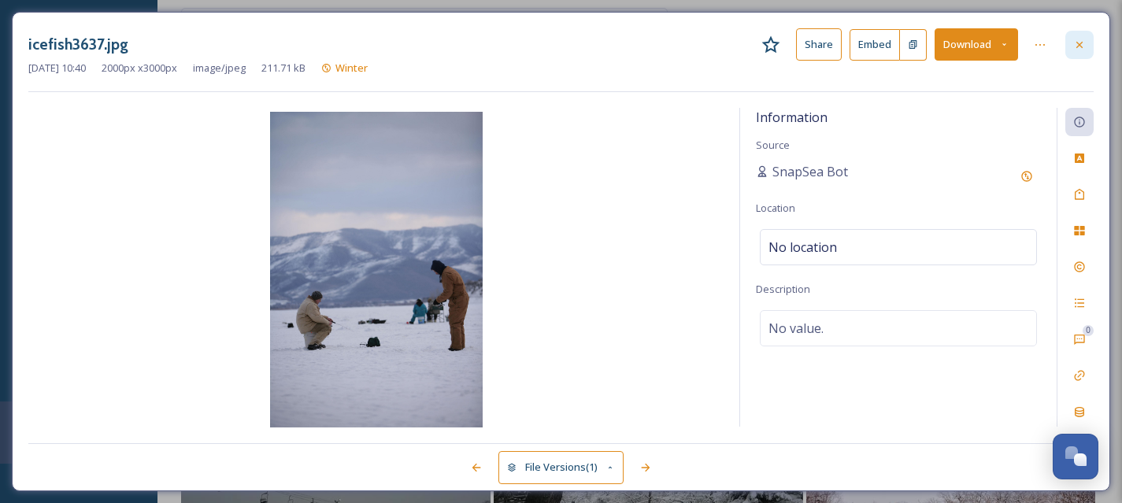
click at [1086, 42] on div at bounding box center [1080, 45] width 28 height 28
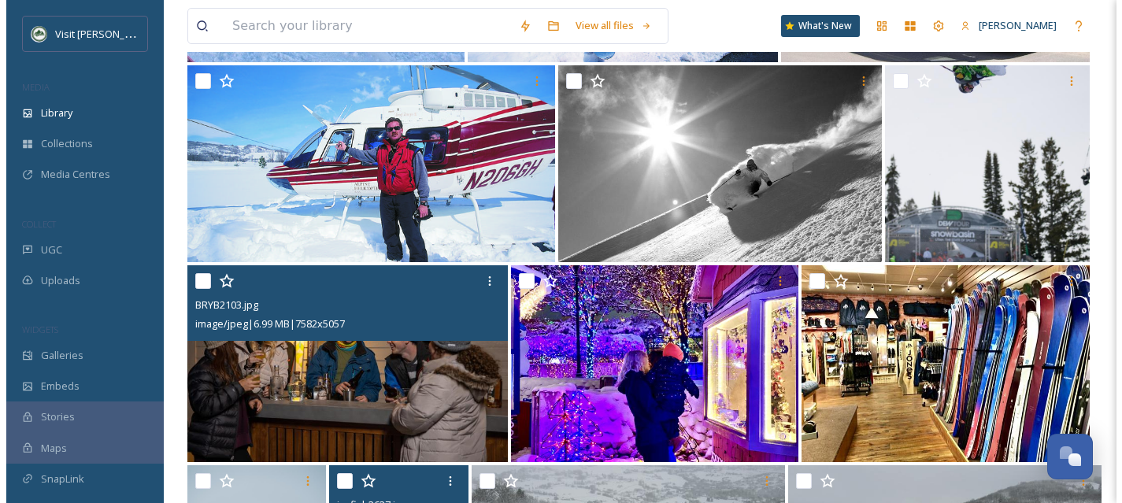
scroll to position [8120, 0]
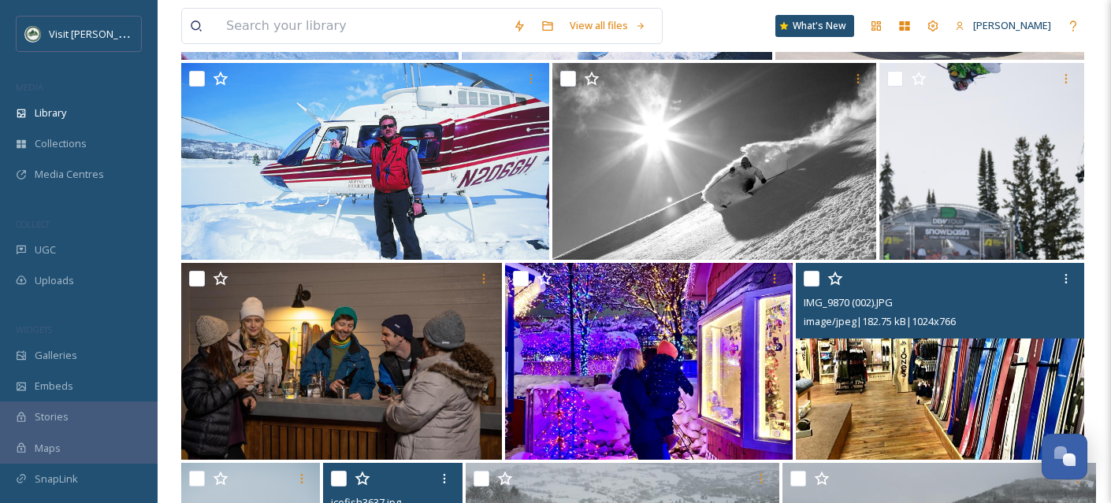
click at [814, 287] on input "checkbox" at bounding box center [811, 279] width 16 height 16
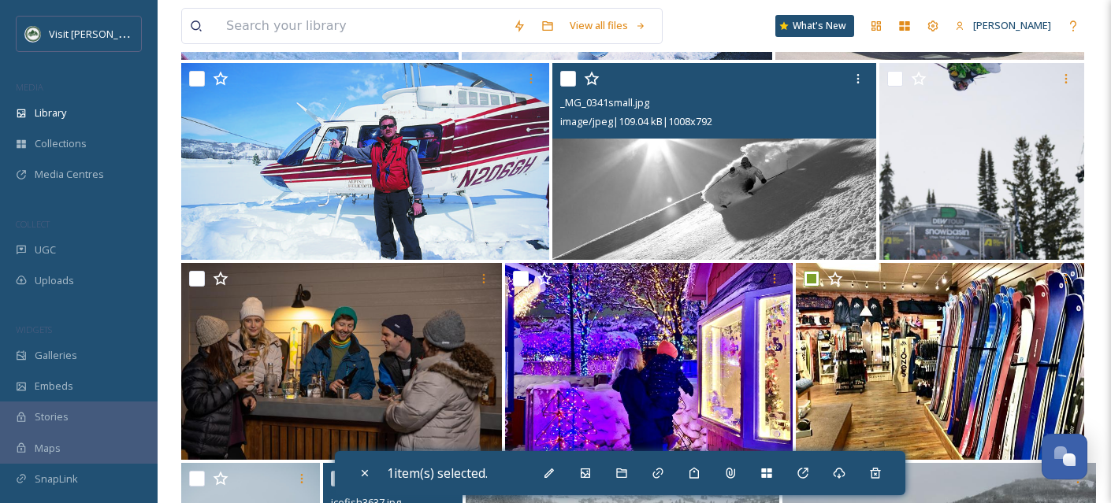
click at [570, 87] on input "checkbox" at bounding box center [568, 79] width 16 height 16
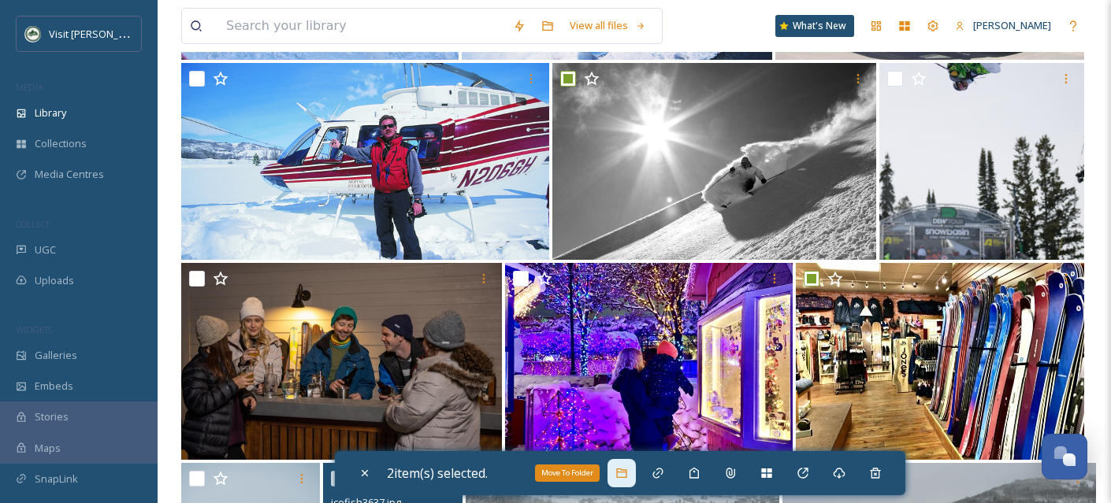
click at [626, 475] on icon at bounding box center [621, 473] width 13 height 13
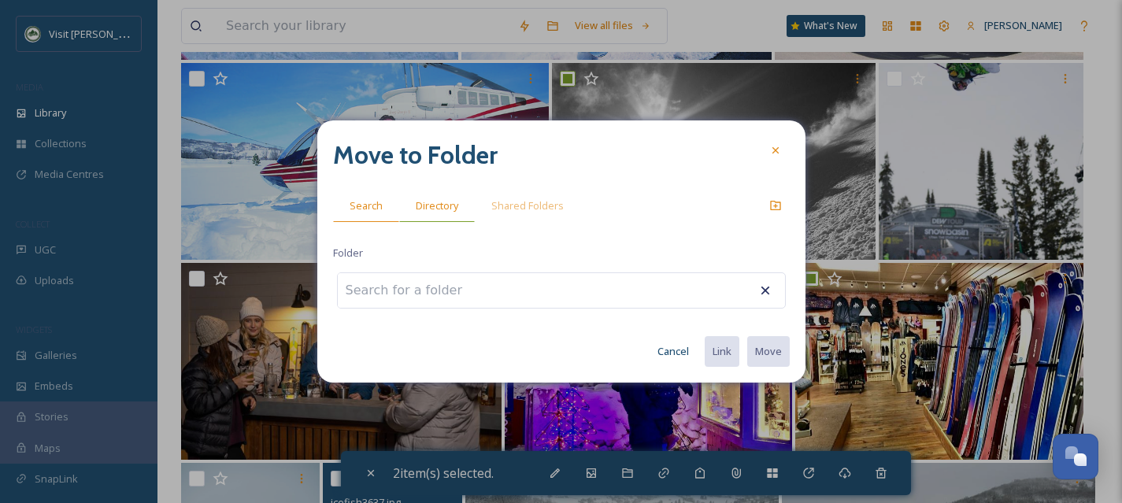
click at [454, 200] on span "Directory" at bounding box center [437, 205] width 43 height 15
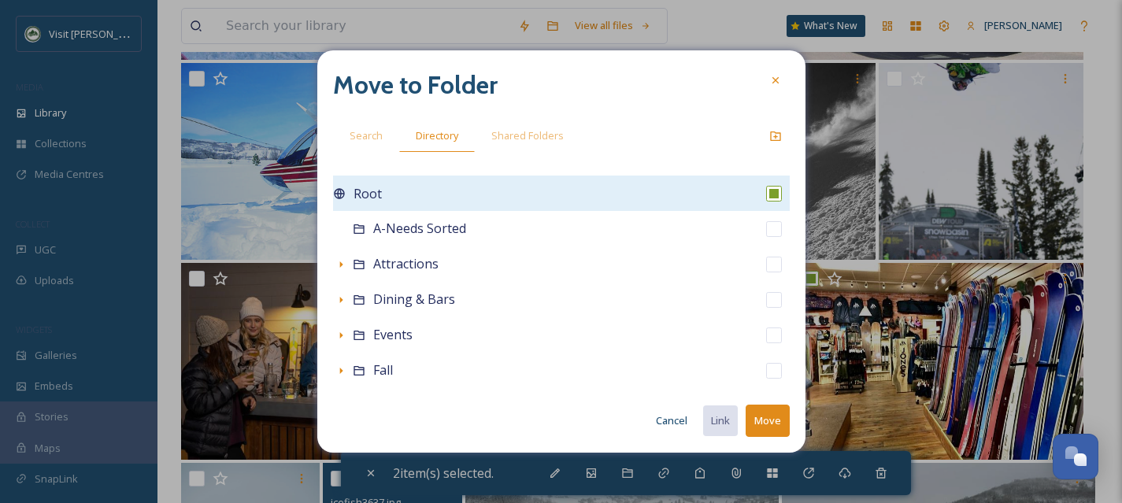
scroll to position [349, 0]
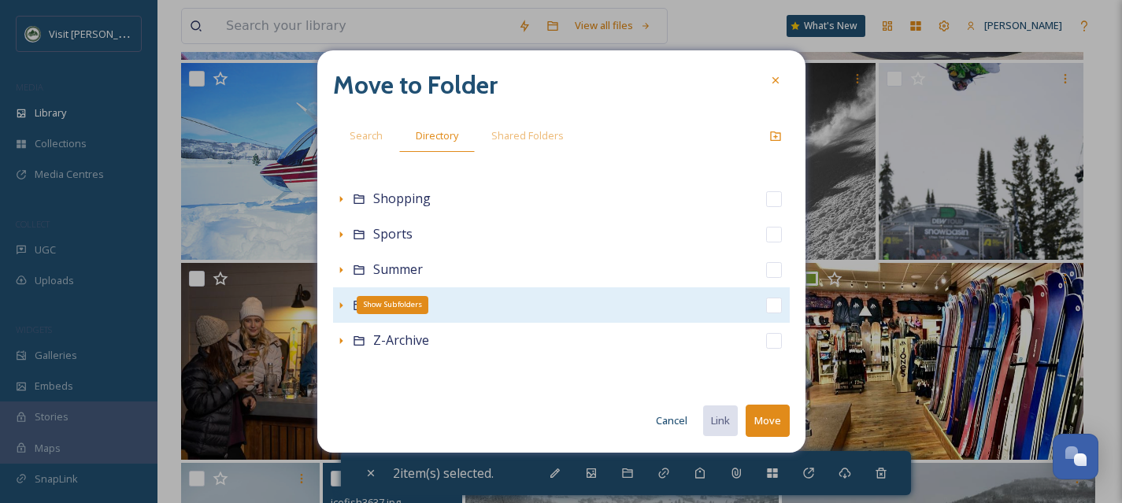
click at [339, 305] on icon at bounding box center [340, 305] width 3 height 6
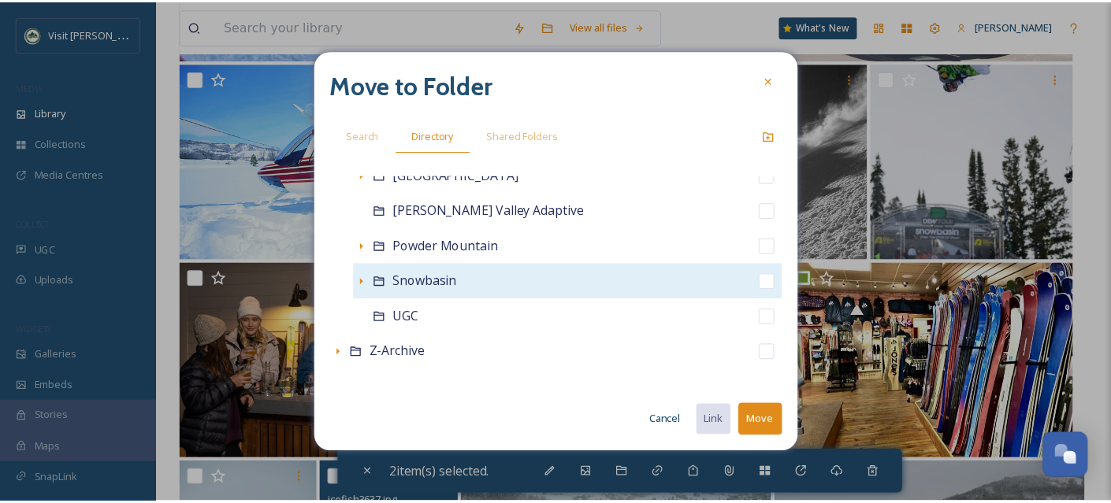
scroll to position [668, 0]
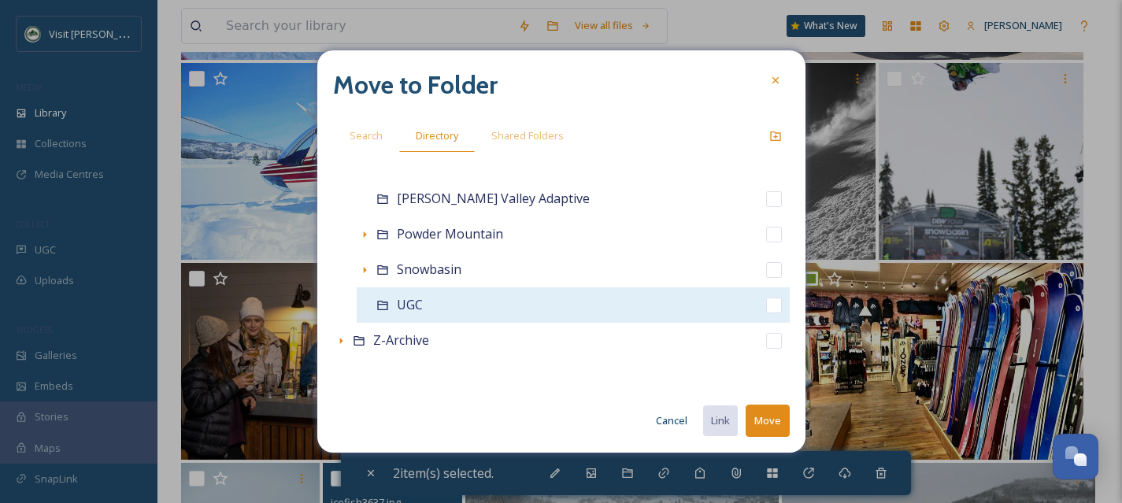
click at [766, 303] on input "checkbox" at bounding box center [774, 306] width 16 height 16
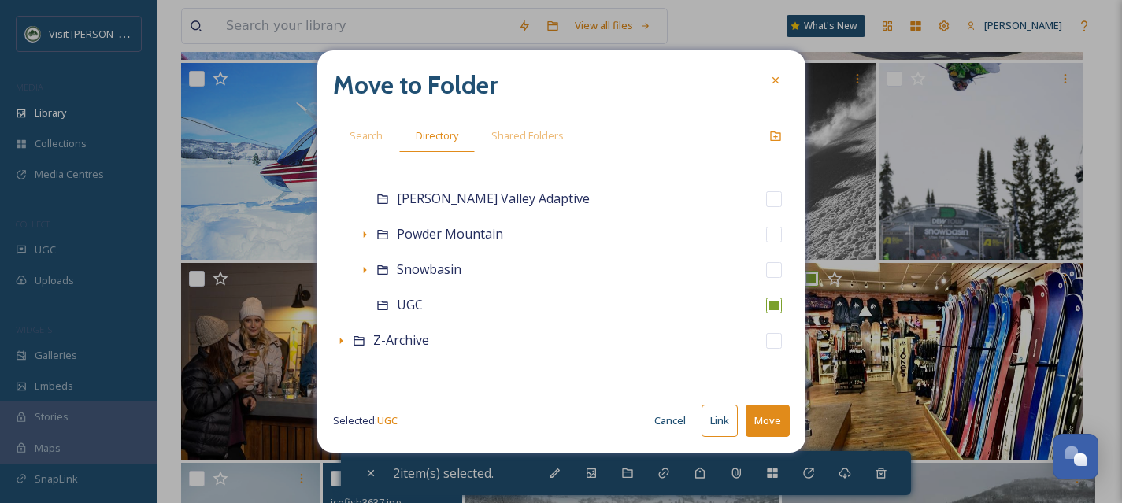
click at [773, 412] on button "Move" at bounding box center [768, 421] width 44 height 32
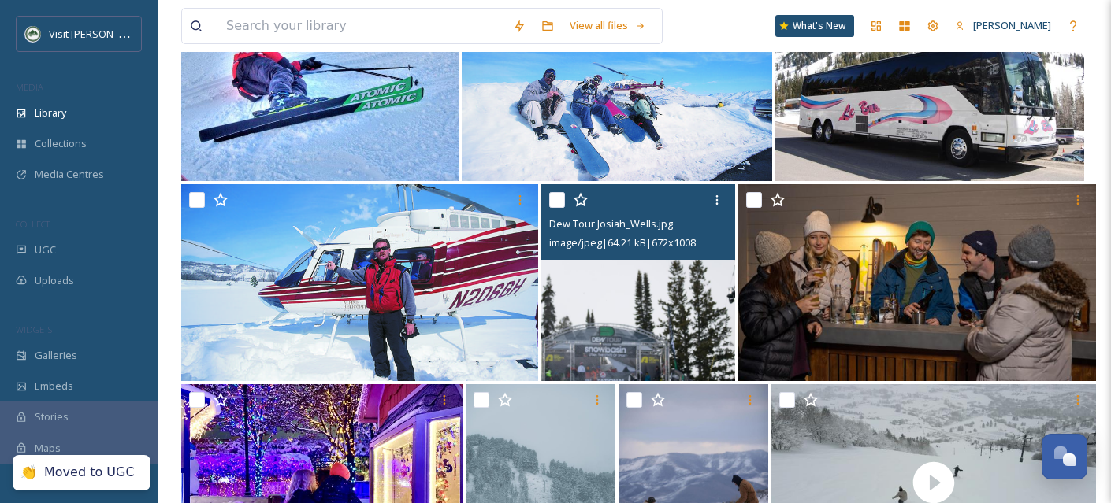
scroll to position [7992, 0]
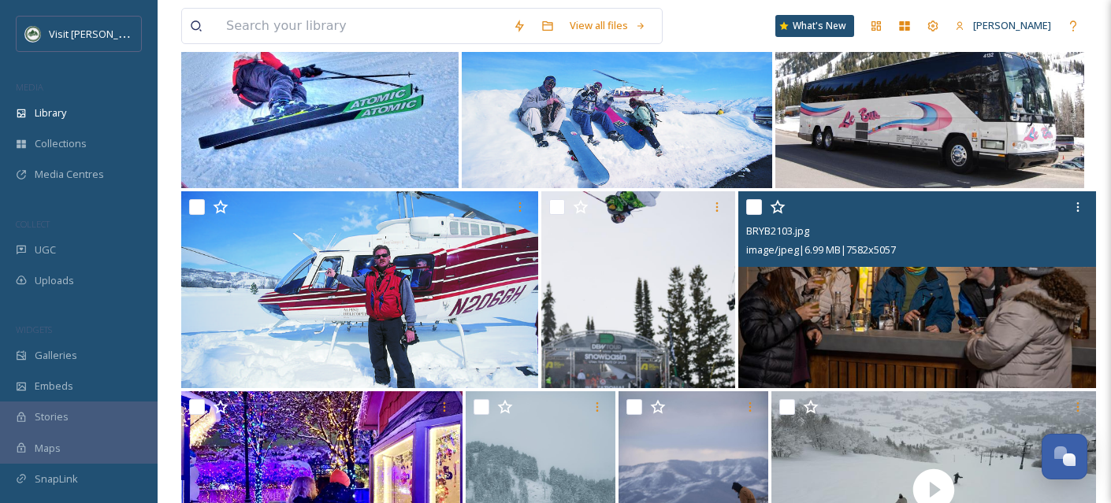
click at [753, 215] on input "checkbox" at bounding box center [754, 207] width 16 height 16
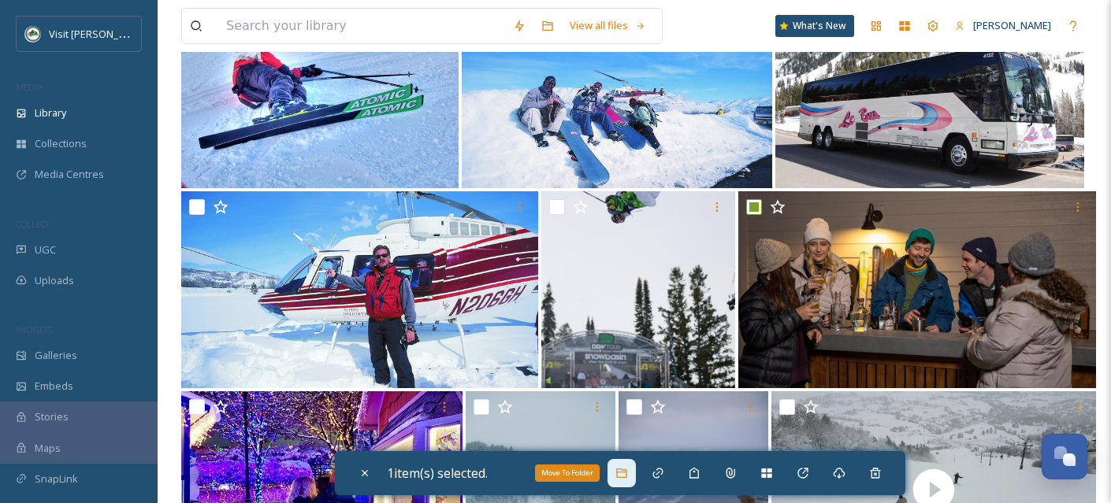
click at [633, 469] on div "Move To Folder" at bounding box center [621, 473] width 28 height 28
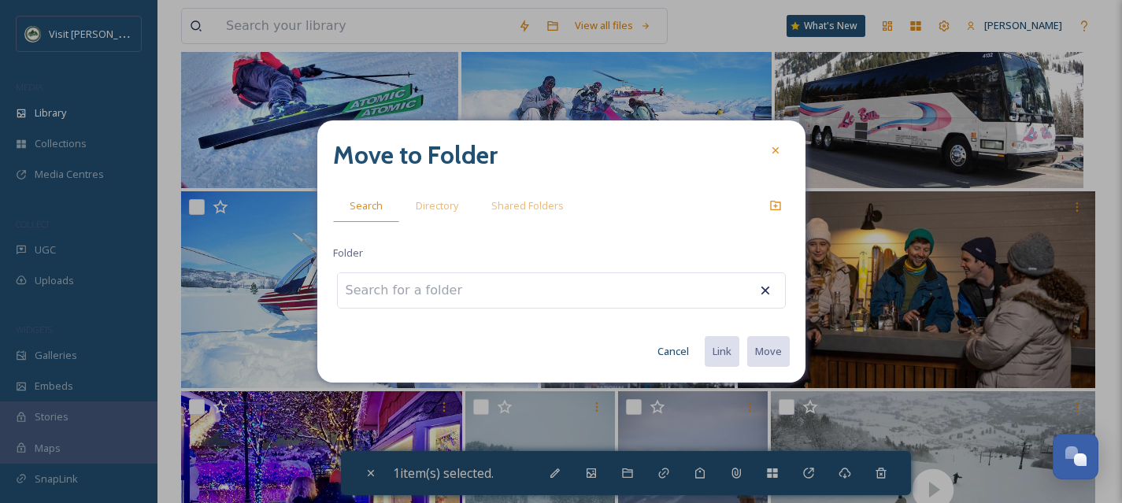
click at [459, 306] on input at bounding box center [424, 290] width 173 height 35
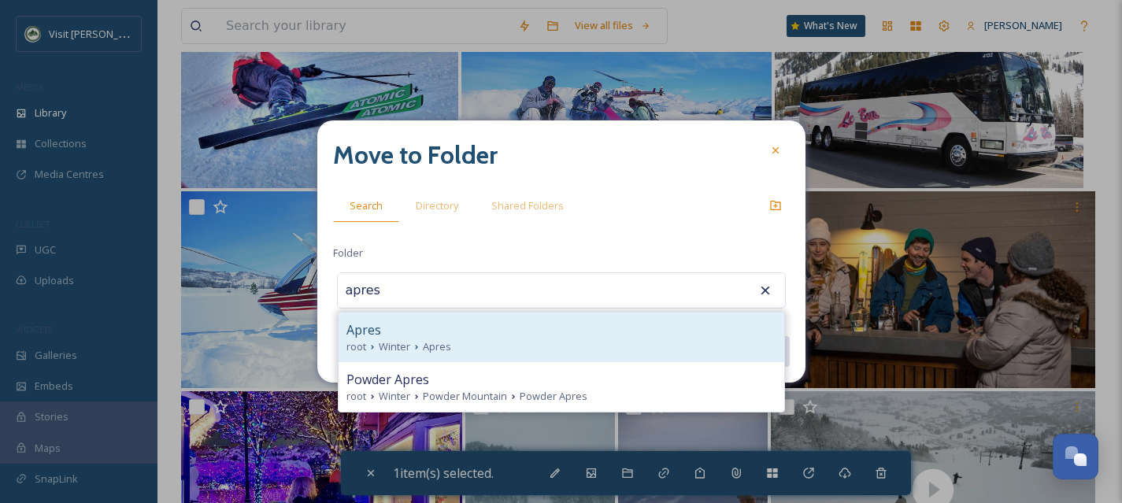
click at [450, 328] on div "Apres" at bounding box center [562, 330] width 430 height 19
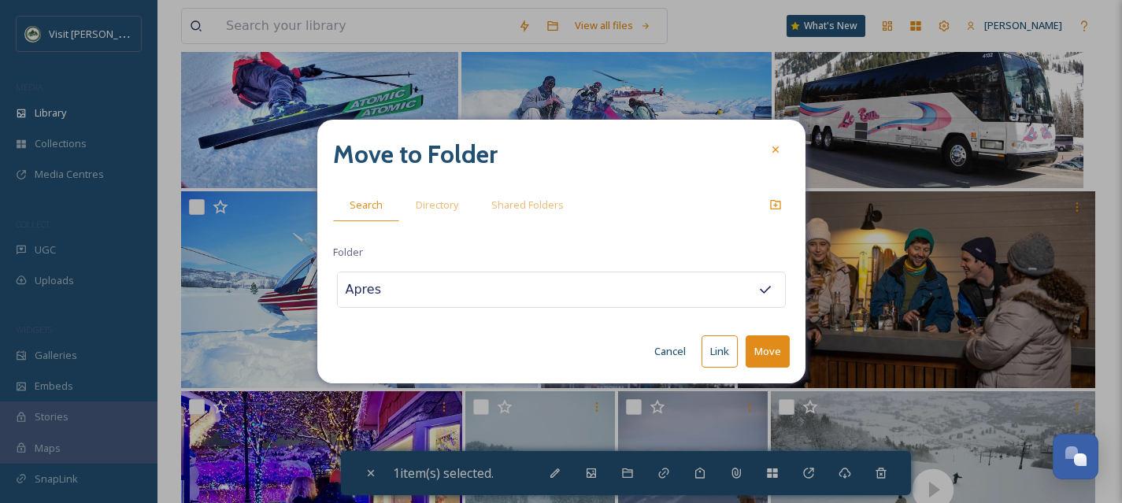
click at [761, 351] on button "Move" at bounding box center [768, 352] width 44 height 32
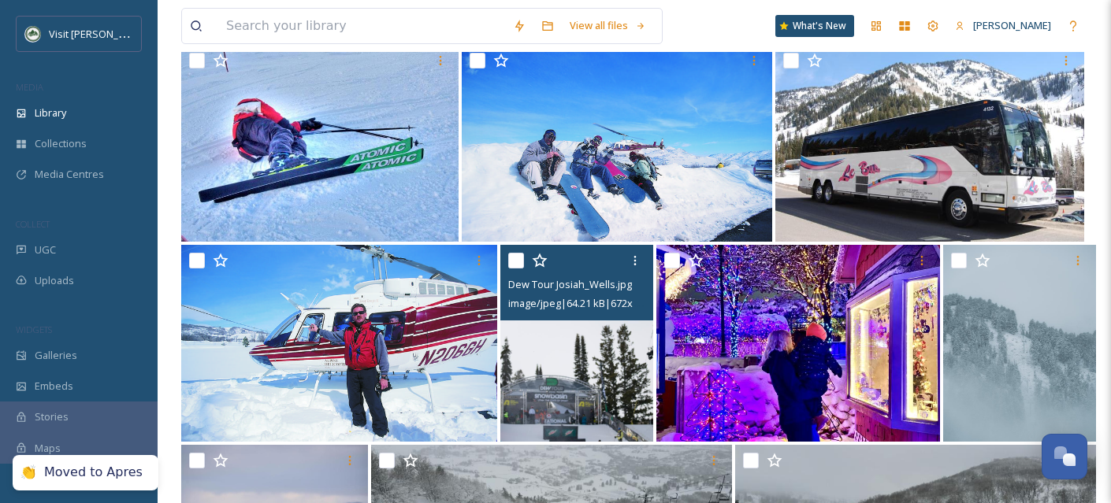
scroll to position [7934, 0]
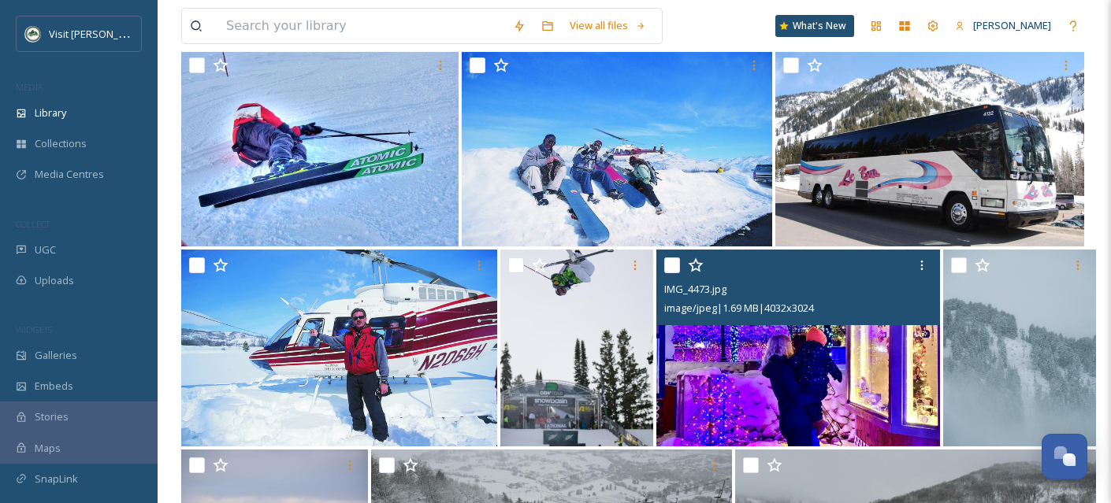
click at [673, 273] on input "checkbox" at bounding box center [672, 266] width 16 height 16
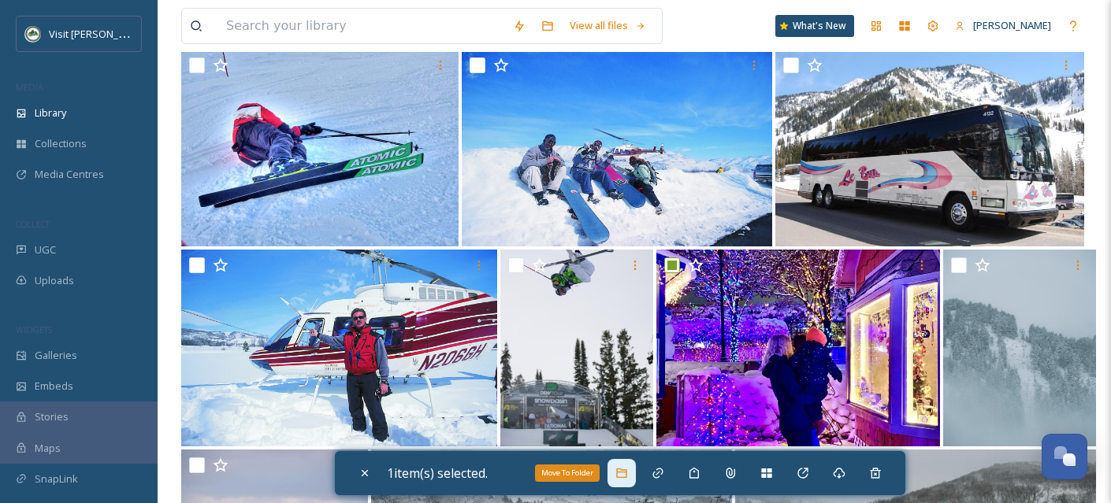
click at [628, 470] on icon at bounding box center [621, 473] width 13 height 13
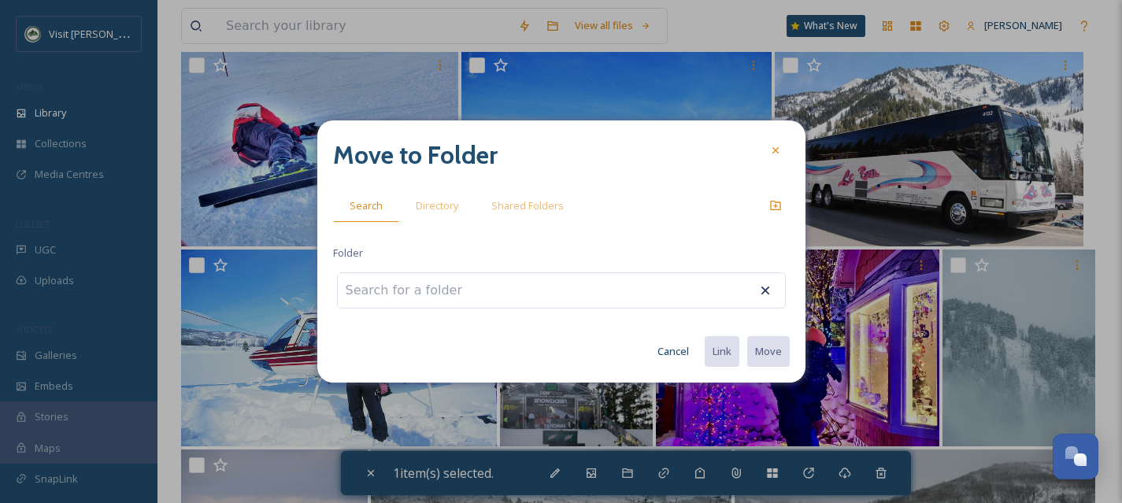
click at [463, 289] on input at bounding box center [424, 290] width 173 height 35
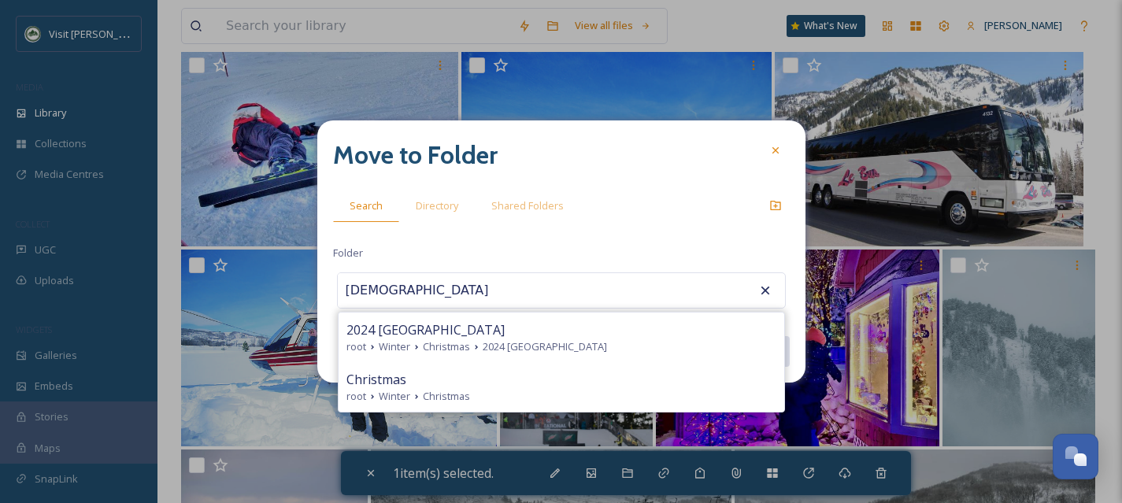
click at [467, 391] on span "Christmas" at bounding box center [446, 396] width 47 height 15
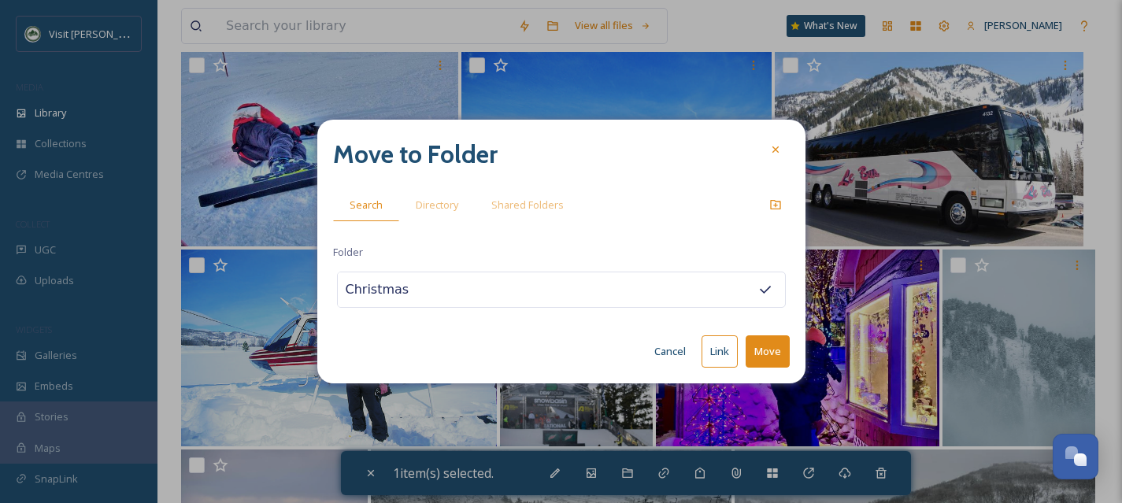
click at [765, 357] on button "Move" at bounding box center [768, 352] width 44 height 32
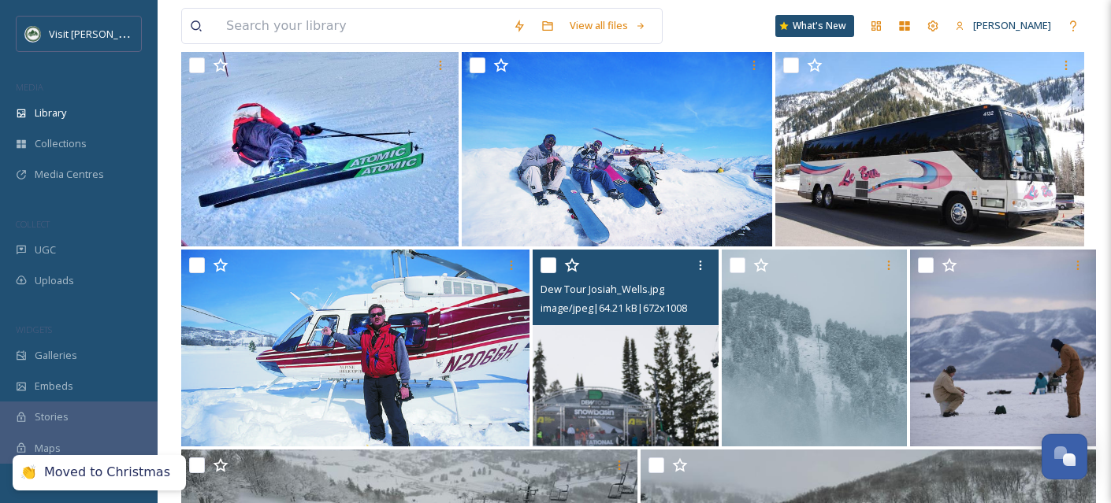
click at [547, 273] on input "checkbox" at bounding box center [548, 266] width 16 height 16
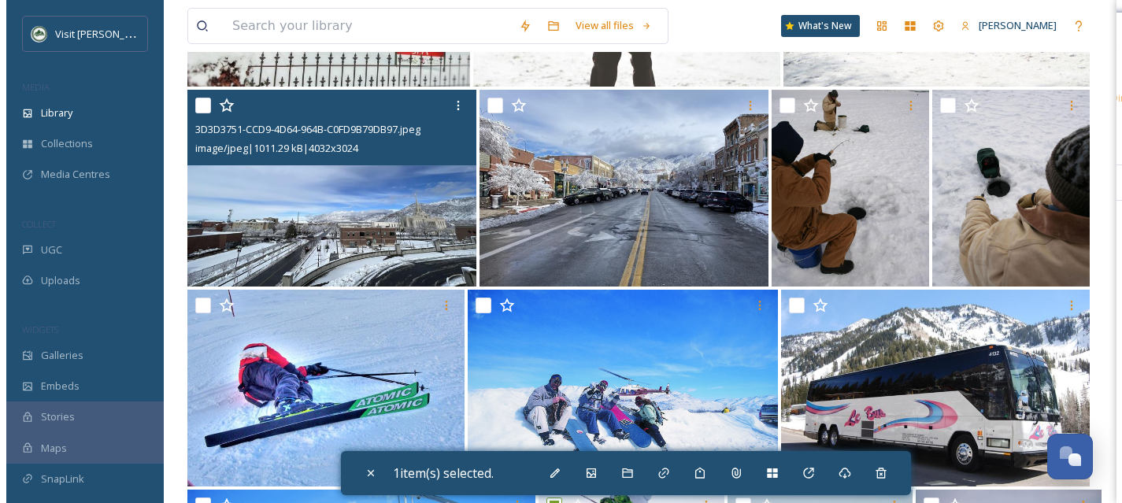
scroll to position [7730, 0]
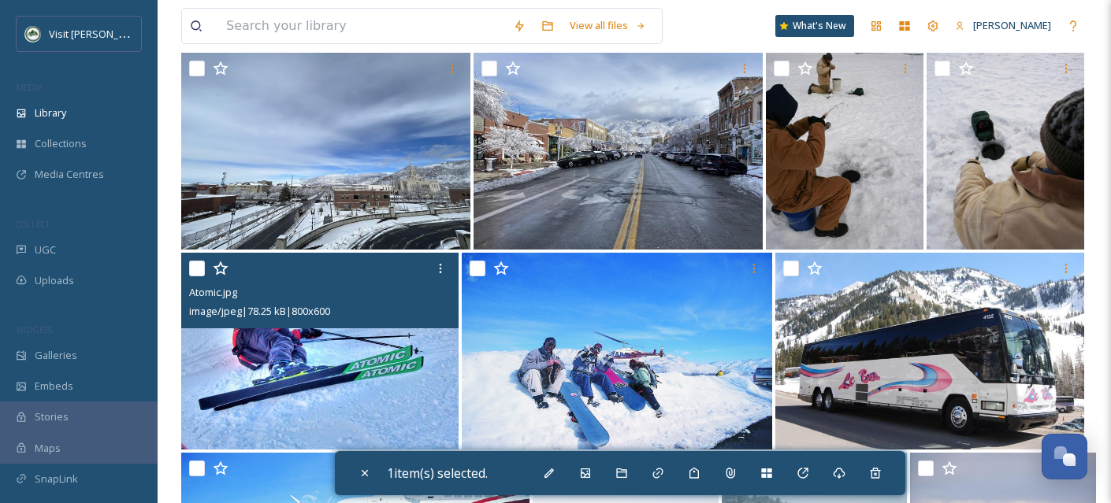
click at [346, 407] on img at bounding box center [319, 351] width 277 height 197
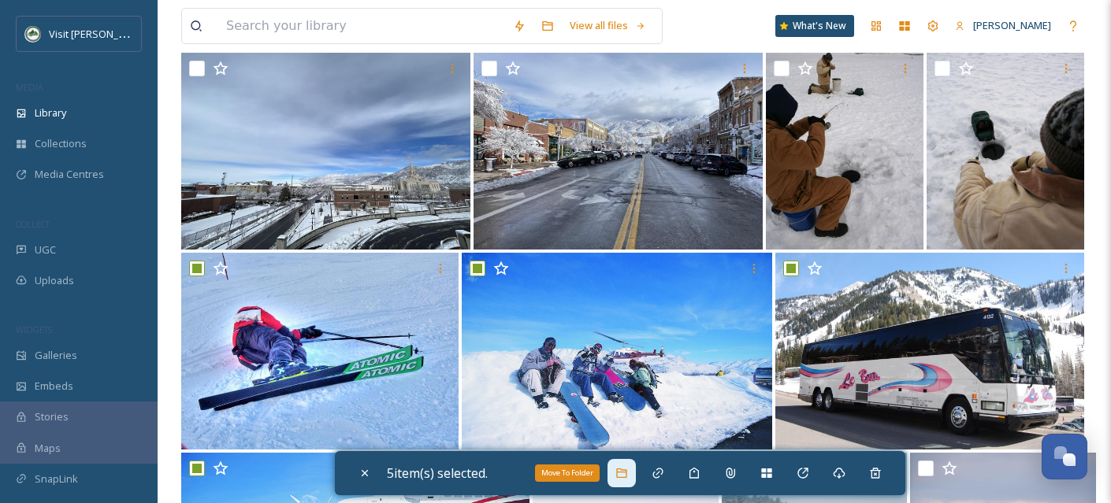
click at [626, 477] on icon at bounding box center [621, 473] width 10 height 9
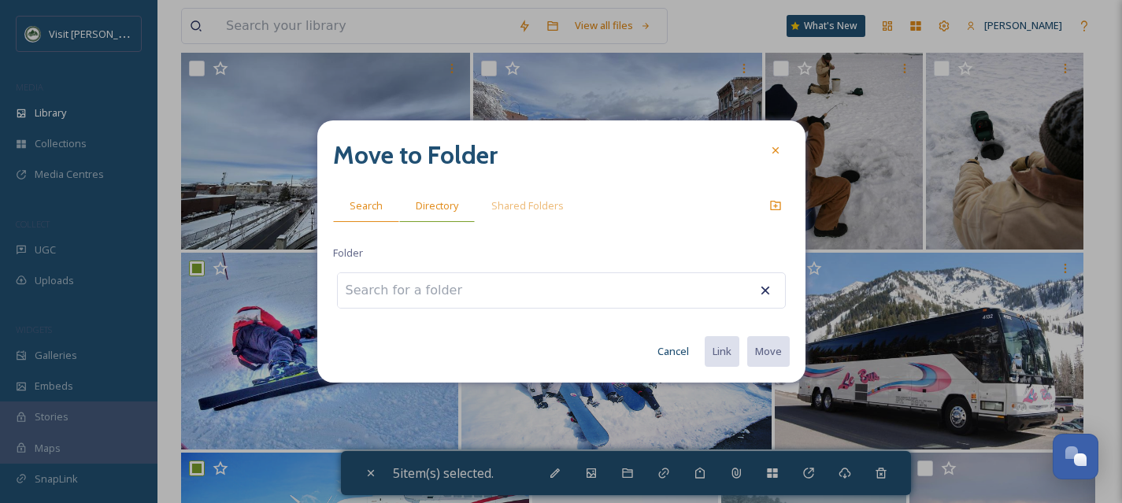
click at [446, 206] on span "Directory" at bounding box center [437, 205] width 43 height 15
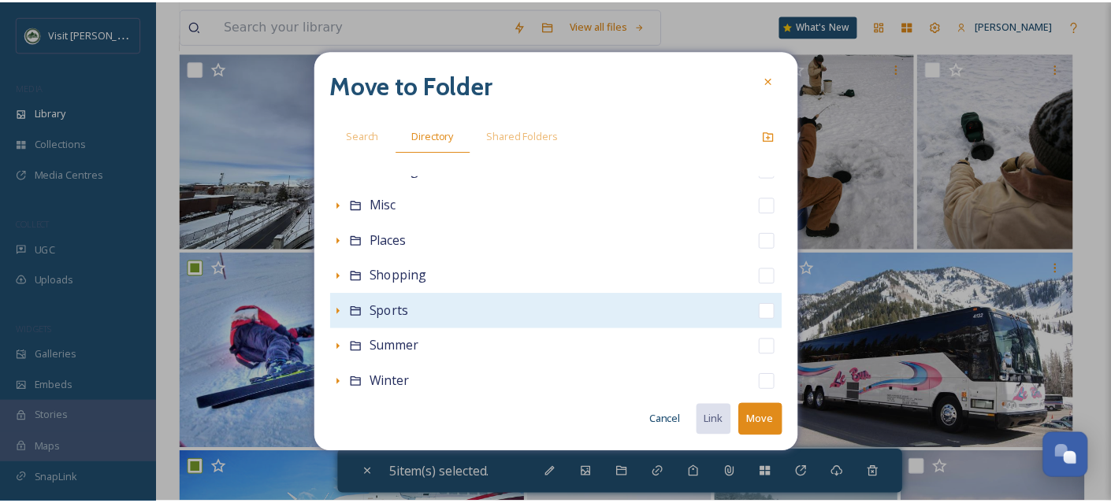
scroll to position [349, 0]
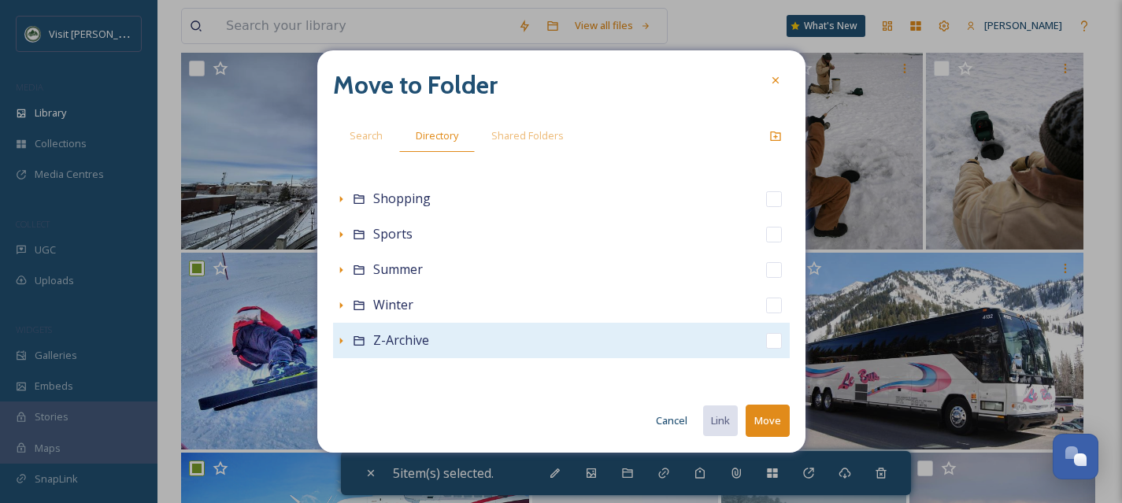
click at [751, 339] on div "Z-Archive" at bounding box center [561, 340] width 457 height 35
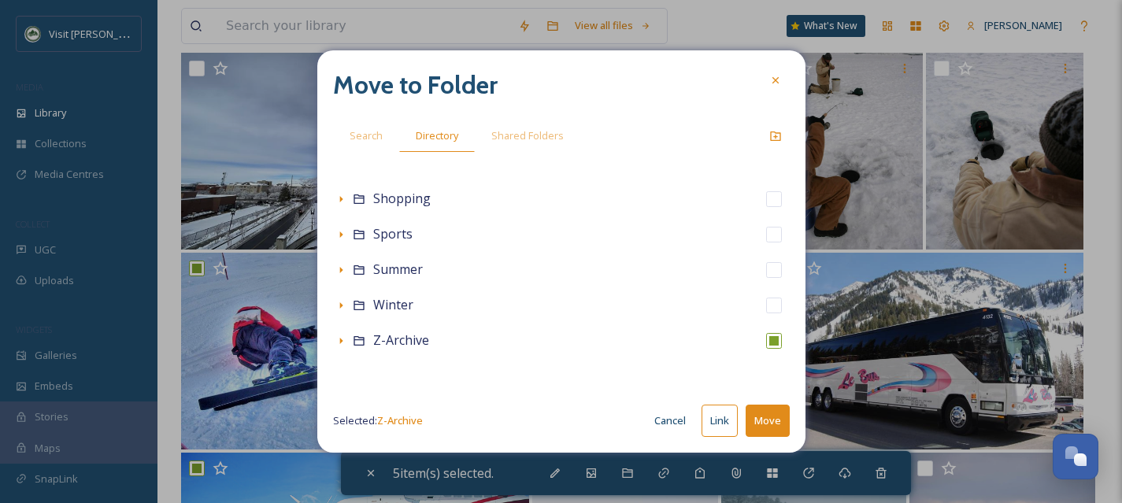
click at [761, 425] on button "Move" at bounding box center [768, 421] width 44 height 32
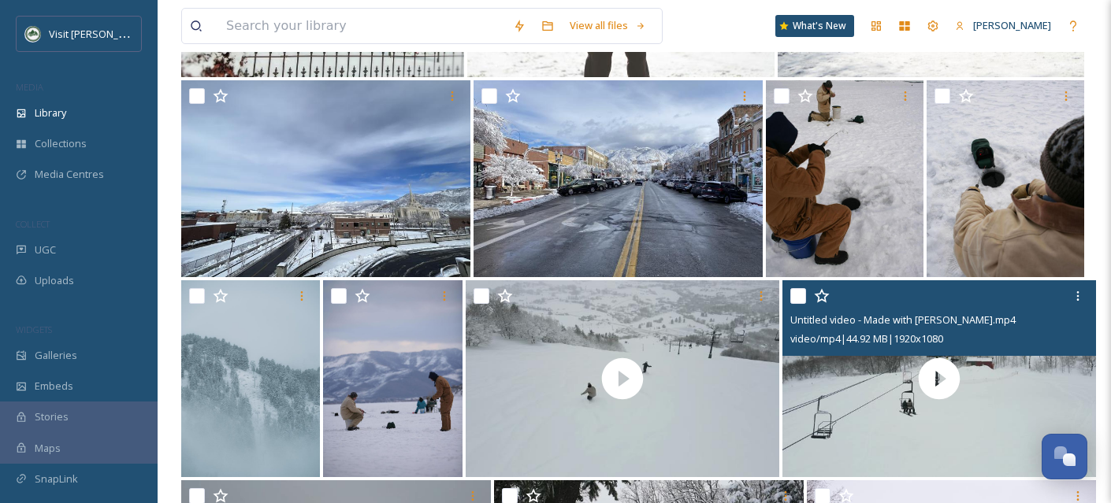
scroll to position [7700, 0]
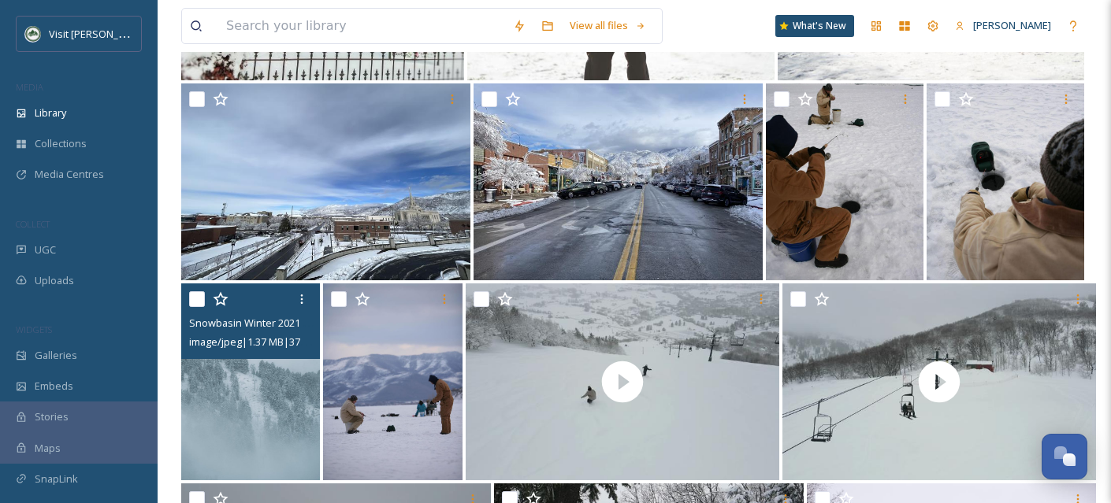
click at [247, 441] on img at bounding box center [250, 382] width 139 height 197
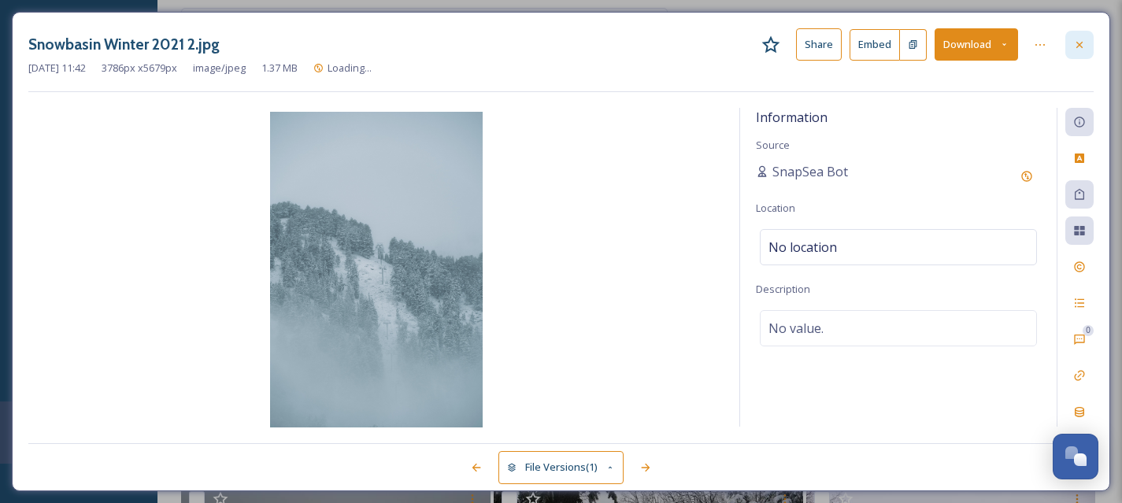
click at [1085, 39] on icon at bounding box center [1080, 45] width 13 height 13
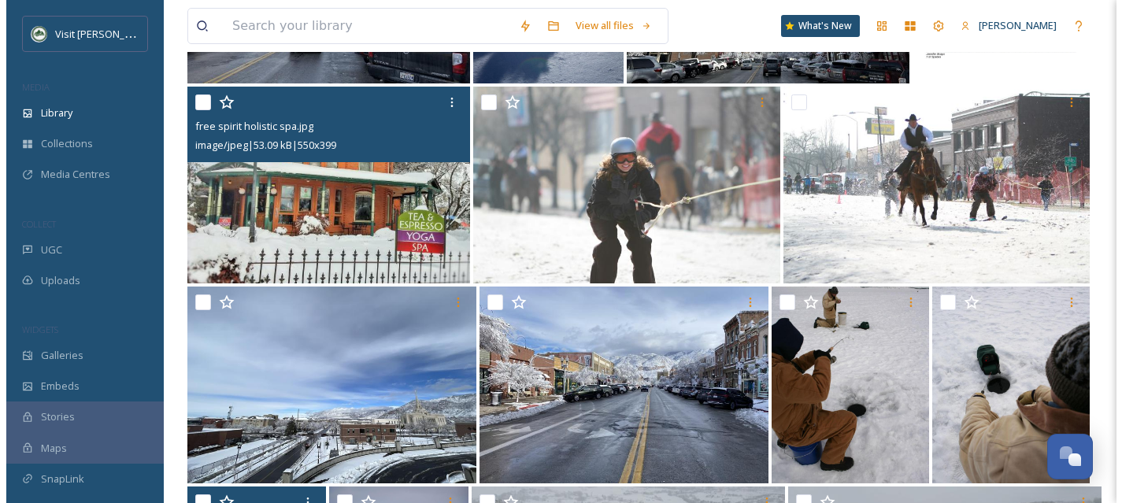
scroll to position [7454, 0]
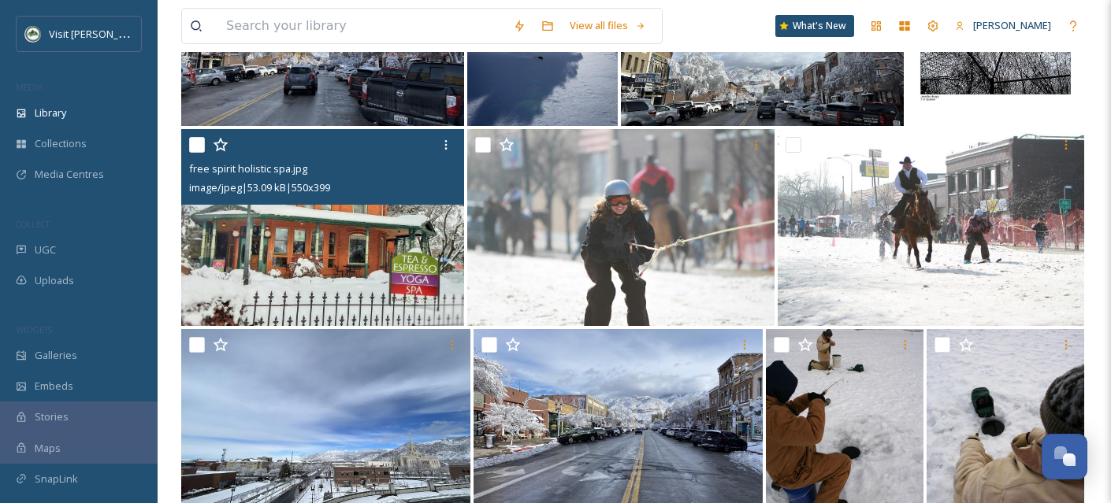
click at [196, 153] on input "checkbox" at bounding box center [197, 145] width 16 height 16
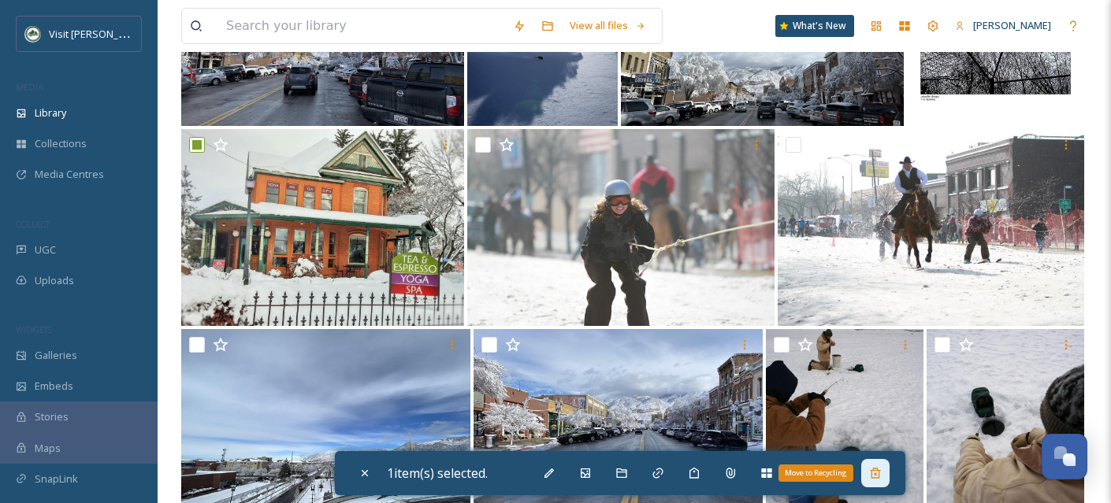
click at [889, 469] on div "Move to Recycling" at bounding box center [875, 473] width 28 height 28
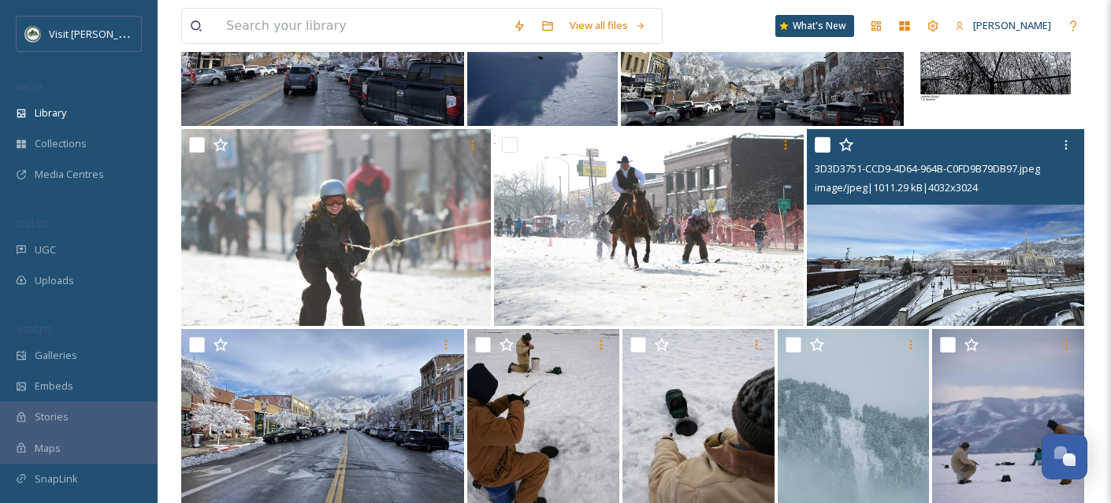
click at [825, 153] on input "checkbox" at bounding box center [822, 145] width 16 height 16
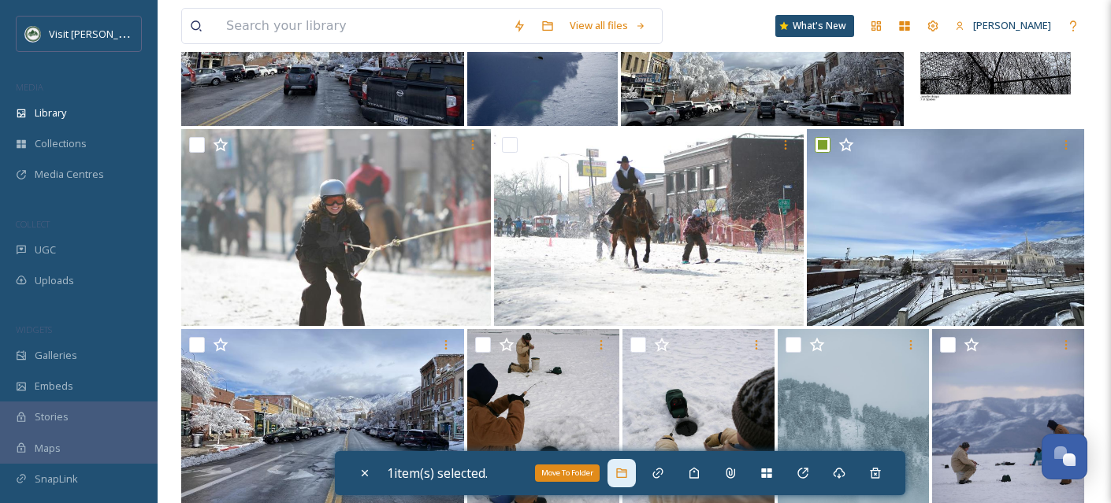
click at [627, 471] on icon at bounding box center [621, 473] width 13 height 13
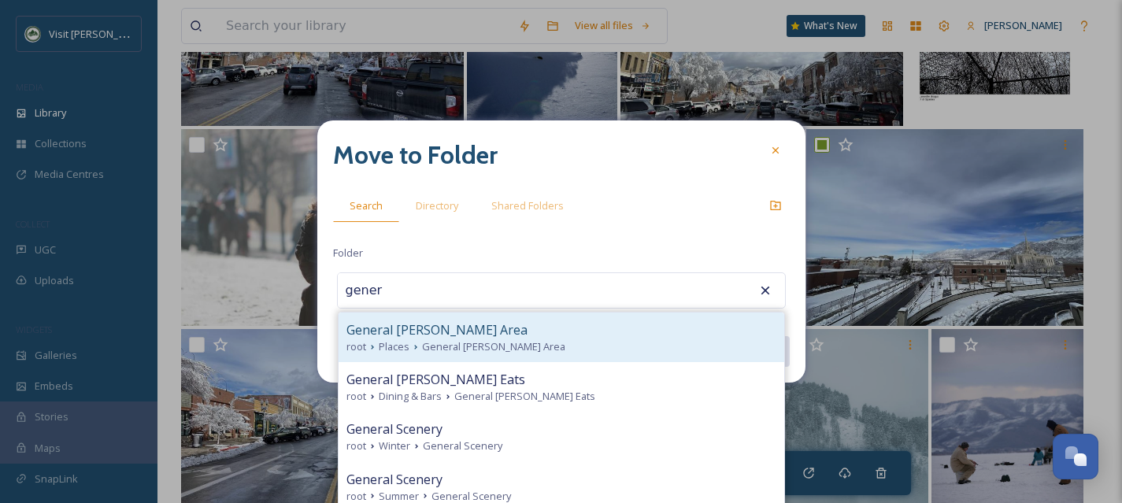
click at [406, 324] on span "General [PERSON_NAME] Area" at bounding box center [437, 330] width 181 height 19
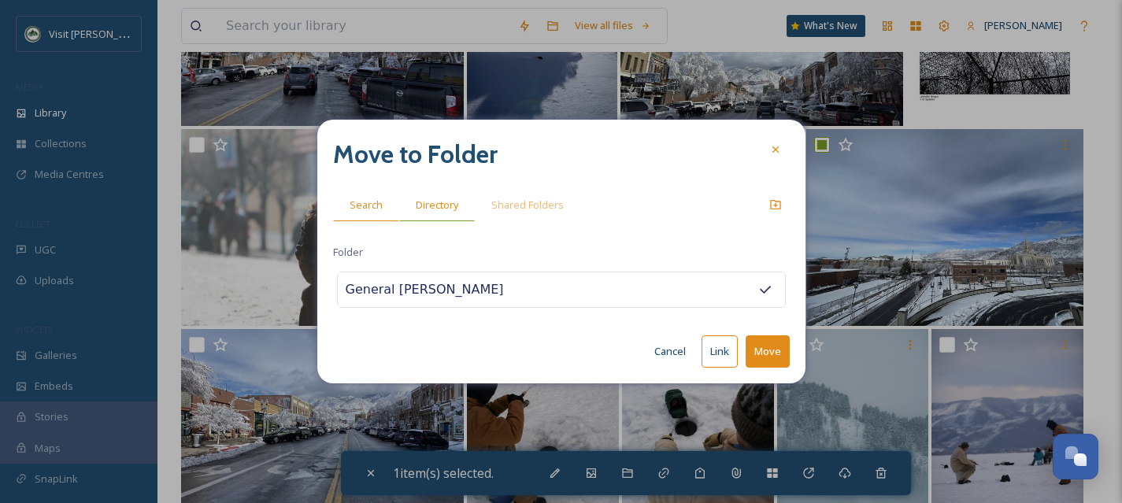
click at [425, 198] on span "Directory" at bounding box center [437, 205] width 43 height 15
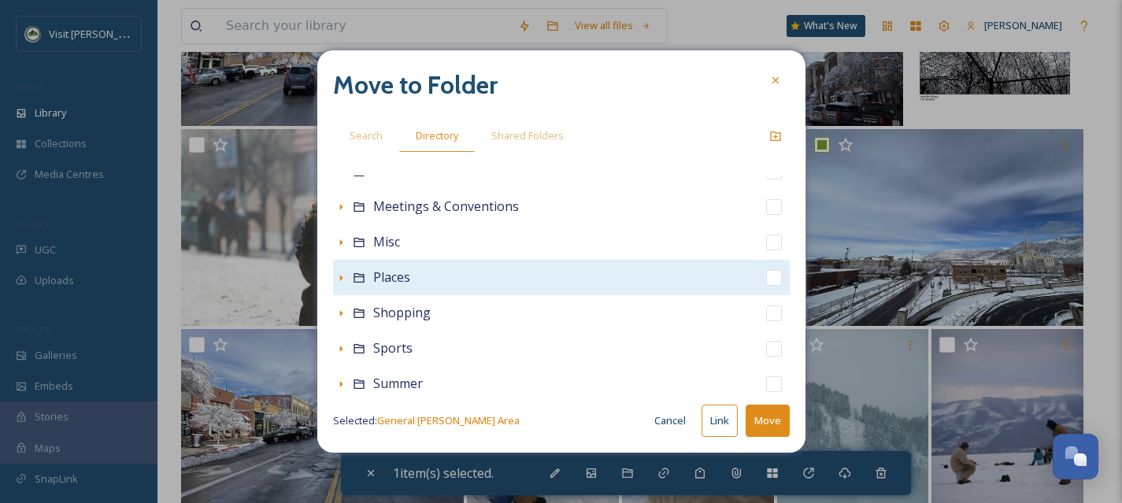
scroll to position [236, 0]
click at [334, 276] on div "Show Subfolders" at bounding box center [341, 277] width 16 height 16
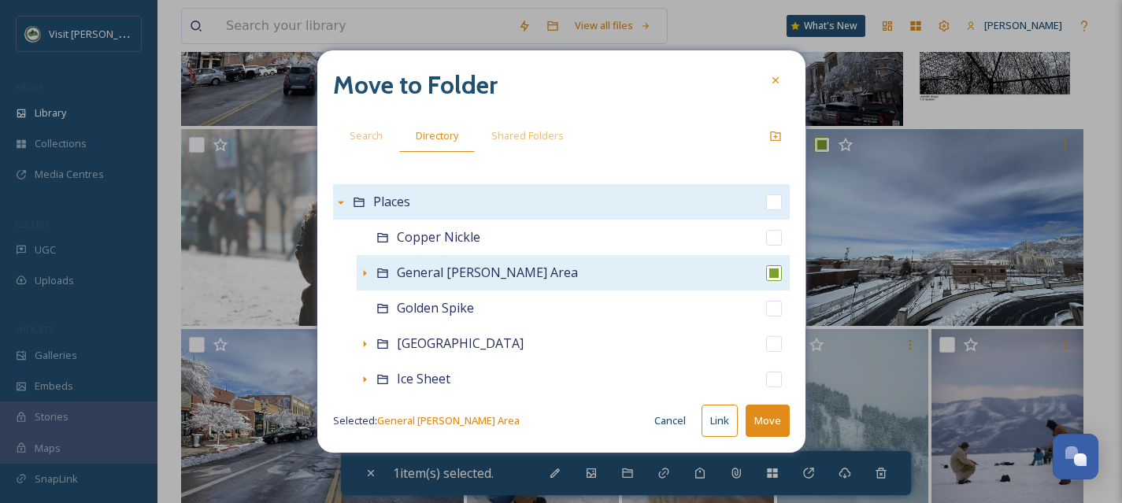
scroll to position [317, 0]
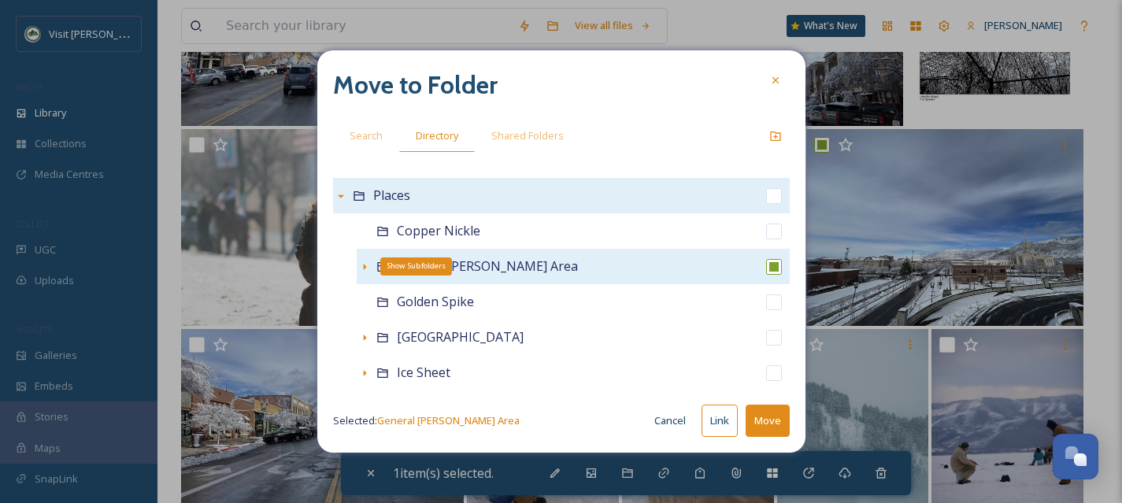
click at [363, 265] on icon at bounding box center [364, 267] width 3 height 6
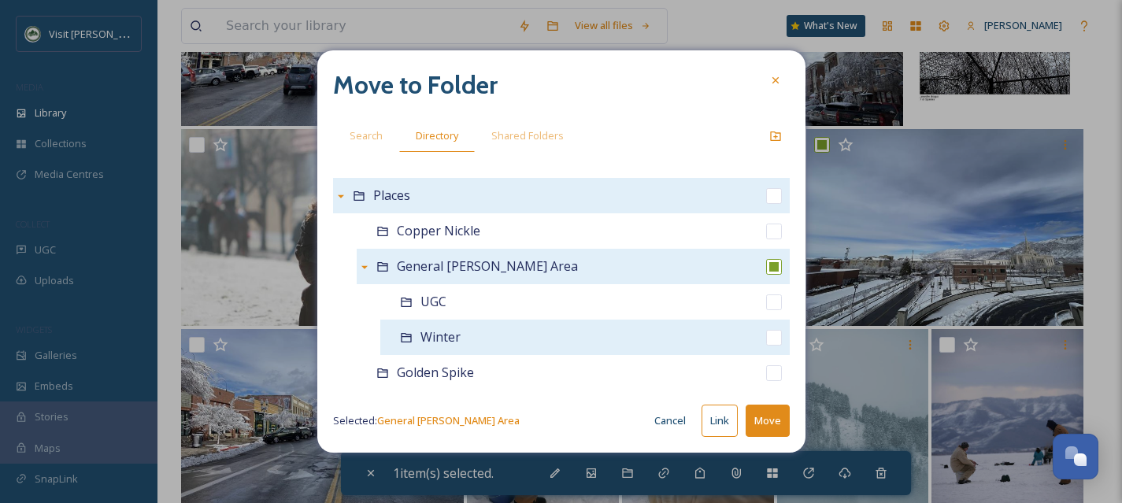
click at [766, 339] on input "checkbox" at bounding box center [774, 338] width 16 height 16
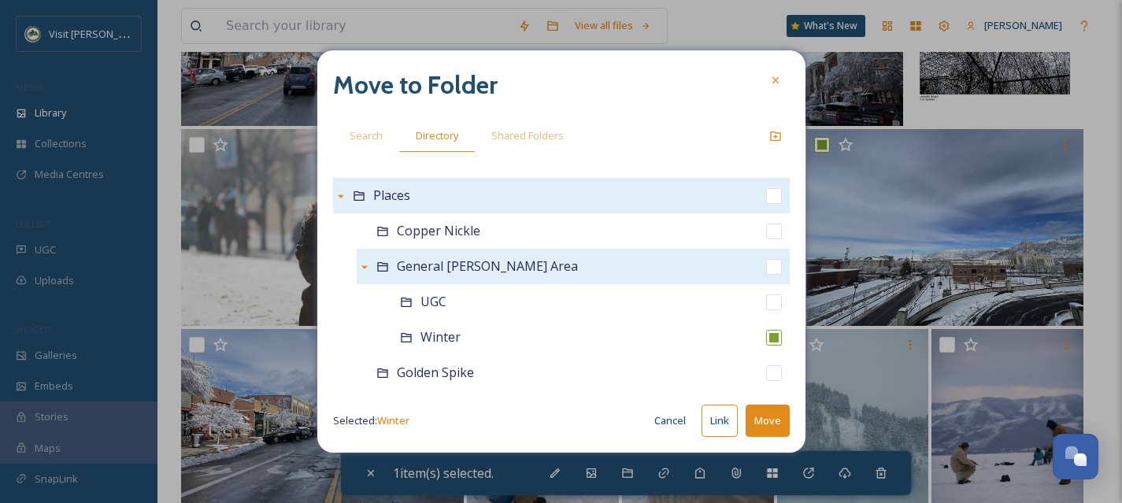
click at [771, 415] on button "Move" at bounding box center [768, 421] width 44 height 32
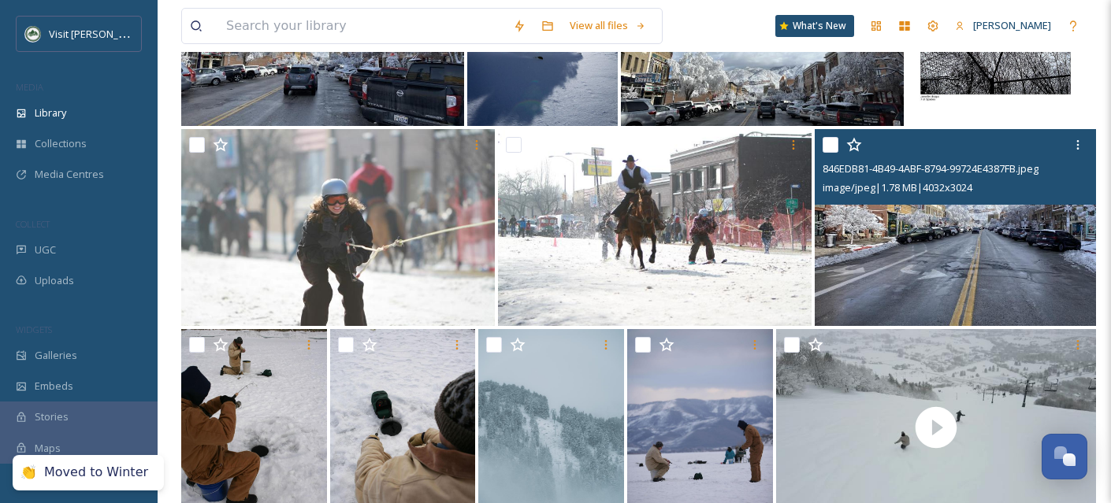
click at [828, 152] on input "checkbox" at bounding box center [830, 145] width 16 height 16
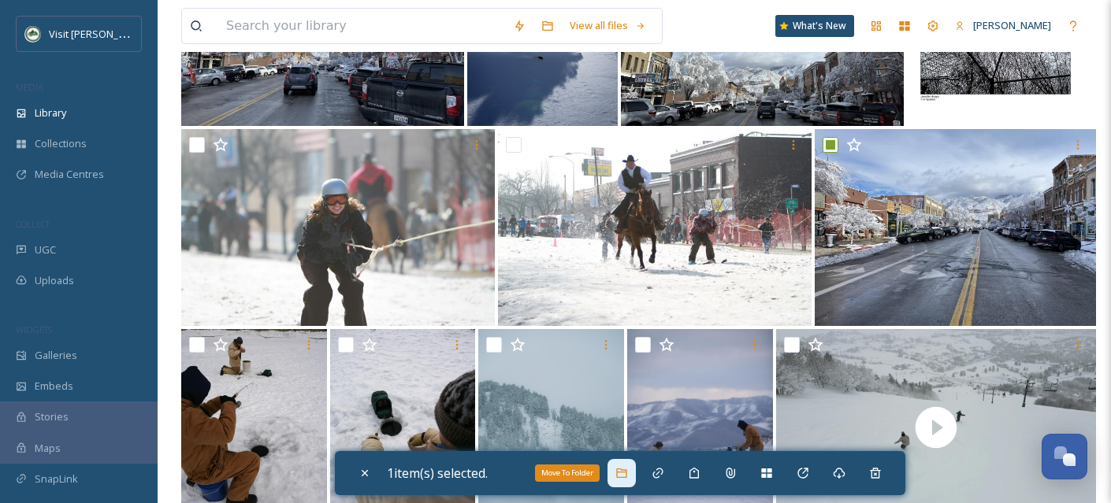
click at [628, 485] on div "Move To Folder" at bounding box center [621, 473] width 28 height 28
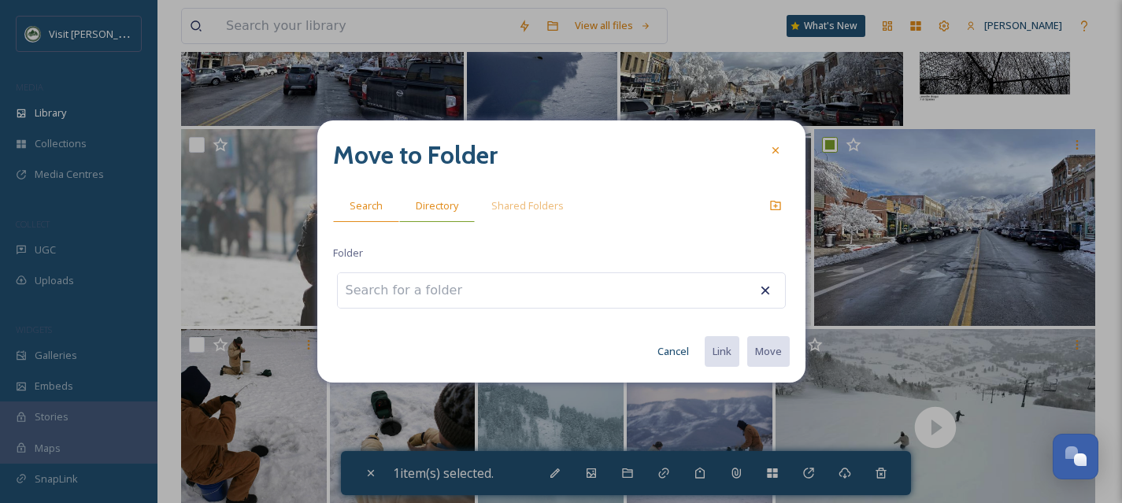
click at [430, 210] on span "Directory" at bounding box center [437, 205] width 43 height 15
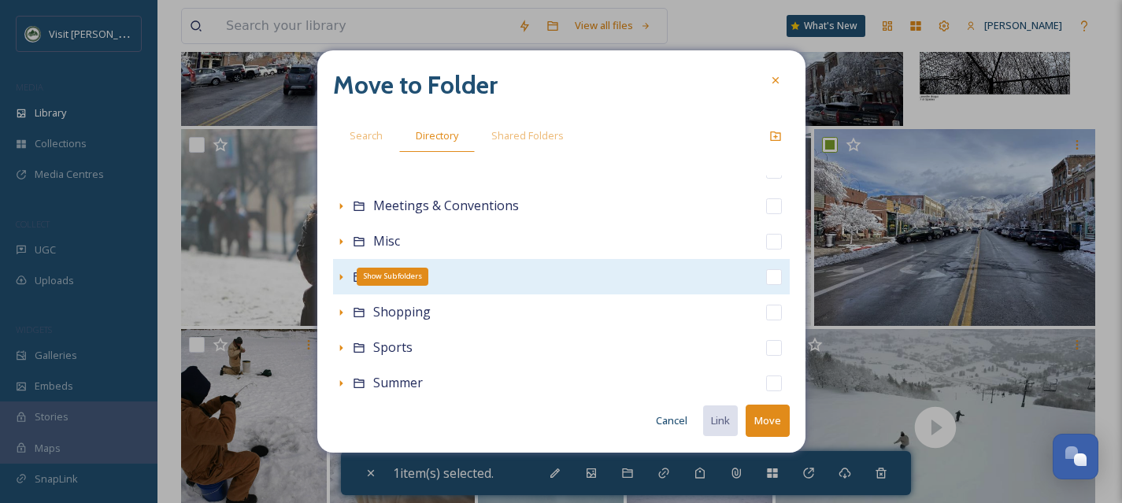
click at [342, 278] on icon at bounding box center [341, 277] width 13 height 13
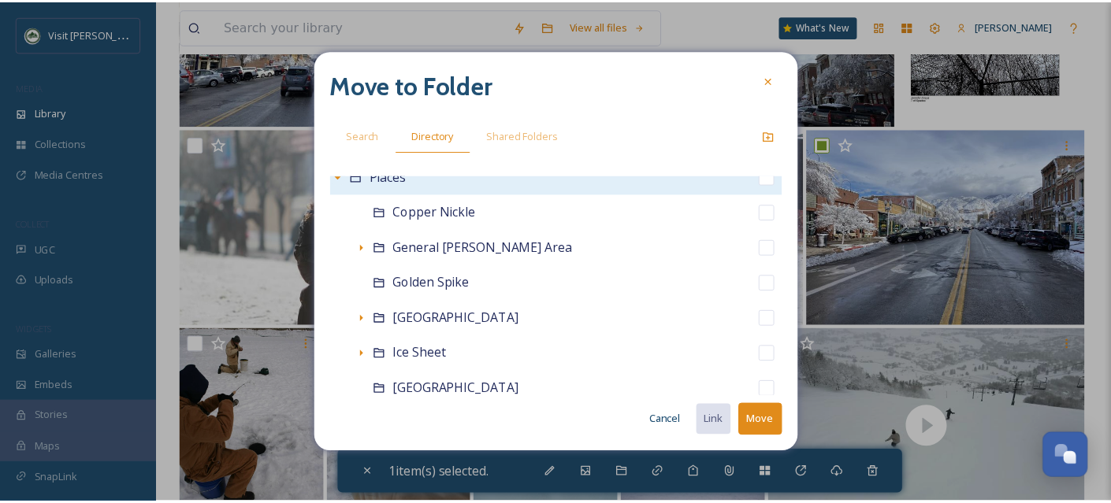
scroll to position [380, 0]
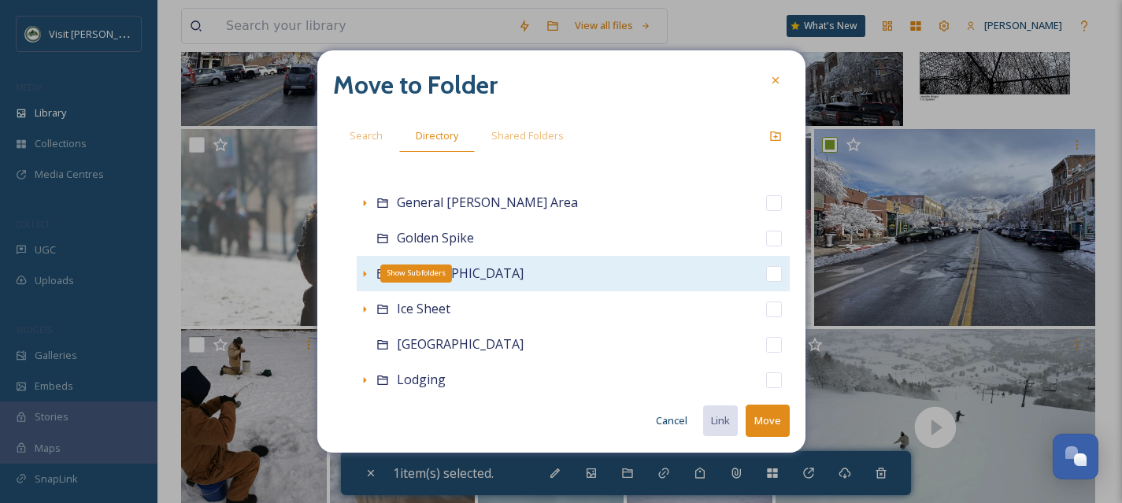
click at [358, 274] on icon at bounding box center [364, 274] width 13 height 13
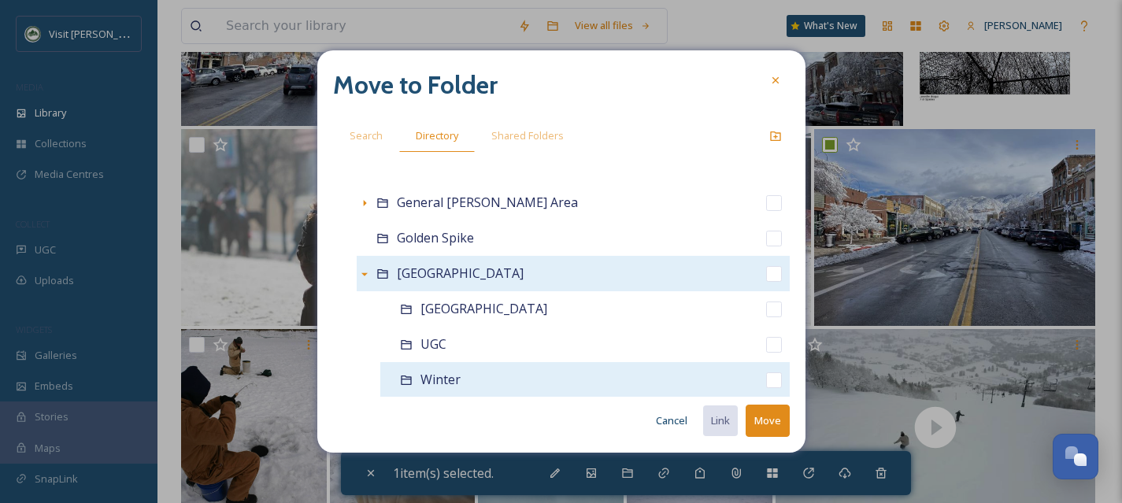
click at [766, 380] on input "checkbox" at bounding box center [774, 381] width 16 height 16
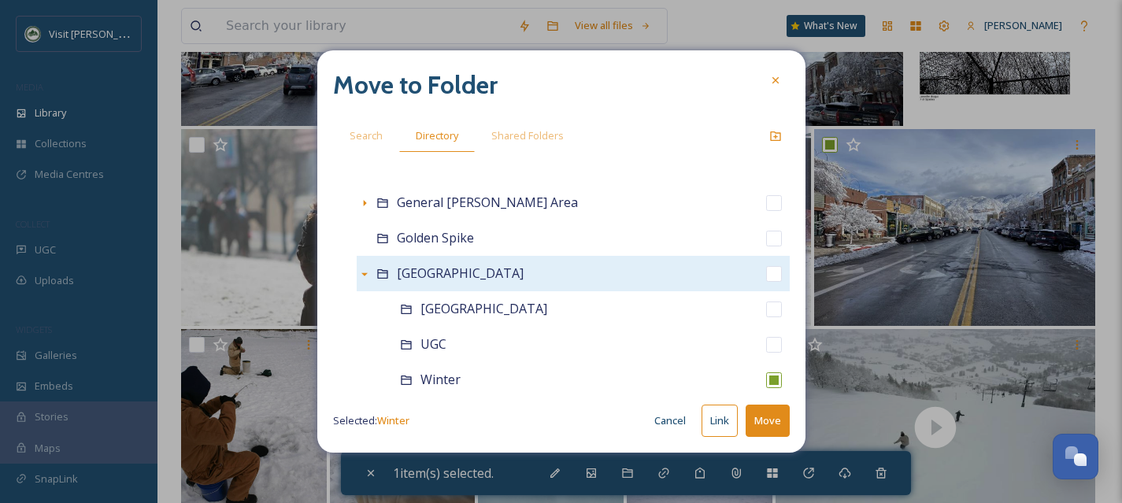
click at [769, 425] on button "Move" at bounding box center [768, 421] width 44 height 32
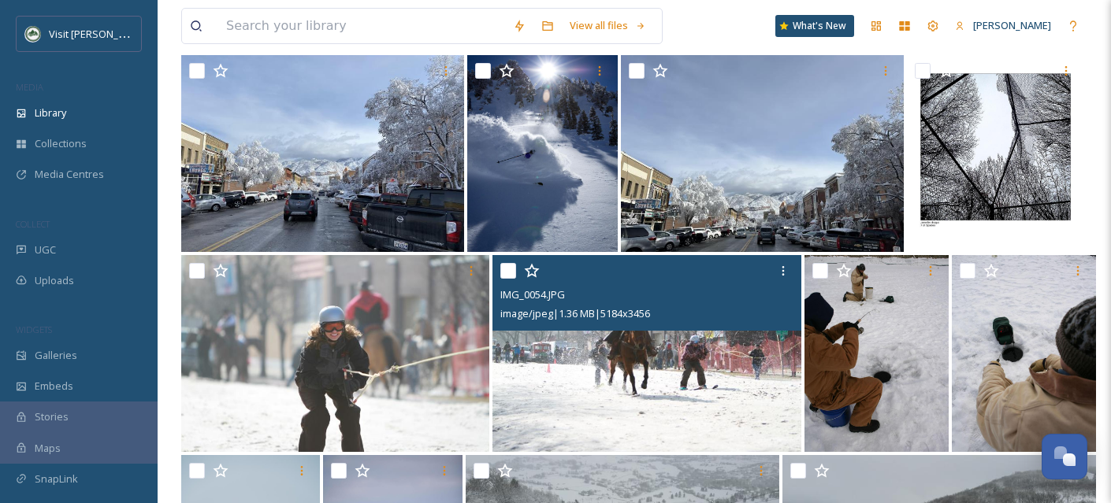
scroll to position [7309, 0]
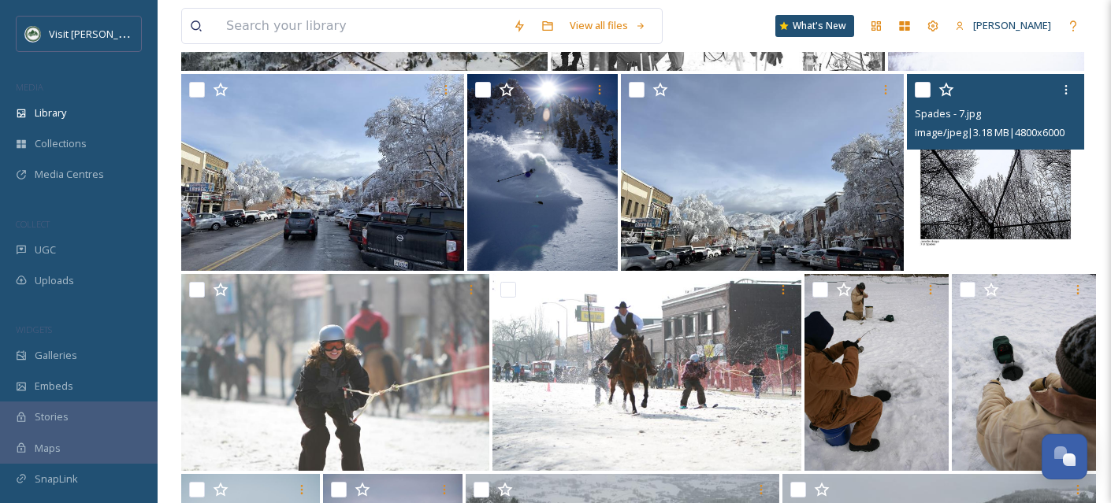
click at [970, 193] on img at bounding box center [995, 172] width 177 height 197
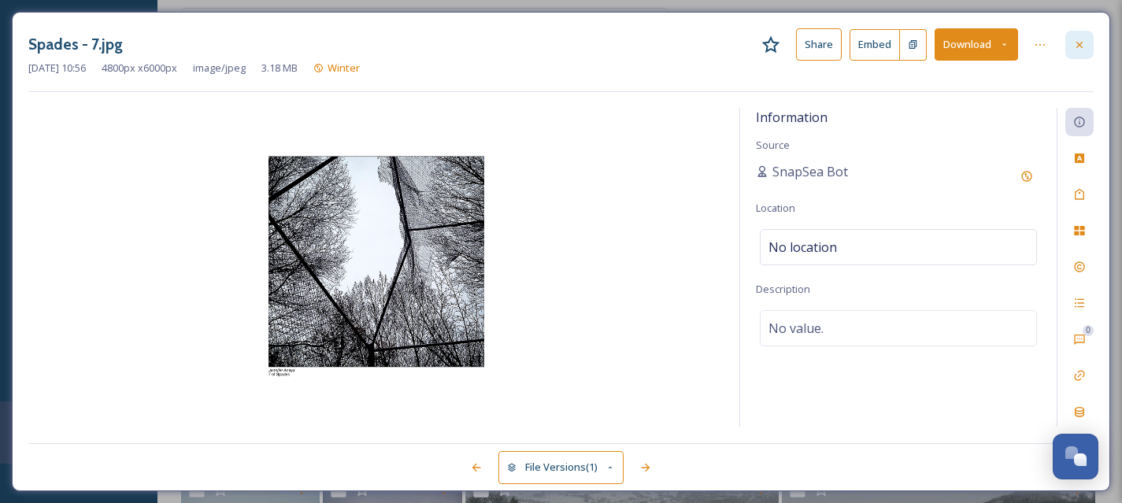
click at [1080, 50] on div at bounding box center [1080, 45] width 28 height 28
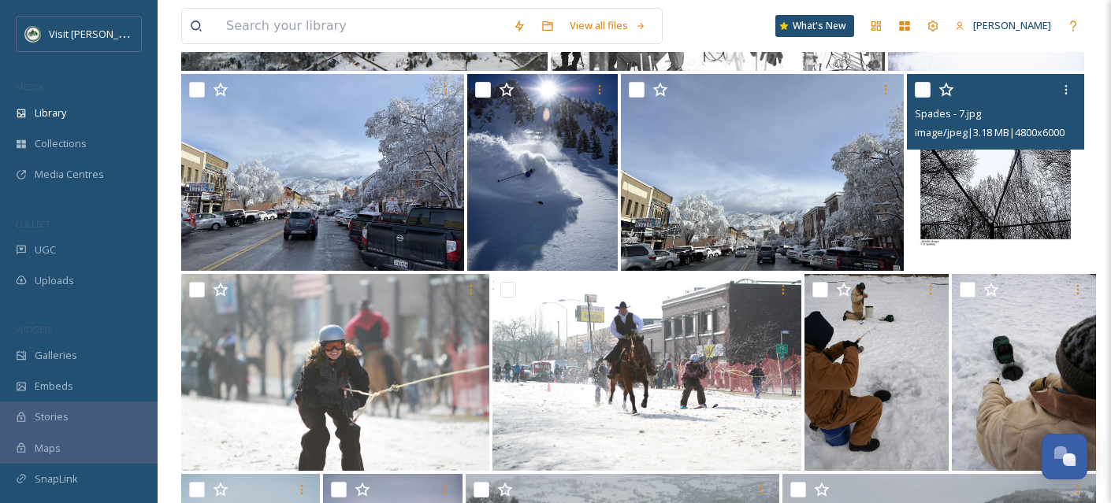
click at [926, 98] on input "checkbox" at bounding box center [923, 90] width 16 height 16
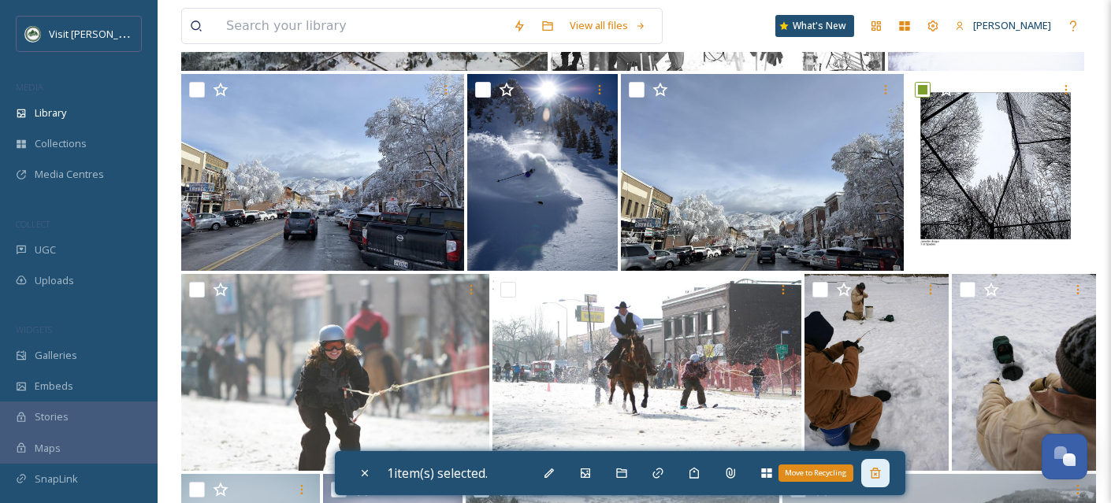
click at [886, 473] on div "Move to Recycling" at bounding box center [875, 473] width 28 height 28
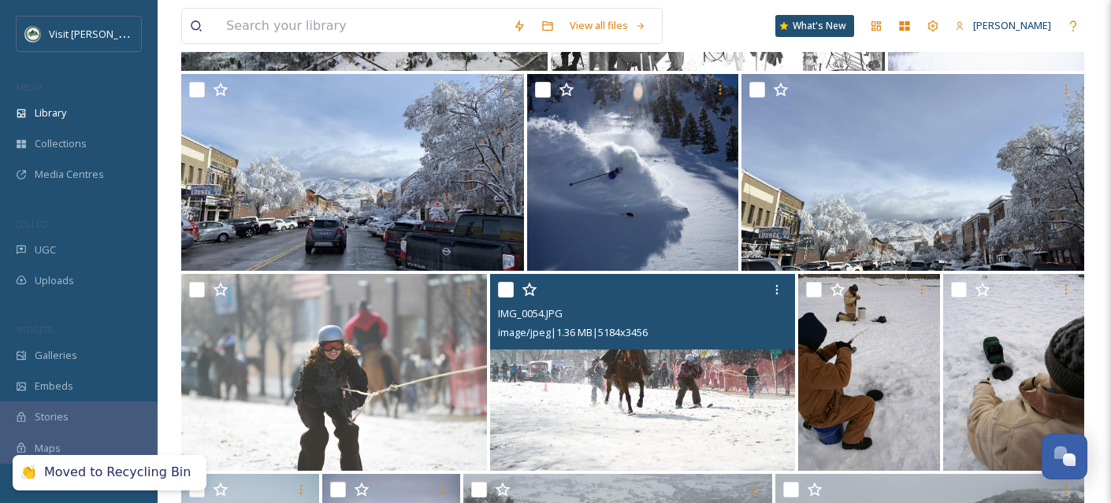
click at [506, 298] on input "checkbox" at bounding box center [506, 290] width 16 height 16
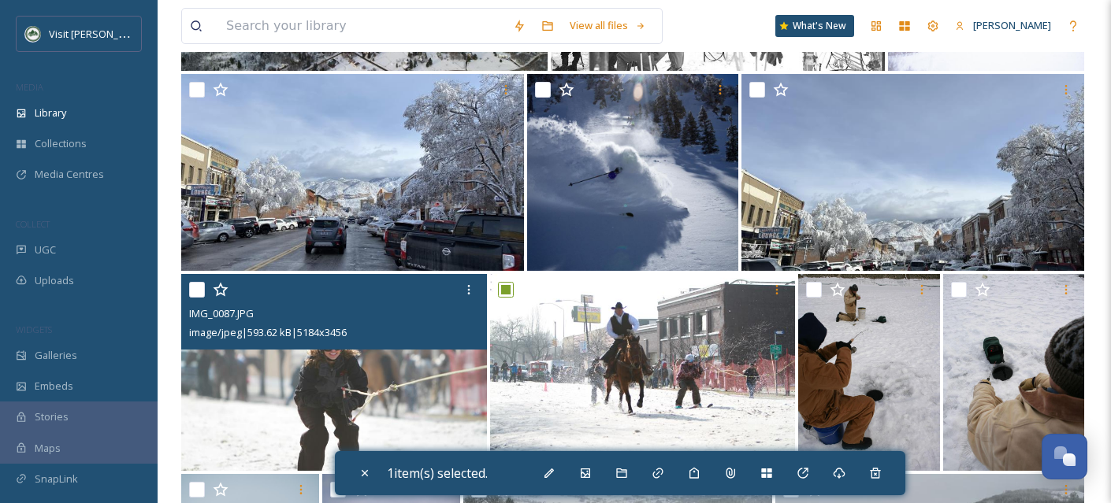
click at [194, 298] on input "checkbox" at bounding box center [197, 290] width 16 height 16
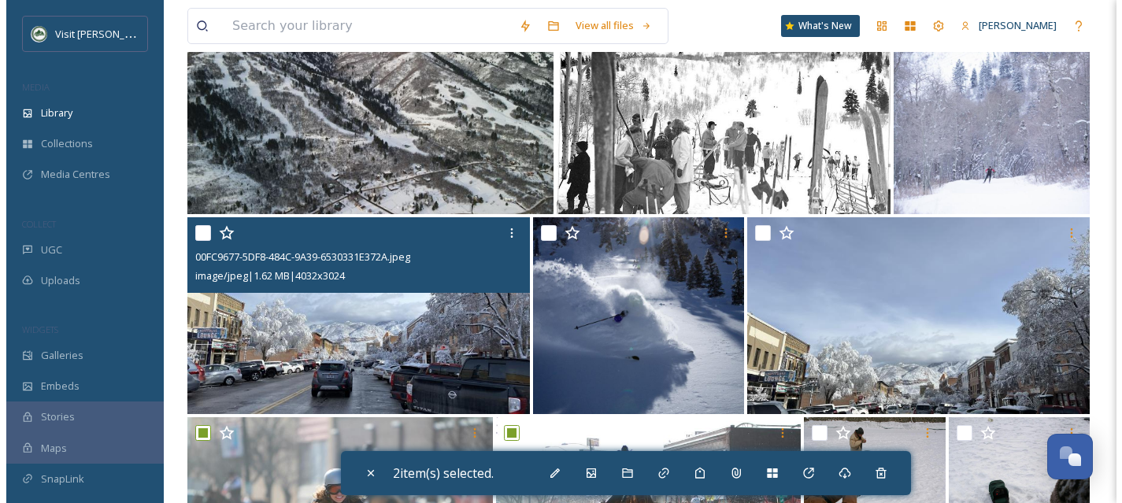
scroll to position [7162, 0]
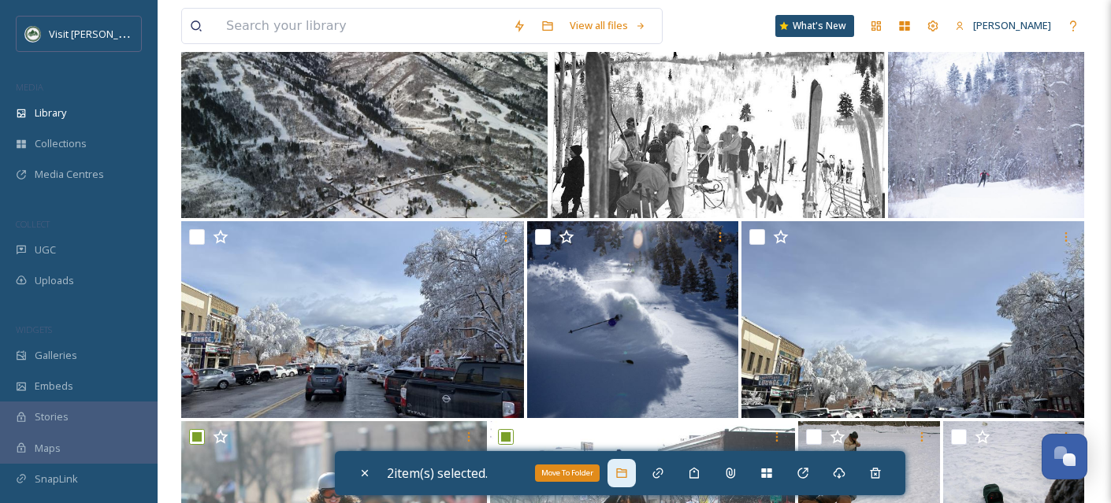
click at [612, 481] on div "Move To Folder" at bounding box center [621, 473] width 28 height 28
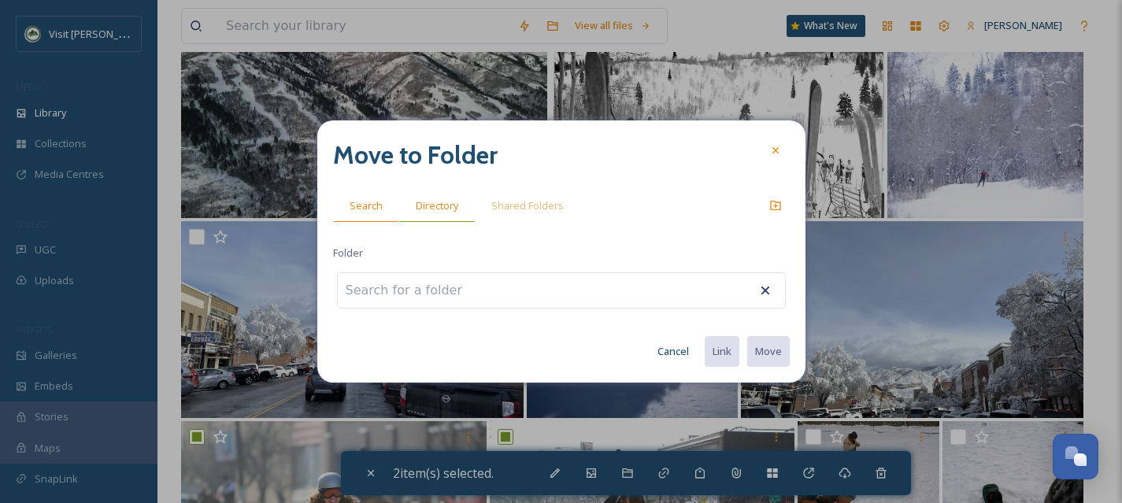
click at [452, 209] on span "Directory" at bounding box center [437, 205] width 43 height 15
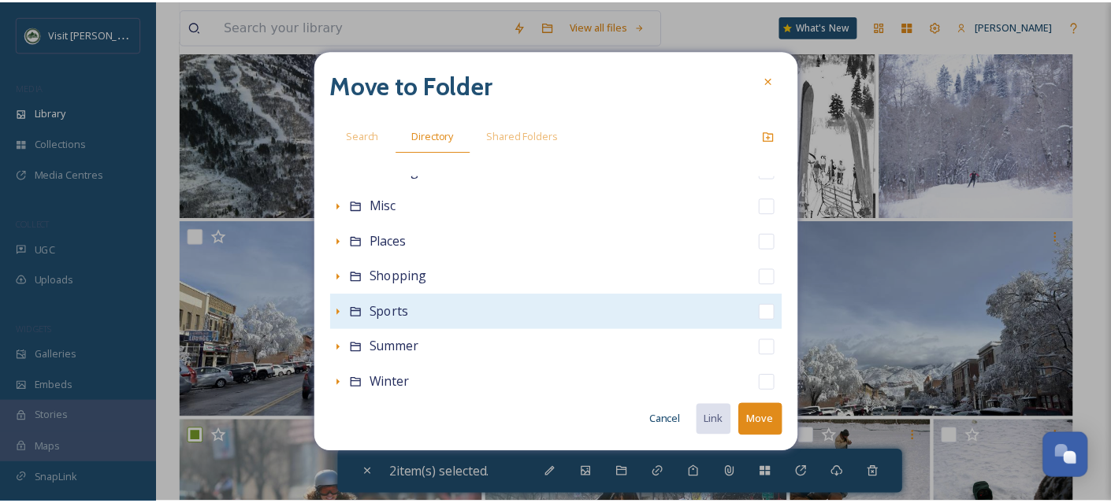
scroll to position [349, 0]
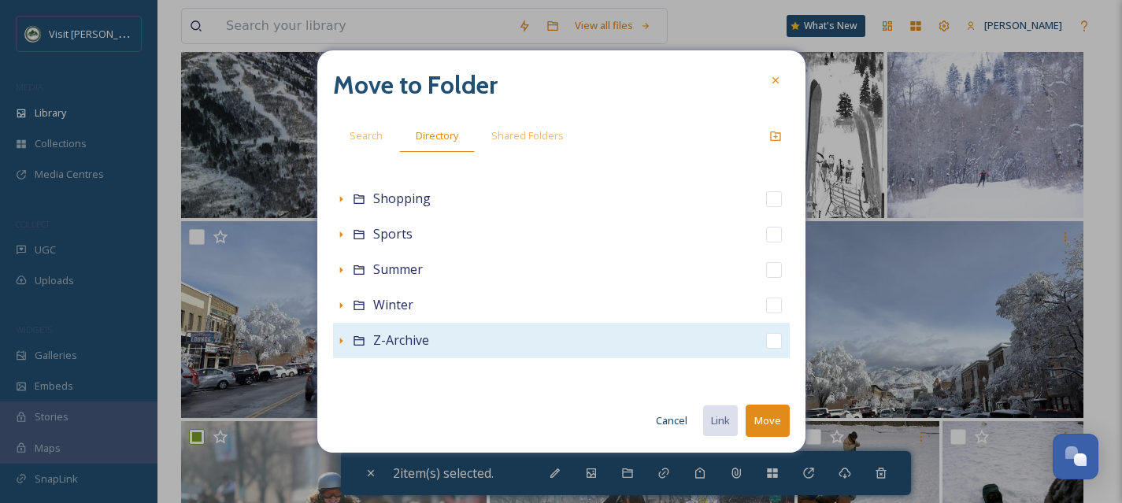
click at [766, 343] on input "checkbox" at bounding box center [774, 341] width 16 height 16
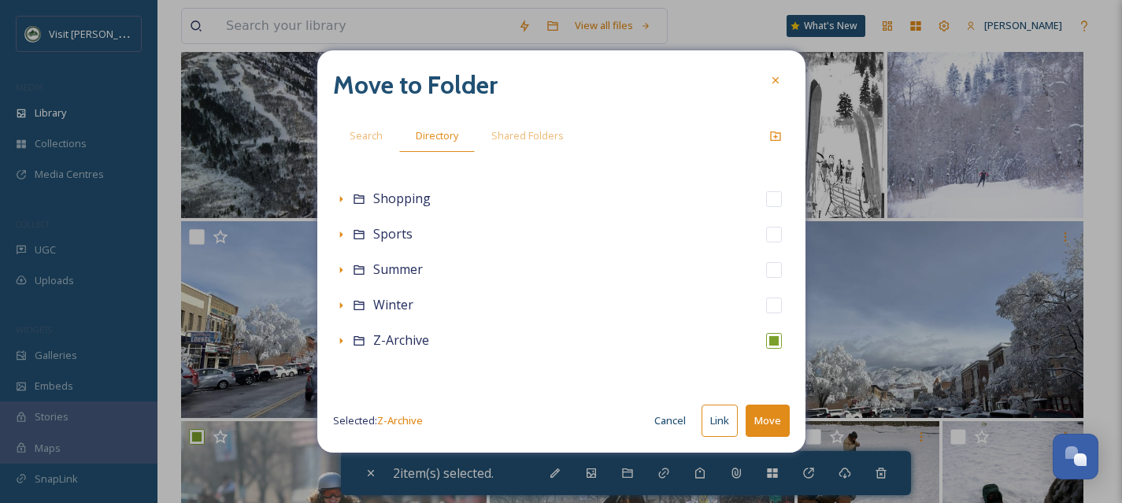
click at [772, 428] on button "Move" at bounding box center [768, 421] width 44 height 32
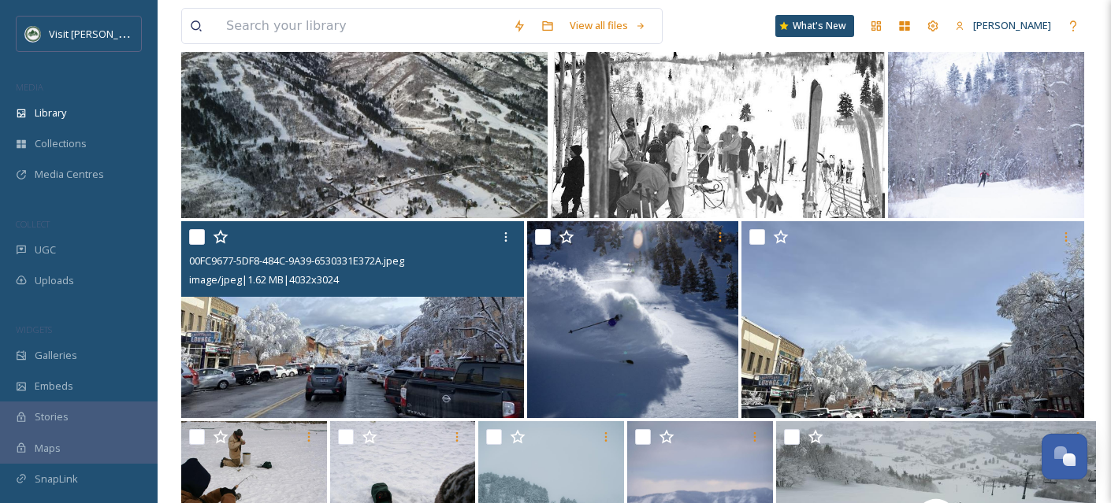
click at [313, 379] on img at bounding box center [352, 319] width 343 height 197
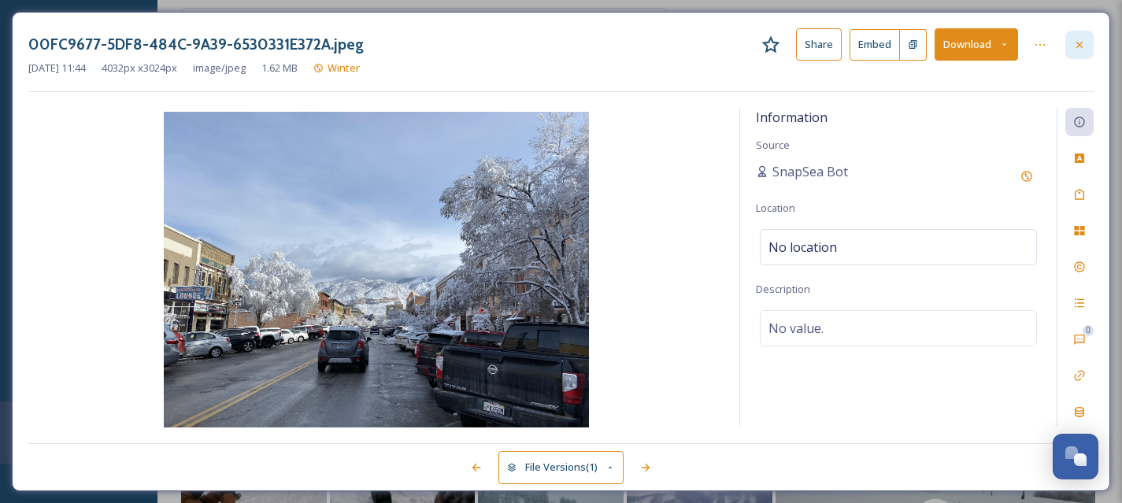
click at [1093, 49] on div at bounding box center [1080, 45] width 28 height 28
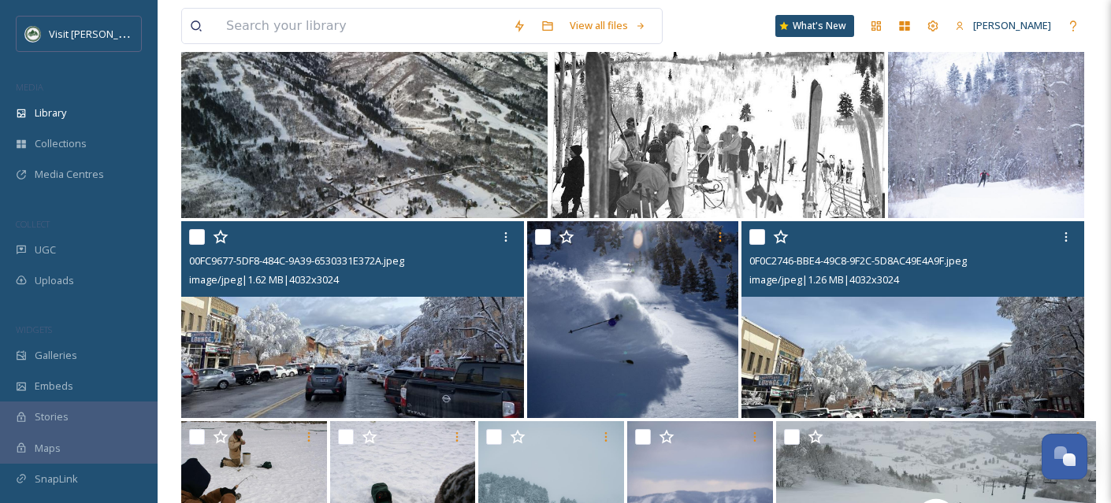
click at [947, 377] on img at bounding box center [912, 319] width 343 height 197
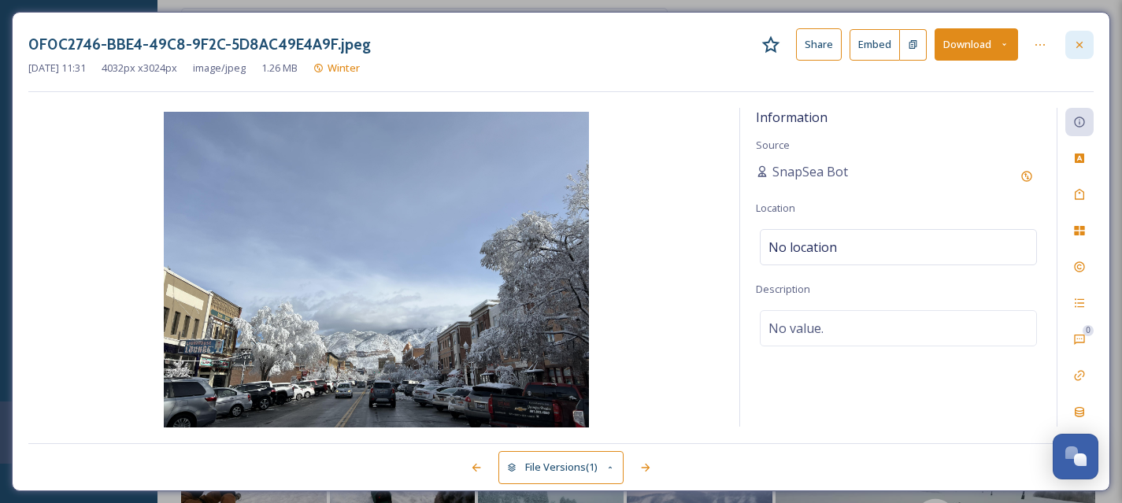
click at [1081, 40] on icon at bounding box center [1080, 45] width 13 height 13
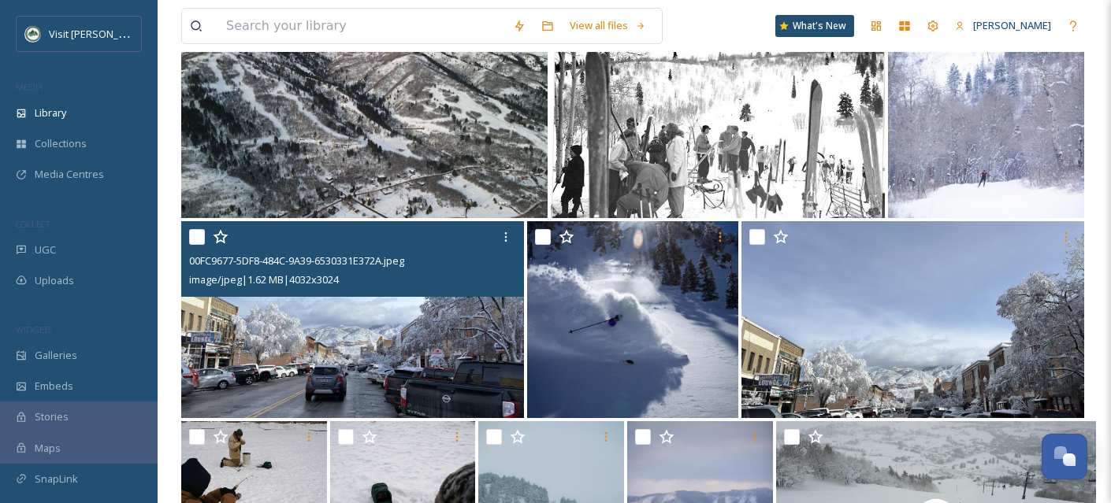
click at [199, 243] on input "checkbox" at bounding box center [197, 237] width 16 height 16
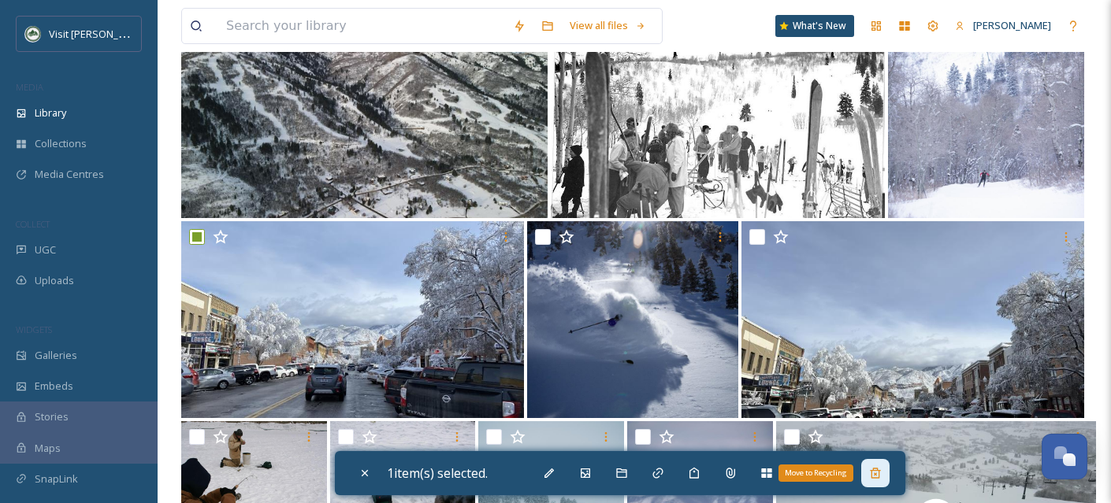
click at [866, 473] on div "Move to Recycling" at bounding box center [875, 473] width 28 height 28
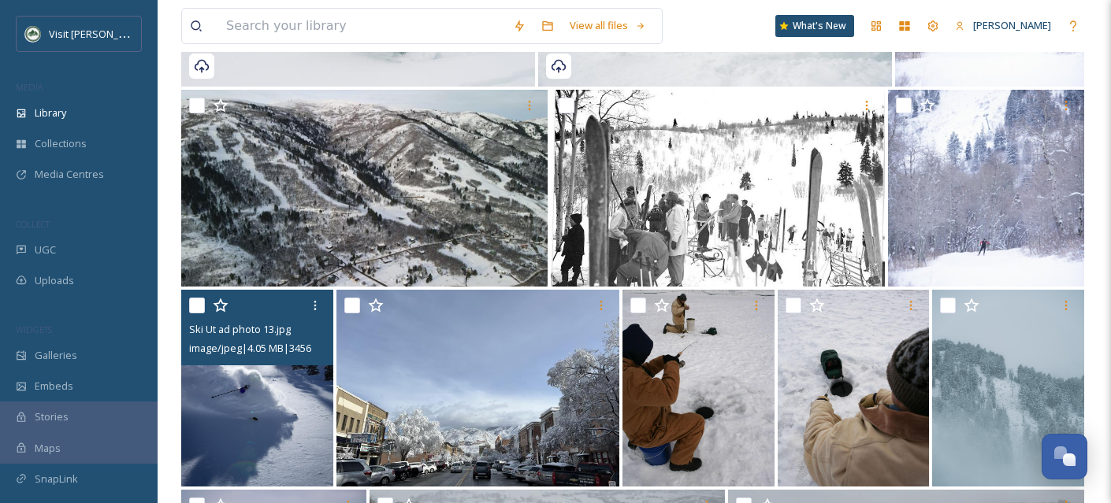
scroll to position [7061, 0]
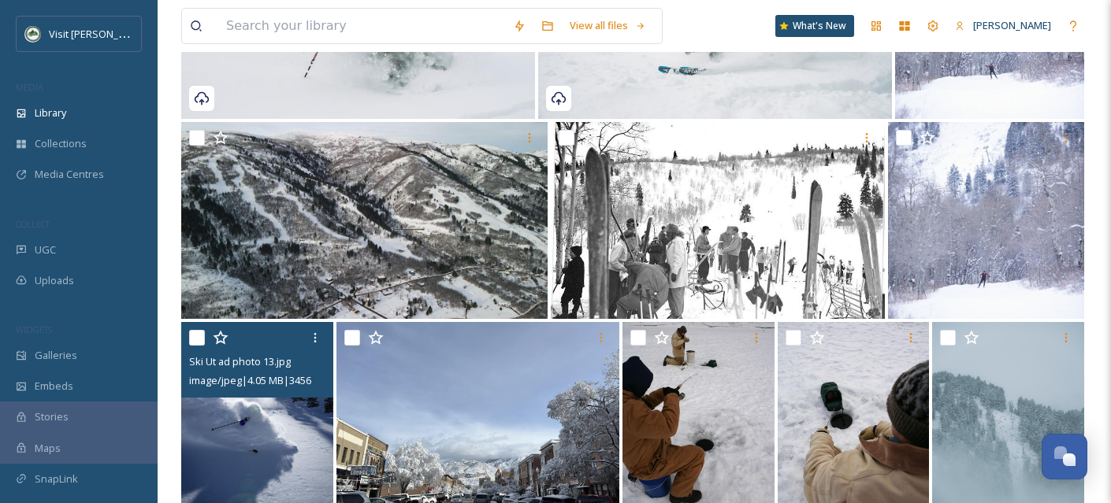
click at [247, 454] on img at bounding box center [257, 420] width 152 height 197
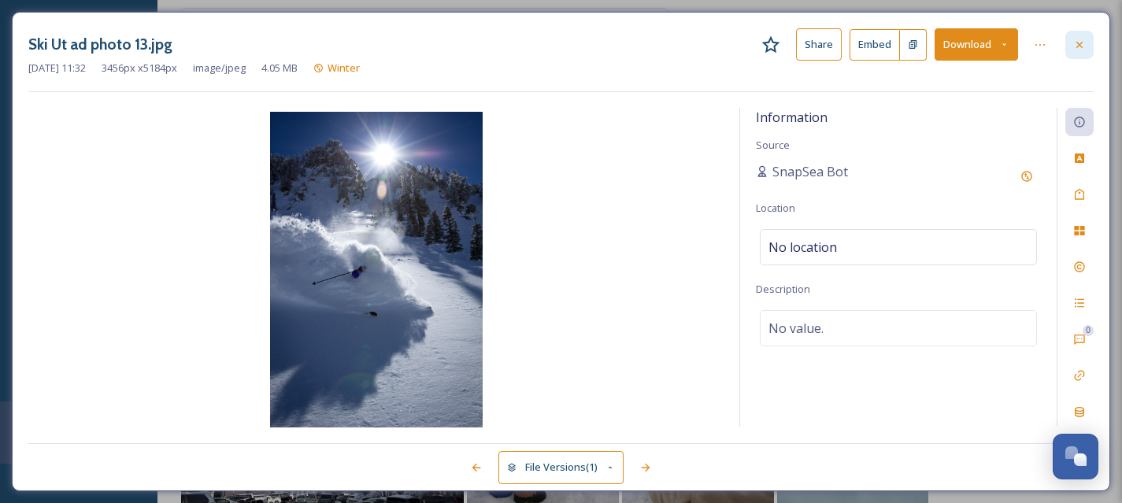
click at [1087, 49] on div at bounding box center [1080, 45] width 28 height 28
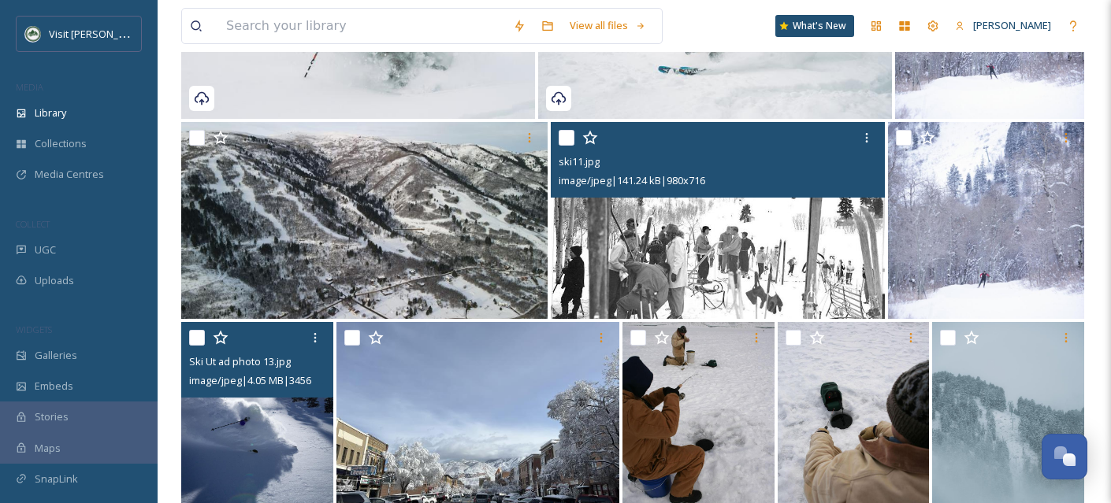
click at [568, 146] on input "checkbox" at bounding box center [566, 138] width 16 height 16
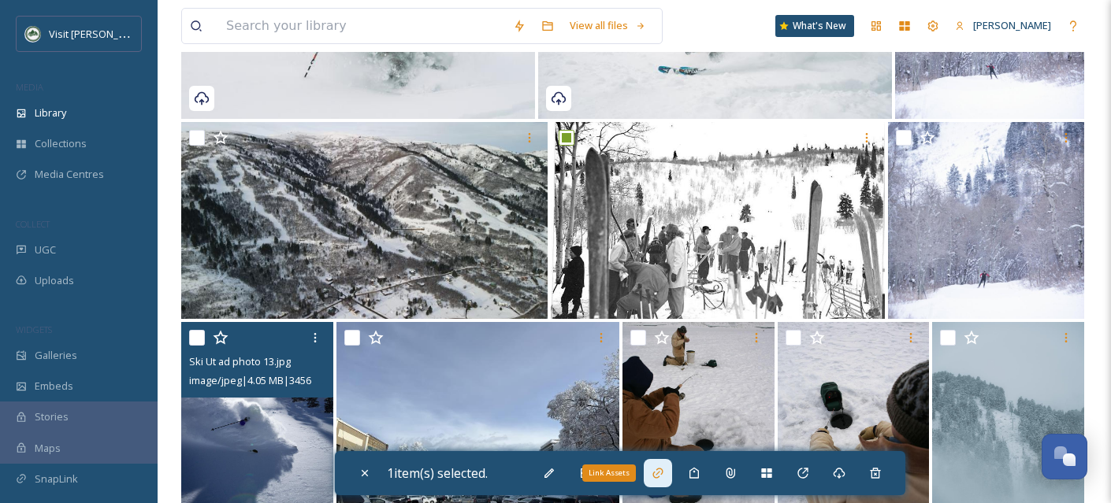
click at [625, 475] on div "Link Assets" at bounding box center [609, 473] width 54 height 17
click at [628, 486] on div "Move To Folder" at bounding box center [621, 473] width 28 height 28
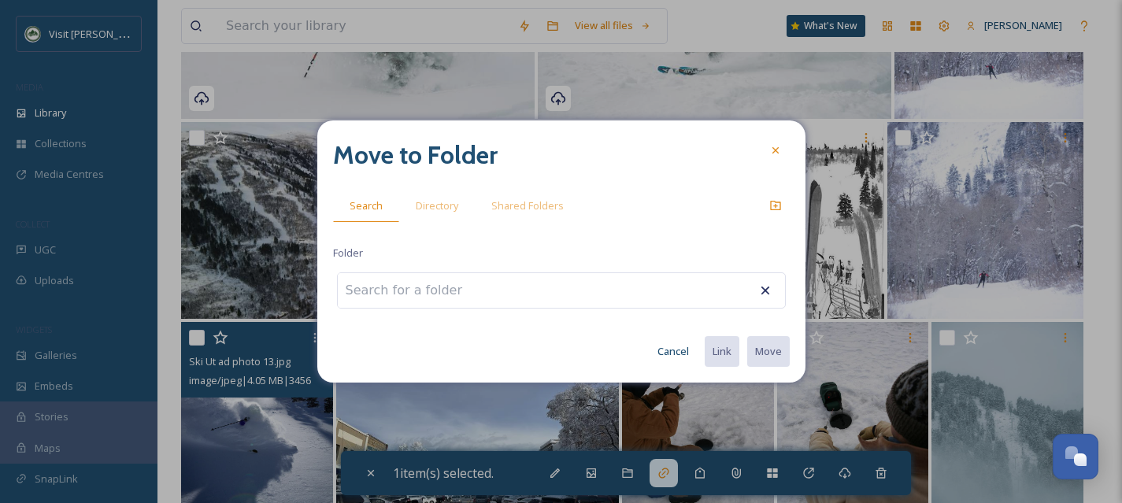
click at [493, 302] on div at bounding box center [561, 291] width 449 height 36
click at [443, 288] on input at bounding box center [424, 290] width 173 height 35
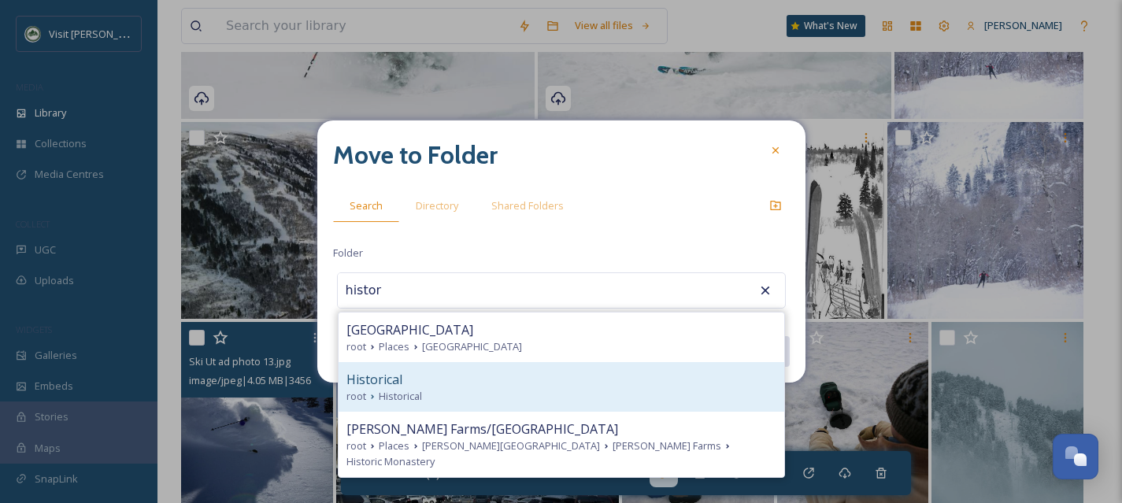
click at [447, 390] on div "root Historical" at bounding box center [562, 396] width 430 height 15
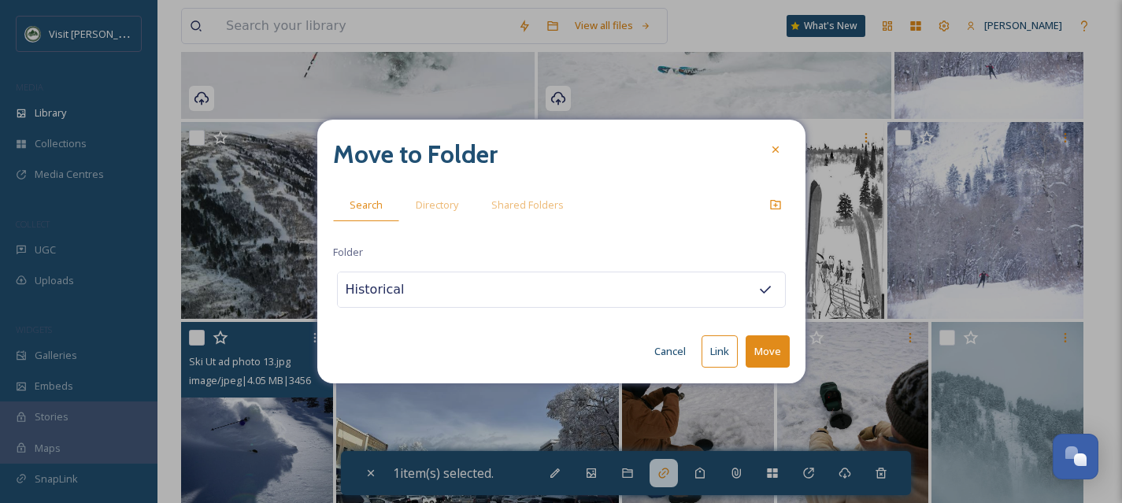
click at [770, 354] on button "Move" at bounding box center [768, 352] width 44 height 32
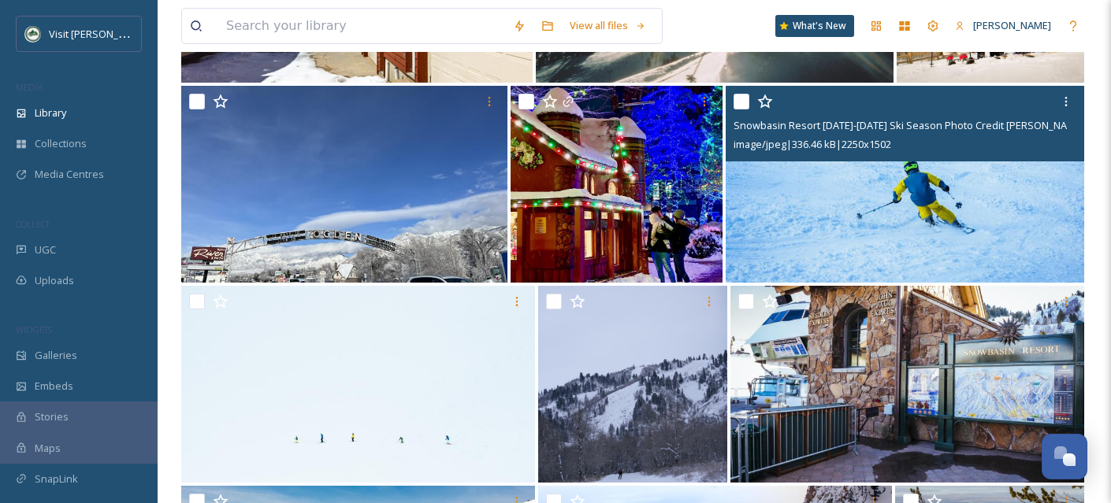
scroll to position [5694, 0]
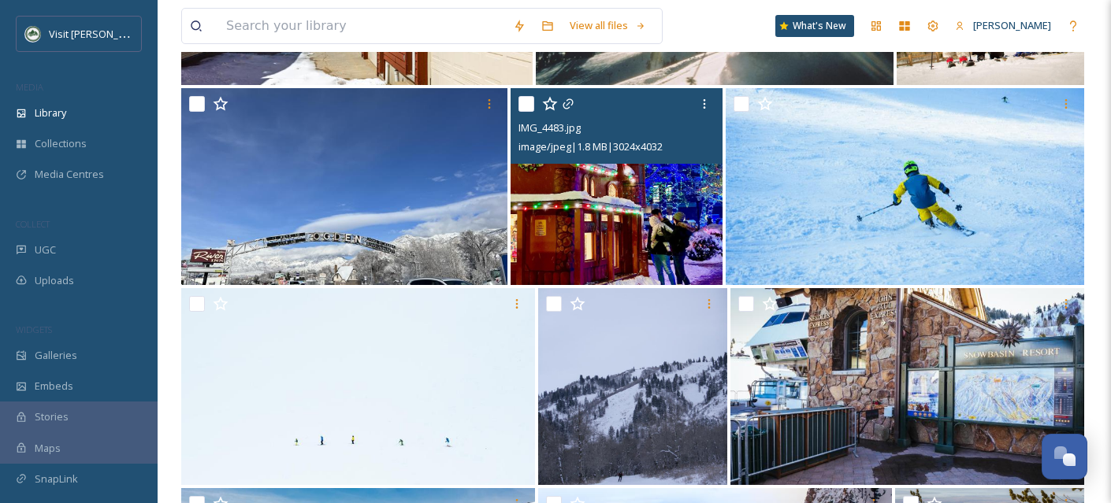
click at [528, 112] on input "checkbox" at bounding box center [526, 104] width 16 height 16
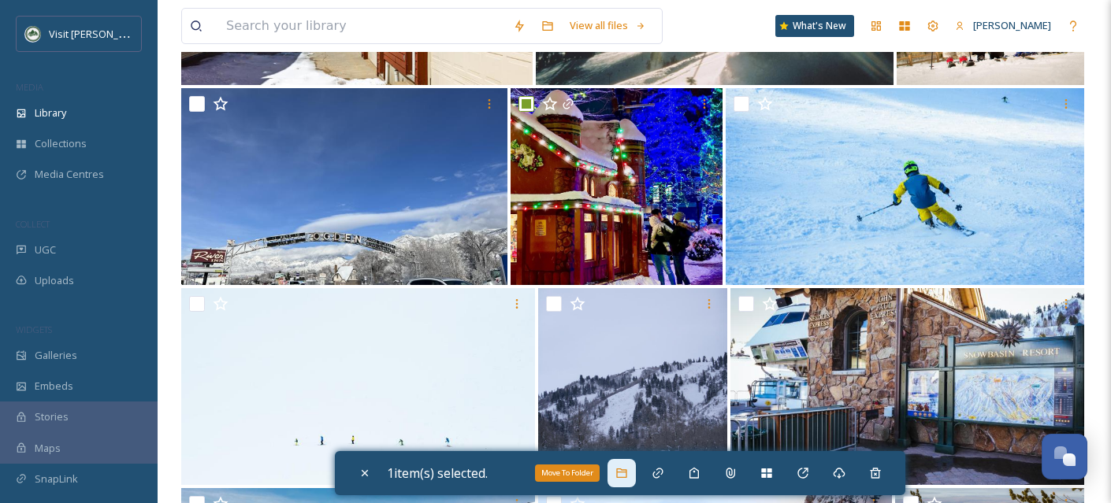
click at [622, 475] on icon at bounding box center [621, 473] width 13 height 13
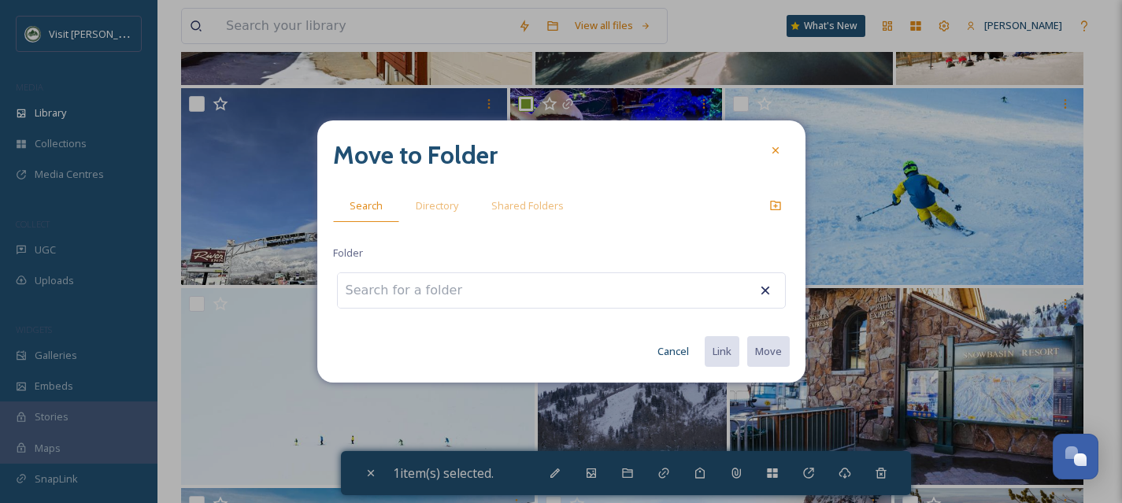
click at [462, 291] on input at bounding box center [424, 290] width 173 height 35
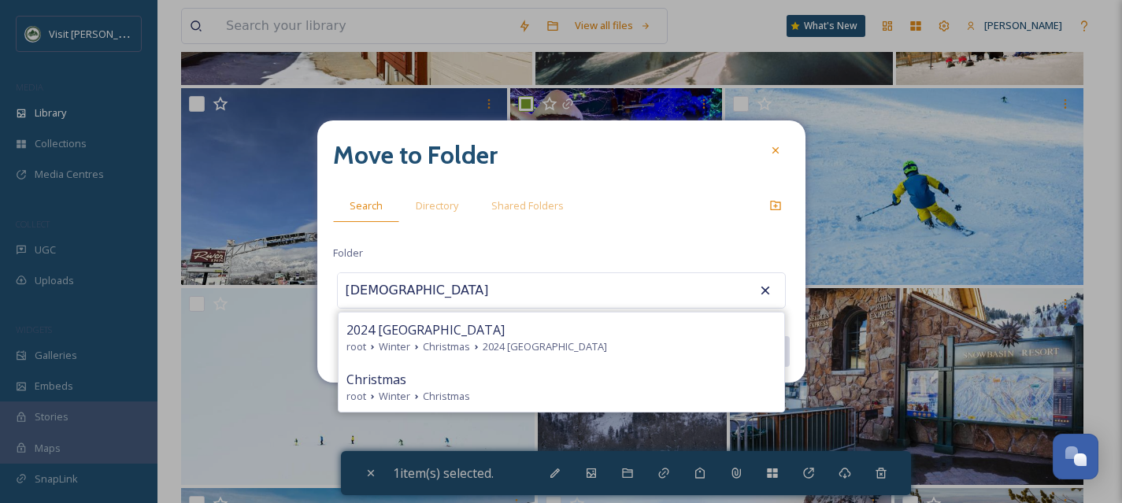
drag, startPoint x: 451, startPoint y: 393, endPoint x: 539, endPoint y: 365, distance: 91.7
click at [451, 393] on span "Christmas" at bounding box center [446, 396] width 47 height 15
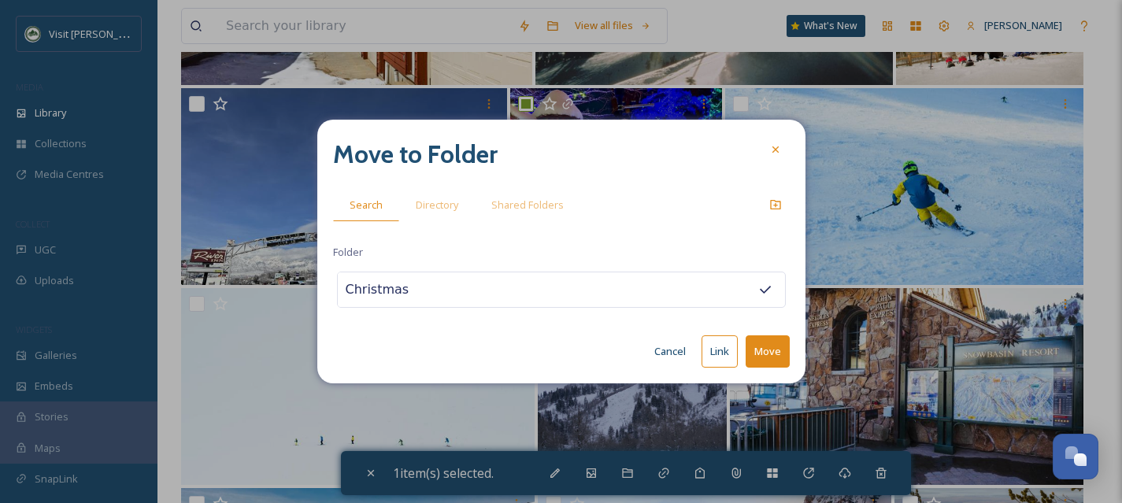
click at [785, 350] on button "Move" at bounding box center [768, 352] width 44 height 32
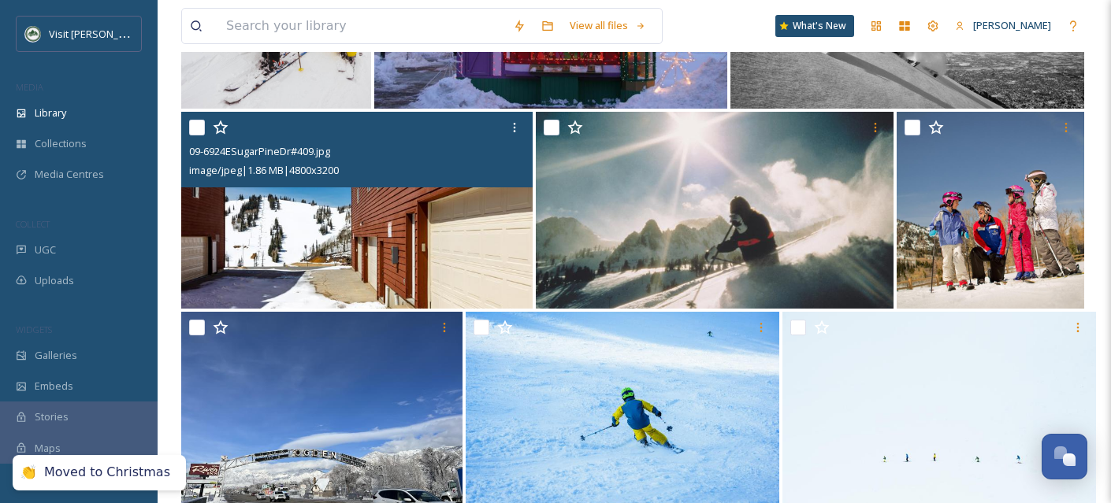
scroll to position [5470, 0]
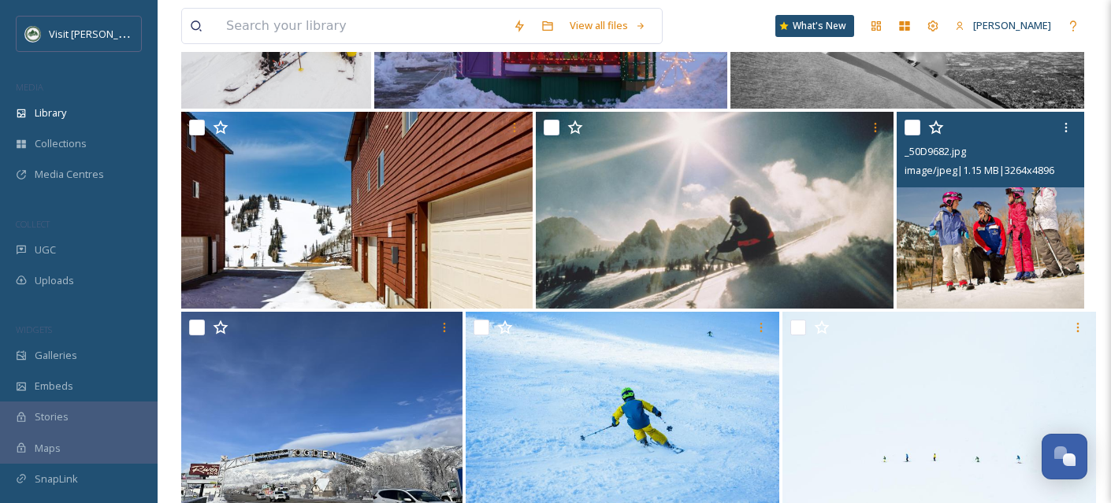
click at [947, 250] on img at bounding box center [989, 210] width 187 height 197
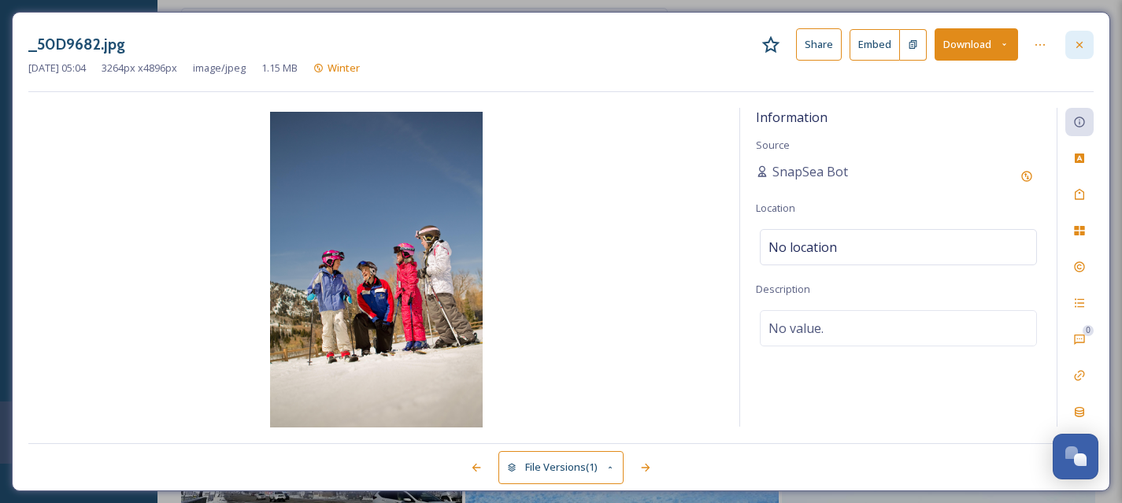
click at [1078, 44] on icon at bounding box center [1080, 44] width 6 height 6
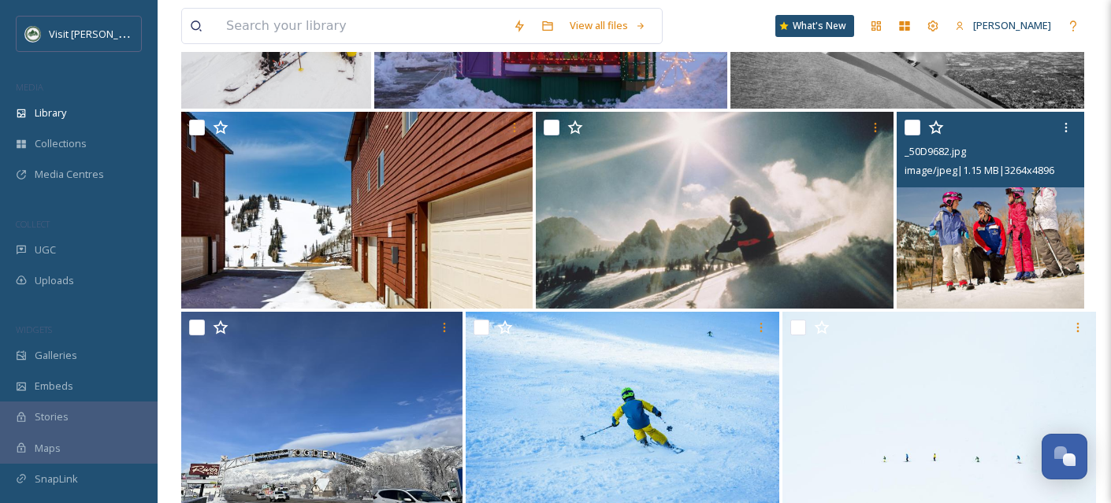
click at [915, 135] on input "checkbox" at bounding box center [912, 128] width 16 height 16
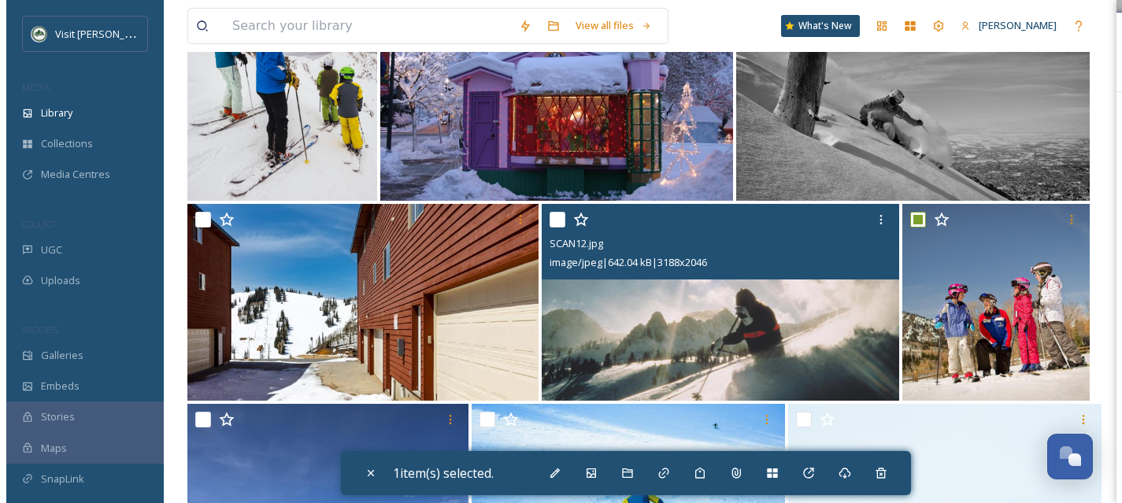
scroll to position [5378, 0]
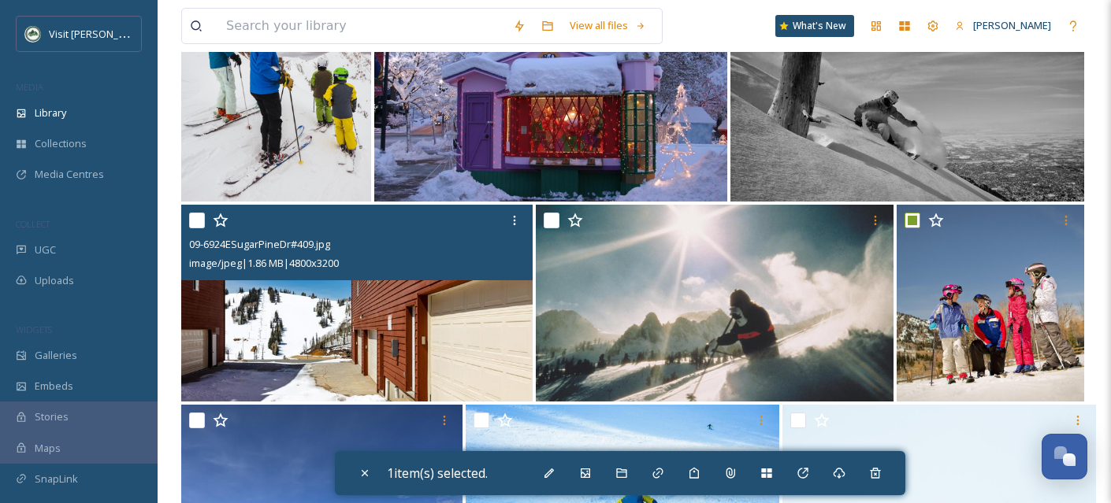
click at [391, 362] on img at bounding box center [356, 303] width 351 height 197
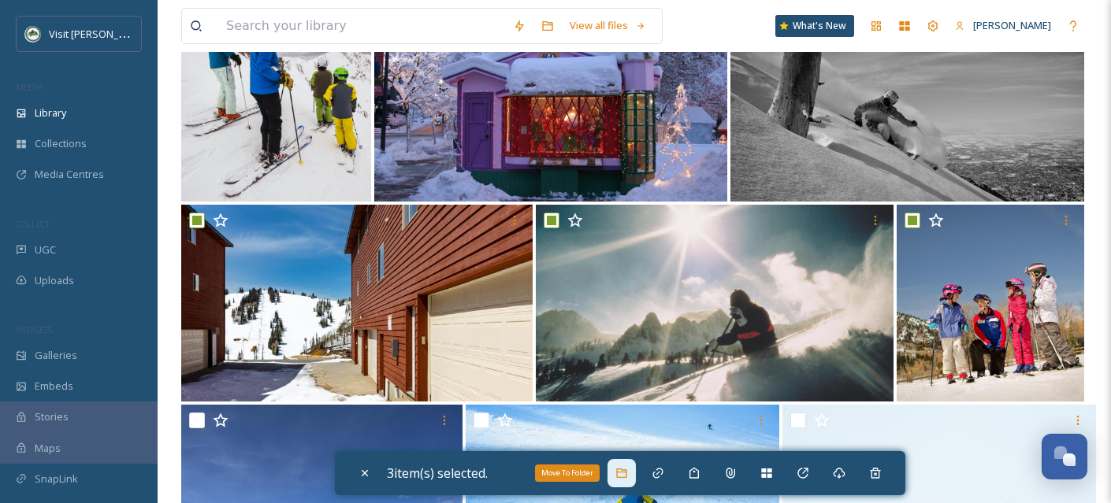
click at [628, 475] on icon at bounding box center [621, 473] width 13 height 13
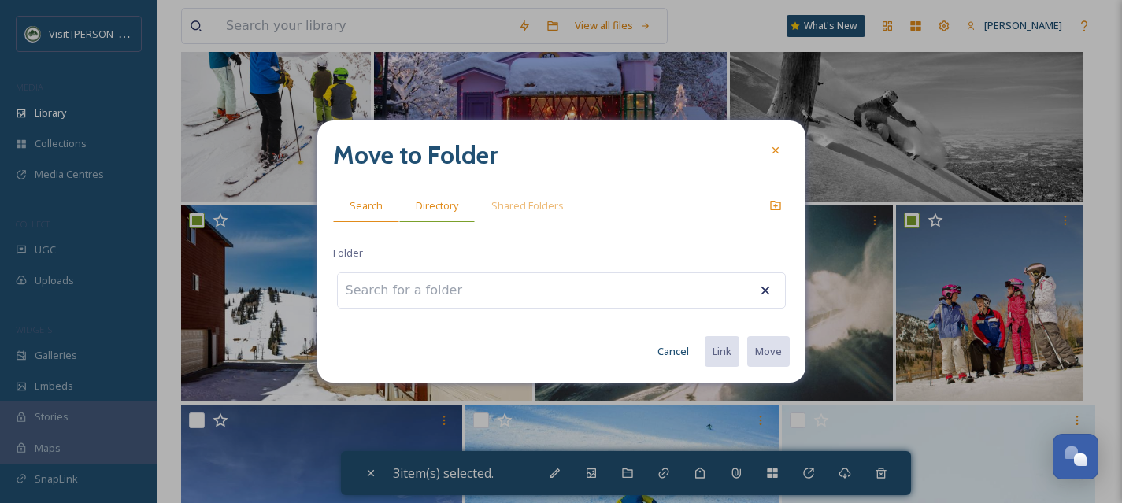
click at [449, 218] on div "Directory" at bounding box center [437, 206] width 76 height 32
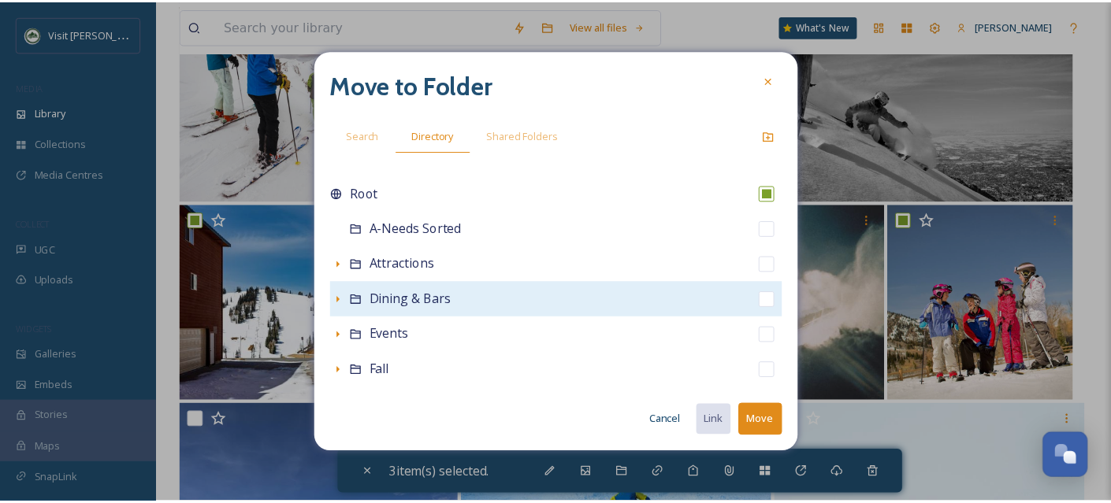
scroll to position [349, 0]
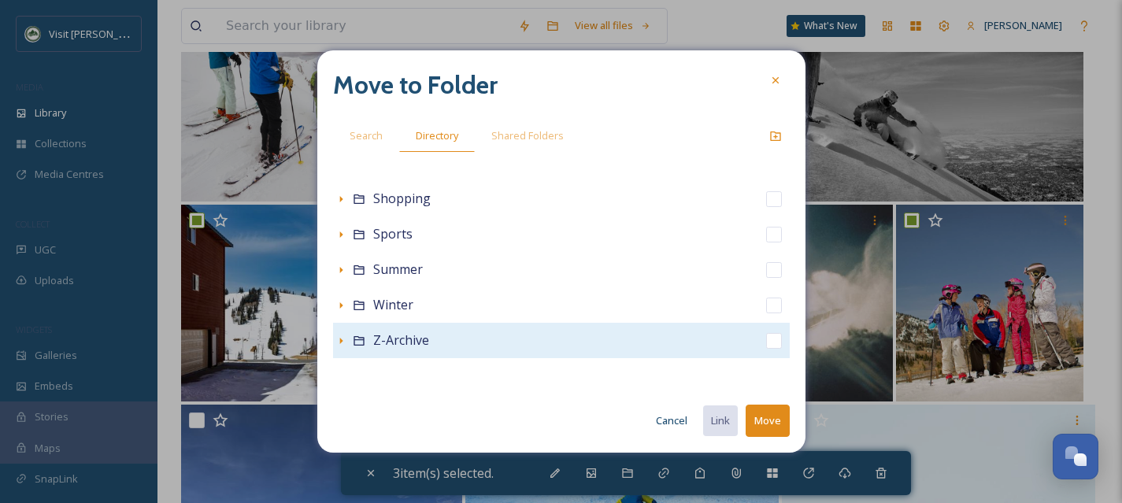
click at [766, 341] on input "checkbox" at bounding box center [774, 341] width 16 height 16
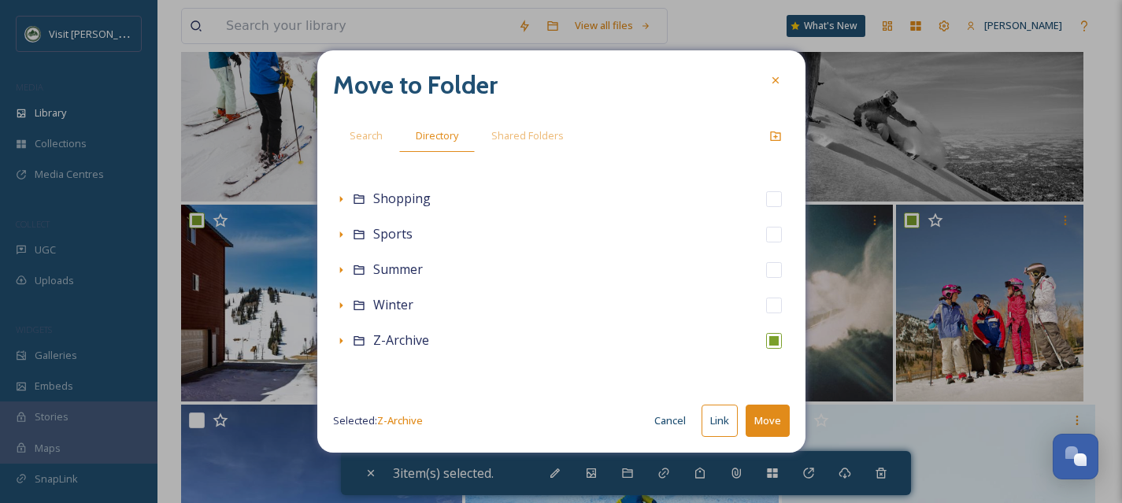
click at [762, 426] on button "Move" at bounding box center [768, 421] width 44 height 32
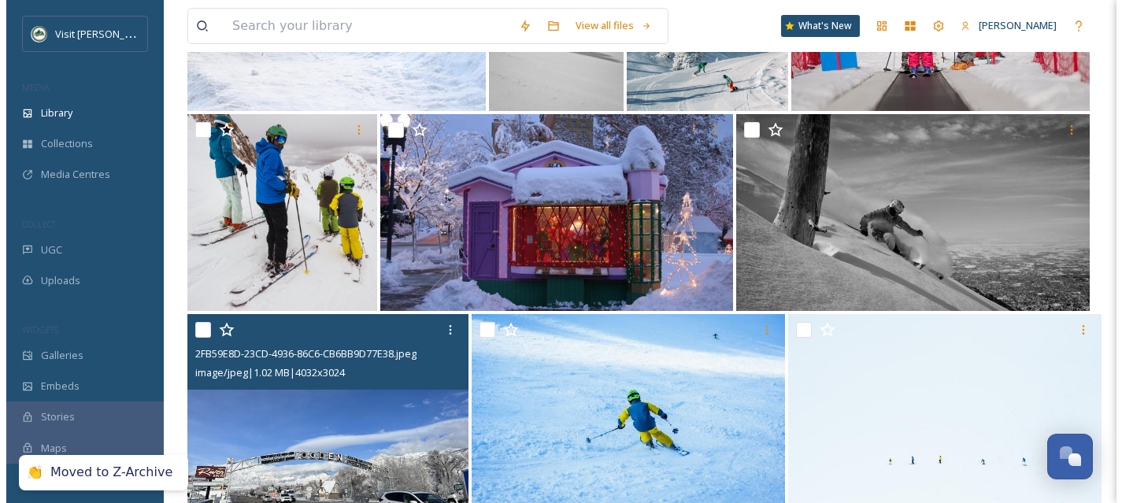
scroll to position [5121, 0]
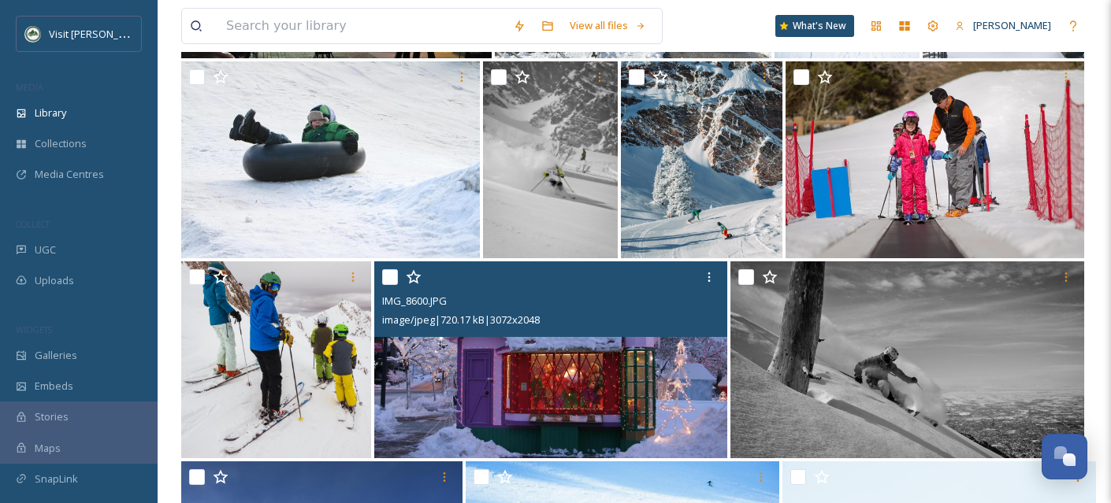
click at [392, 285] on input "checkbox" at bounding box center [390, 277] width 16 height 16
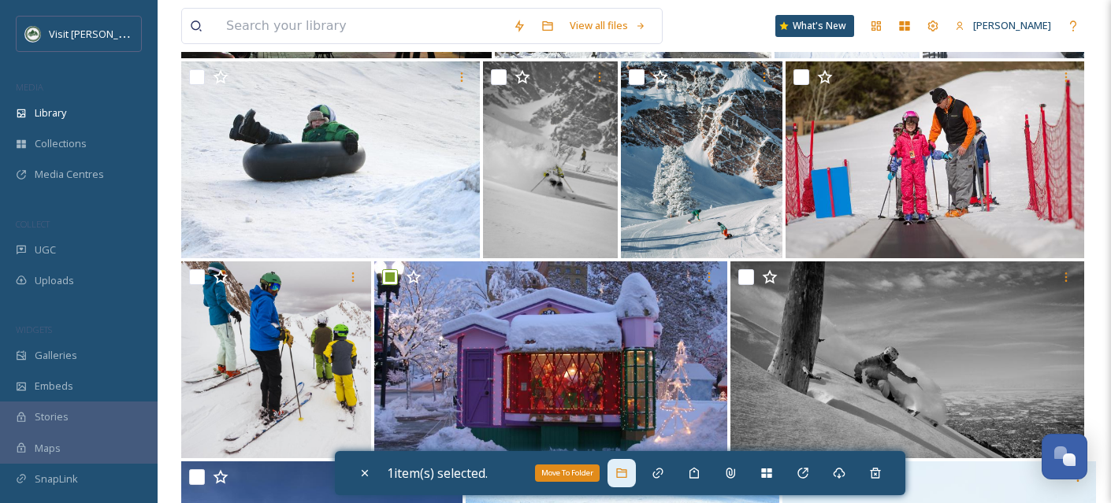
click at [628, 474] on icon at bounding box center [621, 473] width 13 height 13
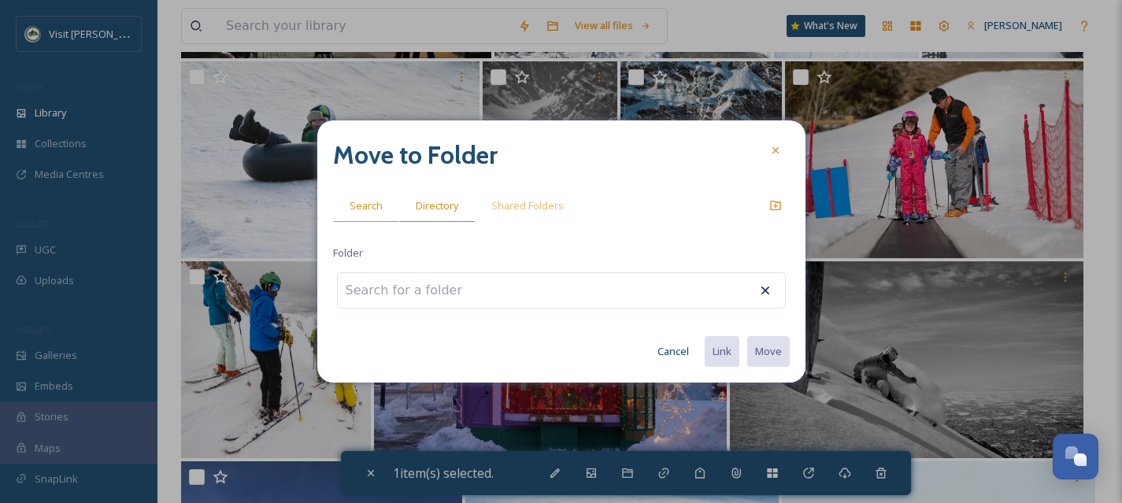
click at [417, 200] on span "Directory" at bounding box center [437, 205] width 43 height 15
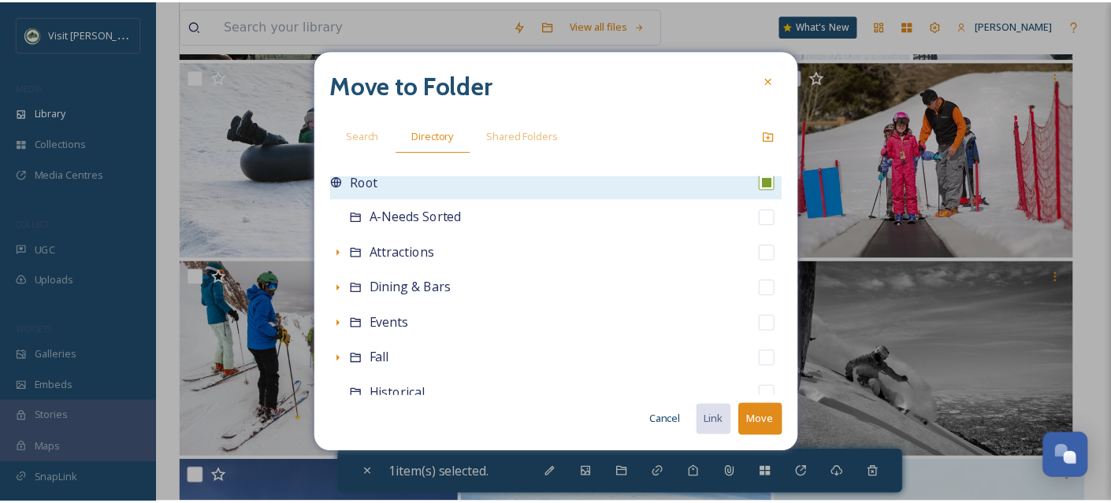
scroll to position [0, 0]
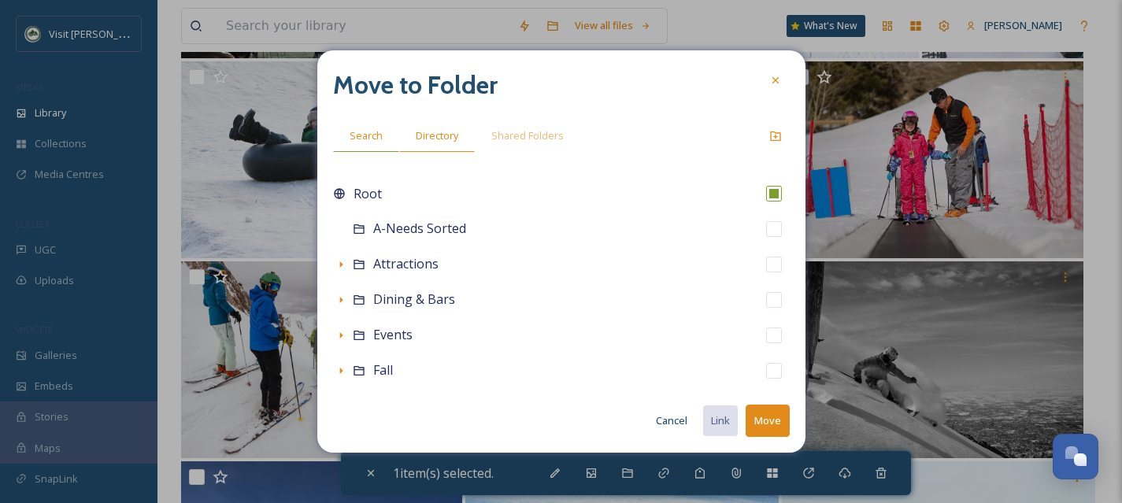
click at [377, 145] on div "Search" at bounding box center [366, 136] width 66 height 32
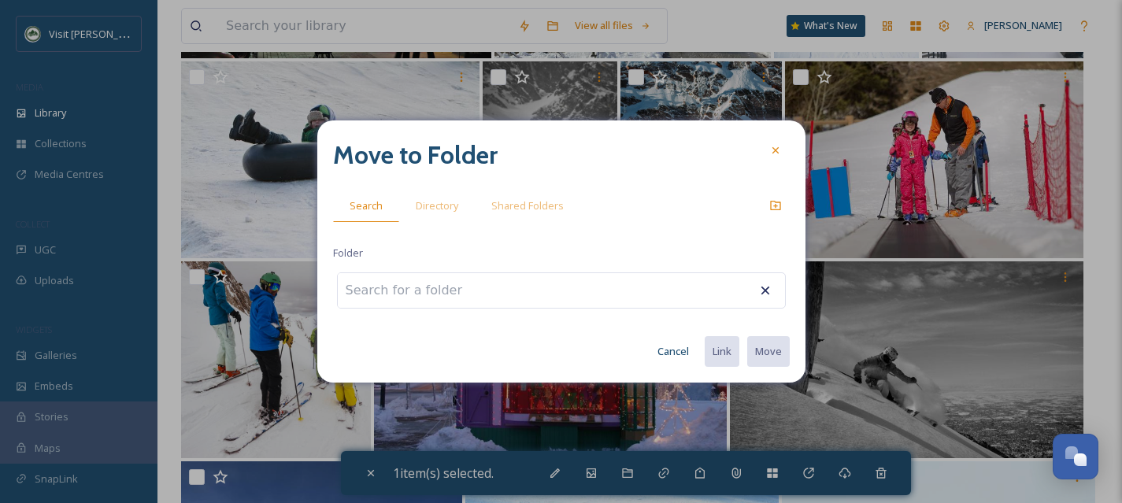
click at [466, 288] on input at bounding box center [424, 290] width 173 height 35
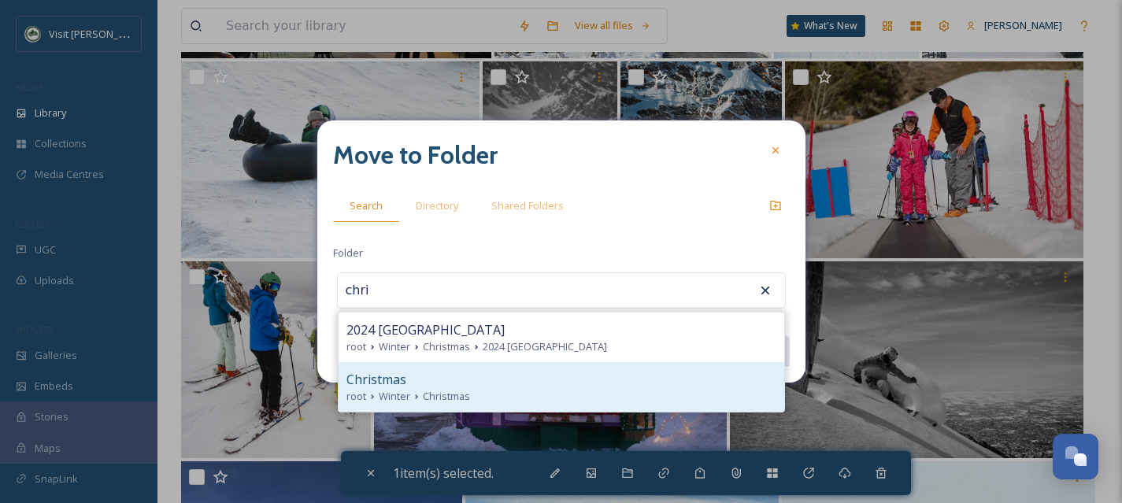
click at [440, 391] on span "Christmas" at bounding box center [446, 396] width 47 height 15
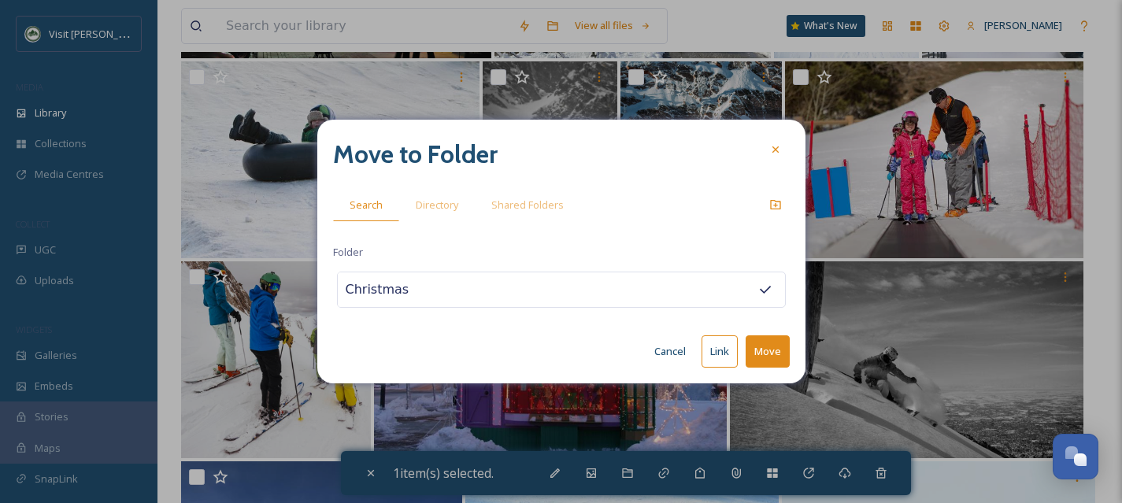
click at [781, 350] on button "Move" at bounding box center [768, 352] width 44 height 32
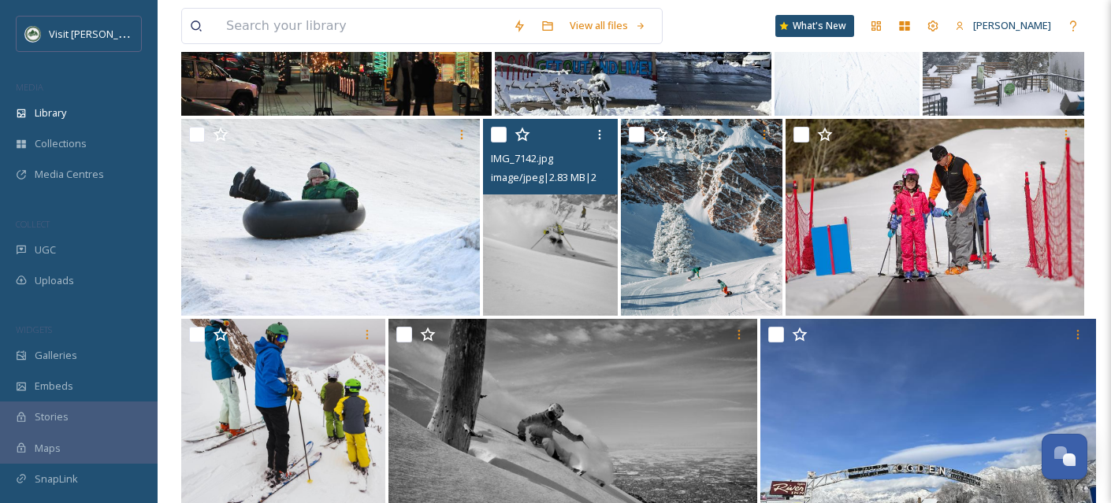
scroll to position [5062, 0]
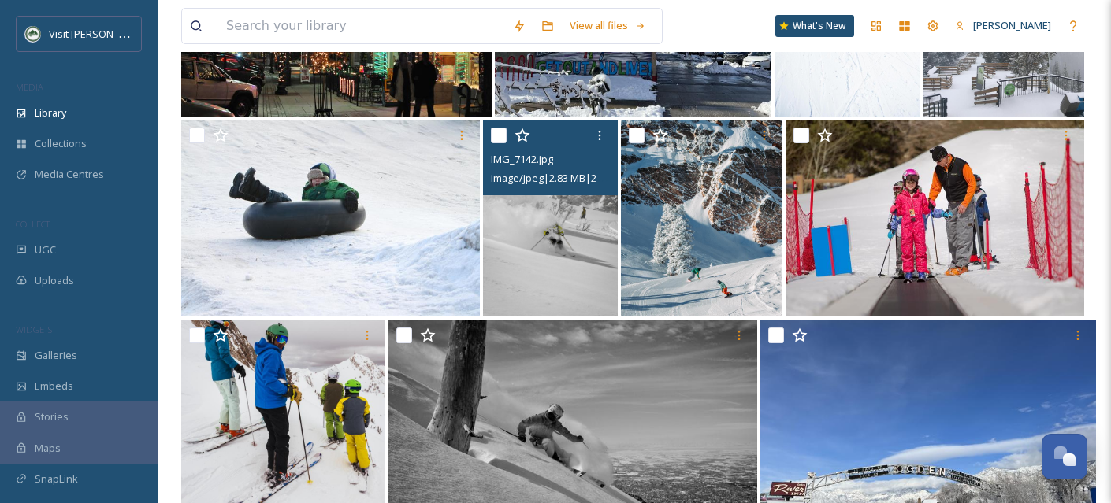
click at [539, 276] on img at bounding box center [550, 218] width 135 height 197
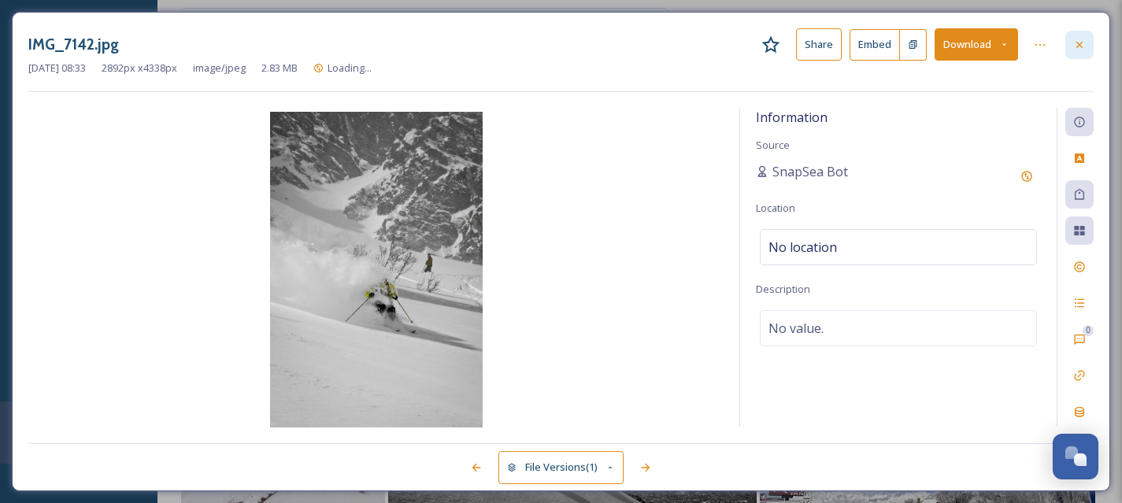
click at [1078, 47] on icon at bounding box center [1080, 45] width 13 height 13
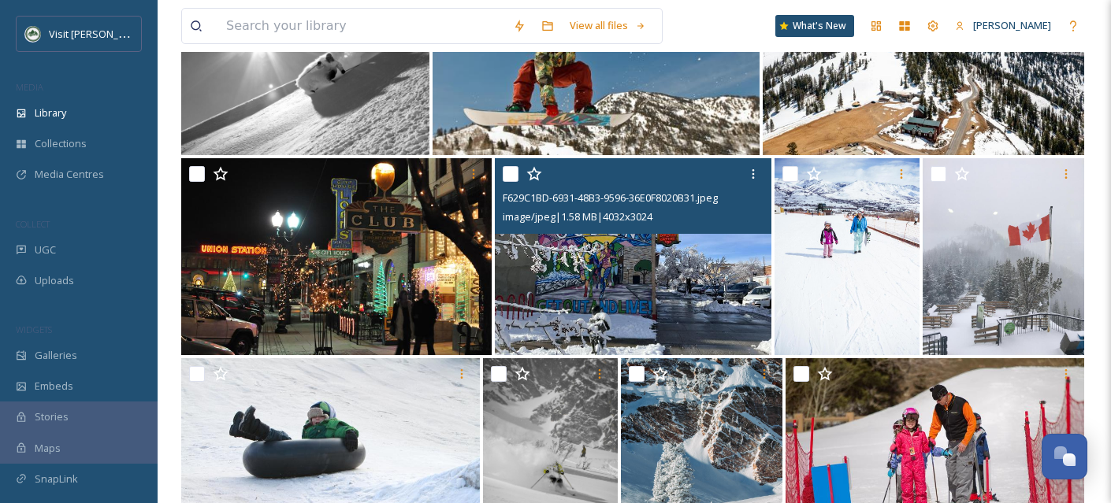
scroll to position [4823, 0]
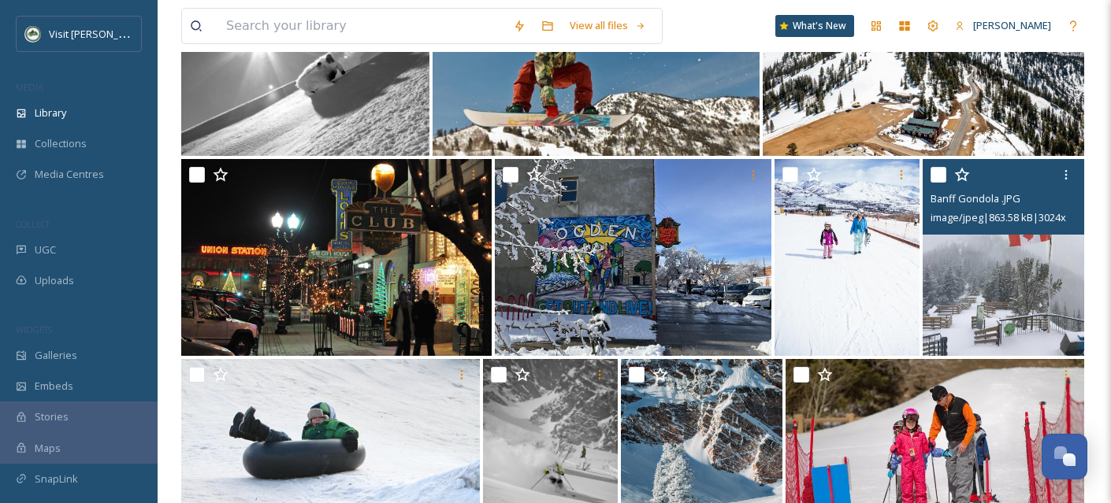
click at [989, 310] on img at bounding box center [1002, 257] width 161 height 197
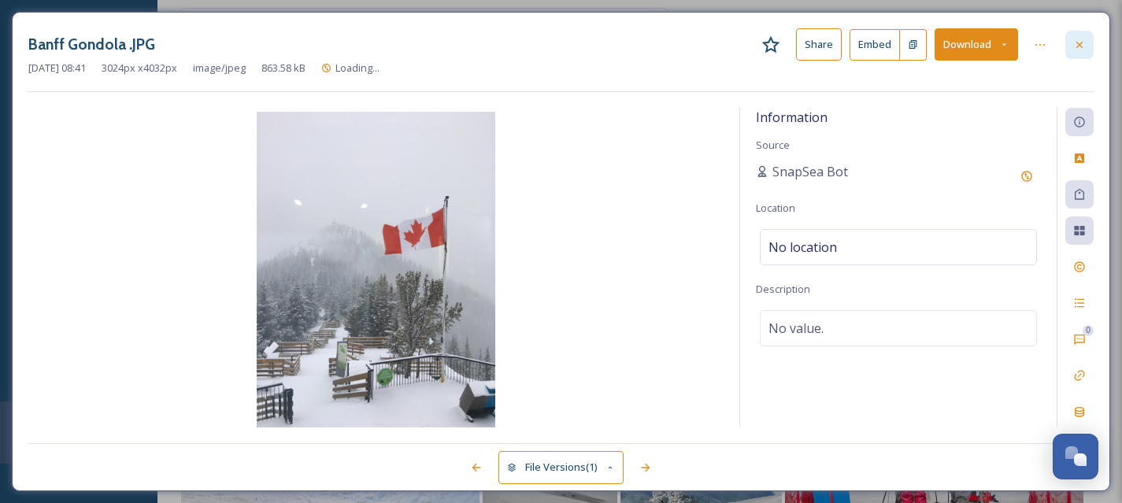
click at [1089, 42] on div at bounding box center [1080, 45] width 28 height 28
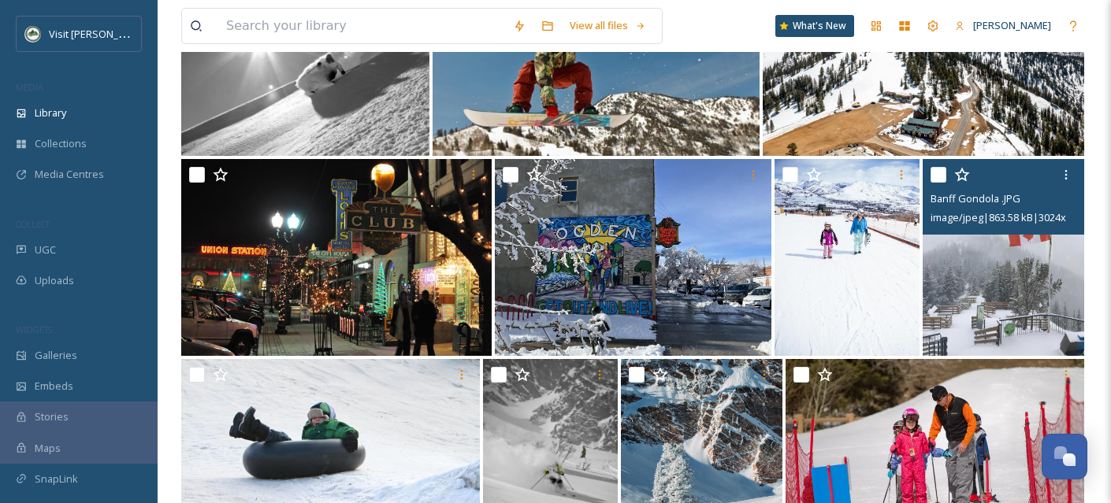
click at [944, 183] on input "checkbox" at bounding box center [938, 175] width 16 height 16
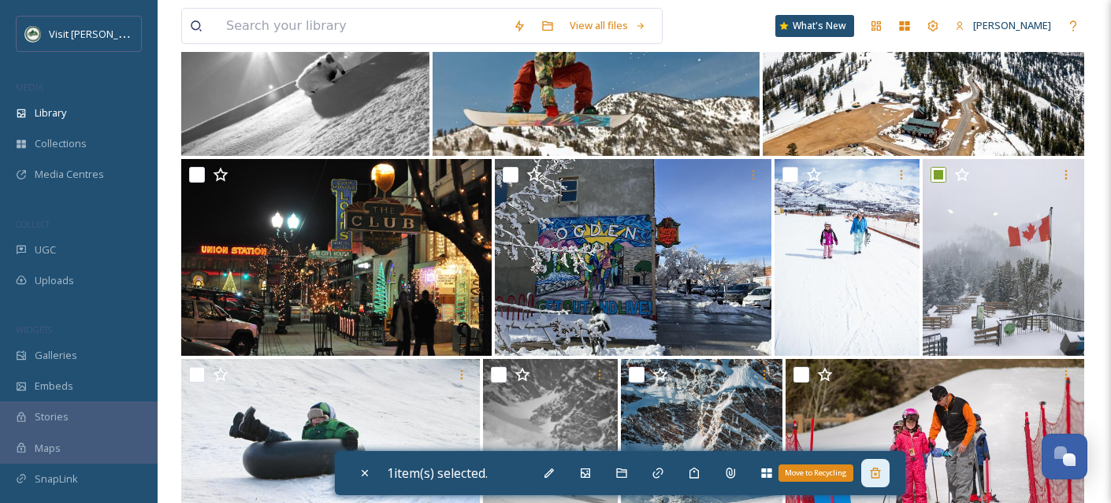
click at [875, 477] on icon at bounding box center [875, 473] width 13 height 13
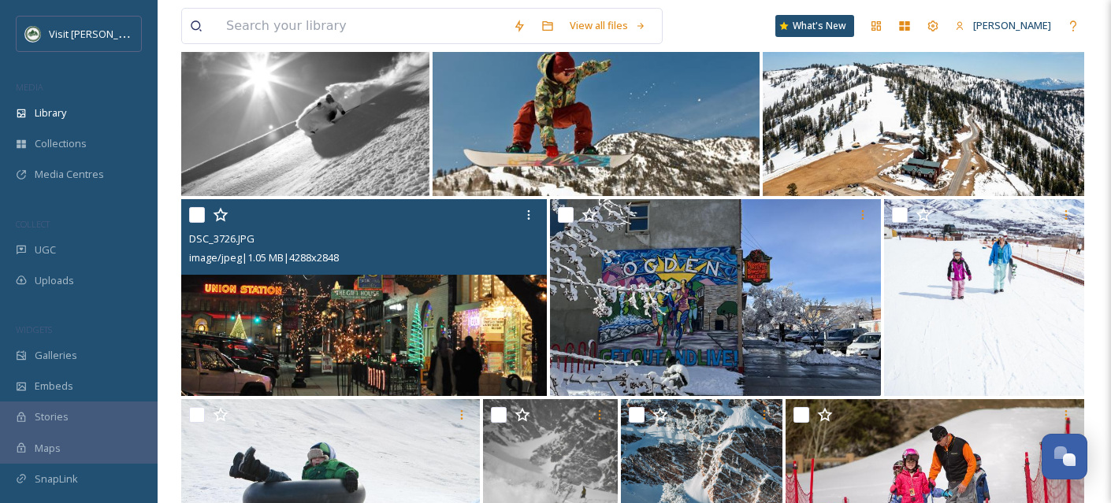
scroll to position [4777, 0]
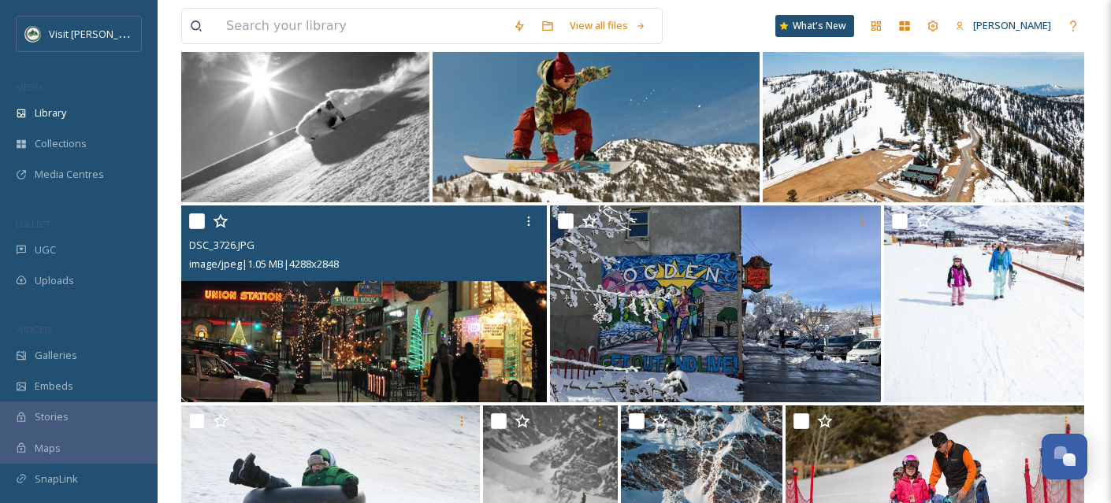
click at [195, 229] on input "checkbox" at bounding box center [197, 221] width 16 height 16
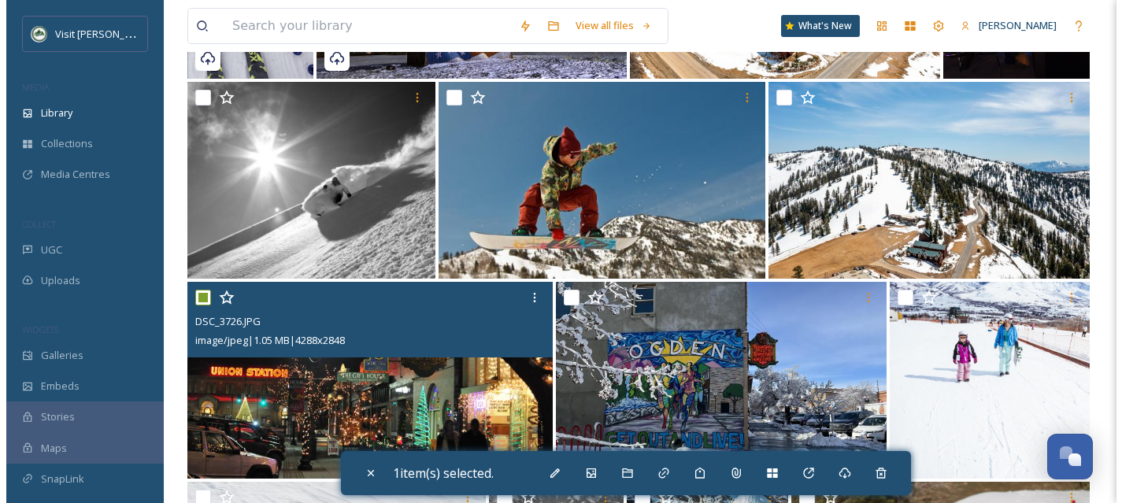
scroll to position [4689, 0]
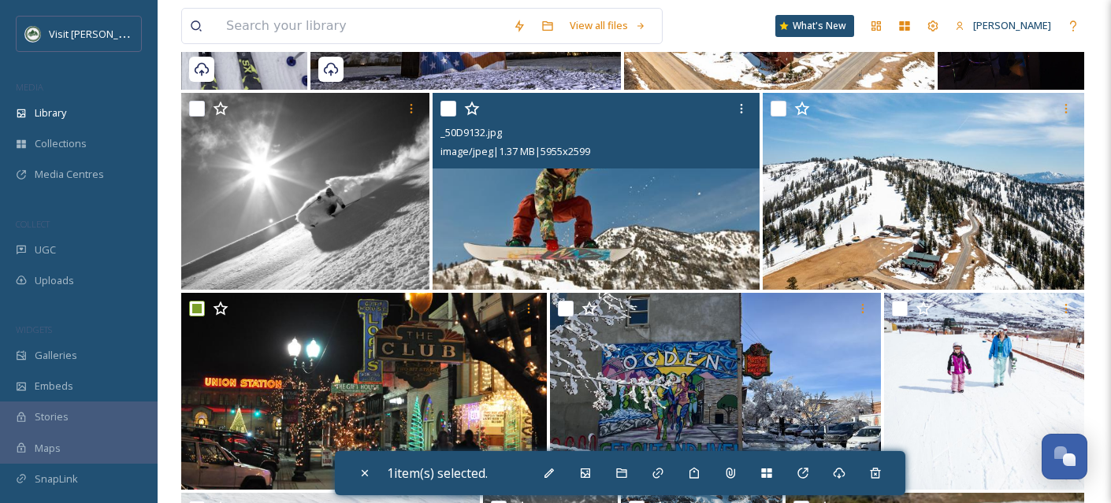
click at [449, 117] on input "checkbox" at bounding box center [448, 109] width 16 height 16
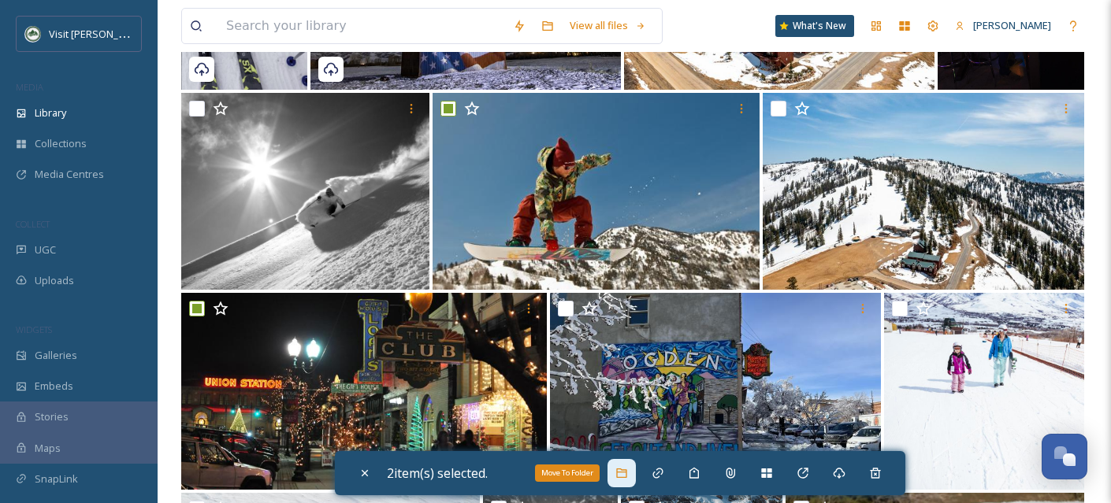
click at [618, 482] on div "Move To Folder" at bounding box center [621, 473] width 28 height 28
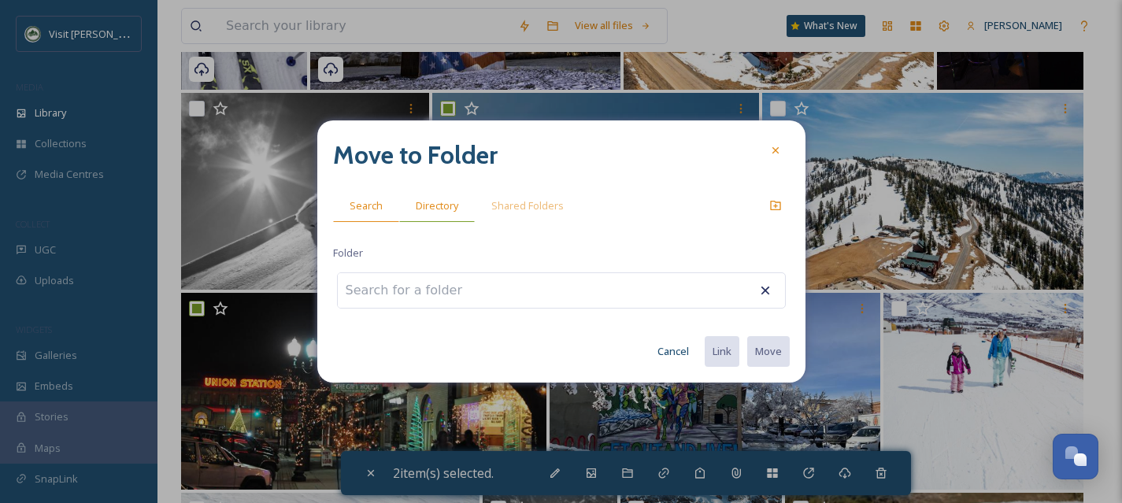
click at [419, 203] on span "Directory" at bounding box center [437, 205] width 43 height 15
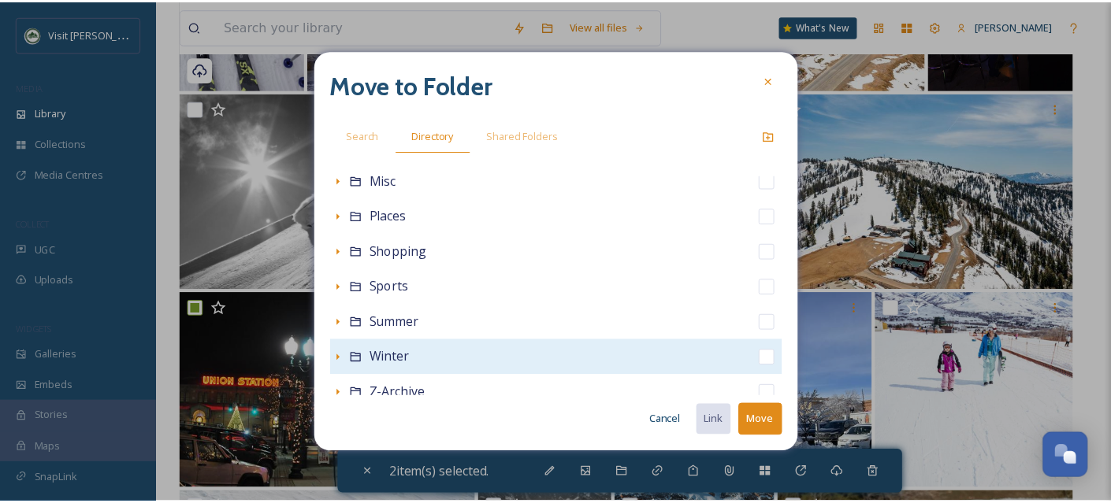
scroll to position [349, 0]
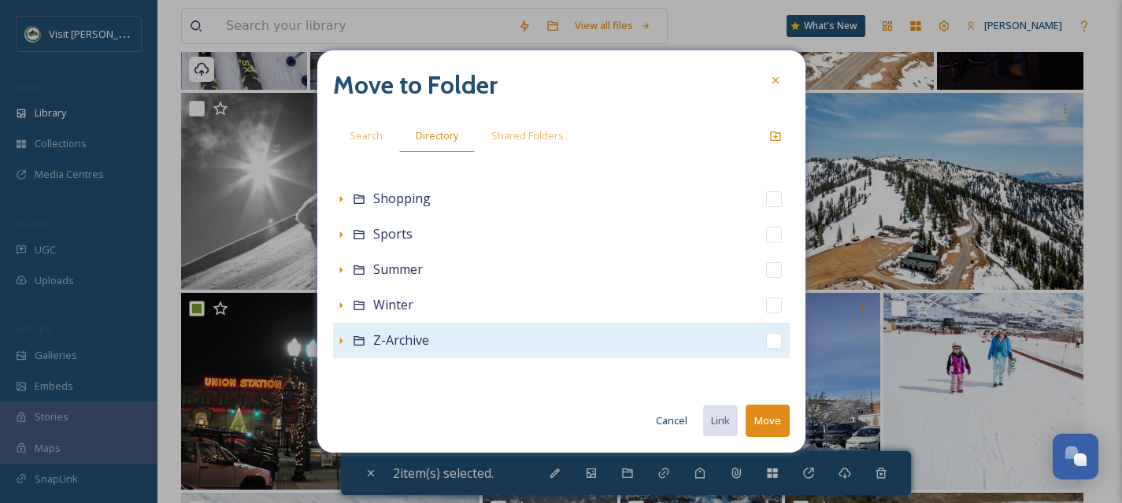
click at [766, 340] on input "checkbox" at bounding box center [774, 341] width 16 height 16
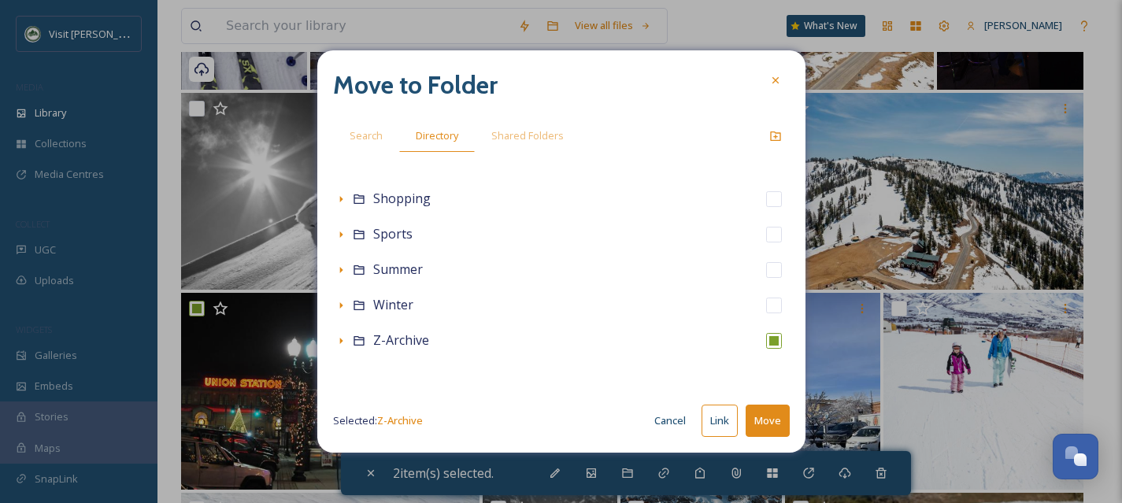
click at [783, 421] on button "Move" at bounding box center [768, 421] width 44 height 32
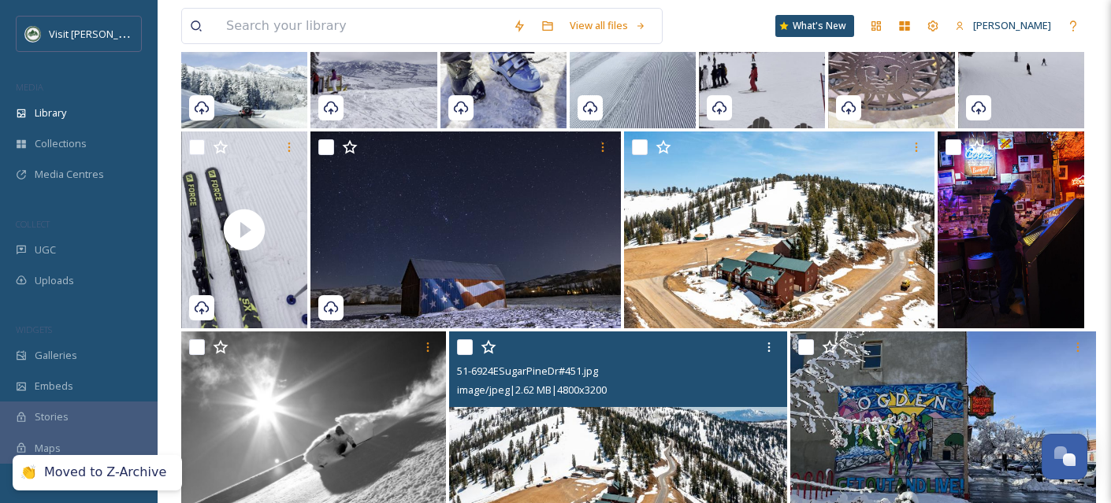
scroll to position [4445, 0]
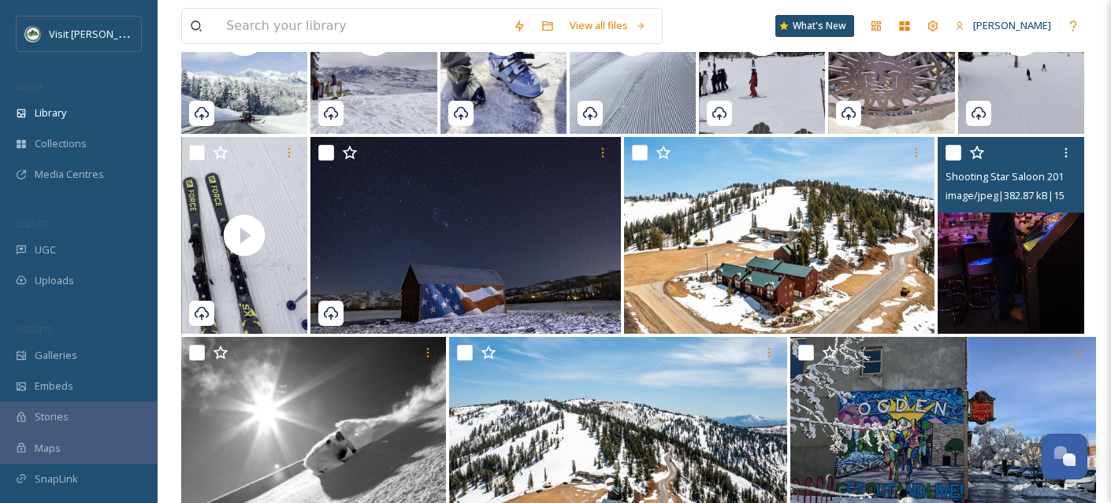
click at [987, 288] on img at bounding box center [1010, 235] width 147 height 197
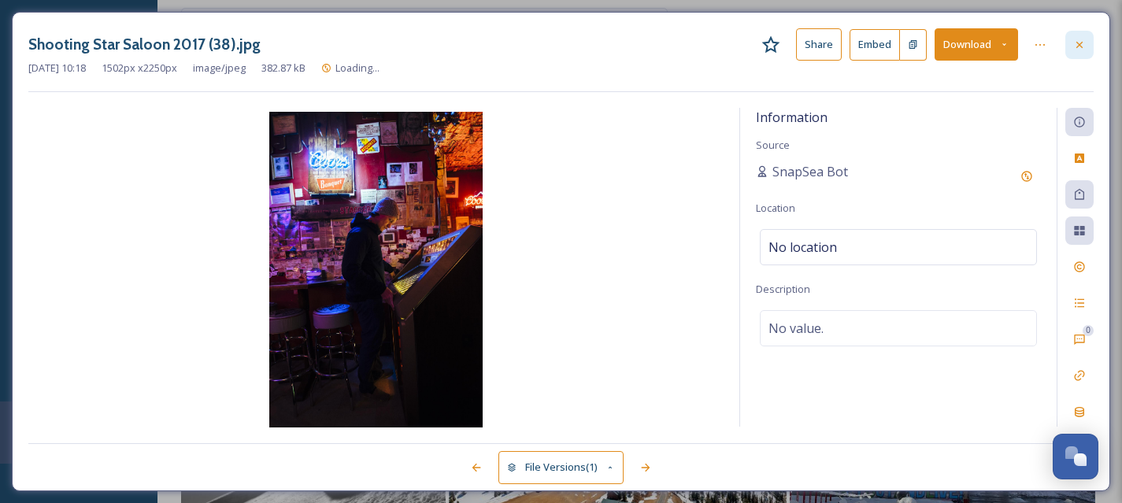
click at [1086, 49] on div at bounding box center [1080, 45] width 28 height 28
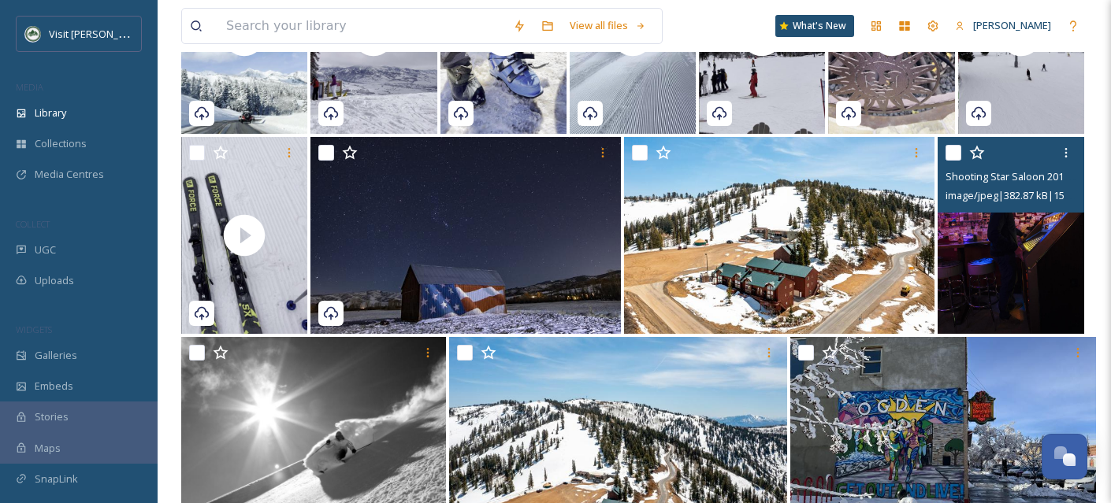
click at [955, 161] on input "checkbox" at bounding box center [953, 153] width 16 height 16
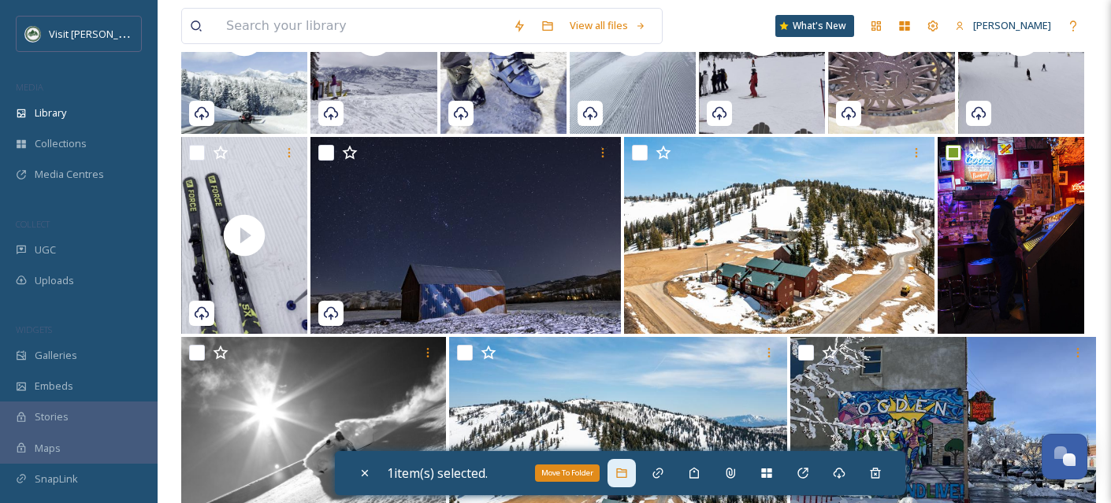
click at [625, 479] on icon at bounding box center [621, 473] width 13 height 13
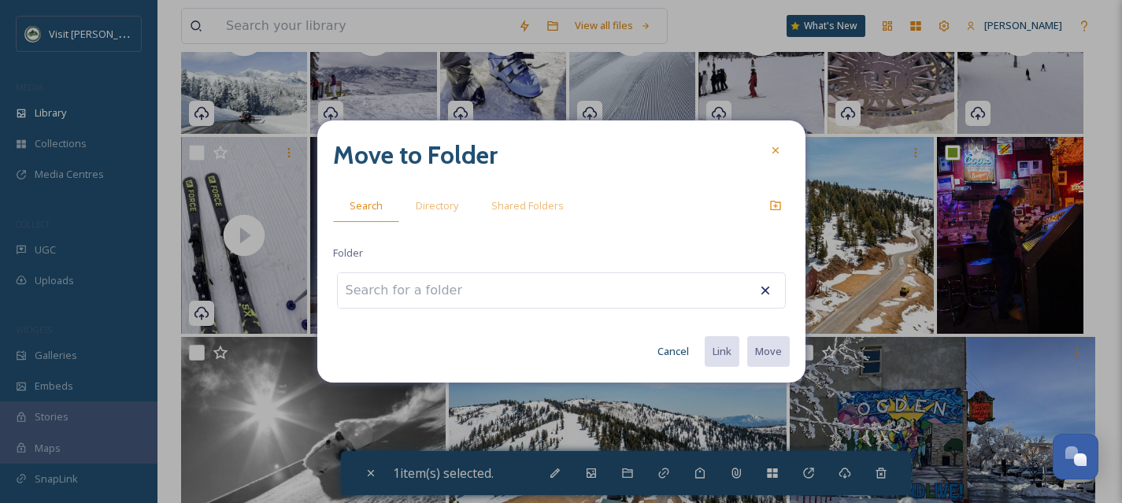
click at [415, 289] on input at bounding box center [424, 290] width 173 height 35
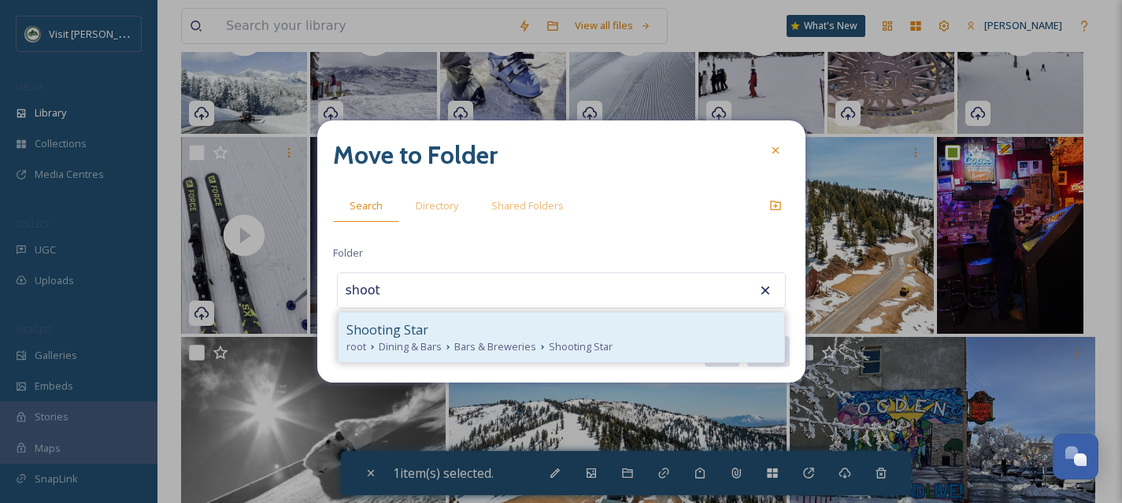
click at [435, 335] on div "Shooting Star" at bounding box center [562, 330] width 430 height 19
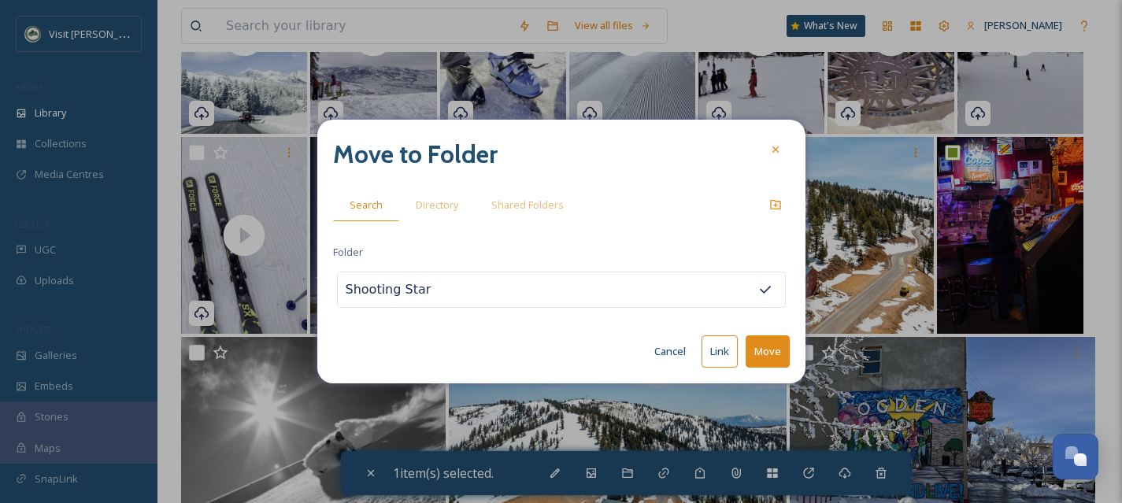
click at [757, 358] on button "Move" at bounding box center [768, 352] width 44 height 32
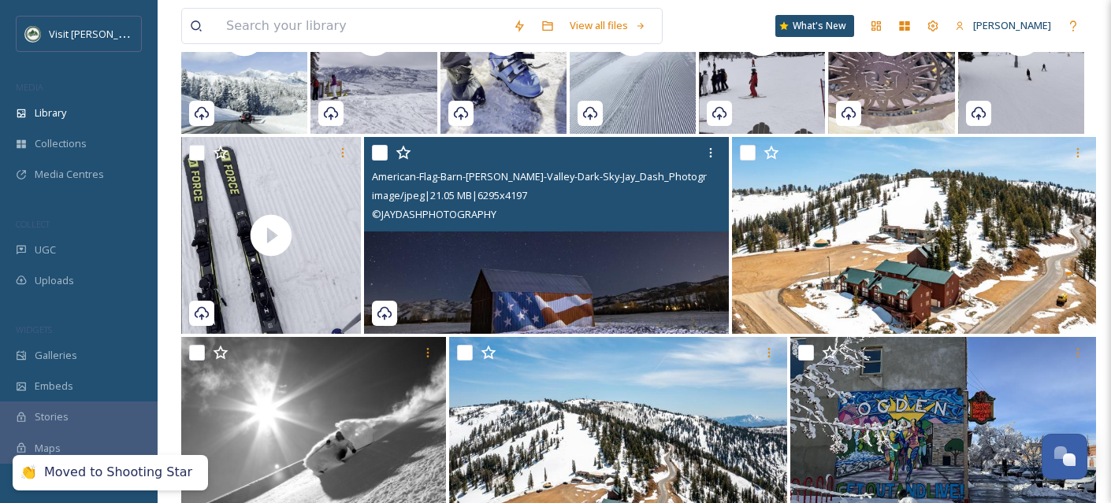
click at [377, 161] on input "checkbox" at bounding box center [380, 153] width 16 height 16
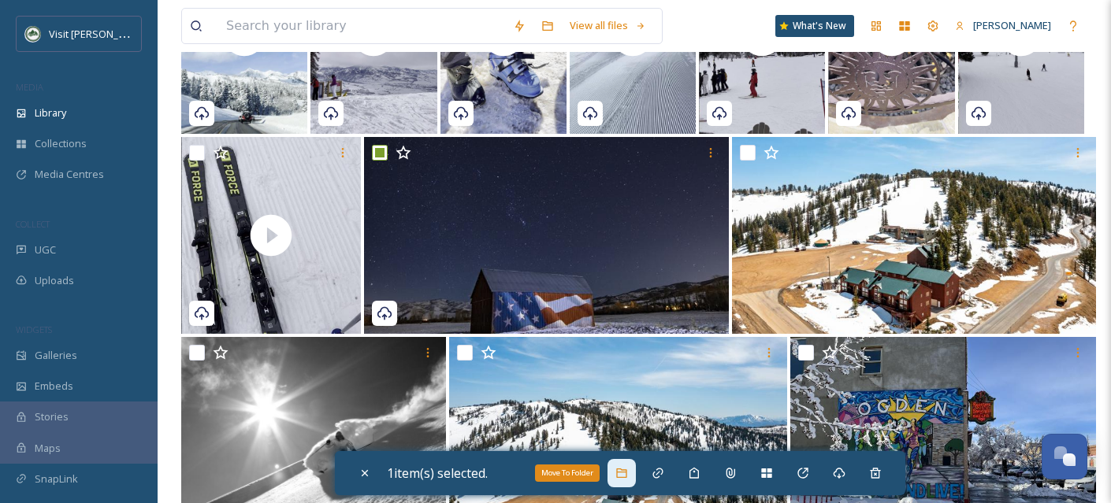
click at [618, 473] on div "Move To Folder" at bounding box center [621, 473] width 28 height 28
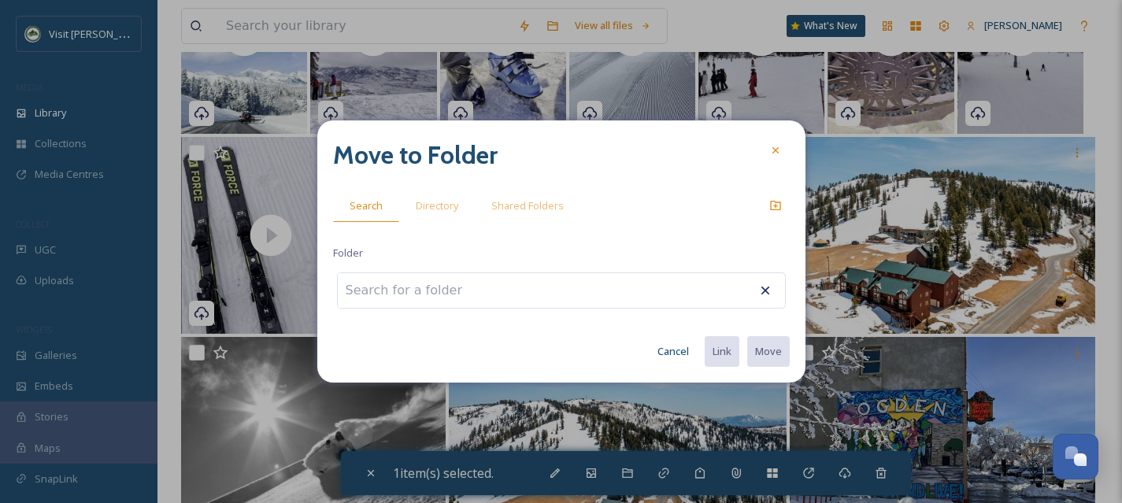
click at [472, 294] on input at bounding box center [424, 290] width 173 height 35
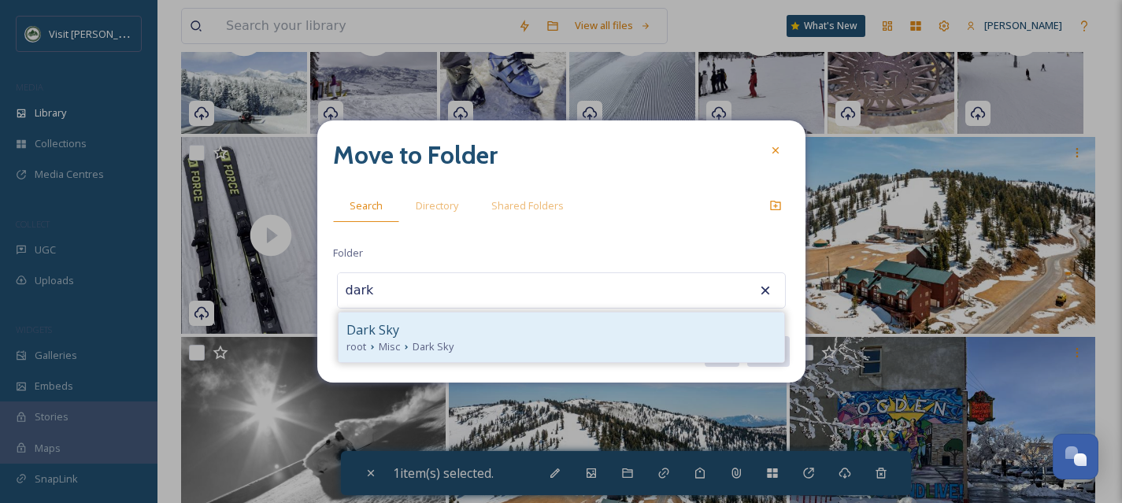
click at [450, 352] on span "Dark Sky" at bounding box center [433, 346] width 41 height 15
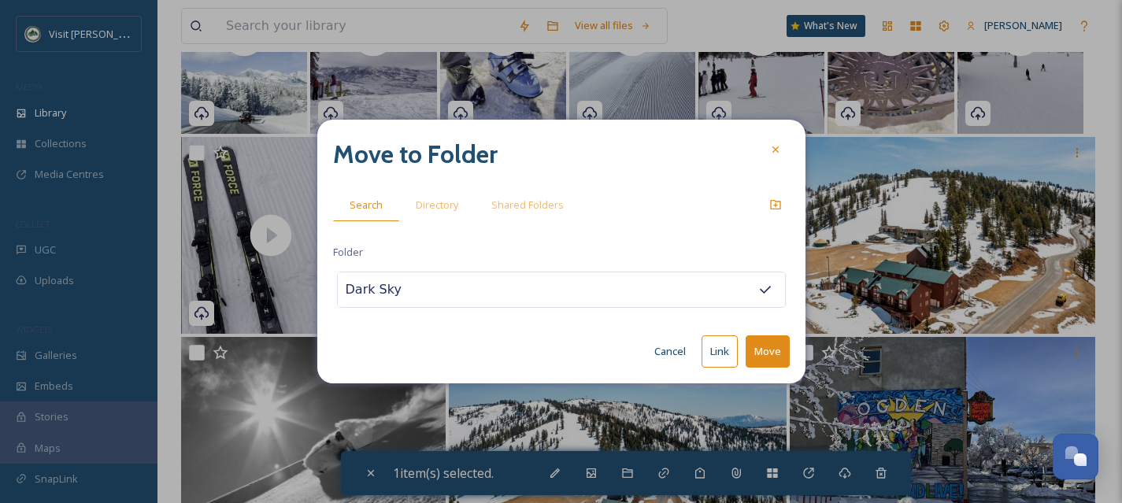
click at [767, 356] on button "Move" at bounding box center [768, 352] width 44 height 32
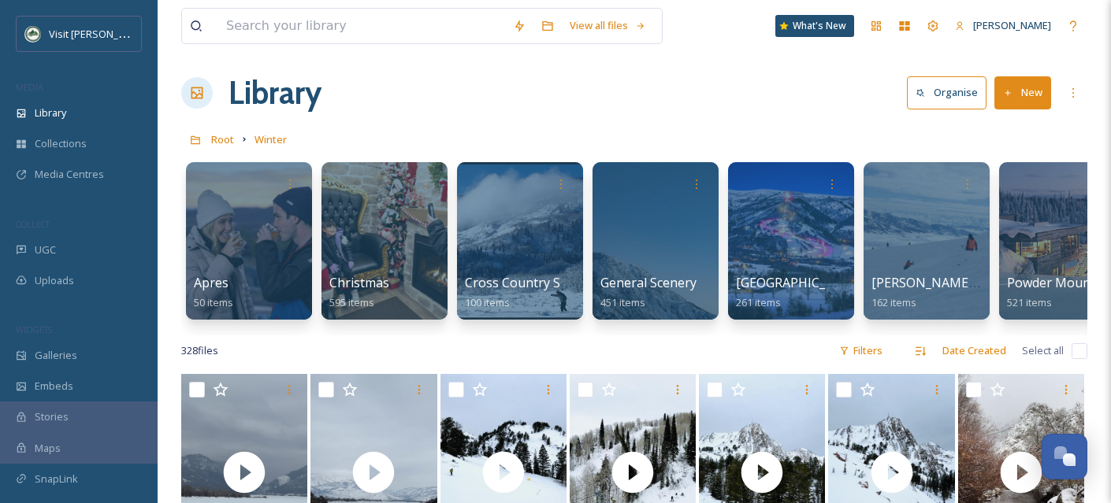
scroll to position [5, 0]
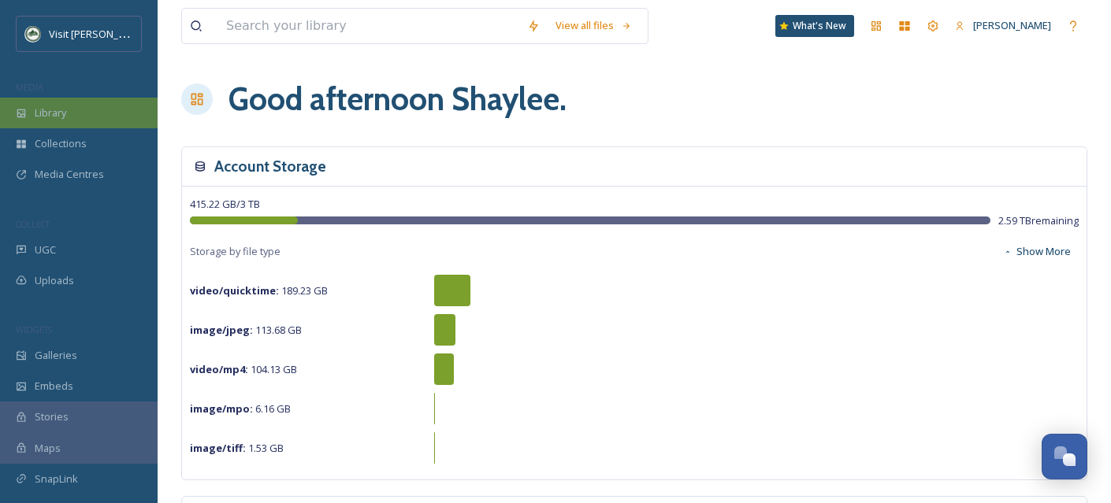
click at [59, 116] on span "Library" at bounding box center [51, 113] width 32 height 15
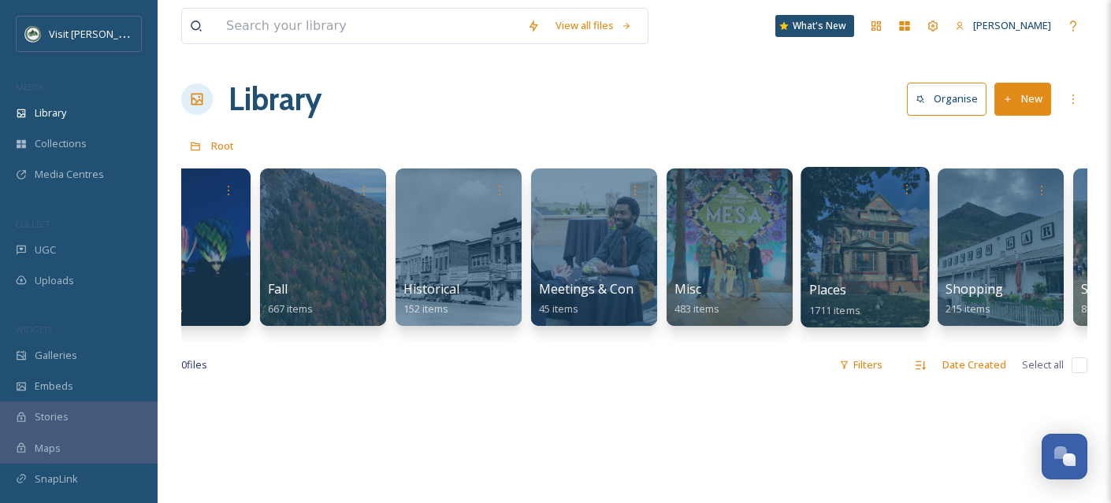
scroll to position [0, 469]
click at [876, 269] on div at bounding box center [864, 247] width 128 height 161
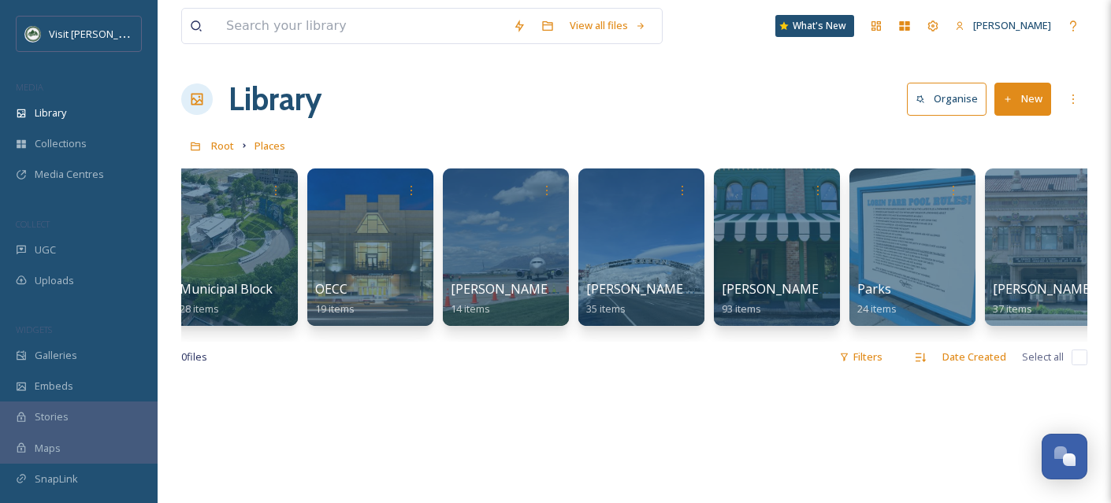
scroll to position [0, 998]
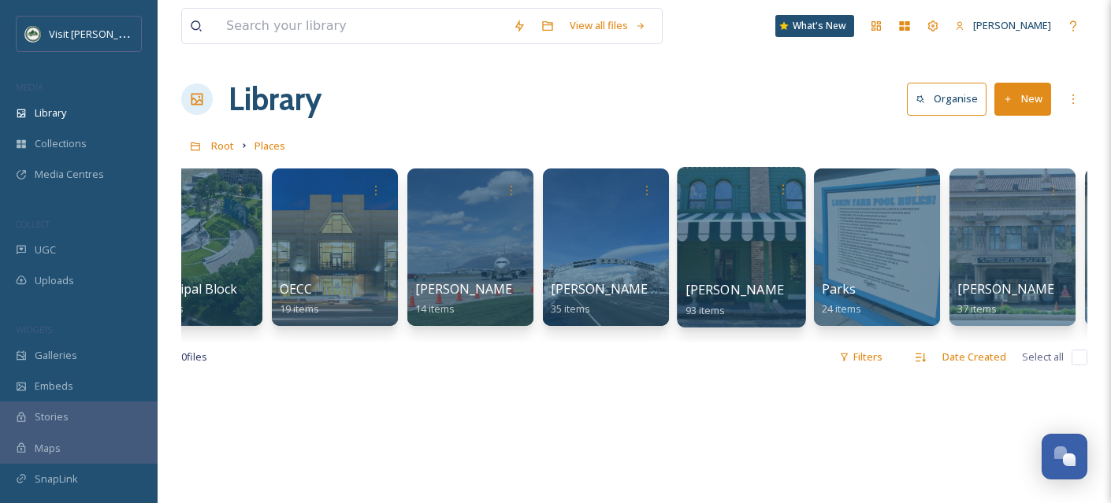
click at [767, 255] on div at bounding box center [741, 247] width 128 height 161
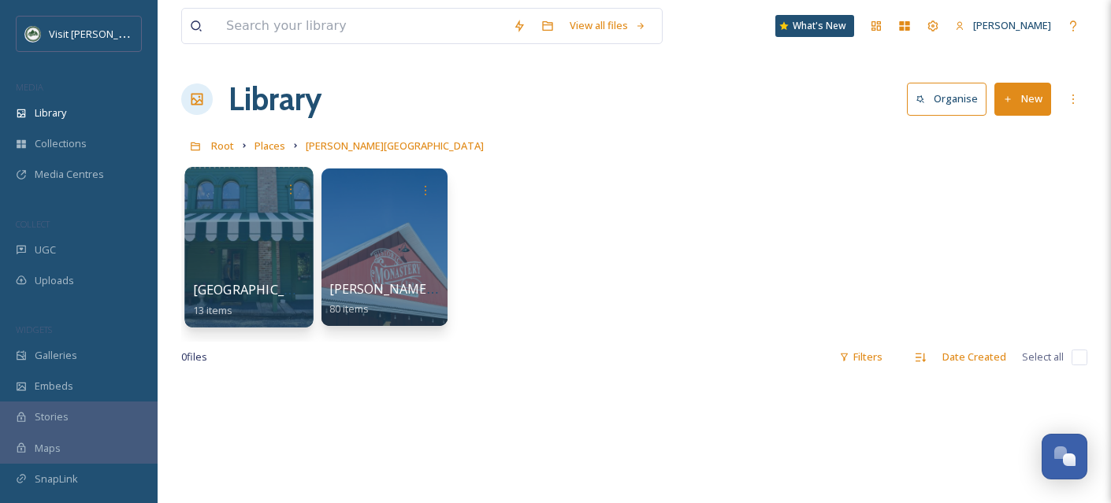
click at [261, 247] on div at bounding box center [248, 247] width 128 height 161
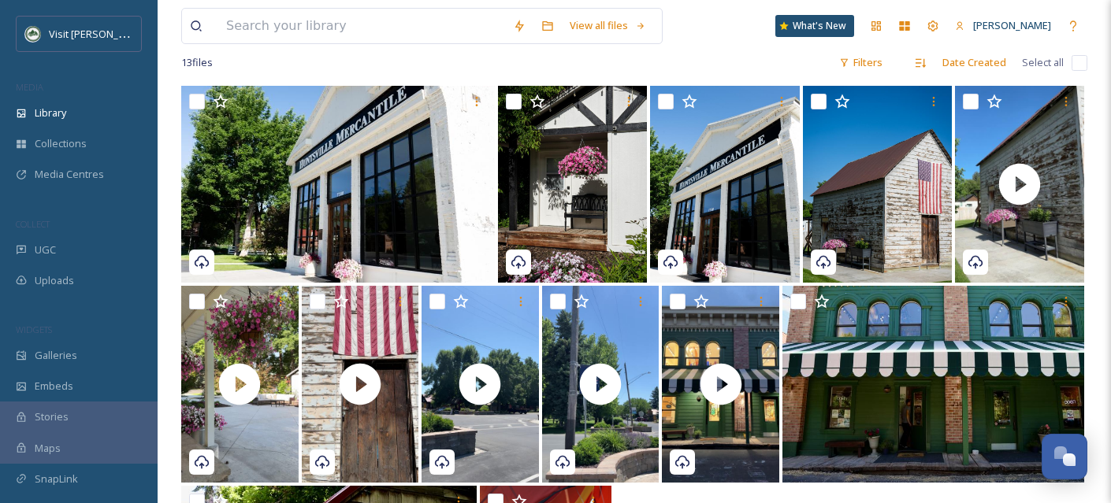
scroll to position [331, 0]
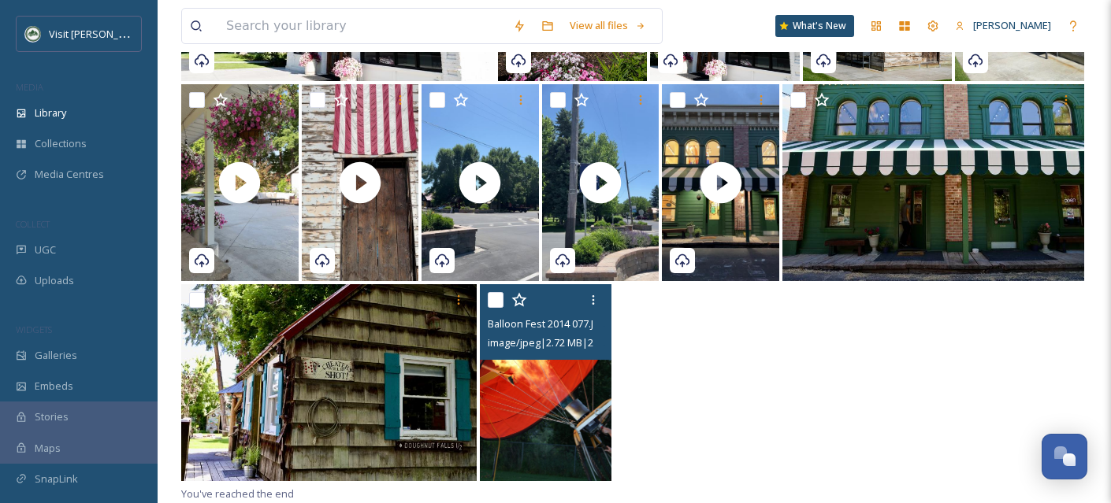
click at [495, 300] on input "checkbox" at bounding box center [496, 300] width 16 height 16
checkbox input "true"
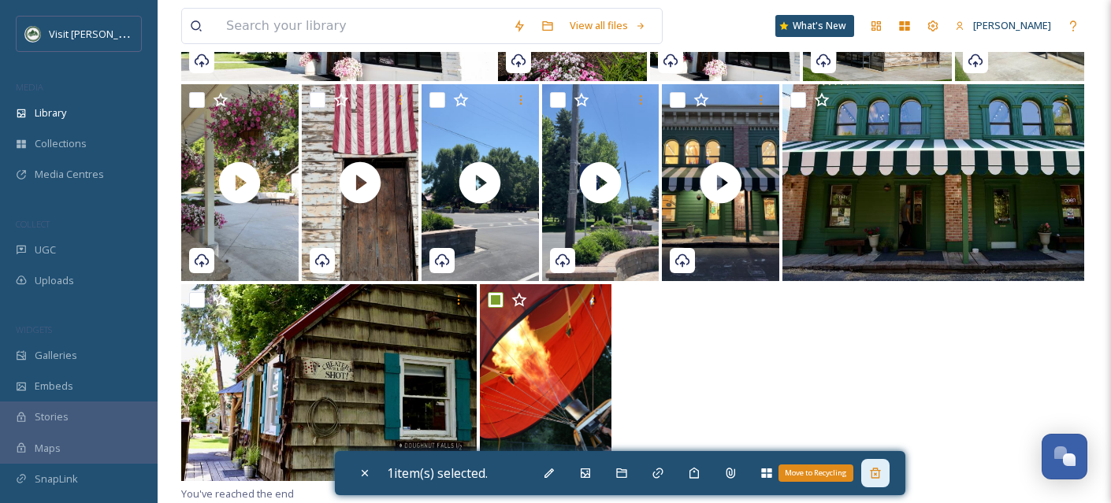
click at [888, 480] on div "Move to Recycling" at bounding box center [875, 473] width 28 height 28
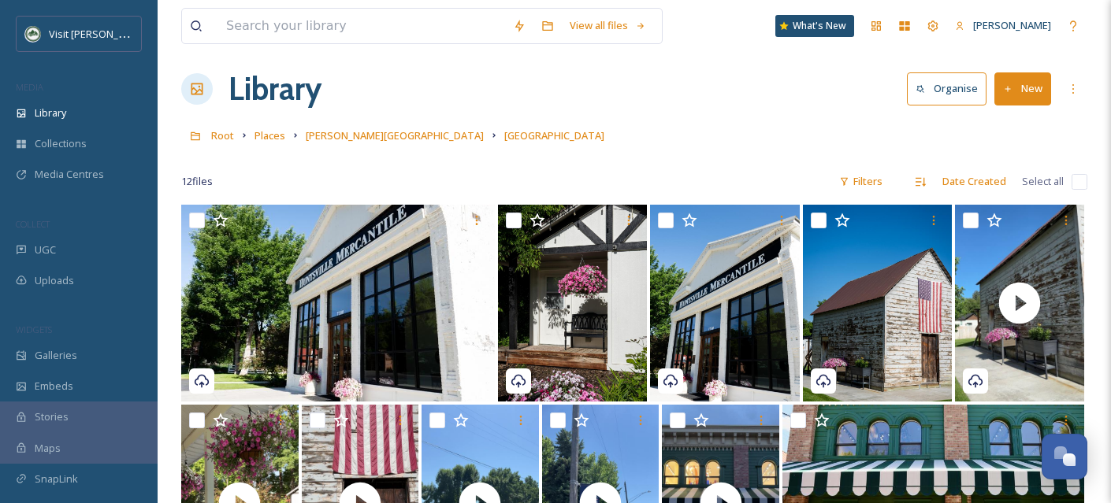
scroll to position [0, 0]
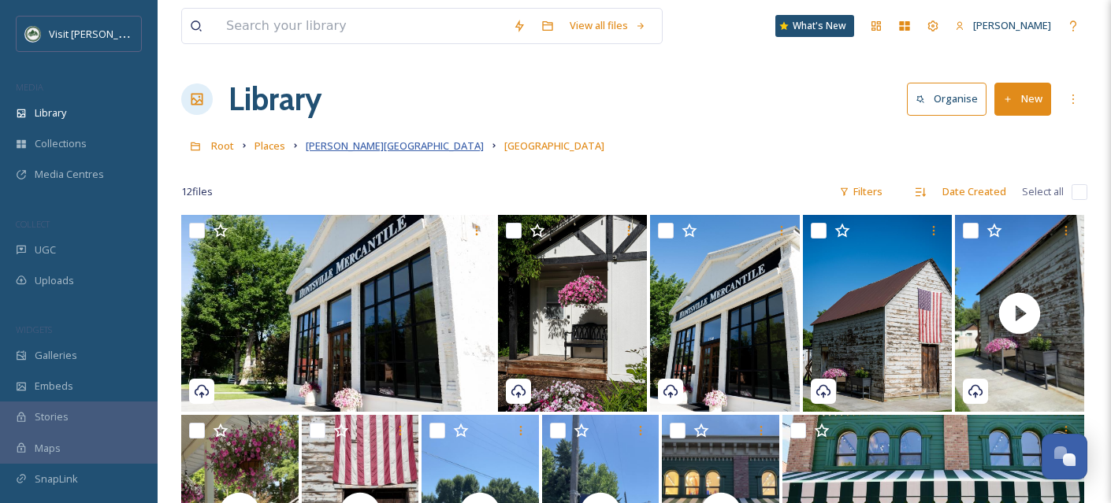
click at [341, 145] on span "[PERSON_NAME][GEOGRAPHIC_DATA]" at bounding box center [395, 146] width 178 height 14
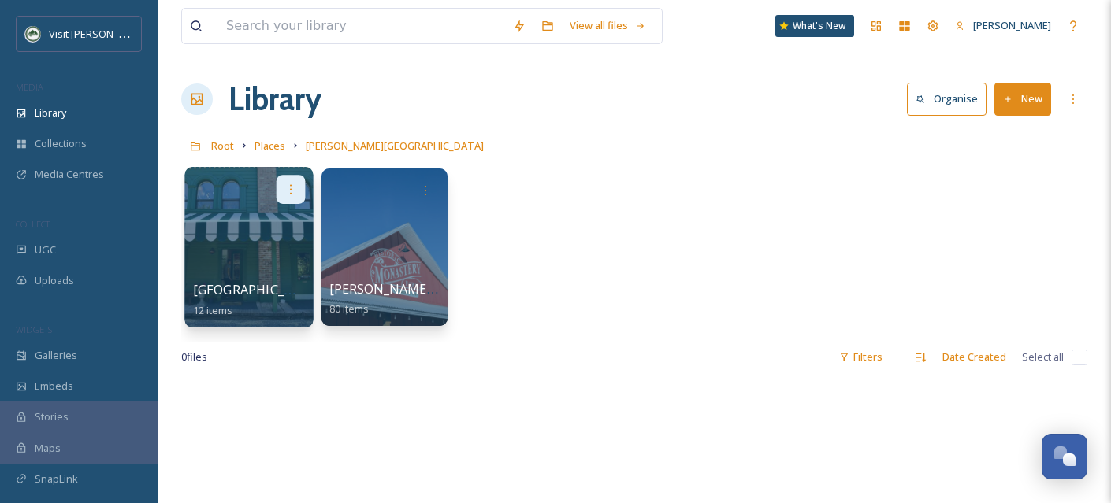
click at [297, 185] on div at bounding box center [290, 189] width 29 height 29
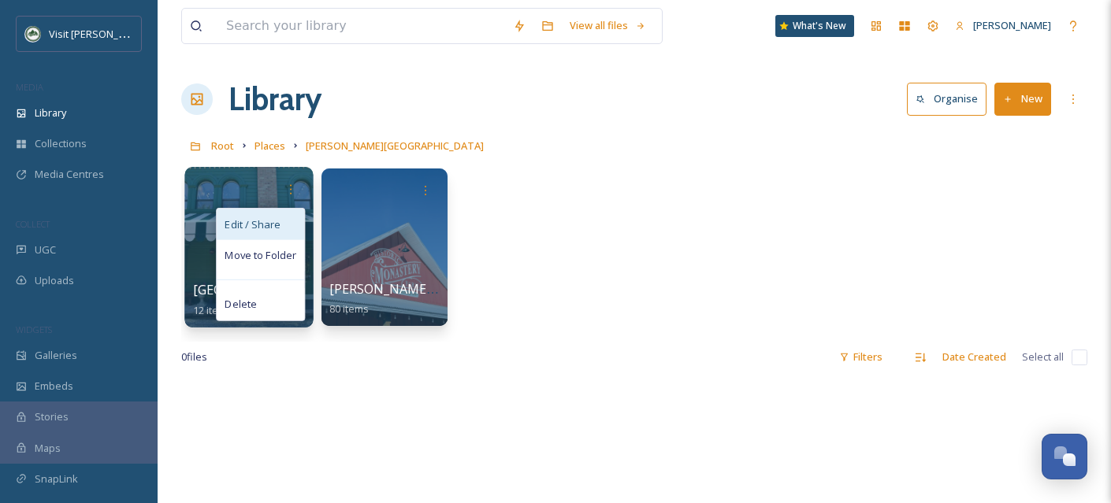
click at [291, 232] on div "Edit / Share" at bounding box center [260, 225] width 87 height 32
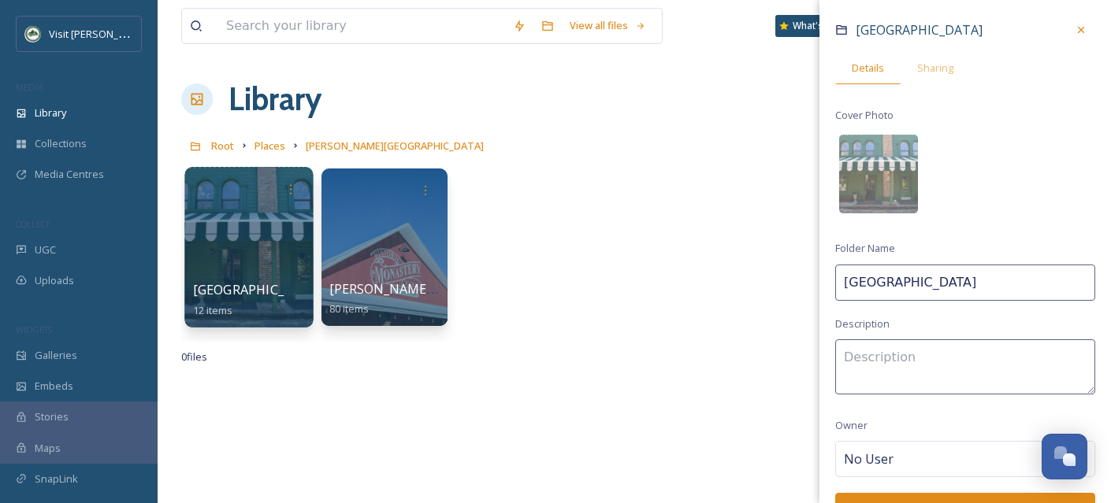
click at [938, 267] on input "[GEOGRAPHIC_DATA]" at bounding box center [965, 283] width 260 height 36
click at [941, 275] on input "[GEOGRAPHIC_DATA]" at bounding box center [965, 283] width 260 height 36
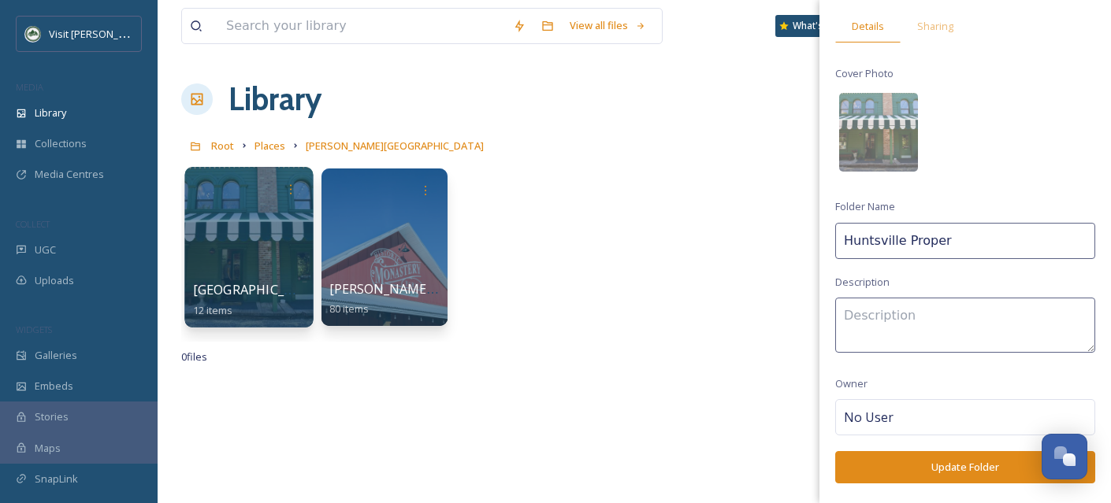
scroll to position [109, 0]
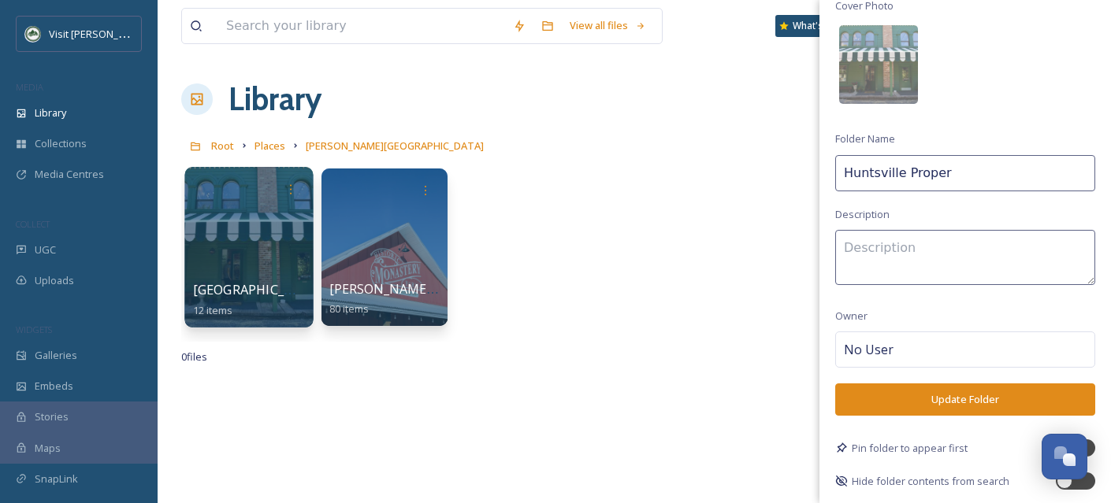
type input "Huntsville Proper"
click at [977, 407] on button "Update Folder" at bounding box center [965, 400] width 260 height 32
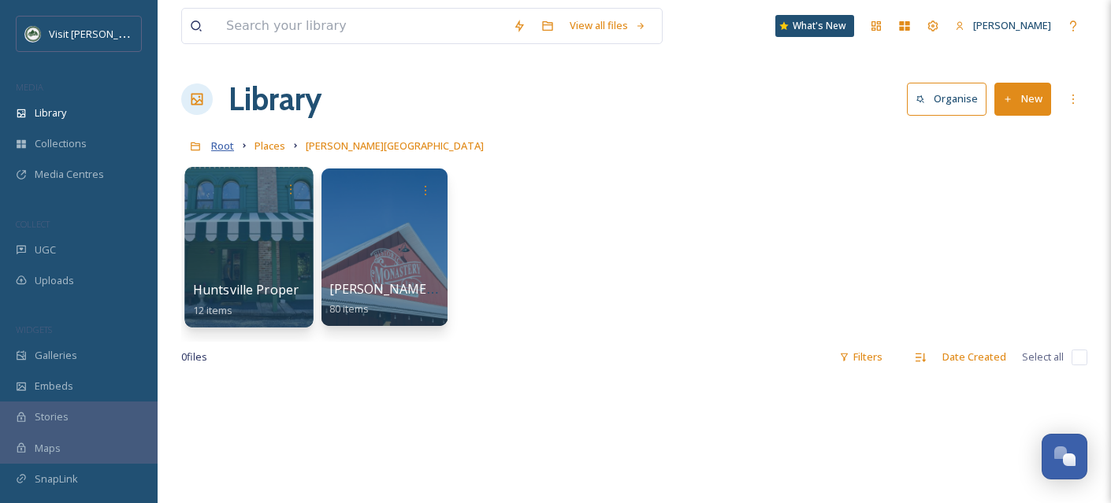
click at [218, 149] on span "Root" at bounding box center [222, 146] width 23 height 14
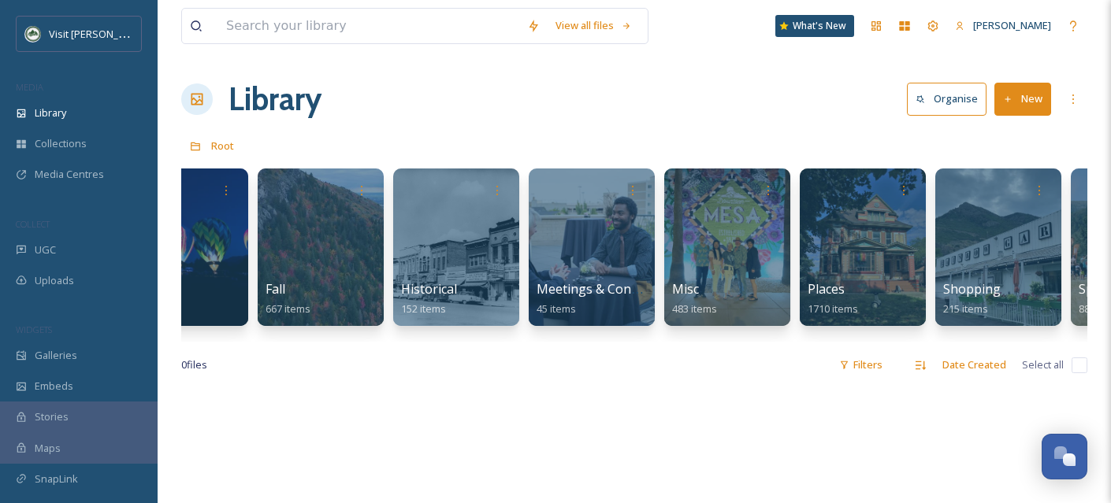
scroll to position [0, 536]
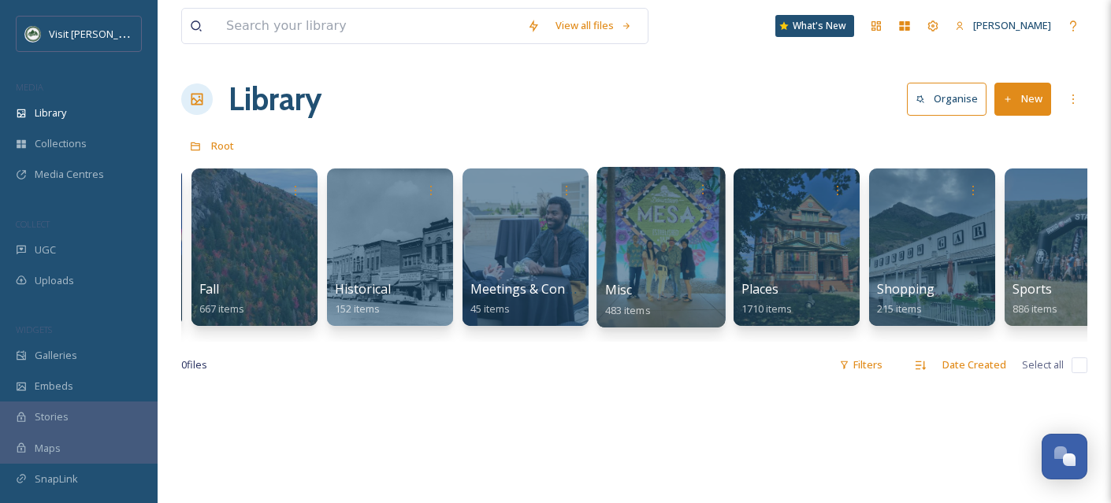
click at [721, 284] on div at bounding box center [660, 247] width 128 height 161
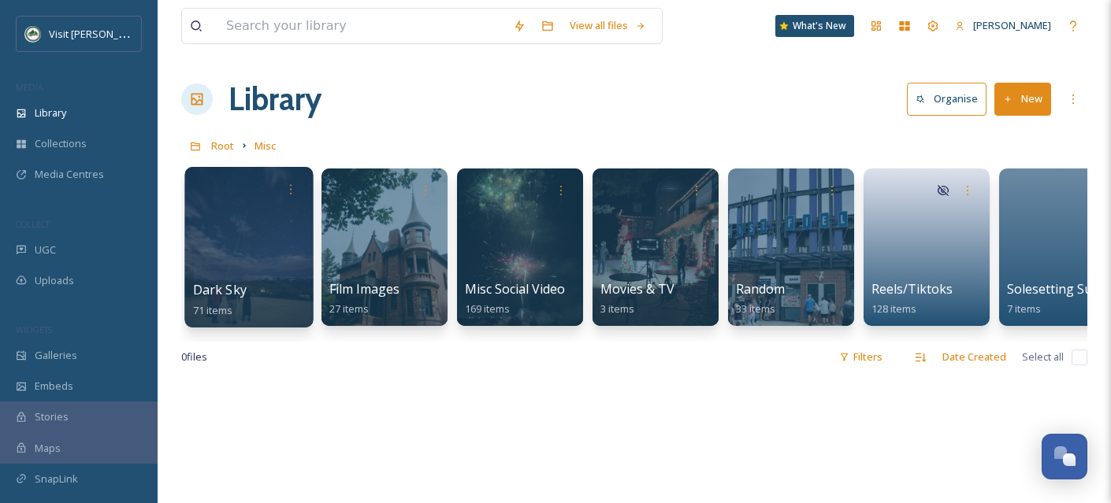
click at [250, 232] on div at bounding box center [248, 247] width 128 height 161
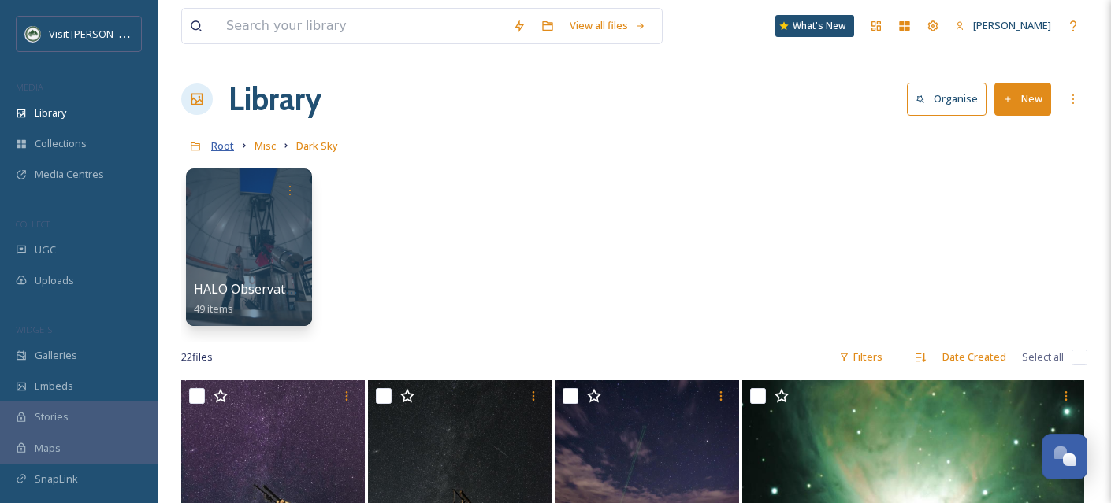
click at [227, 144] on span "Root" at bounding box center [222, 146] width 23 height 14
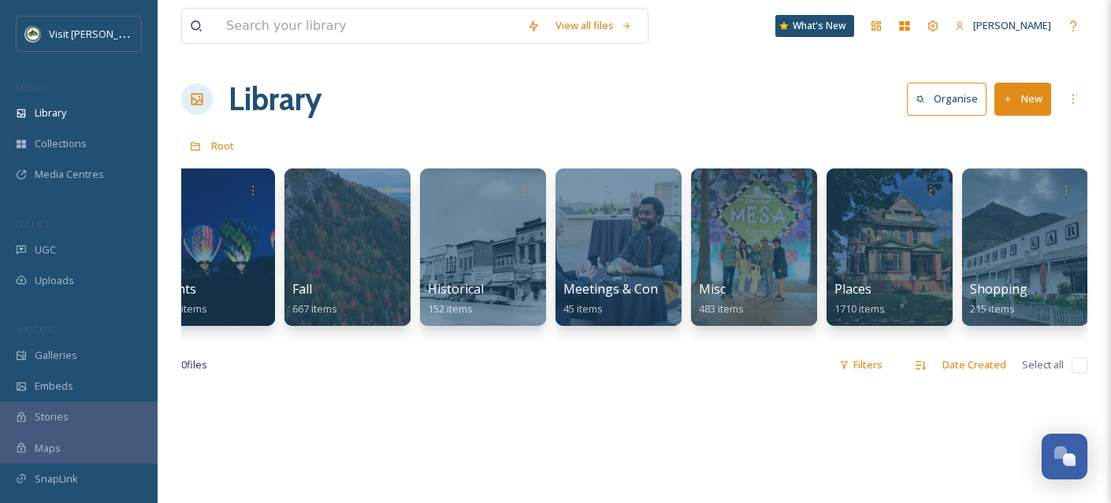
scroll to position [0, 991]
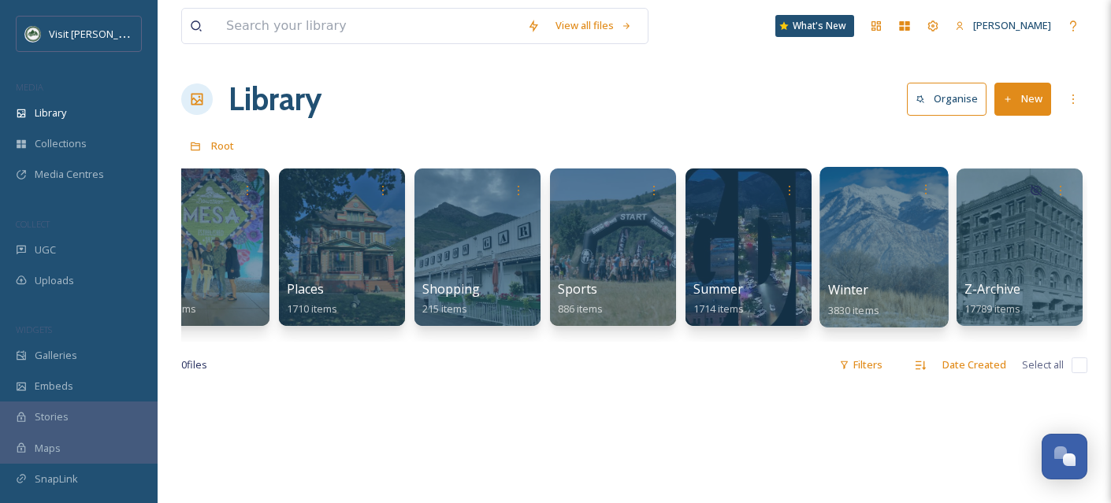
click at [880, 264] on div at bounding box center [883, 247] width 128 height 161
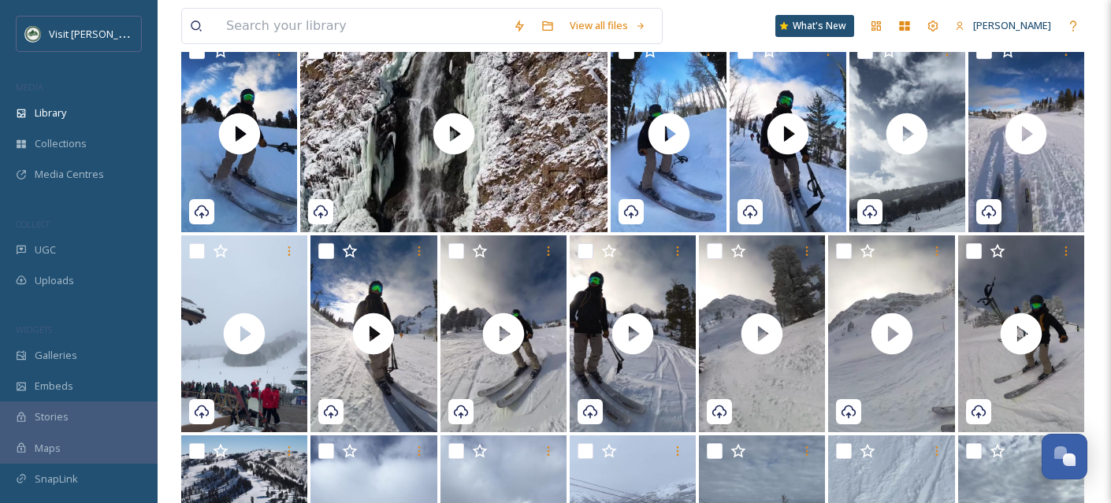
scroll to position [754, 0]
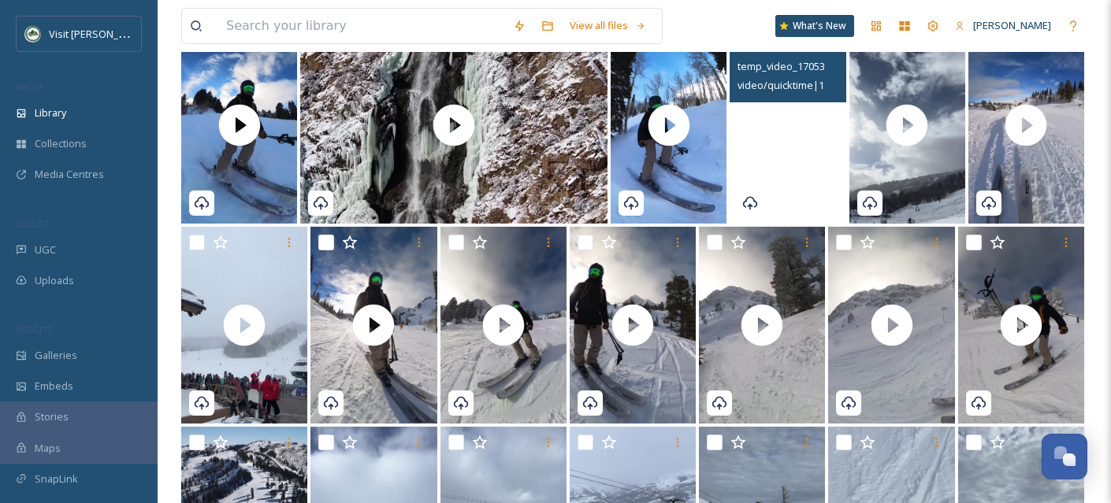
click at [800, 203] on video "temp_video_1705371847571.MOV" at bounding box center [787, 125] width 116 height 197
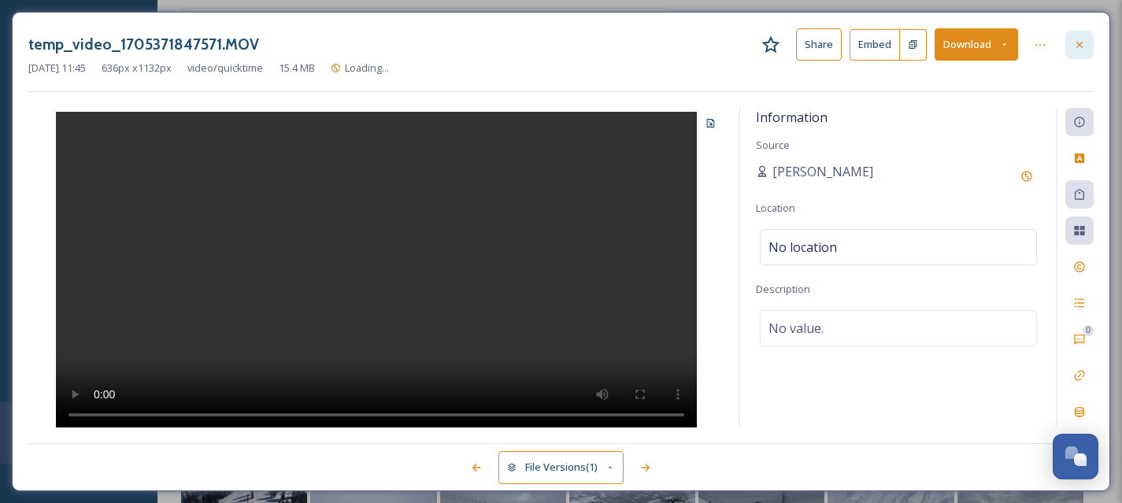
click at [1074, 45] on icon at bounding box center [1080, 45] width 13 height 13
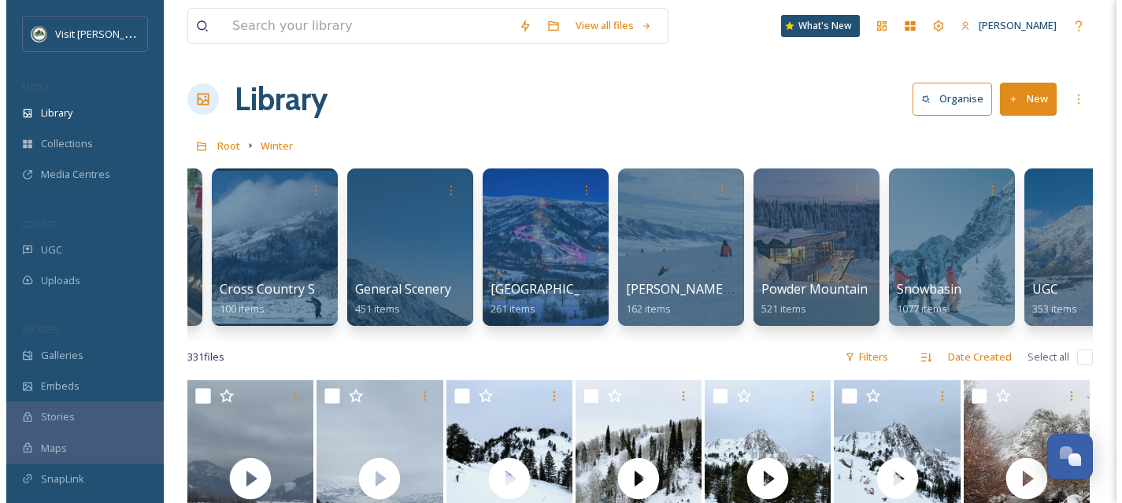
scroll to position [0, 254]
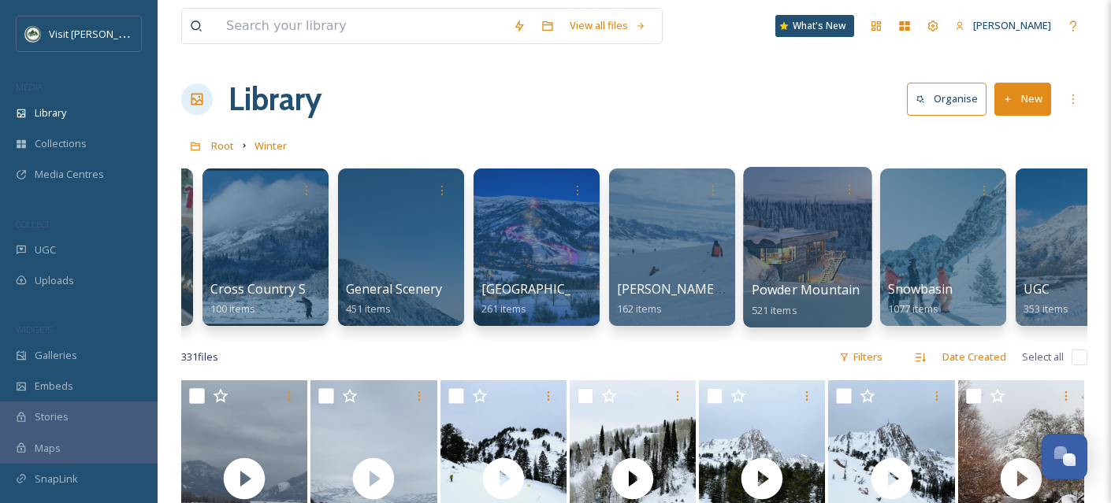
click at [798, 259] on div at bounding box center [807, 247] width 128 height 161
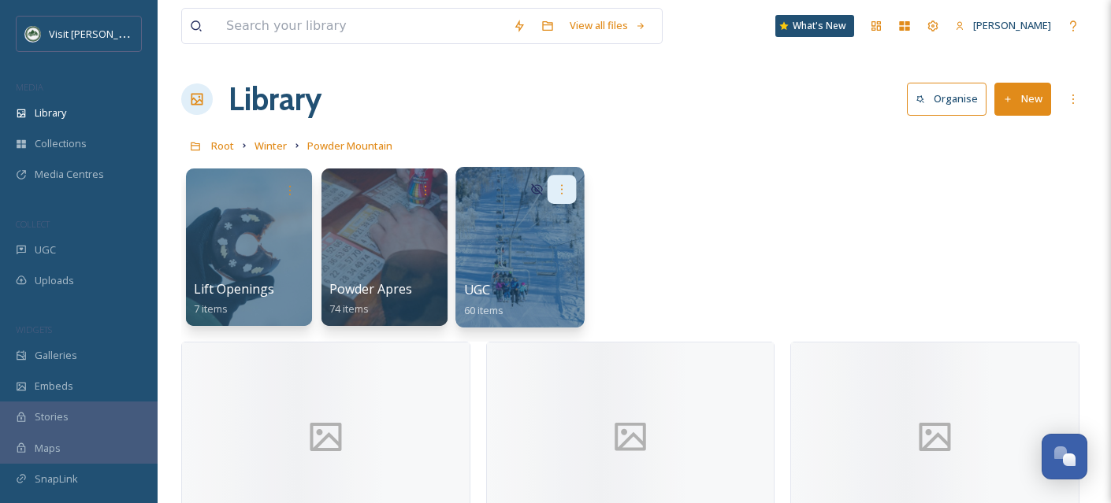
click at [558, 191] on icon at bounding box center [561, 189] width 13 height 13
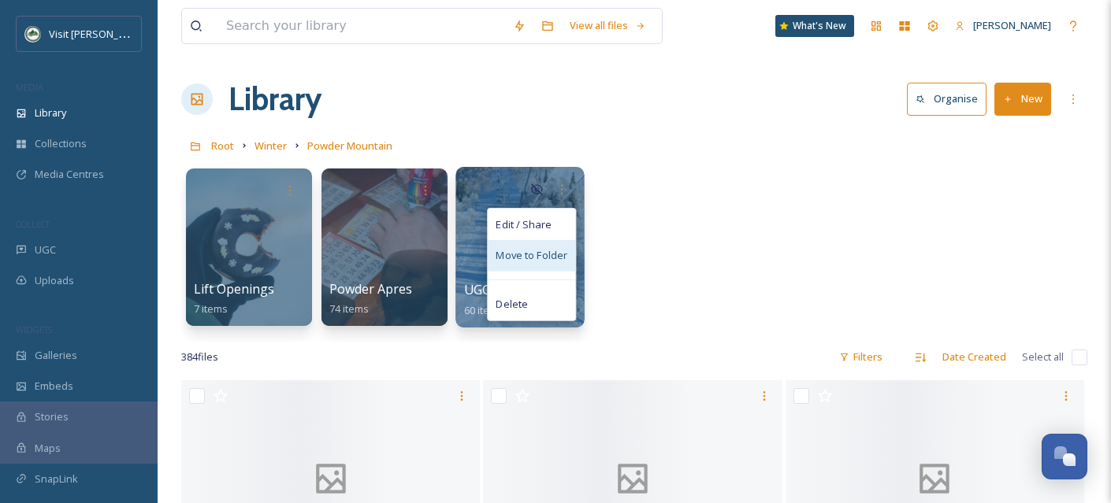
click at [543, 262] on span "Move to Folder" at bounding box center [531, 256] width 72 height 16
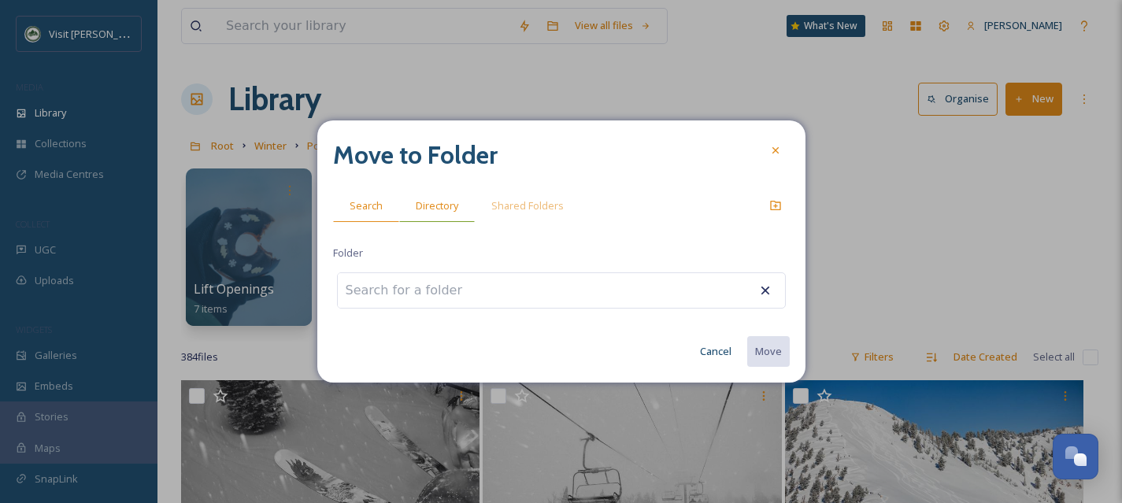
click at [419, 210] on span "Directory" at bounding box center [437, 205] width 43 height 15
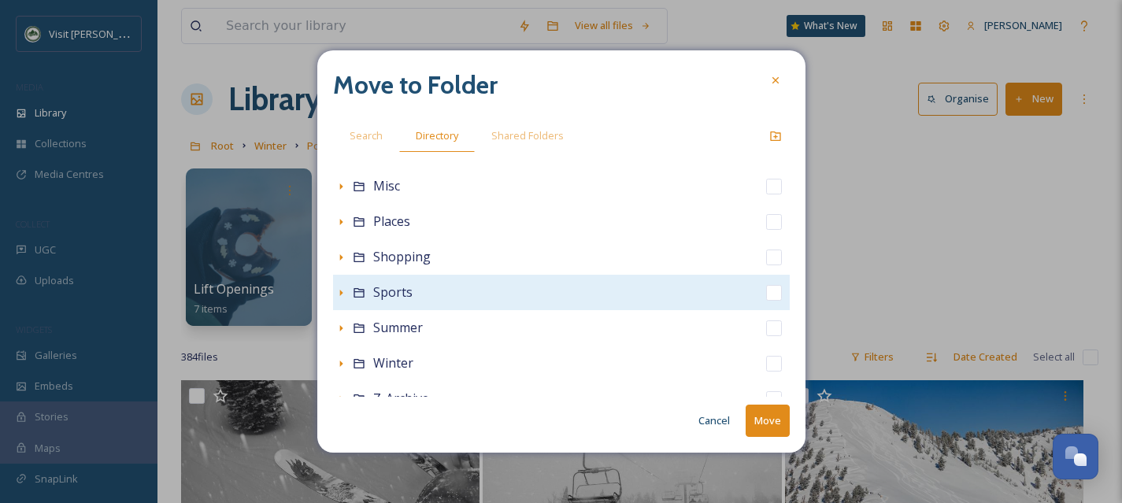
scroll to position [349, 0]
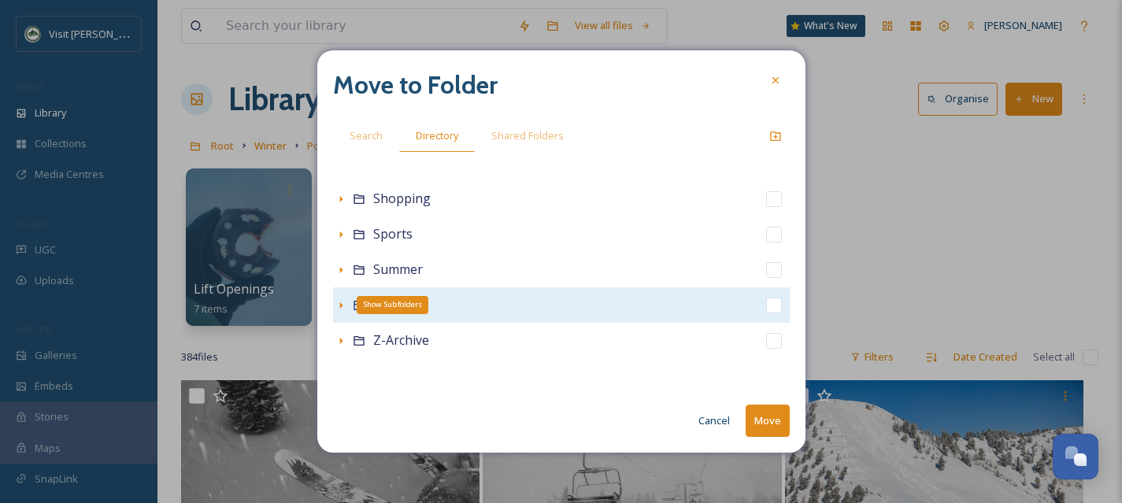
click at [343, 305] on icon at bounding box center [341, 305] width 13 height 13
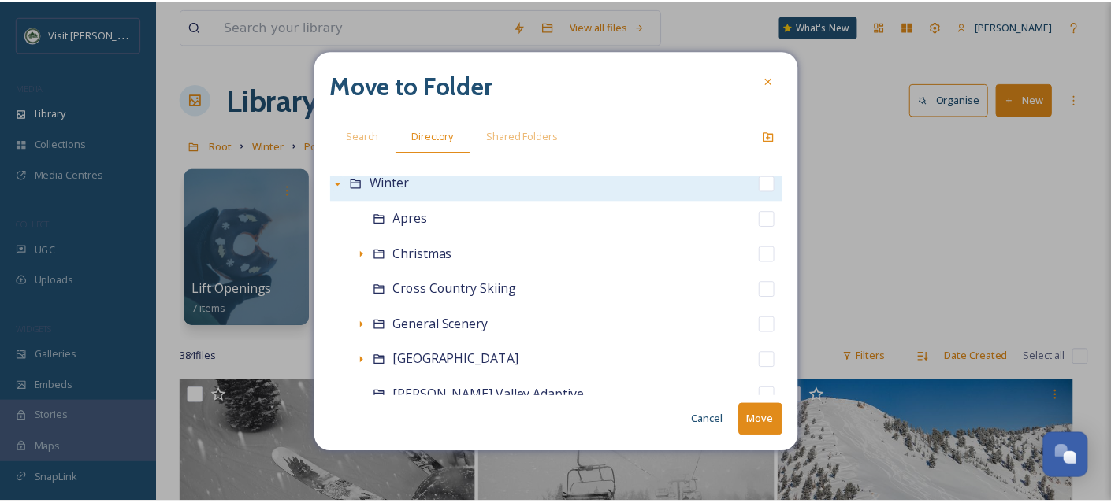
scroll to position [668, 0]
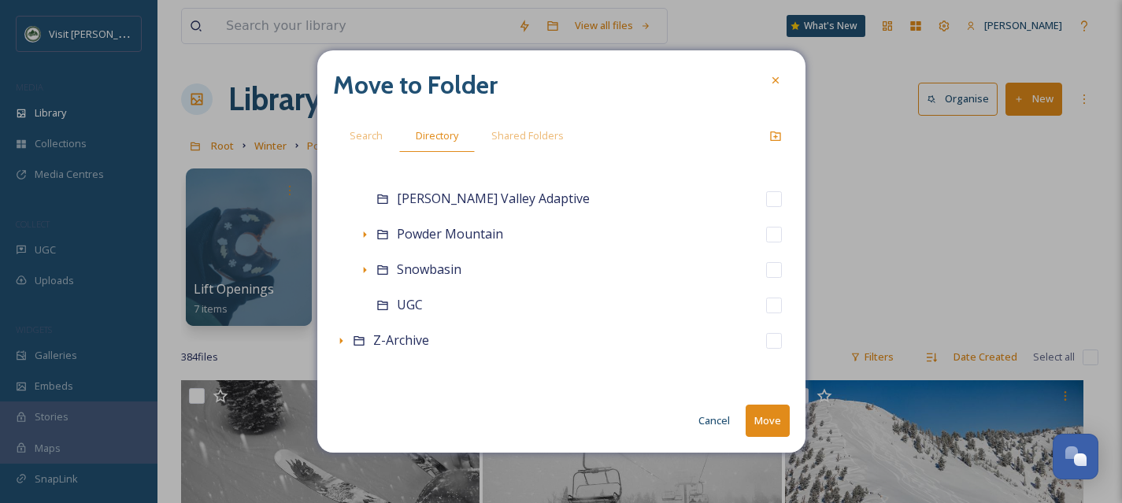
click at [714, 425] on button "Cancel" at bounding box center [714, 421] width 47 height 31
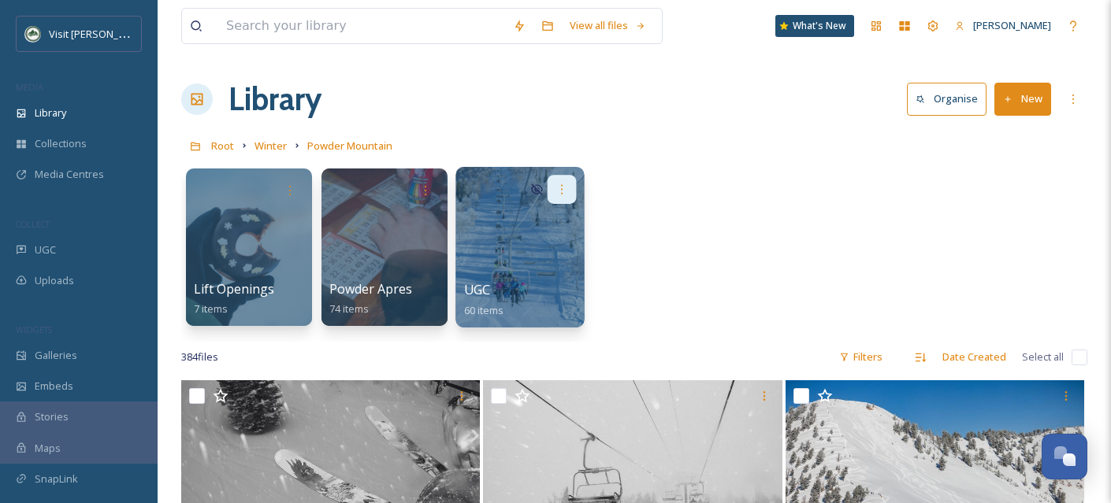
click at [567, 189] on icon at bounding box center [561, 189] width 13 height 13
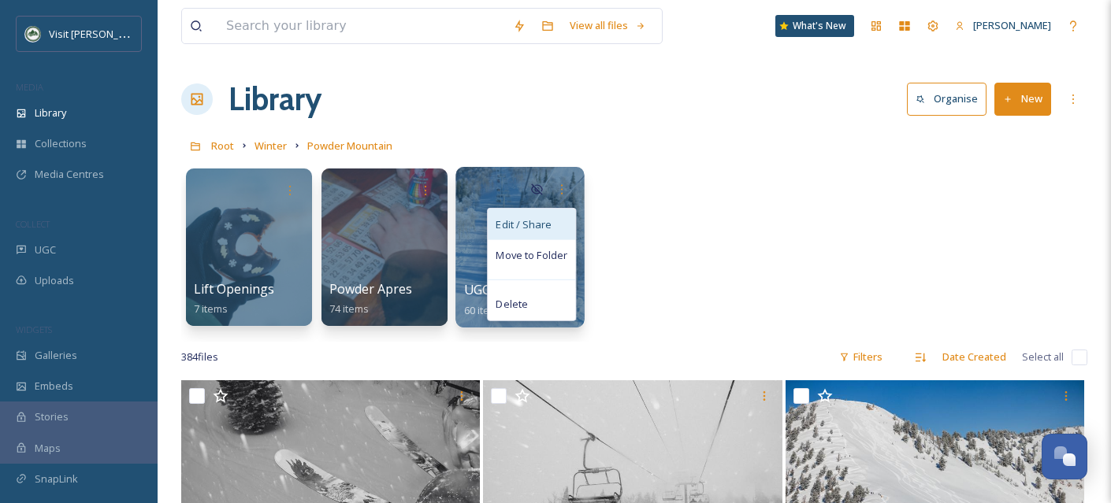
click at [536, 239] on div "Edit / Share" at bounding box center [531, 225] width 87 height 32
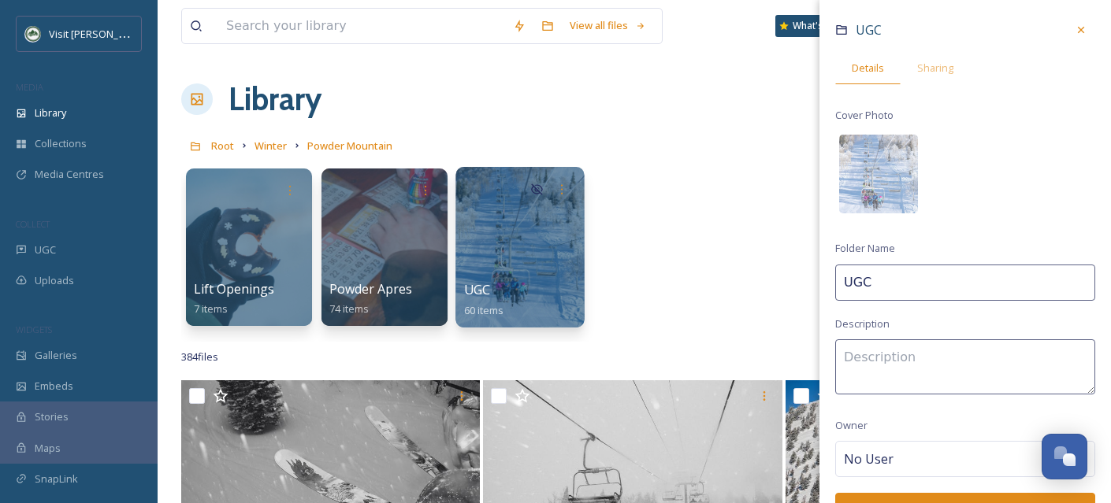
click at [845, 283] on input "UGC" at bounding box center [965, 283] width 260 height 36
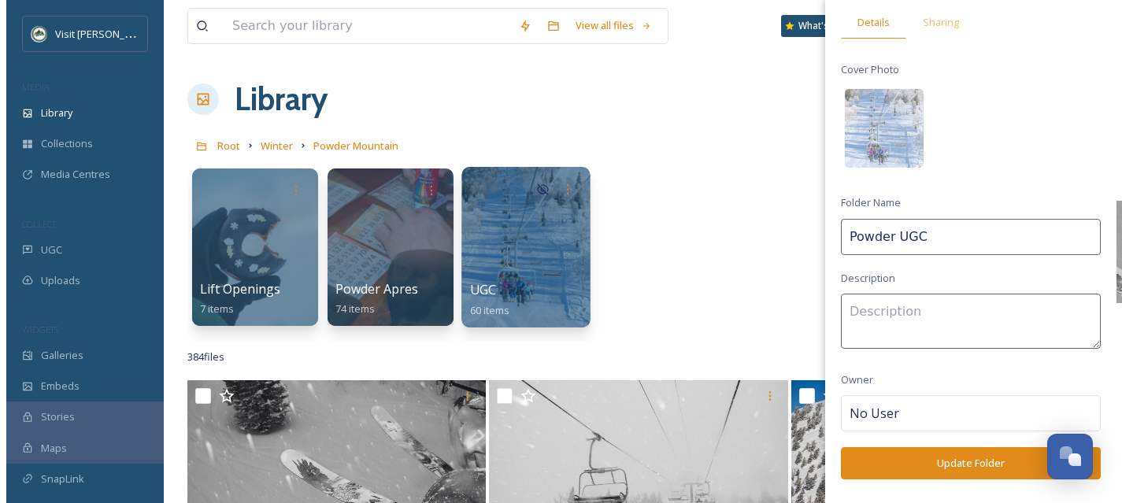
scroll to position [109, 0]
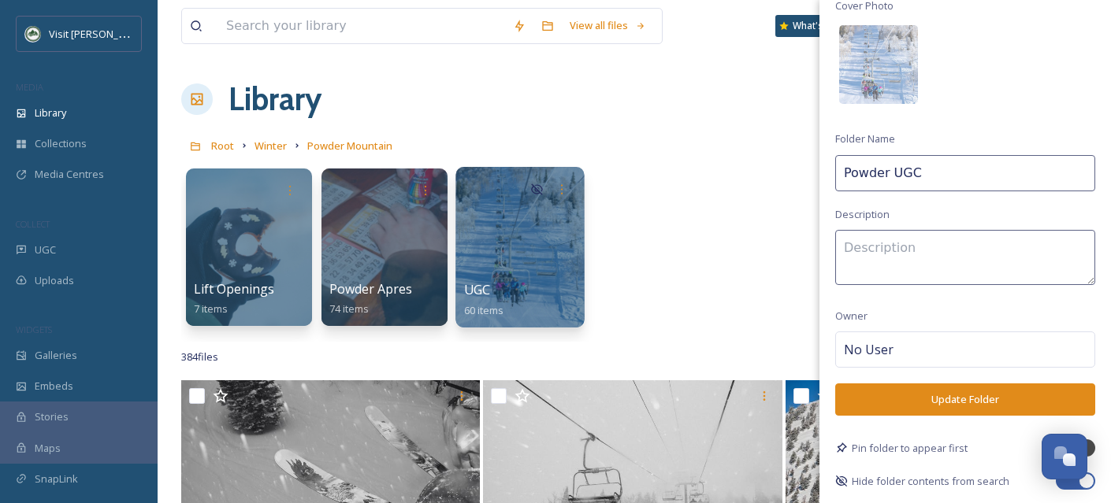
type input "Powder UGC"
click at [928, 407] on button "Update Folder" at bounding box center [965, 400] width 260 height 32
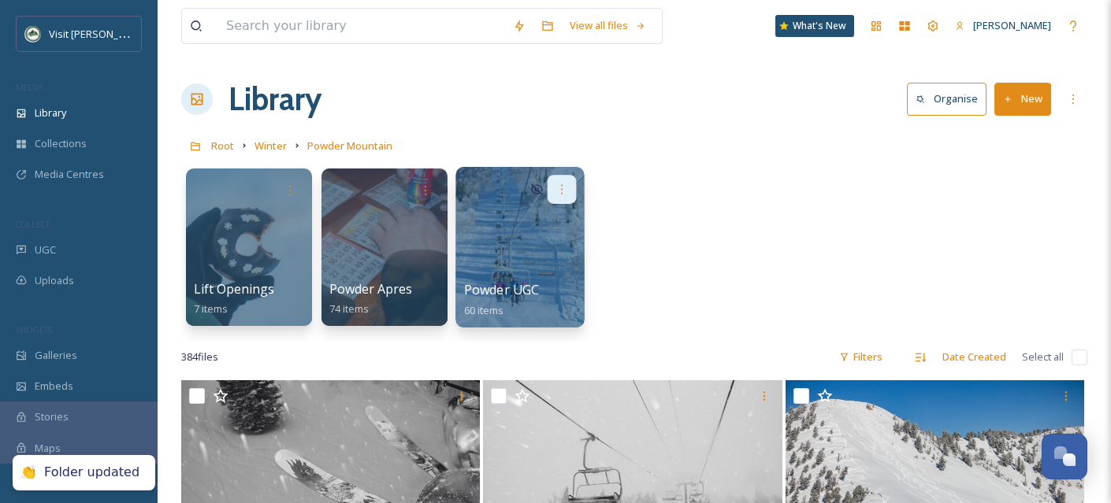
click at [568, 191] on div at bounding box center [561, 189] width 29 height 29
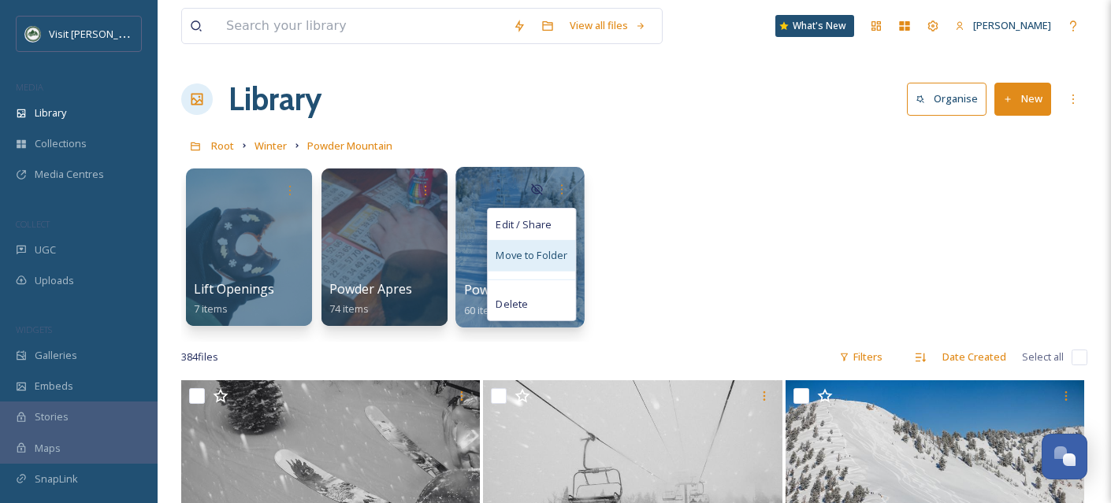
click at [547, 253] on span "Move to Folder" at bounding box center [531, 256] width 72 height 16
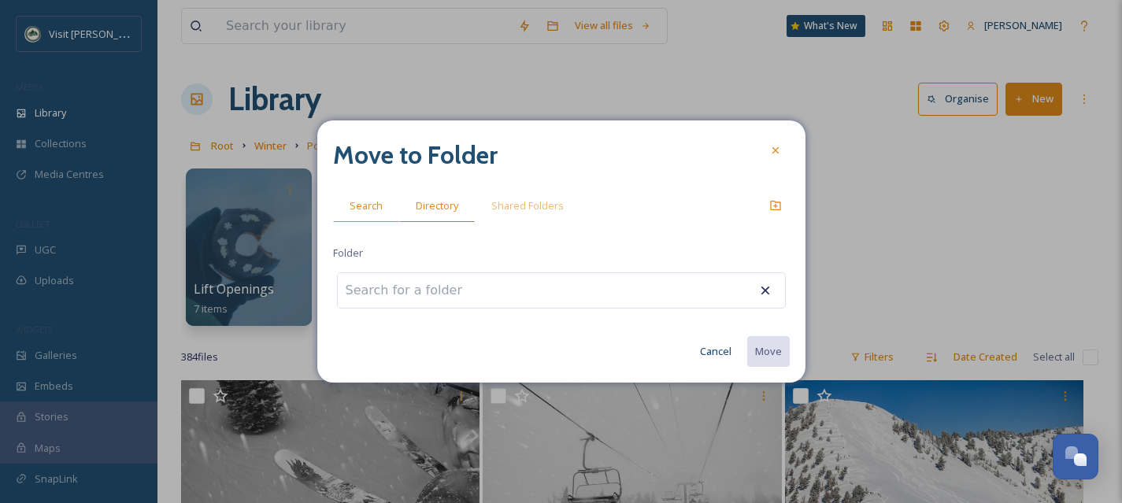
click at [447, 204] on span "Directory" at bounding box center [437, 205] width 43 height 15
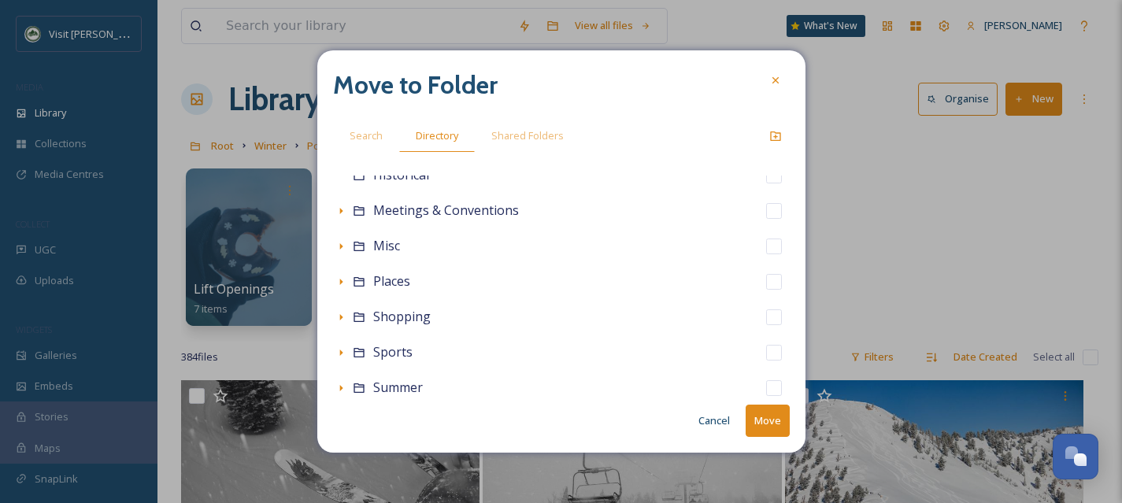
scroll to position [349, 0]
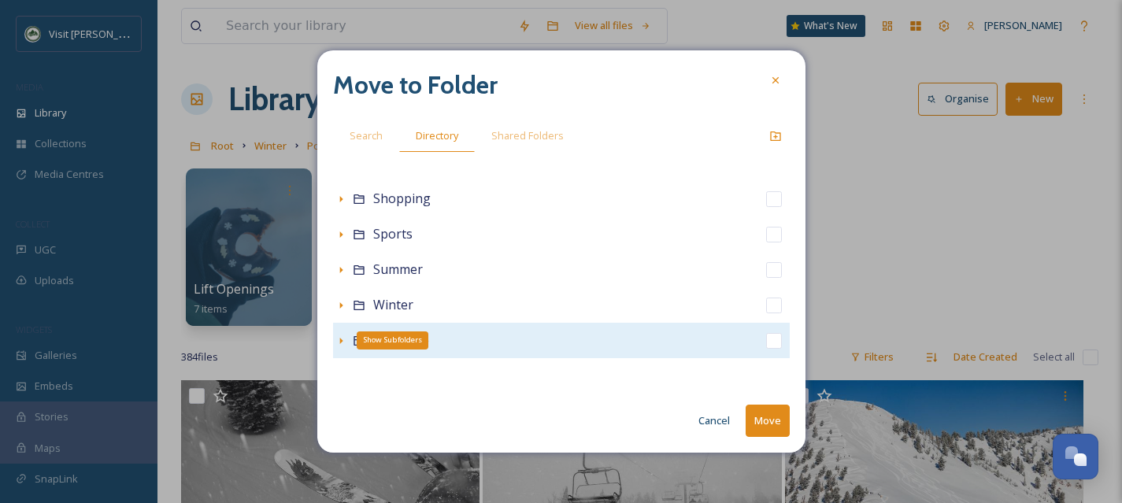
click at [333, 341] on div "Show Subfolders" at bounding box center [341, 341] width 16 height 16
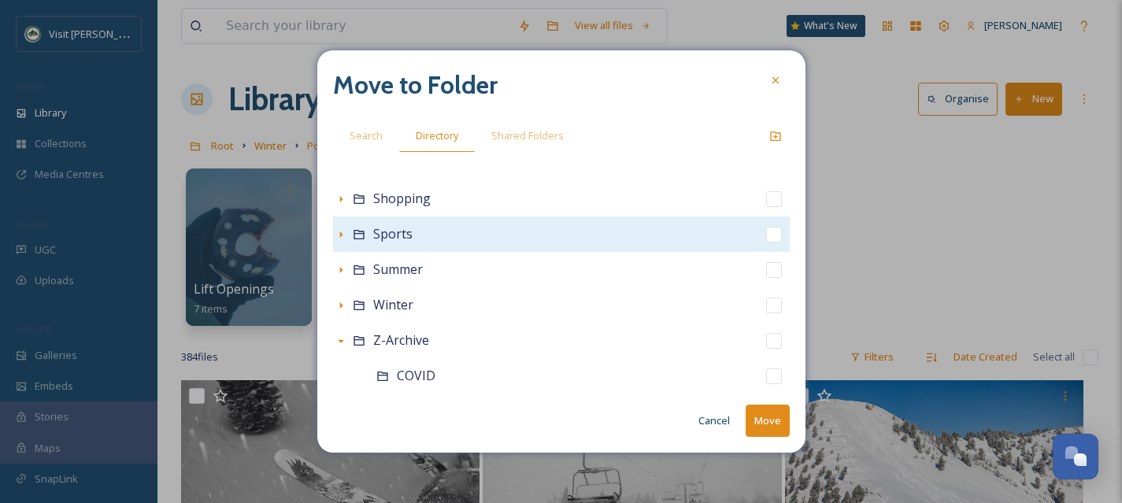
scroll to position [845, 0]
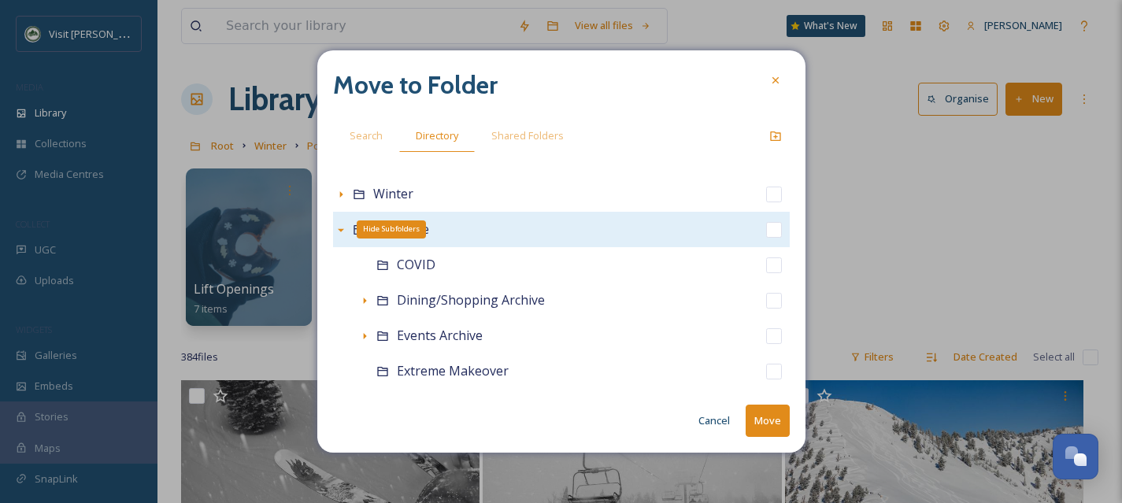
click at [340, 232] on icon at bounding box center [341, 230] width 13 height 13
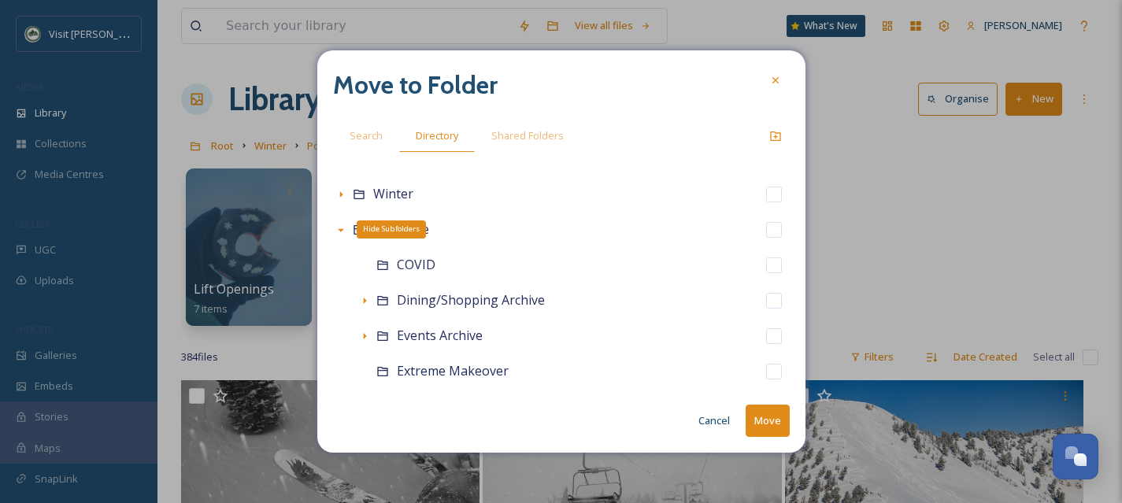
scroll to position [349, 0]
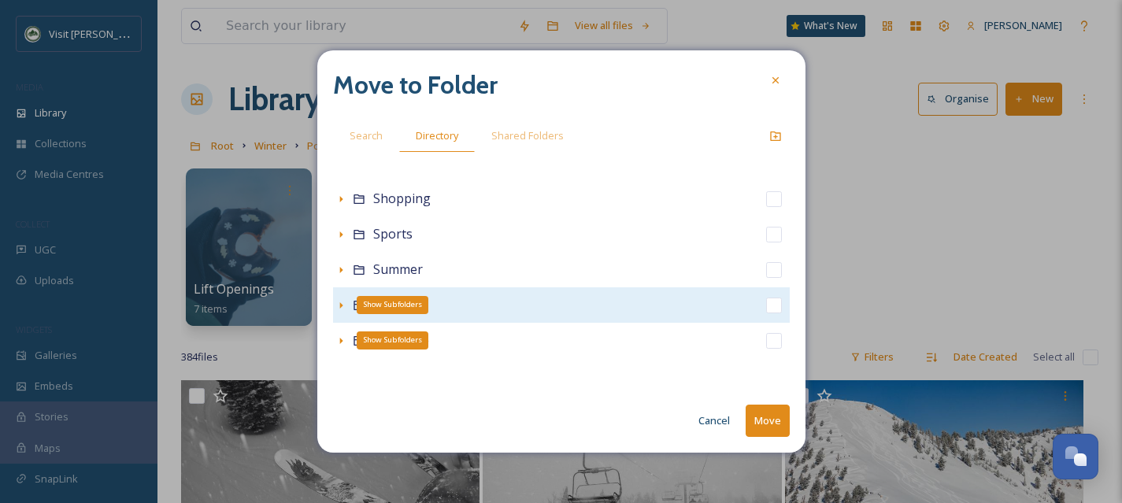
click at [339, 305] on icon at bounding box center [341, 305] width 13 height 13
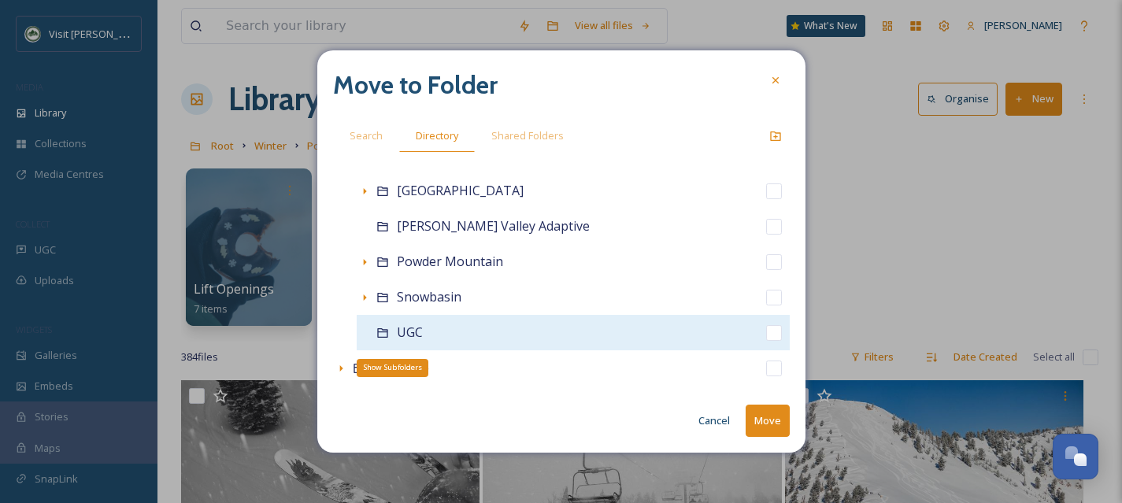
scroll to position [668, 0]
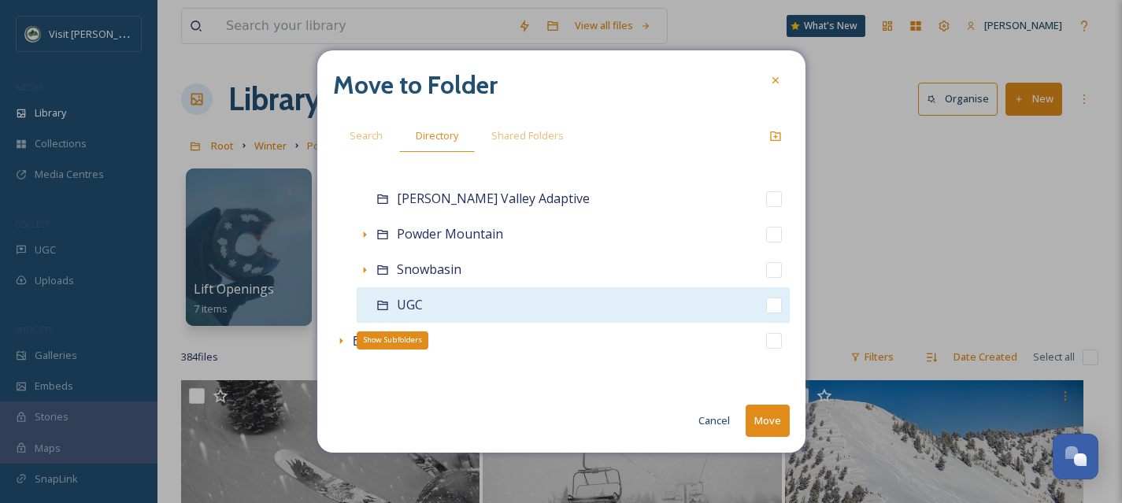
click at [769, 305] on input "checkbox" at bounding box center [774, 306] width 16 height 16
checkbox input "true"
checkbox input "false"
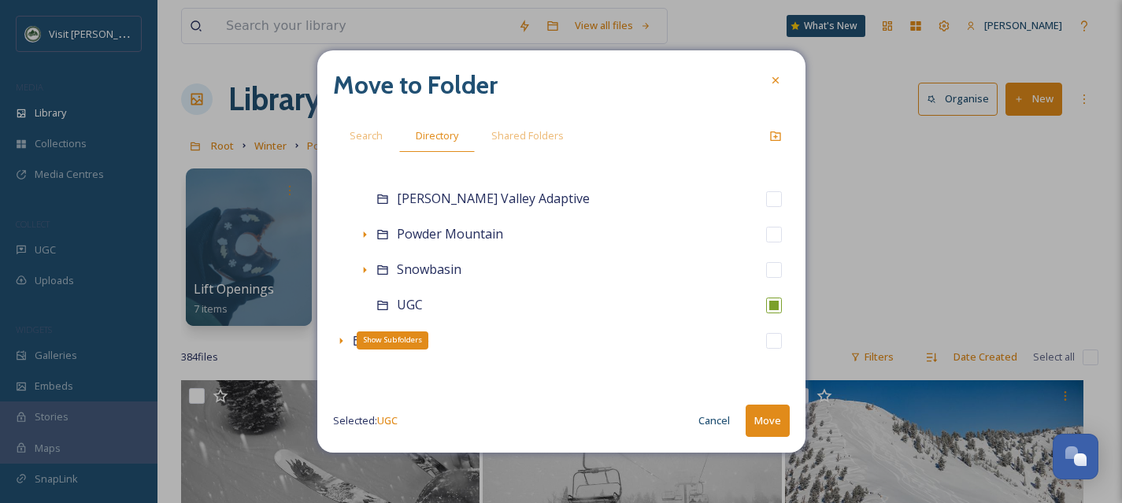
click at [781, 421] on button "Move" at bounding box center [768, 421] width 44 height 32
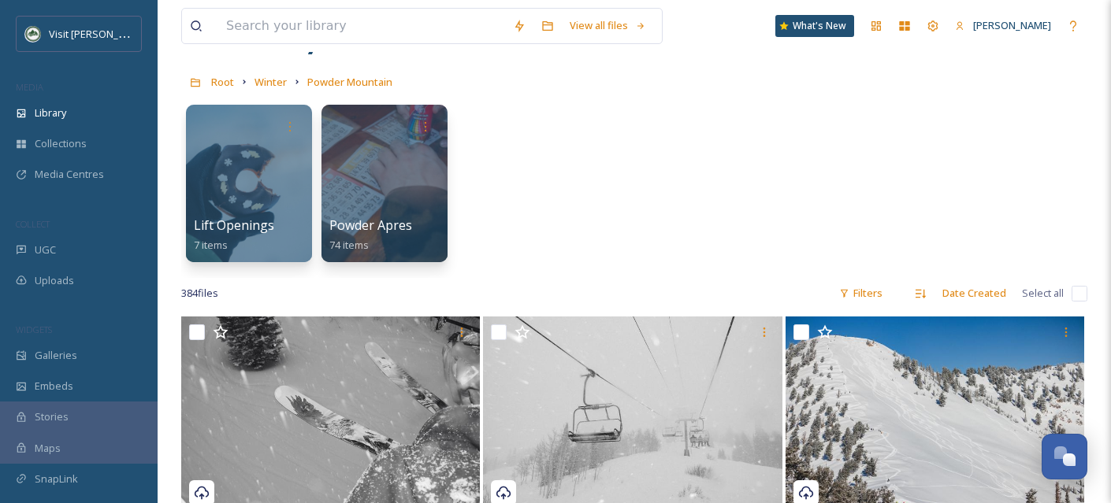
scroll to position [0, 0]
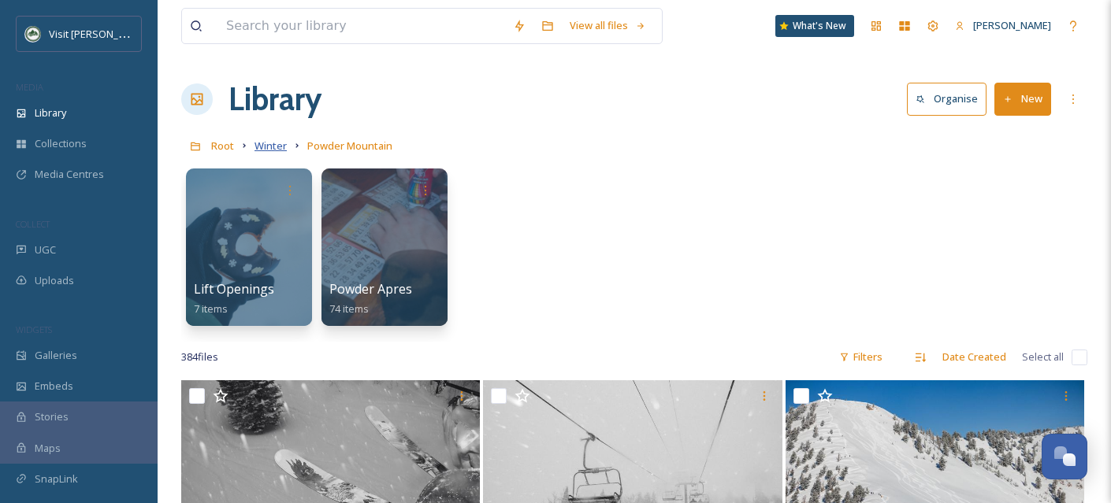
click at [271, 146] on span "Winter" at bounding box center [270, 146] width 32 height 14
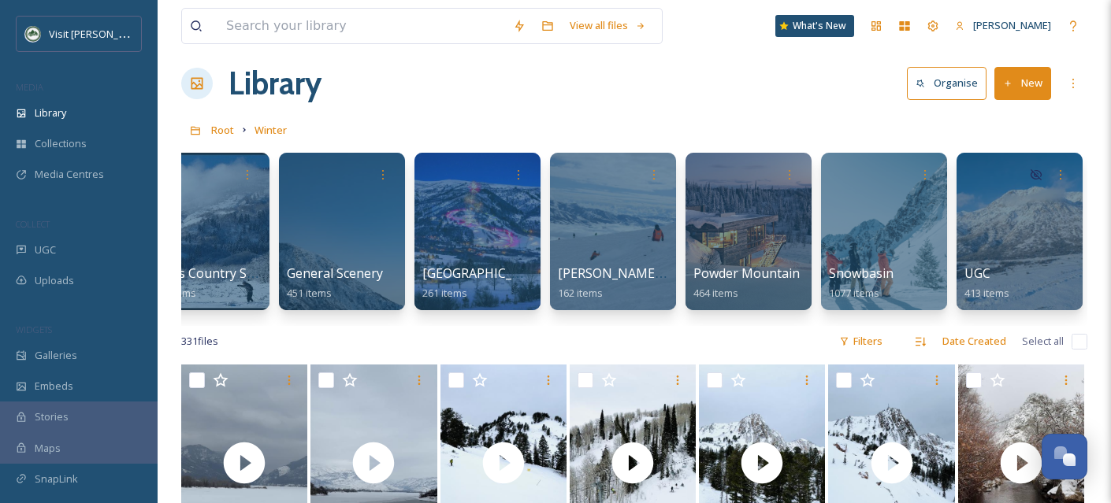
scroll to position [20, 0]
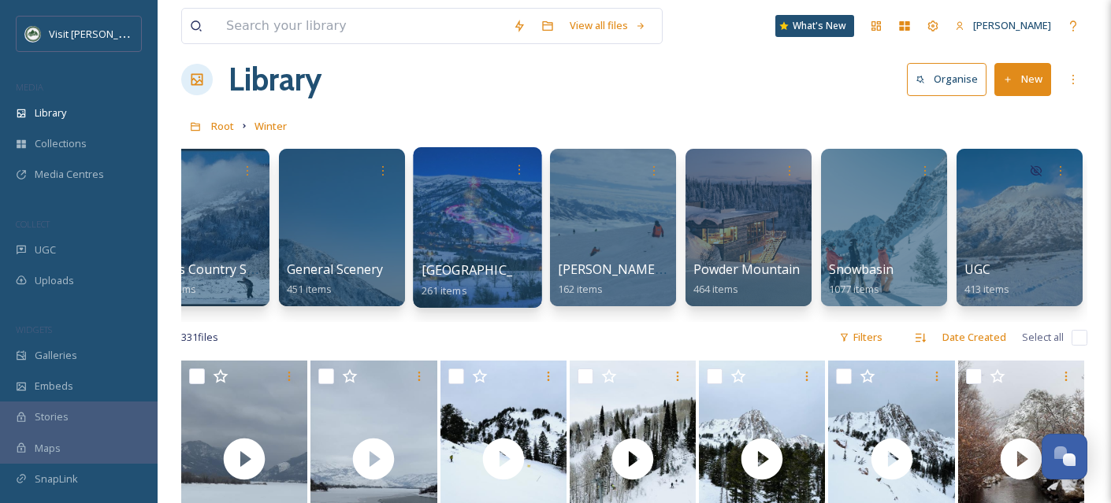
click at [469, 262] on span "[GEOGRAPHIC_DATA]" at bounding box center [485, 270] width 129 height 17
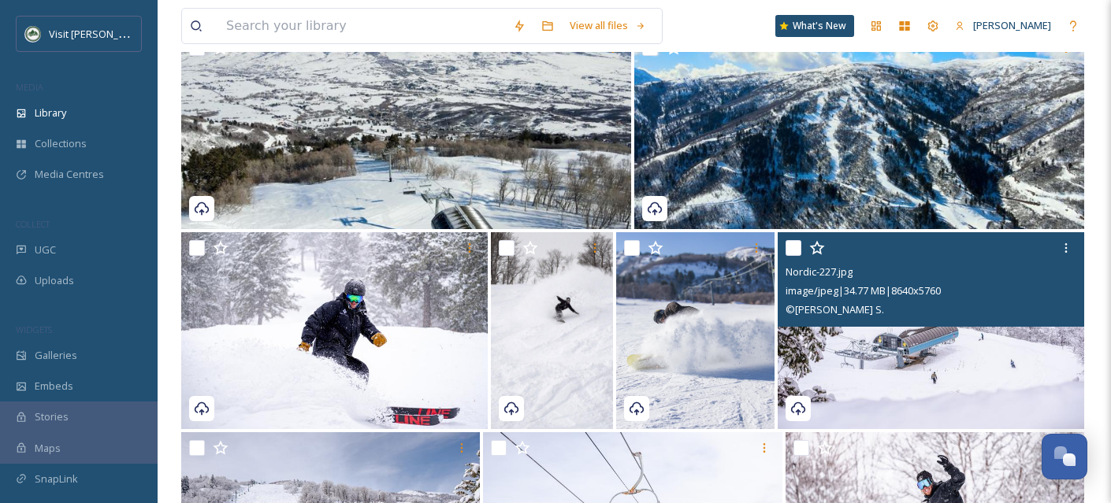
scroll to position [551, 0]
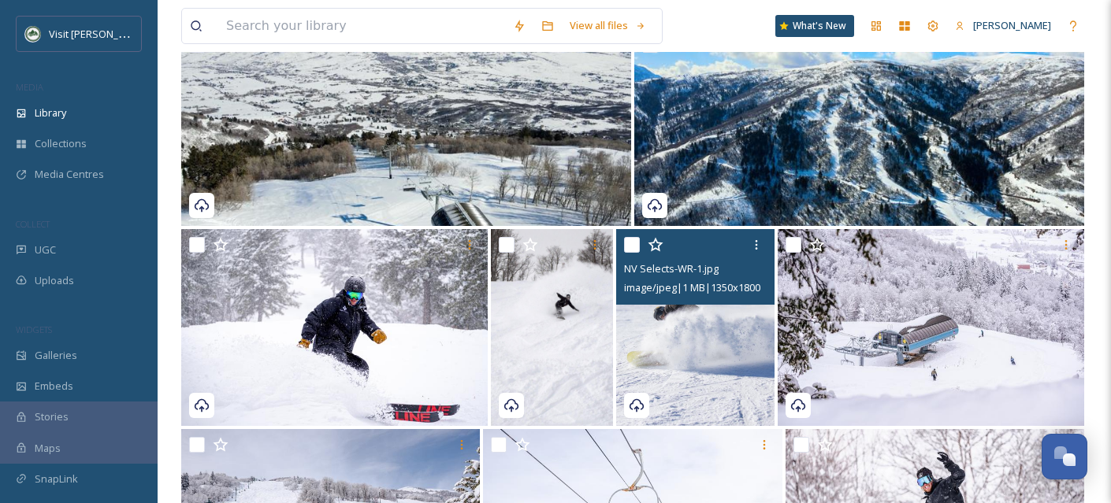
click at [683, 367] on img at bounding box center [695, 327] width 158 height 197
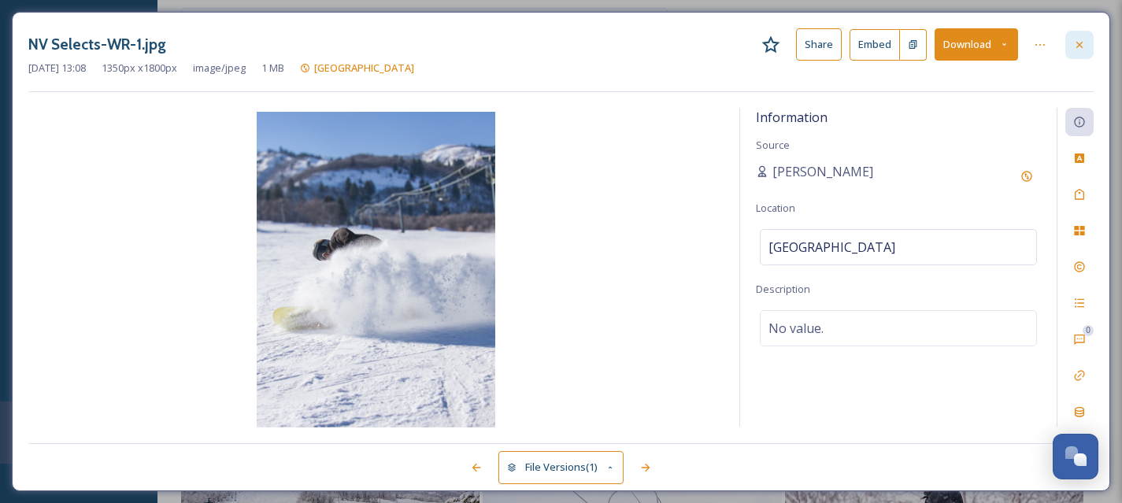
click at [1086, 46] on div at bounding box center [1080, 45] width 28 height 28
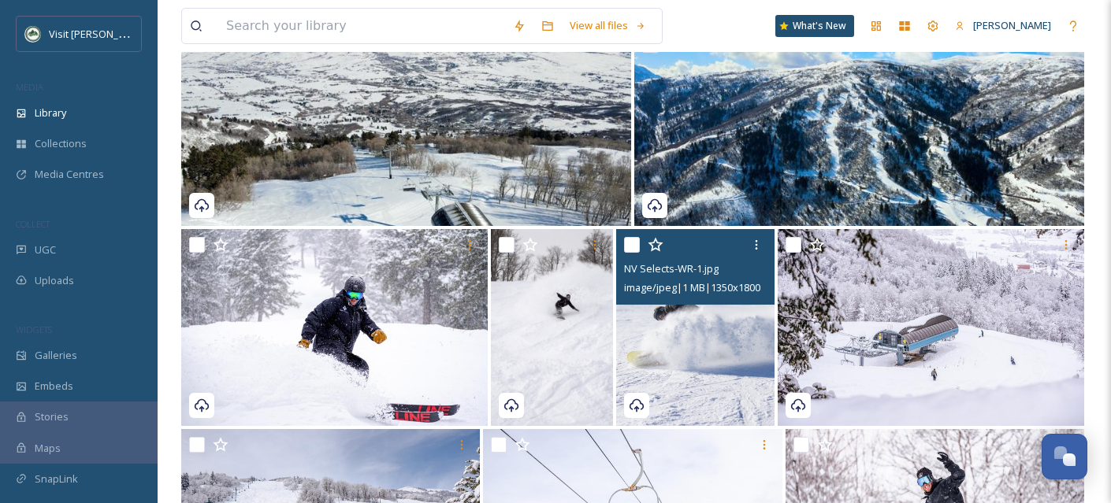
click at [631, 243] on input "checkbox" at bounding box center [632, 245] width 16 height 16
checkbox input "true"
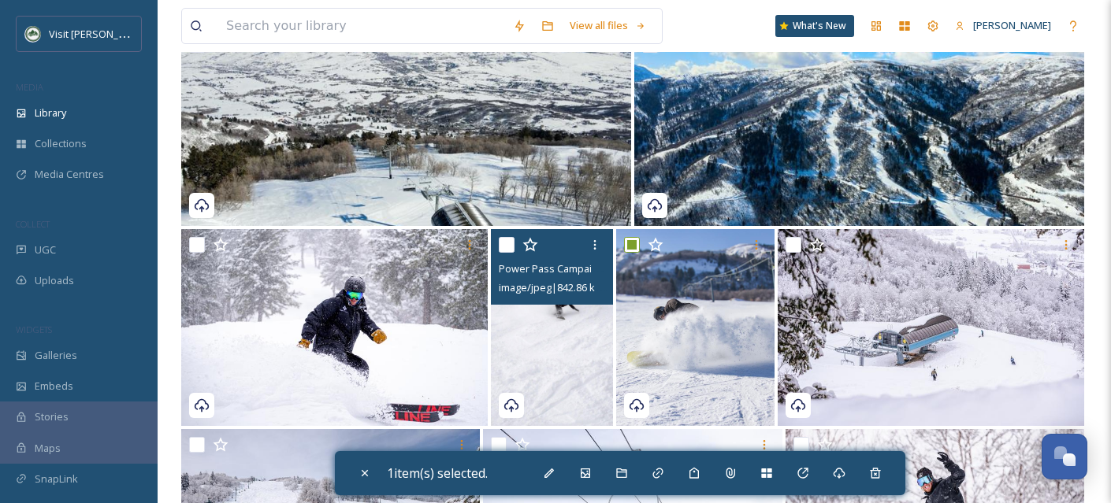
click at [583, 354] on img at bounding box center [552, 327] width 122 height 197
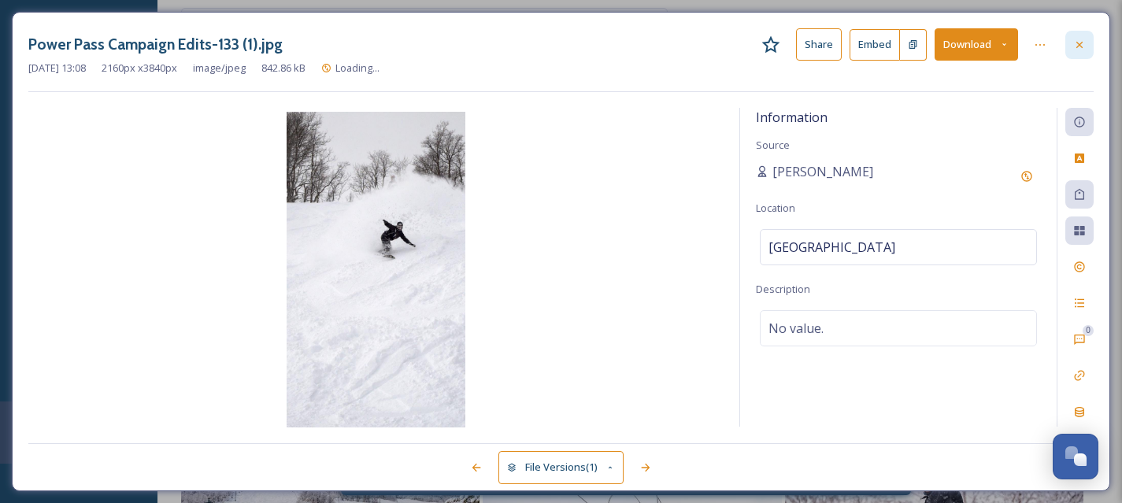
click at [1079, 45] on icon at bounding box center [1080, 45] width 13 height 13
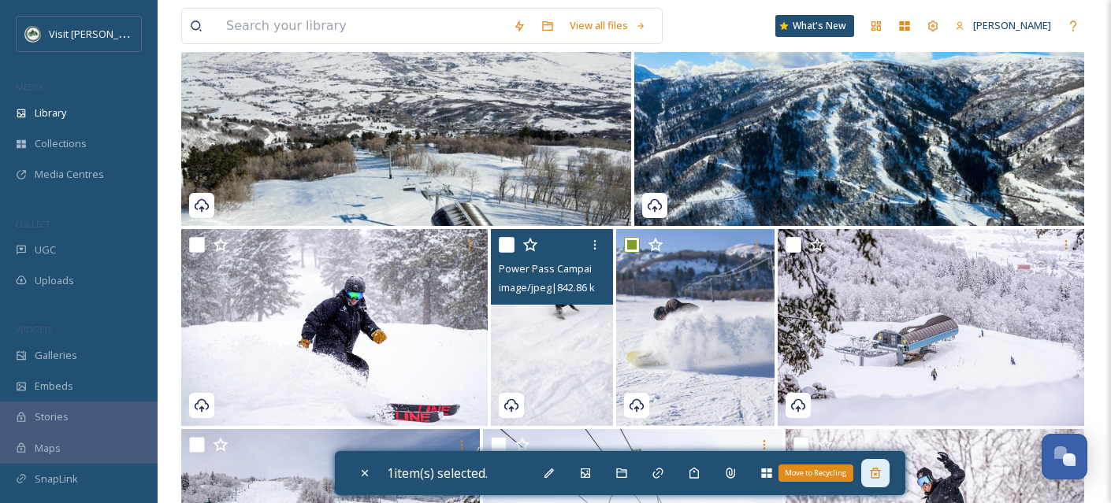
click at [888, 477] on div "Move to Recycling" at bounding box center [875, 473] width 28 height 28
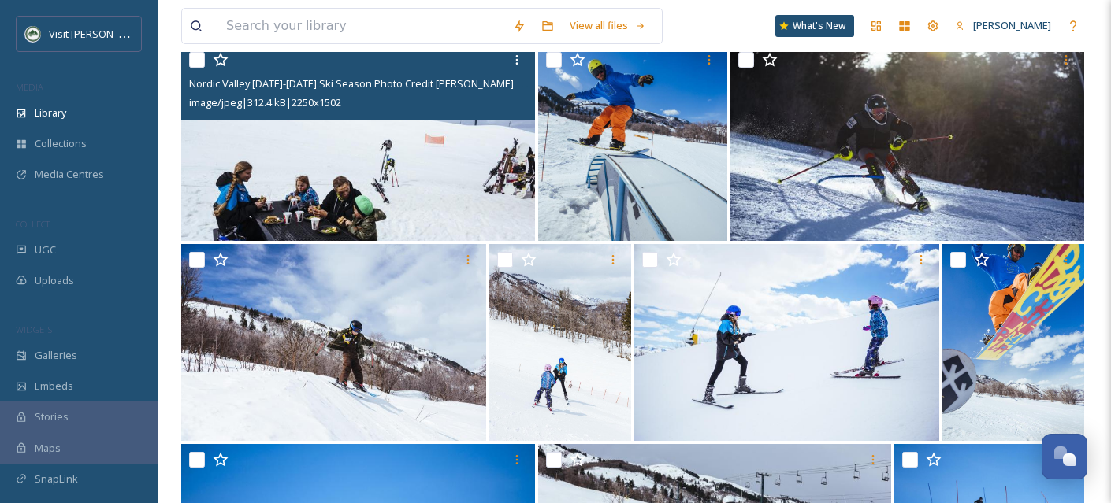
scroll to position [1976, 0]
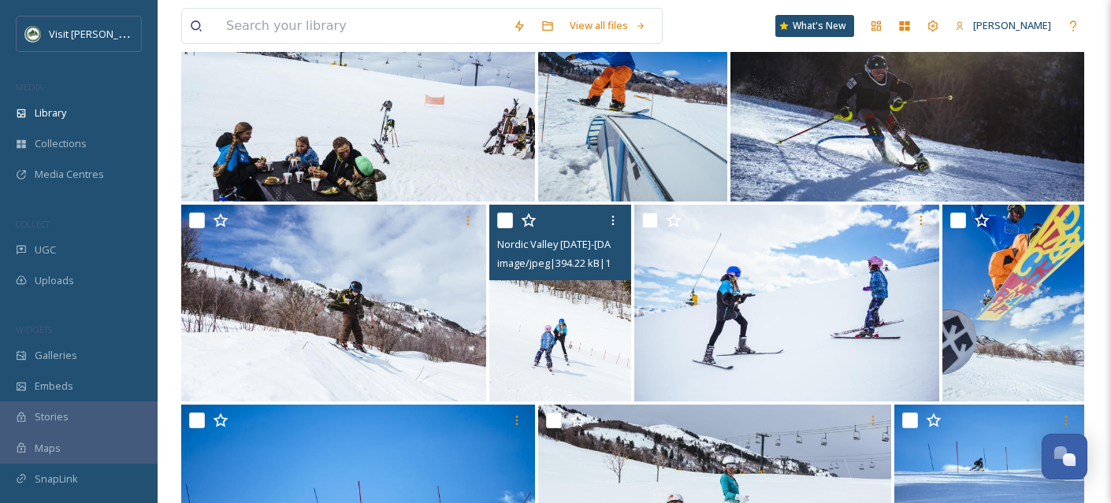
click at [560, 317] on img at bounding box center [560, 303] width 142 height 197
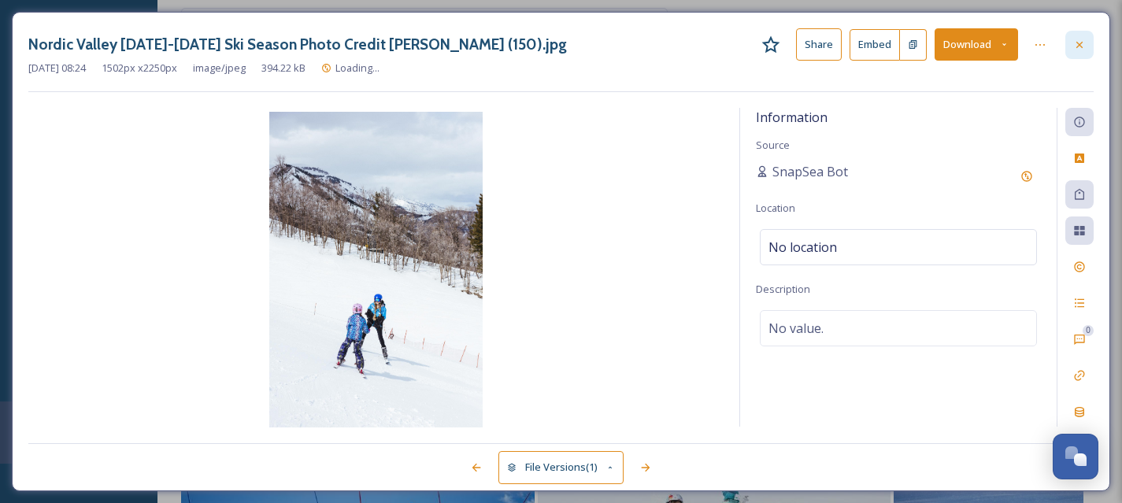
click at [1077, 54] on div at bounding box center [1080, 45] width 28 height 28
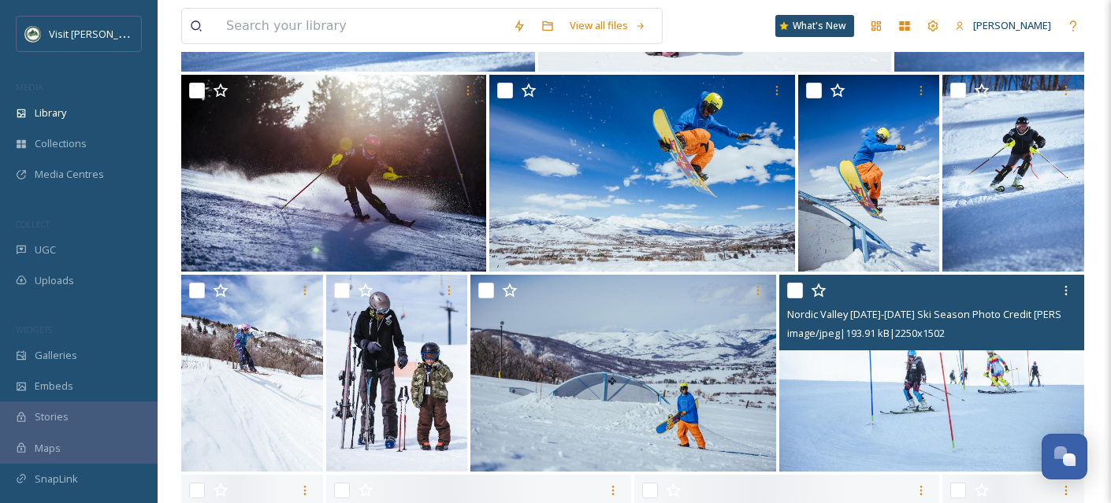
scroll to position [2525, 0]
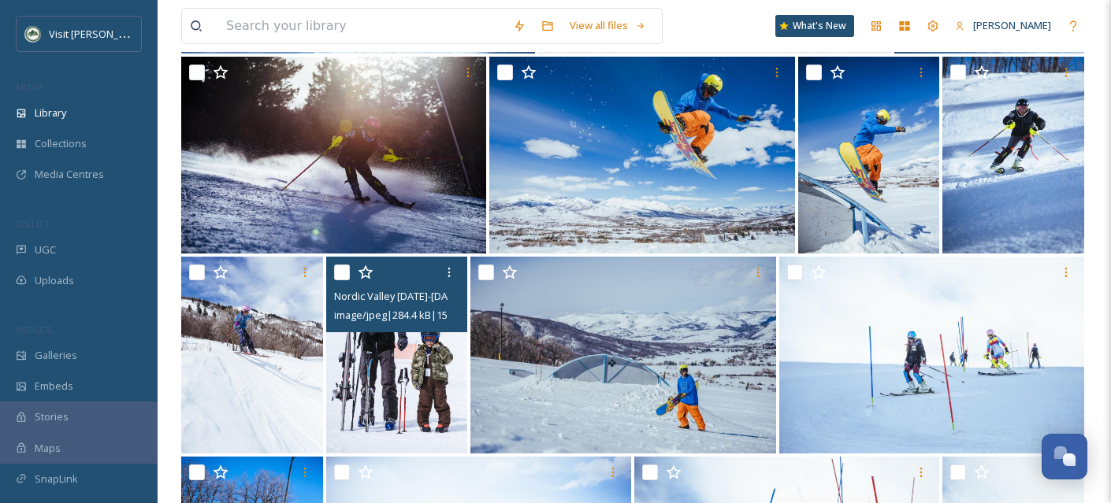
click at [411, 399] on img at bounding box center [397, 355] width 142 height 197
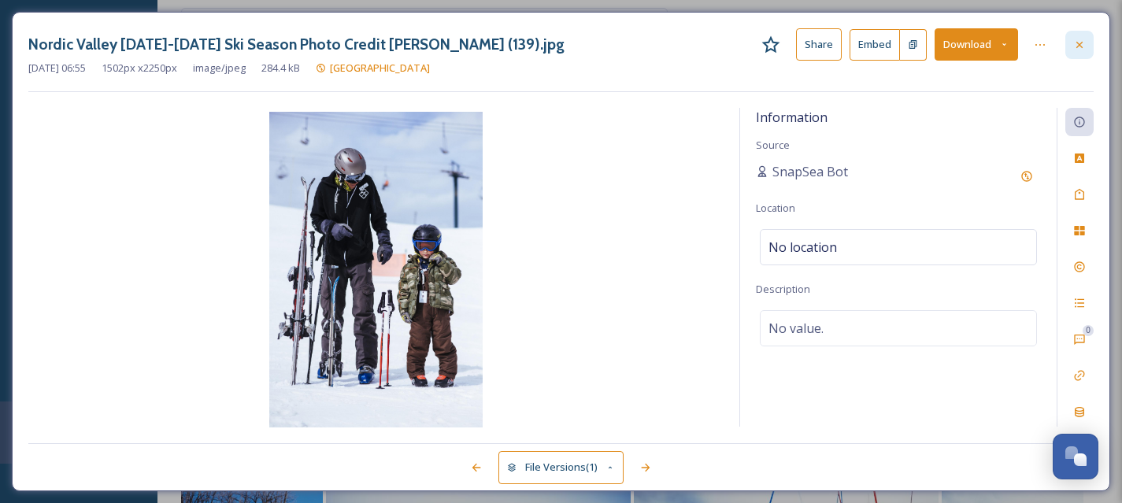
click at [1082, 43] on icon at bounding box center [1080, 45] width 13 height 13
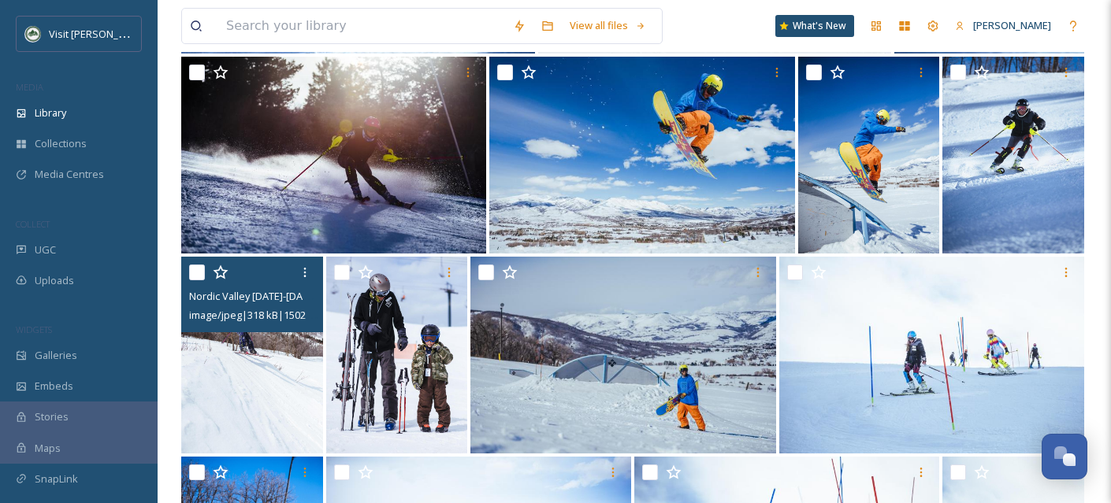
click at [259, 384] on img at bounding box center [252, 355] width 142 height 197
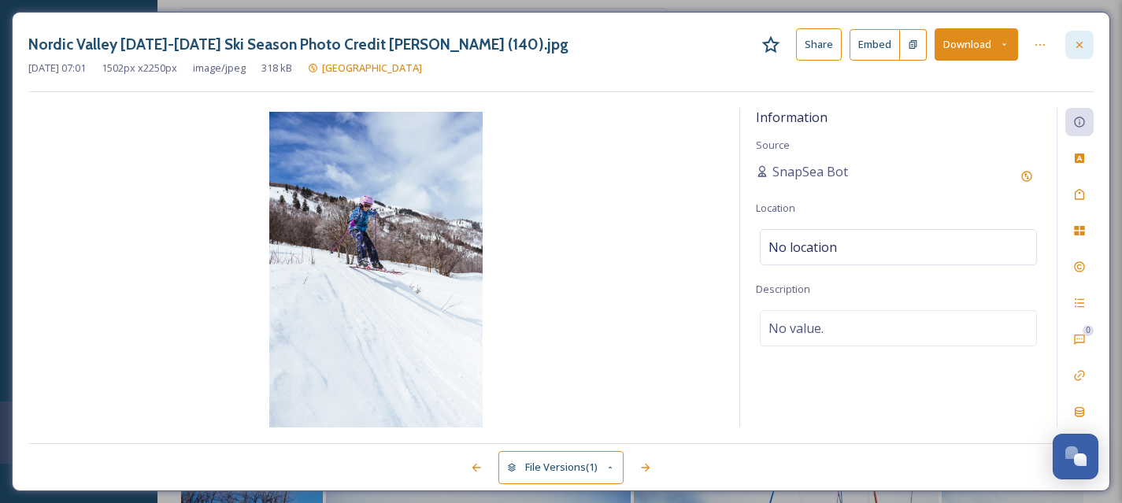
click at [1074, 44] on icon at bounding box center [1080, 45] width 13 height 13
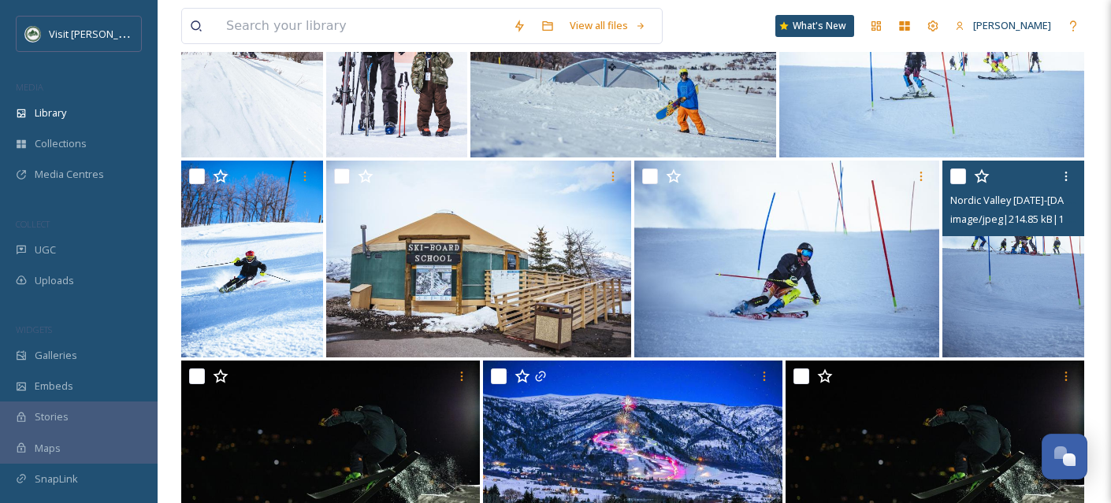
scroll to position [2823, 0]
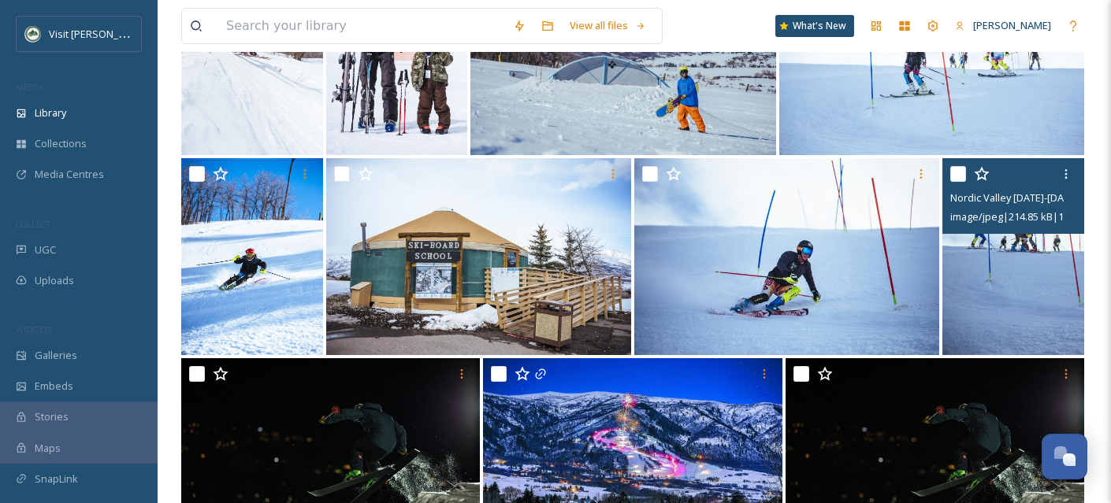
click at [1003, 295] on img at bounding box center [1013, 256] width 142 height 197
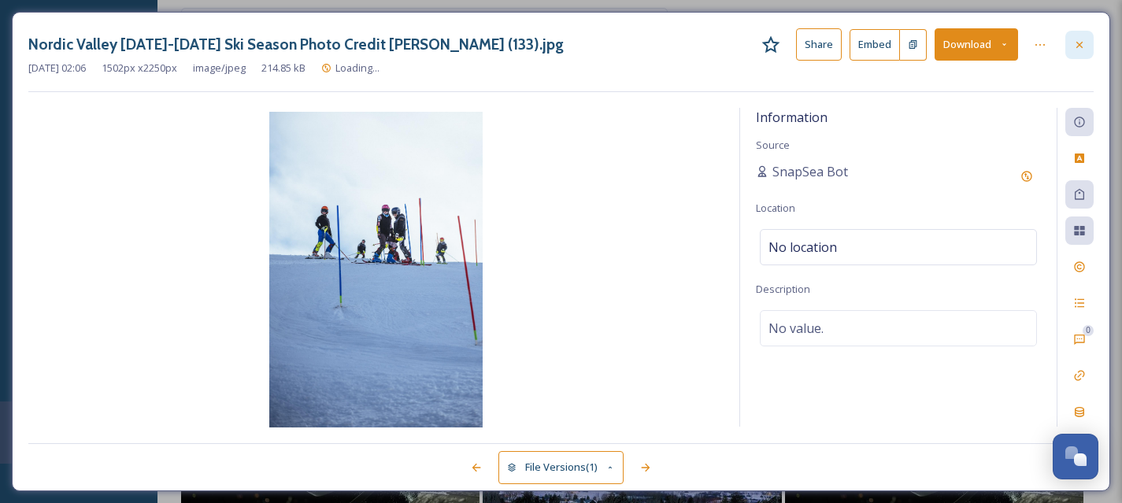
click at [1087, 40] on div at bounding box center [1080, 45] width 28 height 28
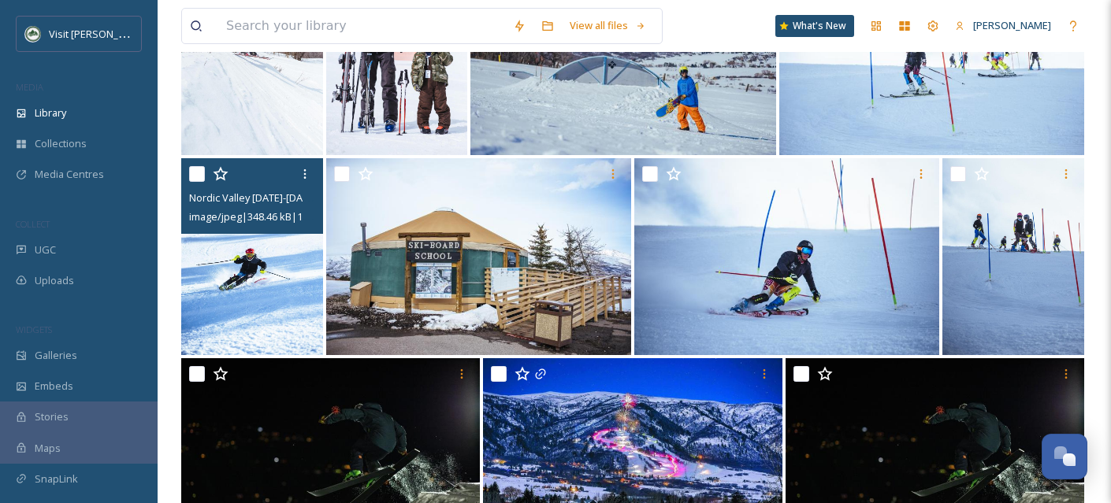
click at [284, 308] on img at bounding box center [252, 256] width 142 height 197
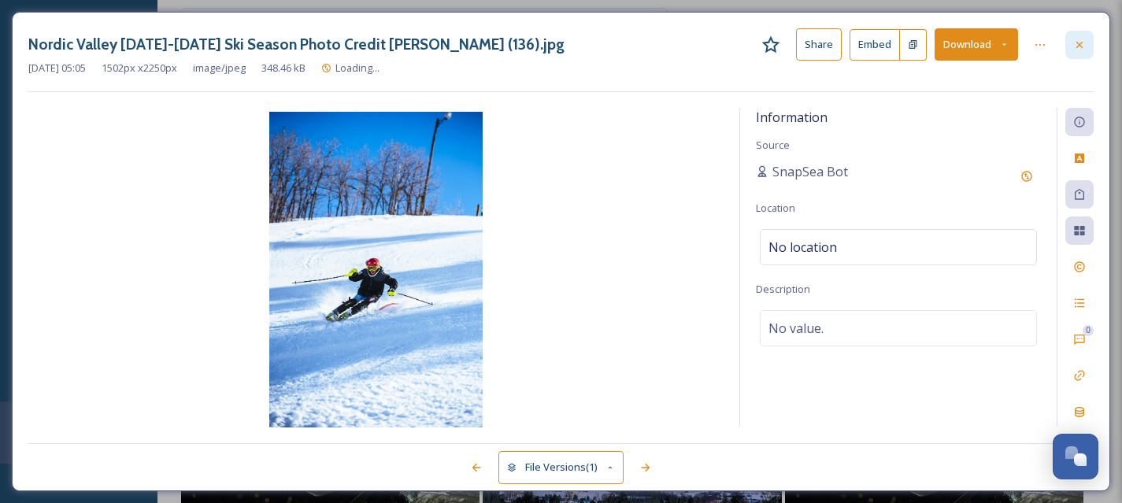
click at [1083, 56] on div at bounding box center [1080, 45] width 28 height 28
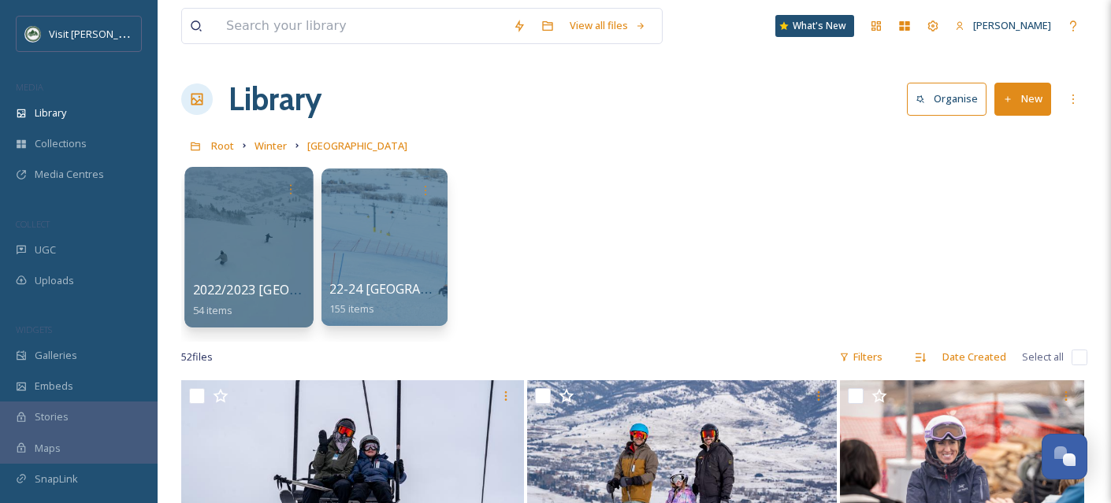
click at [243, 265] on div at bounding box center [248, 247] width 128 height 161
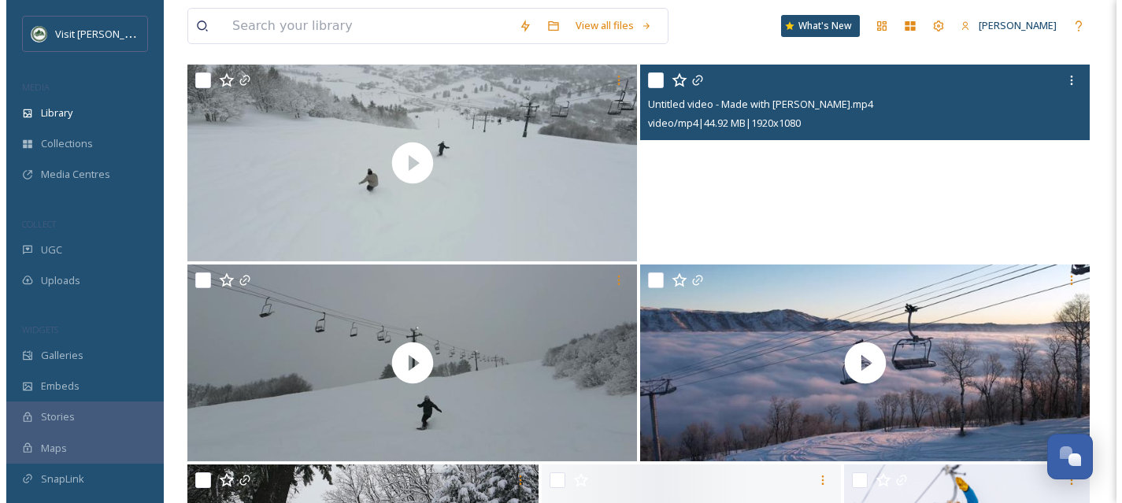
scroll to position [246, 0]
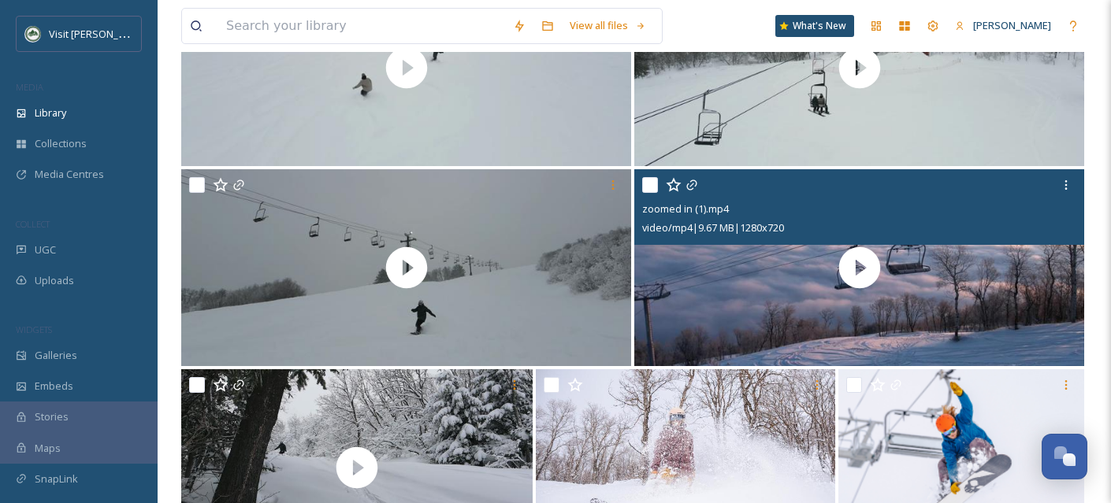
click at [647, 185] on input "checkbox" at bounding box center [650, 185] width 16 height 16
checkbox input "true"
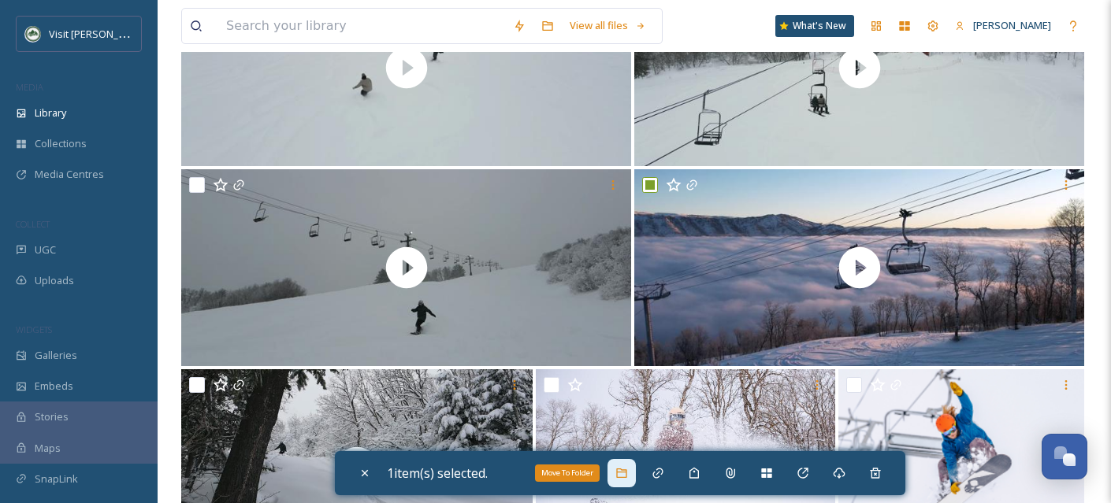
click at [633, 476] on div "Move To Folder" at bounding box center [621, 473] width 28 height 28
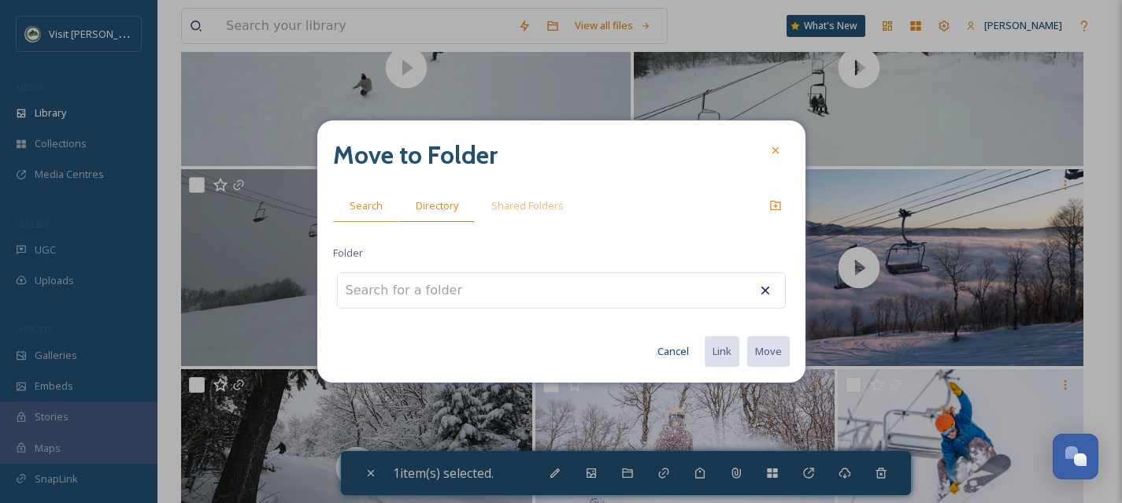
click at [446, 208] on span "Directory" at bounding box center [437, 205] width 43 height 15
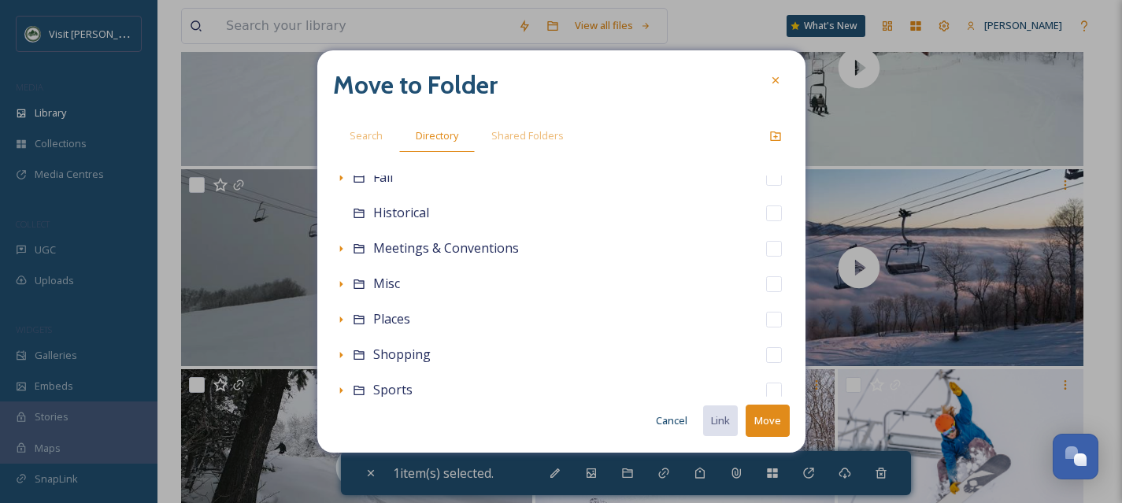
scroll to position [349, 0]
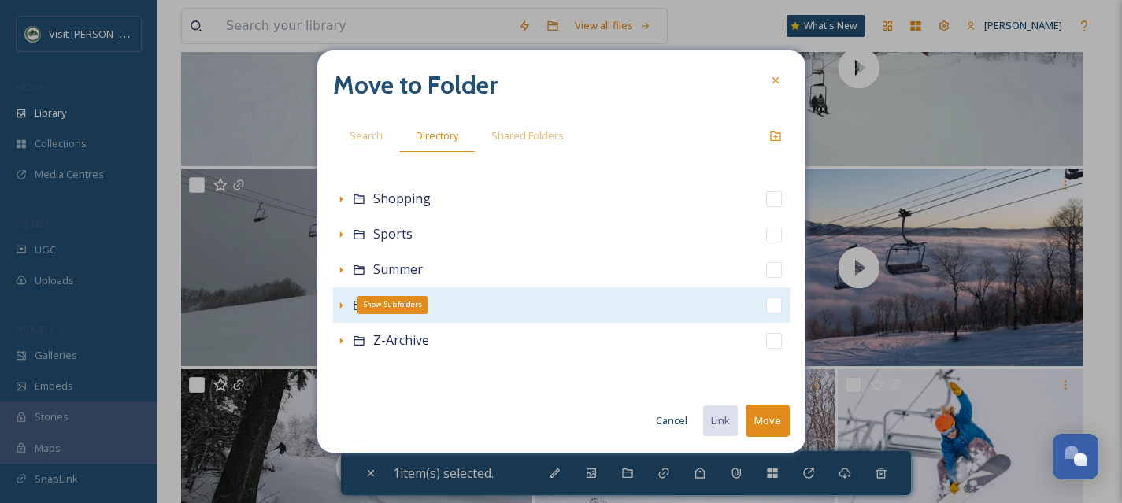
click at [343, 304] on icon at bounding box center [341, 305] width 13 height 13
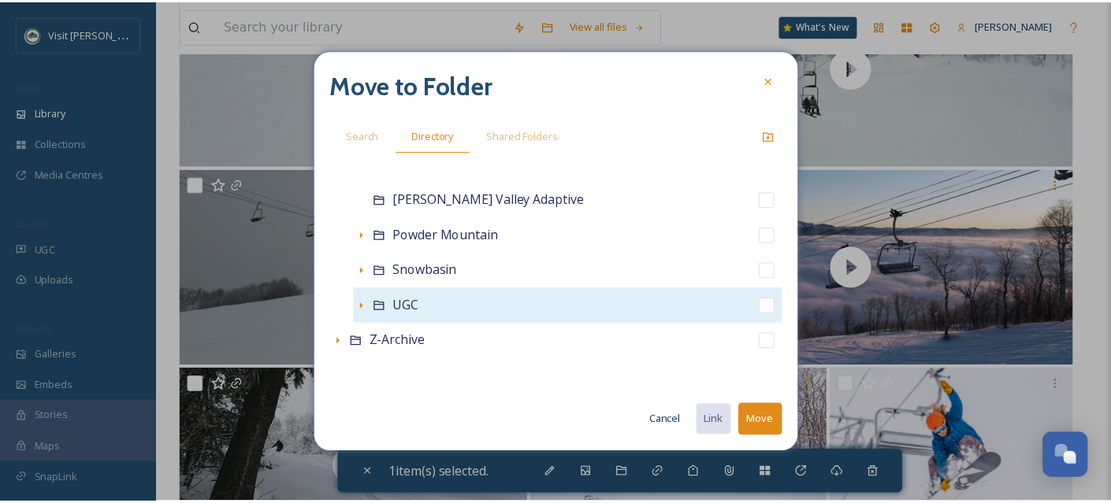
scroll to position [668, 0]
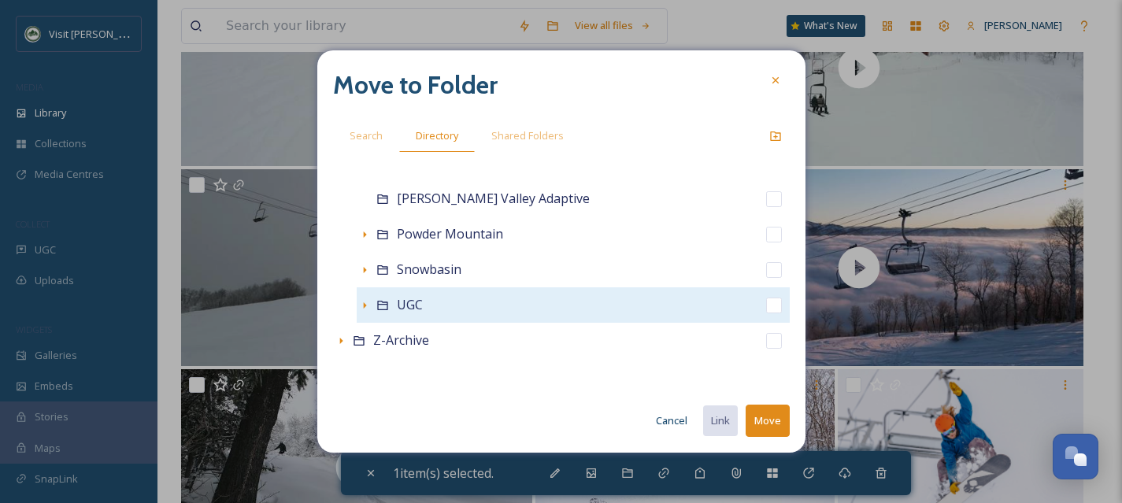
click at [766, 307] on input "checkbox" at bounding box center [774, 306] width 16 height 16
checkbox input "true"
checkbox input "false"
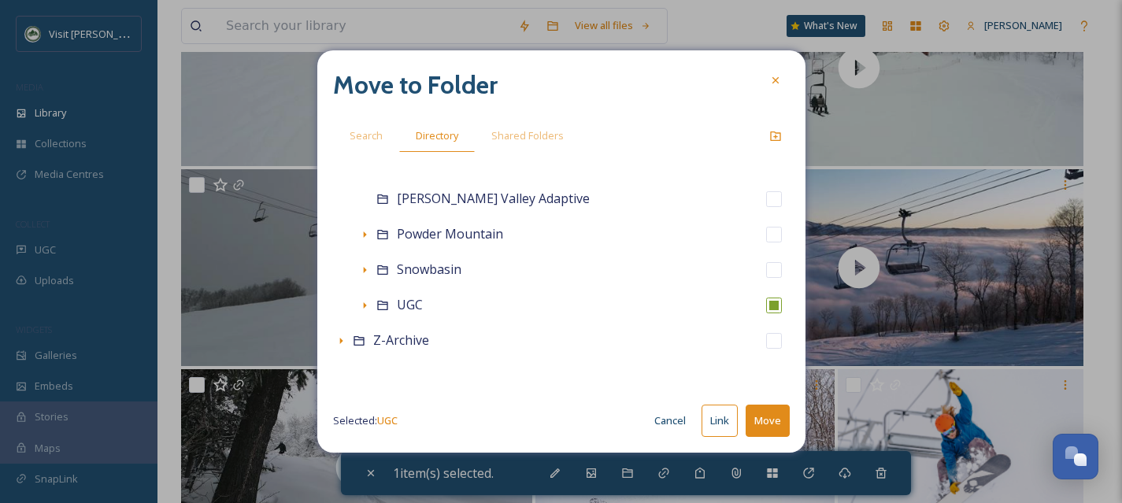
click at [762, 423] on button "Move" at bounding box center [768, 421] width 44 height 32
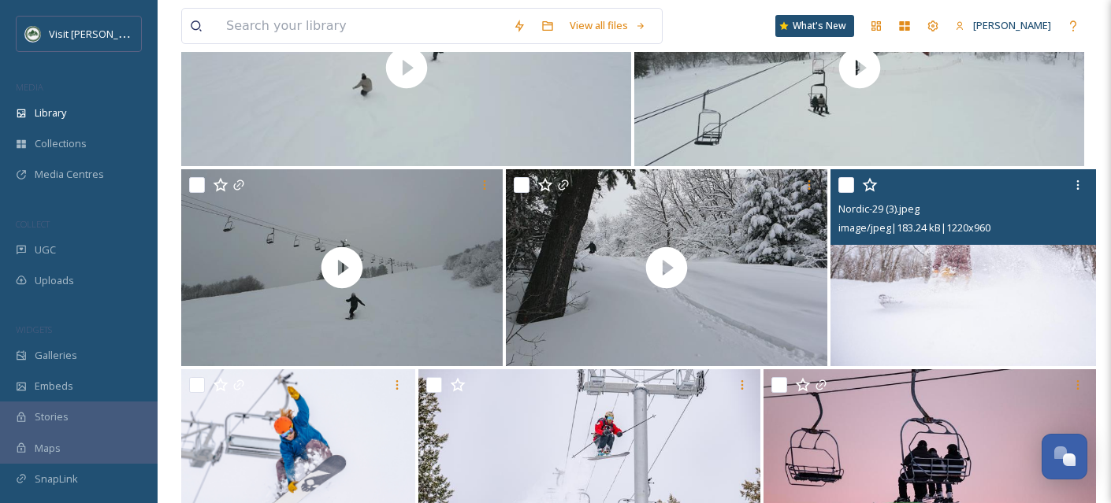
click at [848, 189] on input "checkbox" at bounding box center [846, 185] width 16 height 16
checkbox input "true"
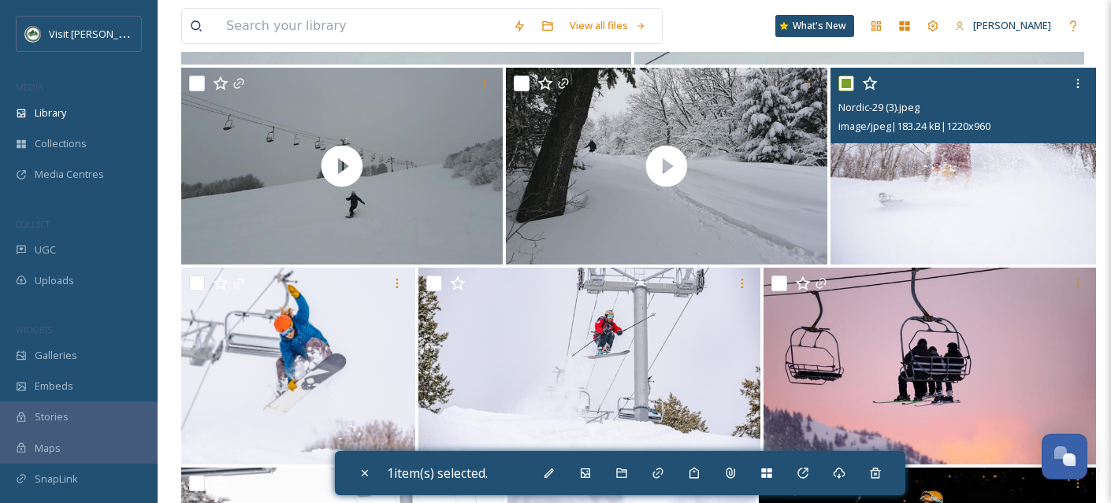
scroll to position [380, 0]
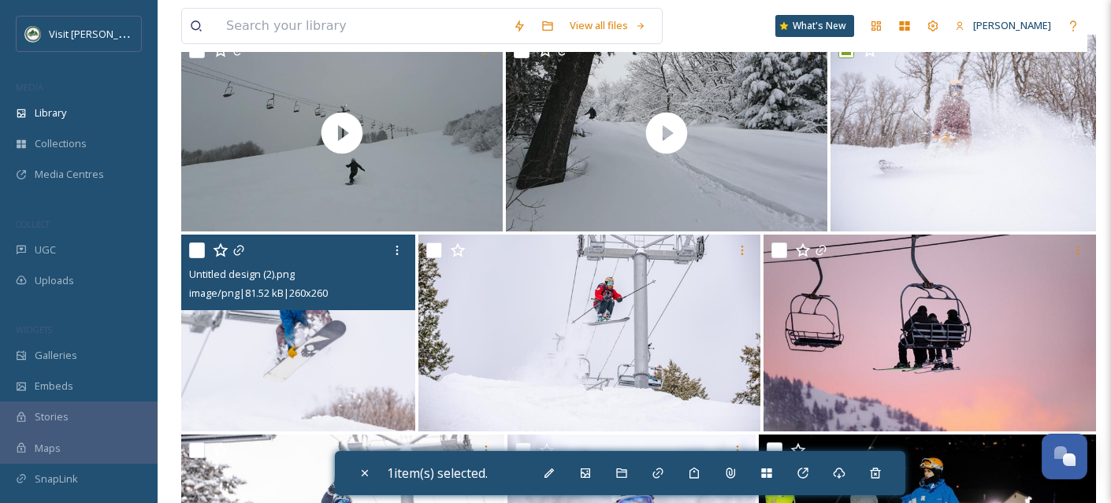
click at [202, 253] on input "checkbox" at bounding box center [197, 251] width 16 height 16
checkbox input "true"
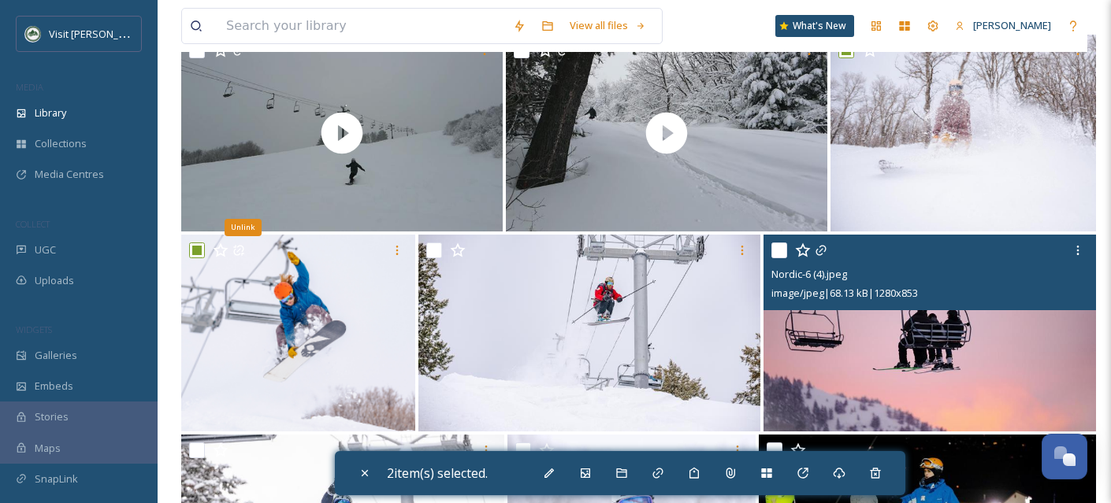
click at [777, 253] on input "checkbox" at bounding box center [779, 251] width 16 height 16
checkbox input "true"
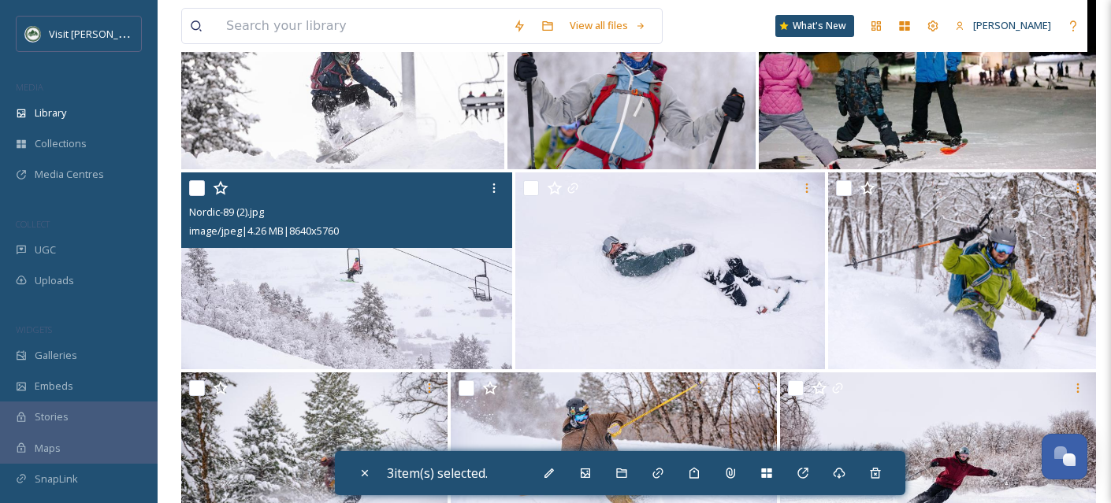
scroll to position [868, 0]
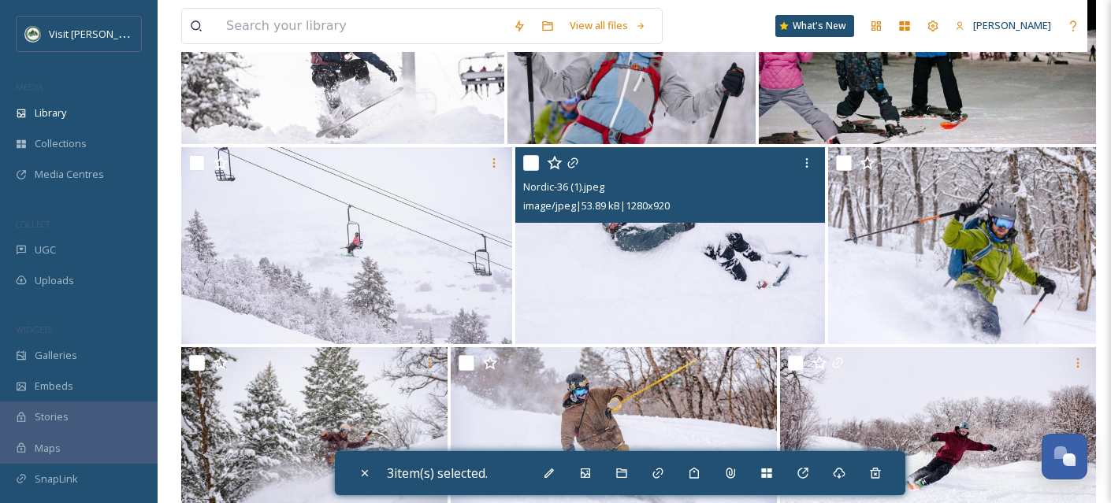
click at [535, 162] on input "checkbox" at bounding box center [531, 163] width 16 height 16
checkbox input "true"
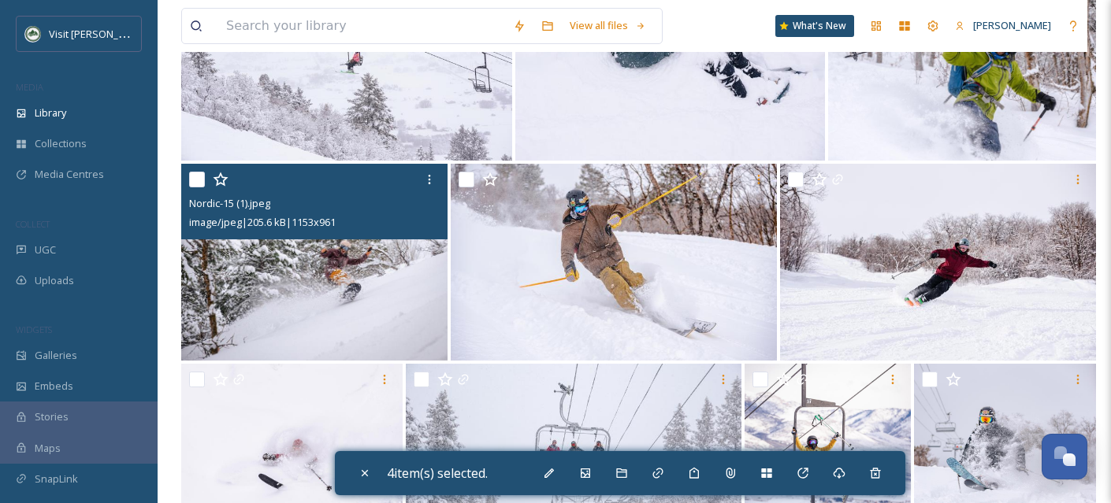
scroll to position [1088, 0]
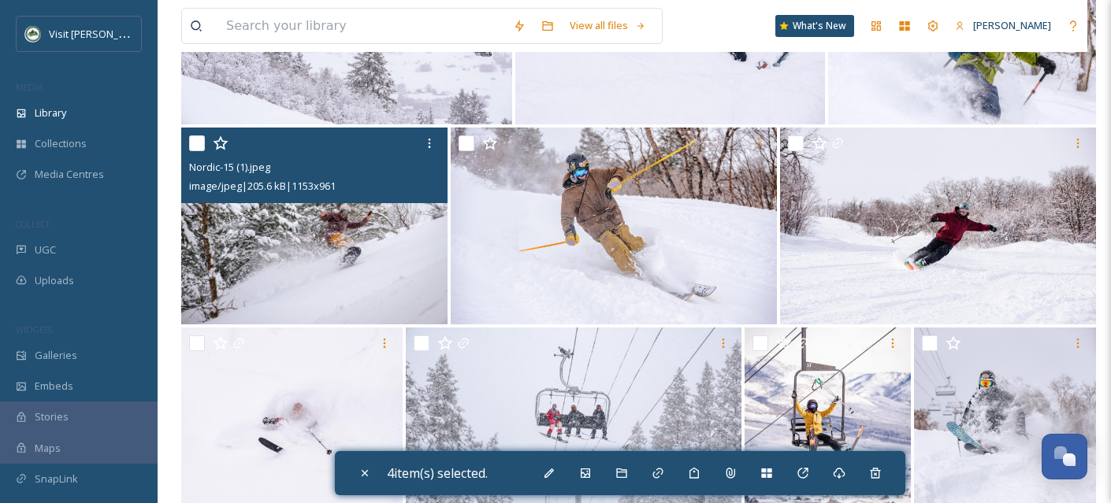
click at [195, 143] on input "checkbox" at bounding box center [197, 143] width 16 height 16
checkbox input "true"
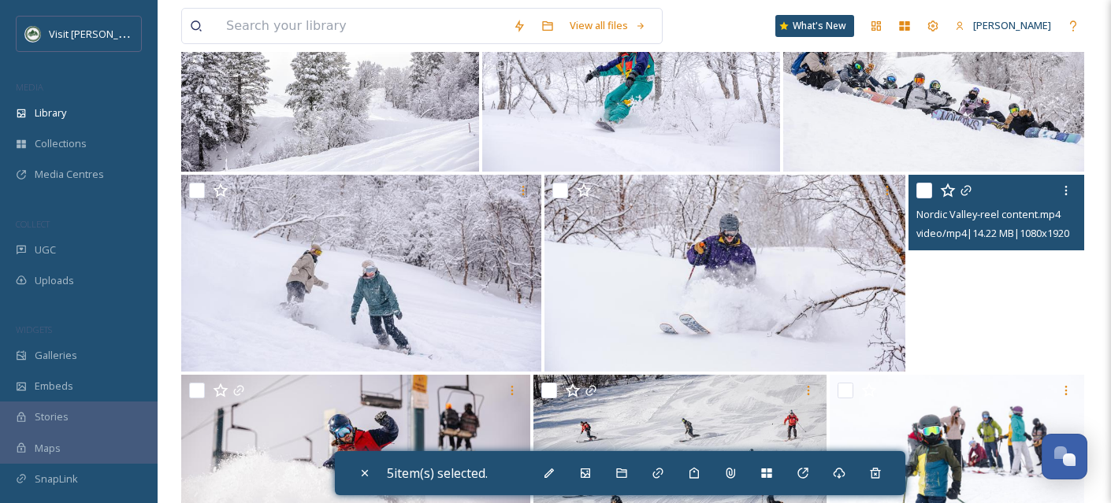
scroll to position [2441, 0]
click at [1059, 336] on video "Nordic Valley-reel content.mp4" at bounding box center [996, 273] width 176 height 197
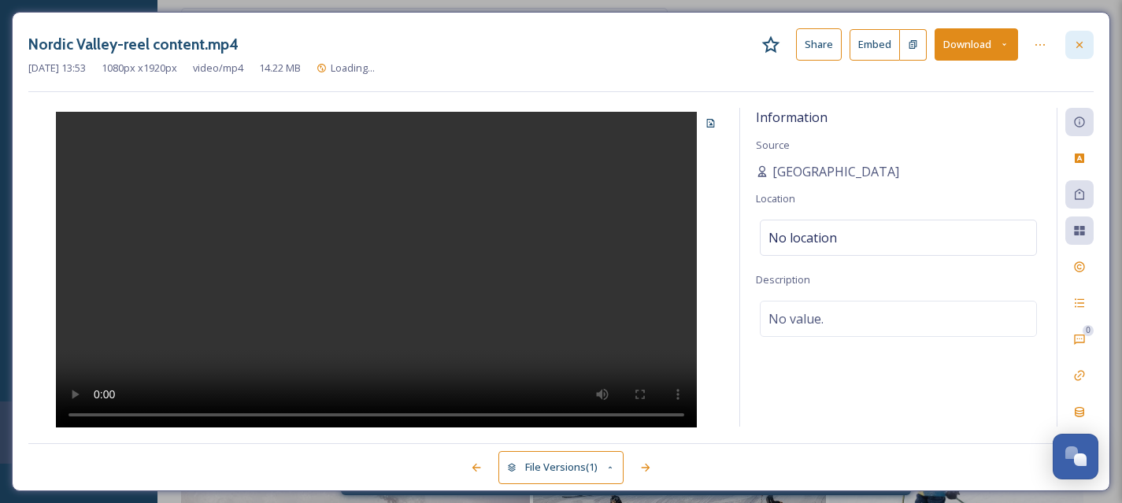
click at [1084, 49] on icon at bounding box center [1080, 45] width 13 height 13
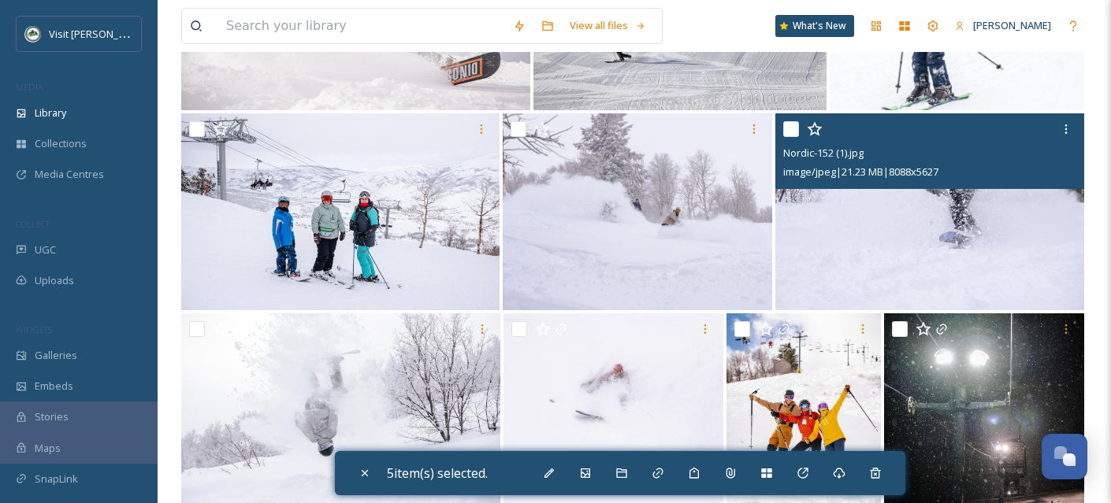
scroll to position [2984, 0]
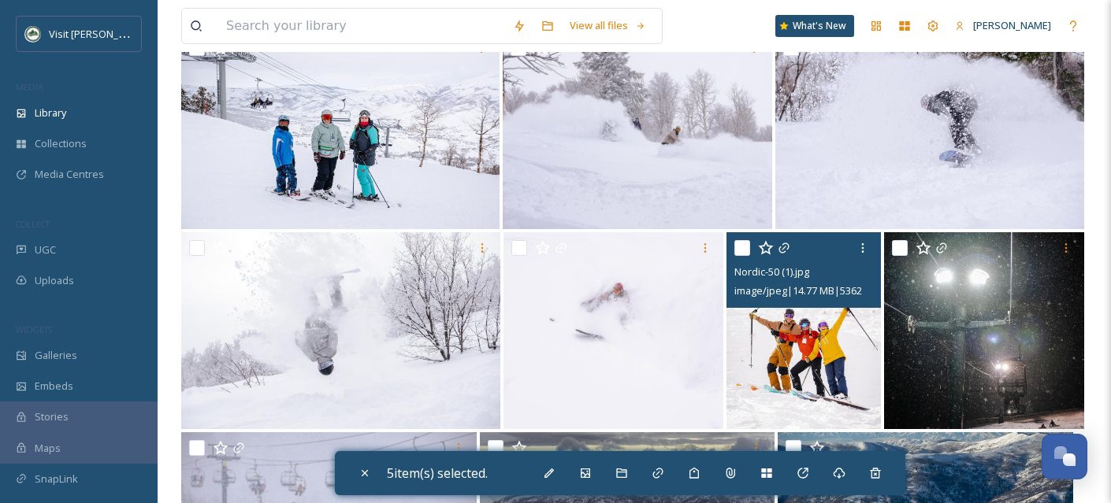
click at [829, 391] on img at bounding box center [803, 330] width 155 height 197
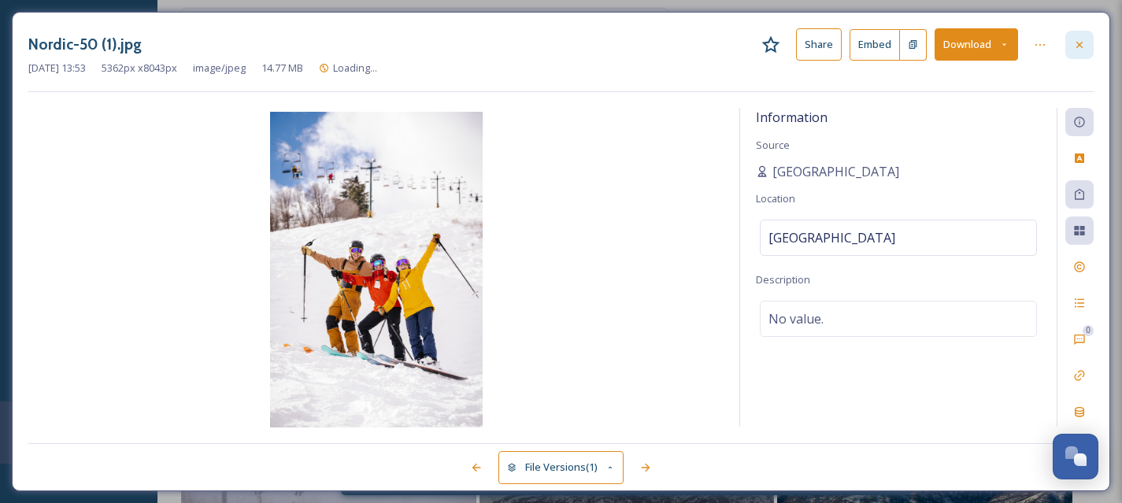
click at [1086, 45] on div at bounding box center [1080, 45] width 28 height 28
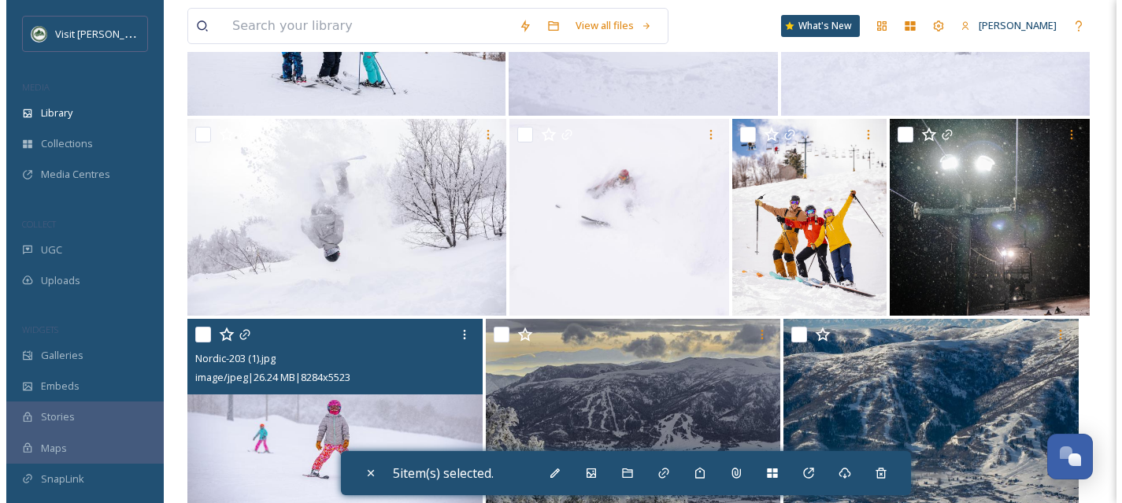
scroll to position [3132, 0]
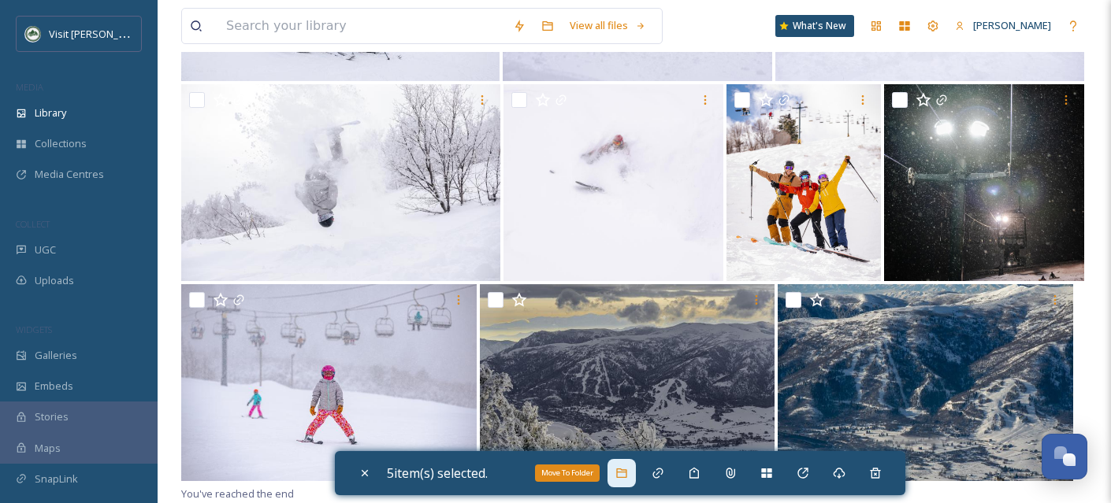
click at [621, 477] on icon at bounding box center [621, 473] width 13 height 13
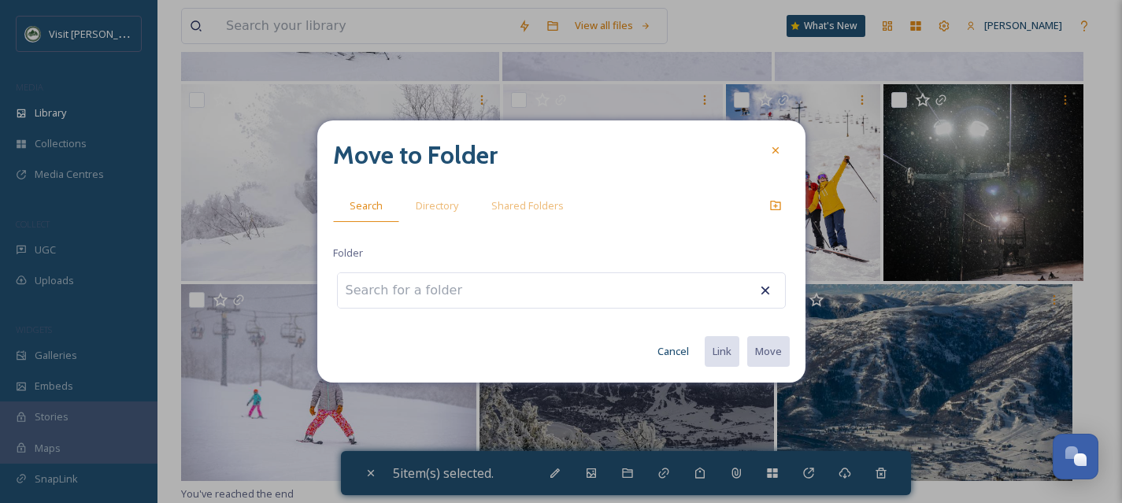
click at [423, 222] on div "Move to Folder Search Directory Shared Folders Folder Cancel Link Move" at bounding box center [561, 252] width 488 height 263
click at [439, 202] on span "Directory" at bounding box center [437, 205] width 43 height 15
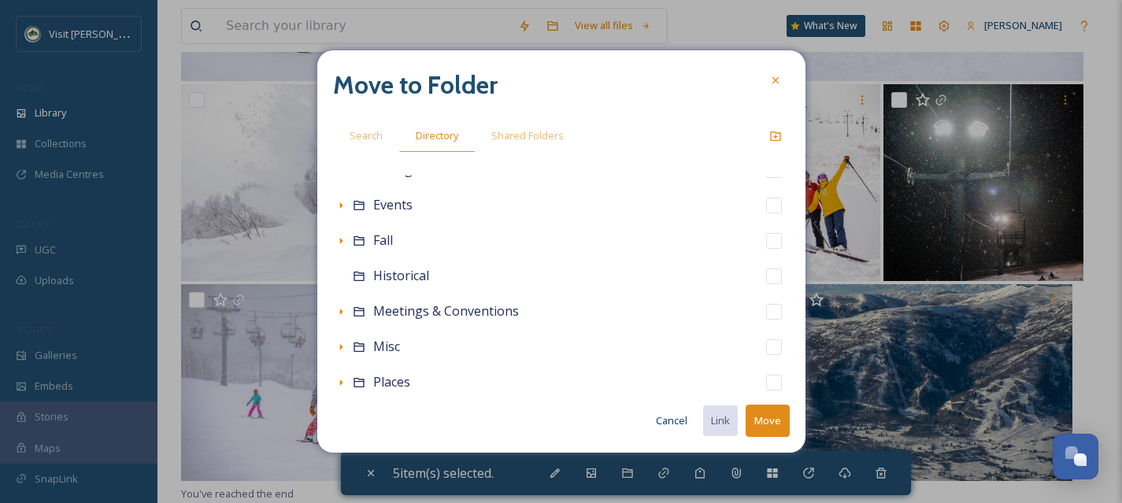
scroll to position [349, 0]
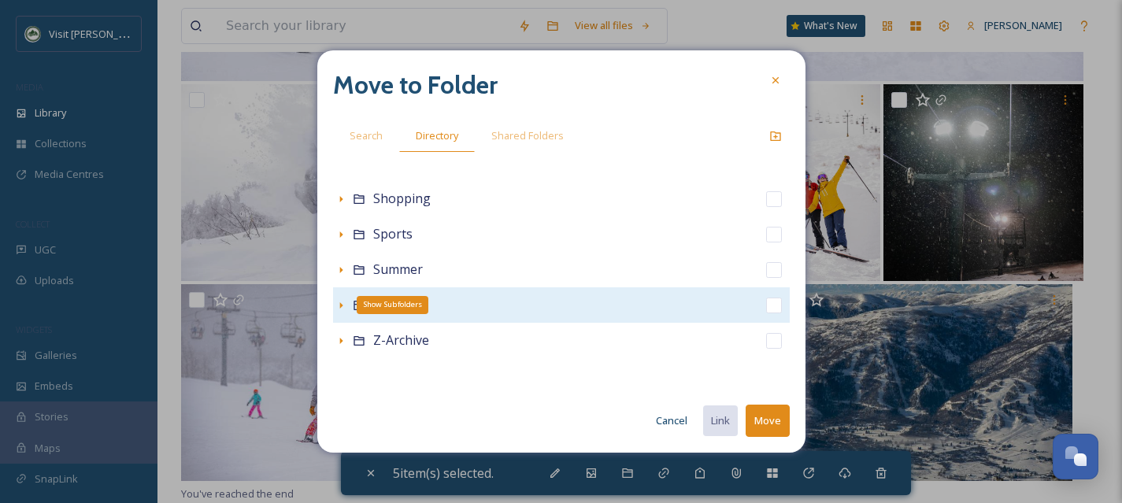
click at [344, 307] on icon at bounding box center [341, 305] width 13 height 13
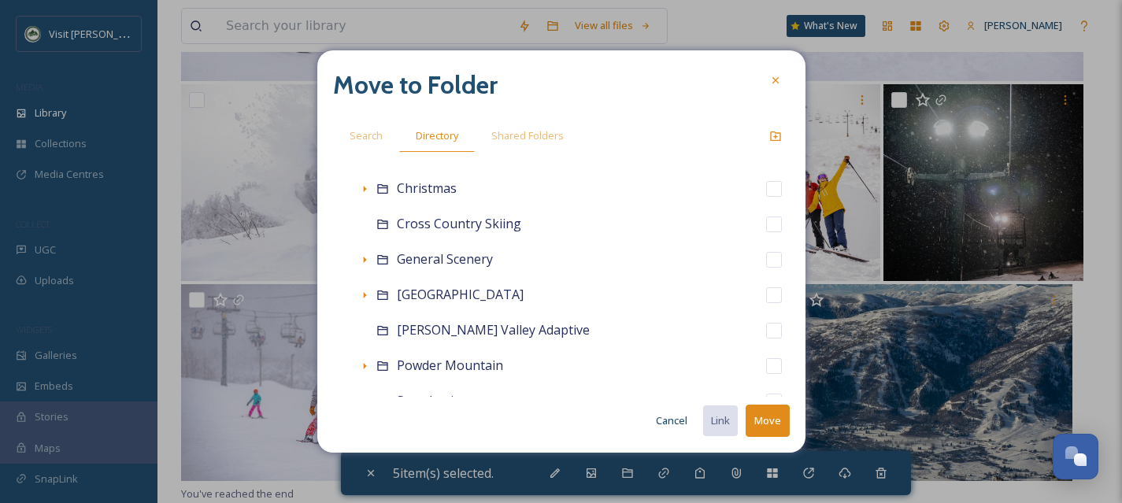
scroll to position [668, 0]
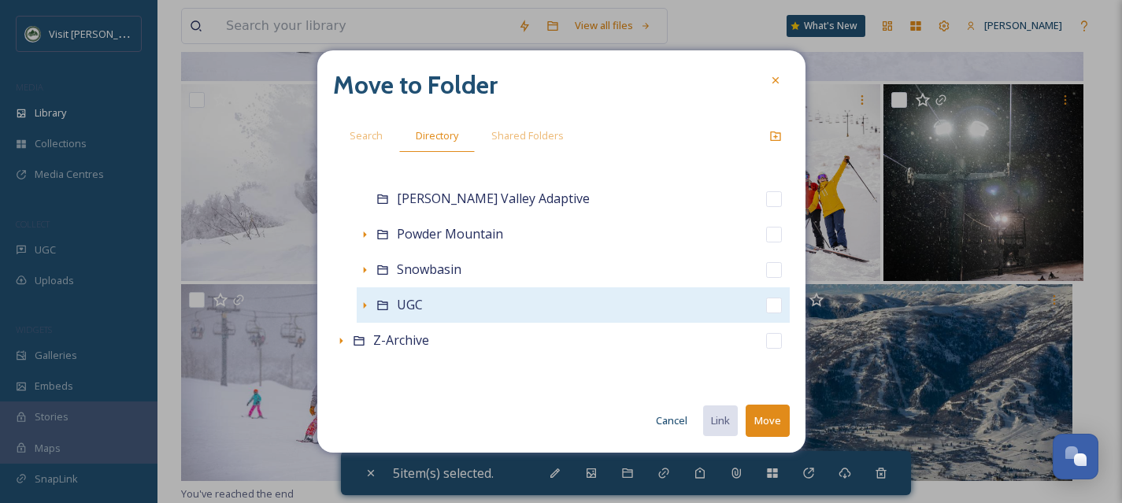
click at [766, 307] on input "checkbox" at bounding box center [774, 306] width 16 height 16
checkbox input "true"
checkbox input "false"
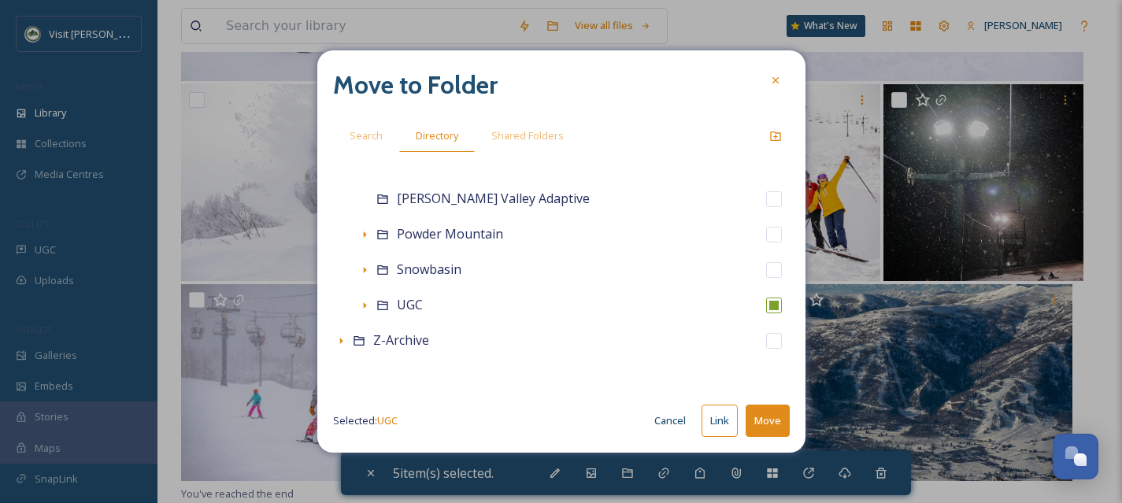
click at [767, 424] on button "Move" at bounding box center [768, 421] width 44 height 32
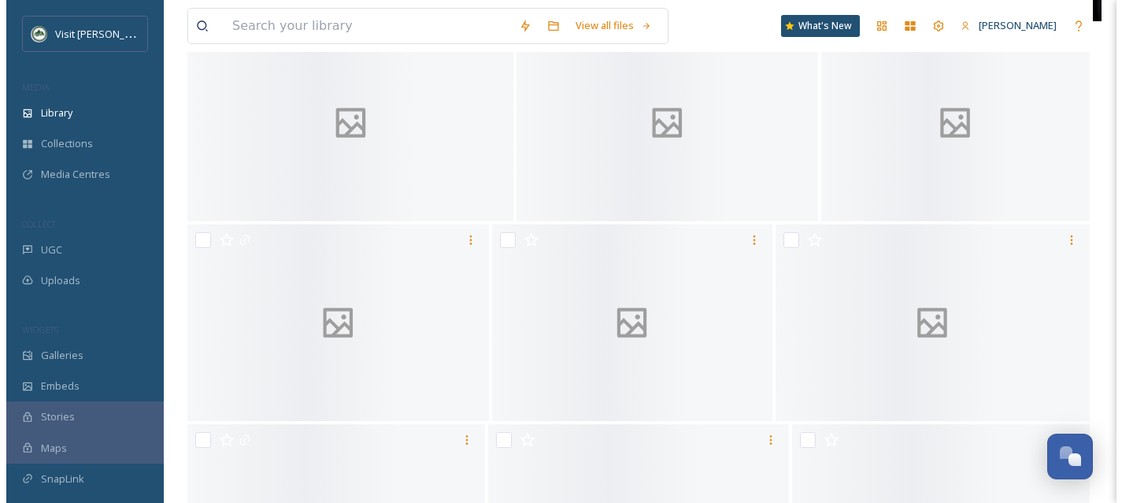
scroll to position [0, 0]
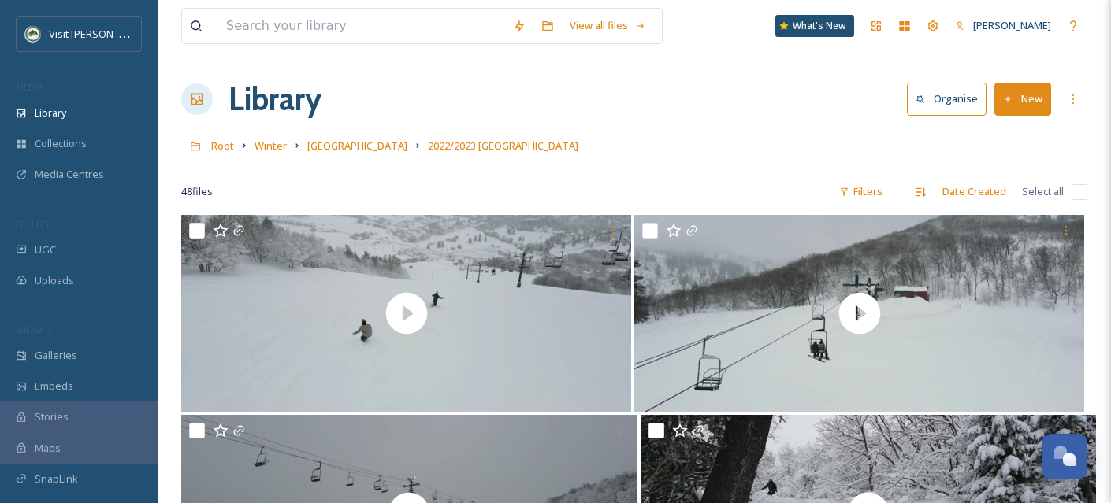
click at [1079, 193] on input "checkbox" at bounding box center [1079, 192] width 16 height 16
checkbox input "true"
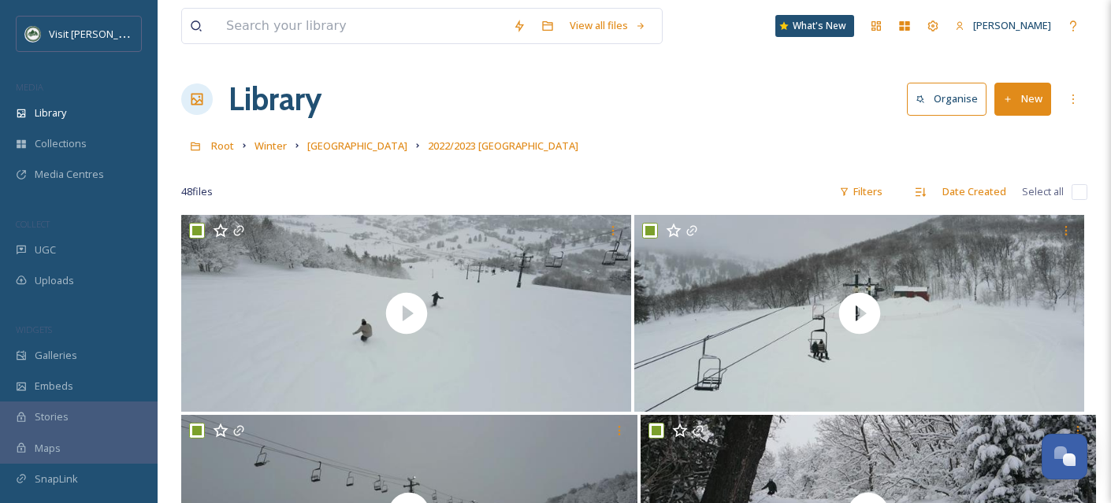
checkbox input "true"
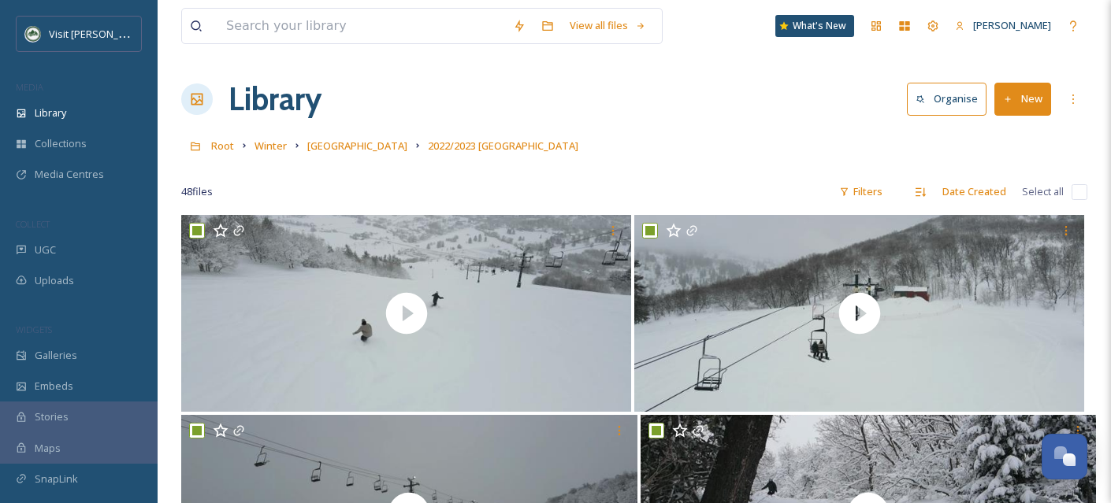
checkbox input "true"
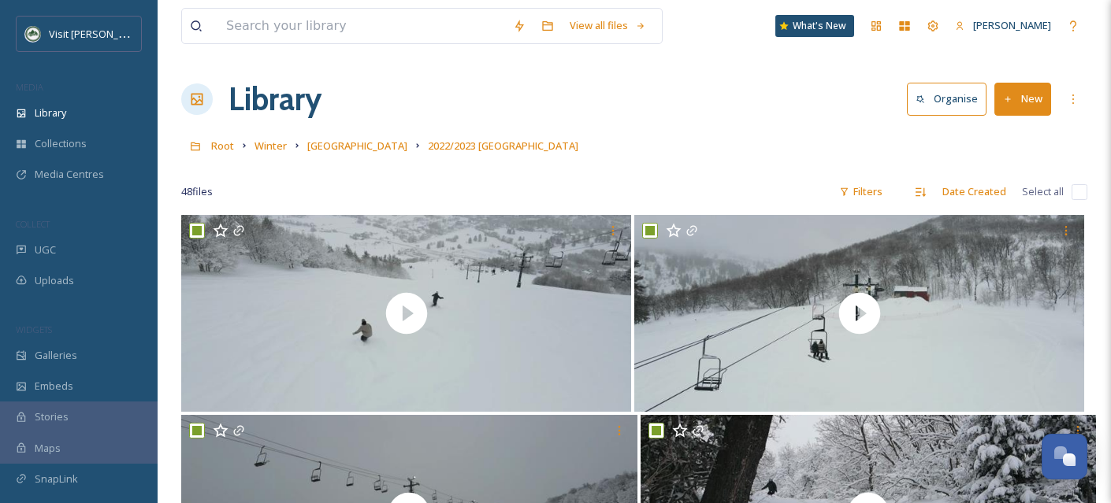
checkbox input "true"
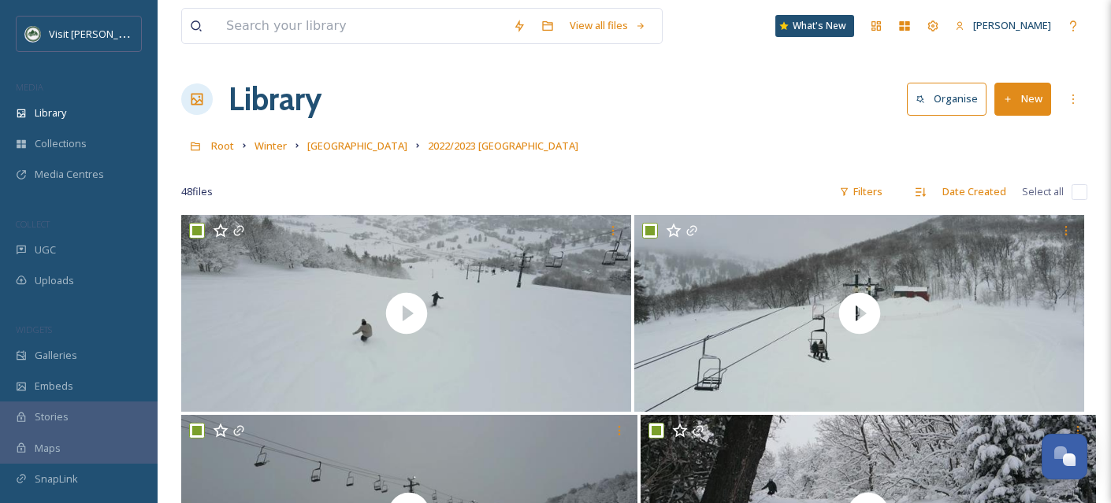
checkbox input "true"
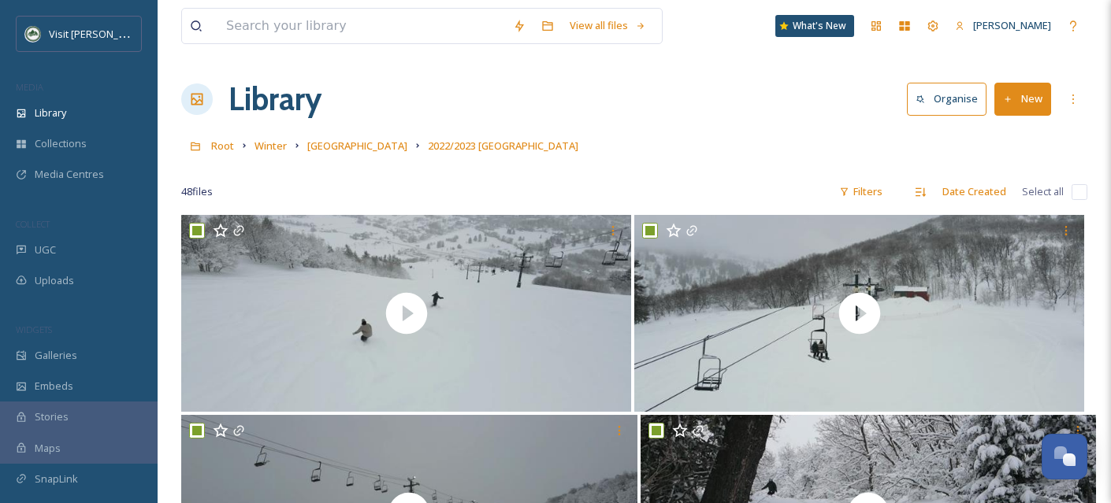
checkbox input "true"
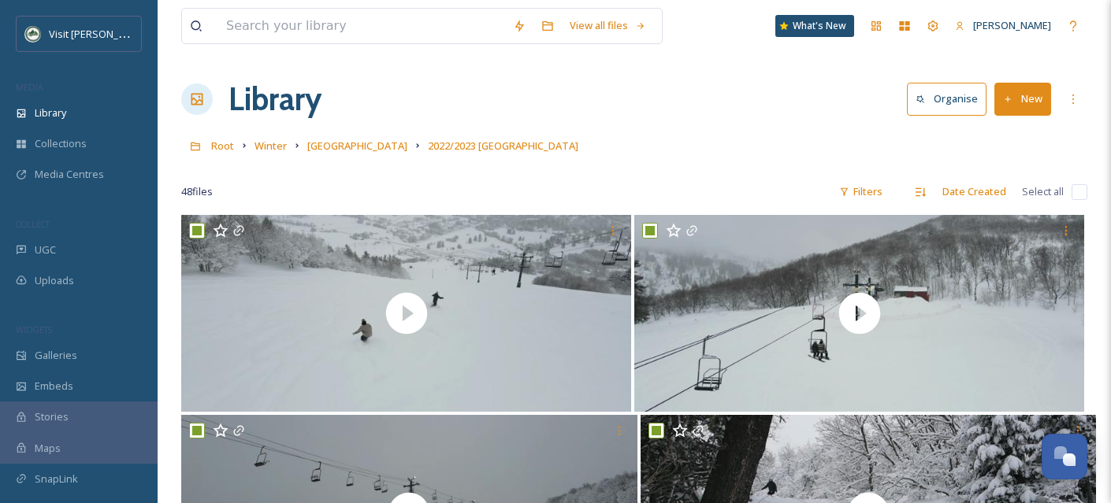
checkbox input "true"
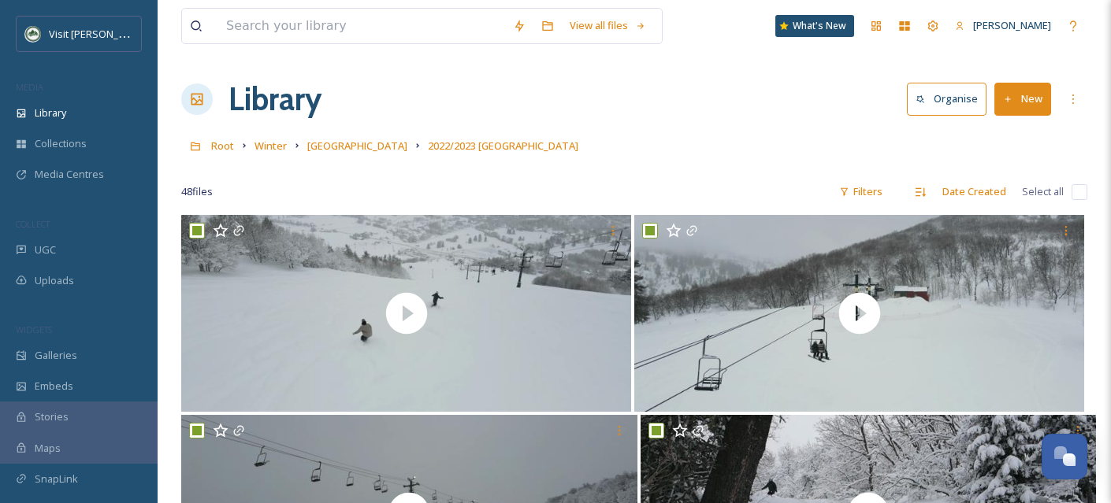
checkbox input "true"
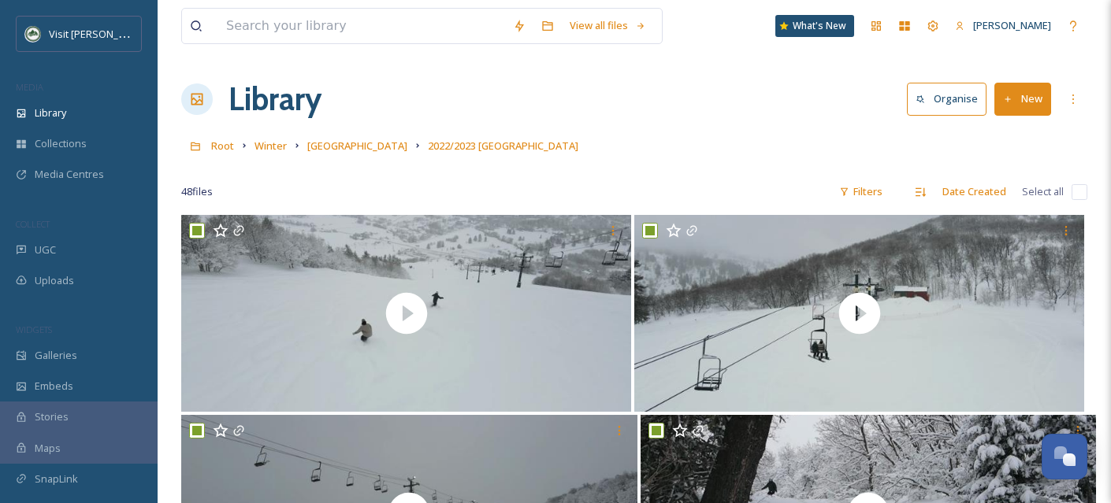
checkbox input "true"
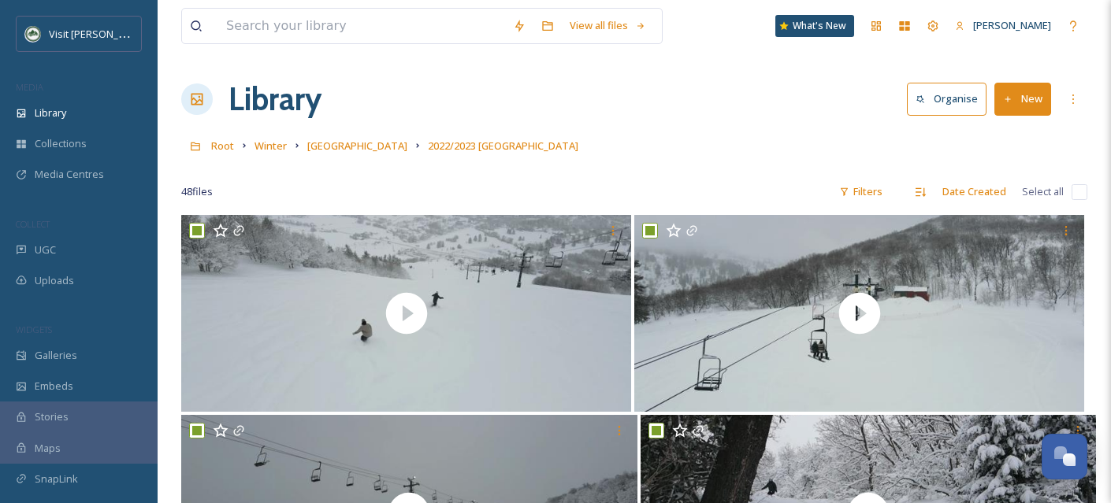
checkbox input "true"
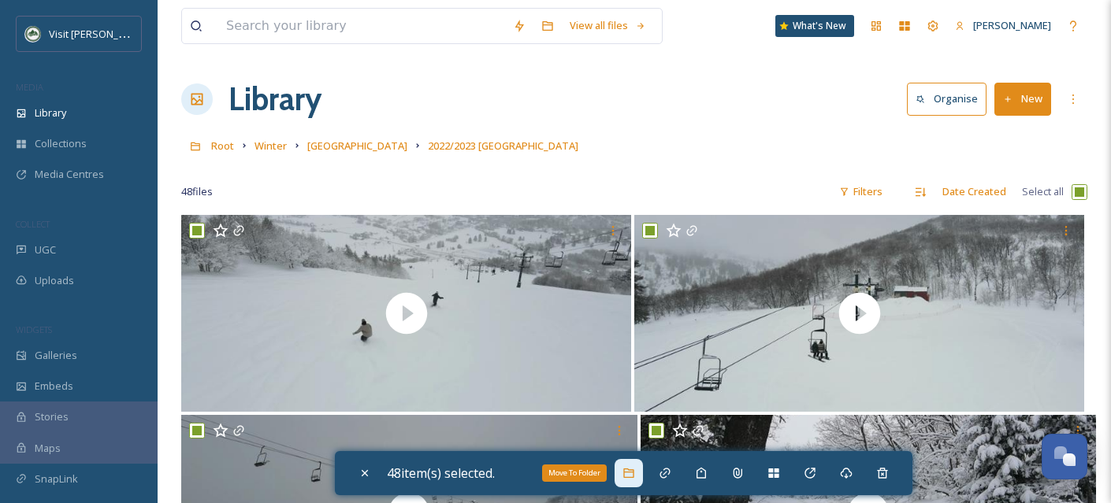
click at [635, 476] on icon at bounding box center [628, 473] width 13 height 13
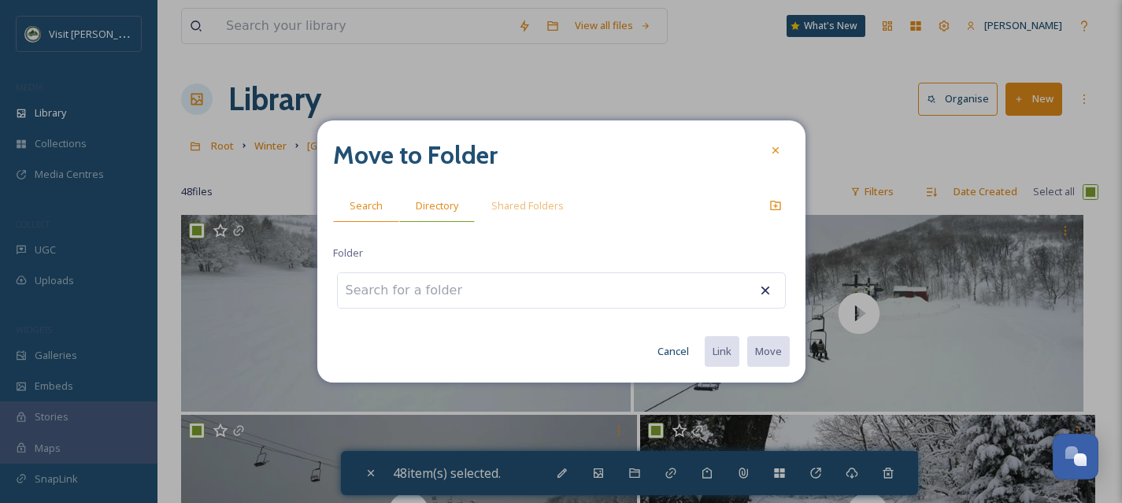
click at [440, 210] on span "Directory" at bounding box center [437, 205] width 43 height 15
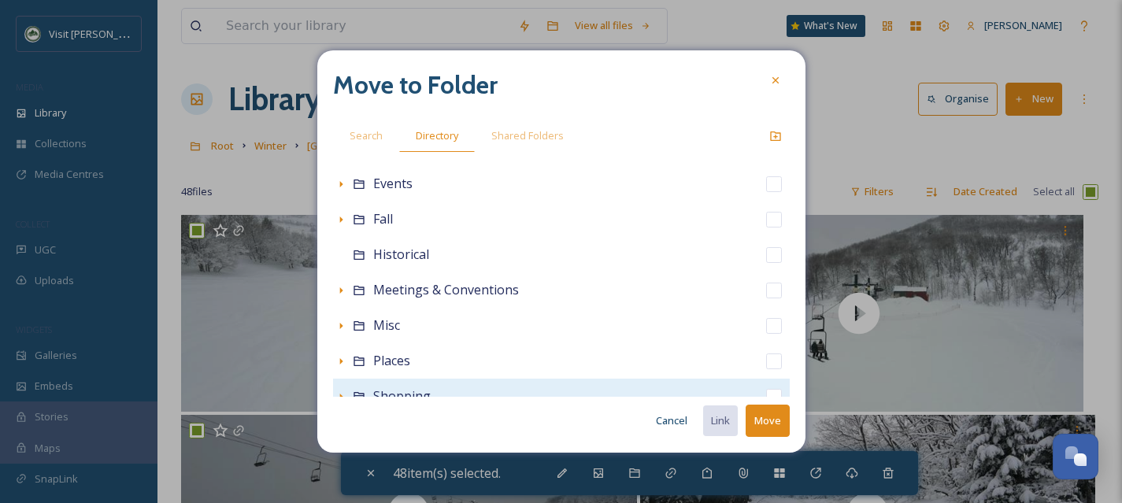
scroll to position [349, 0]
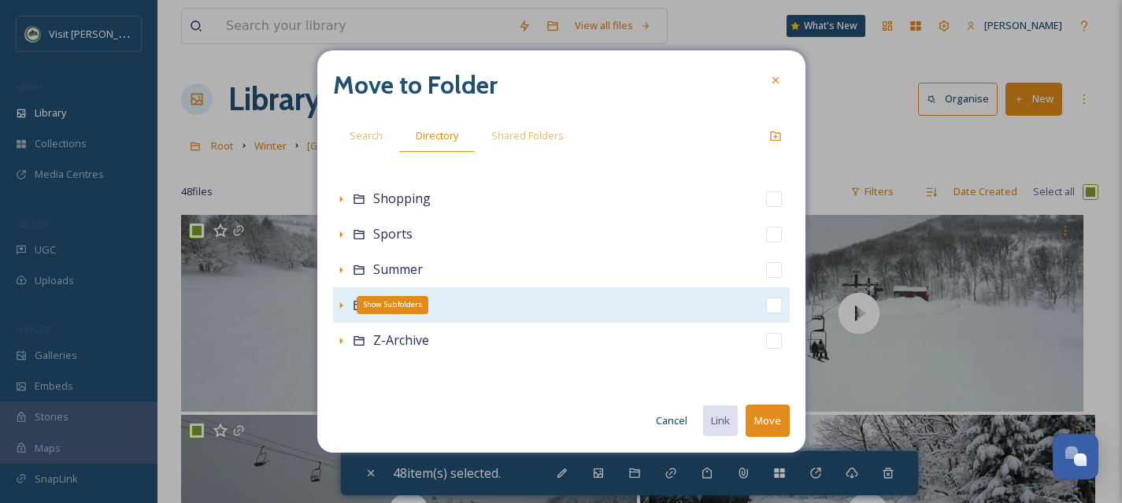
click at [339, 302] on icon at bounding box center [341, 305] width 13 height 13
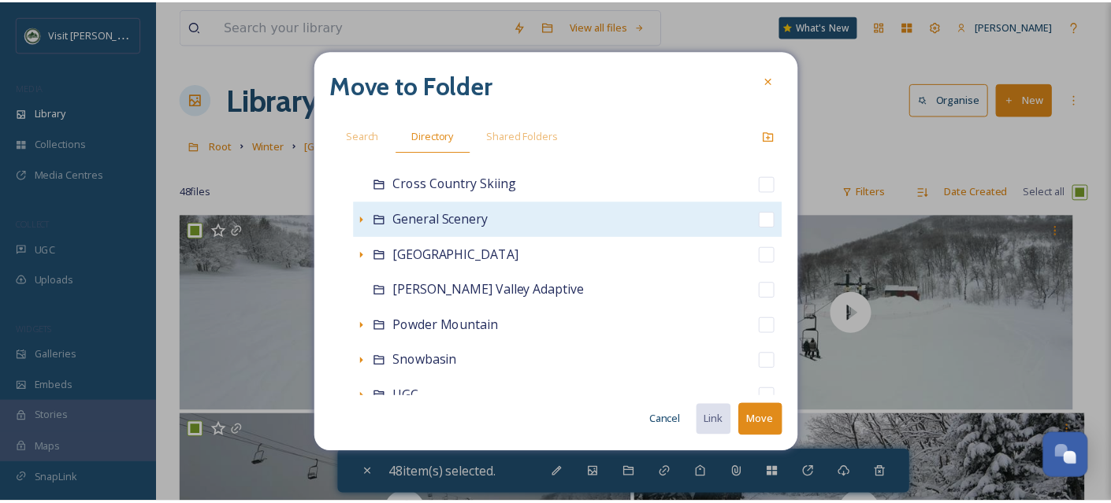
scroll to position [542, 0]
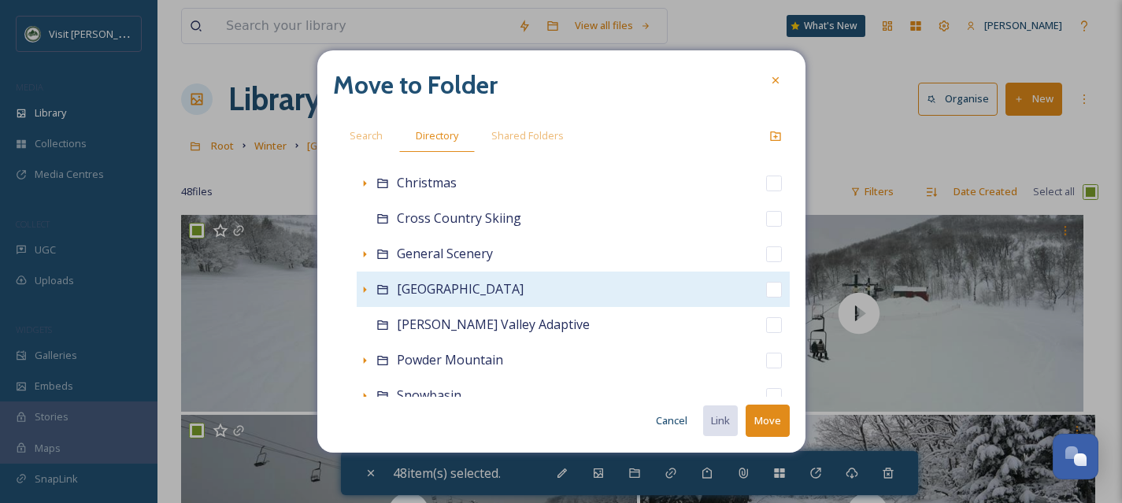
click at [766, 291] on input "checkbox" at bounding box center [774, 290] width 16 height 16
checkbox input "true"
checkbox input "false"
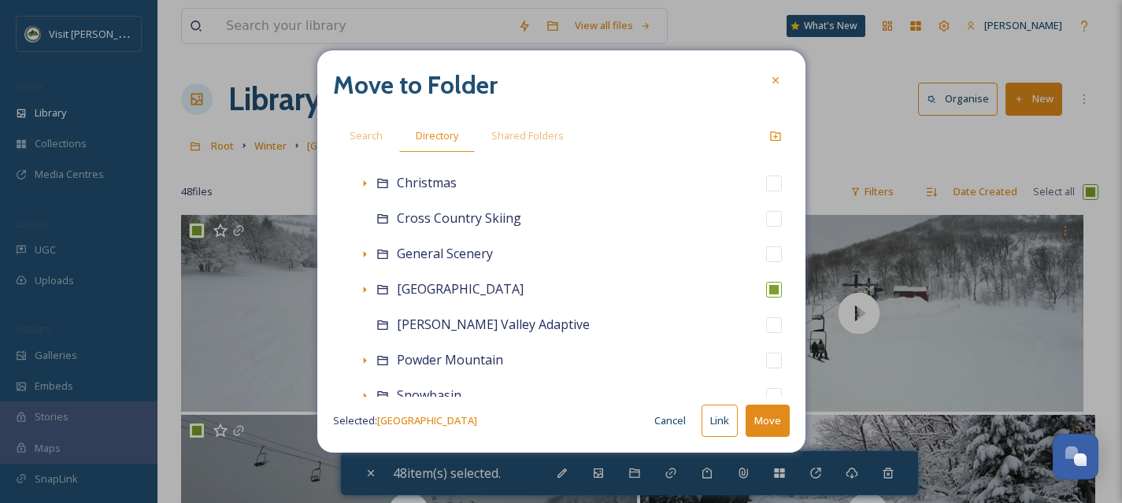
click at [774, 421] on button "Move" at bounding box center [768, 421] width 44 height 32
checkbox input "false"
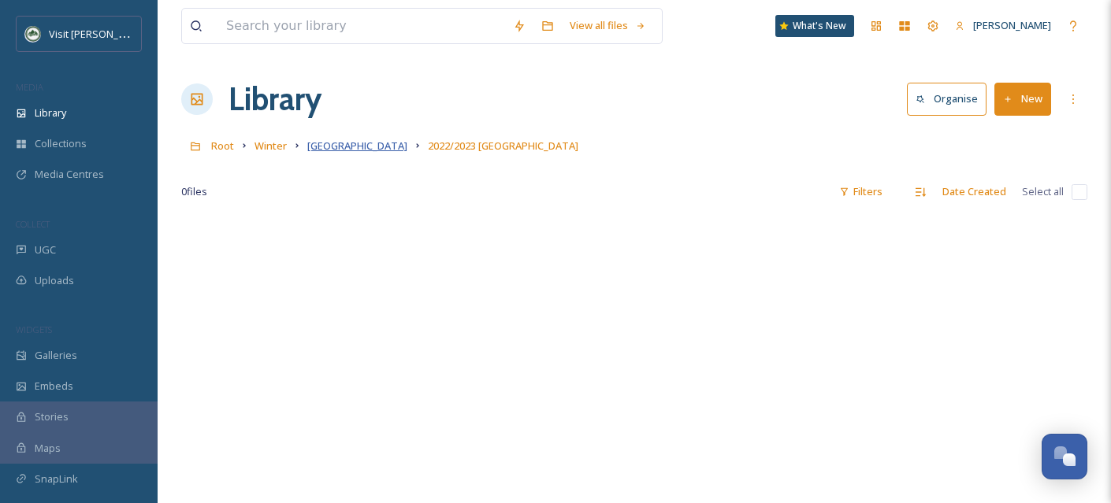
click at [329, 150] on span "[GEOGRAPHIC_DATA]" at bounding box center [357, 146] width 100 height 14
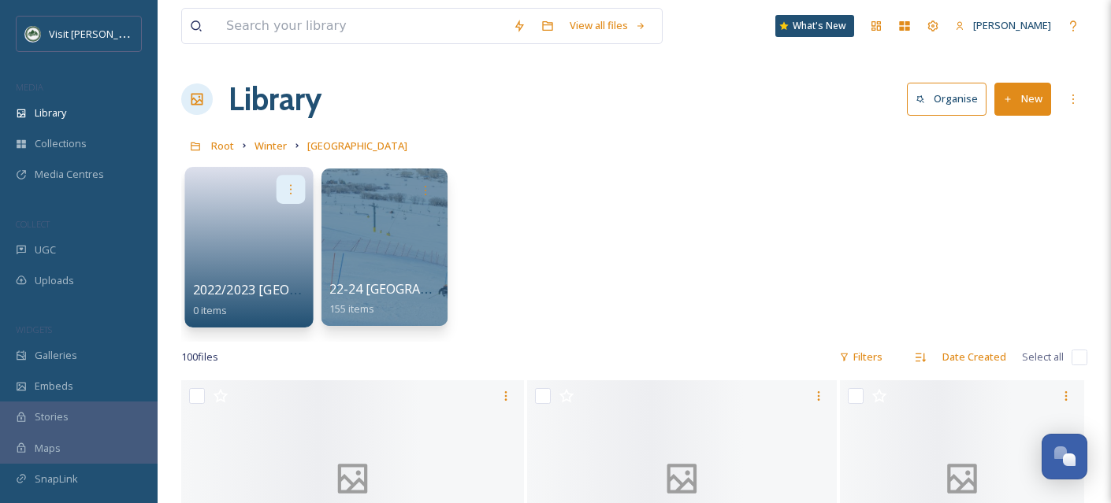
click at [293, 191] on icon at bounding box center [290, 189] width 13 height 13
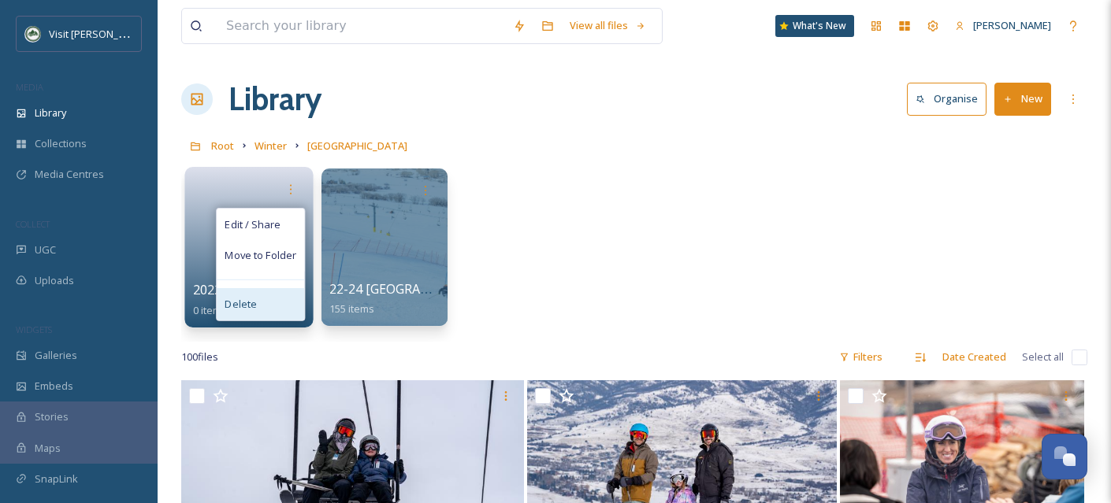
click at [283, 301] on div "Delete" at bounding box center [260, 304] width 87 height 32
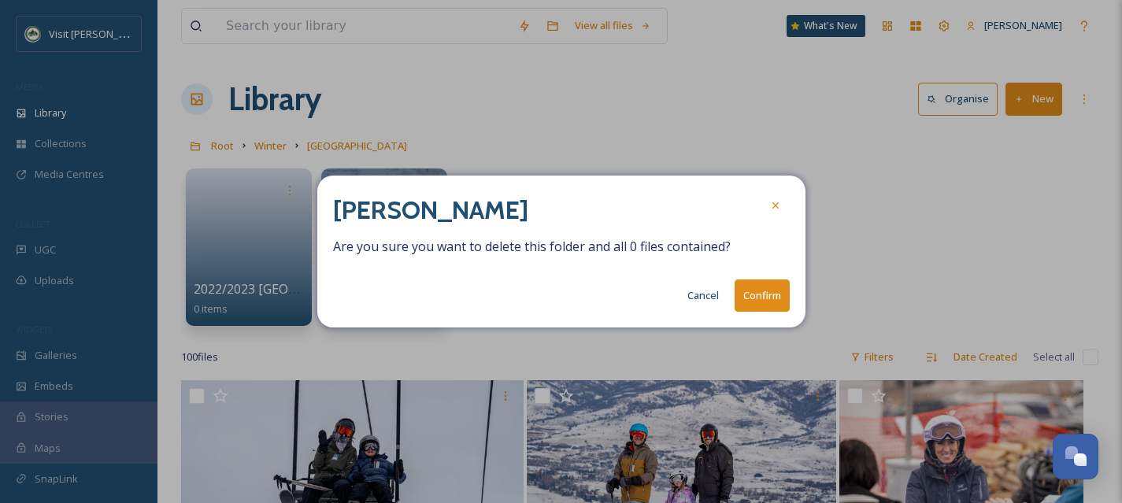
click at [777, 300] on button "Confirm" at bounding box center [762, 296] width 55 height 32
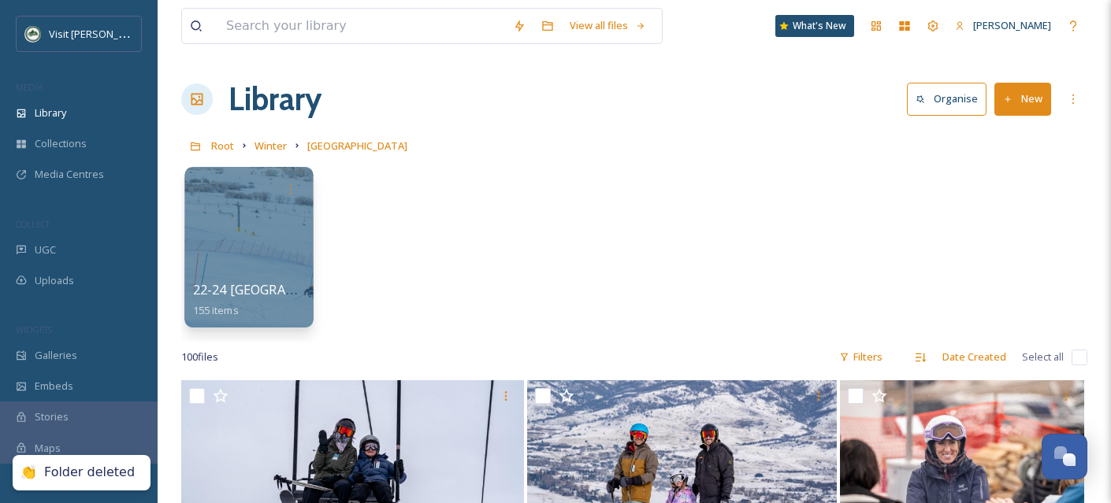
click at [274, 247] on div at bounding box center [248, 247] width 128 height 161
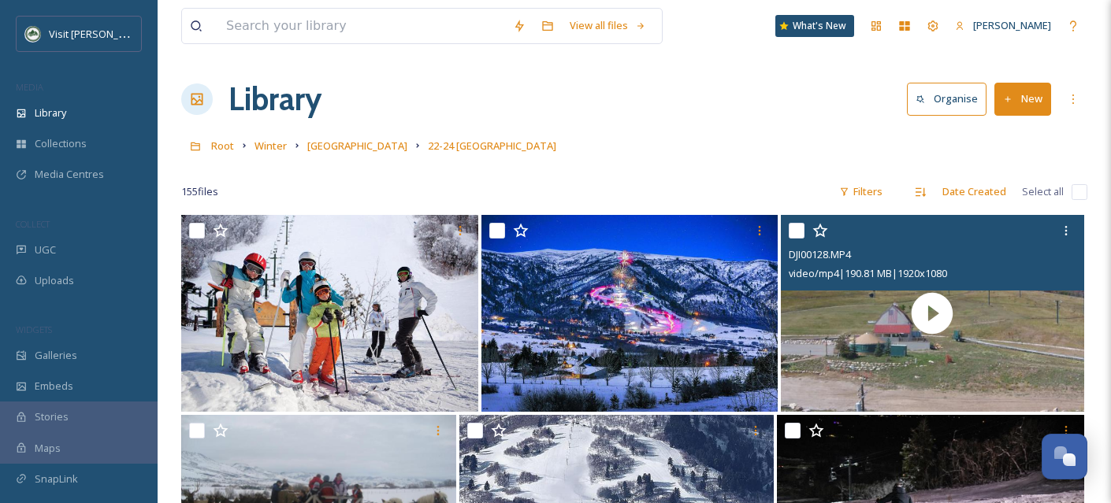
click at [793, 232] on input "checkbox" at bounding box center [796, 231] width 16 height 16
checkbox input "true"
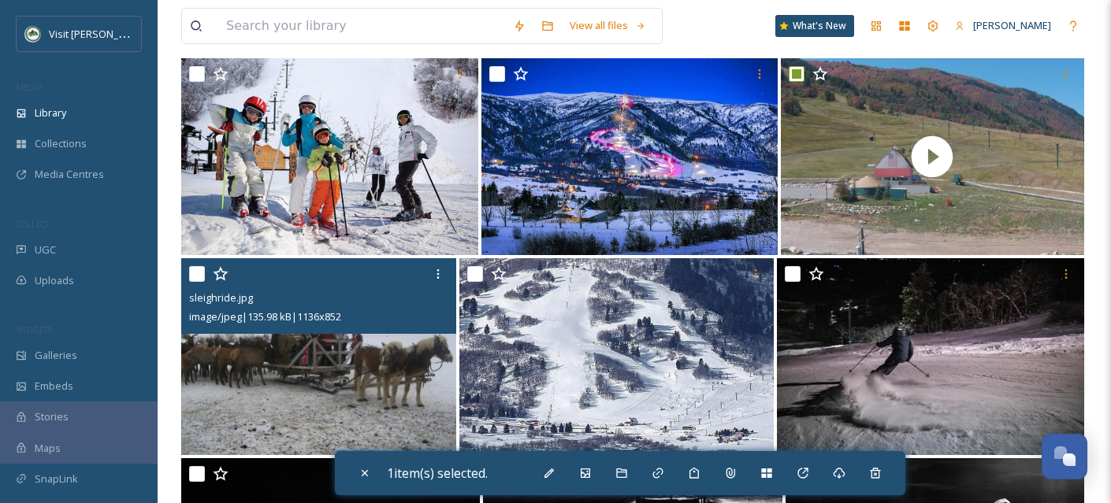
scroll to position [200, 0]
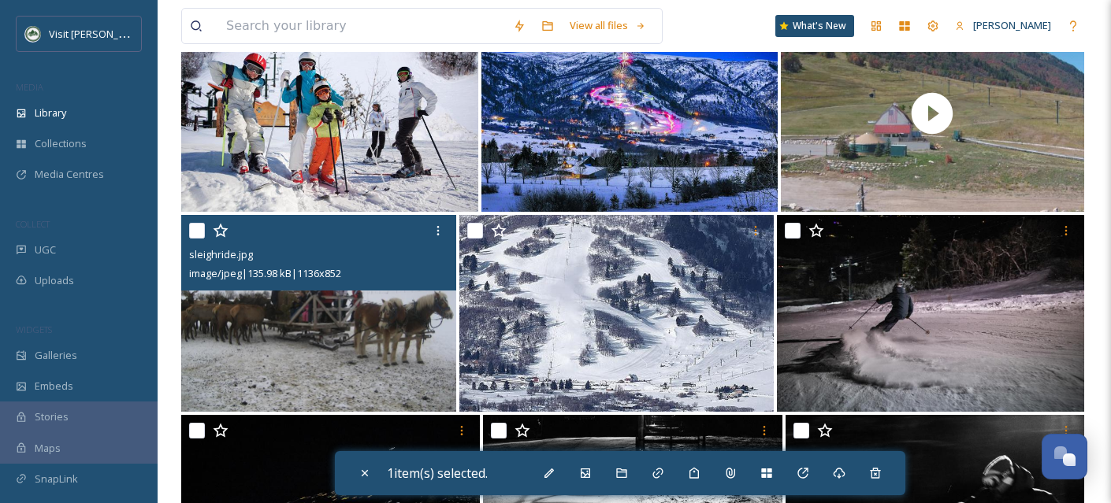
click at [200, 233] on input "checkbox" at bounding box center [197, 231] width 16 height 16
checkbox input "true"
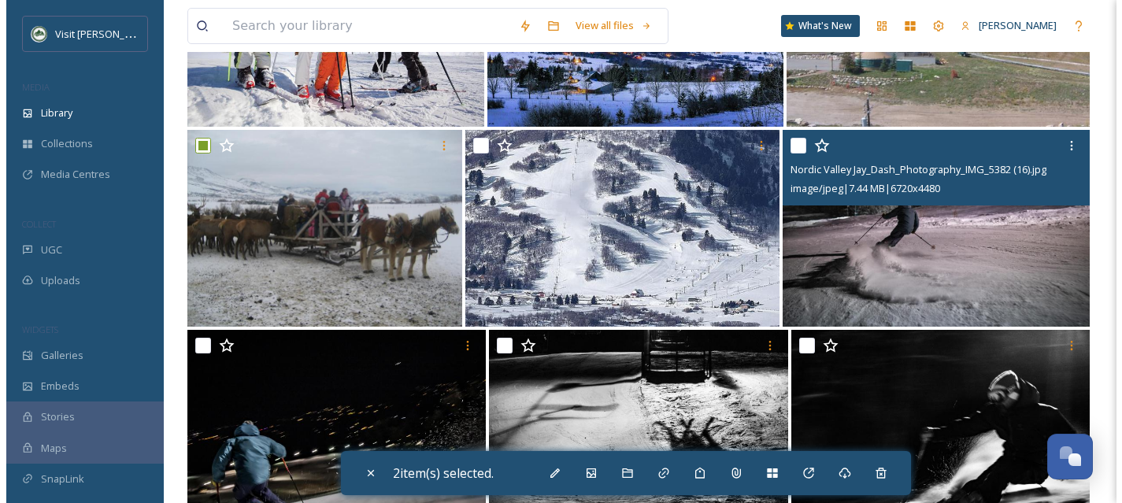
scroll to position [286, 0]
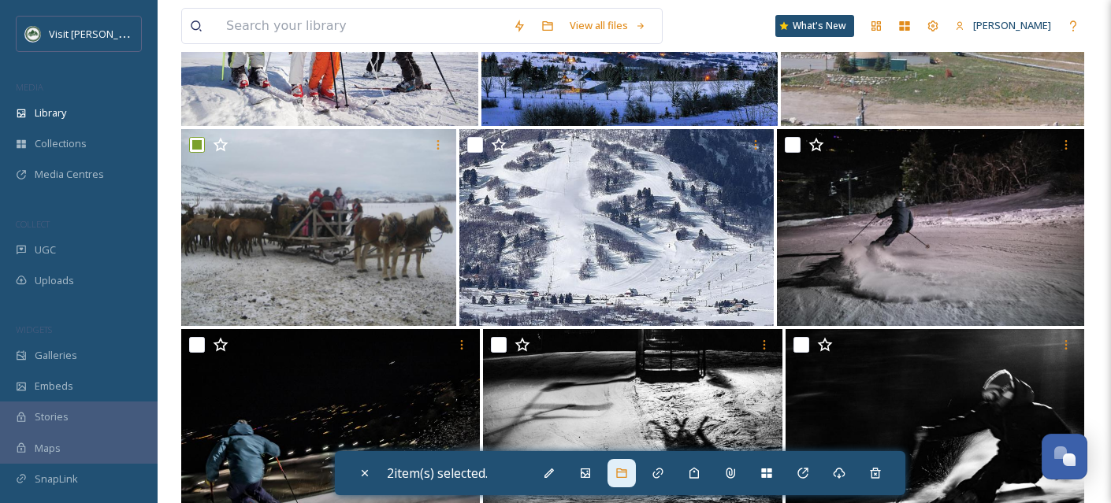
click at [633, 476] on div at bounding box center [621, 473] width 28 height 28
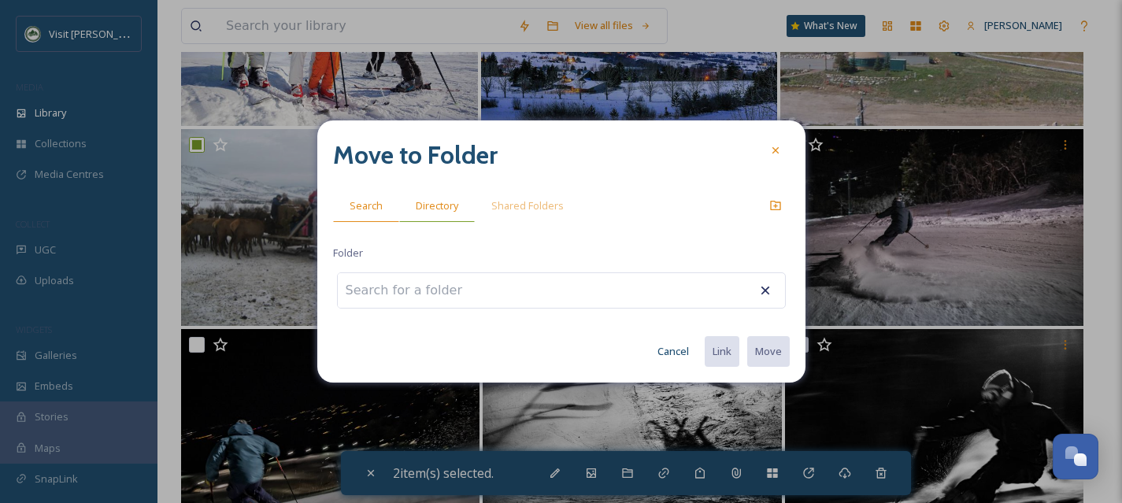
click at [455, 215] on div "Directory" at bounding box center [437, 206] width 76 height 32
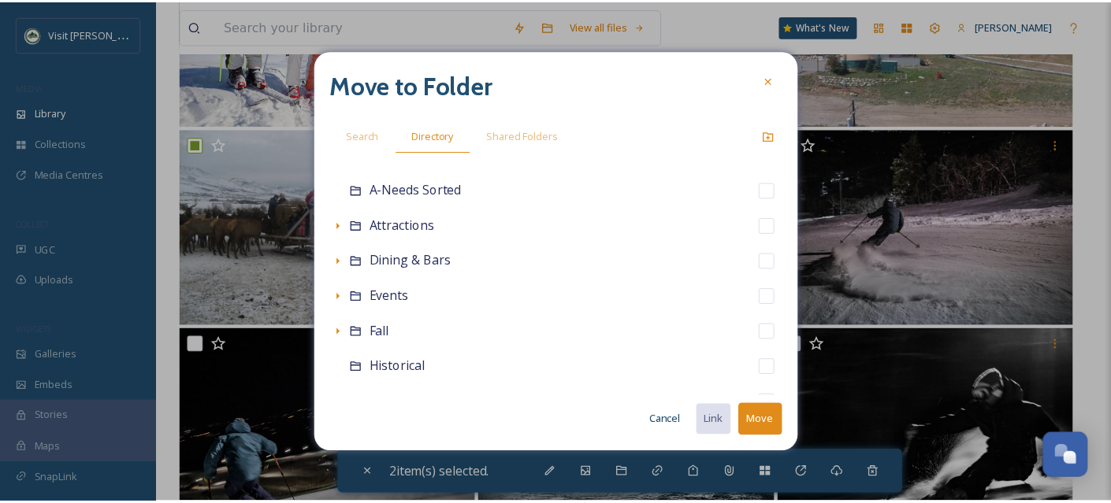
scroll to position [349, 0]
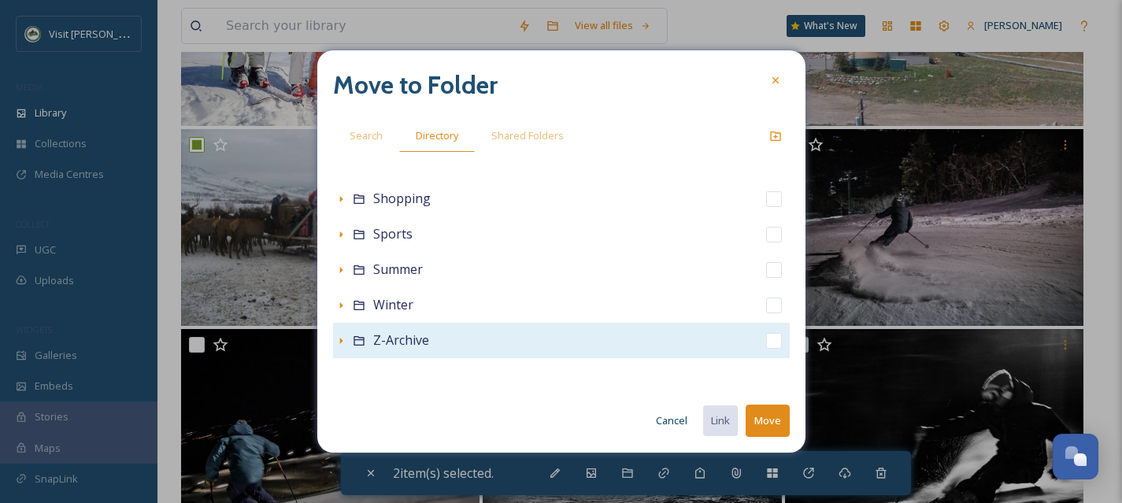
click at [766, 347] on input "checkbox" at bounding box center [774, 341] width 16 height 16
checkbox input "true"
checkbox input "false"
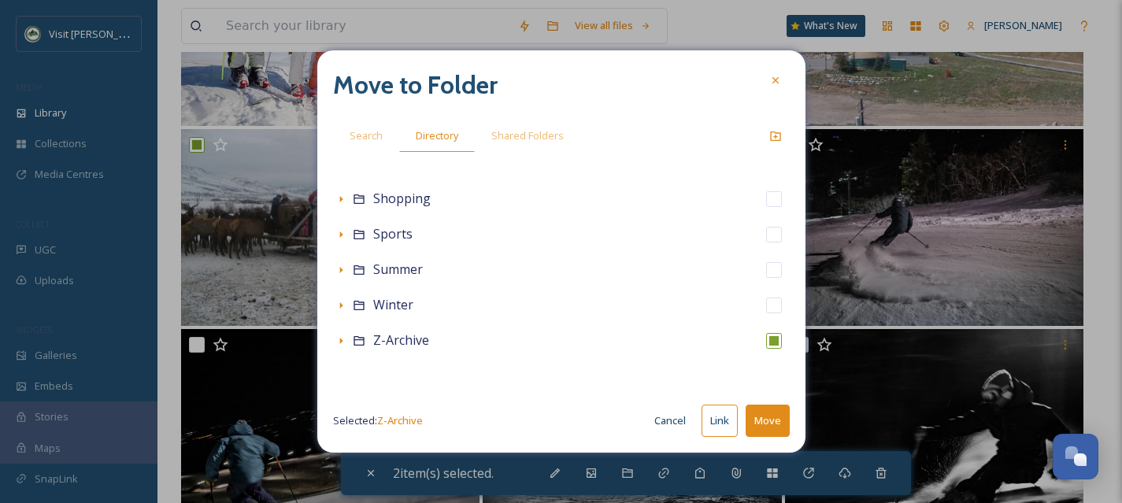
click at [760, 421] on button "Move" at bounding box center [768, 421] width 44 height 32
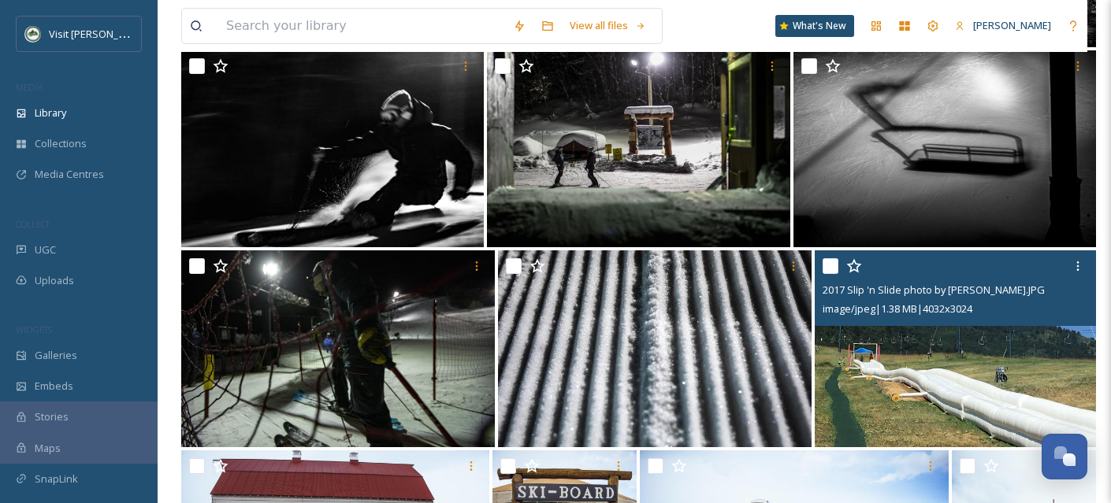
scroll to position [588, 0]
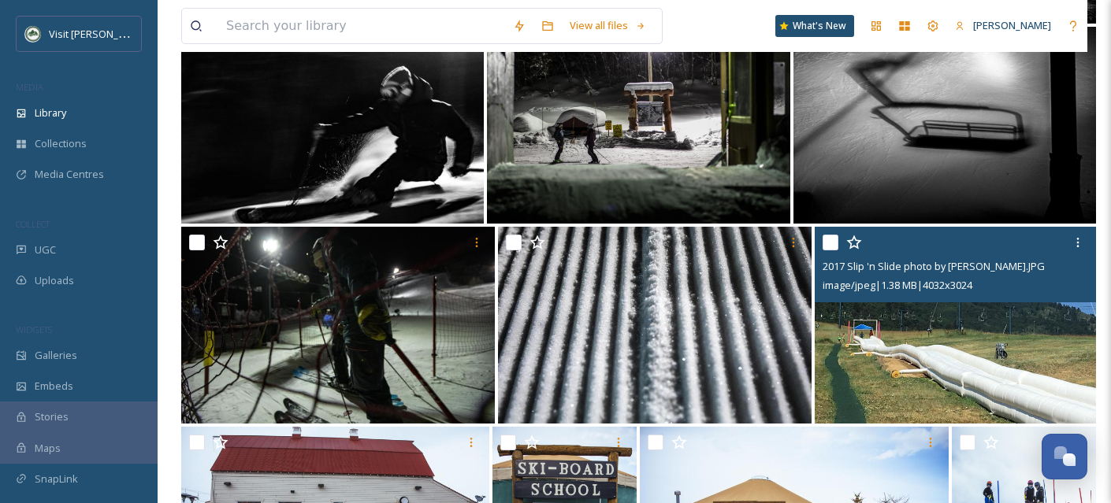
click at [828, 243] on input "checkbox" at bounding box center [830, 243] width 16 height 16
checkbox input "true"
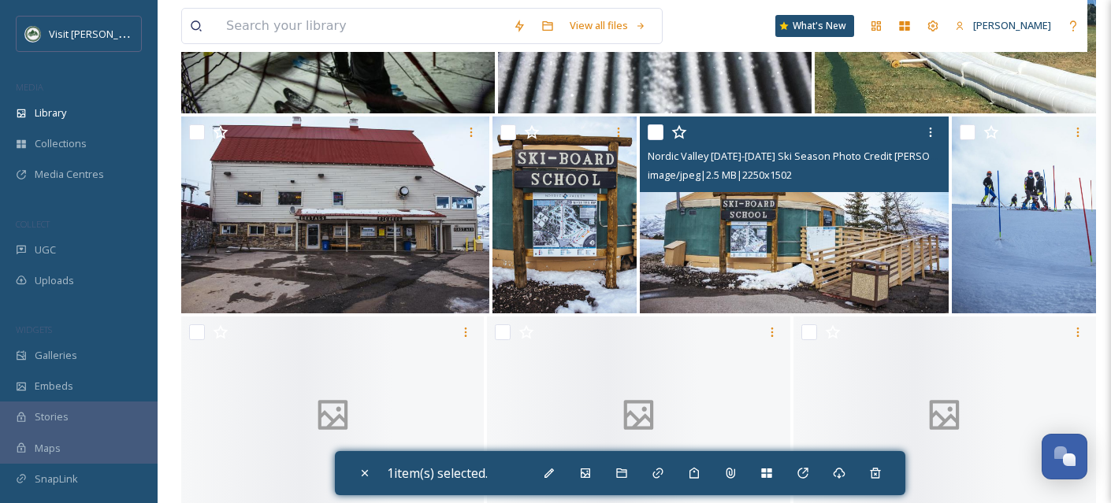
scroll to position [906, 0]
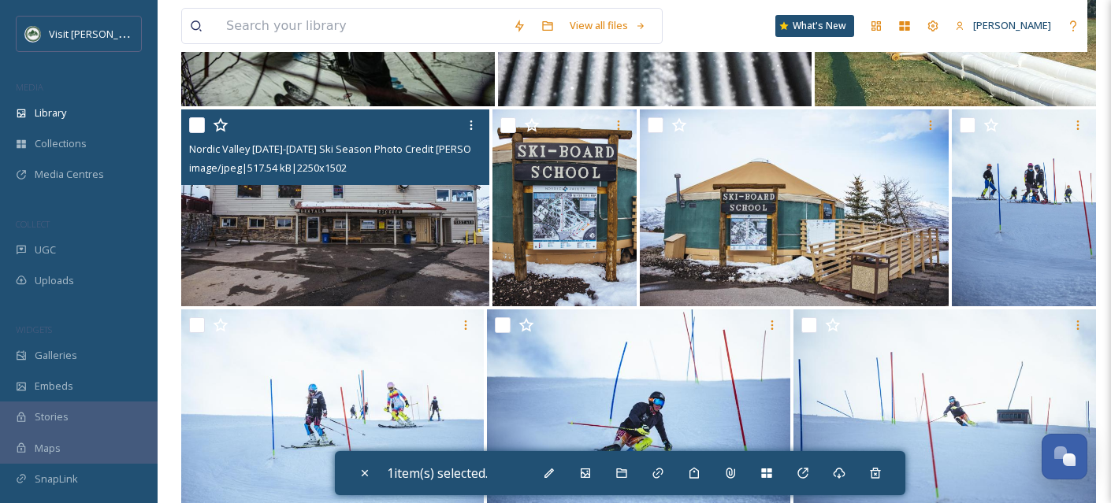
click at [198, 124] on input "checkbox" at bounding box center [197, 125] width 16 height 16
checkbox input "true"
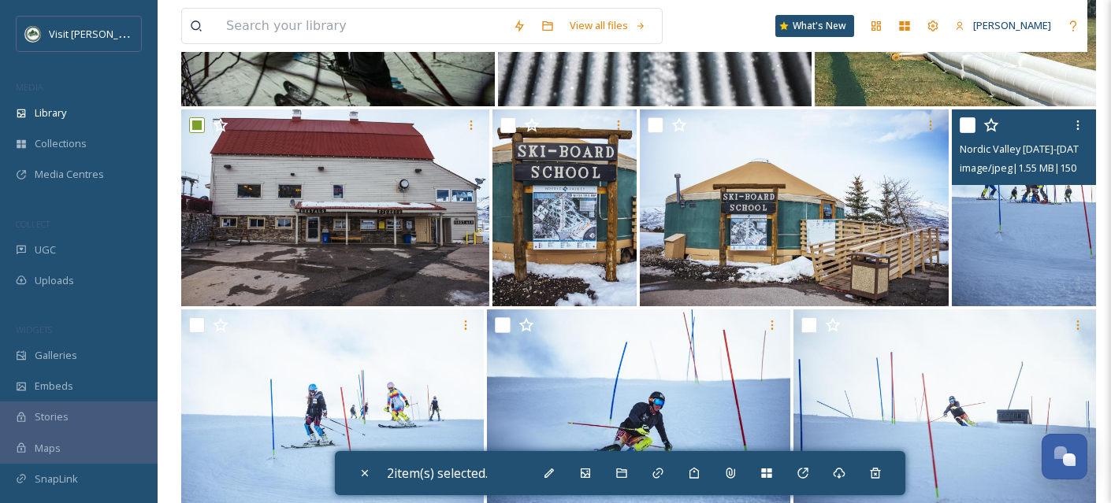
click at [998, 232] on img at bounding box center [1024, 207] width 144 height 197
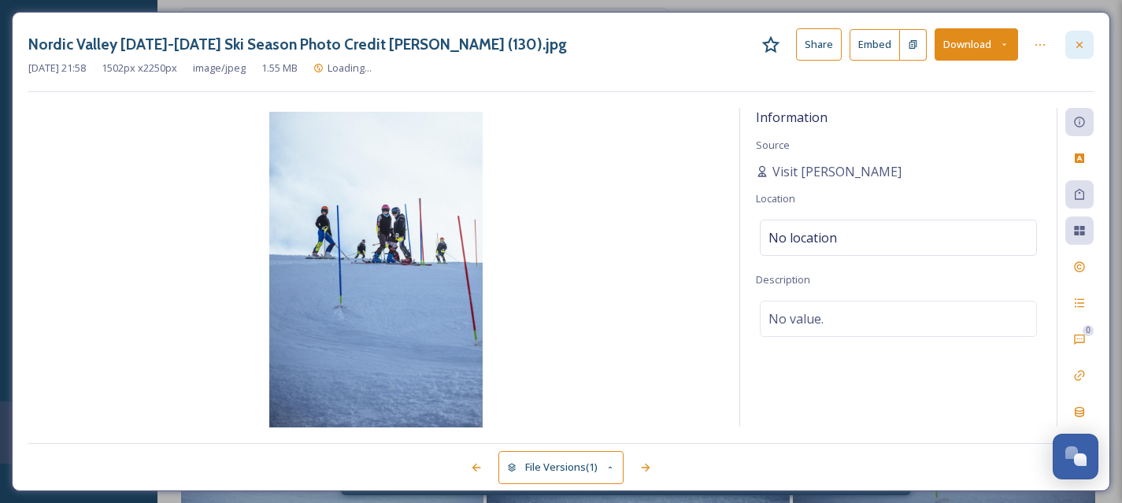
click at [1081, 39] on icon at bounding box center [1080, 45] width 13 height 13
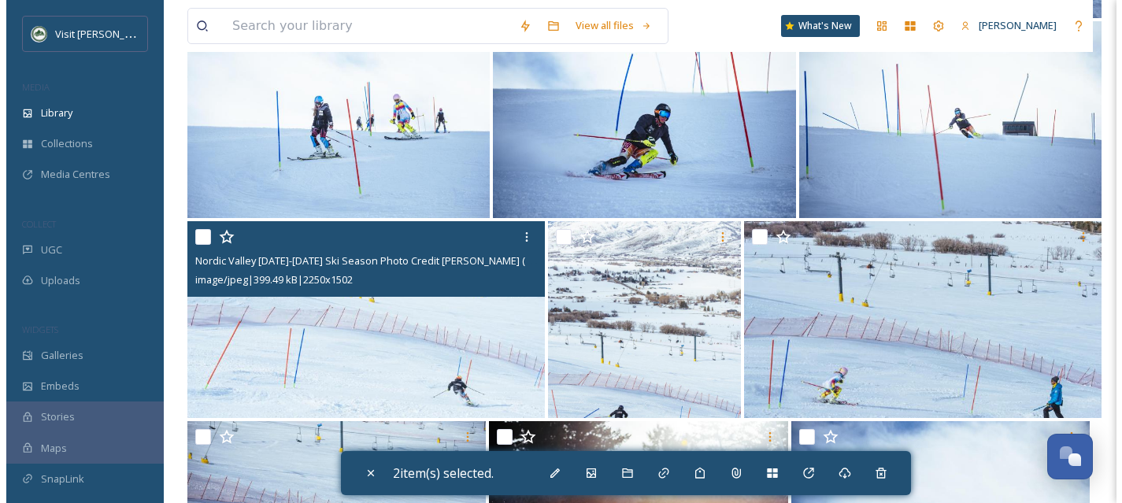
scroll to position [1220, 0]
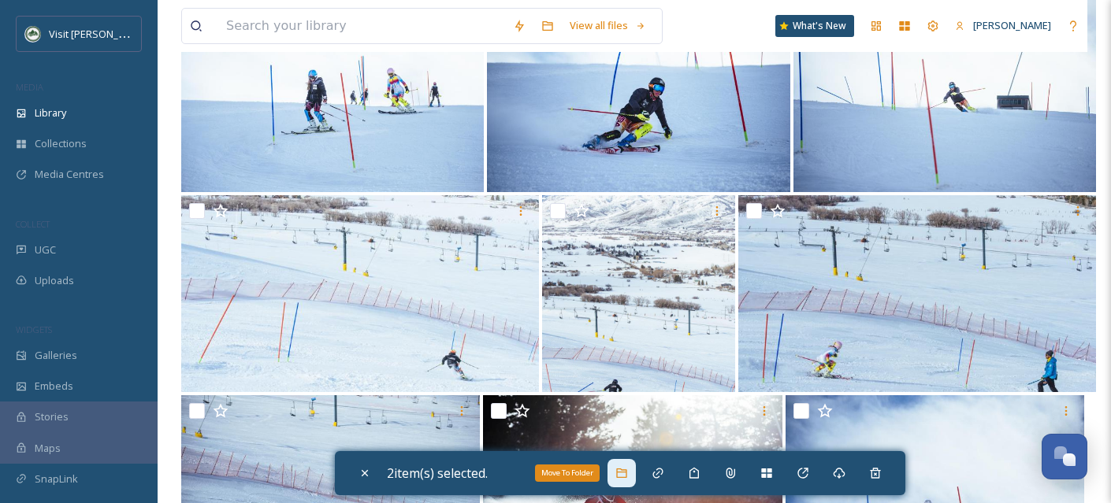
click at [628, 473] on icon at bounding box center [621, 473] width 13 height 13
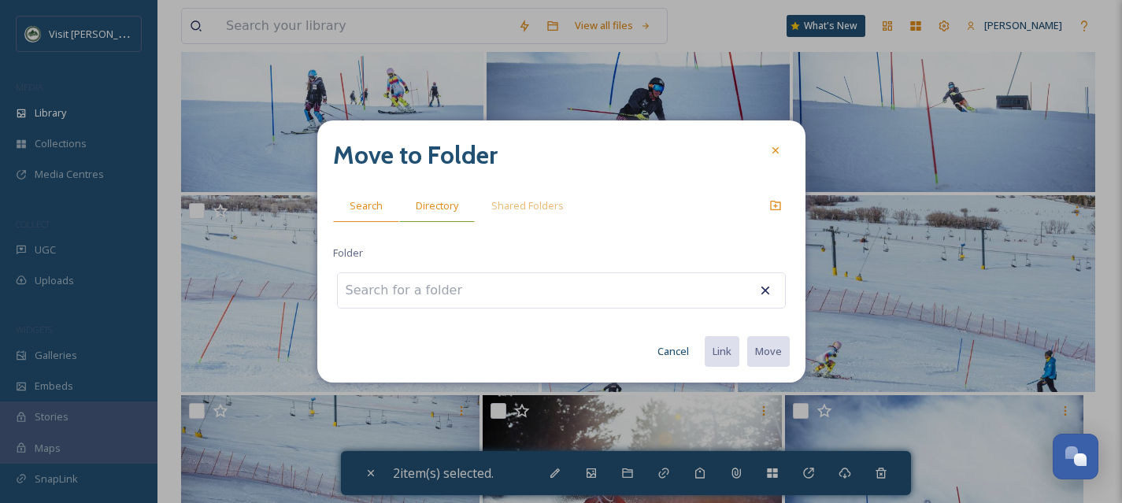
click at [432, 206] on span "Directory" at bounding box center [437, 205] width 43 height 15
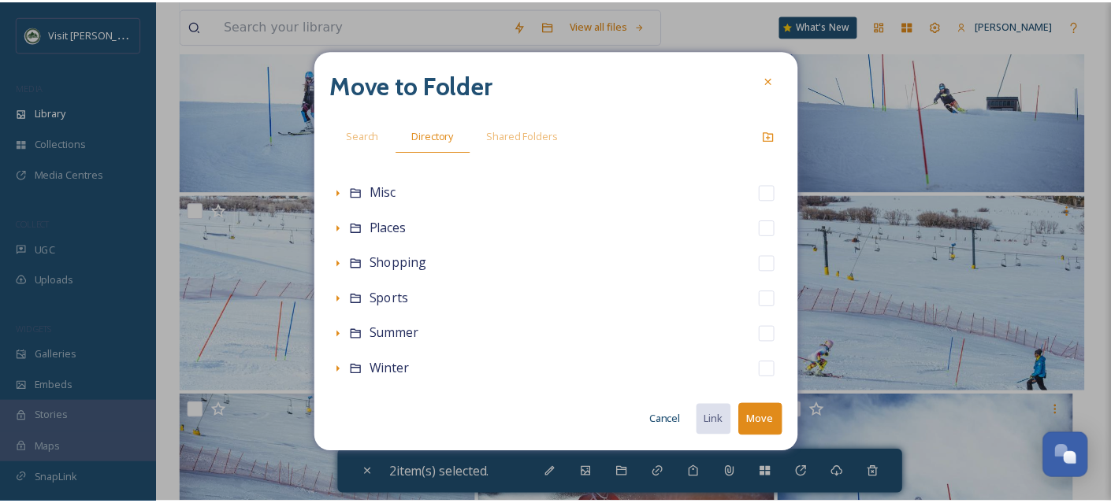
scroll to position [349, 0]
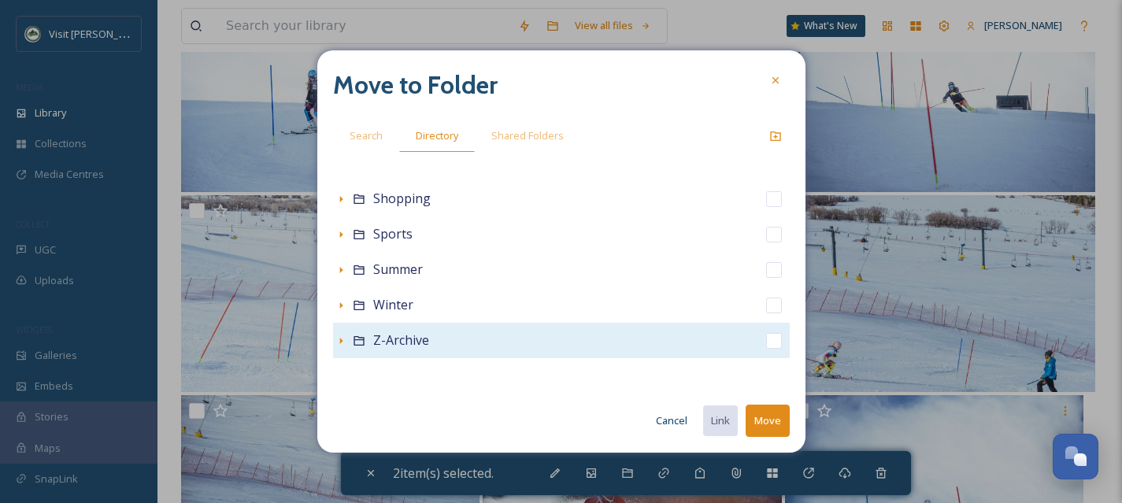
click at [766, 344] on input "checkbox" at bounding box center [774, 341] width 16 height 16
checkbox input "true"
checkbox input "false"
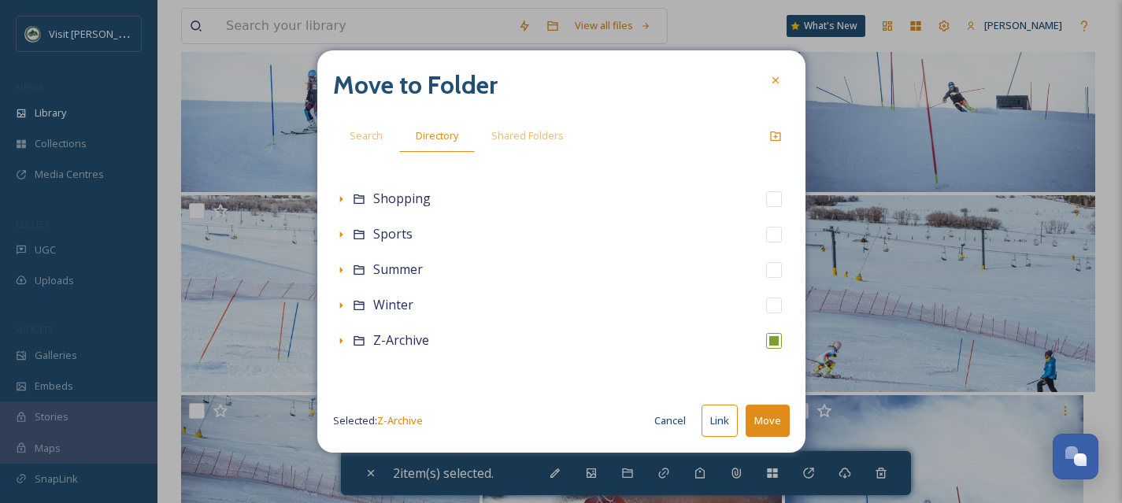
click at [765, 427] on button "Move" at bounding box center [768, 421] width 44 height 32
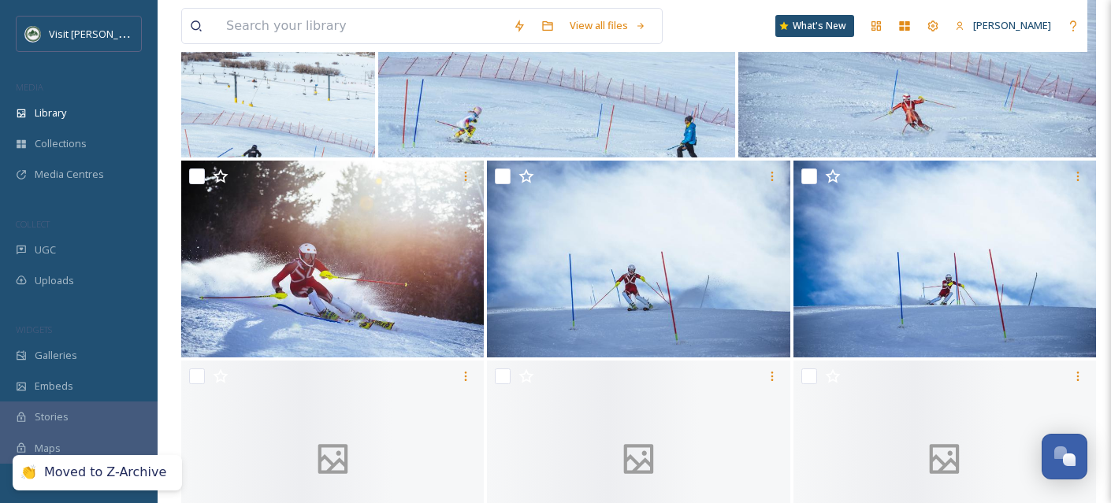
scroll to position [2932, 0]
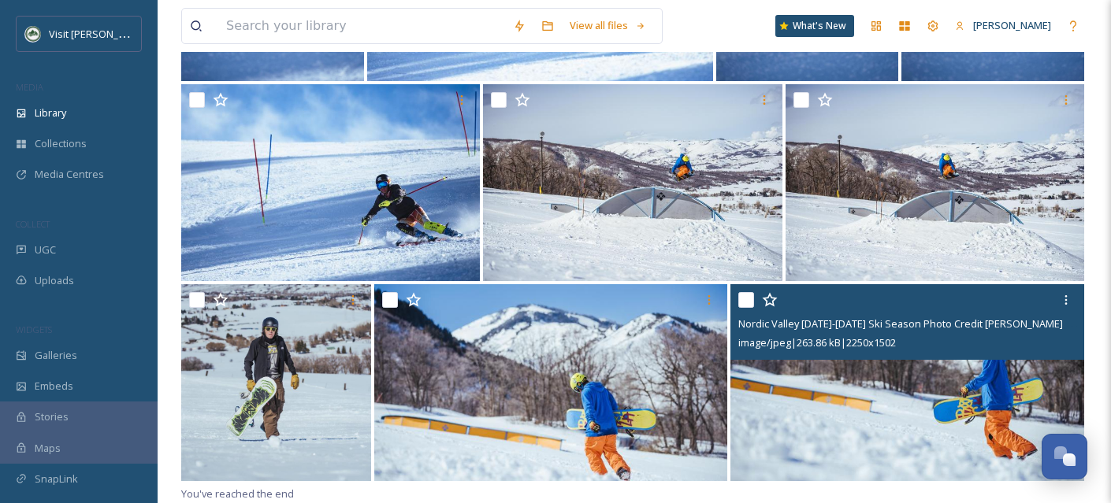
click at [748, 299] on input "checkbox" at bounding box center [746, 300] width 16 height 16
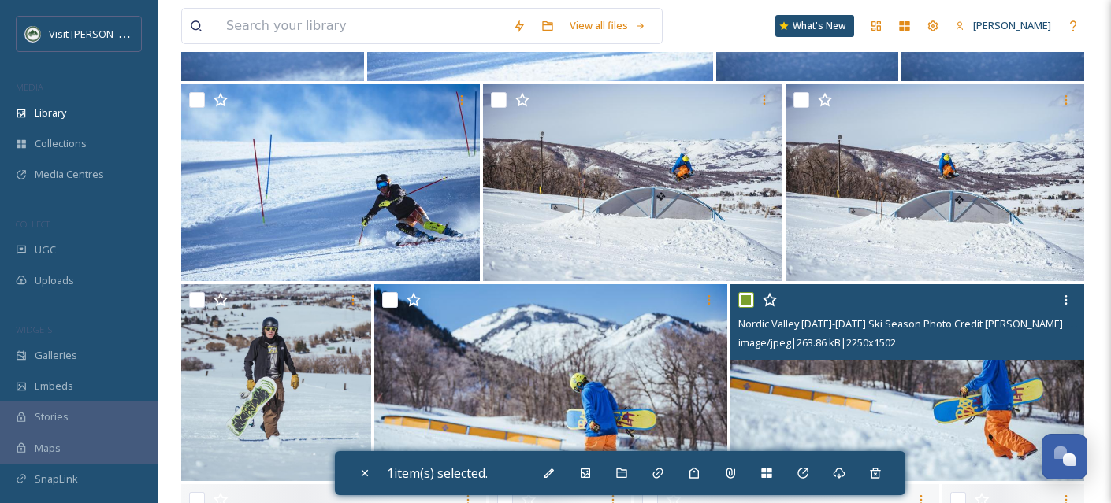
click at [748, 299] on input "checkbox" at bounding box center [746, 300] width 16 height 16
checkbox input "false"
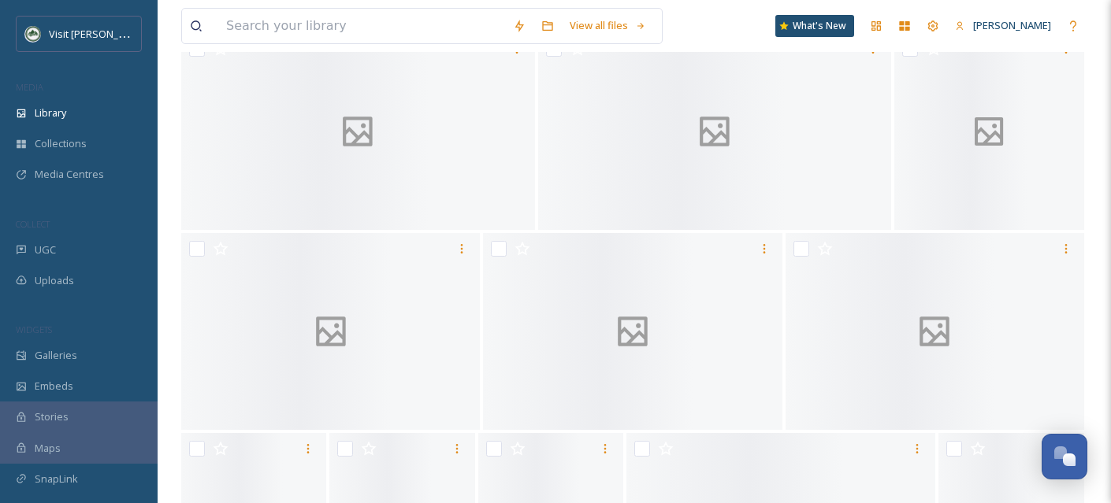
scroll to position [7934, 0]
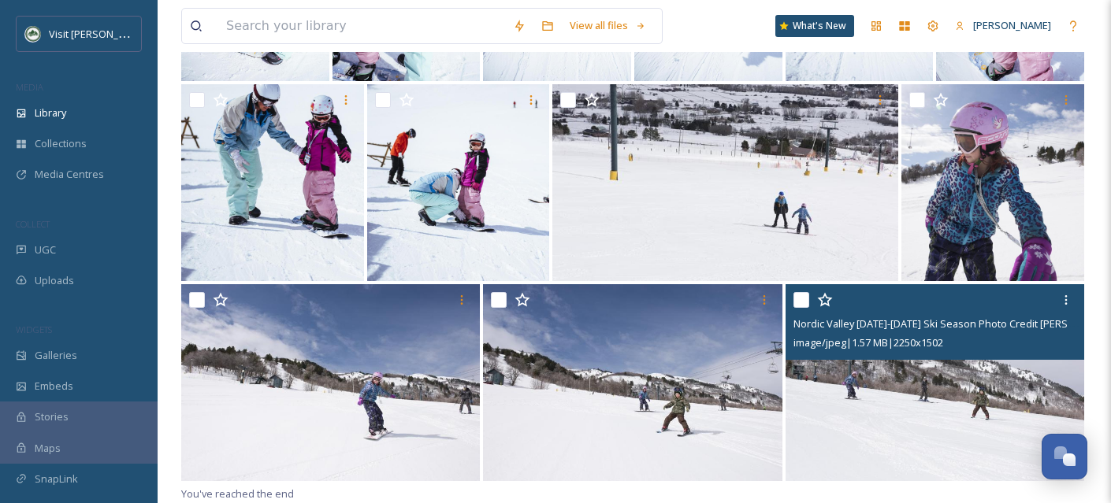
click at [796, 297] on input "checkbox" at bounding box center [801, 300] width 16 height 16
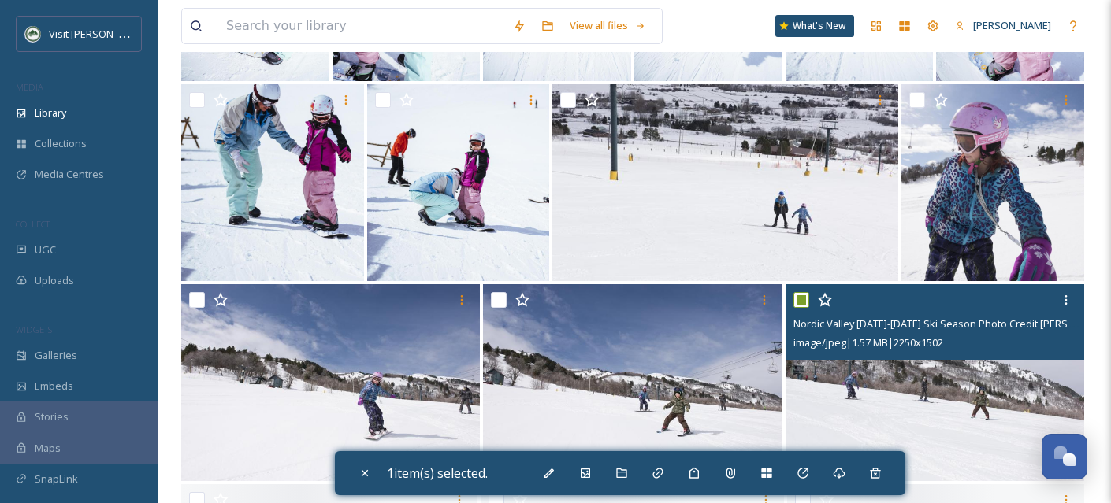
click at [796, 297] on input "checkbox" at bounding box center [801, 300] width 16 height 16
checkbox input "false"
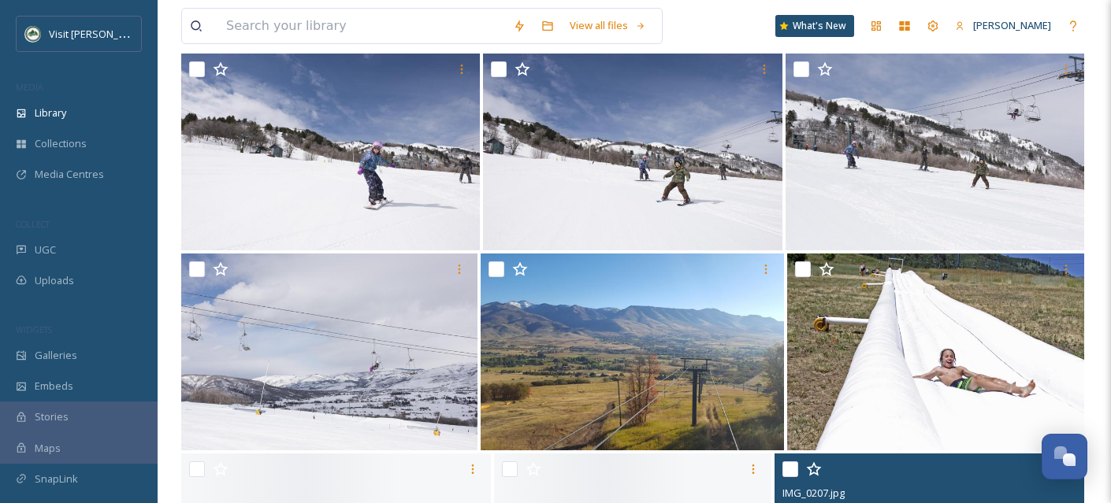
scroll to position [8534, 0]
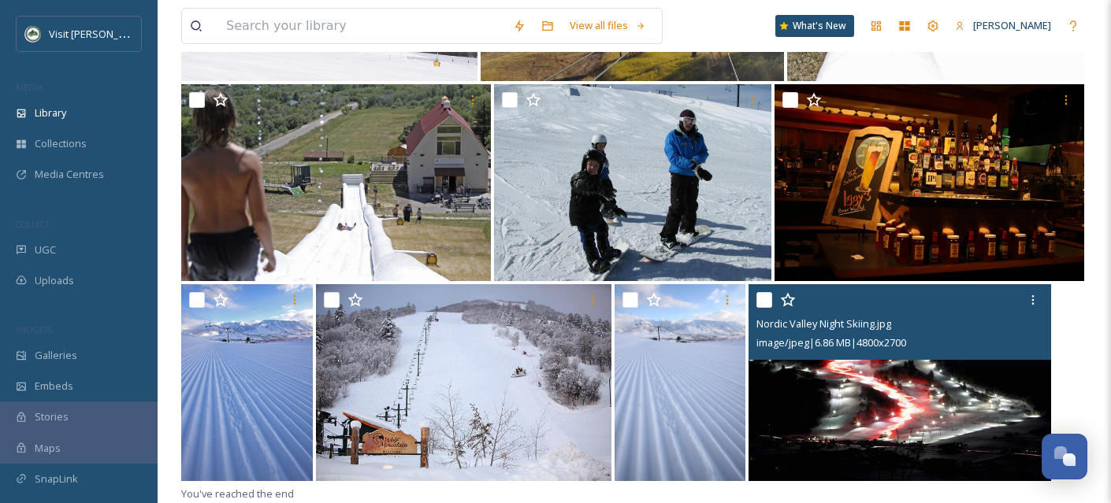
click at [766, 299] on input "checkbox" at bounding box center [764, 300] width 16 height 16
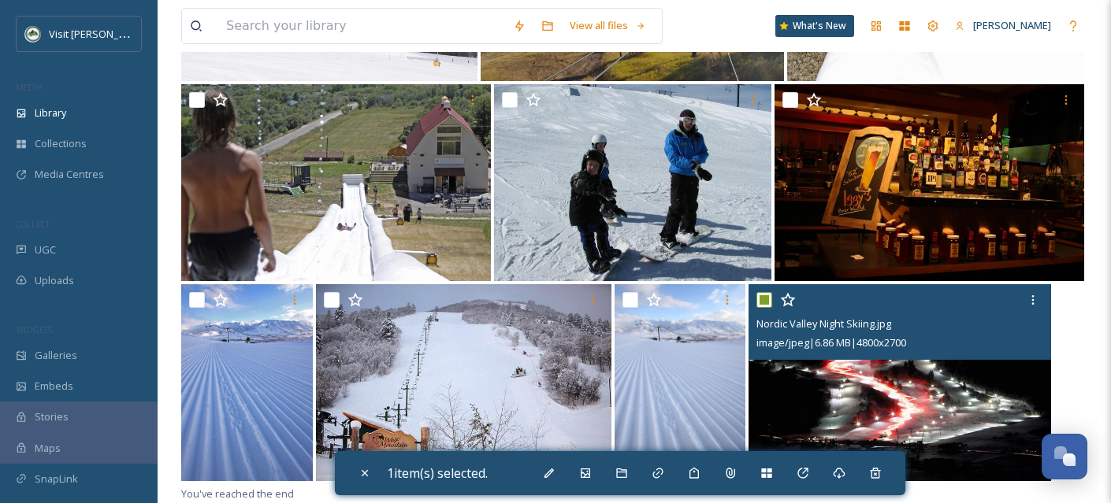
click at [762, 299] on input "checkbox" at bounding box center [764, 300] width 16 height 16
checkbox input "false"
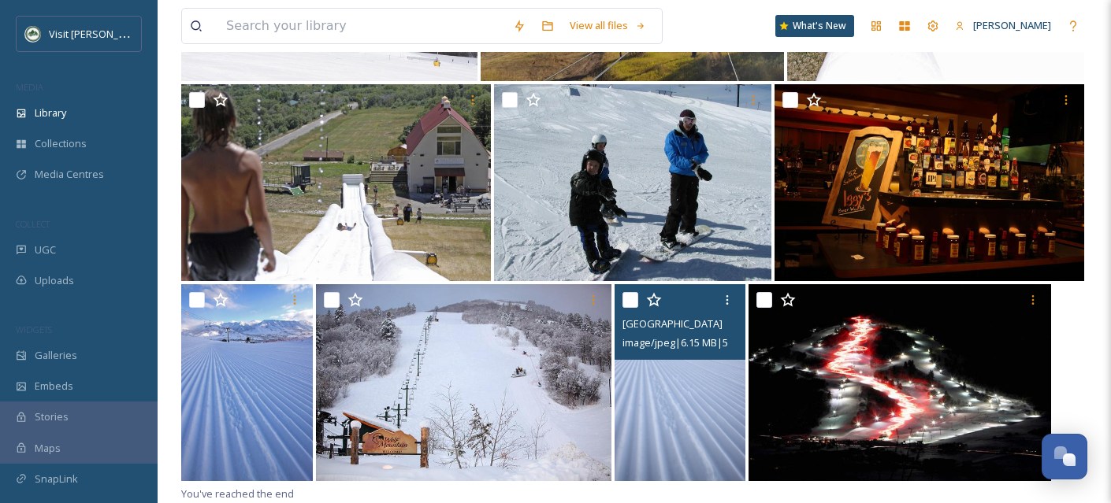
click at [649, 452] on img at bounding box center [680, 382] width 132 height 197
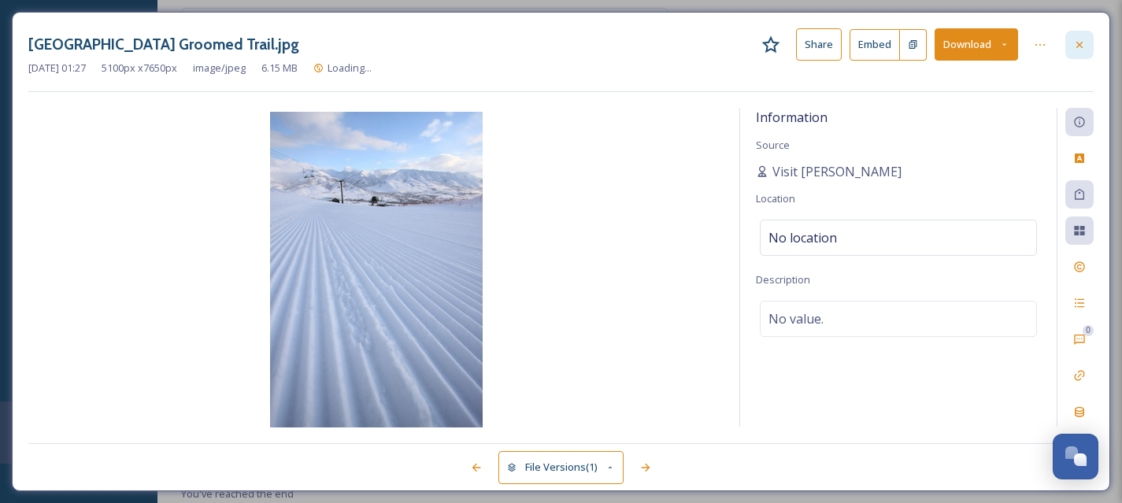
click at [1072, 51] on div at bounding box center [1080, 45] width 28 height 28
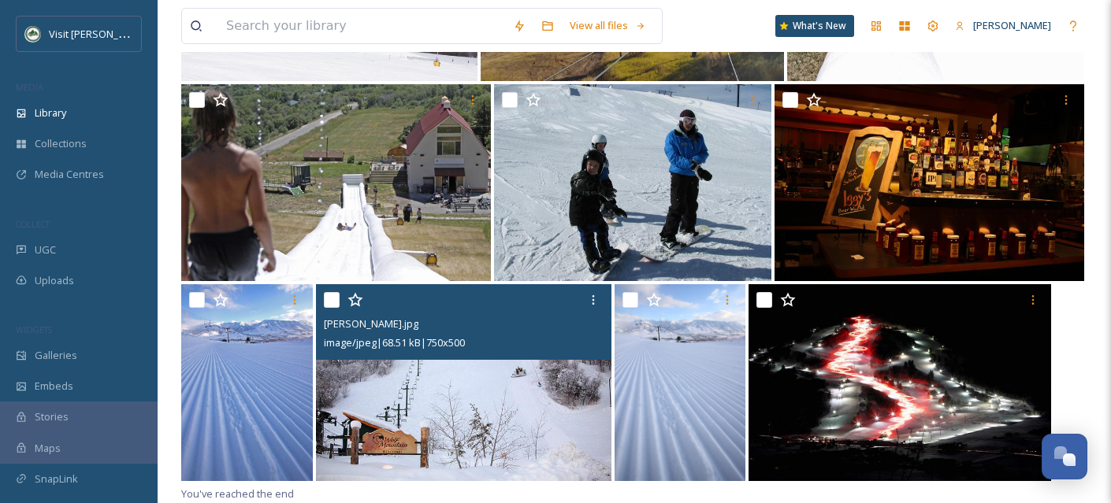
click at [332, 302] on input "checkbox" at bounding box center [332, 300] width 16 height 16
checkbox input "true"
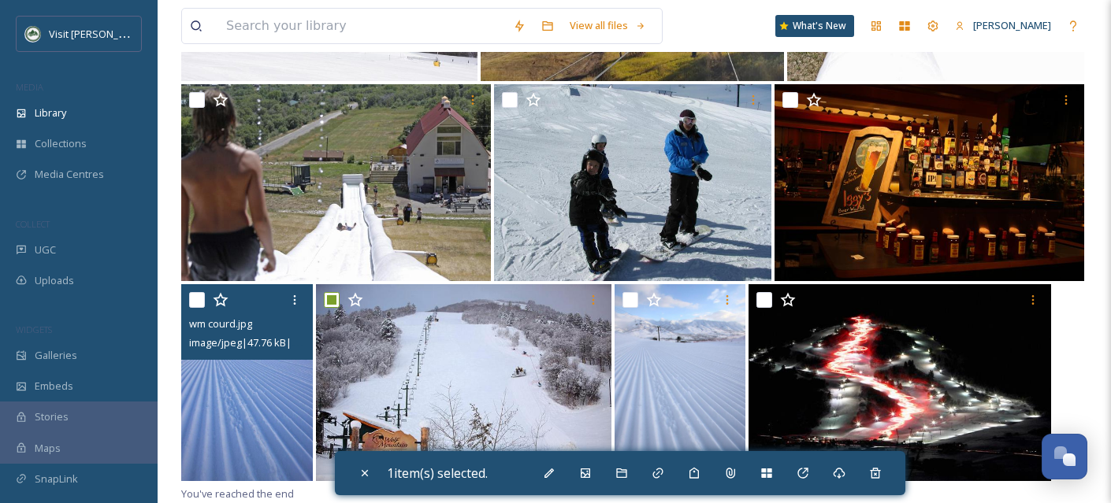
click at [238, 401] on img at bounding box center [247, 382] width 132 height 197
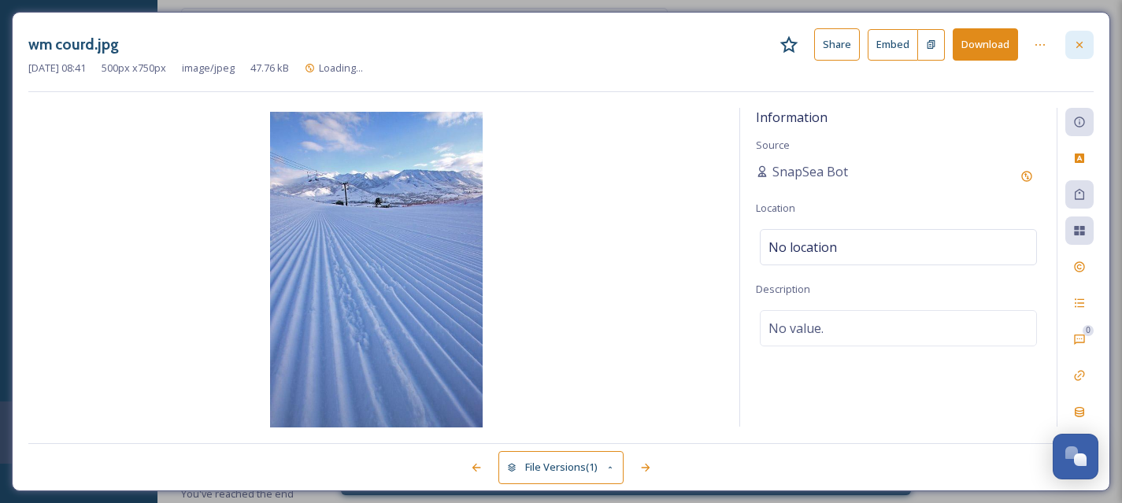
click at [1075, 48] on icon at bounding box center [1080, 45] width 13 height 13
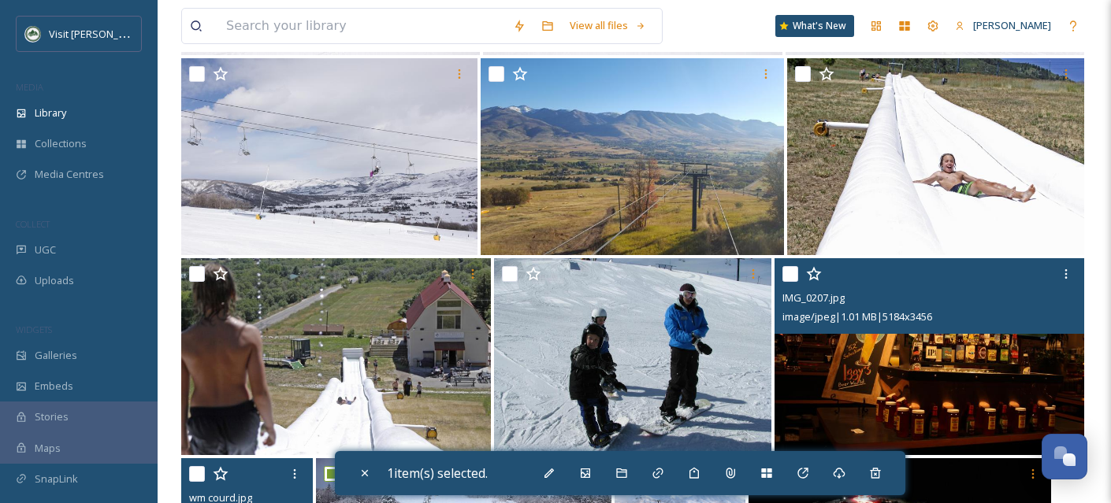
scroll to position [8359, 0]
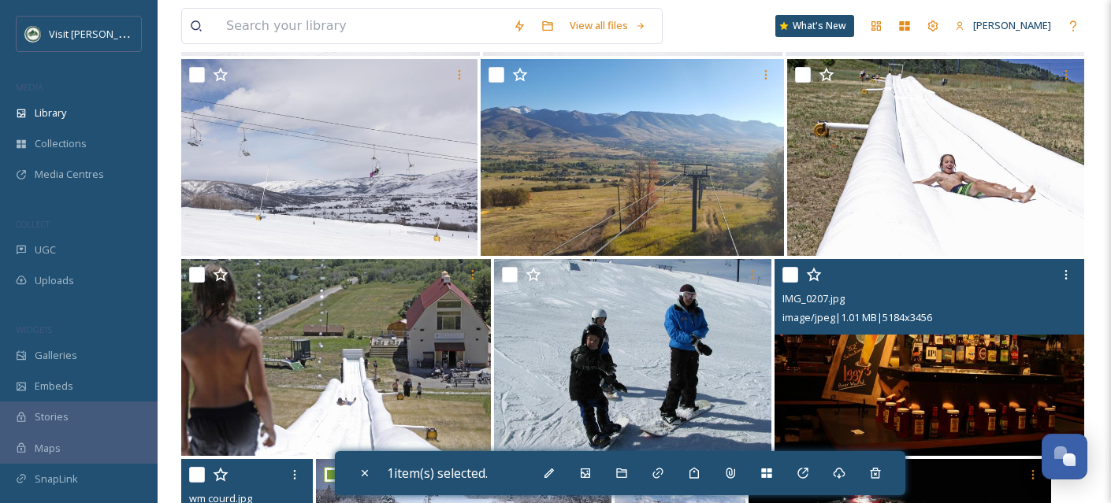
click at [790, 274] on input "checkbox" at bounding box center [790, 275] width 16 height 16
checkbox input "true"
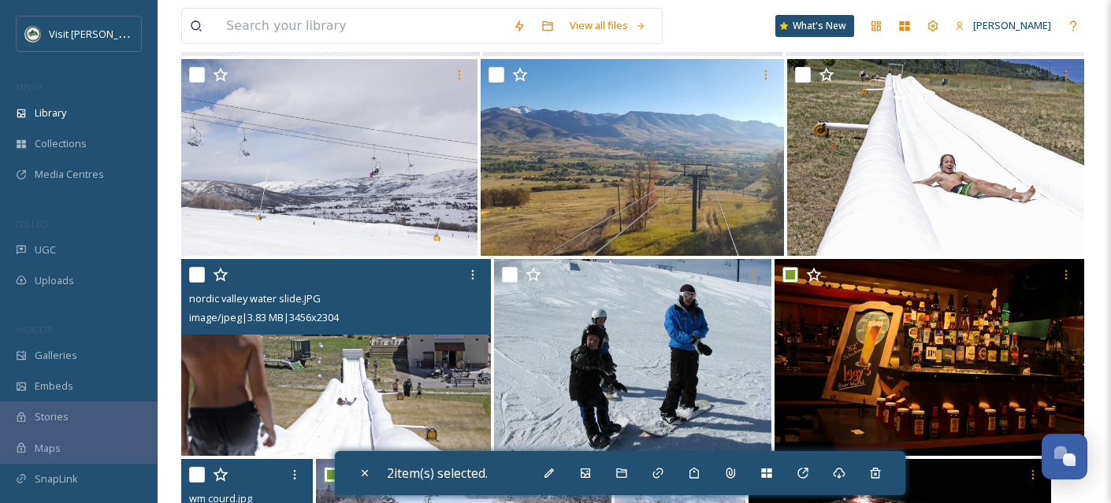
click at [192, 273] on input "checkbox" at bounding box center [197, 275] width 16 height 16
checkbox input "true"
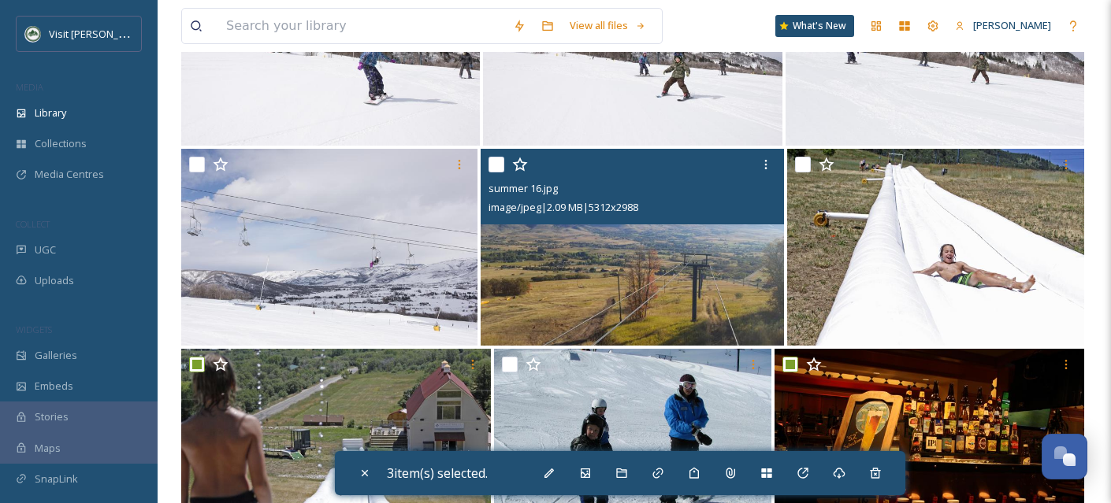
scroll to position [8267, 0]
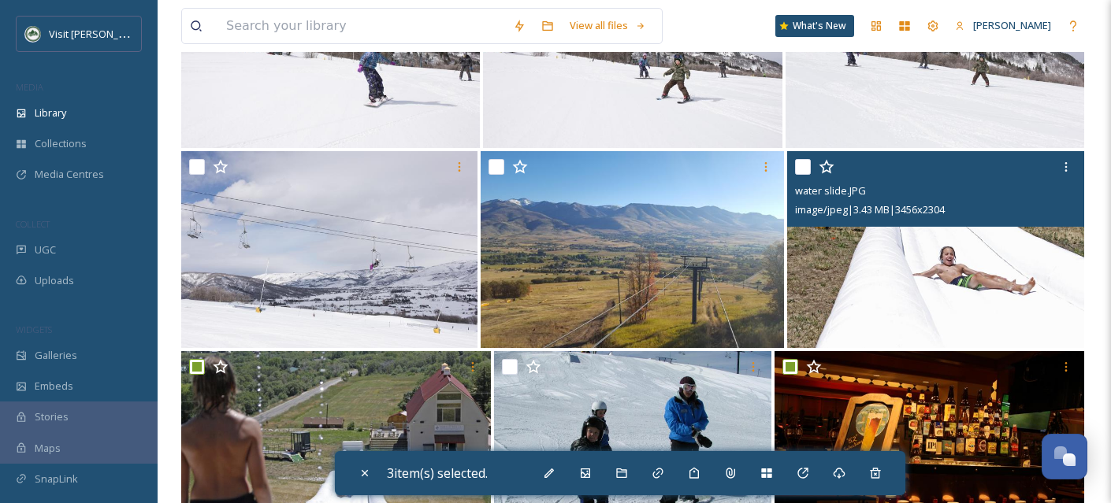
click at [801, 165] on input "checkbox" at bounding box center [803, 167] width 16 height 16
checkbox input "true"
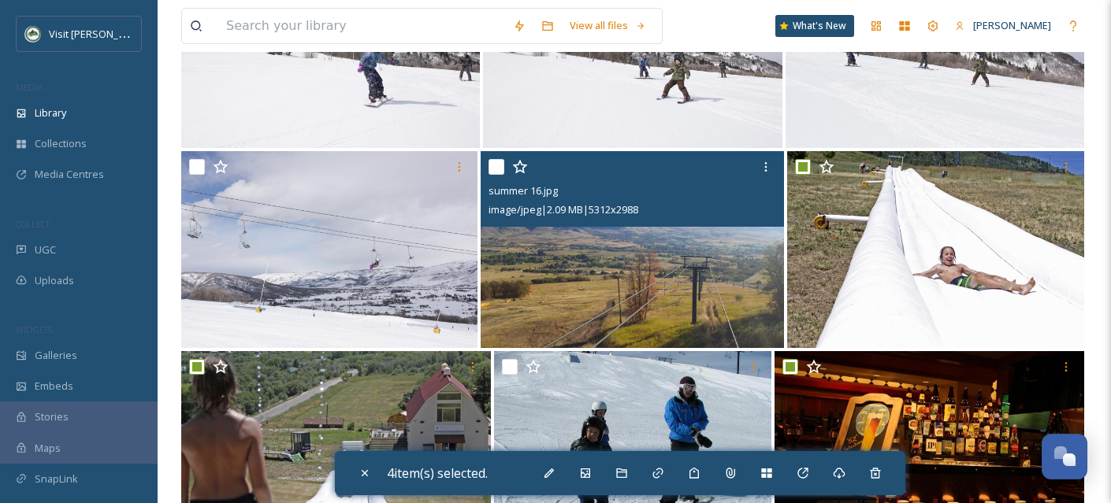
click at [497, 170] on input "checkbox" at bounding box center [496, 167] width 16 height 16
checkbox input "true"
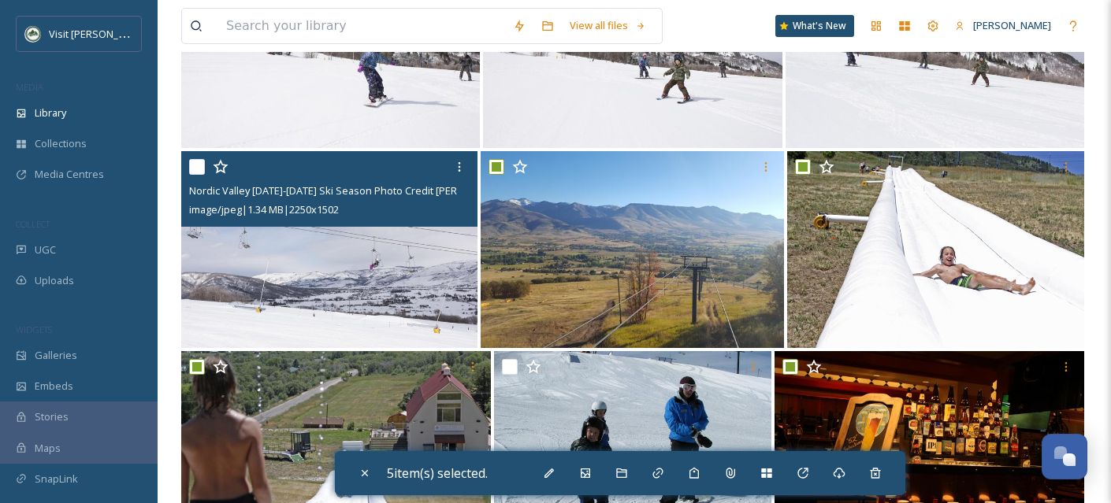
click at [194, 168] on input "checkbox" at bounding box center [197, 167] width 16 height 16
checkbox input "true"
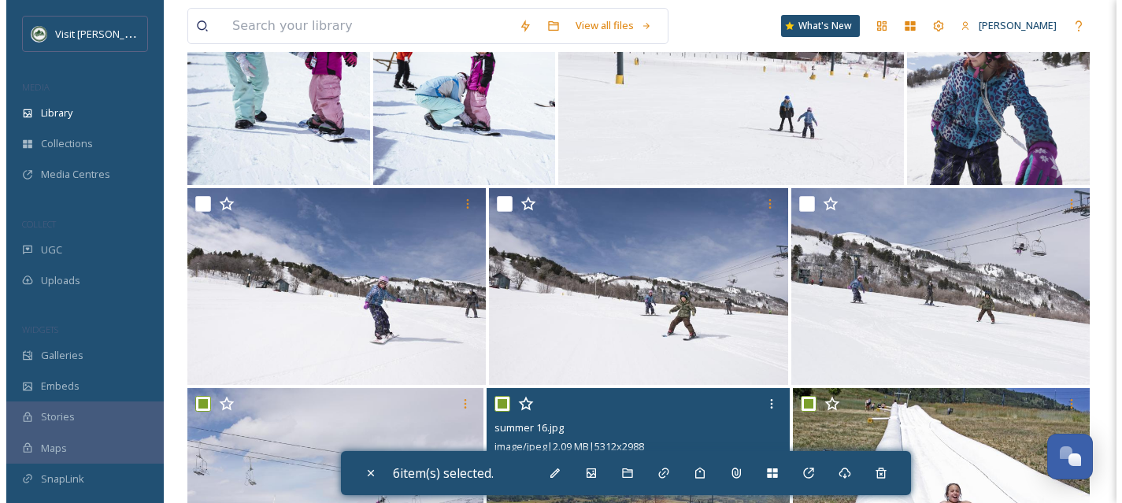
scroll to position [7879, 0]
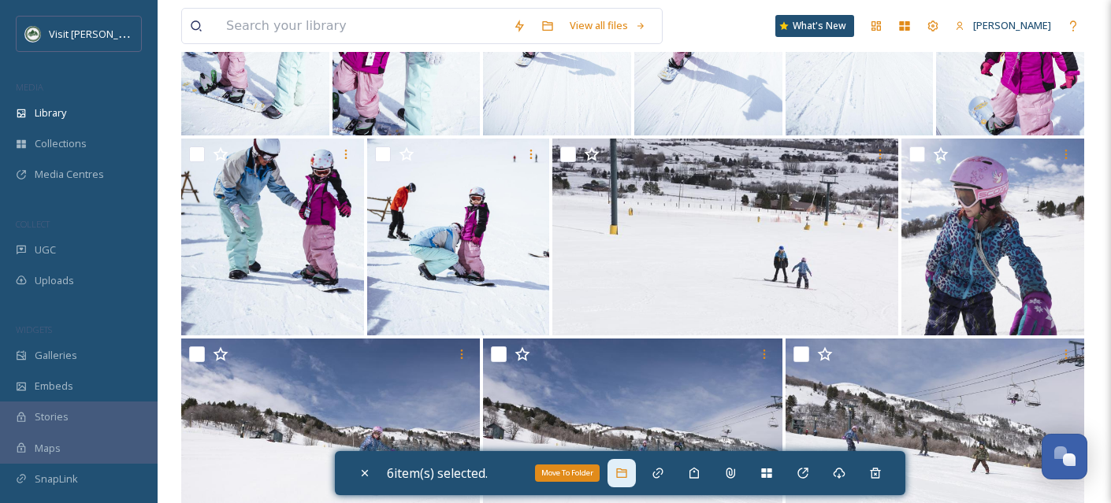
click at [633, 473] on div "Move To Folder" at bounding box center [621, 473] width 28 height 28
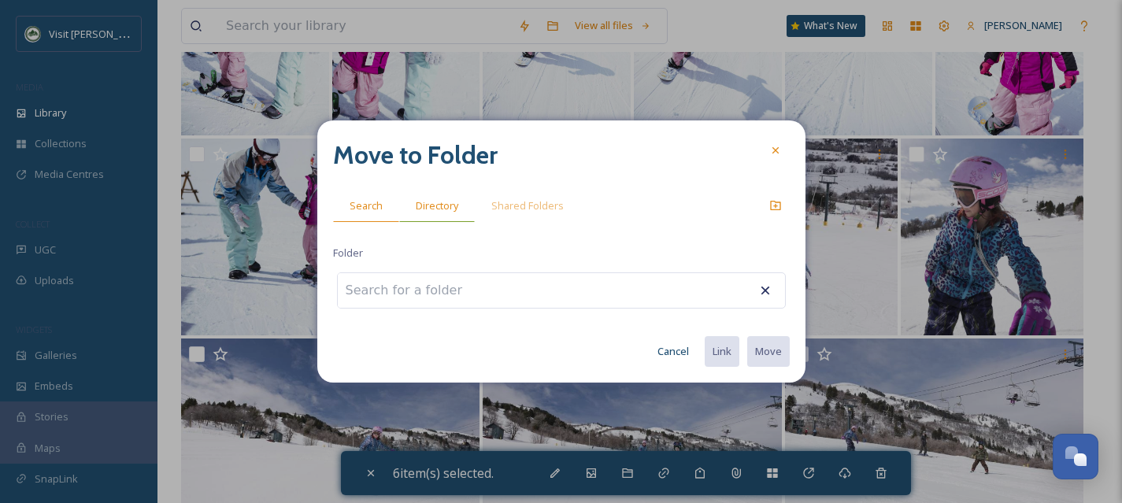
click at [414, 195] on div "Directory" at bounding box center [437, 206] width 76 height 32
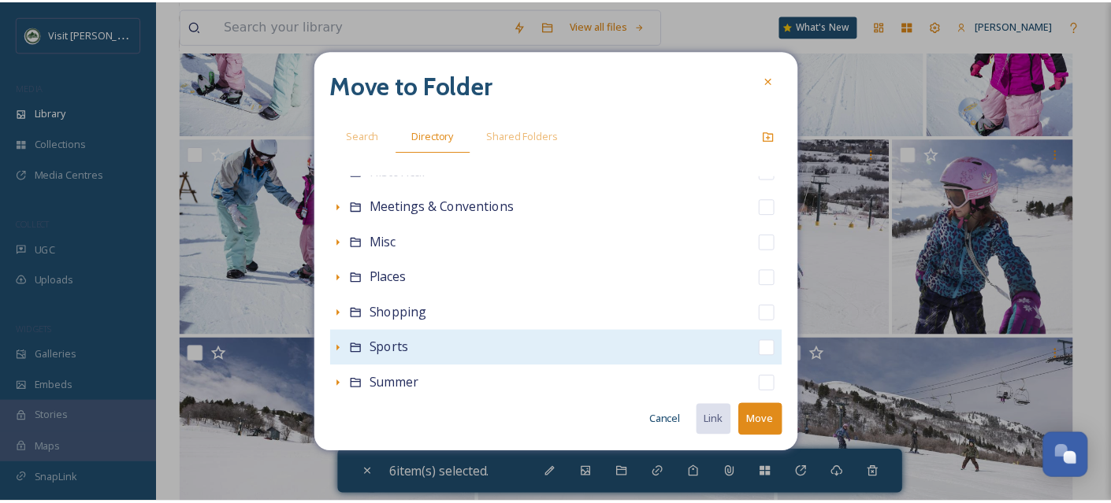
scroll to position [349, 0]
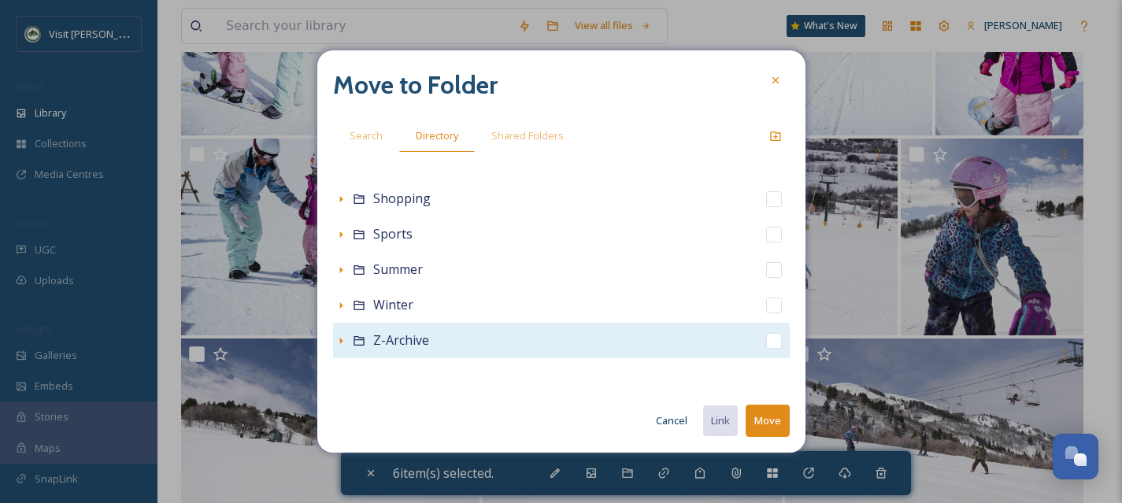
click at [770, 342] on div "Z-Archive" at bounding box center [561, 340] width 457 height 35
checkbox input "false"
checkbox input "true"
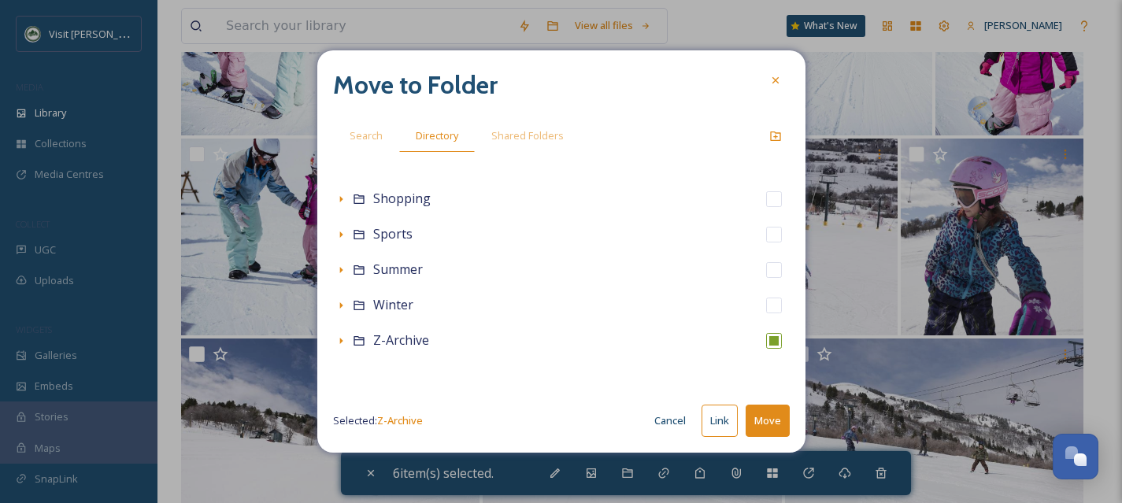
click at [771, 417] on button "Move" at bounding box center [768, 421] width 44 height 32
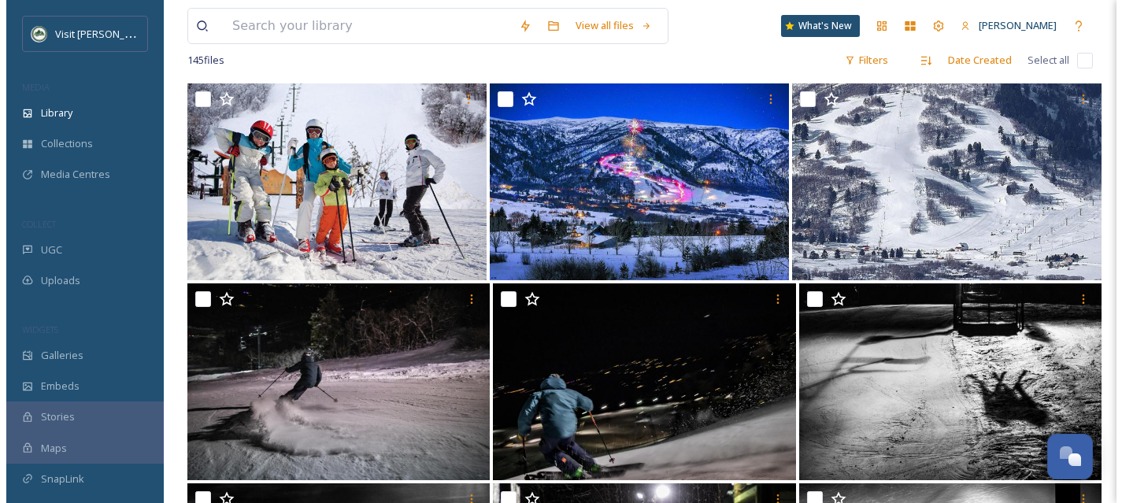
scroll to position [0, 0]
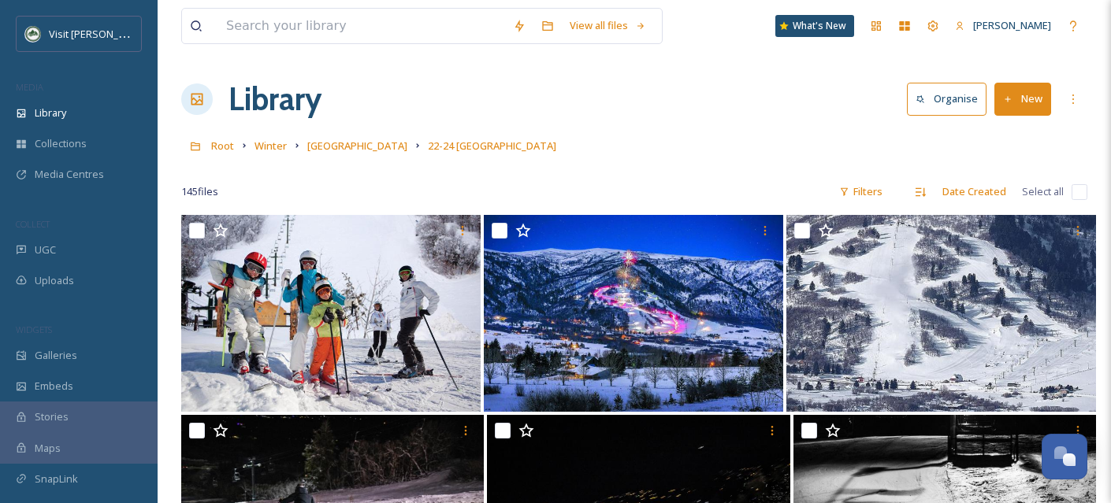
click at [1079, 189] on input "checkbox" at bounding box center [1079, 192] width 16 height 16
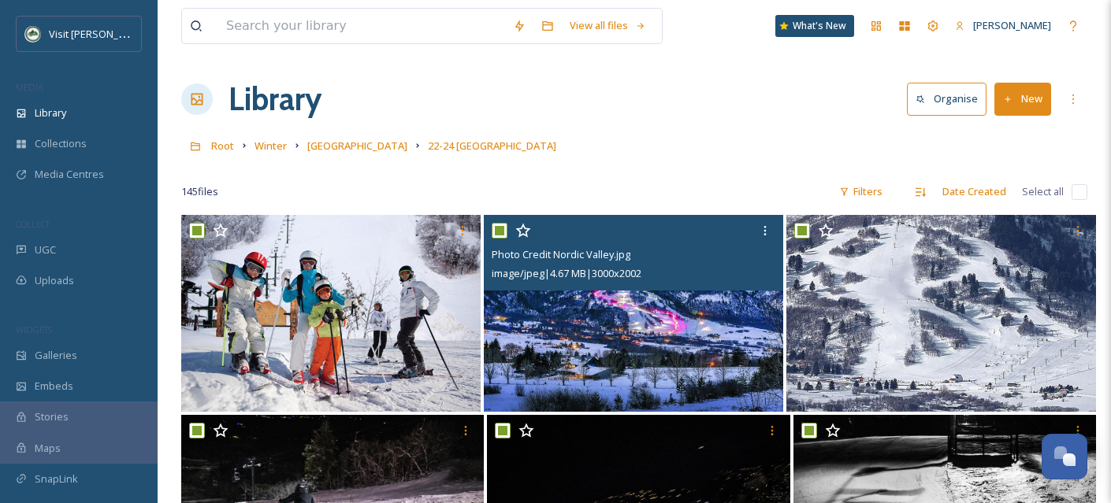
checkbox input "true"
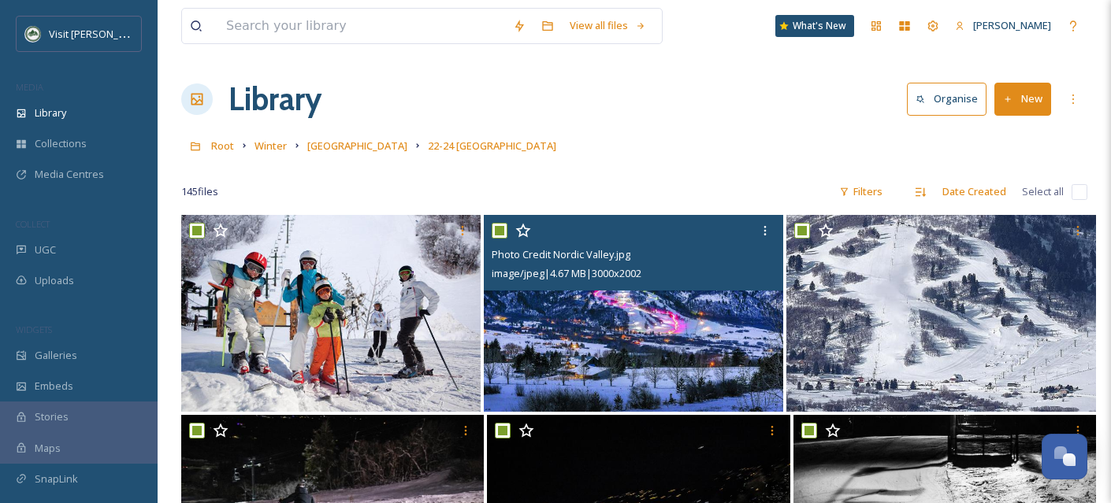
checkbox input "true"
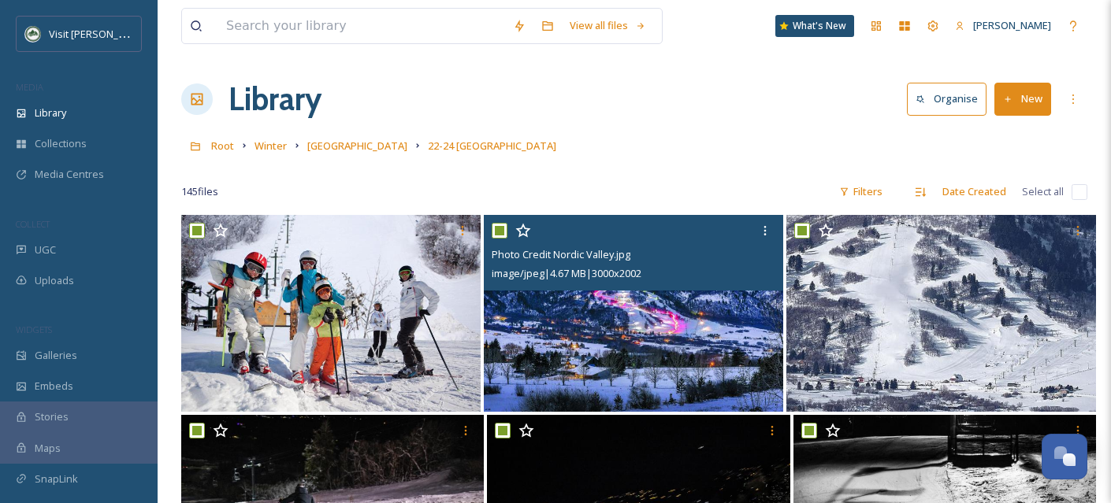
checkbox input "true"
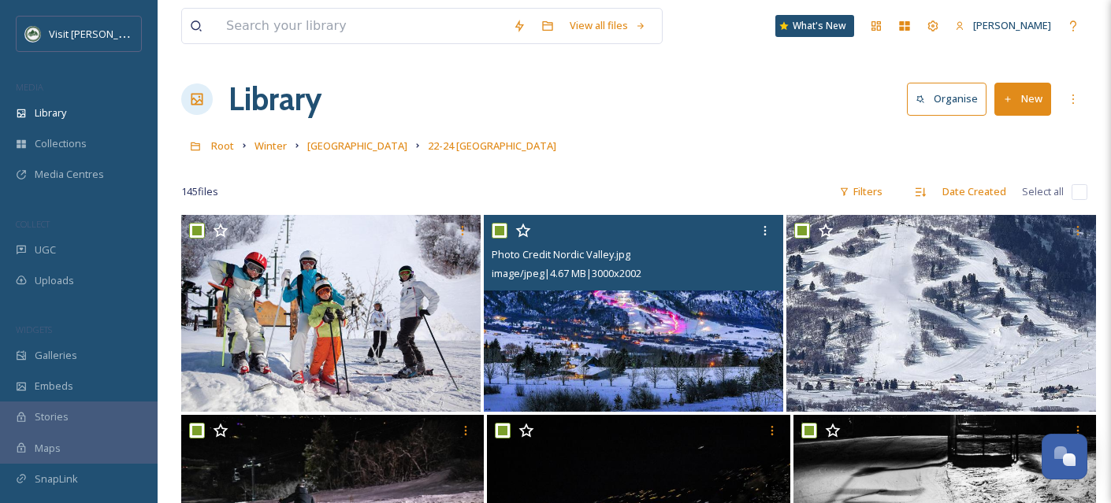
checkbox input "true"
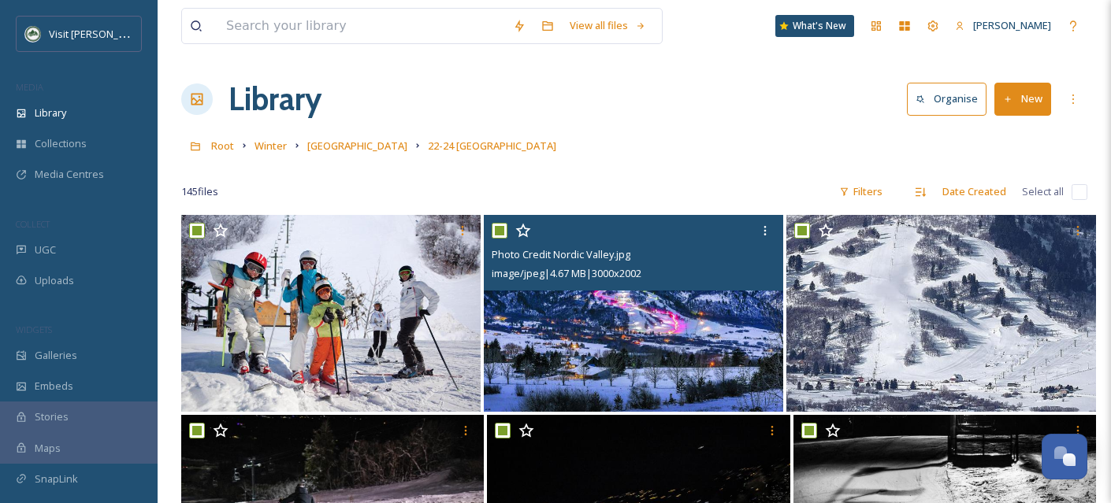
checkbox input "true"
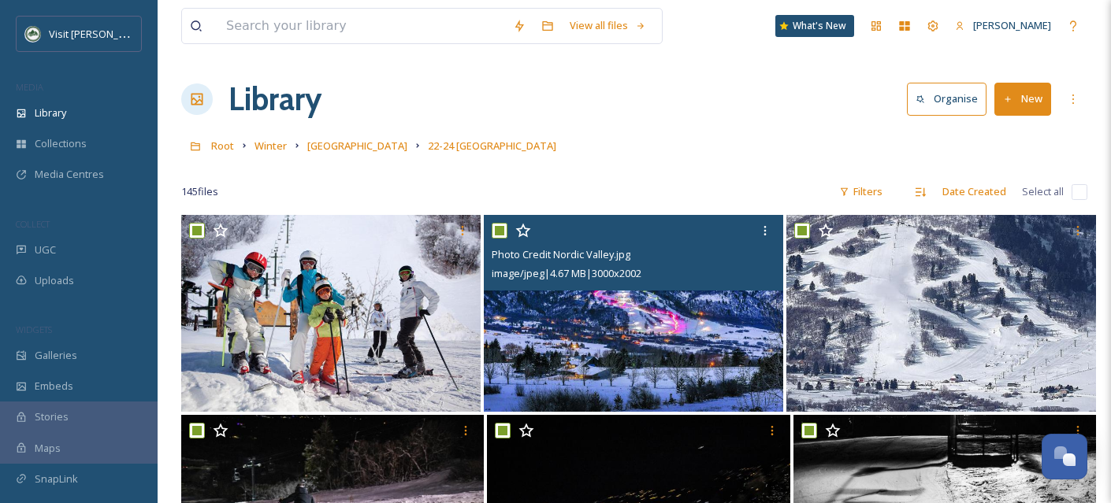
checkbox input "true"
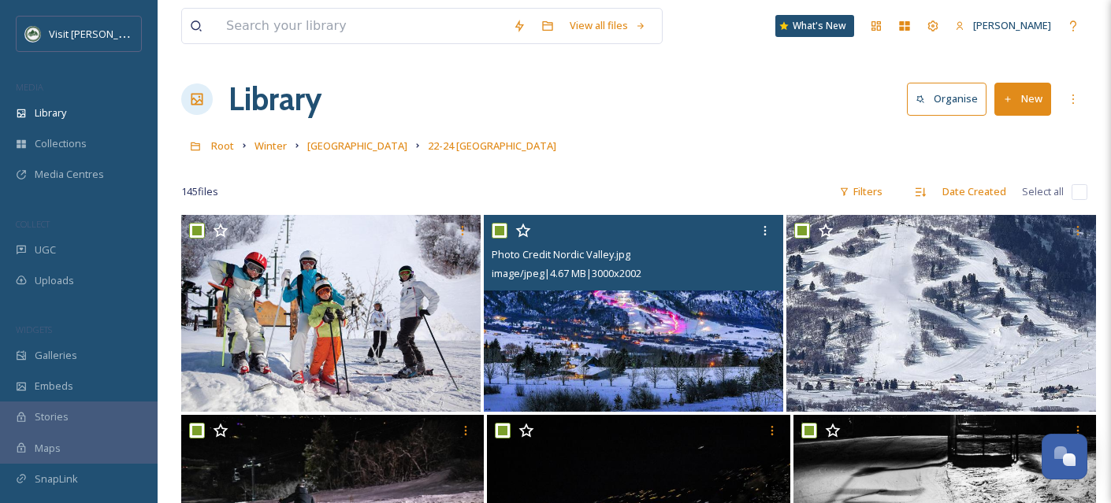
checkbox input "true"
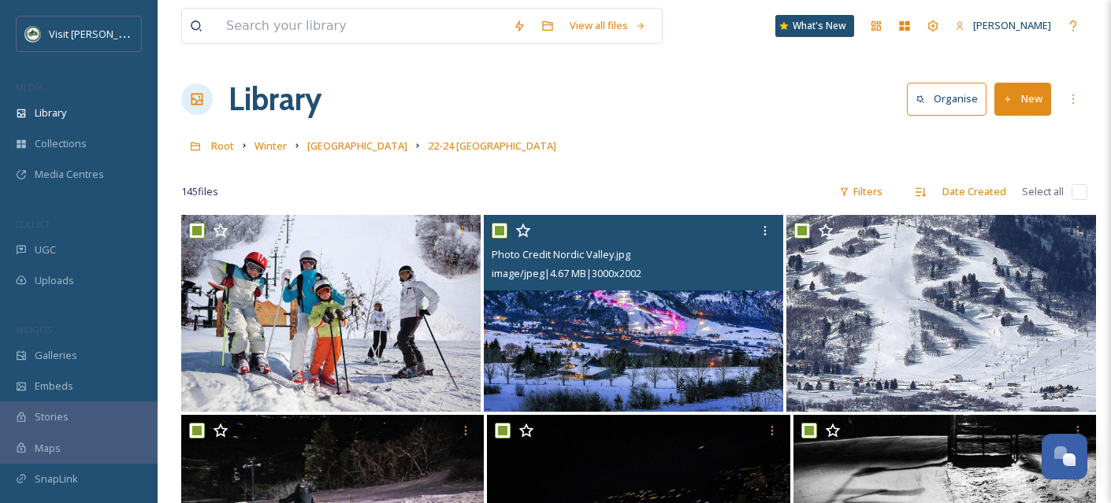
checkbox input "true"
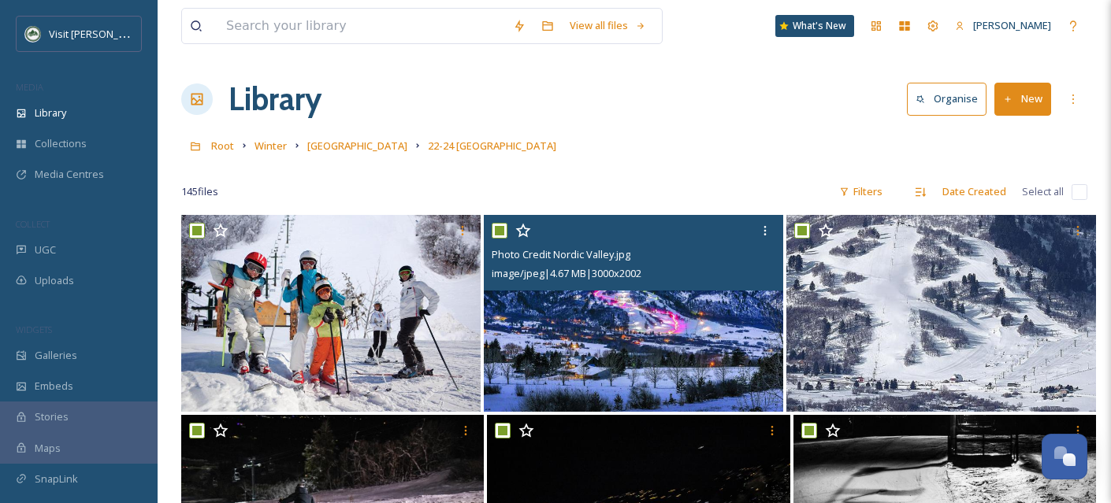
checkbox input "true"
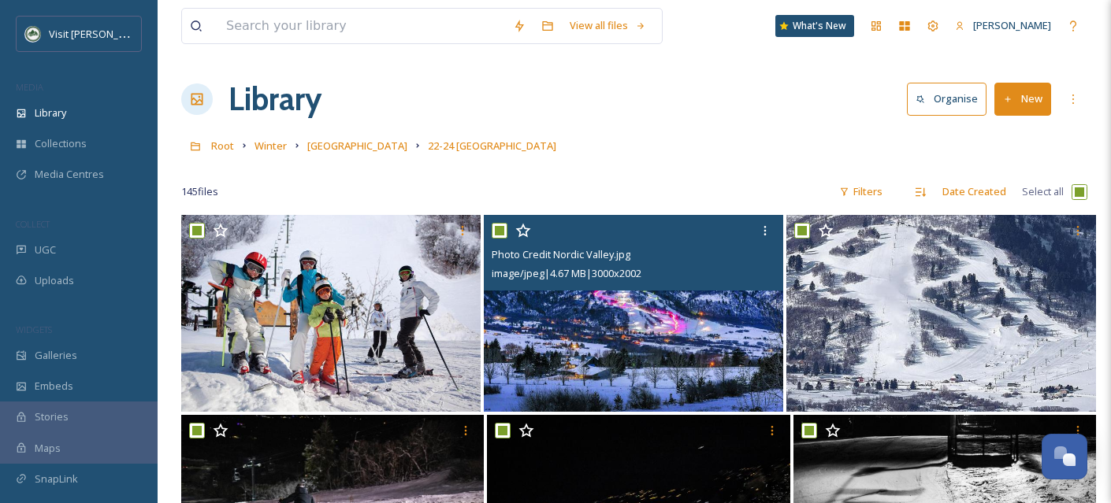
checkbox input "true"
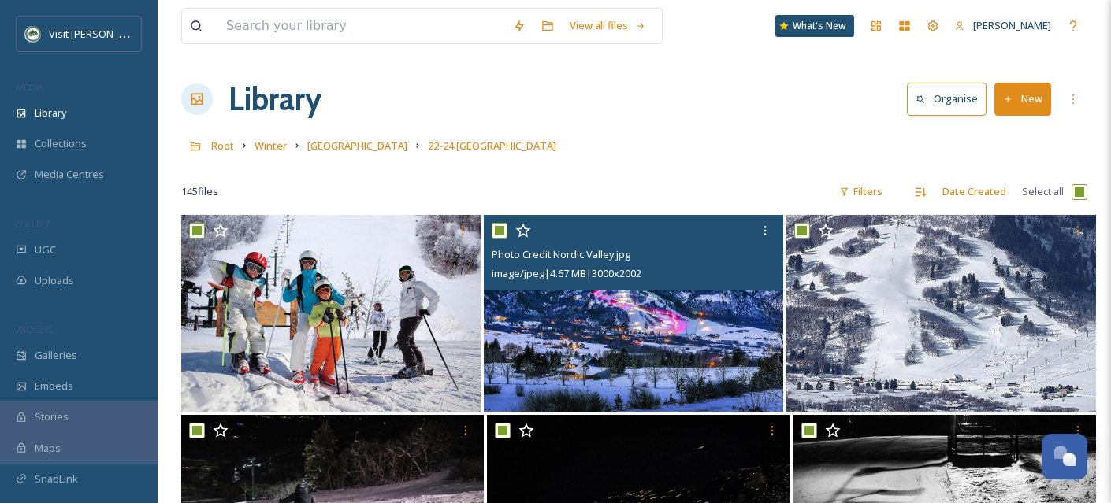
checkbox input "true"
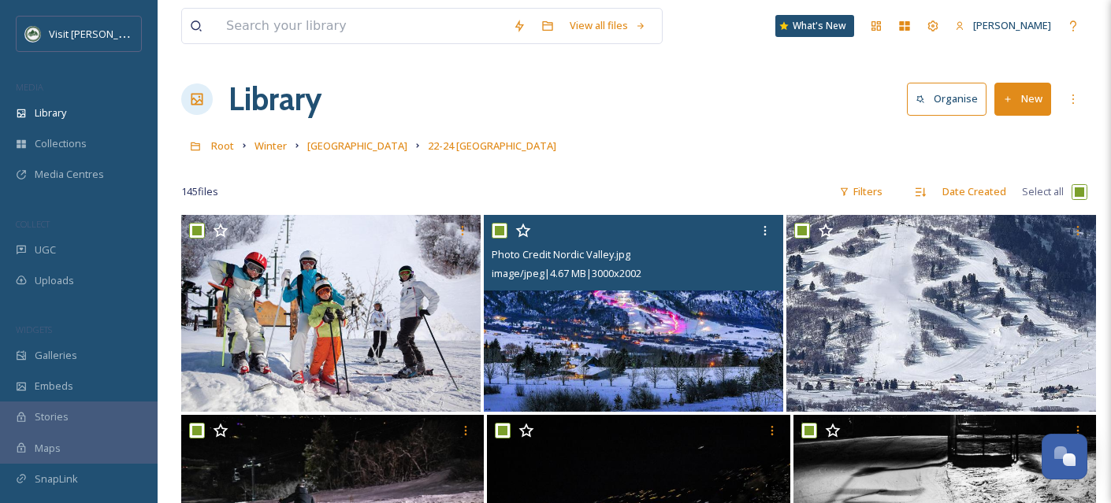
checkbox input "true"
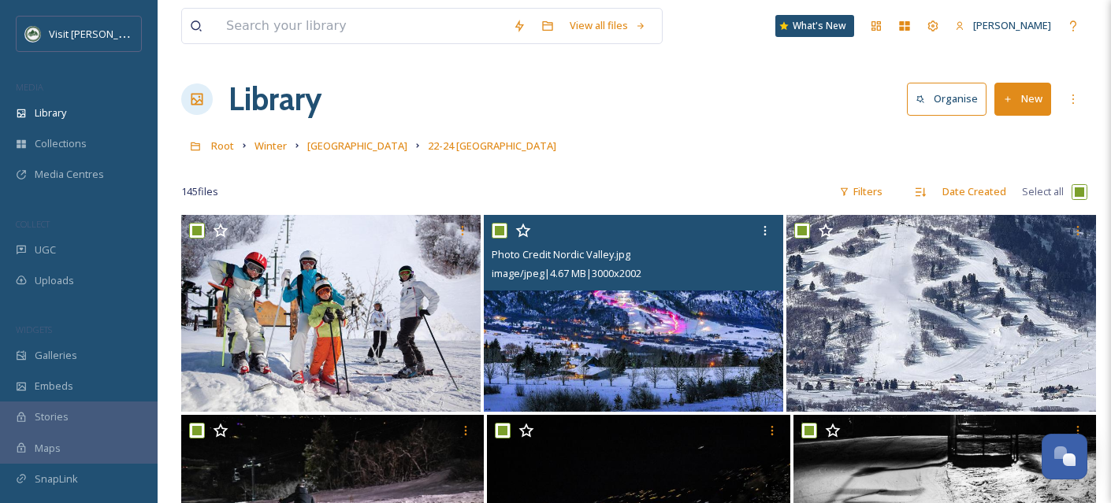
checkbox input "true"
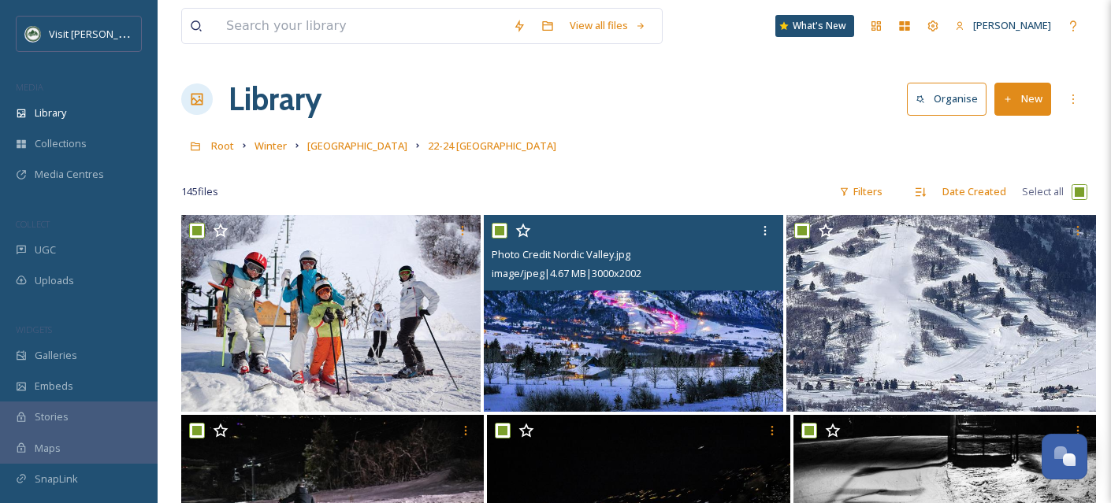
checkbox input "true"
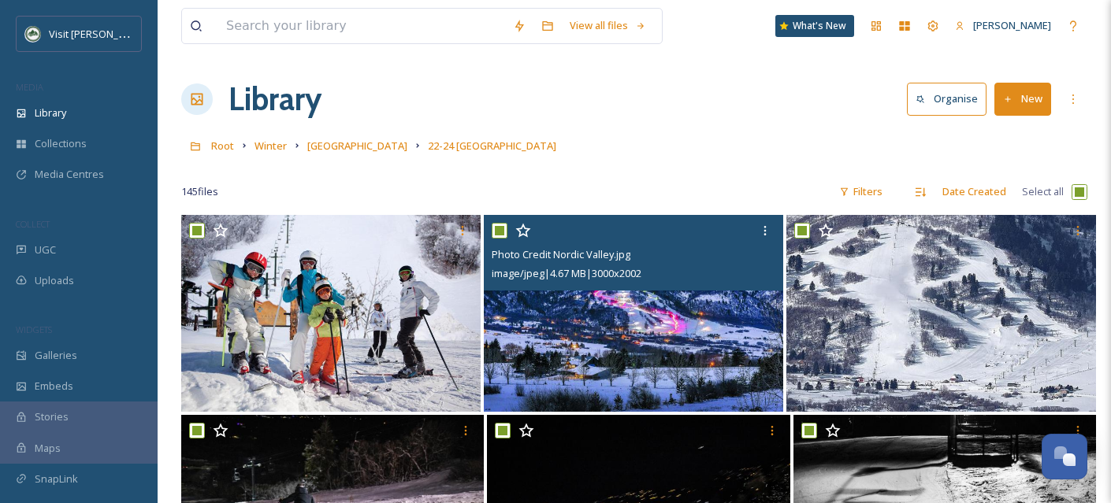
checkbox input "true"
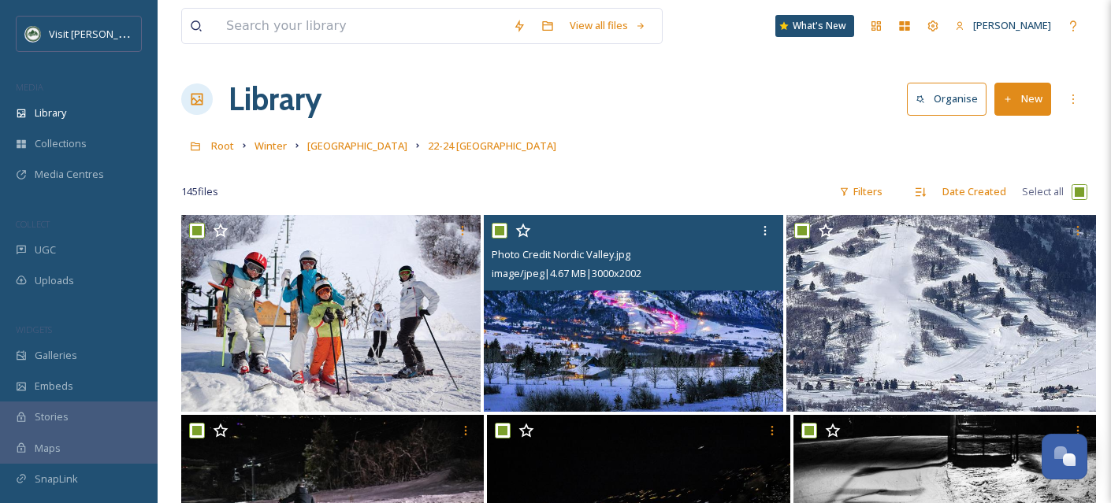
checkbox input "true"
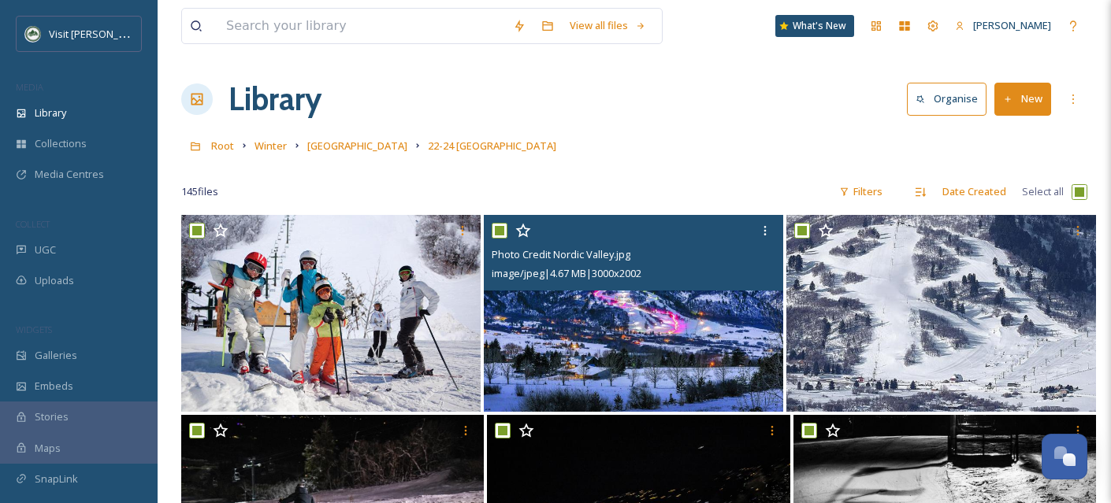
checkbox input "true"
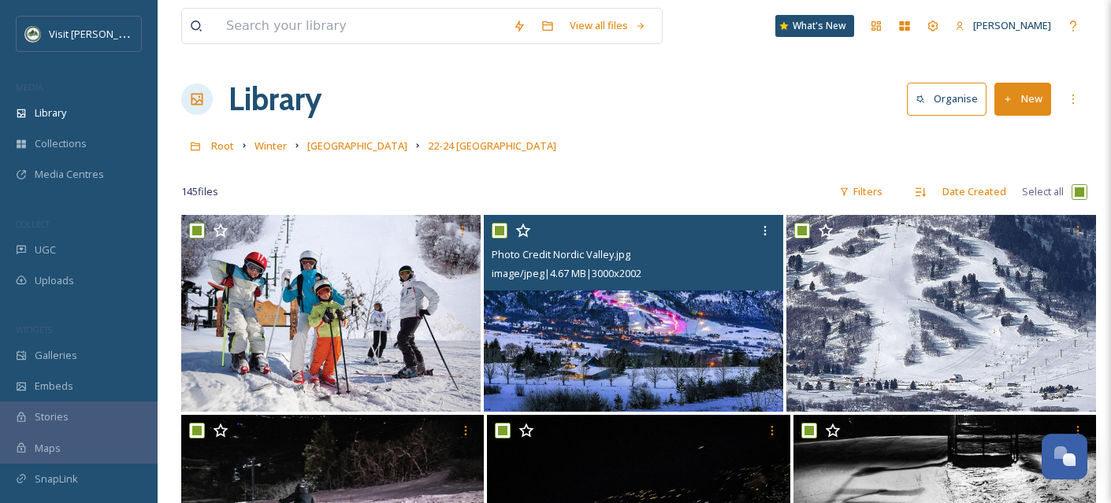
checkbox input "true"
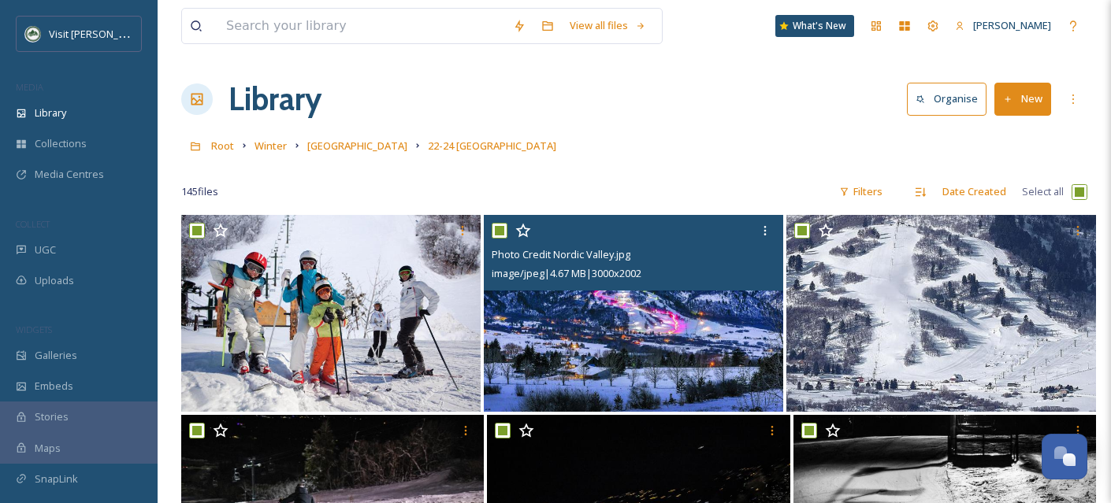
checkbox input "true"
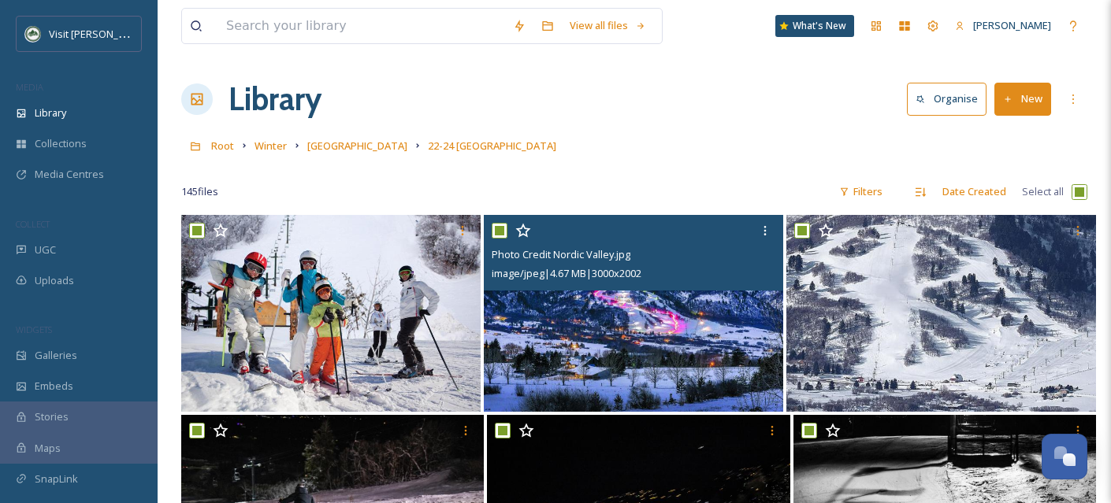
checkbox input "true"
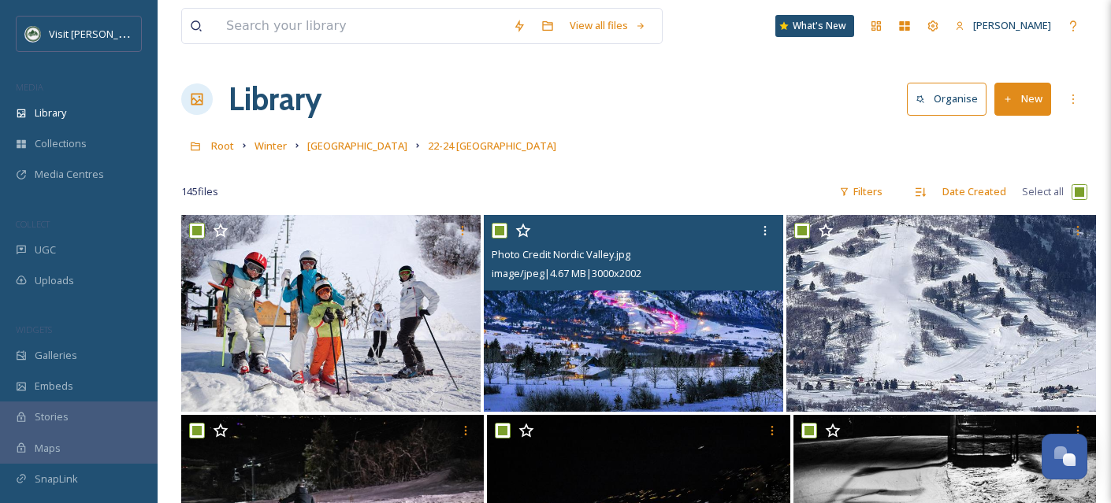
checkbox input "true"
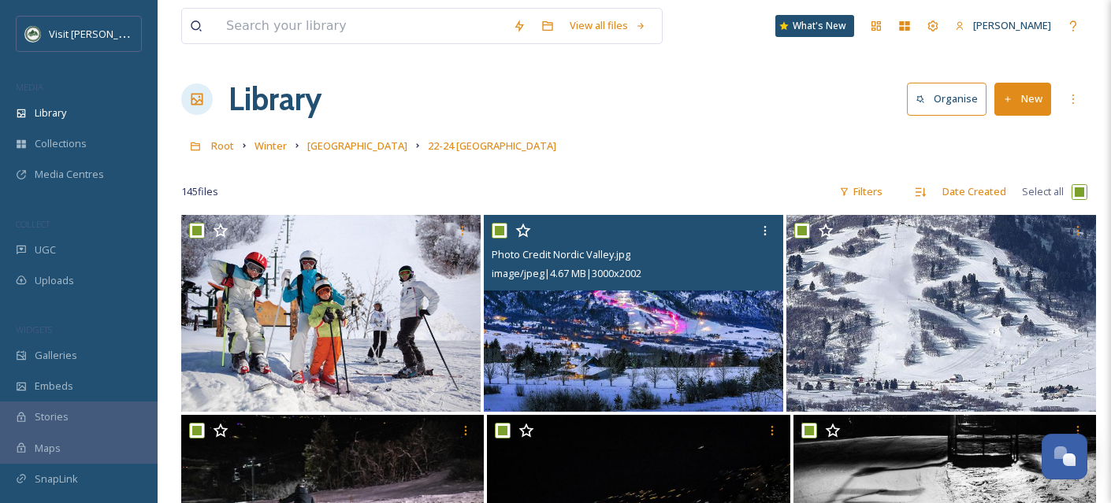
checkbox input "true"
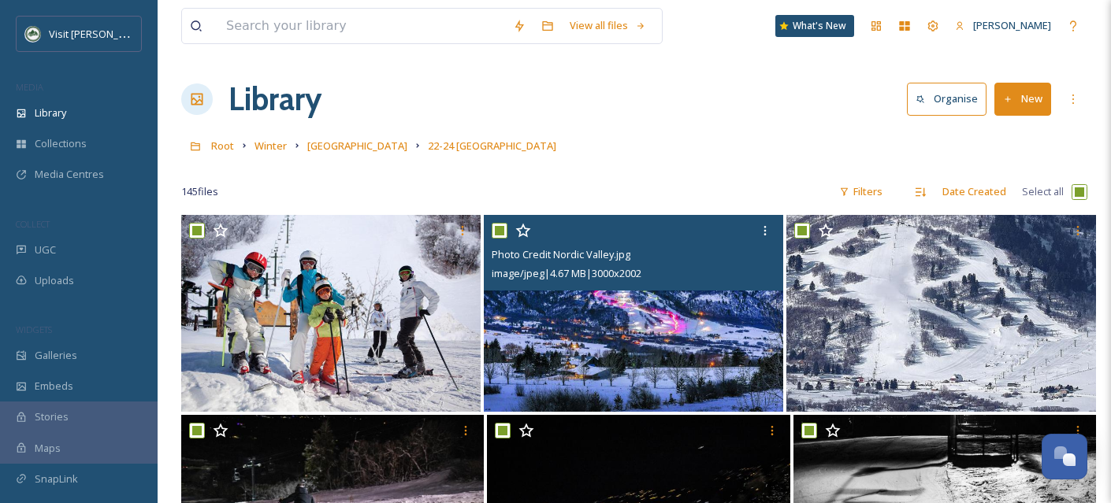
checkbox input "true"
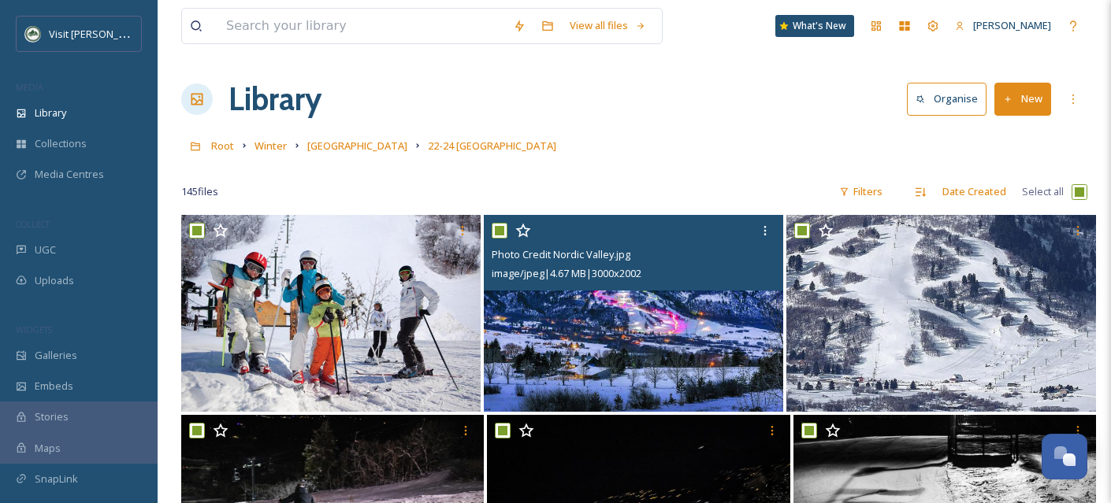
checkbox input "true"
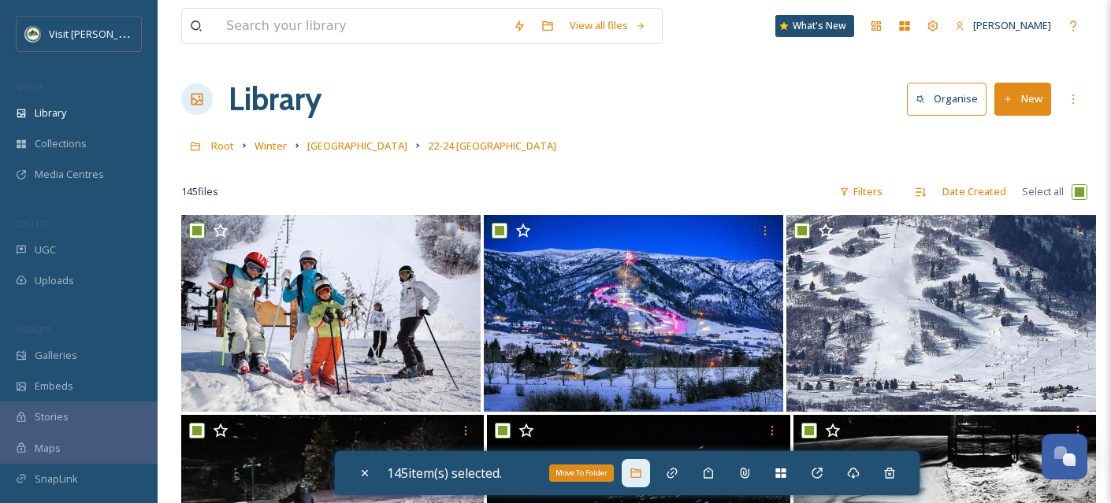
click at [636, 475] on icon at bounding box center [635, 473] width 13 height 13
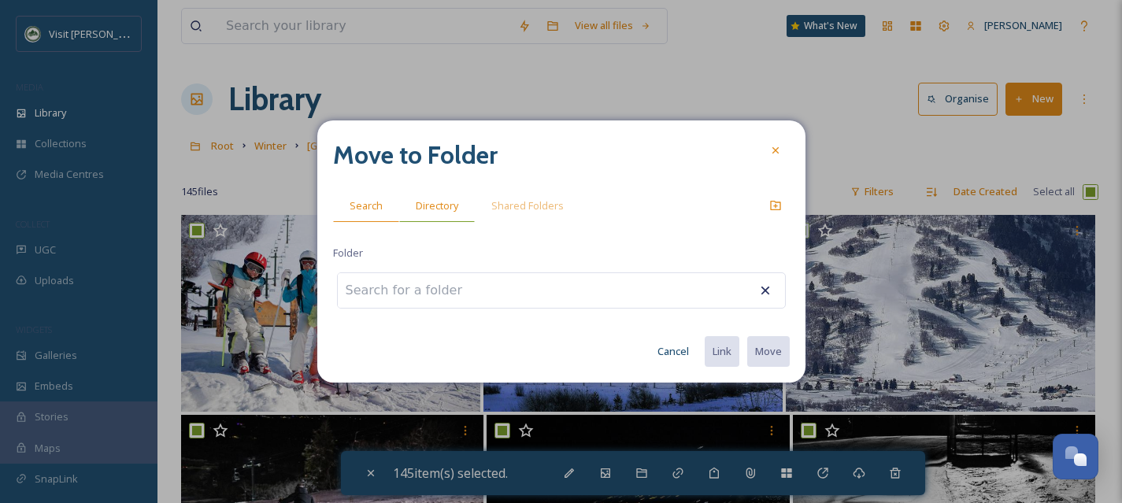
click at [441, 208] on span "Directory" at bounding box center [437, 205] width 43 height 15
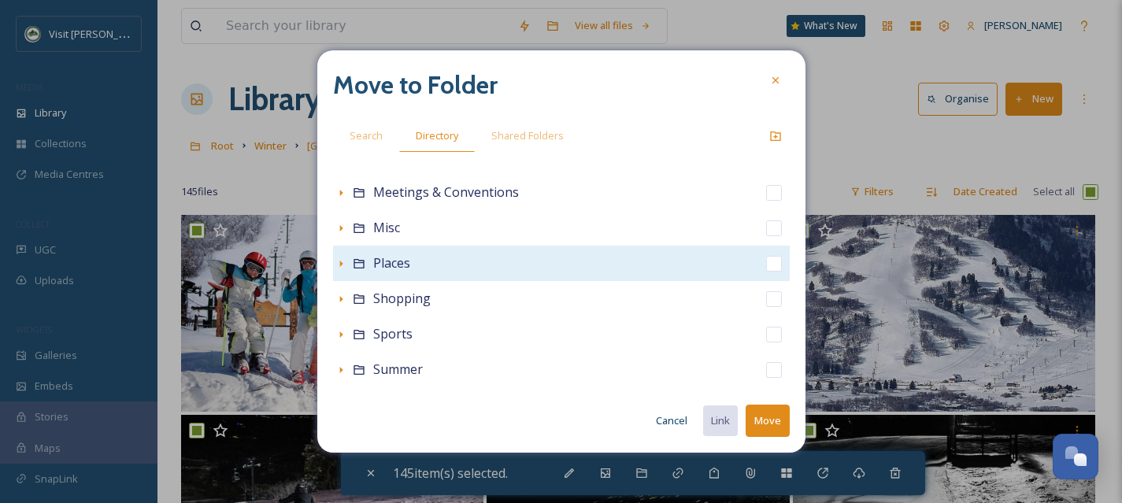
scroll to position [349, 0]
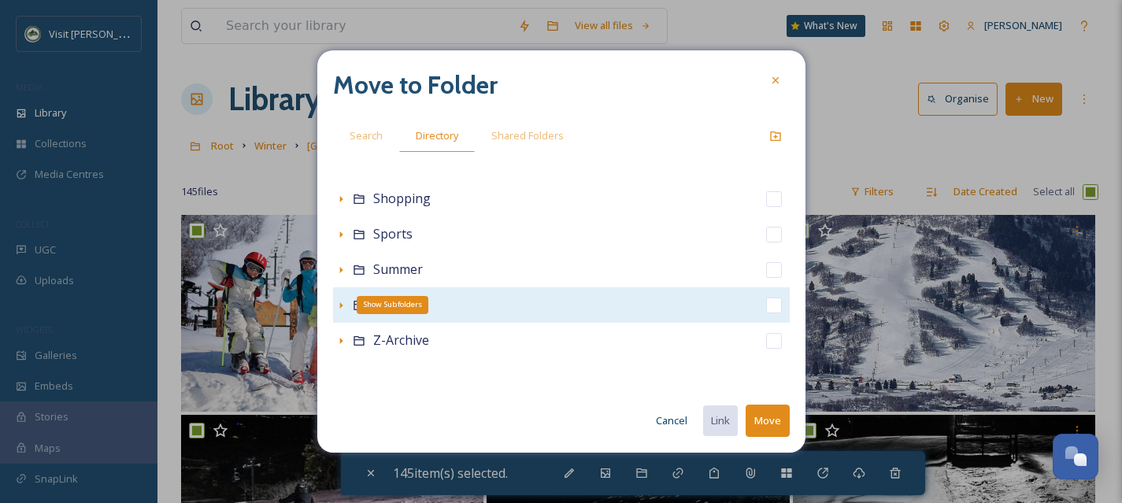
click at [336, 306] on icon at bounding box center [341, 305] width 13 height 13
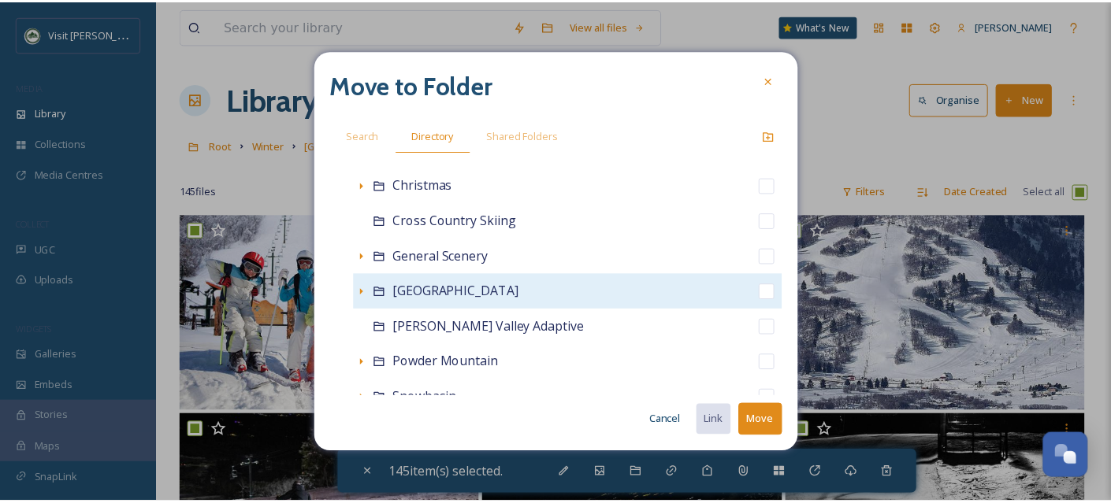
scroll to position [546, 0]
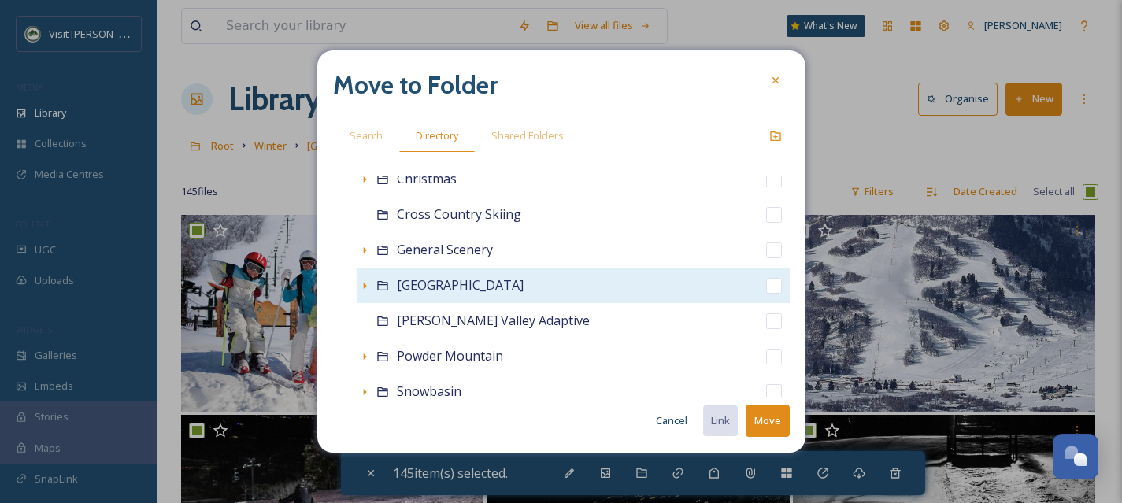
click at [766, 290] on input "checkbox" at bounding box center [774, 286] width 16 height 16
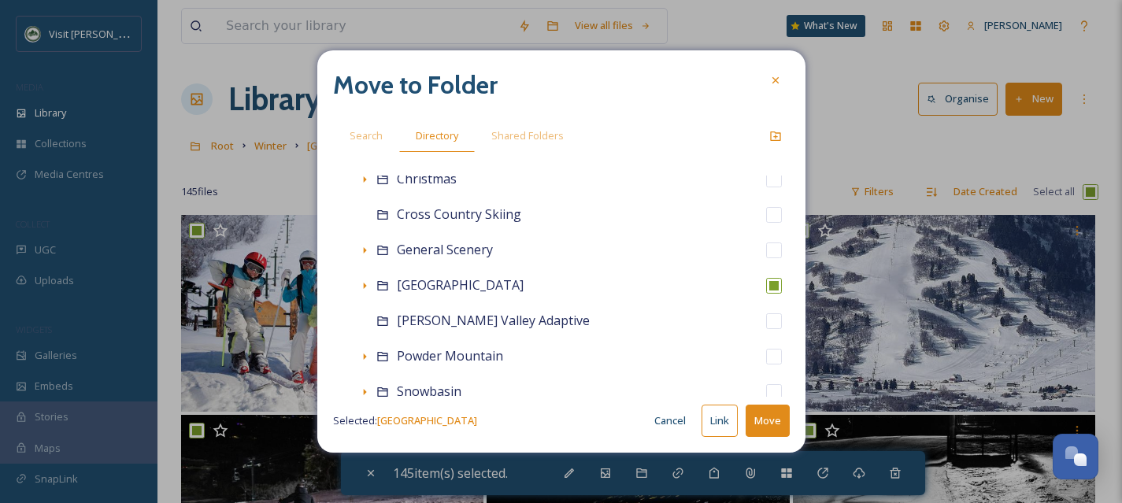
click at [765, 427] on button "Move" at bounding box center [768, 421] width 44 height 32
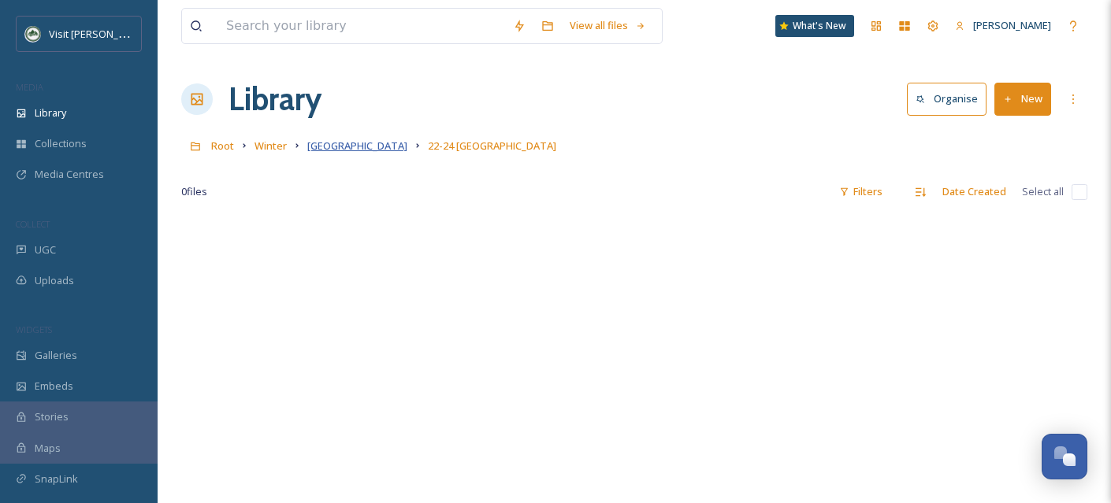
click at [312, 146] on span "[GEOGRAPHIC_DATA]" at bounding box center [357, 146] width 100 height 14
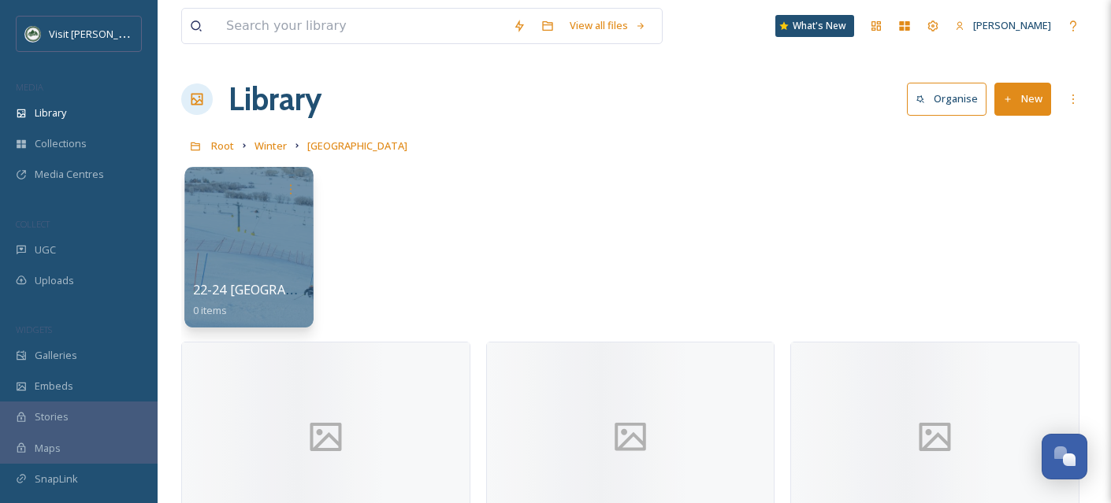
click at [267, 245] on div at bounding box center [248, 247] width 128 height 161
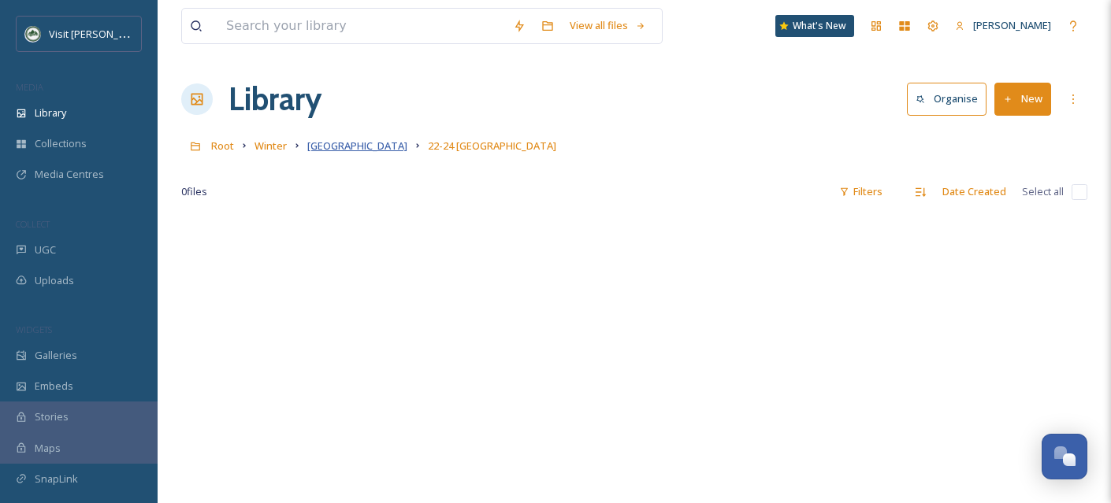
click at [346, 142] on span "[GEOGRAPHIC_DATA]" at bounding box center [357, 146] width 100 height 14
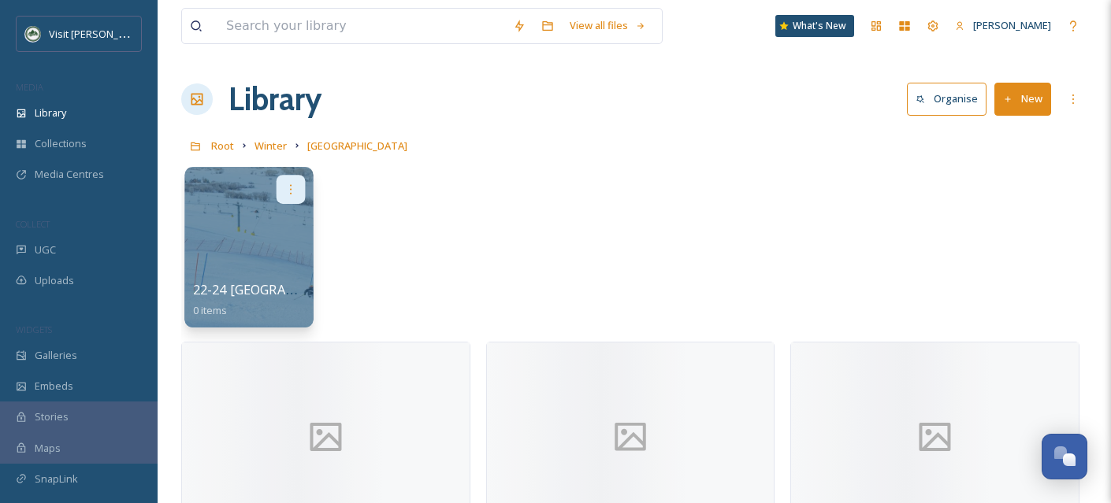
click at [296, 195] on icon at bounding box center [290, 189] width 13 height 13
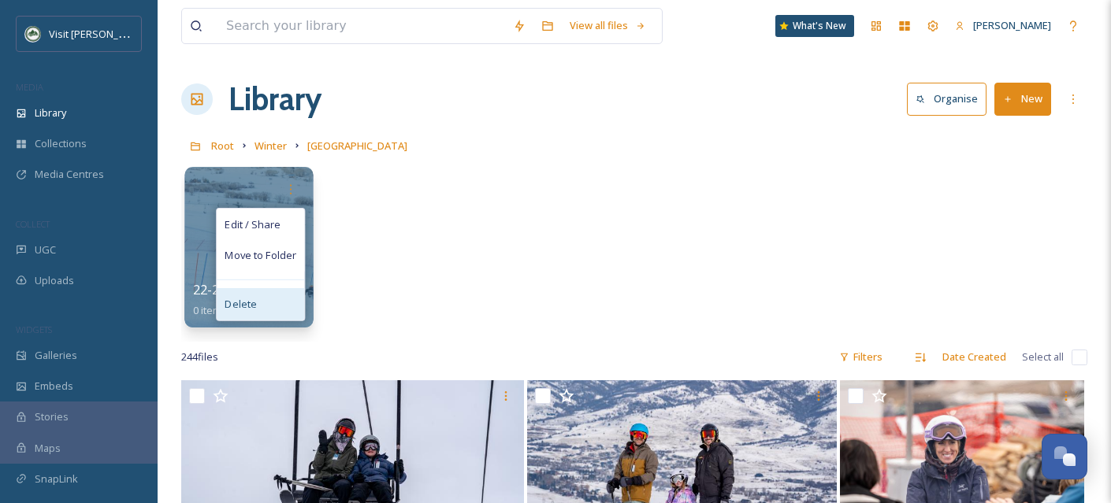
click at [281, 299] on div "Delete" at bounding box center [260, 304] width 87 height 32
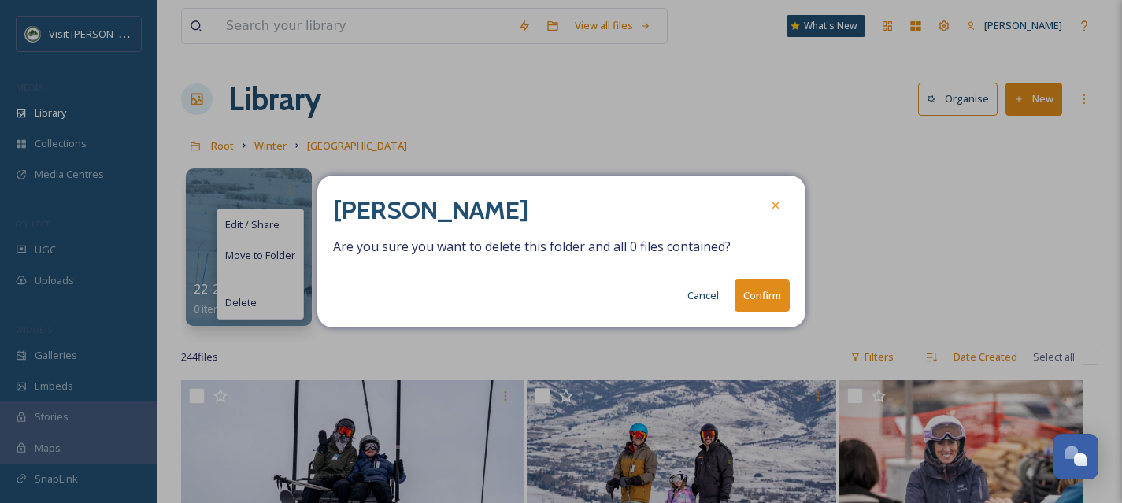
click at [740, 280] on button "Confirm" at bounding box center [762, 296] width 55 height 32
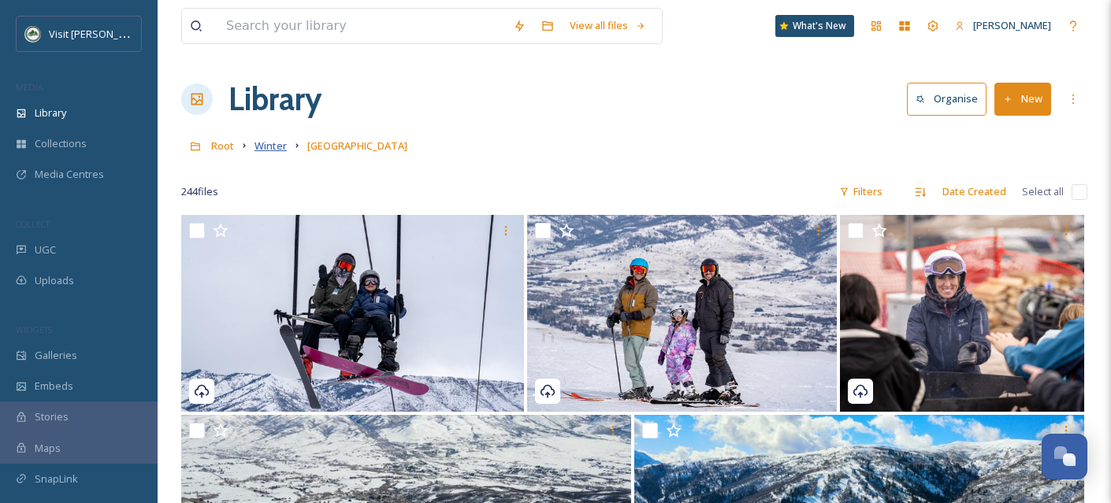
click at [265, 149] on span "Winter" at bounding box center [270, 146] width 32 height 14
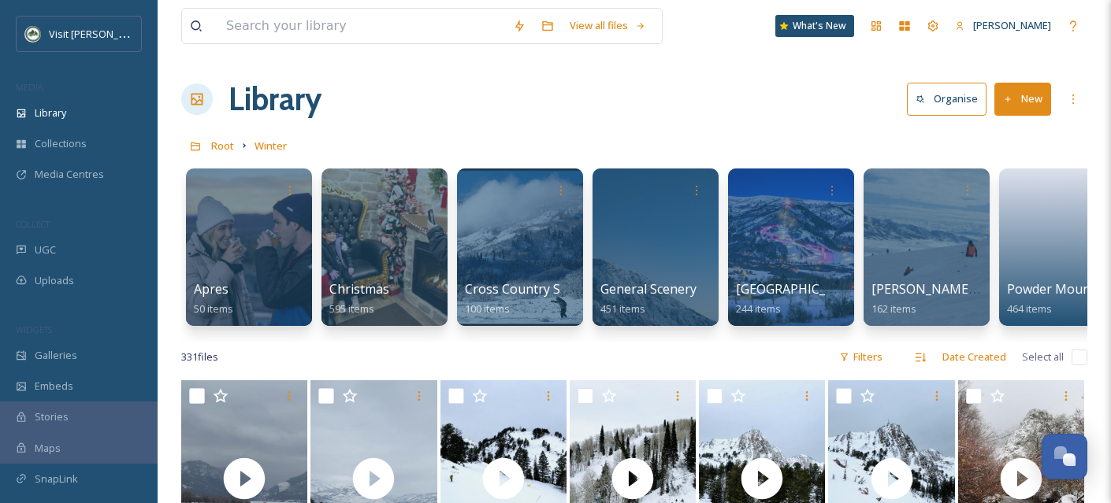
click at [1024, 107] on button "New" at bounding box center [1022, 99] width 57 height 32
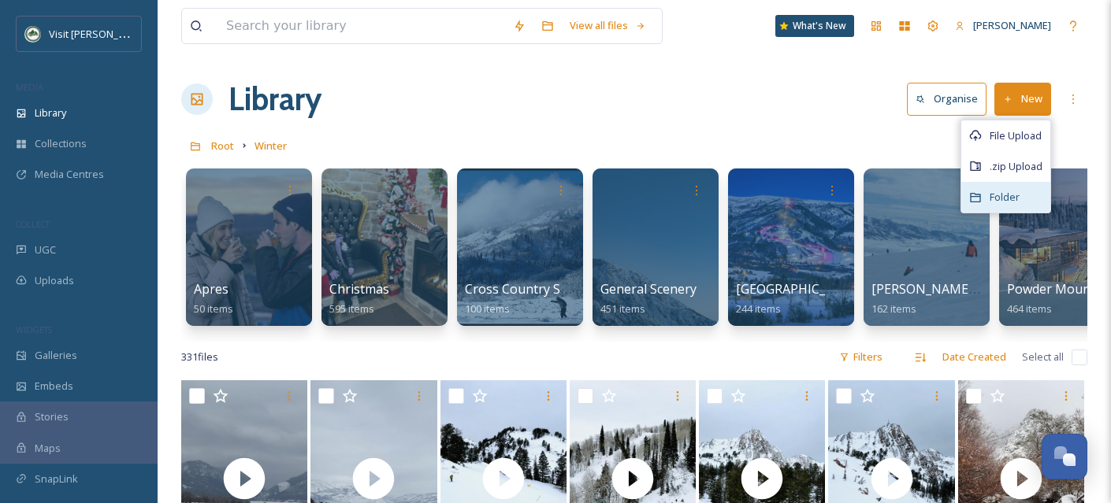
click at [1014, 191] on span "Folder" at bounding box center [1004, 197] width 30 height 15
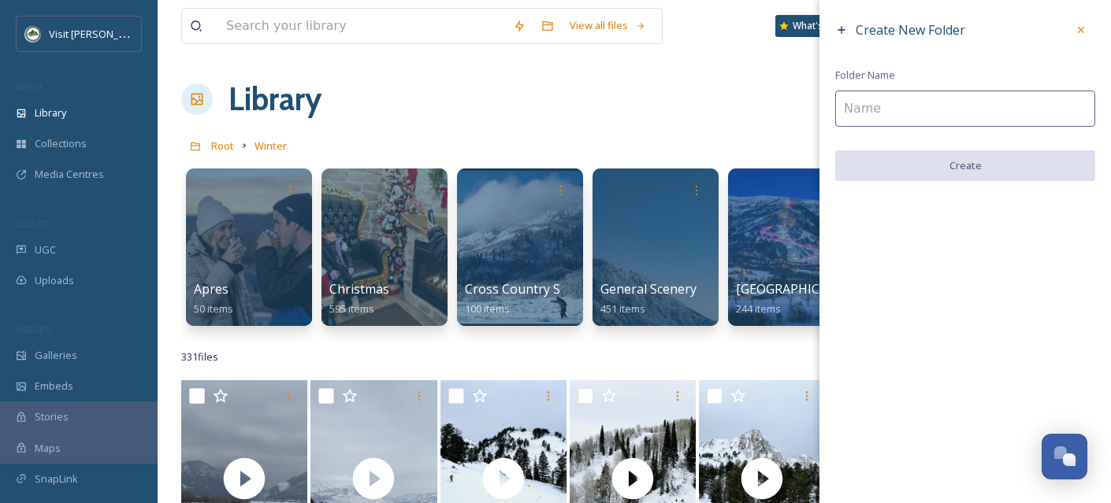
click at [885, 118] on input at bounding box center [965, 109] width 260 height 36
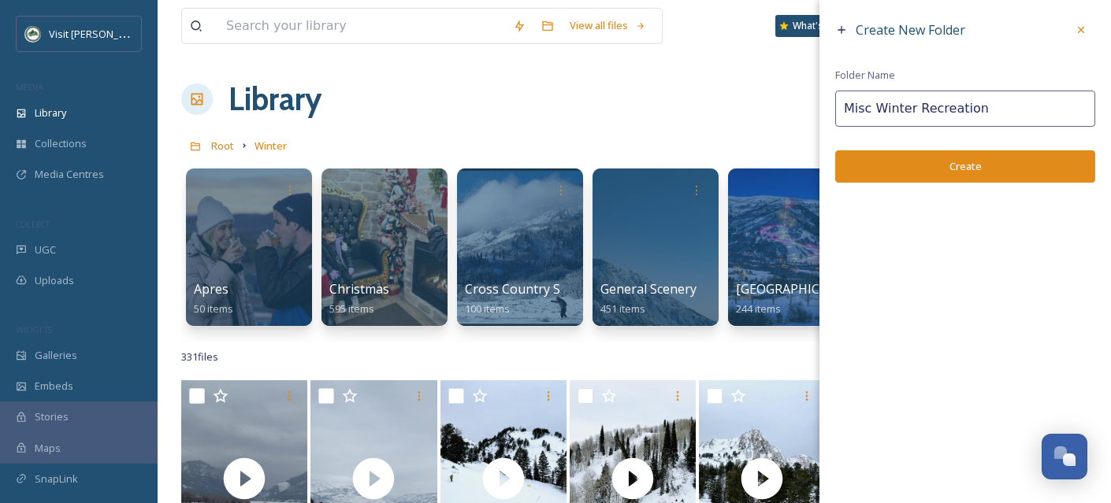
click at [910, 165] on button "Create" at bounding box center [965, 166] width 260 height 32
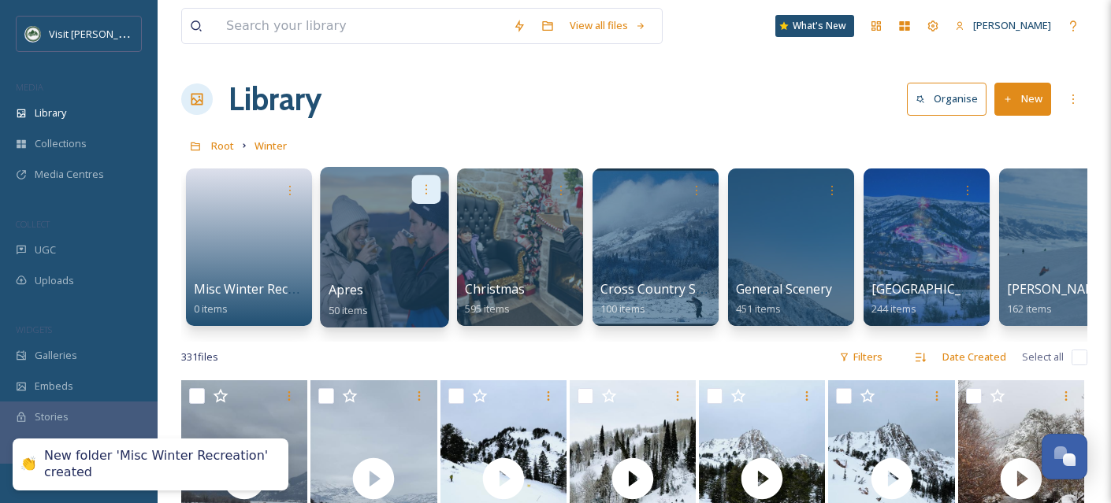
click at [421, 194] on icon at bounding box center [426, 189] width 13 height 13
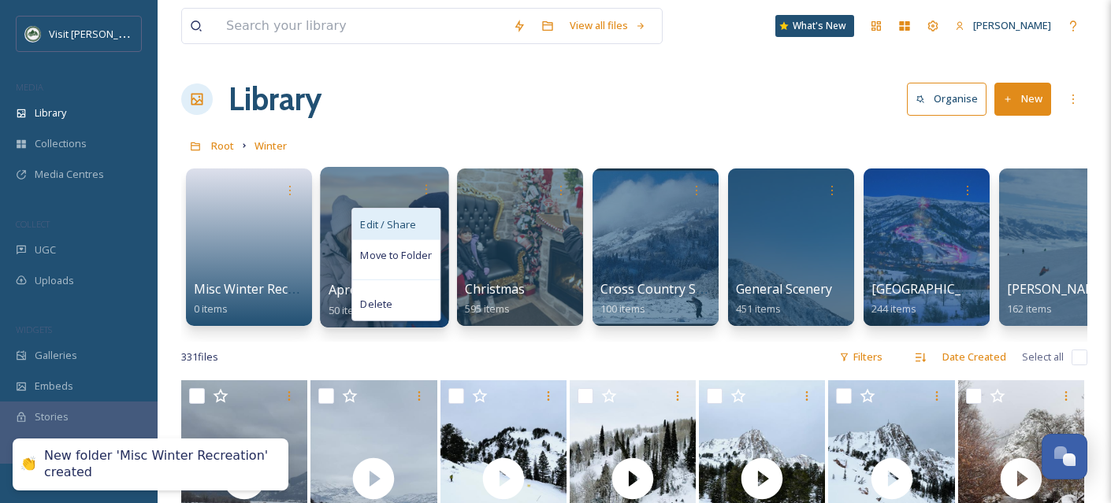
click at [399, 225] on span "Edit / Share" at bounding box center [387, 225] width 55 height 16
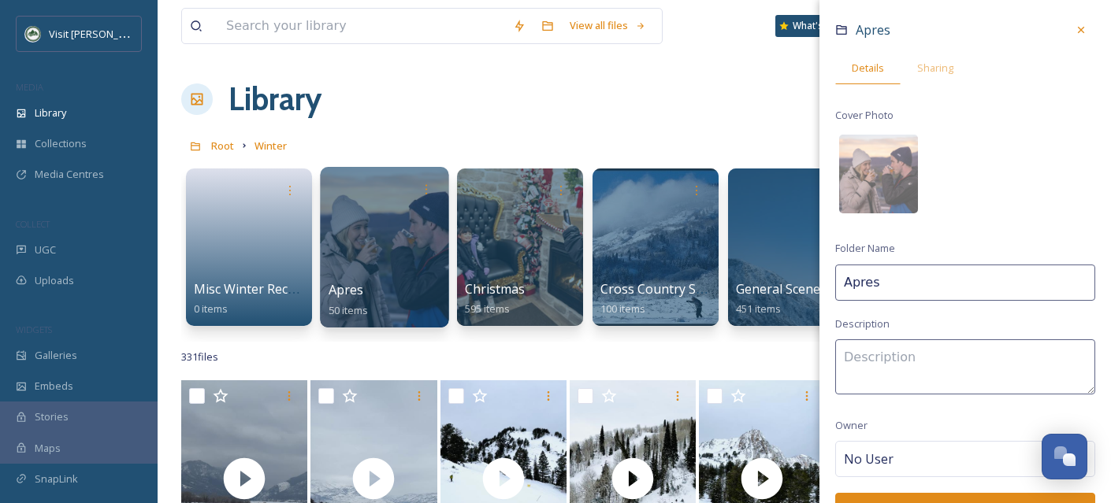
click at [845, 279] on input "Apres" at bounding box center [965, 283] width 260 height 36
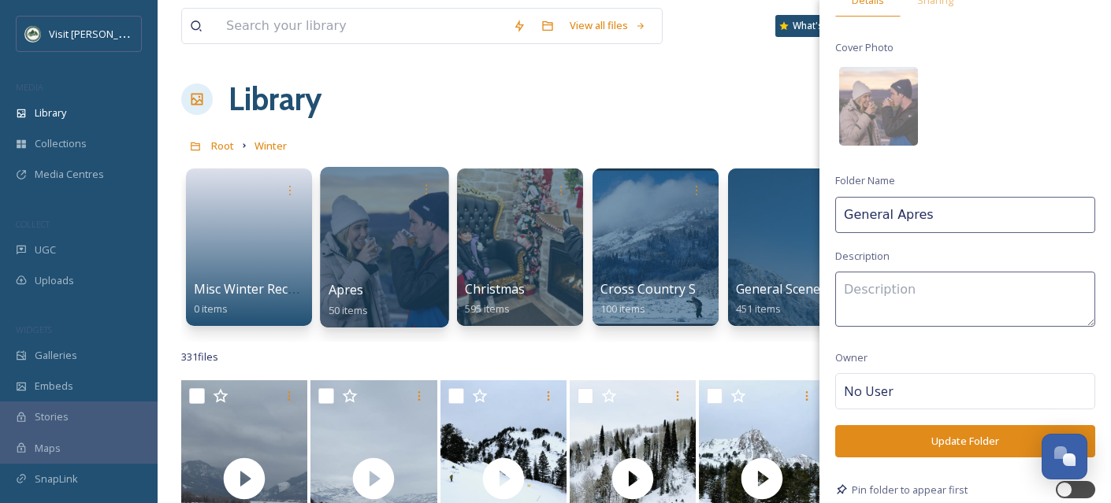
scroll to position [109, 0]
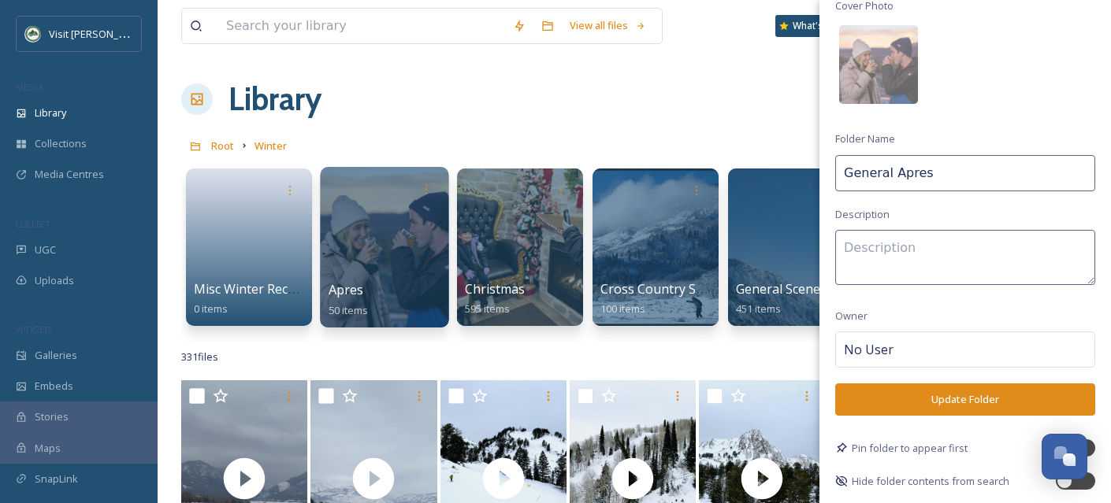
click at [986, 395] on button "Update Folder" at bounding box center [965, 400] width 260 height 32
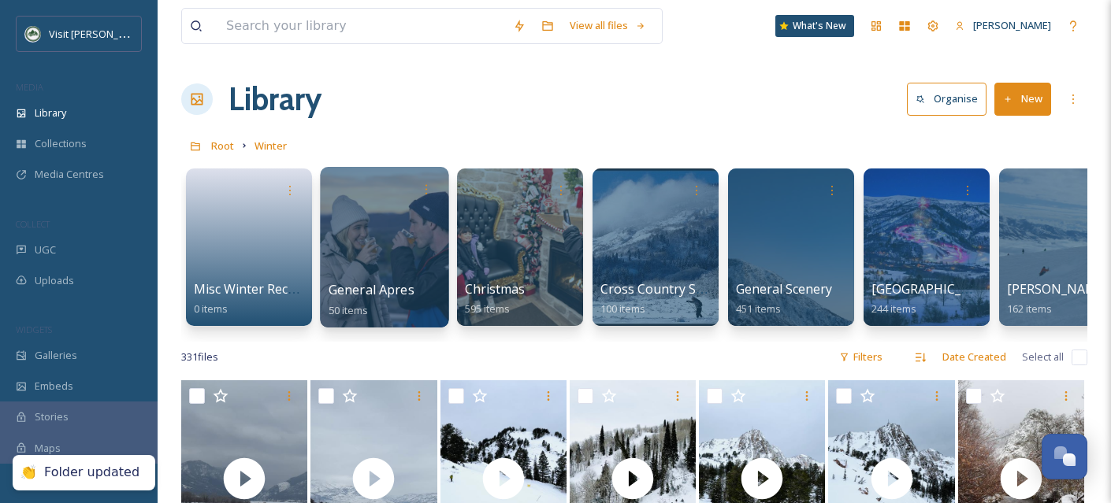
click at [399, 280] on div "General Apres 50 items" at bounding box center [384, 299] width 113 height 39
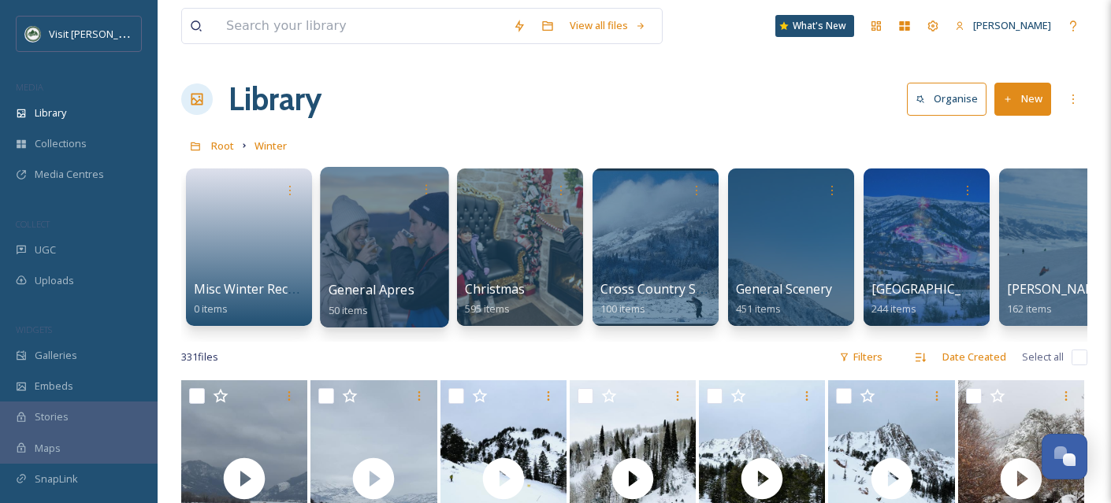
click at [372, 251] on div at bounding box center [384, 247] width 128 height 161
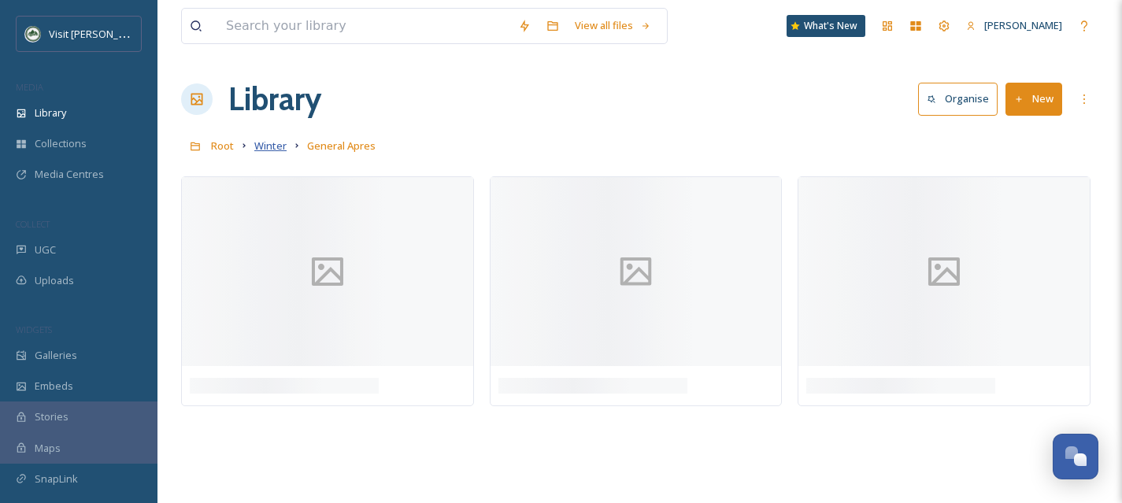
click at [260, 146] on span "Winter" at bounding box center [270, 146] width 32 height 14
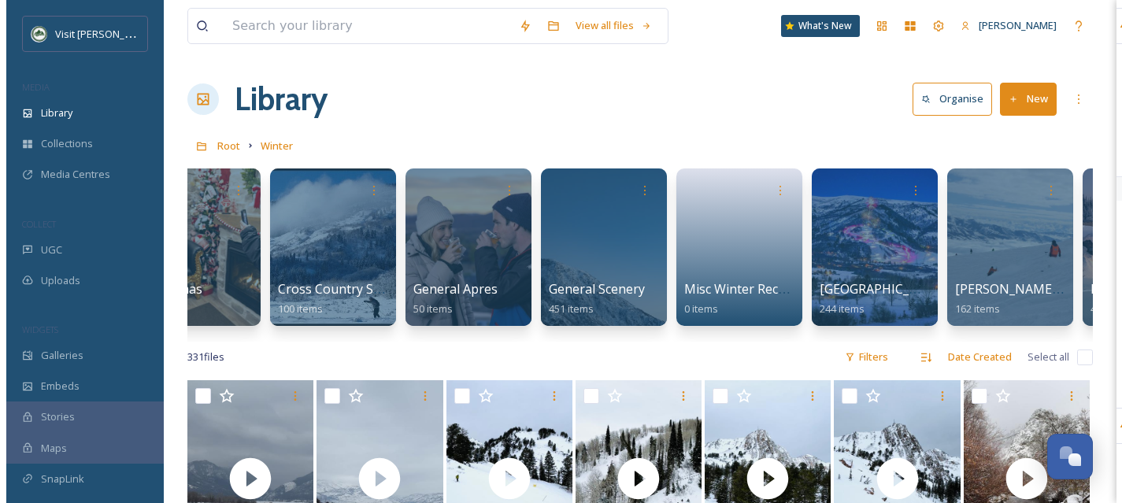
scroll to position [0, 78]
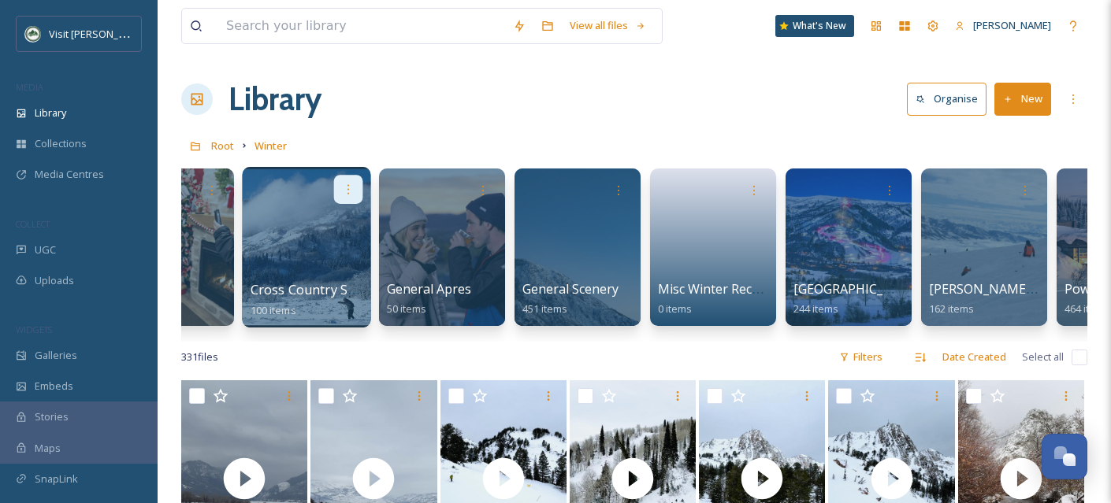
click at [342, 196] on div at bounding box center [348, 189] width 29 height 29
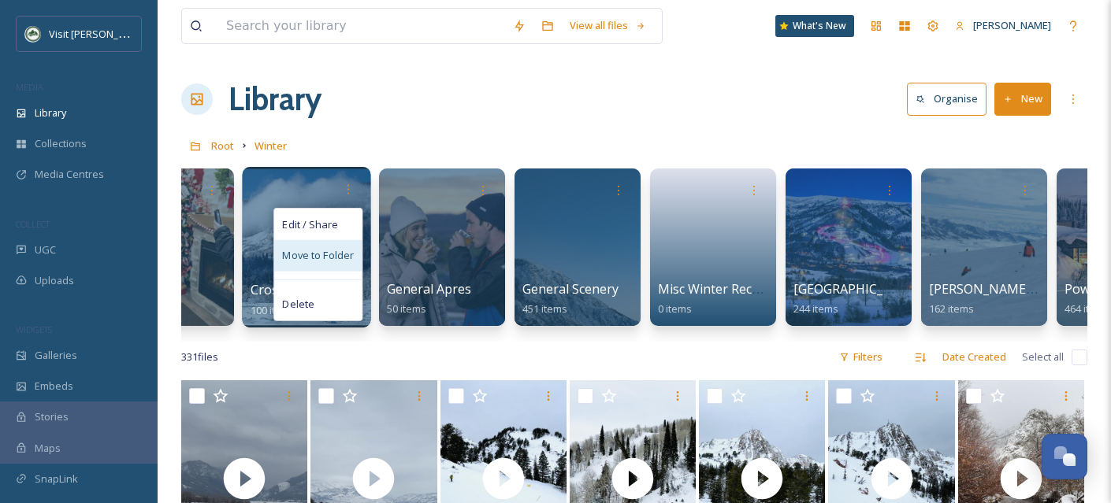
click at [324, 258] on span "Move to Folder" at bounding box center [318, 256] width 72 height 16
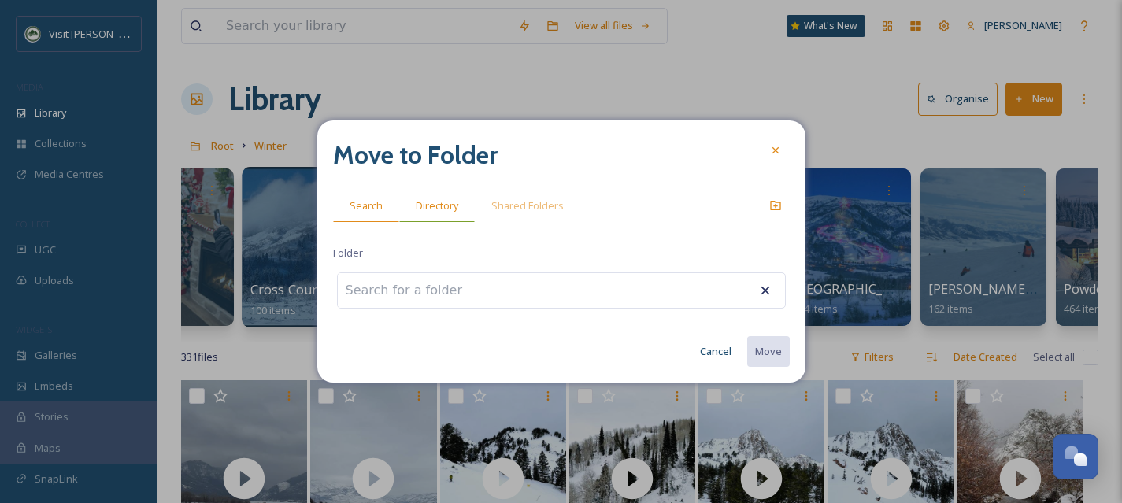
click at [440, 202] on span "Directory" at bounding box center [437, 205] width 43 height 15
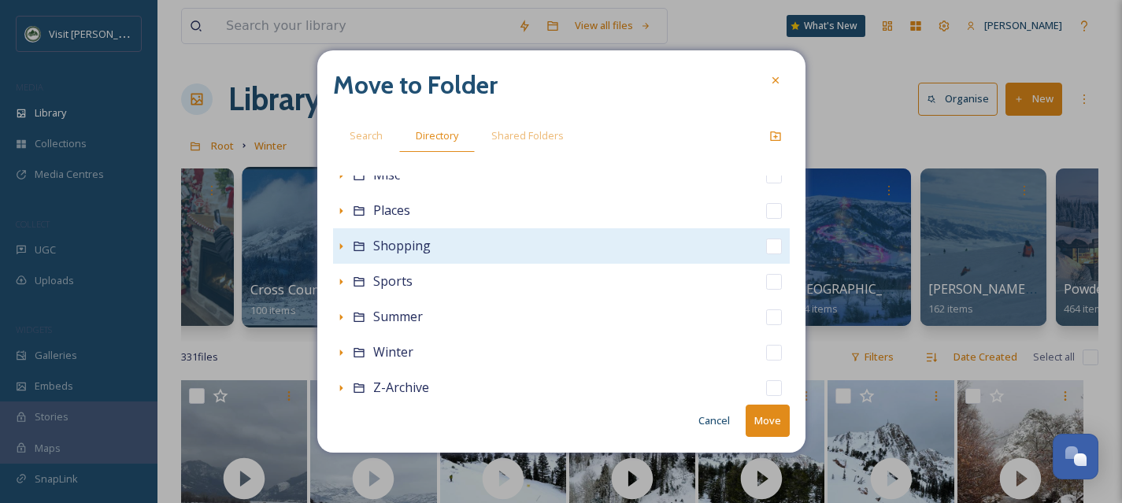
scroll to position [349, 0]
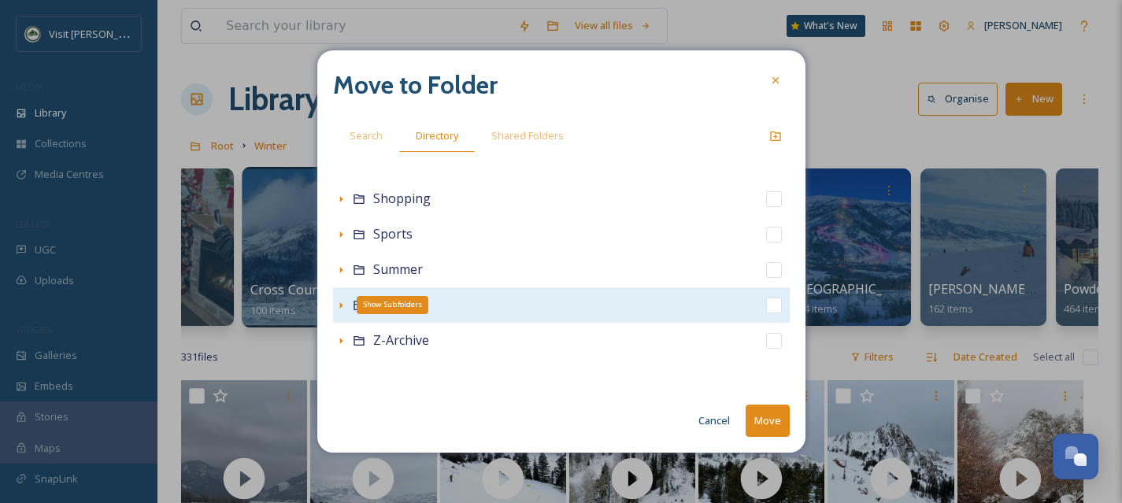
click at [335, 306] on icon at bounding box center [341, 305] width 13 height 13
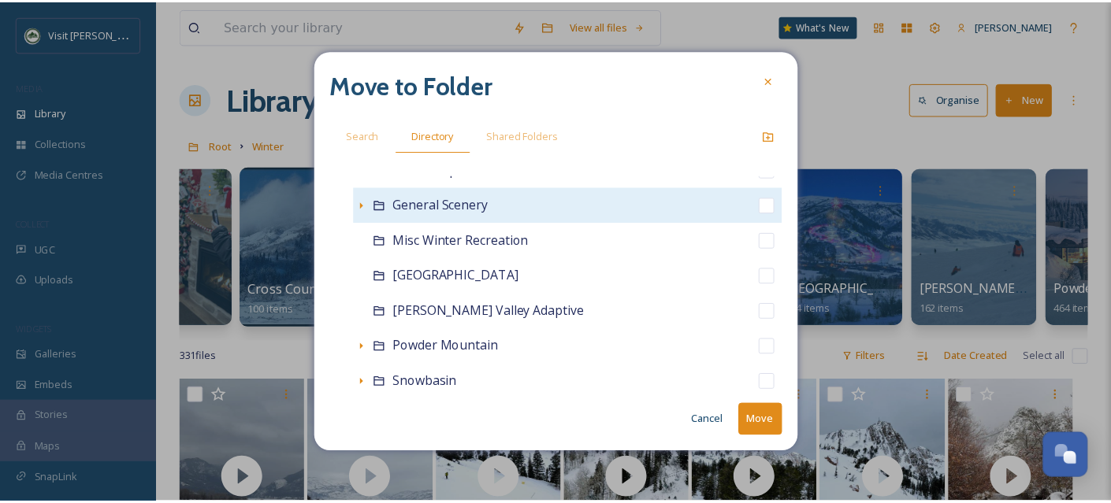
scroll to position [580, 0]
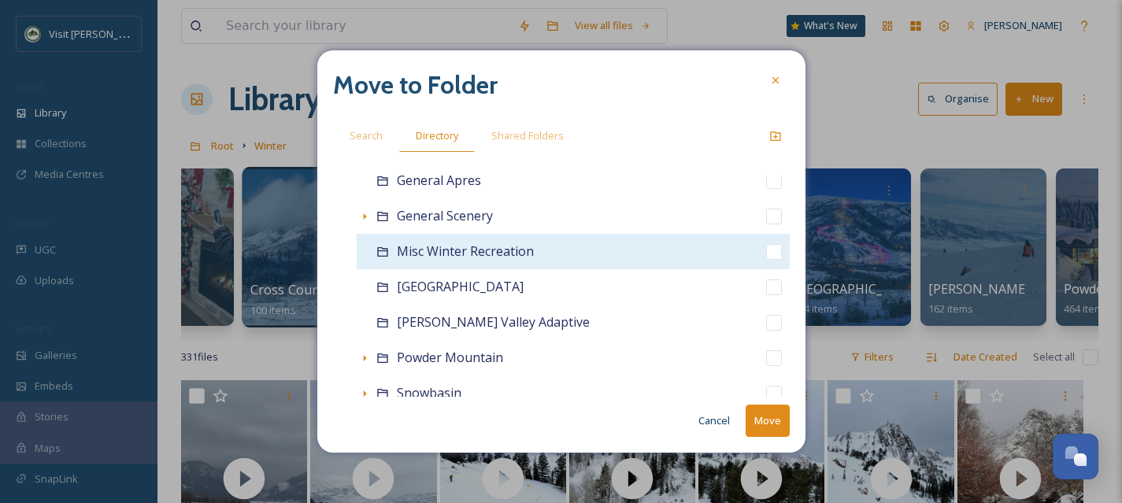
click at [766, 250] on input "checkbox" at bounding box center [774, 252] width 16 height 16
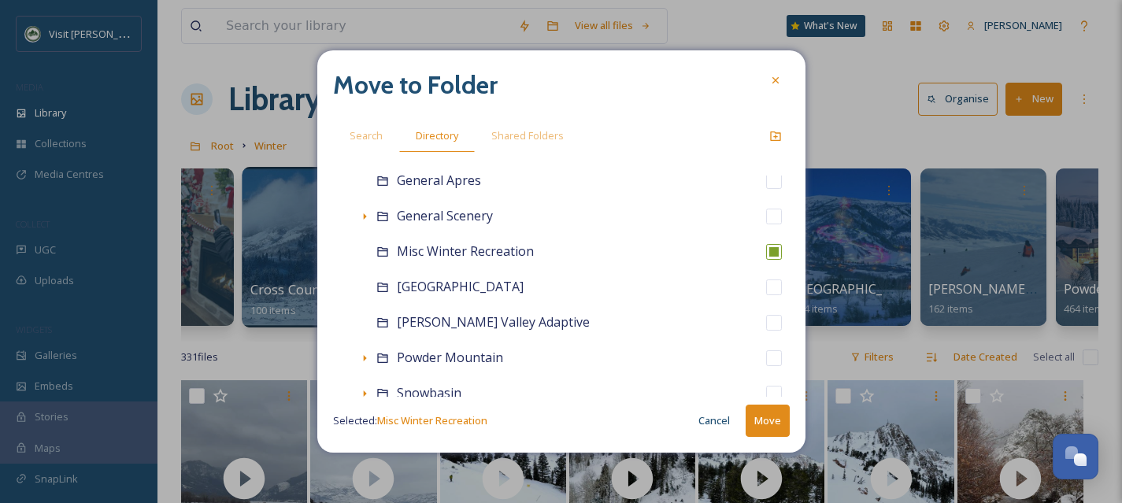
click at [774, 418] on button "Move" at bounding box center [768, 421] width 44 height 32
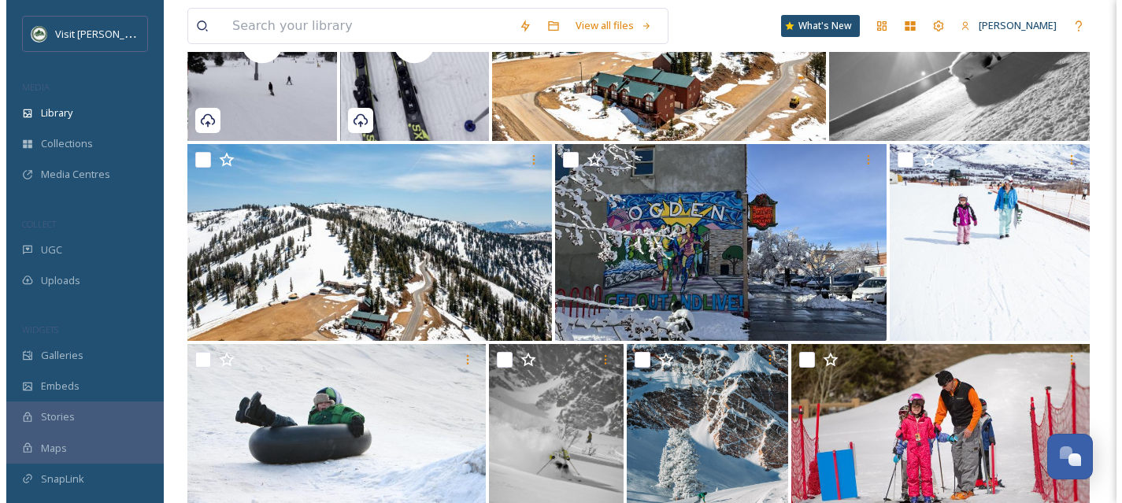
scroll to position [4649, 0]
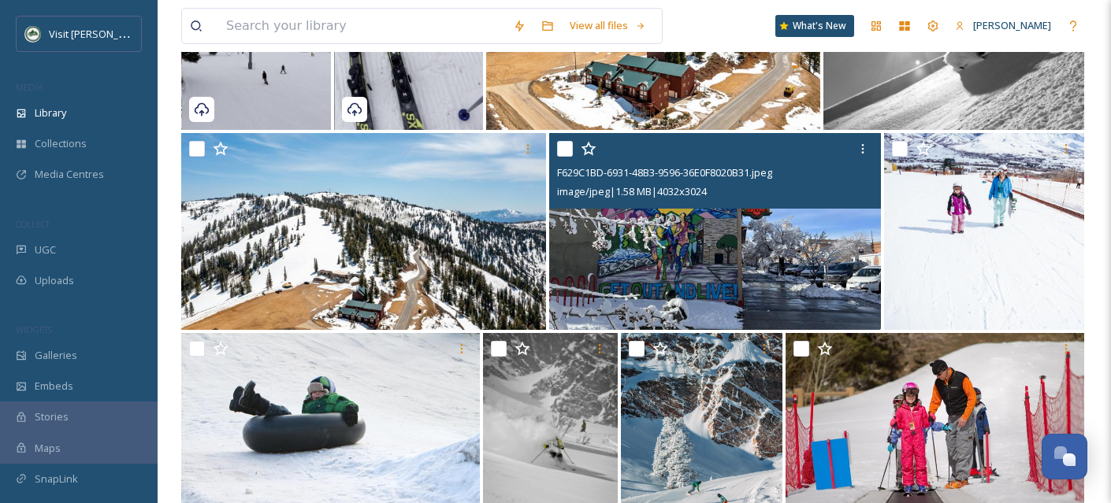
click at [566, 157] on input "checkbox" at bounding box center [565, 149] width 16 height 16
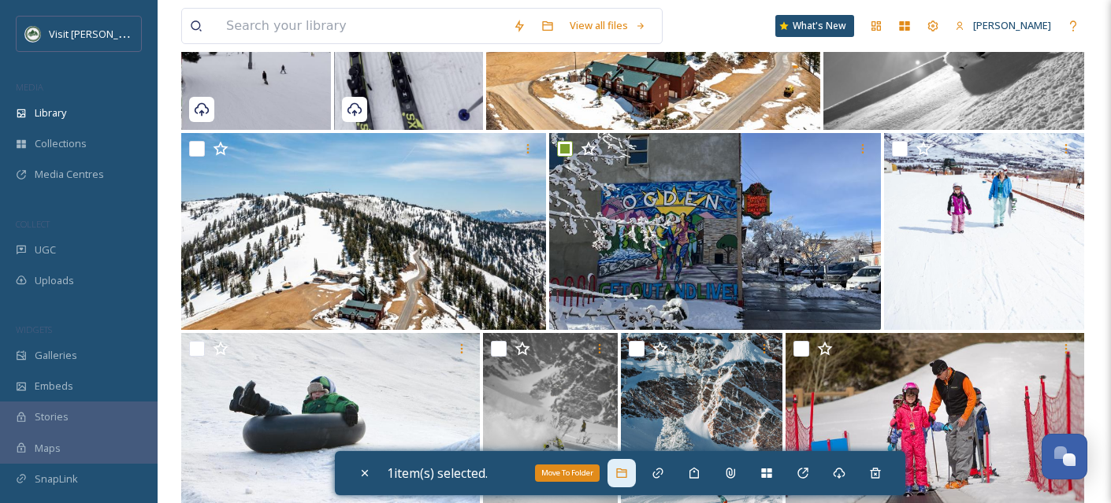
click at [630, 480] on div "Move To Folder" at bounding box center [621, 473] width 28 height 28
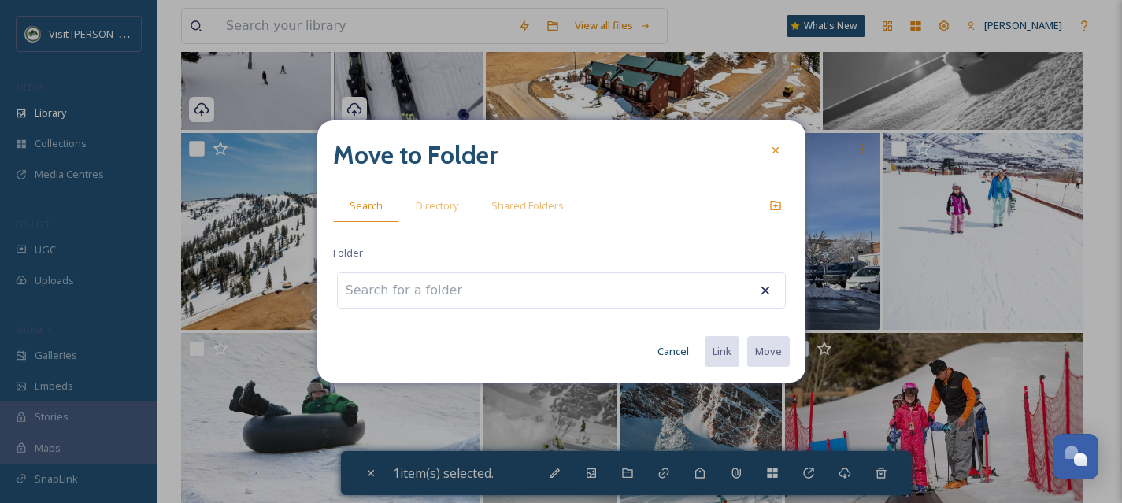
click at [418, 301] on input at bounding box center [424, 290] width 173 height 35
click at [432, 202] on span "Directory" at bounding box center [437, 205] width 43 height 15
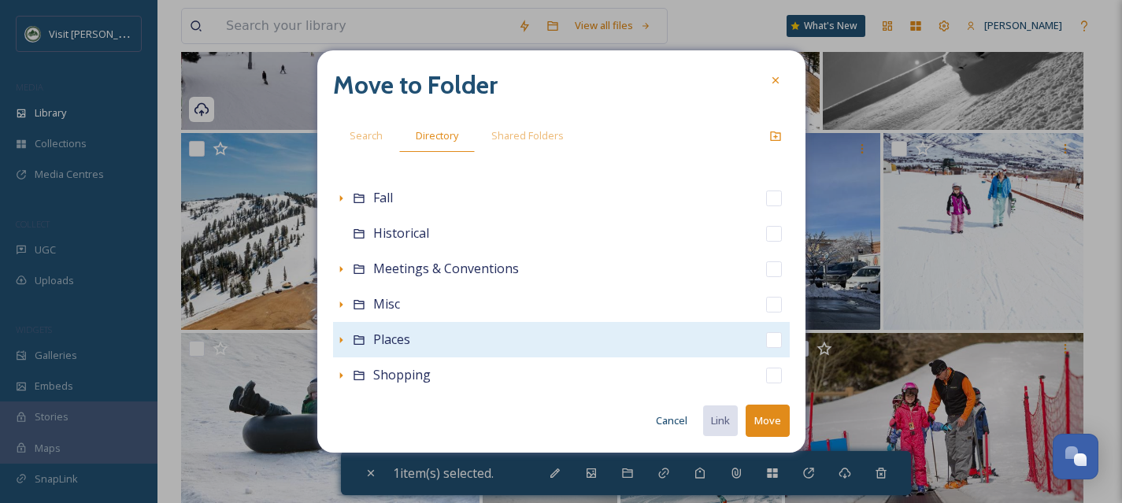
scroll to position [275, 0]
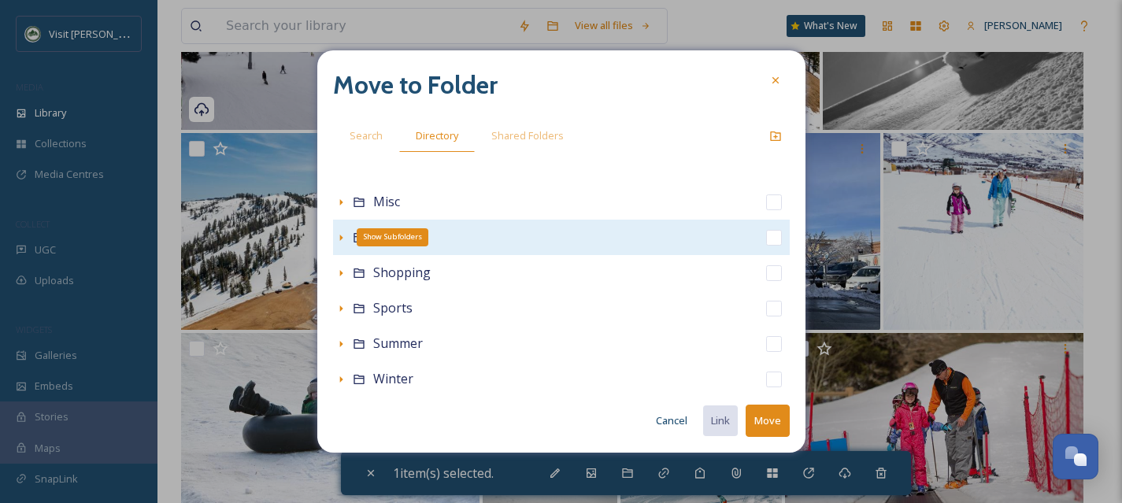
click at [333, 239] on div "Show Subfolders" at bounding box center [341, 238] width 16 height 16
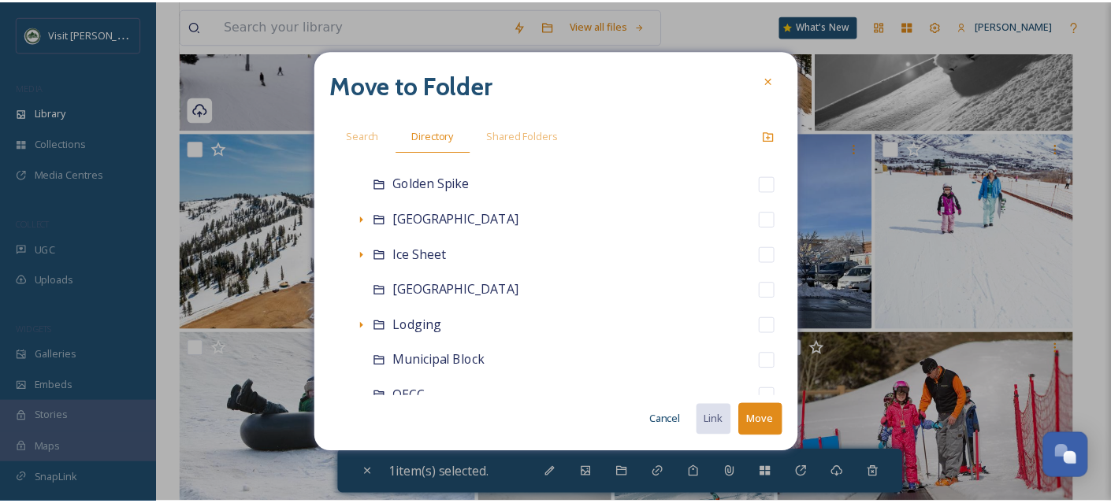
scroll to position [443, 0]
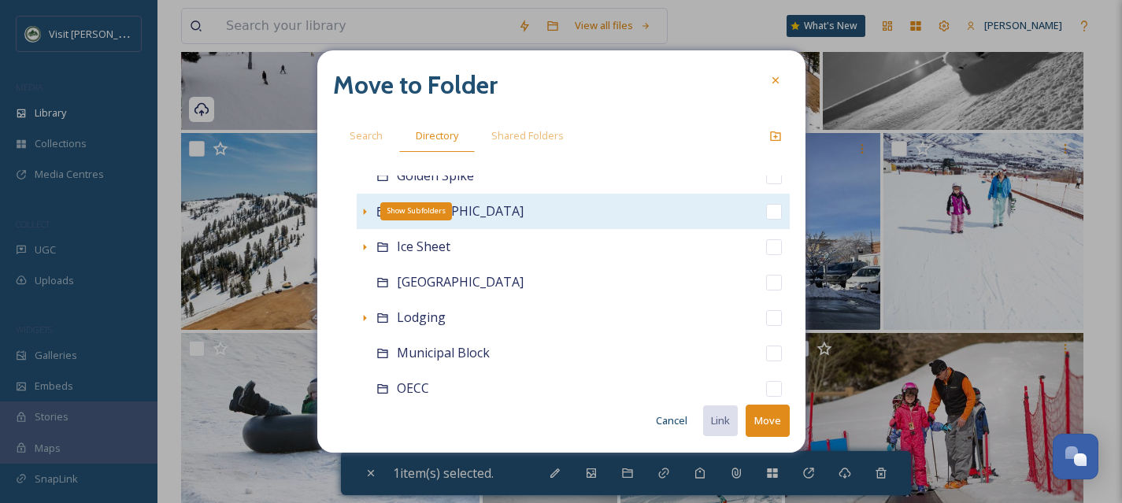
click at [361, 211] on icon at bounding box center [364, 212] width 13 height 13
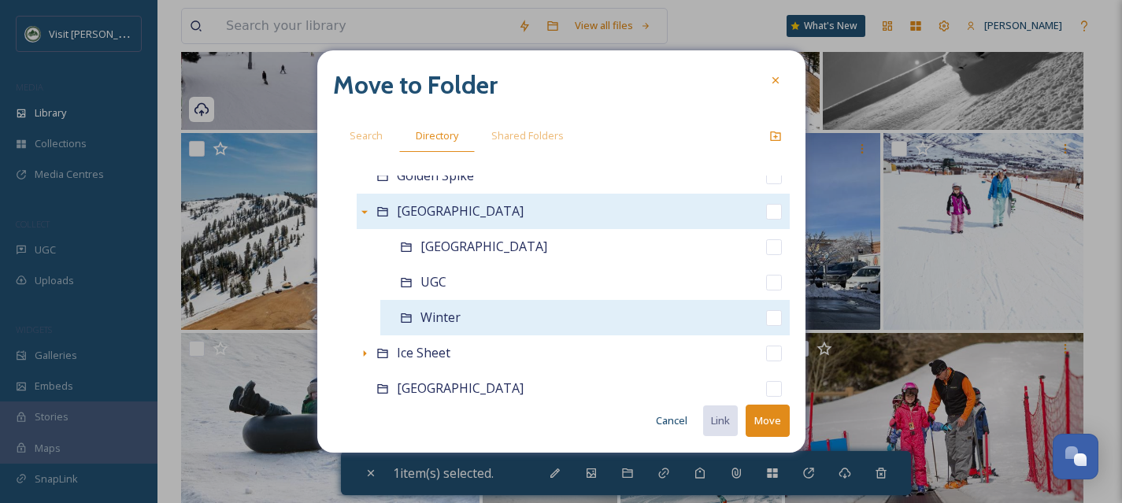
click at [766, 317] on input "checkbox" at bounding box center [774, 318] width 16 height 16
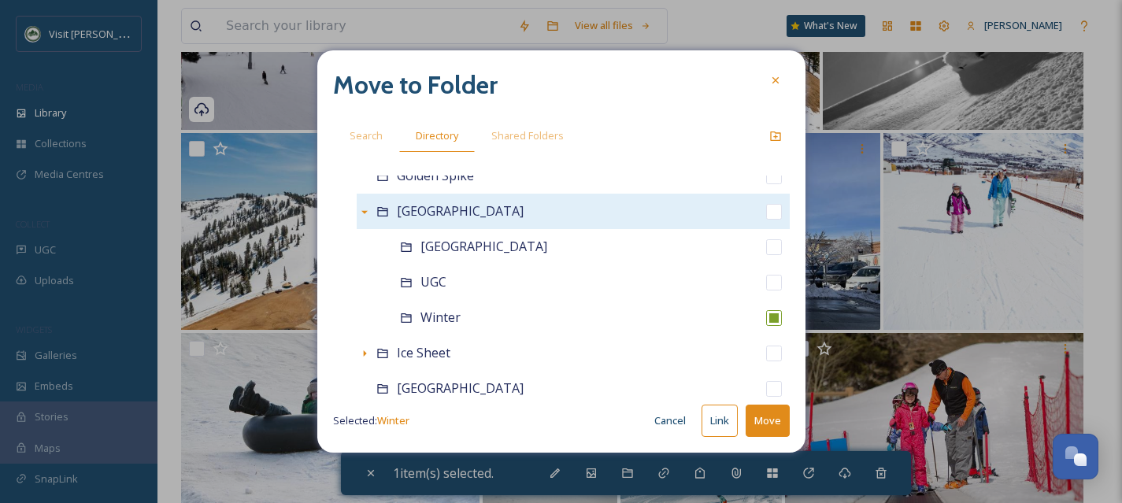
click at [774, 425] on button "Move" at bounding box center [768, 421] width 44 height 32
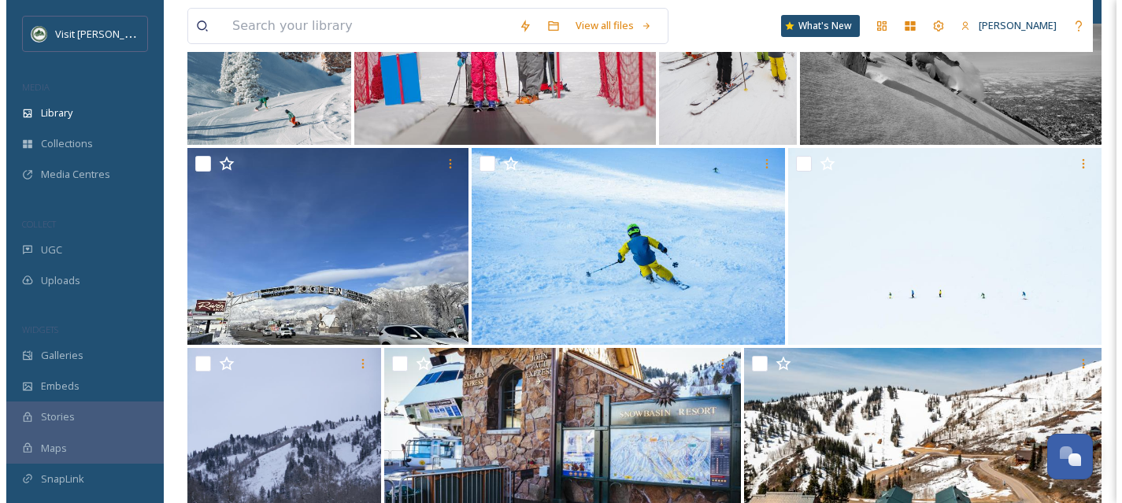
scroll to position [5131, 0]
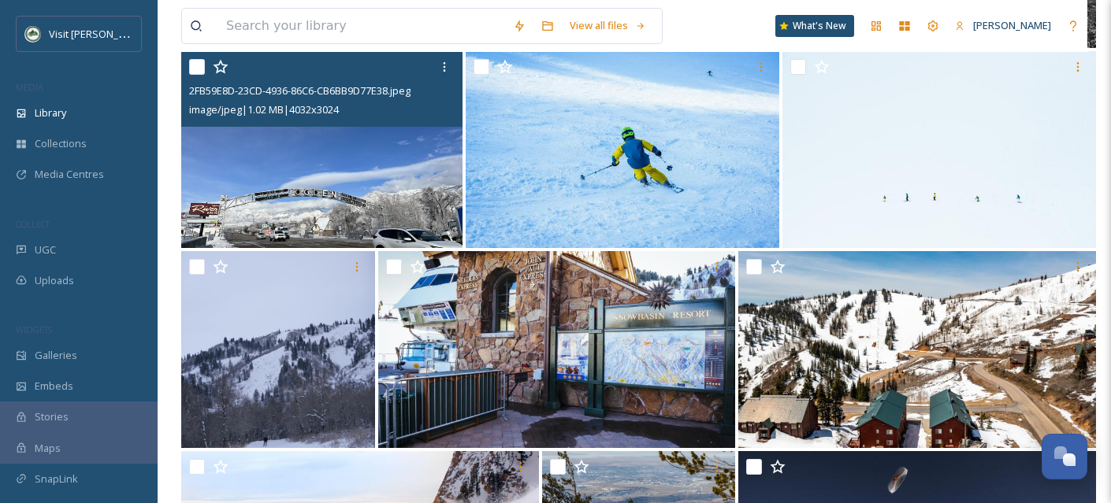
click at [194, 75] on input "checkbox" at bounding box center [197, 67] width 16 height 16
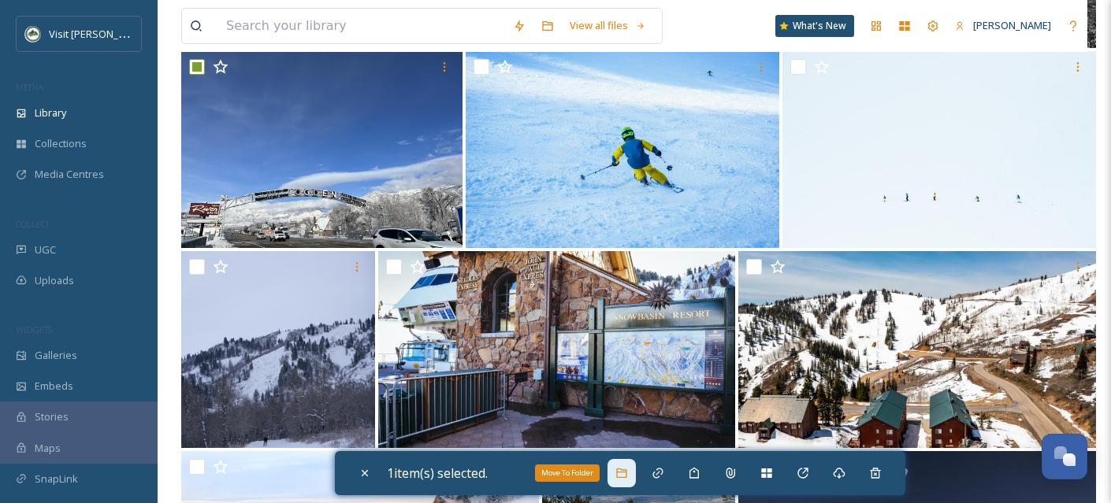
click at [628, 471] on icon at bounding box center [621, 473] width 13 height 13
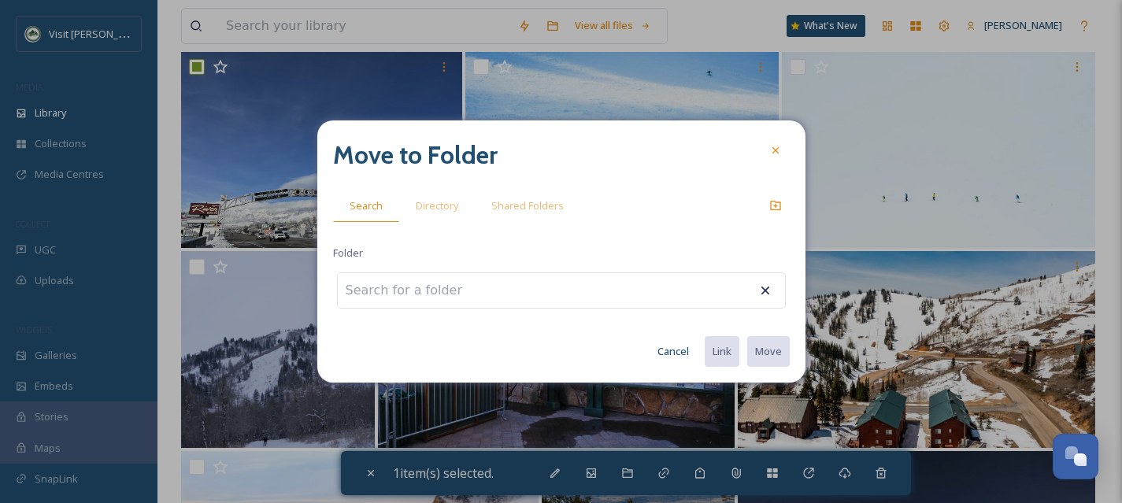
click at [477, 296] on input at bounding box center [424, 290] width 173 height 35
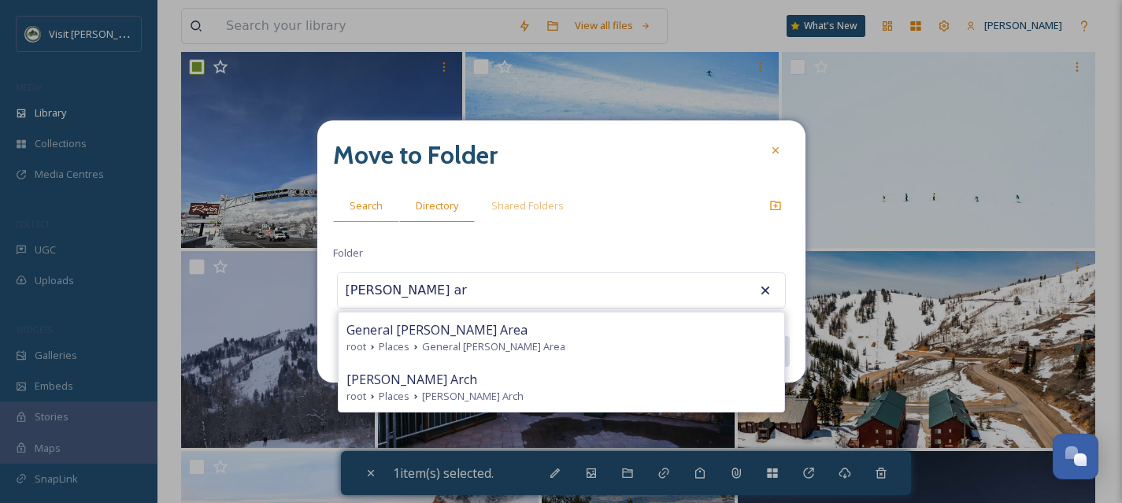
click at [450, 209] on span "Directory" at bounding box center [437, 205] width 43 height 15
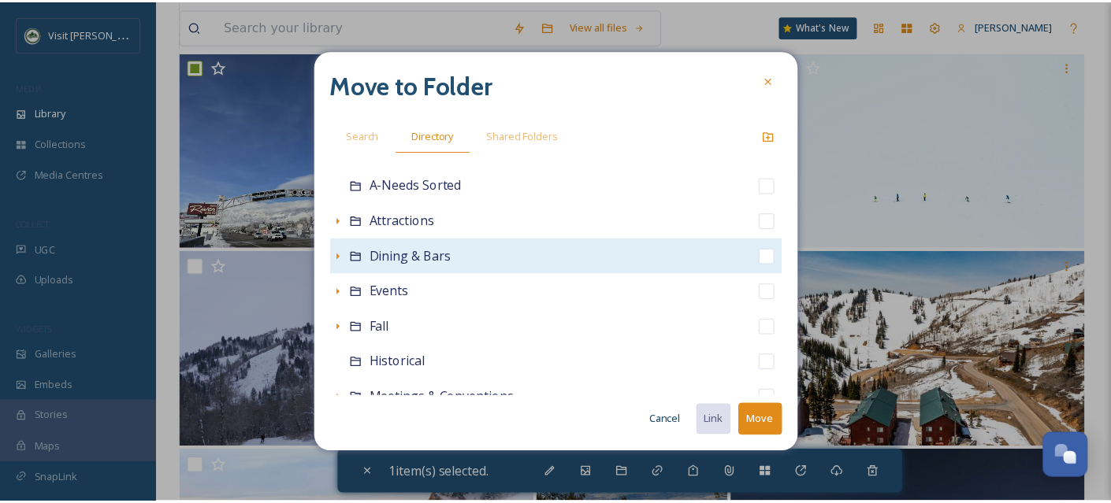
scroll to position [84, 0]
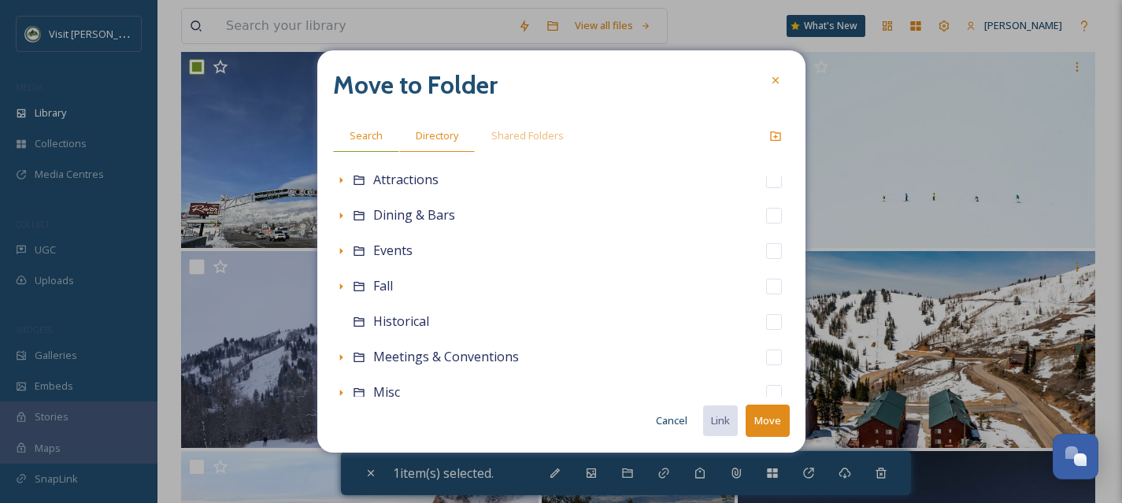
click at [357, 144] on div "Search" at bounding box center [366, 136] width 66 height 32
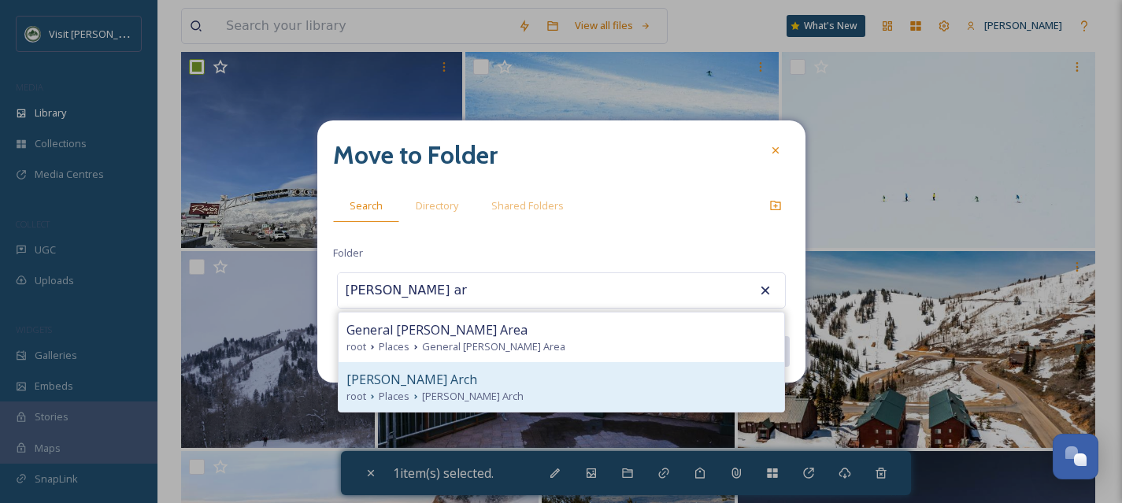
click at [430, 384] on div "[PERSON_NAME] Arch" at bounding box center [562, 379] width 430 height 19
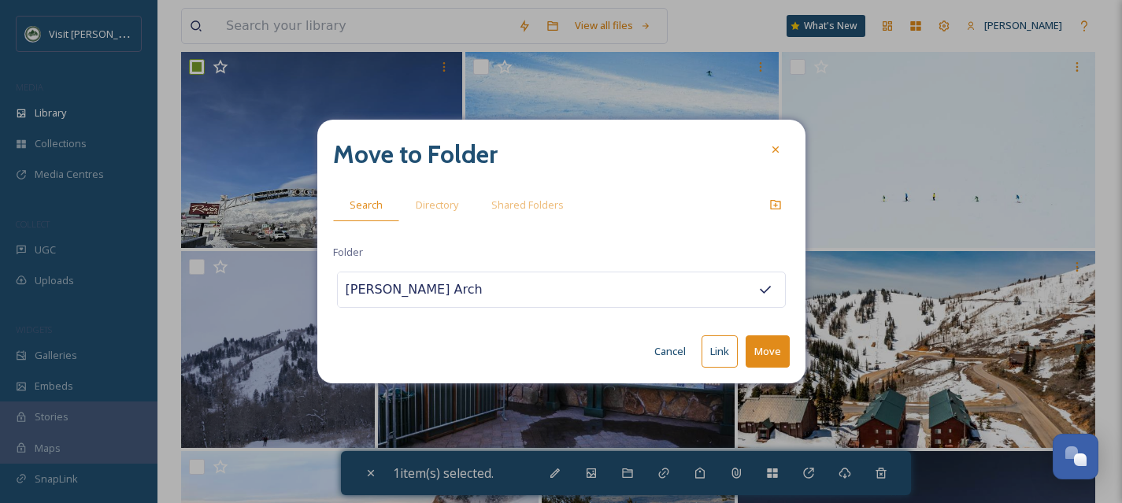
click at [770, 351] on button "Move" at bounding box center [768, 352] width 44 height 32
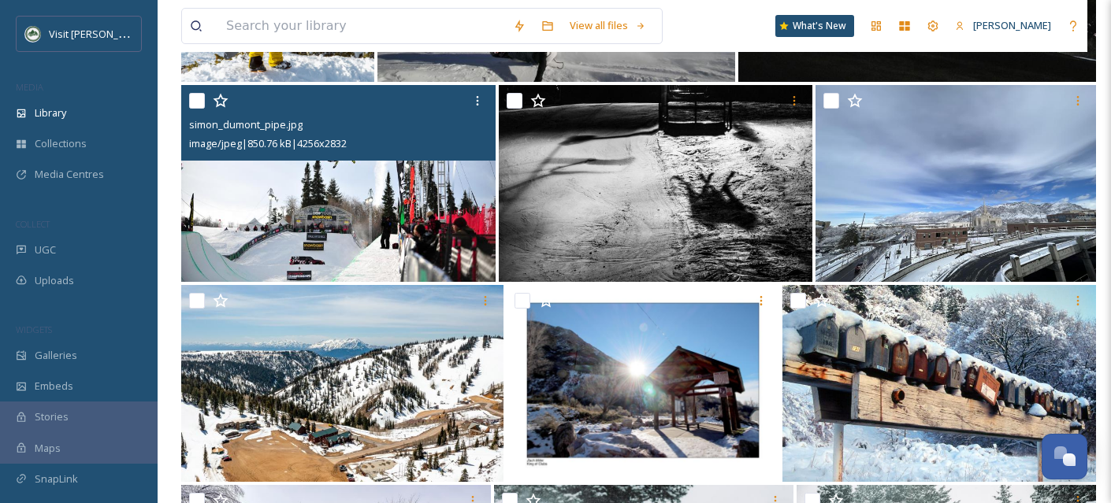
scroll to position [5697, 0]
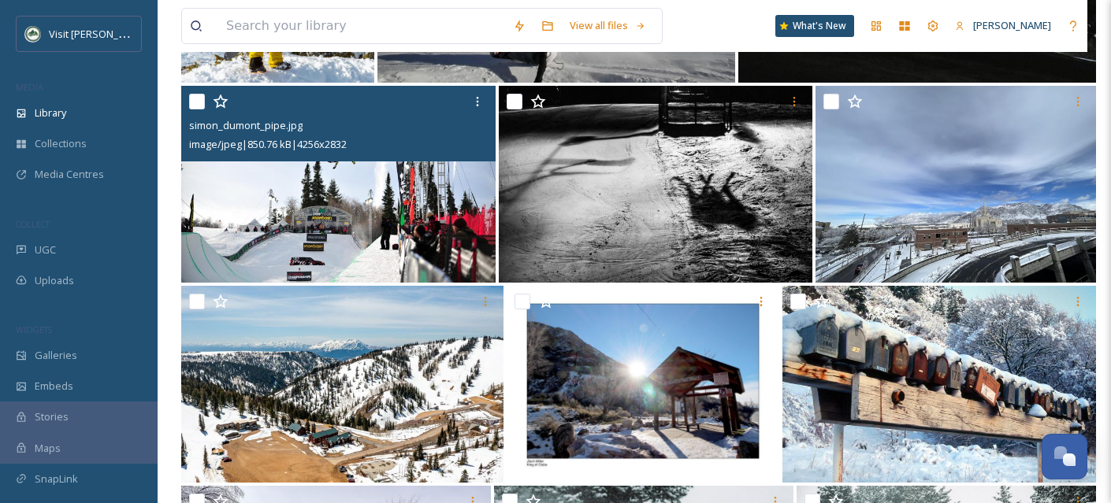
click at [195, 109] on input "checkbox" at bounding box center [197, 102] width 16 height 16
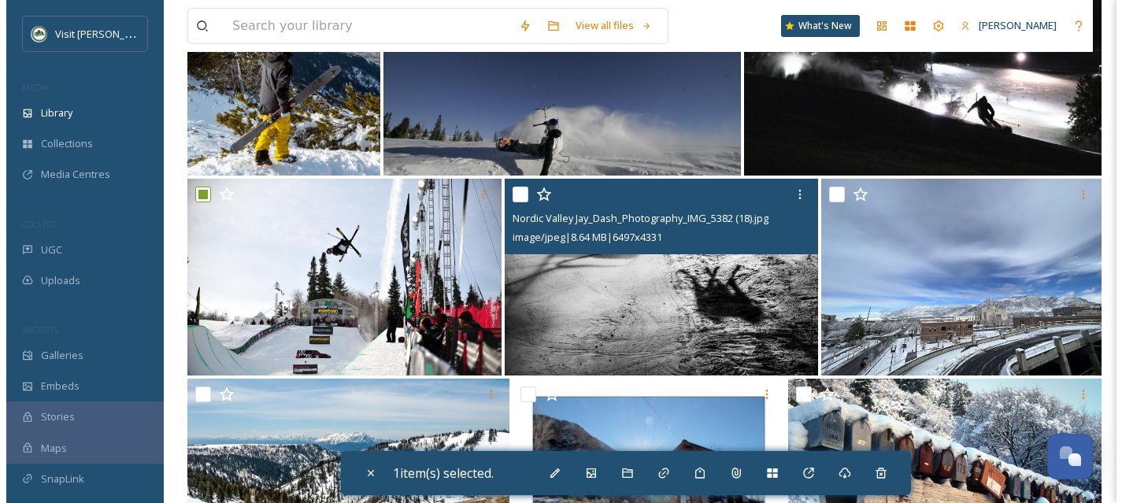
scroll to position [5603, 0]
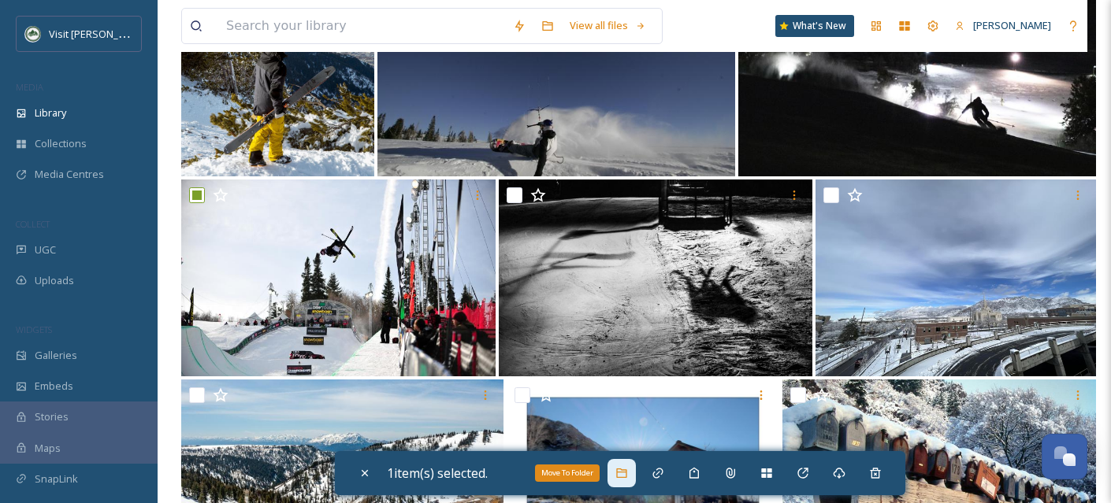
click at [625, 464] on div "Move To Folder" at bounding box center [621, 473] width 28 height 28
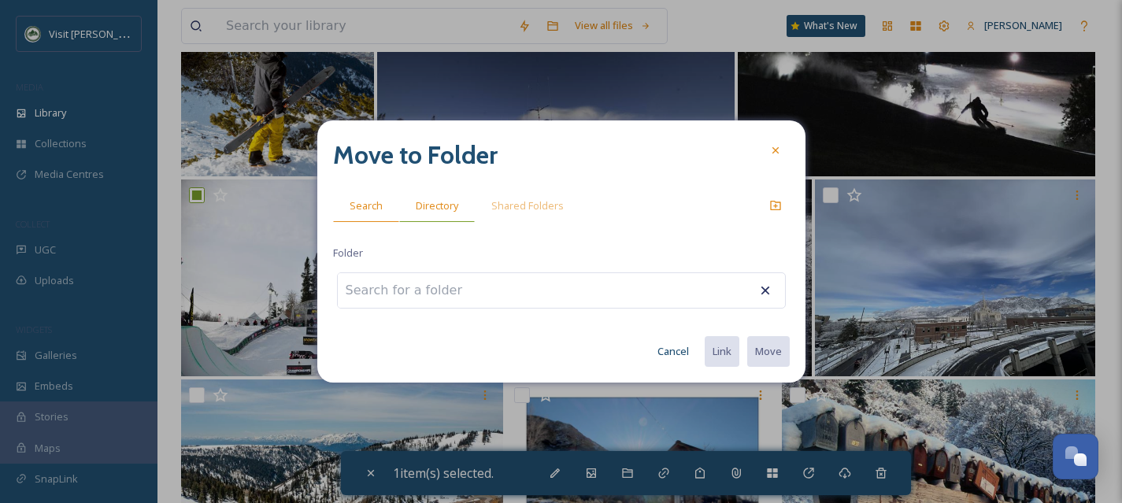
click at [441, 207] on span "Directory" at bounding box center [437, 205] width 43 height 15
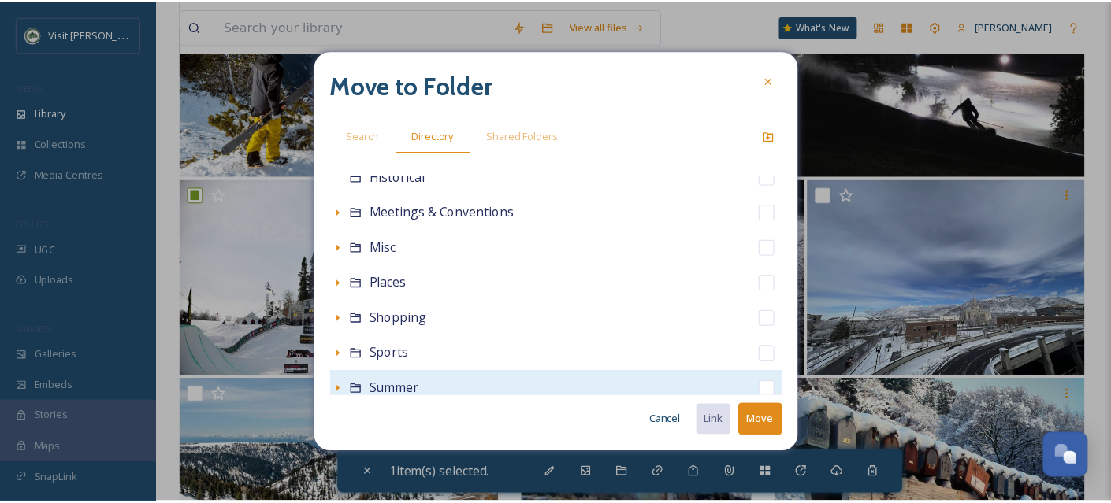
scroll to position [349, 0]
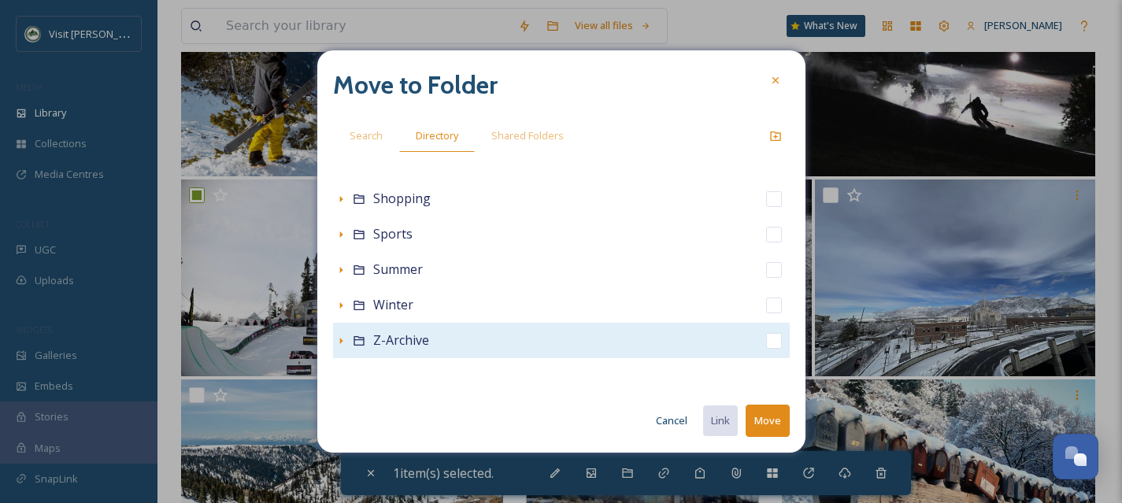
click at [766, 340] on input "checkbox" at bounding box center [774, 341] width 16 height 16
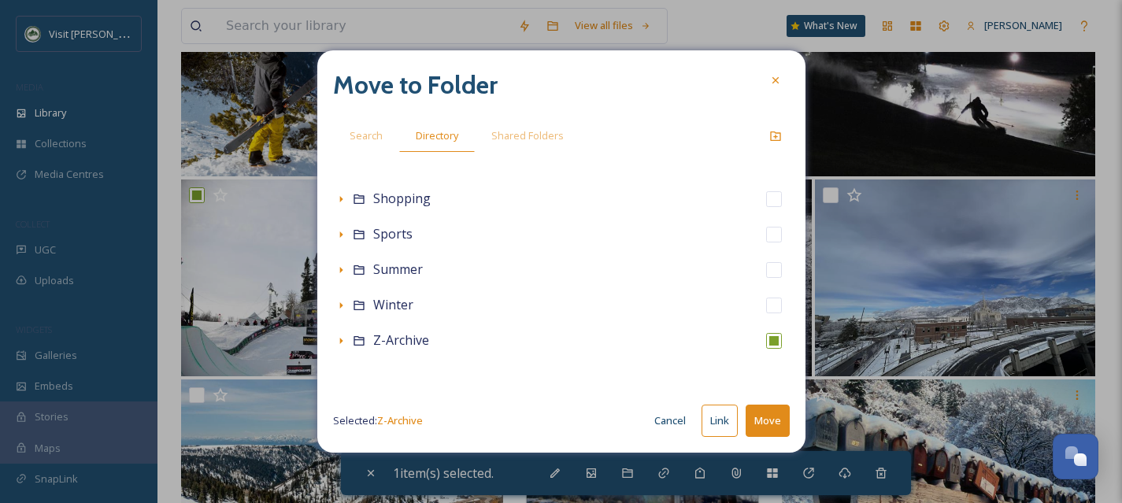
click at [775, 421] on button "Move" at bounding box center [768, 421] width 44 height 32
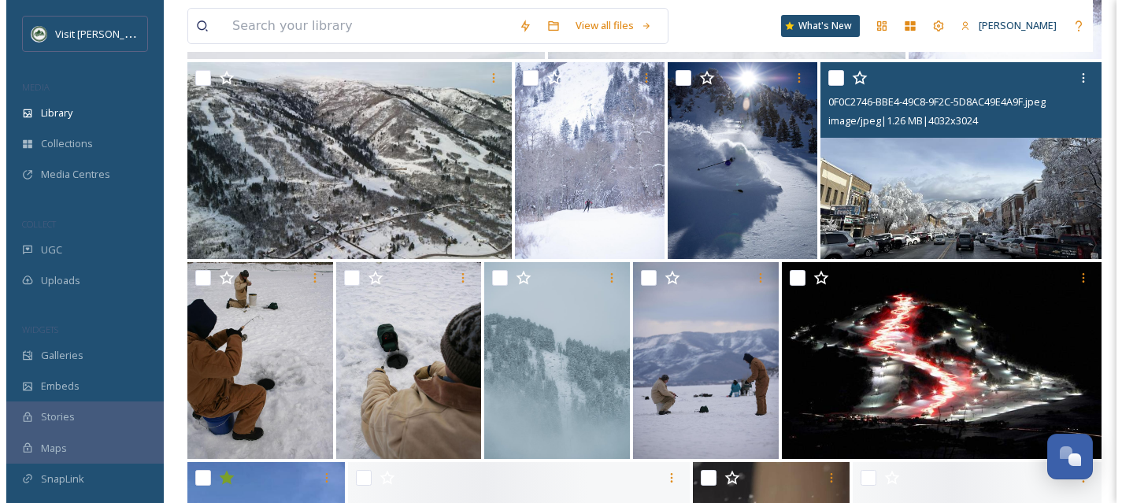
scroll to position [6320, 0]
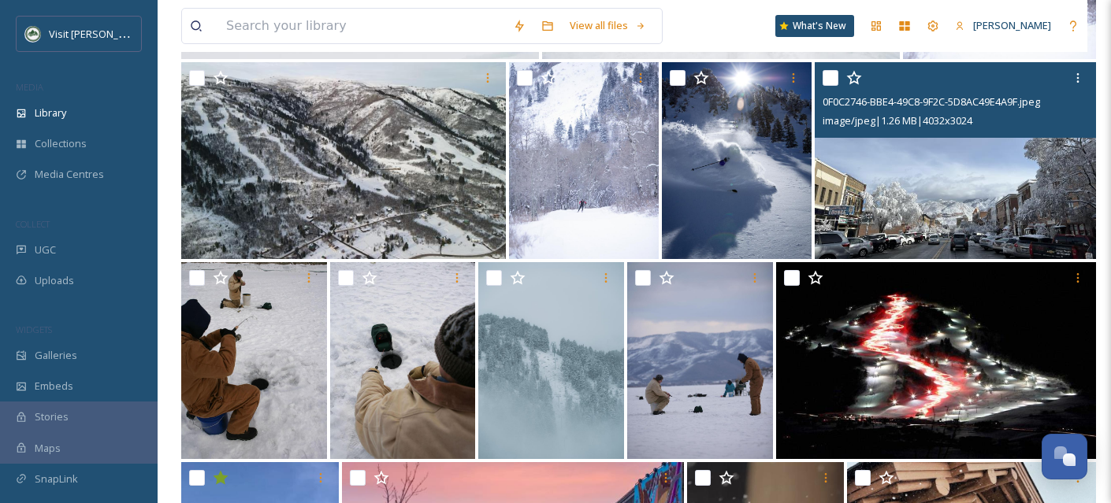
click at [832, 86] on input "checkbox" at bounding box center [830, 78] width 16 height 16
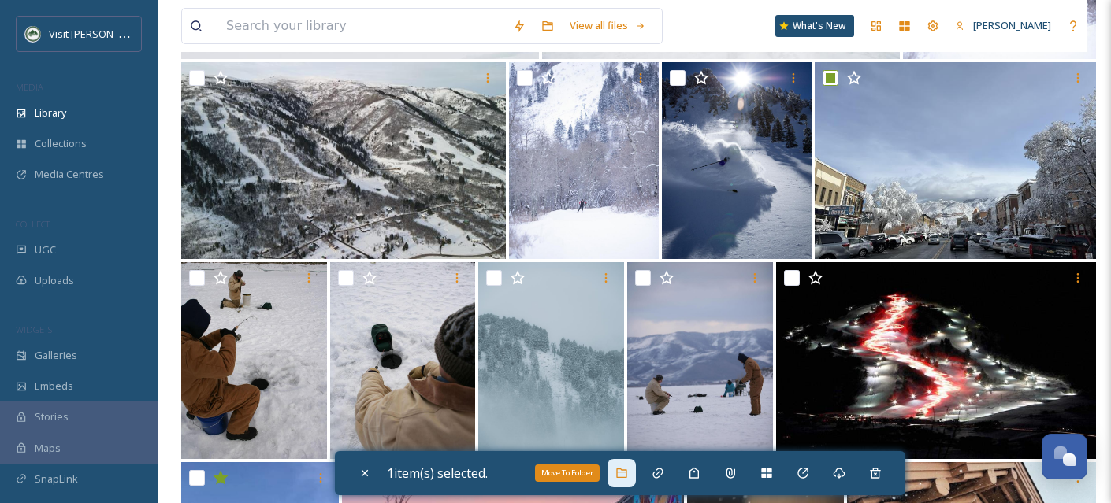
click at [617, 476] on div "Move To Folder" at bounding box center [621, 473] width 28 height 28
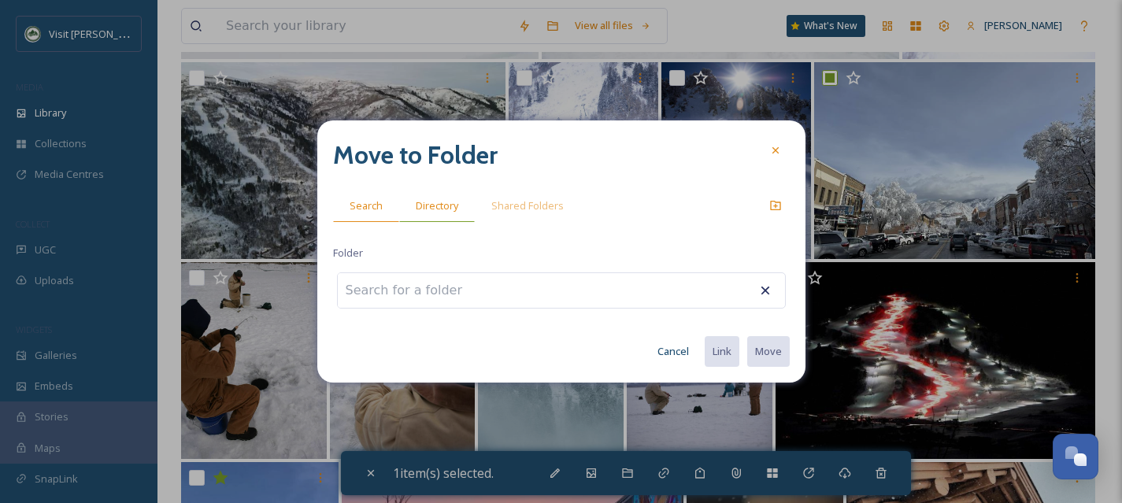
click at [426, 208] on span "Directory" at bounding box center [437, 205] width 43 height 15
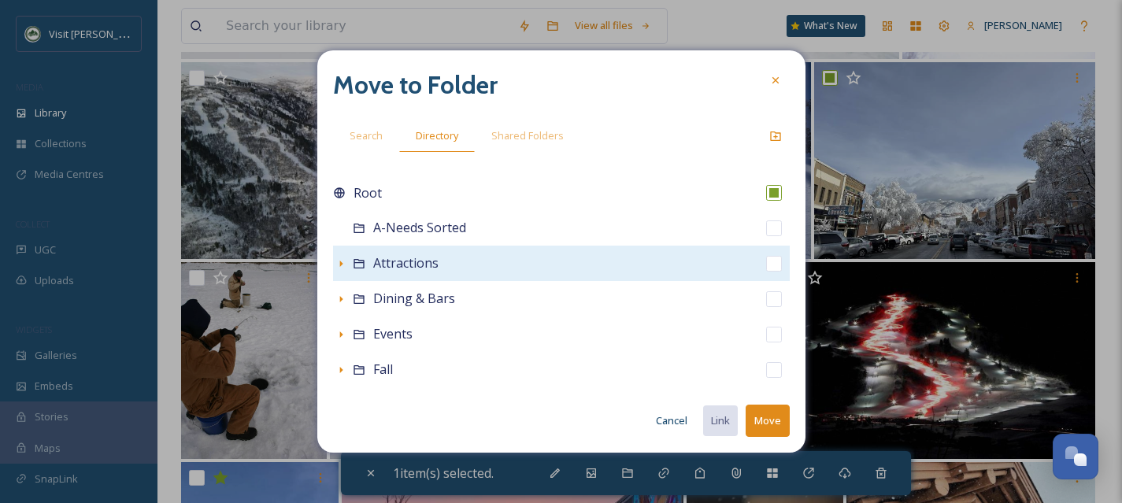
scroll to position [0, 0]
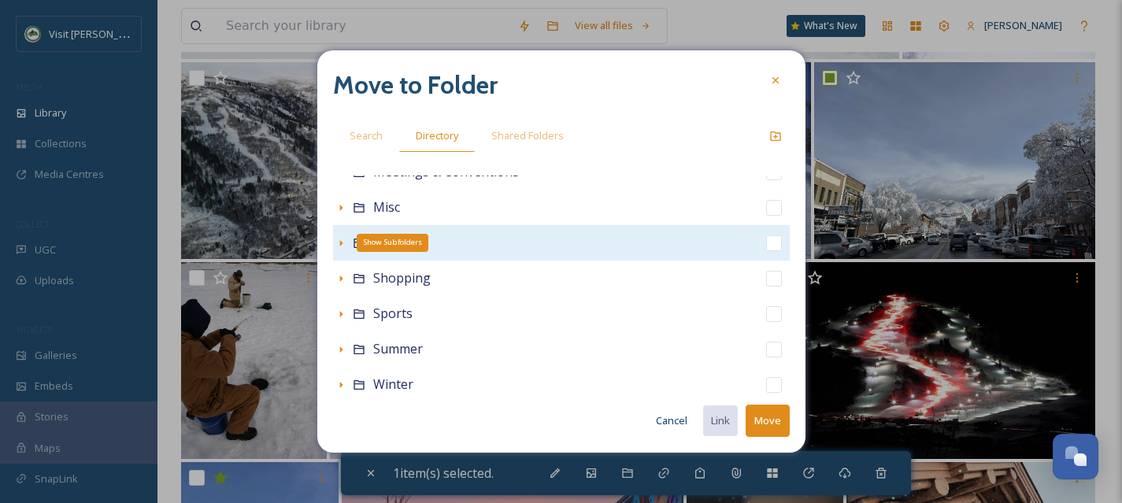
click at [340, 241] on icon at bounding box center [340, 243] width 3 height 6
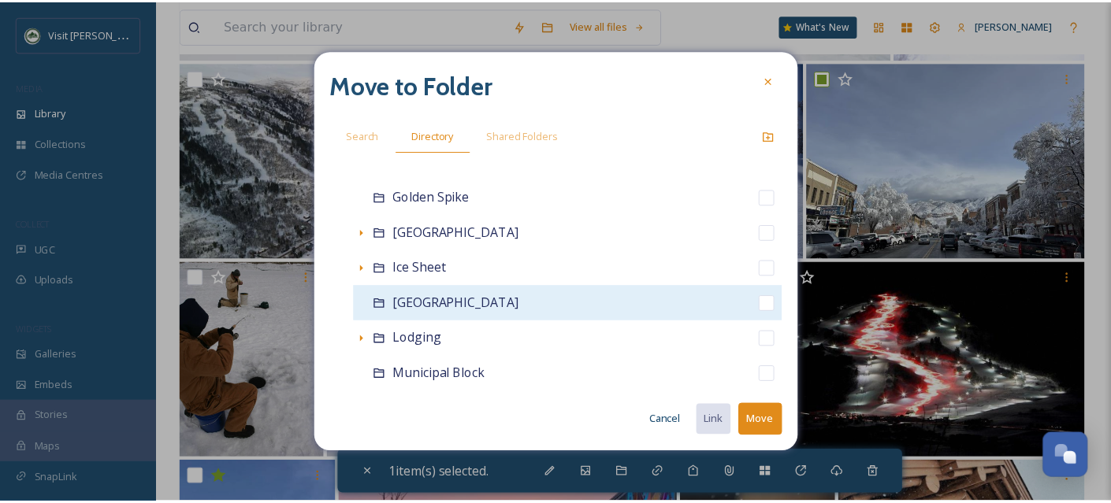
scroll to position [459, 0]
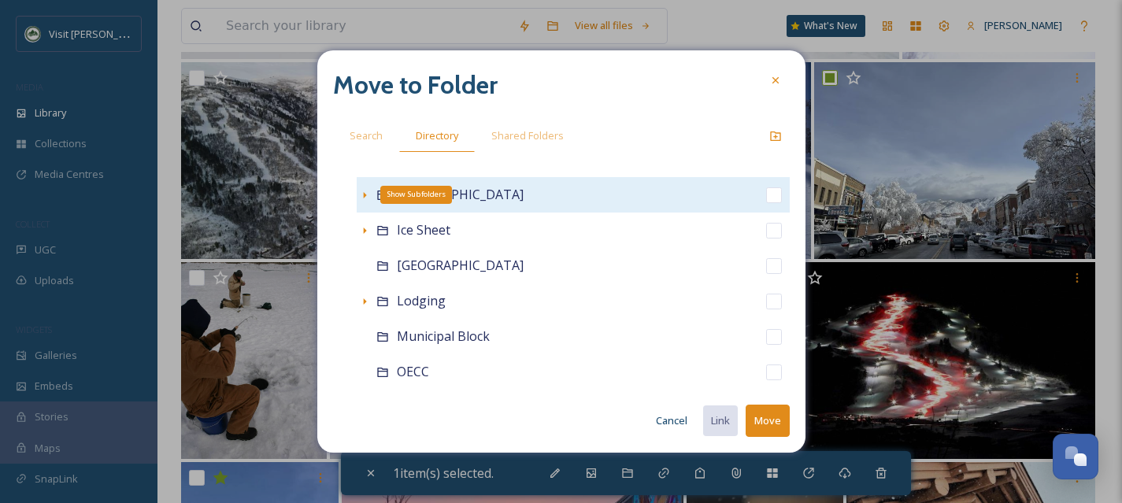
click at [368, 194] on icon at bounding box center [364, 195] width 13 height 13
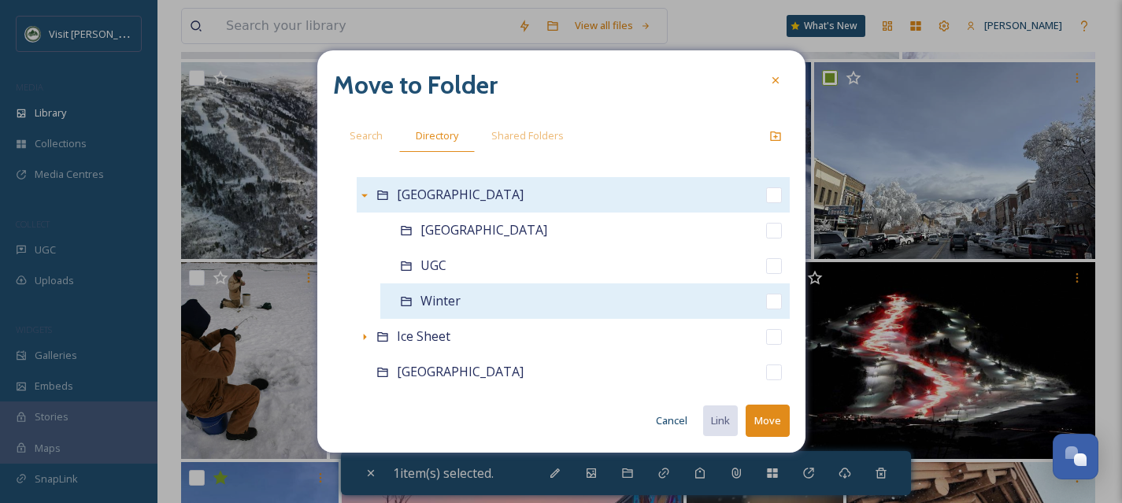
click at [767, 299] on input "checkbox" at bounding box center [774, 302] width 16 height 16
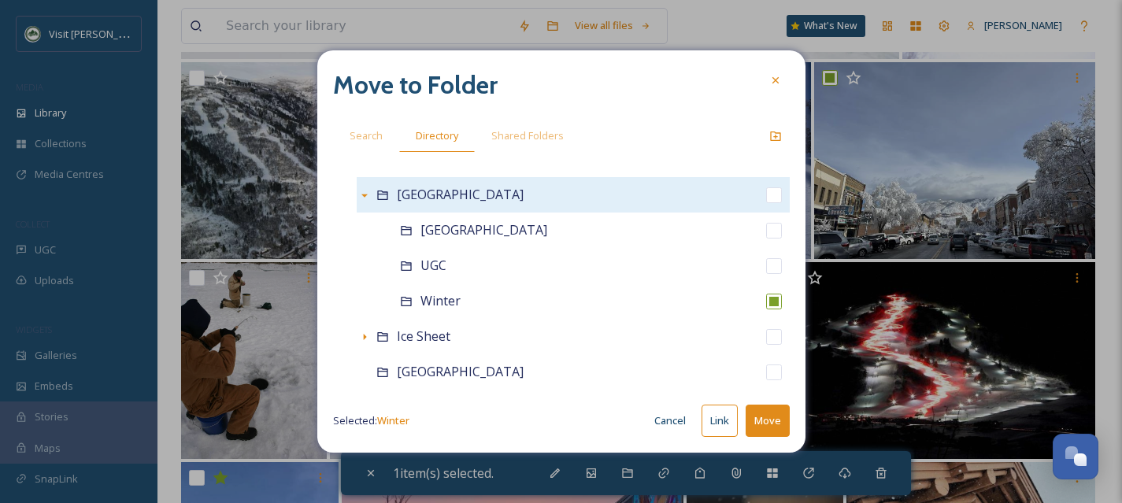
click at [767, 420] on button "Move" at bounding box center [768, 421] width 44 height 32
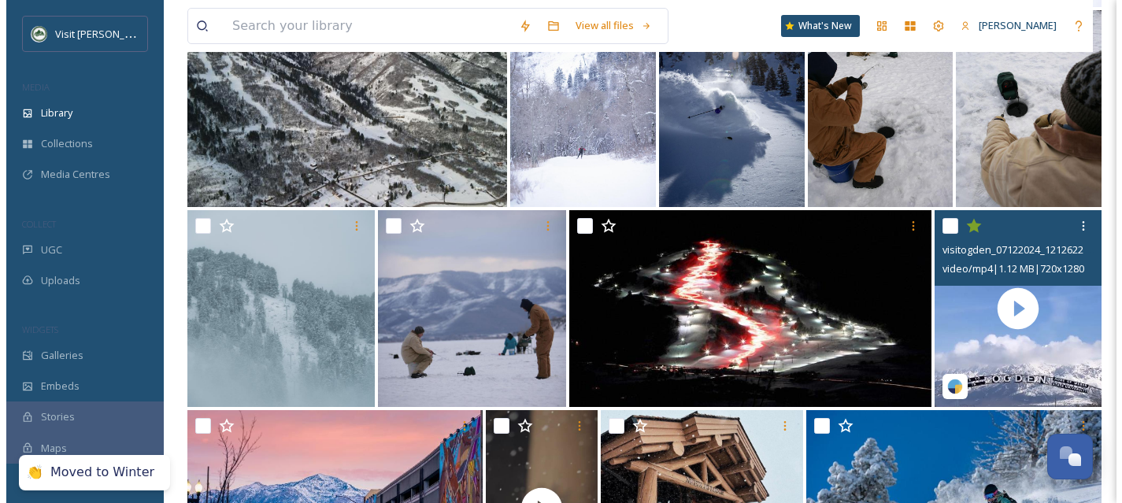
scroll to position [6442, 0]
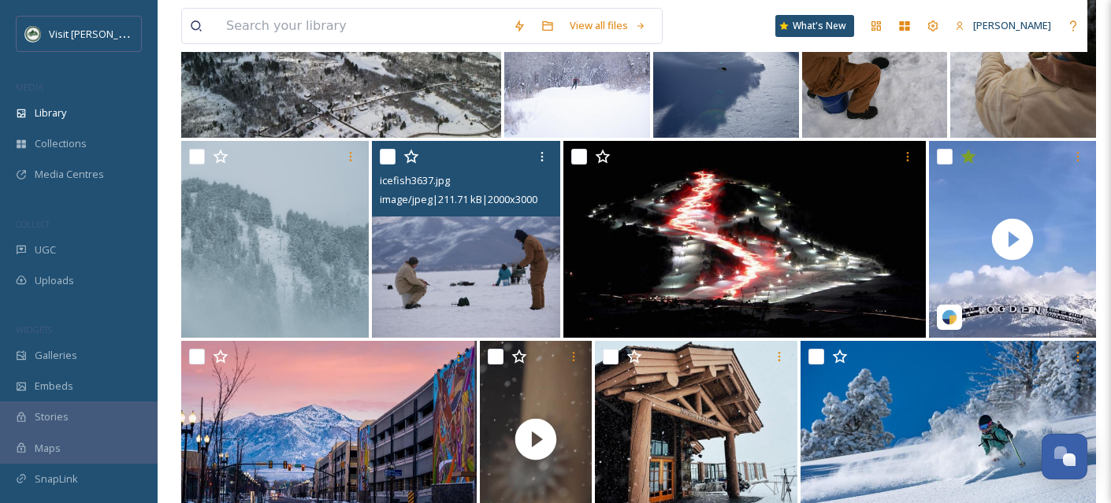
click at [384, 165] on input "checkbox" at bounding box center [388, 157] width 16 height 16
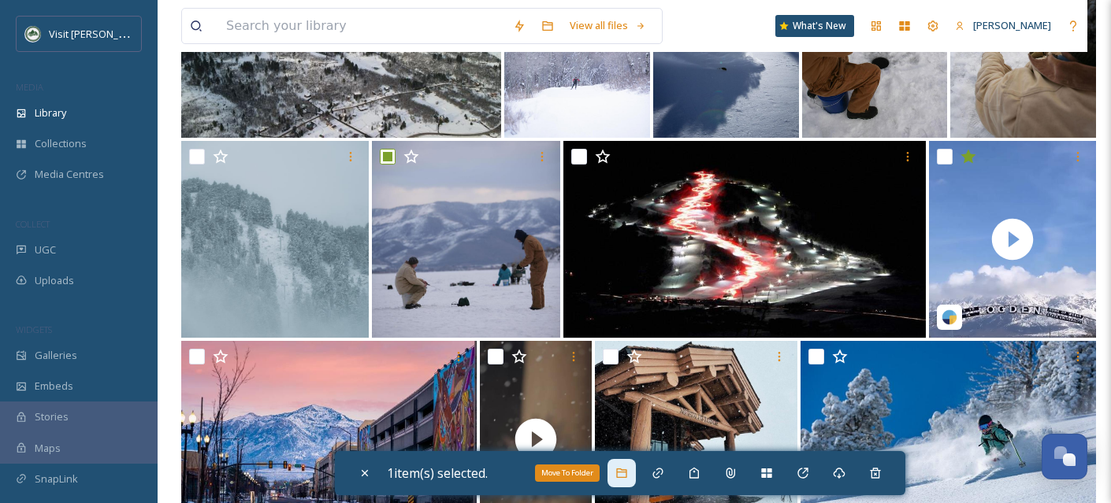
click at [628, 475] on icon at bounding box center [621, 473] width 13 height 13
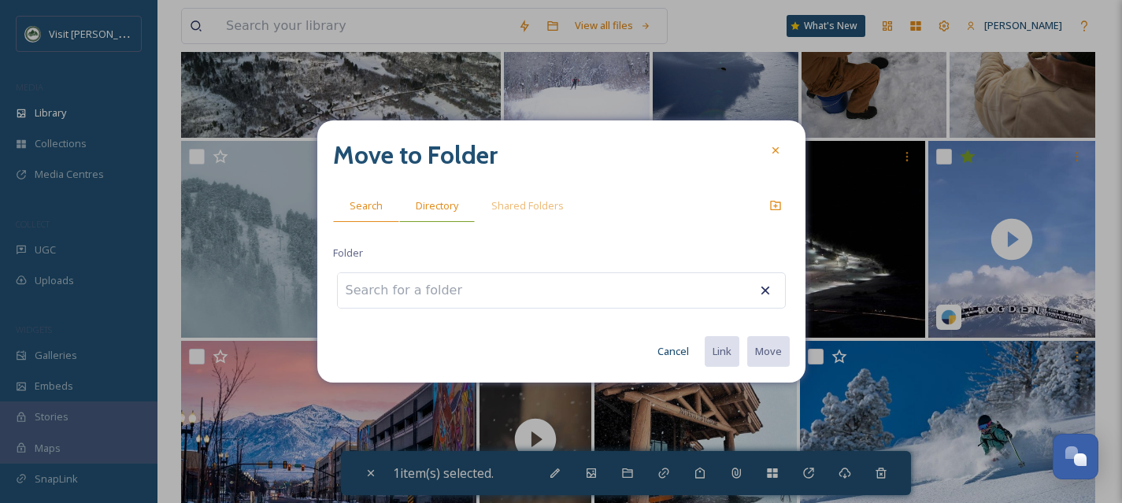
click at [431, 211] on span "Directory" at bounding box center [437, 205] width 43 height 15
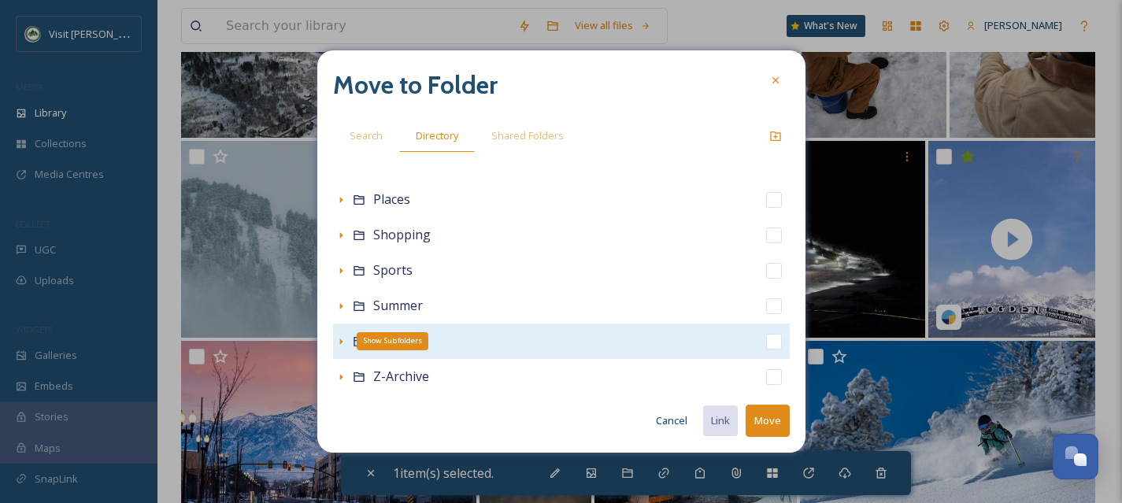
click at [342, 344] on icon at bounding box center [341, 342] width 13 height 13
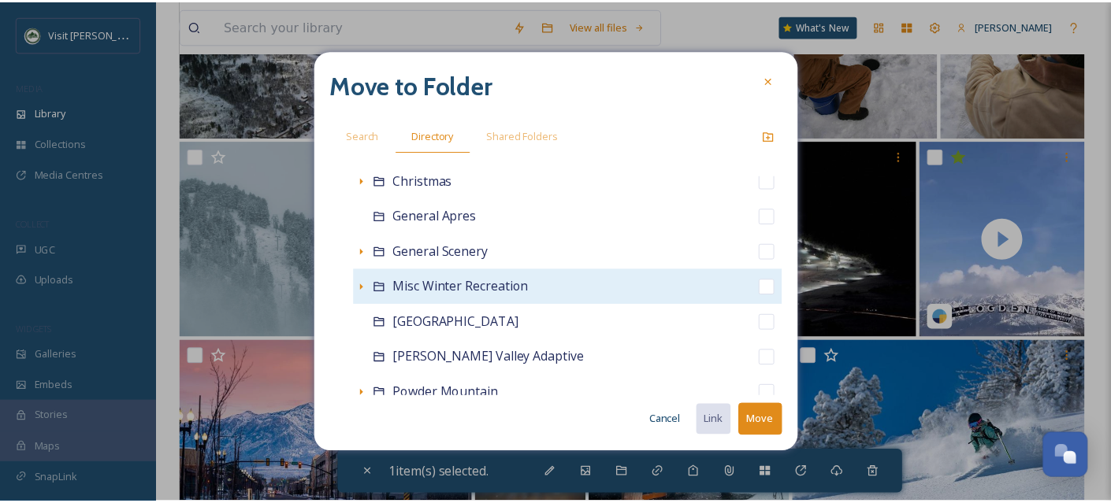
scroll to position [538, 0]
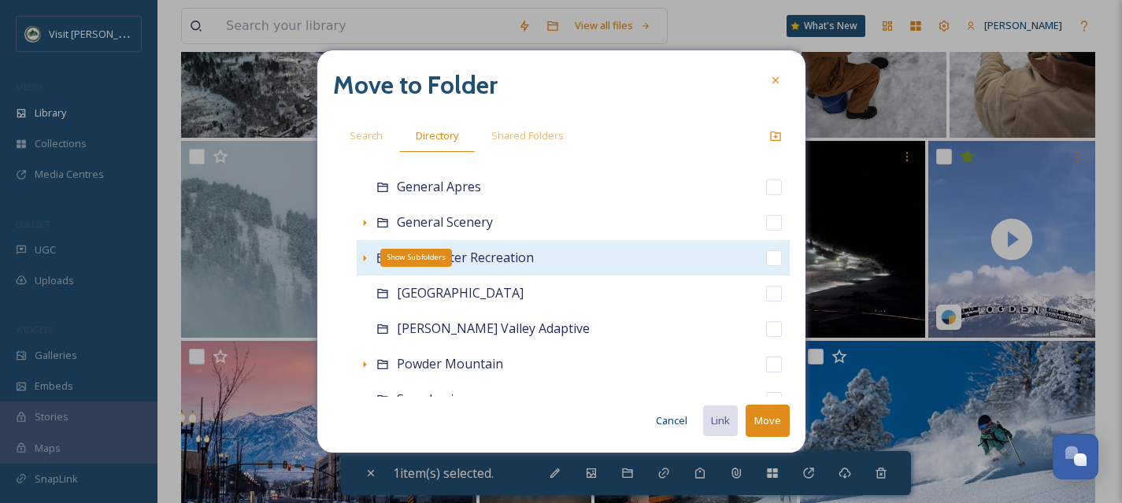
drag, startPoint x: 366, startPoint y: 257, endPoint x: 418, endPoint y: 262, distance: 52.3
click at [366, 257] on icon at bounding box center [364, 258] width 13 height 13
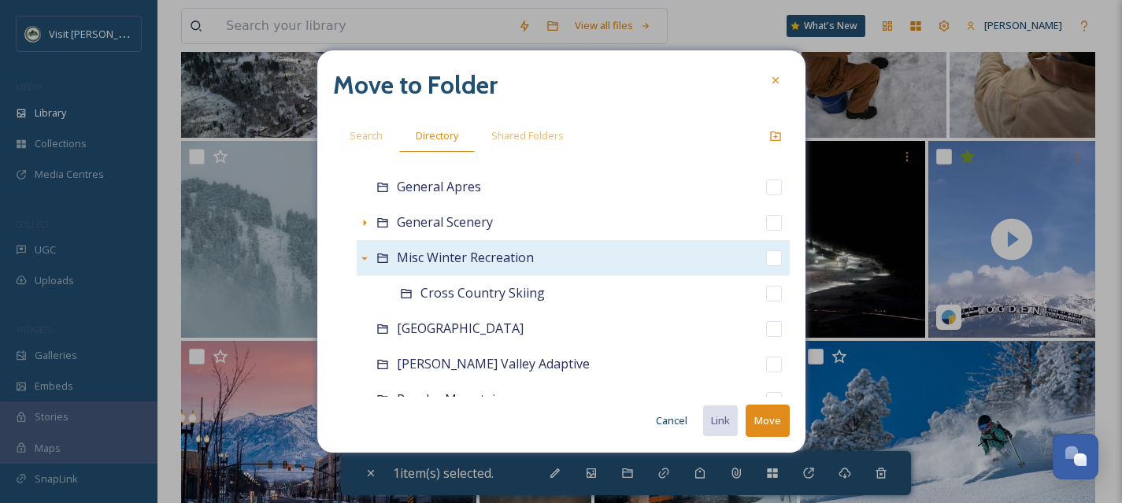
click at [766, 255] on input "checkbox" at bounding box center [774, 258] width 16 height 16
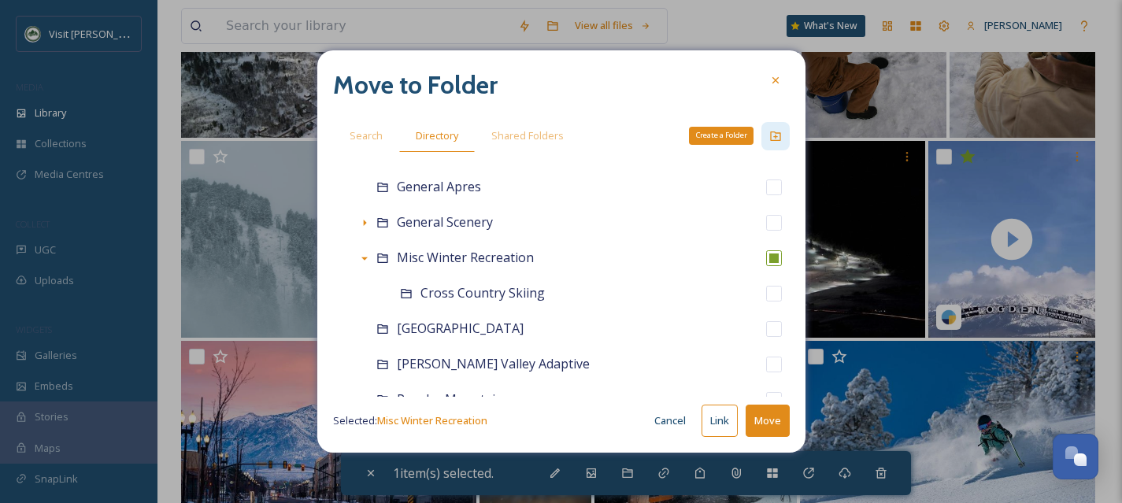
click at [770, 128] on div "Create a Folder" at bounding box center [776, 136] width 28 height 28
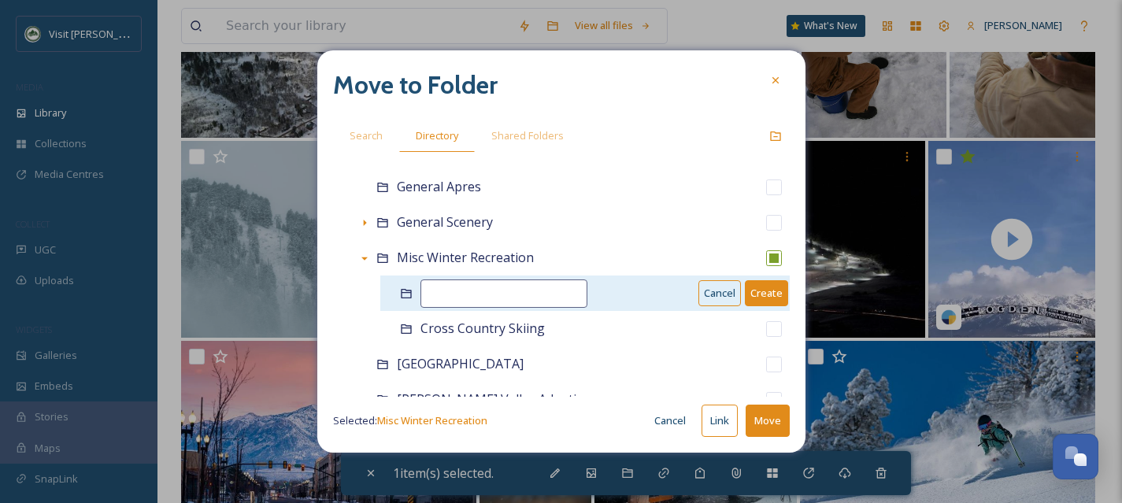
click at [492, 293] on input at bounding box center [504, 294] width 167 height 28
click at [756, 299] on button "Create" at bounding box center [766, 293] width 43 height 26
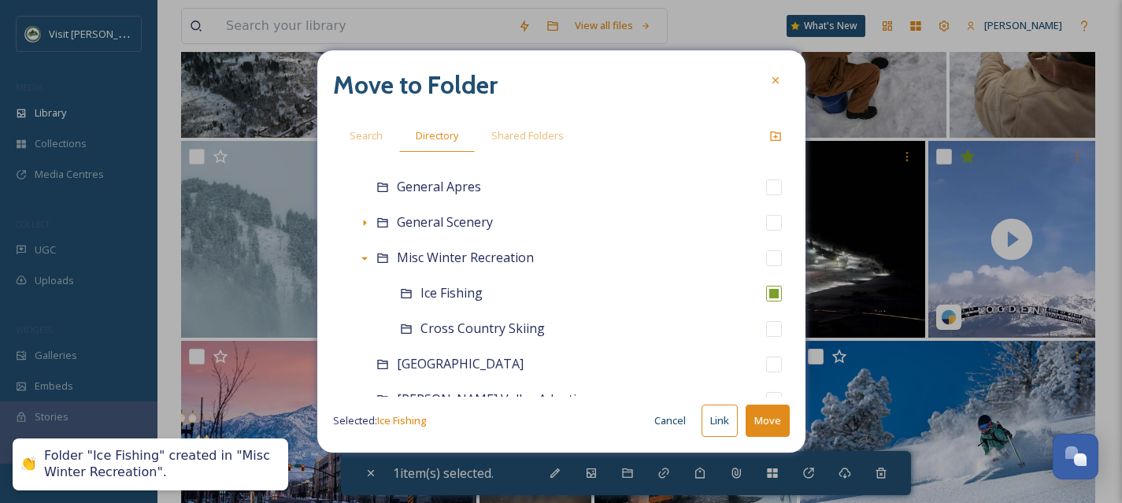
click at [771, 425] on button "Move" at bounding box center [768, 421] width 44 height 32
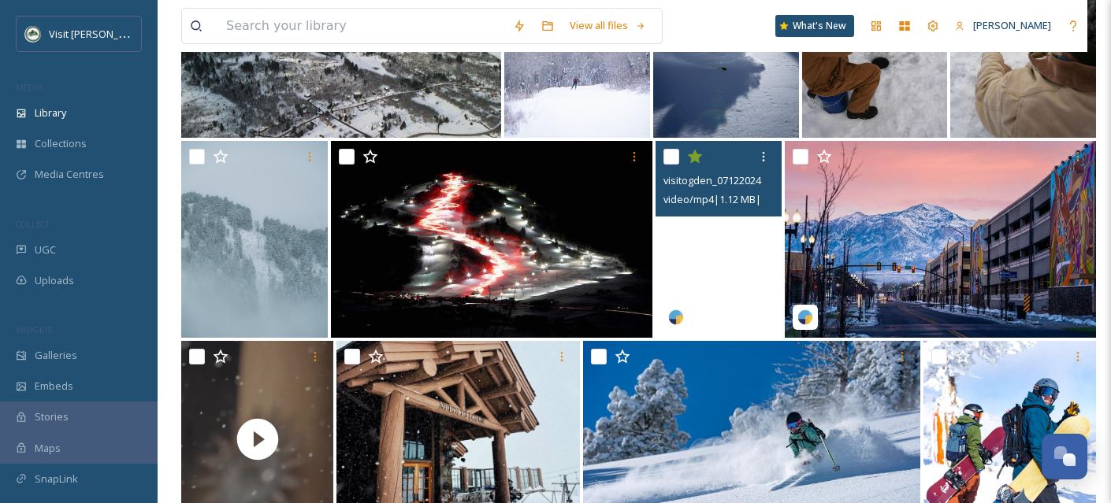
click at [726, 299] on video "visitogden_07122024_1212622.mp4" at bounding box center [718, 239] width 126 height 197
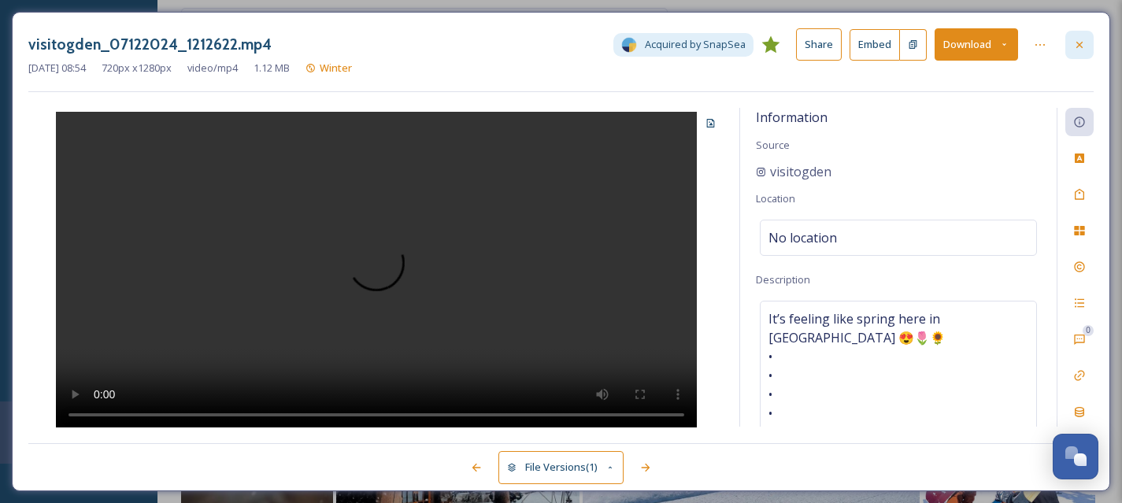
click at [1089, 39] on div at bounding box center [1080, 45] width 28 height 28
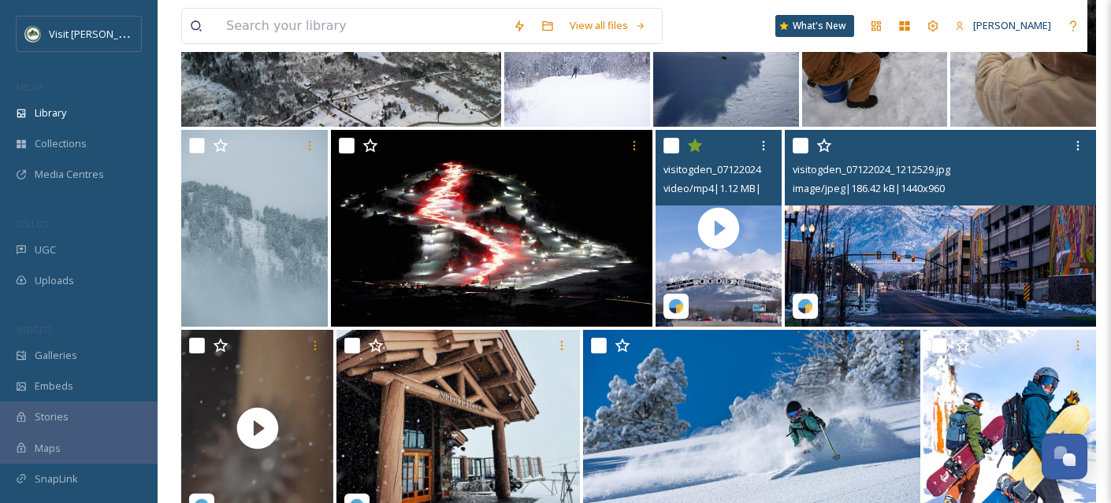
scroll to position [6454, 0]
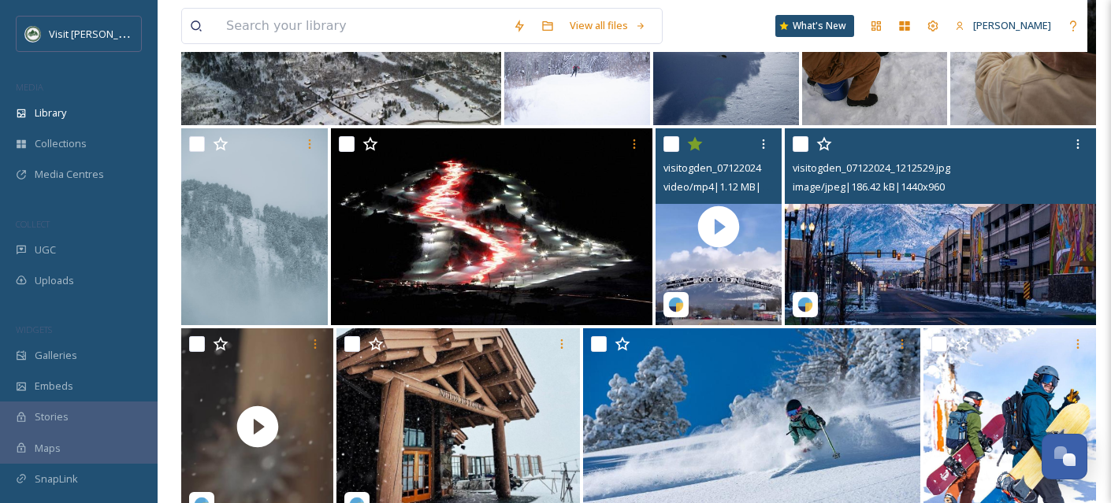
click at [795, 152] on input "checkbox" at bounding box center [800, 144] width 16 height 16
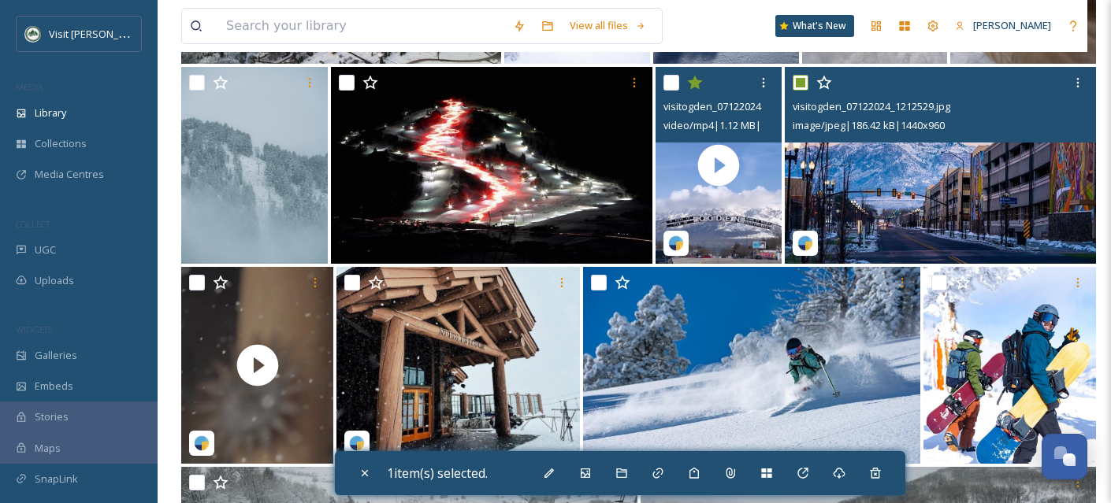
scroll to position [6557, 0]
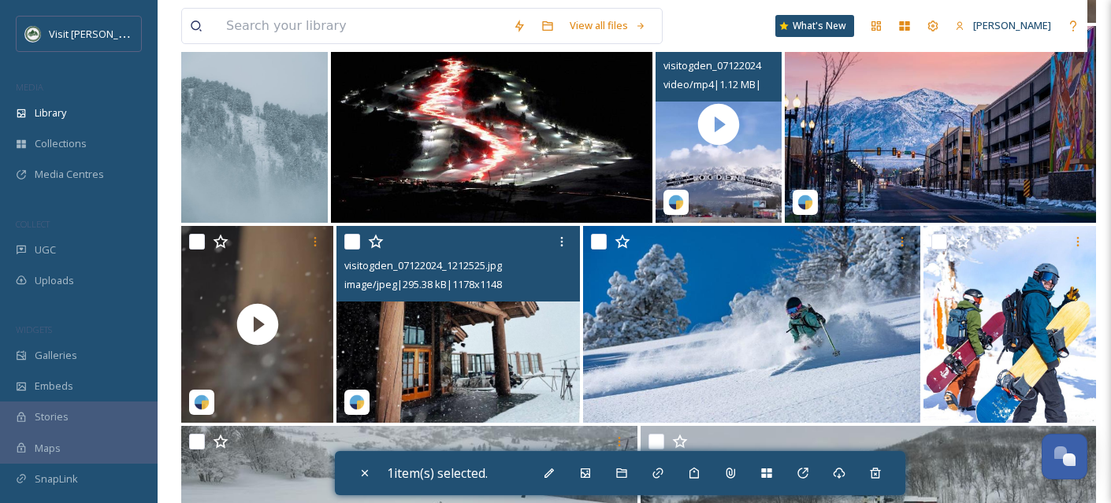
click at [355, 250] on input "checkbox" at bounding box center [352, 242] width 16 height 16
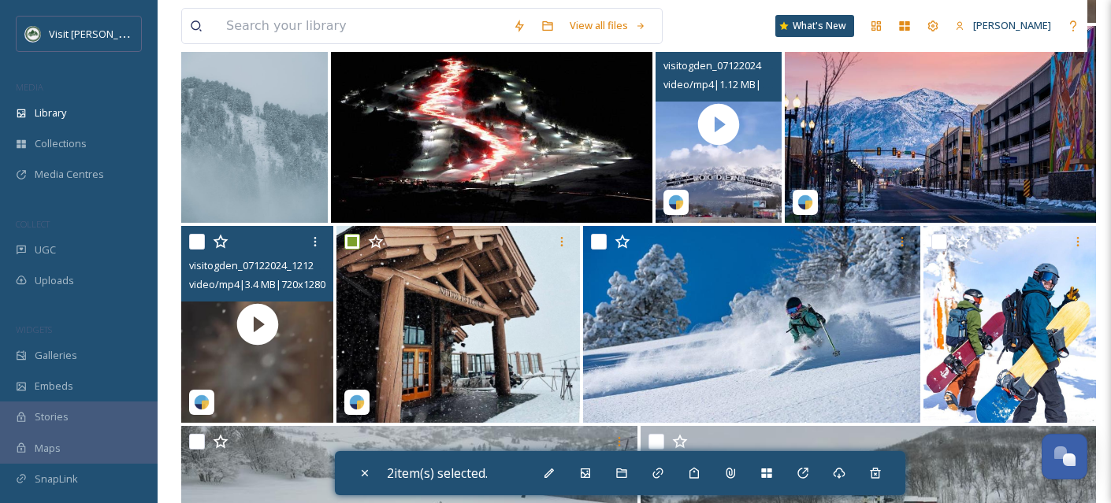
click at [198, 250] on input "checkbox" at bounding box center [197, 242] width 16 height 16
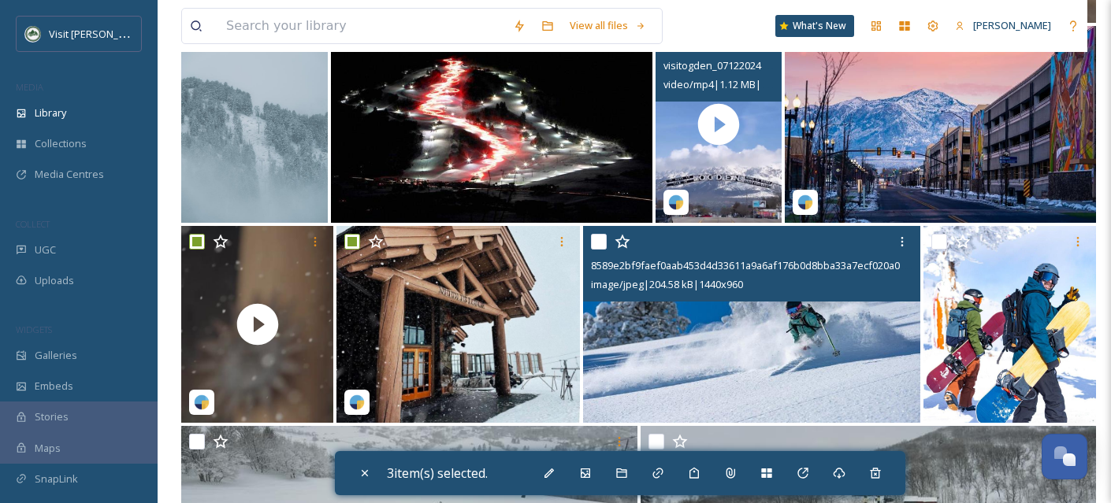
drag, startPoint x: 596, startPoint y: 256, endPoint x: 720, endPoint y: 276, distance: 125.4
click at [597, 250] on input "checkbox" at bounding box center [599, 242] width 16 height 16
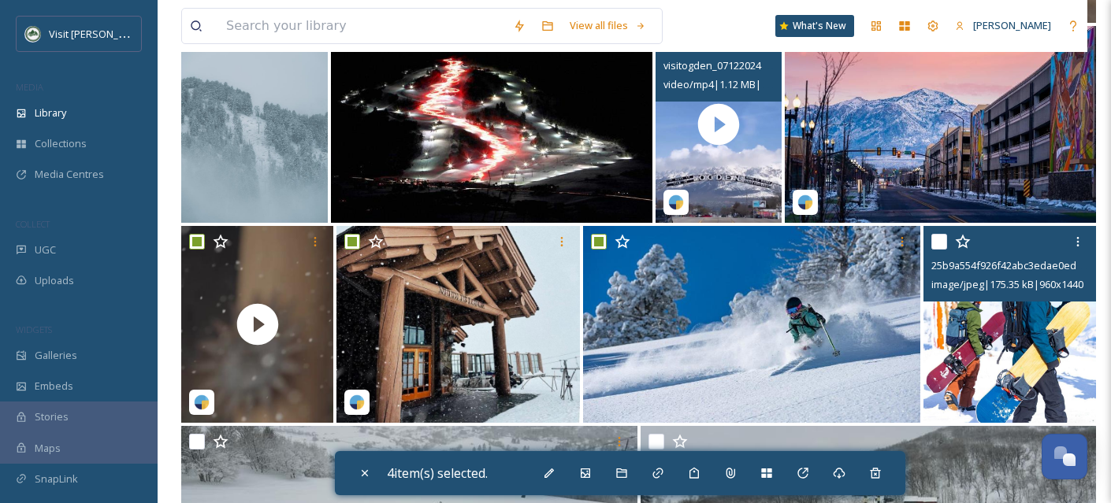
click at [939, 250] on input "checkbox" at bounding box center [939, 242] width 16 height 16
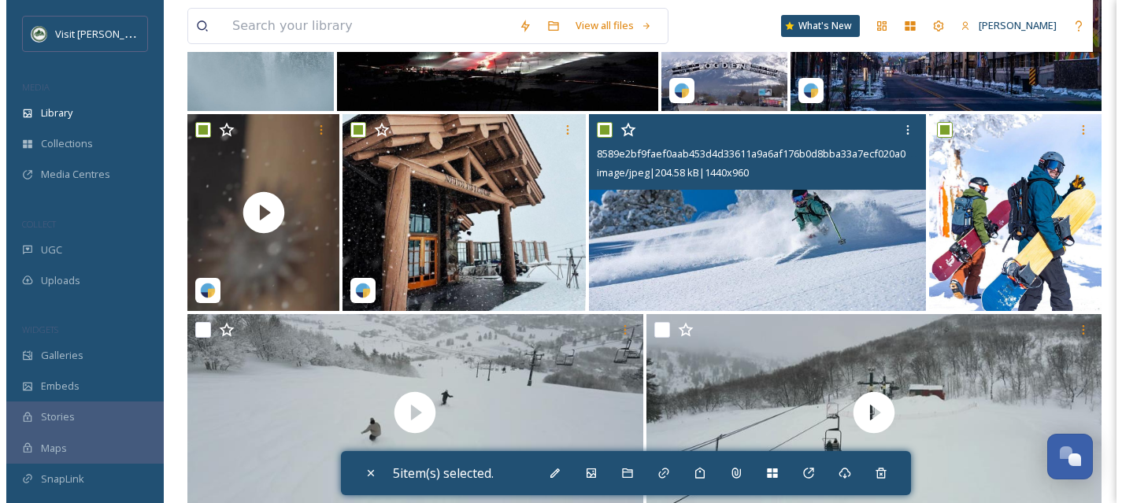
scroll to position [6670, 0]
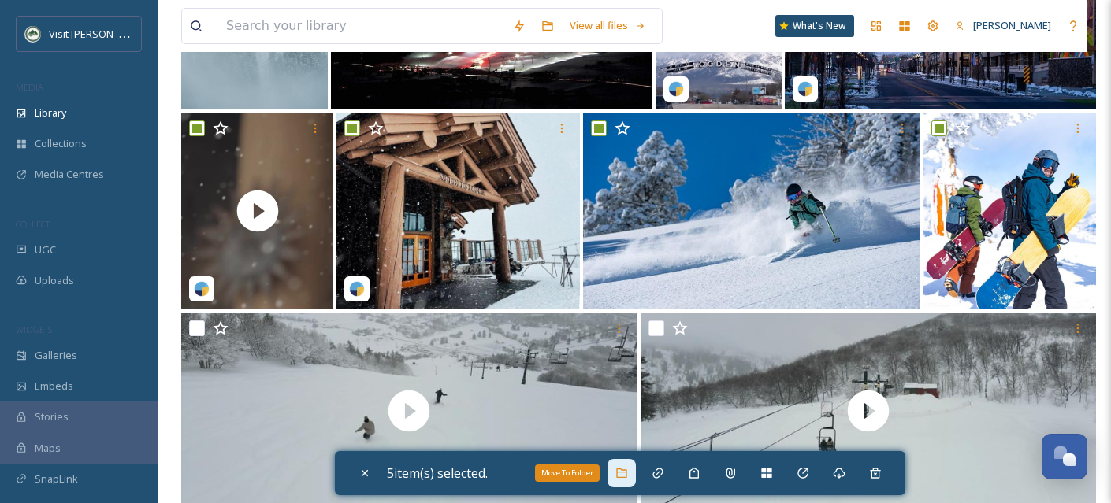
click at [625, 475] on icon at bounding box center [621, 473] width 13 height 13
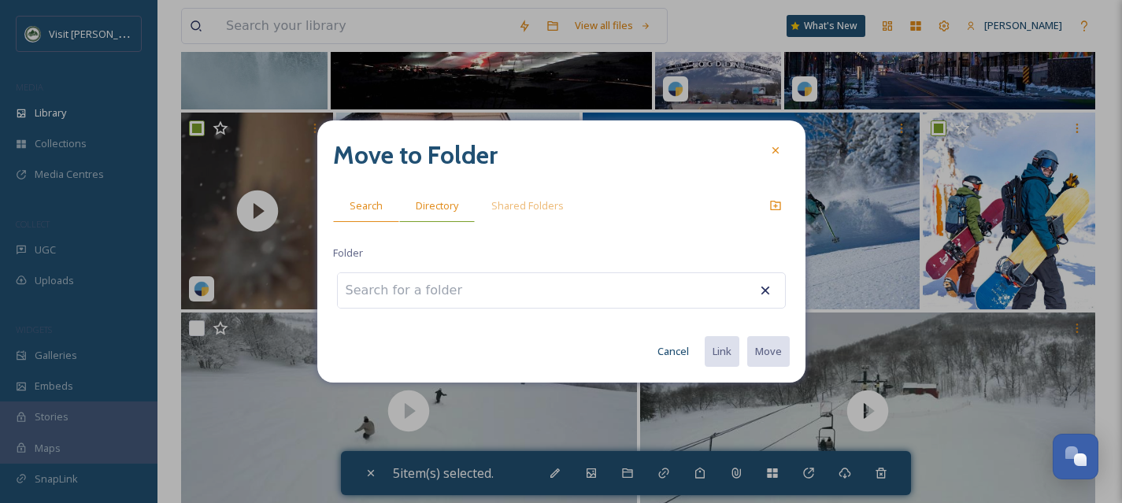
click at [455, 210] on span "Directory" at bounding box center [437, 205] width 43 height 15
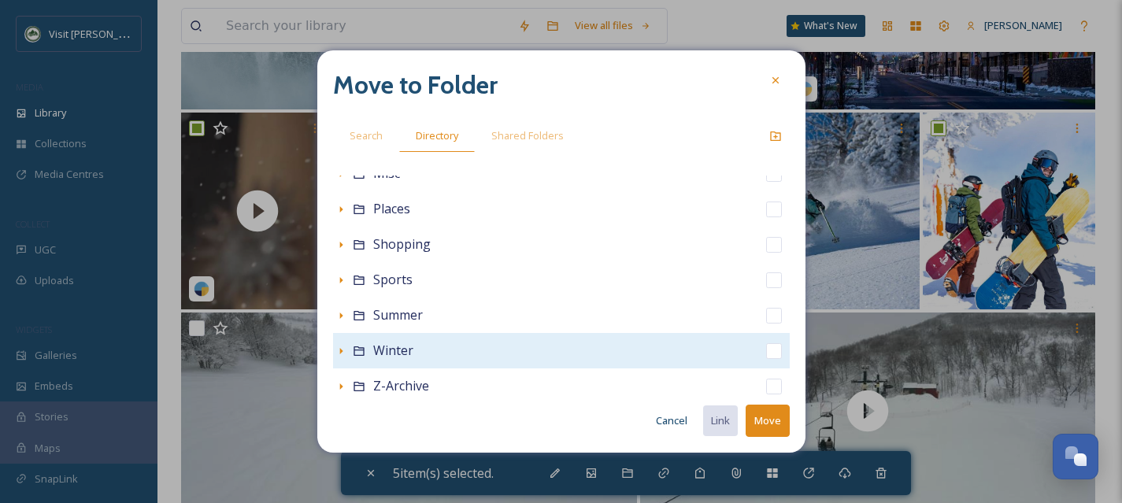
scroll to position [349, 0]
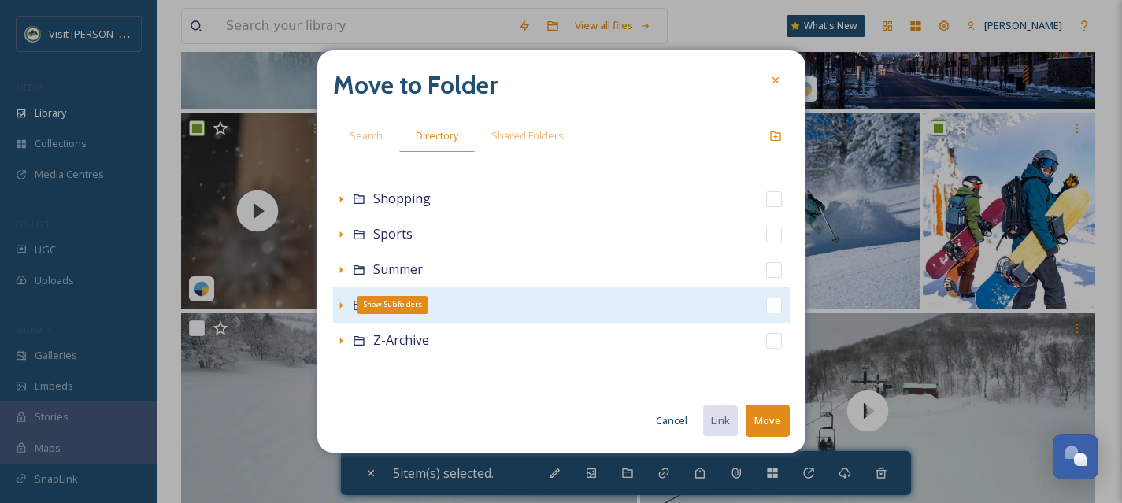
click at [339, 303] on icon at bounding box center [341, 305] width 13 height 13
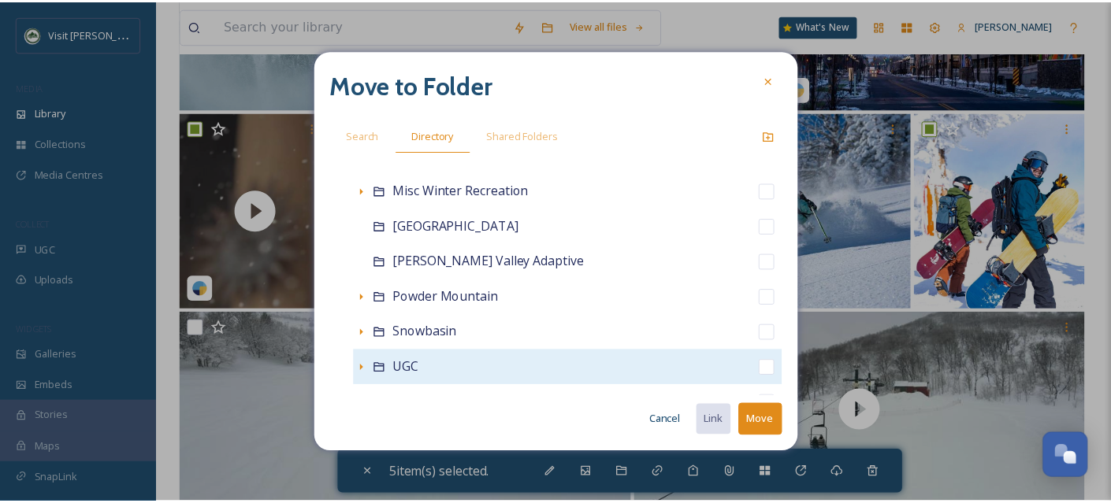
scroll to position [668, 0]
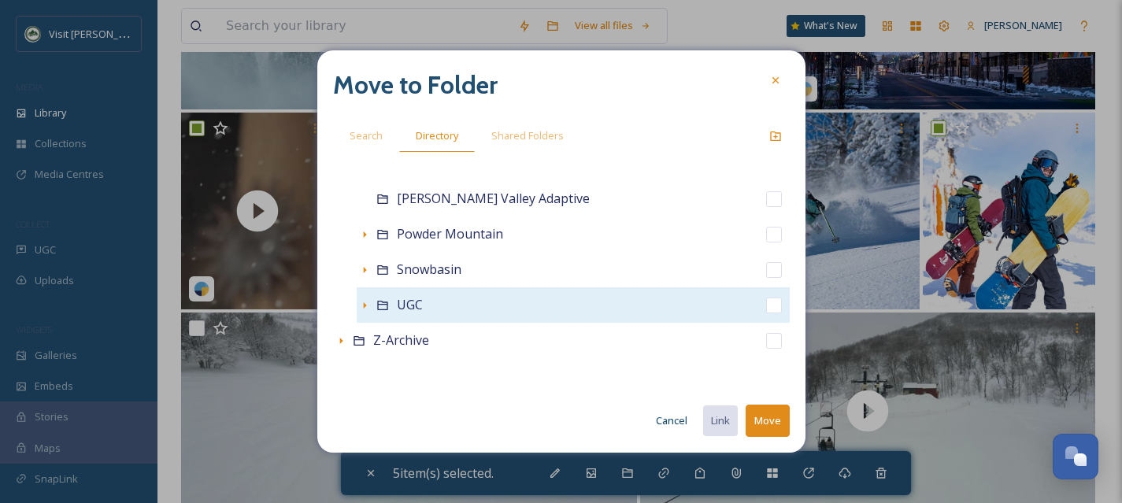
click at [766, 305] on input "checkbox" at bounding box center [774, 306] width 16 height 16
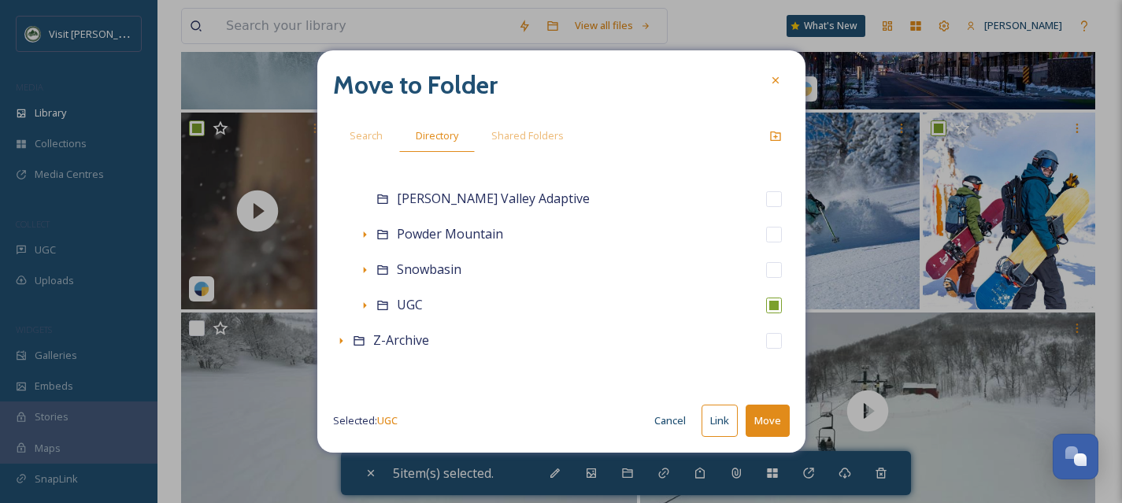
click at [781, 417] on button "Move" at bounding box center [768, 421] width 44 height 32
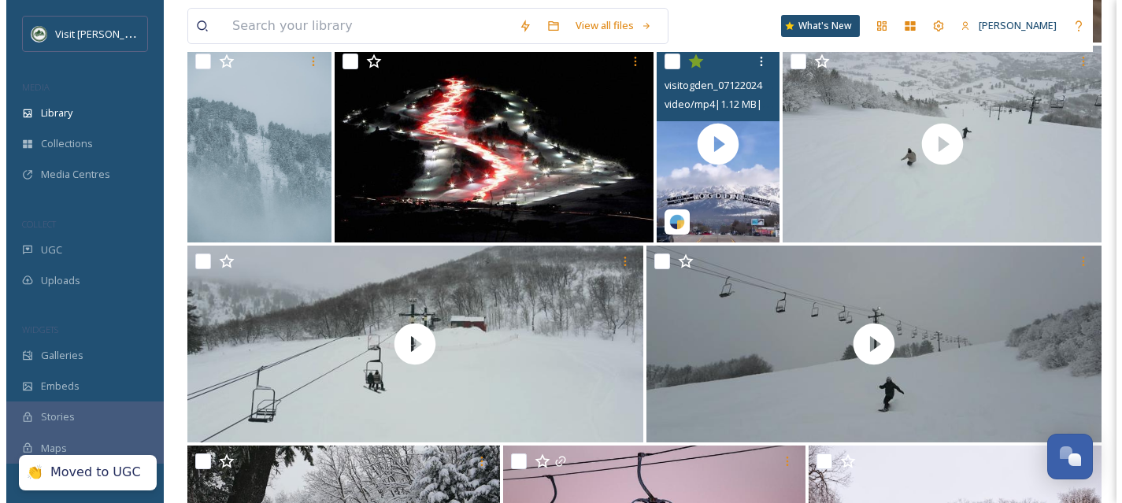
scroll to position [6511, 0]
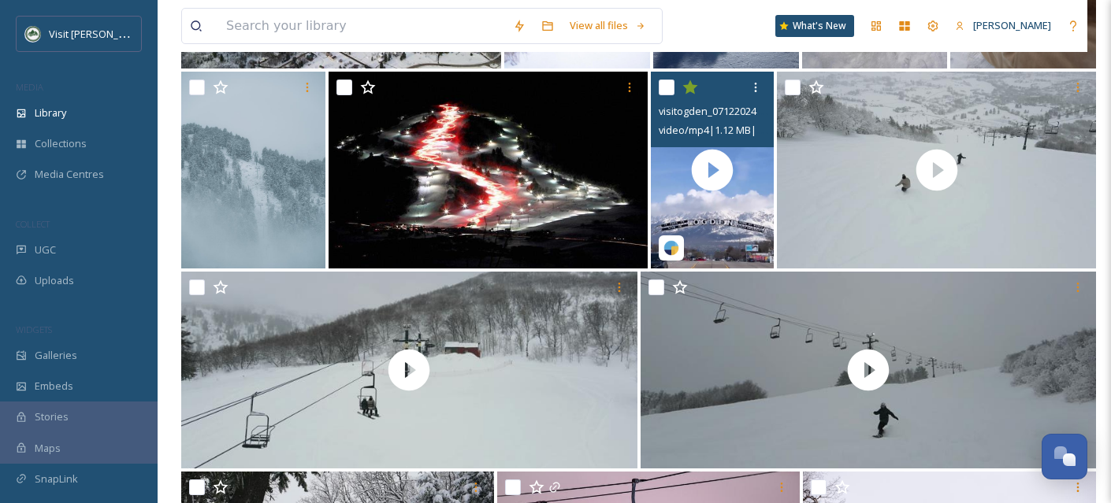
click at [667, 95] on input "checkbox" at bounding box center [667, 88] width 16 height 16
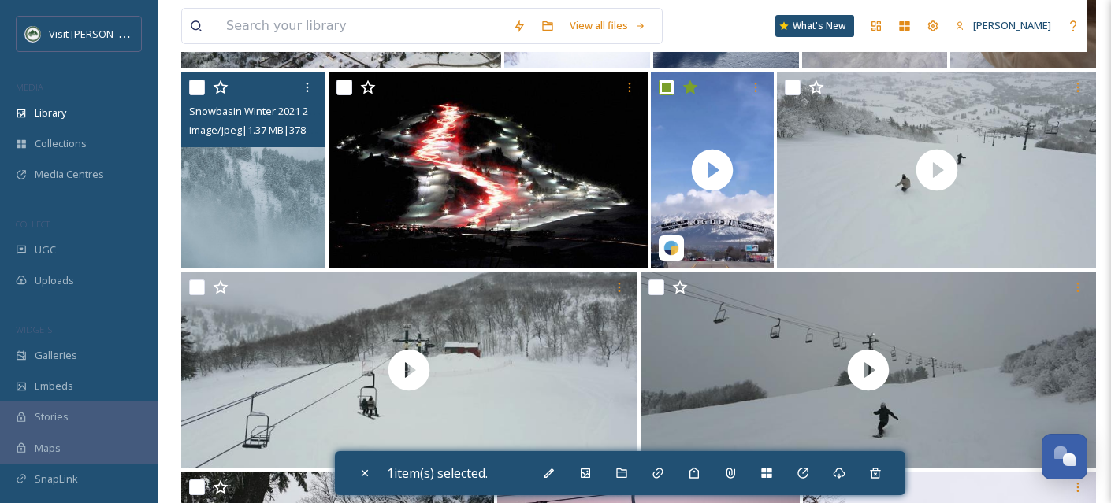
click at [279, 200] on img at bounding box center [253, 170] width 144 height 197
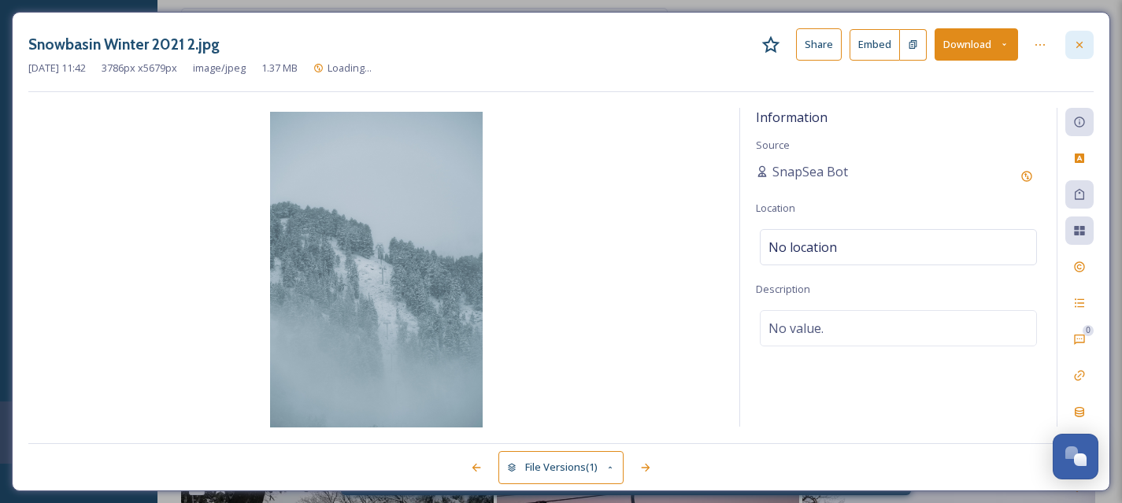
click at [1077, 49] on icon at bounding box center [1080, 45] width 13 height 13
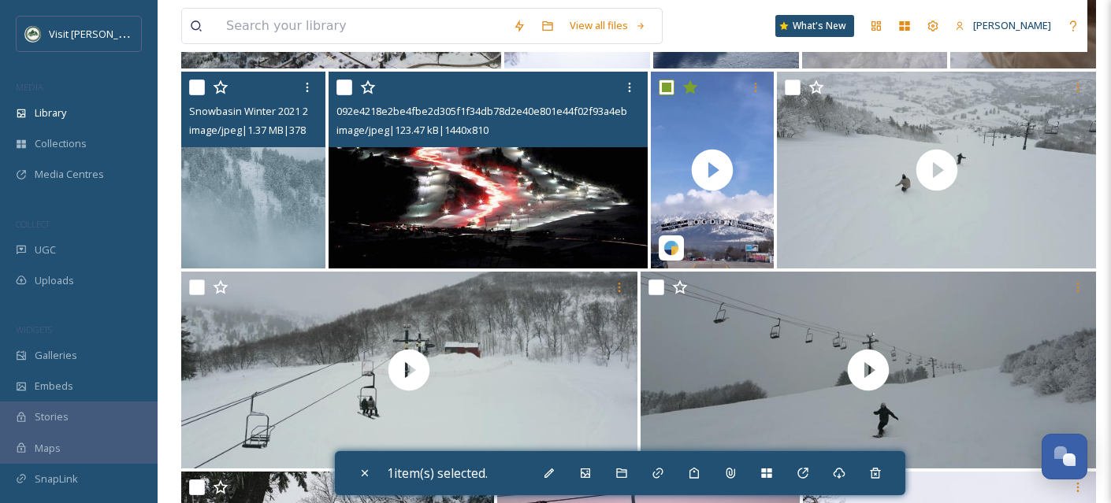
click at [343, 95] on input "checkbox" at bounding box center [344, 88] width 16 height 16
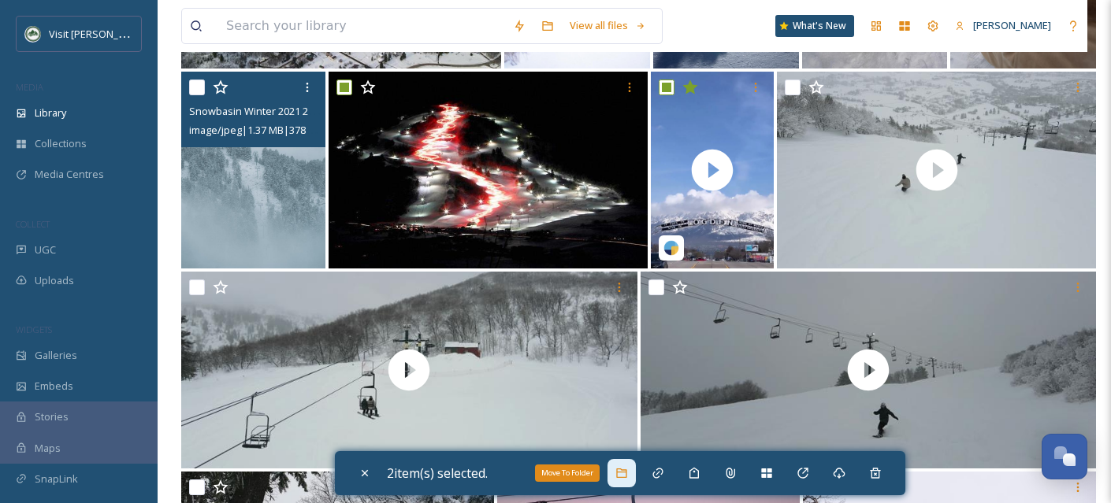
click at [628, 469] on icon at bounding box center [621, 473] width 13 height 13
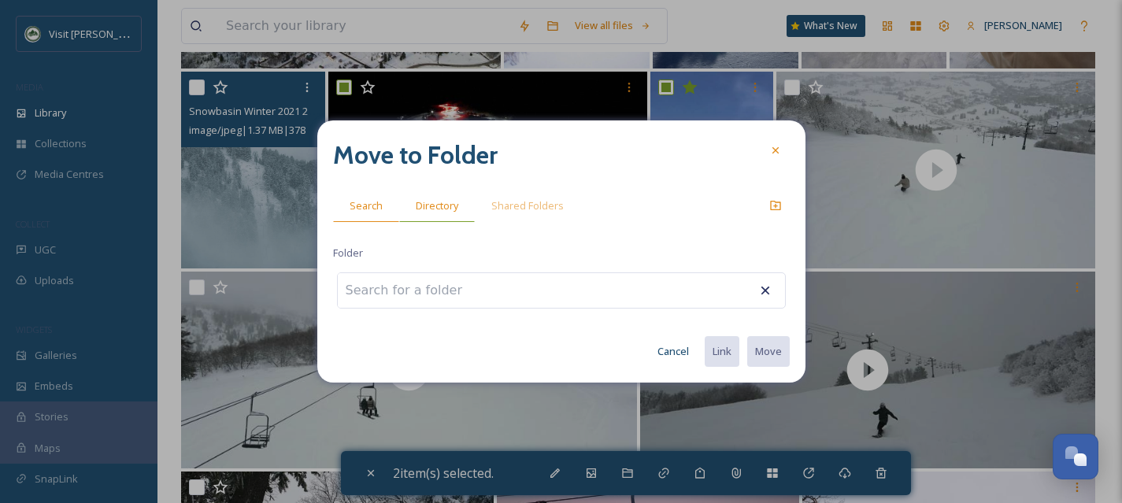
click at [425, 197] on div "Directory" at bounding box center [437, 206] width 76 height 32
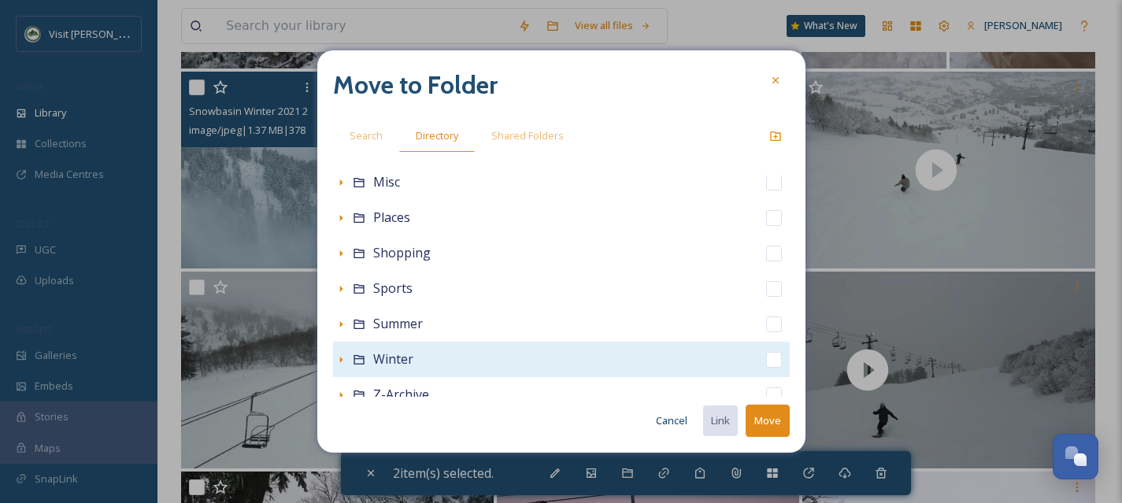
scroll to position [349, 0]
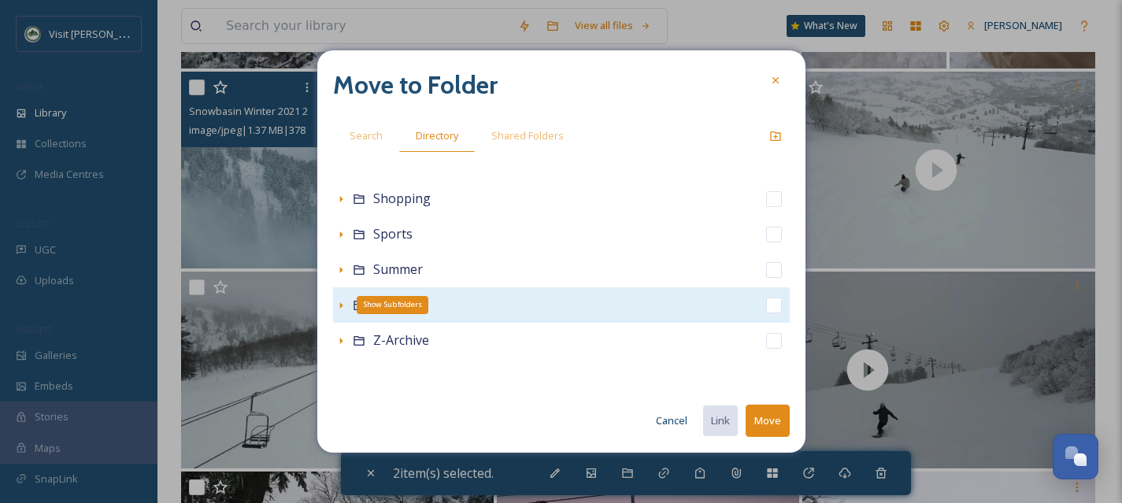
click at [340, 302] on icon at bounding box center [341, 305] width 13 height 13
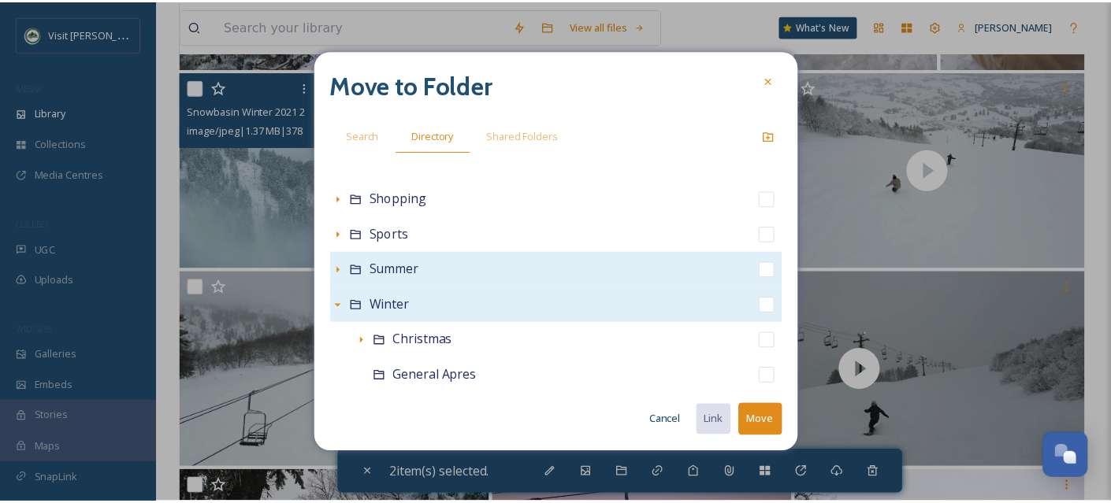
scroll to position [668, 0]
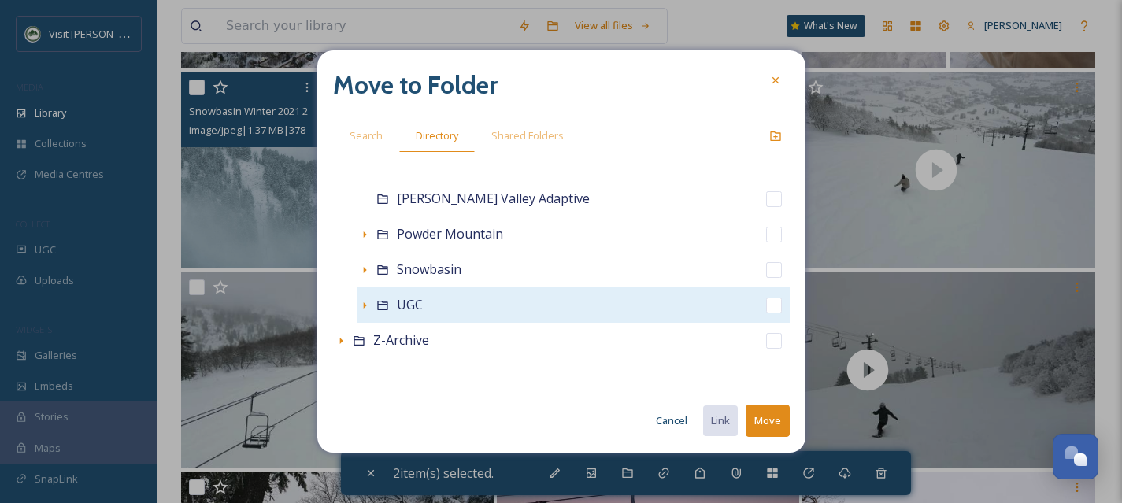
click at [776, 302] on div "UGC" at bounding box center [573, 305] width 433 height 35
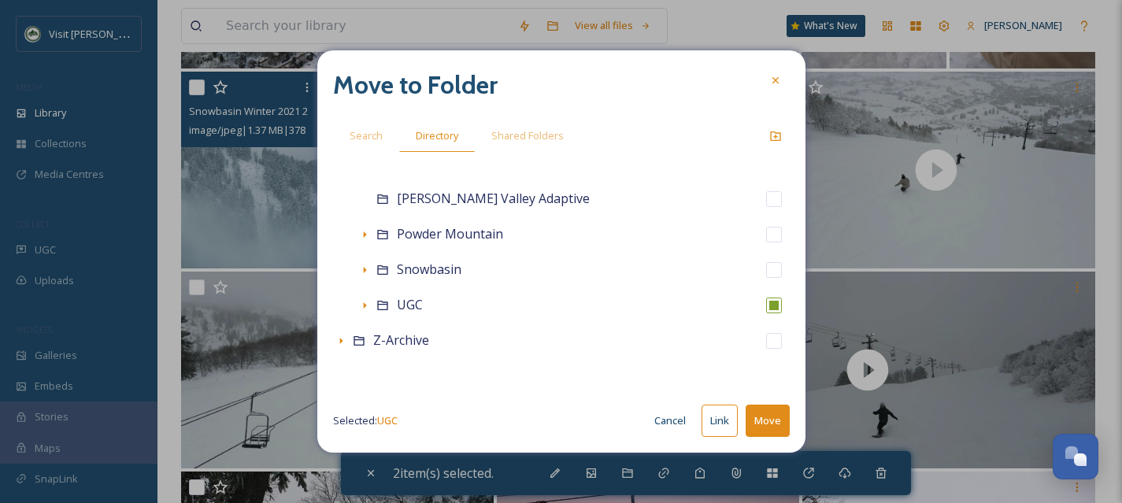
click at [773, 423] on button "Move" at bounding box center [768, 421] width 44 height 32
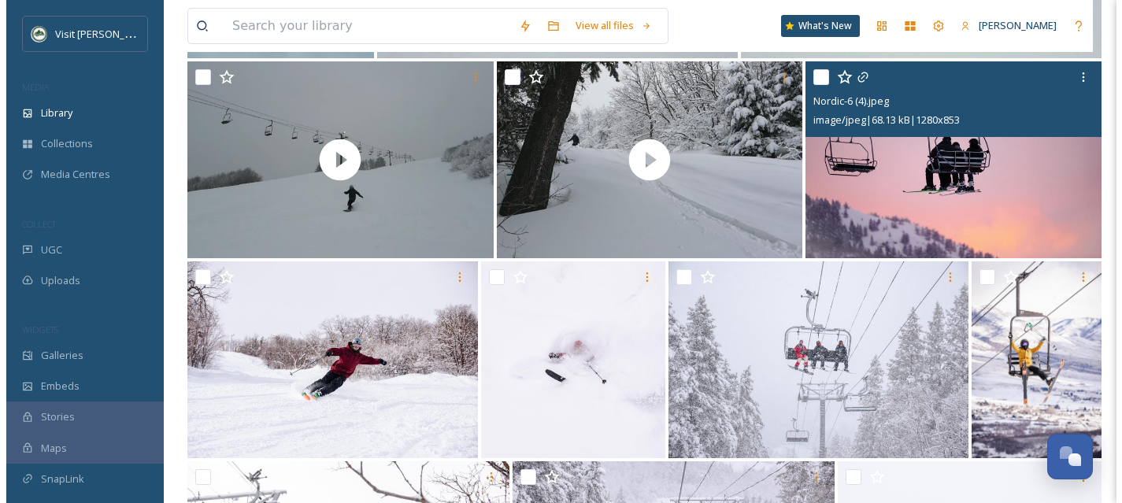
scroll to position [6687, 0]
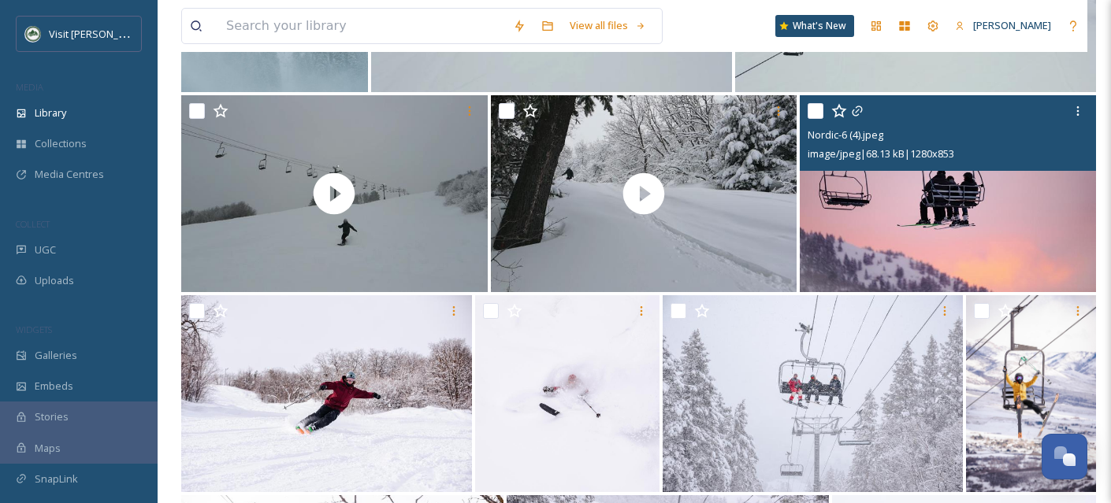
click at [814, 119] on input "checkbox" at bounding box center [815, 111] width 16 height 16
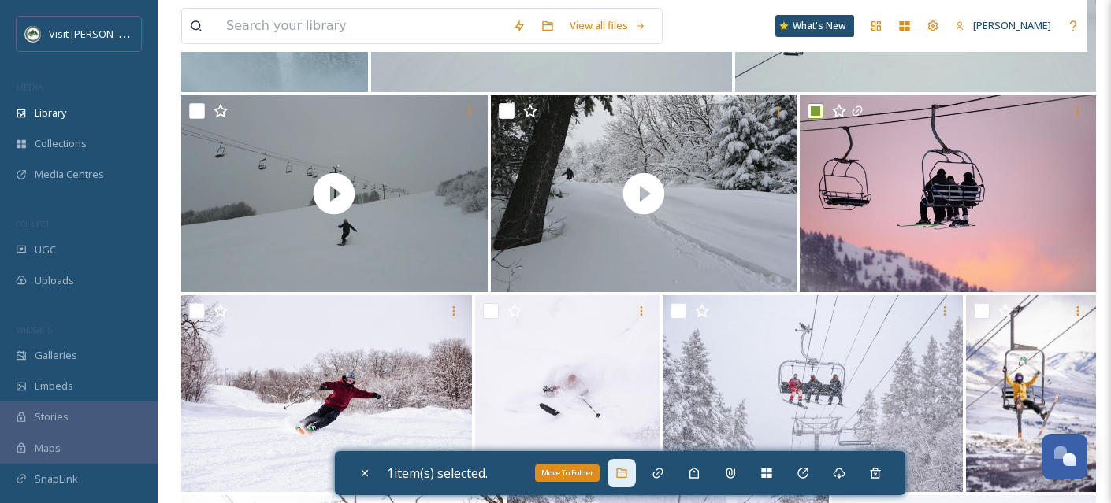
click at [618, 473] on div "Move To Folder" at bounding box center [621, 473] width 28 height 28
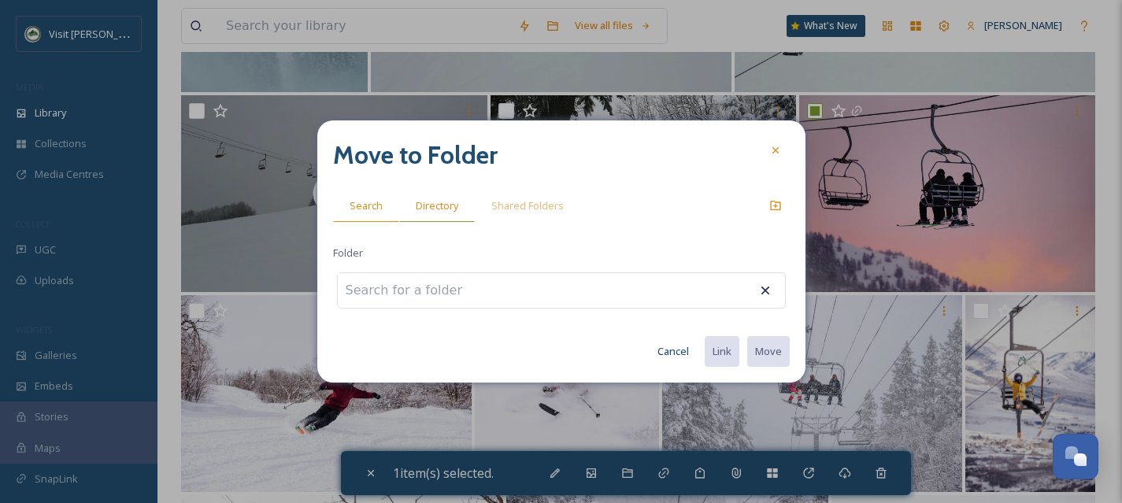
click at [432, 203] on span "Directory" at bounding box center [437, 205] width 43 height 15
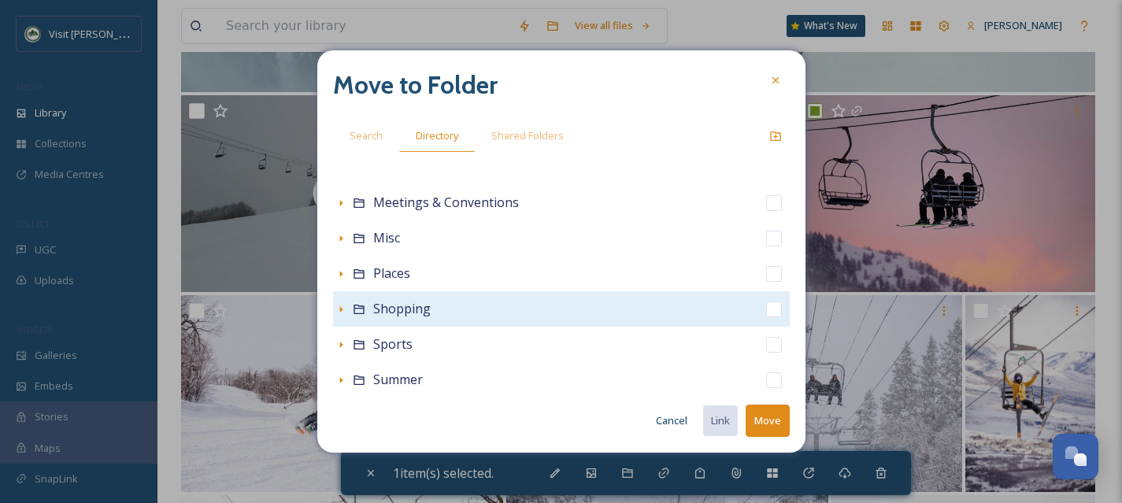
scroll to position [349, 0]
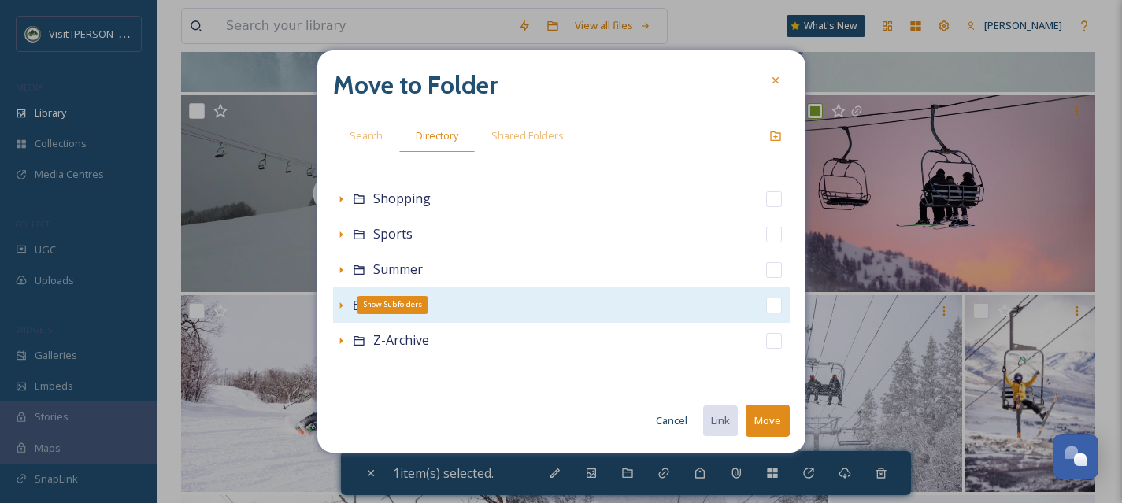
click at [345, 301] on icon at bounding box center [341, 305] width 13 height 13
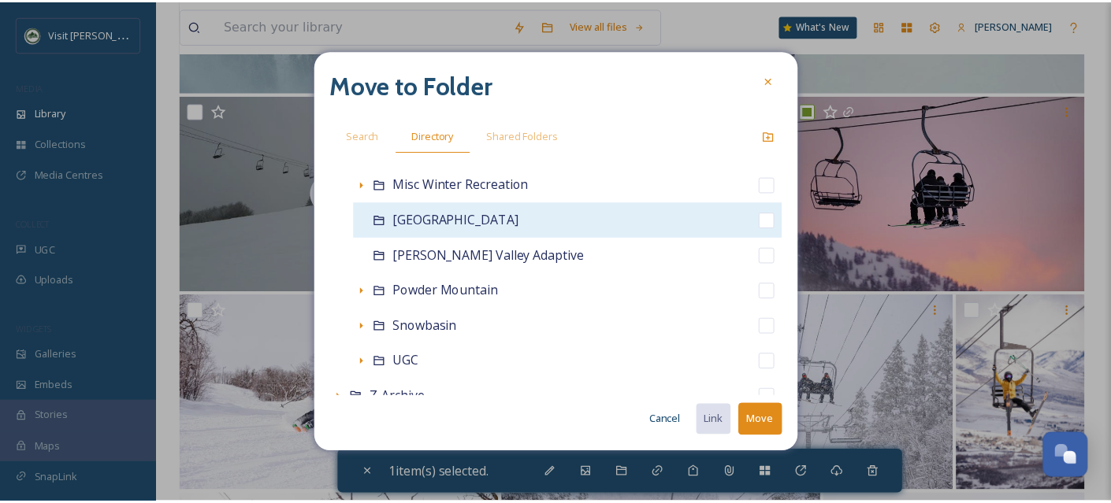
scroll to position [659, 0]
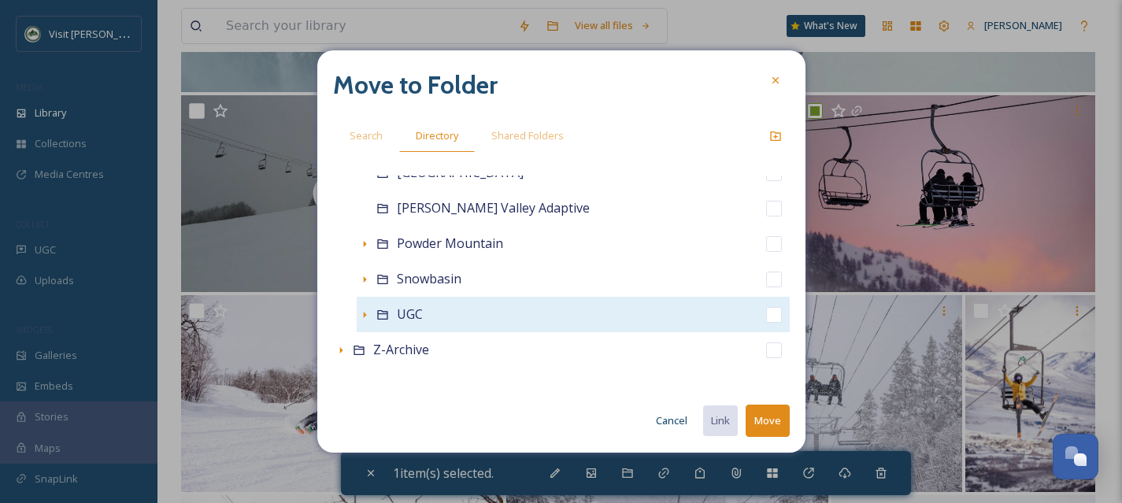
click at [766, 311] on input "checkbox" at bounding box center [774, 315] width 16 height 16
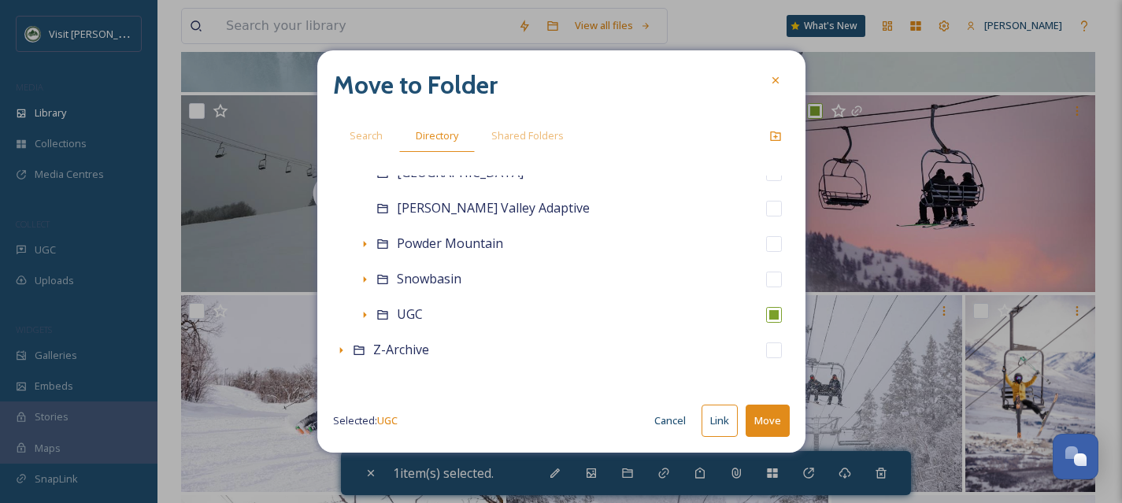
click at [780, 417] on button "Move" at bounding box center [768, 421] width 44 height 32
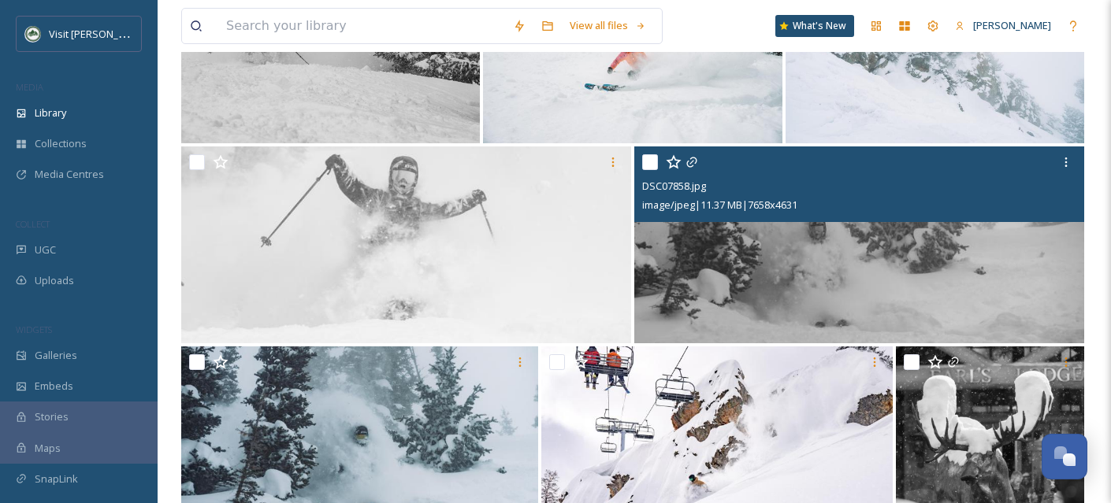
scroll to position [8911, 0]
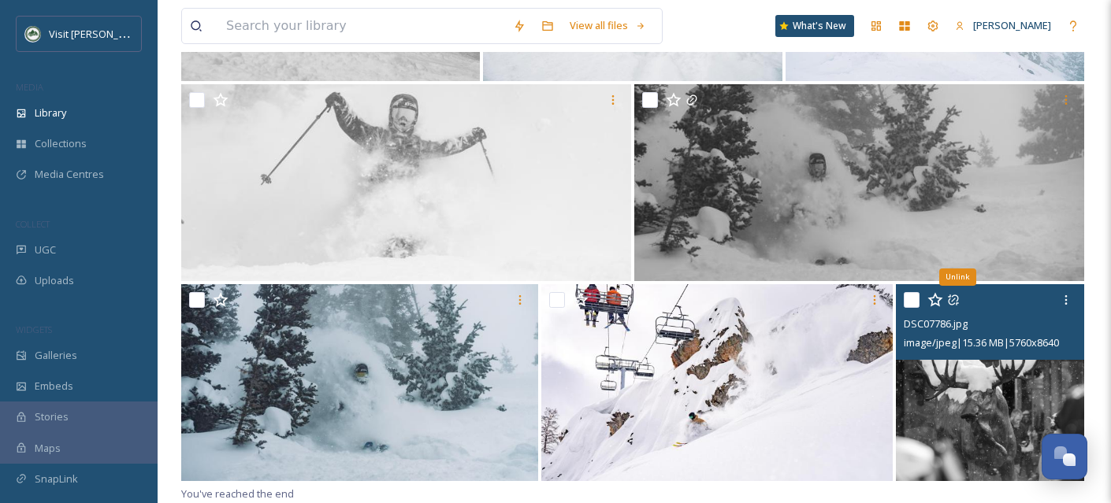
click at [911, 301] on input "checkbox" at bounding box center [911, 300] width 16 height 16
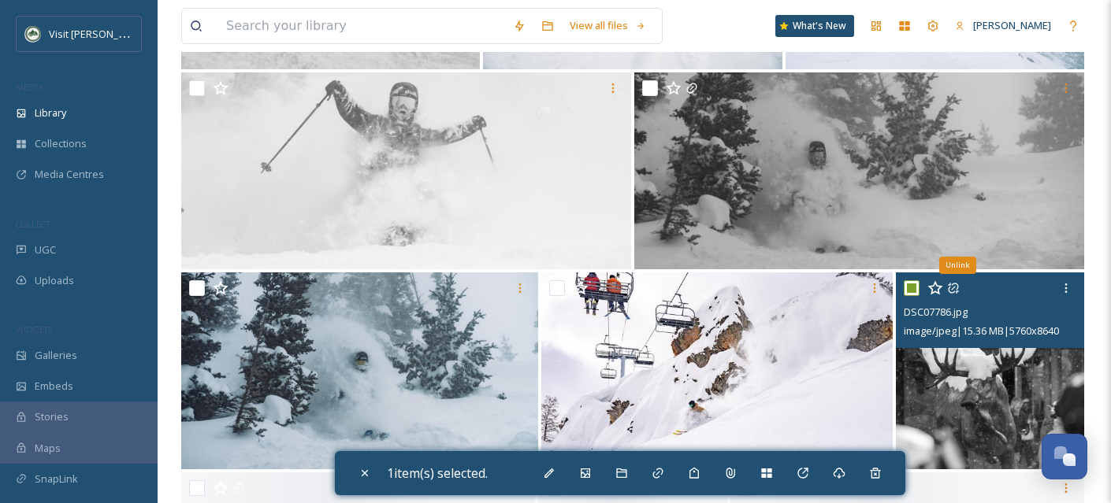
click at [911, 296] on input "checkbox" at bounding box center [911, 288] width 16 height 16
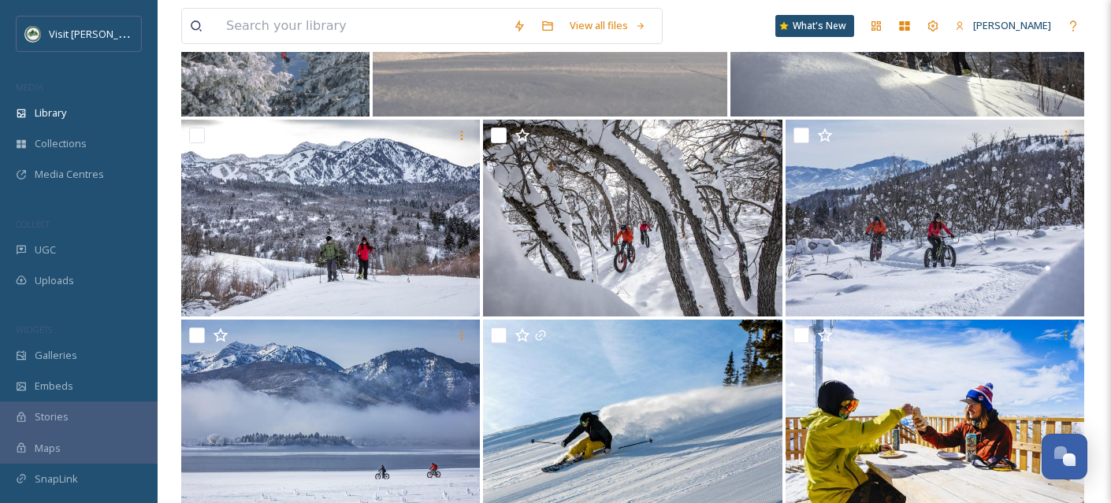
scroll to position [13713, 0]
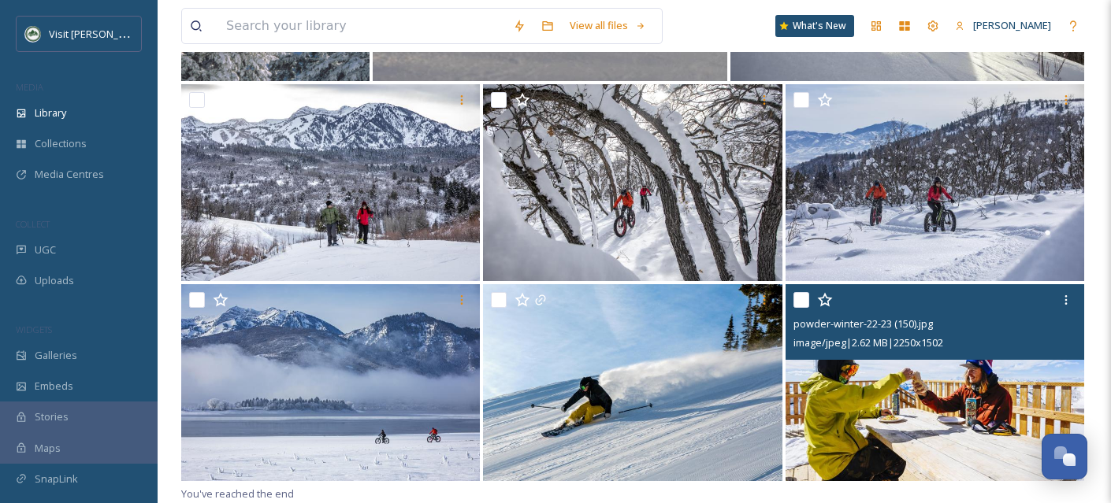
click at [800, 302] on input "checkbox" at bounding box center [801, 300] width 16 height 16
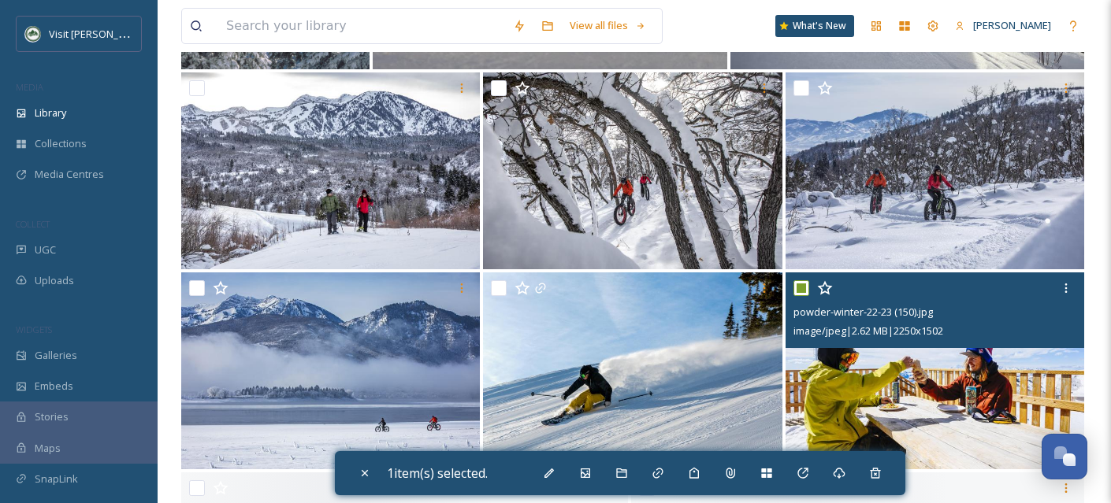
click at [800, 296] on input "checkbox" at bounding box center [801, 288] width 16 height 16
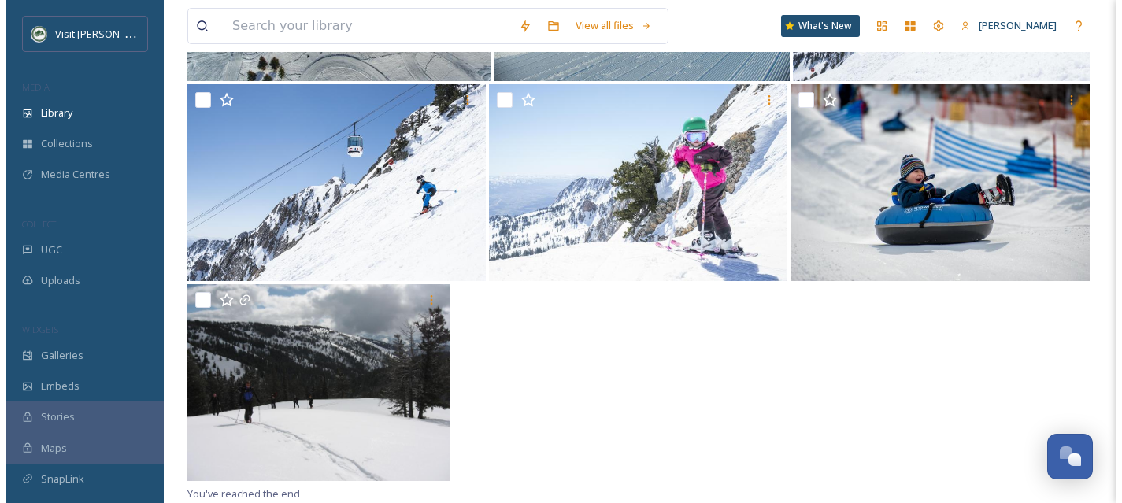
scroll to position [14513, 0]
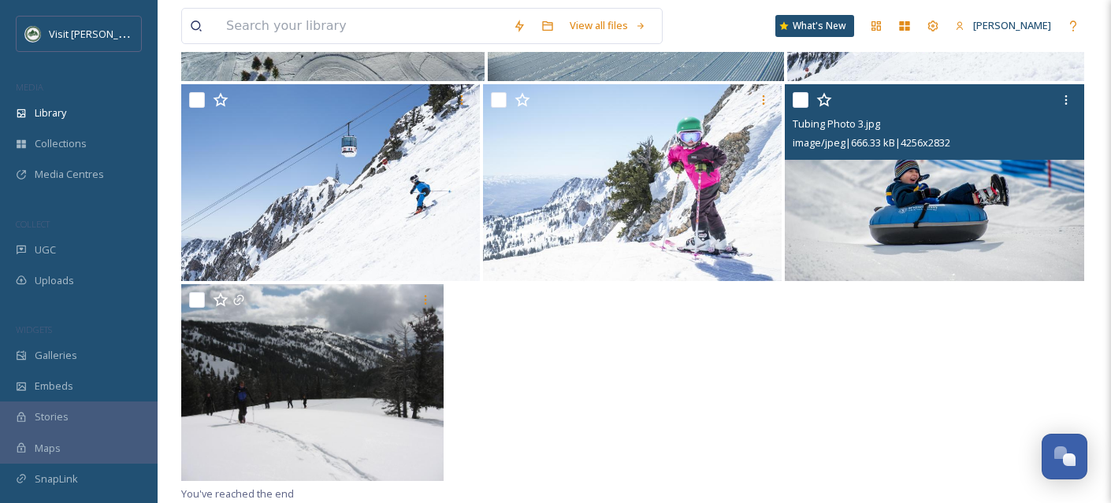
click at [799, 99] on input "checkbox" at bounding box center [800, 100] width 16 height 16
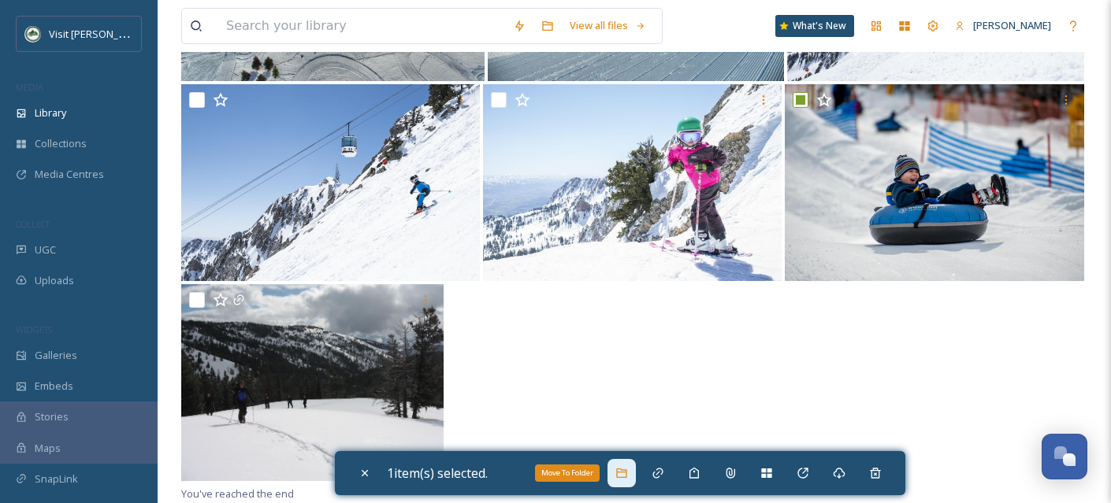
click at [618, 478] on div "Move To Folder" at bounding box center [621, 473] width 28 height 28
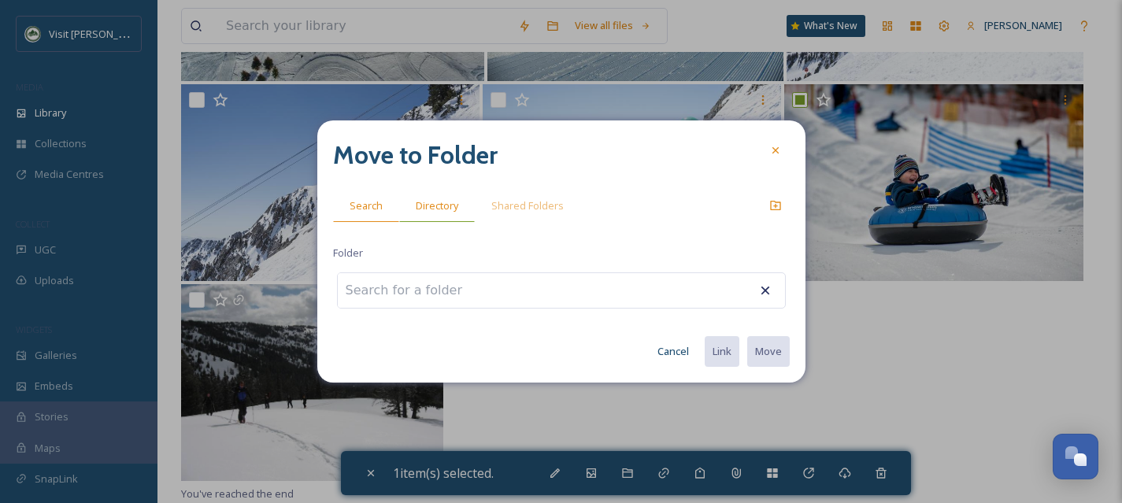
click at [425, 202] on span "Directory" at bounding box center [437, 205] width 43 height 15
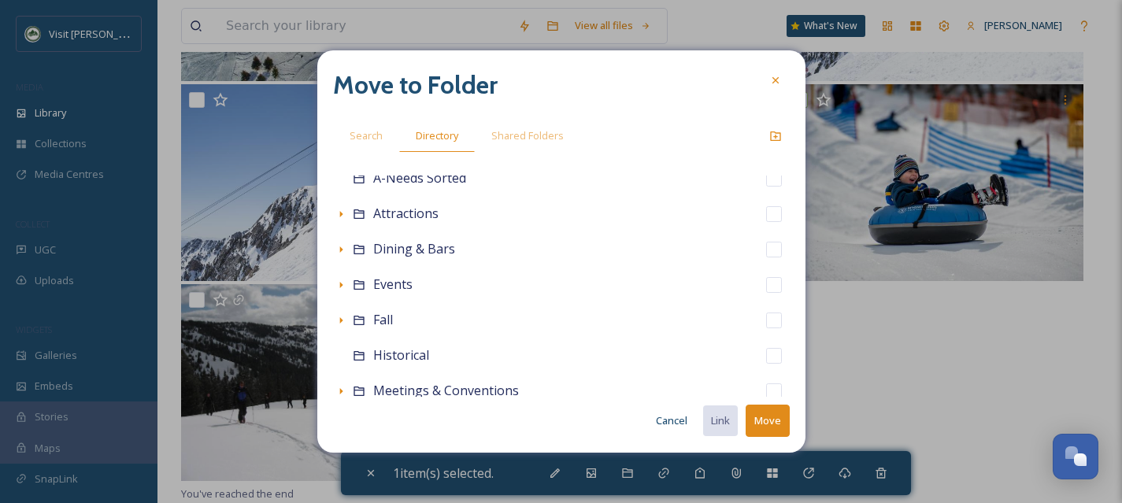
scroll to position [349, 0]
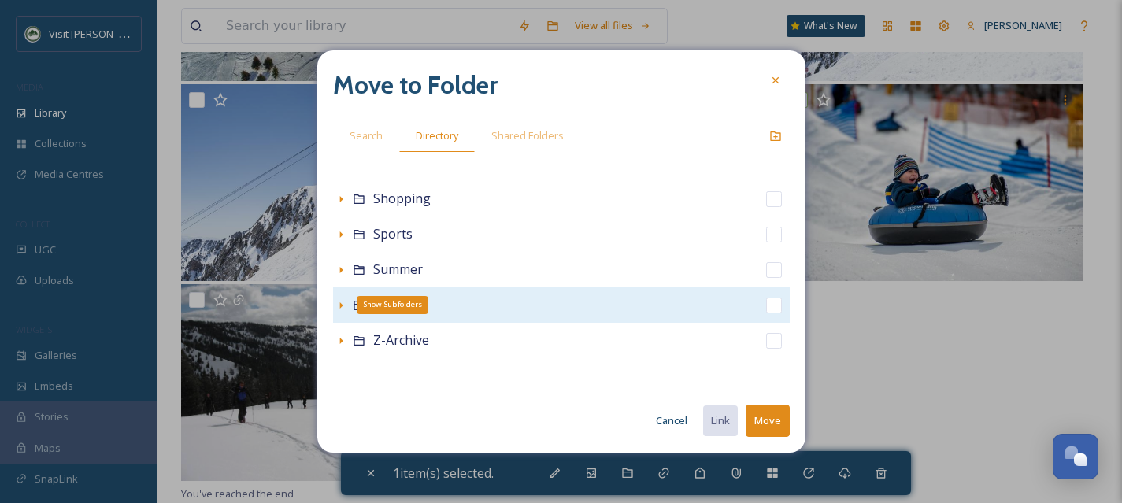
click at [336, 308] on icon at bounding box center [341, 305] width 13 height 13
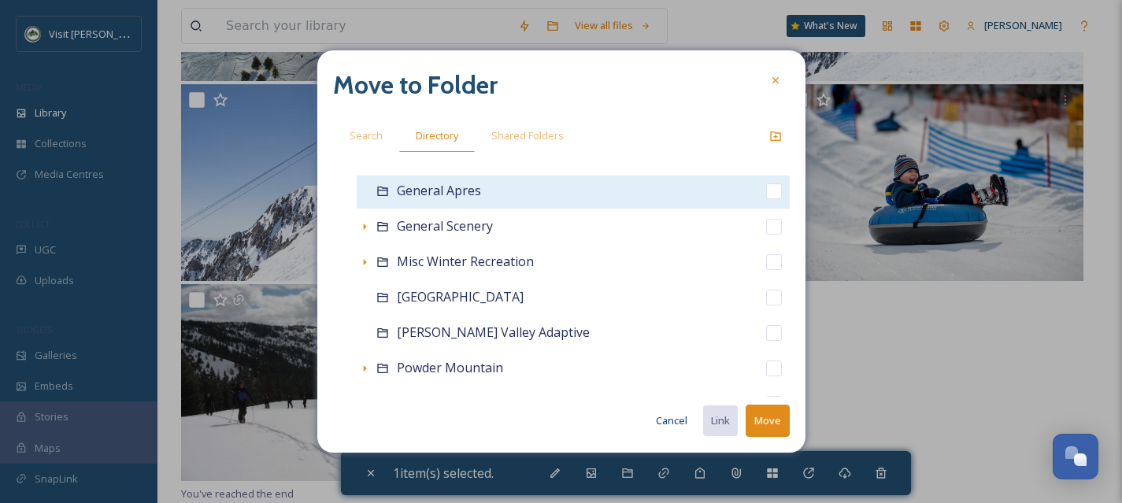
scroll to position [539, 0]
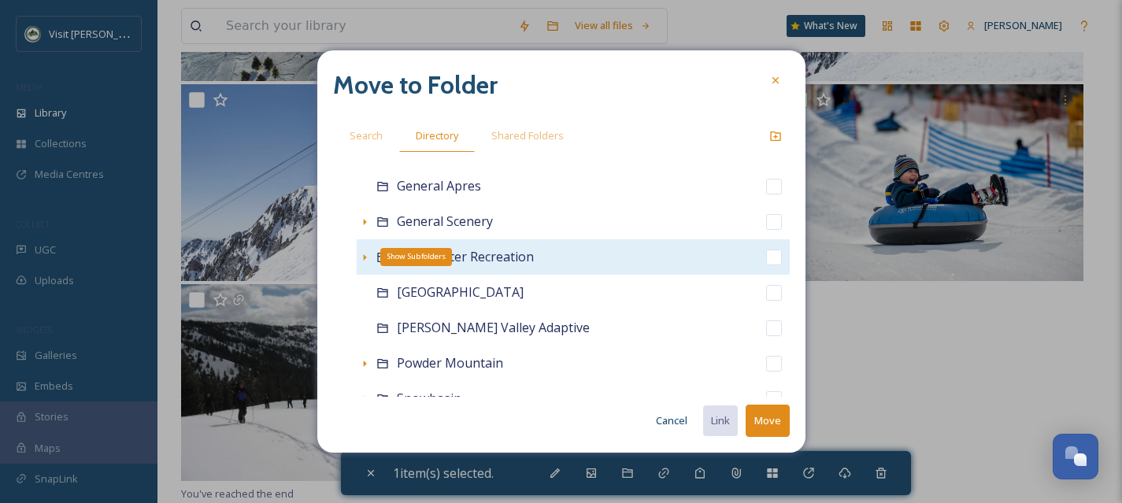
click at [365, 254] on icon at bounding box center [364, 257] width 13 height 13
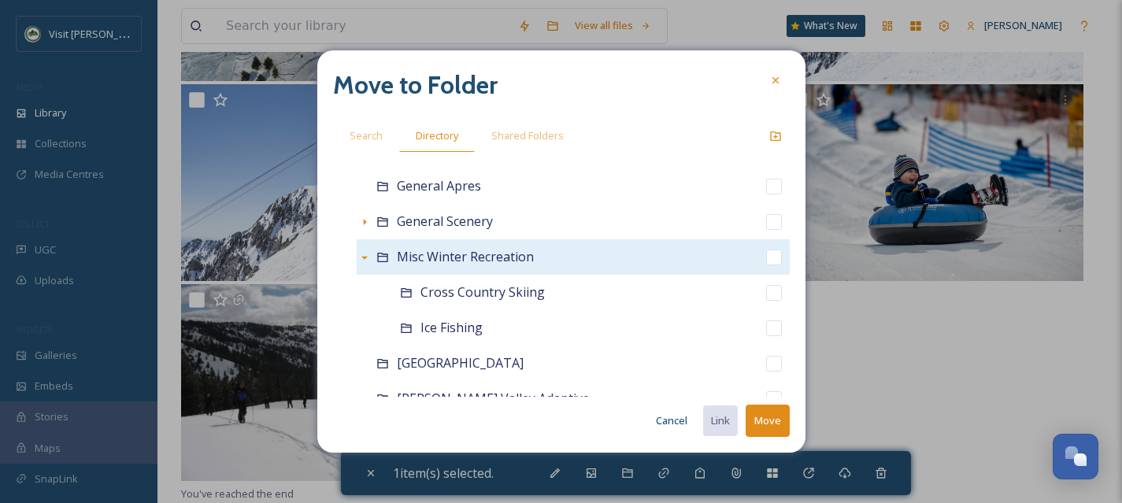
click at [766, 257] on input "checkbox" at bounding box center [774, 258] width 16 height 16
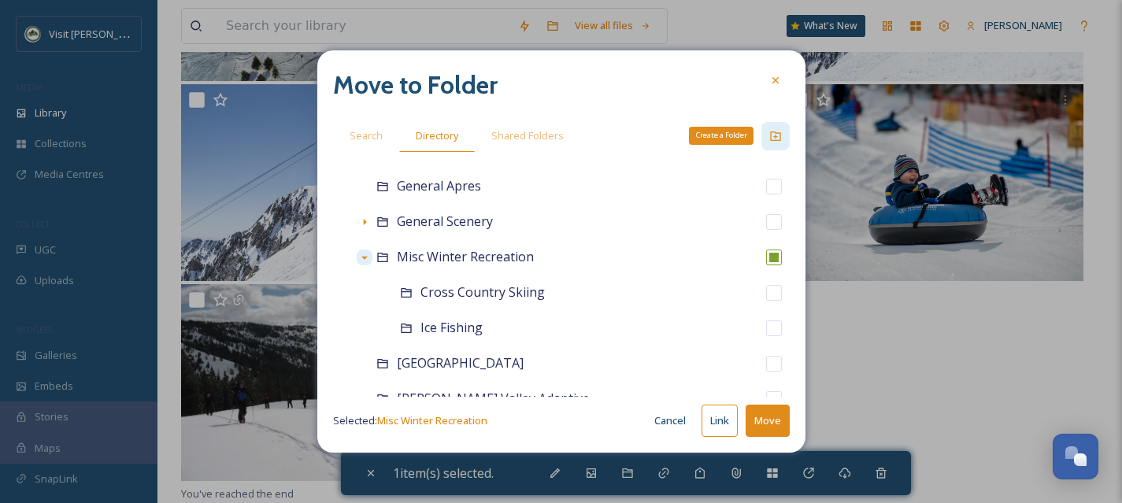
click at [774, 143] on div "Create a Folder" at bounding box center [776, 136] width 28 height 28
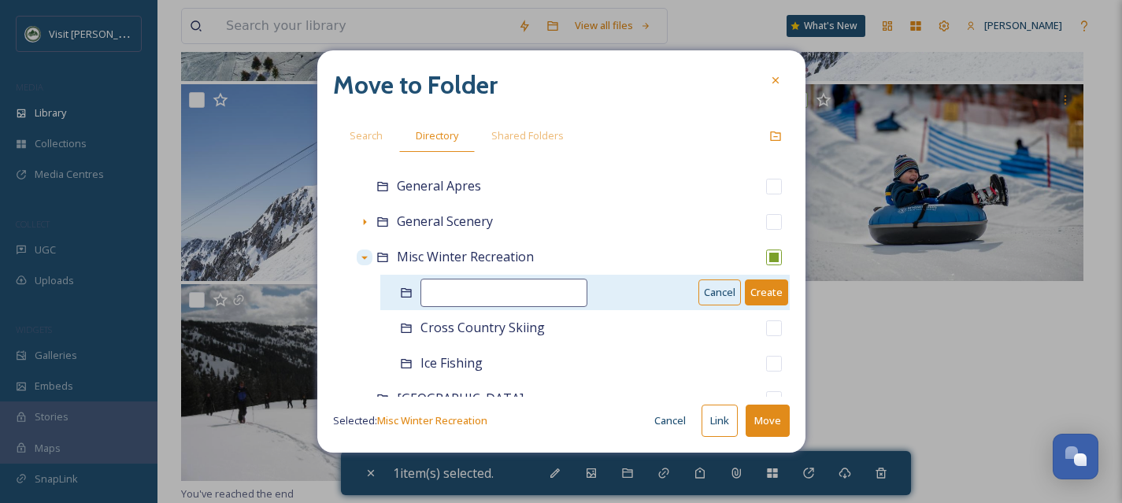
click at [484, 298] on input at bounding box center [504, 293] width 167 height 28
click at [745, 295] on button "Create" at bounding box center [766, 293] width 43 height 26
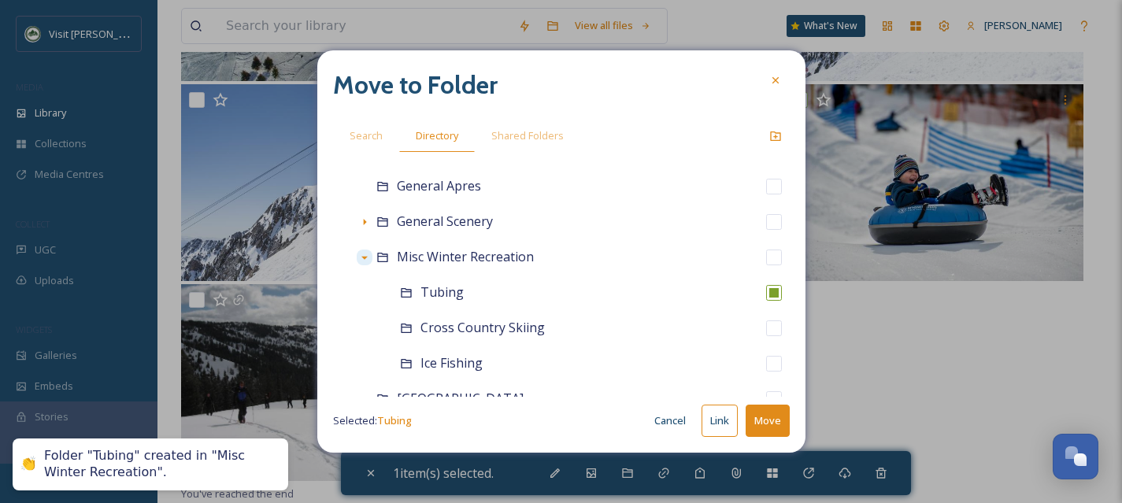
click at [772, 428] on button "Move" at bounding box center [768, 421] width 44 height 32
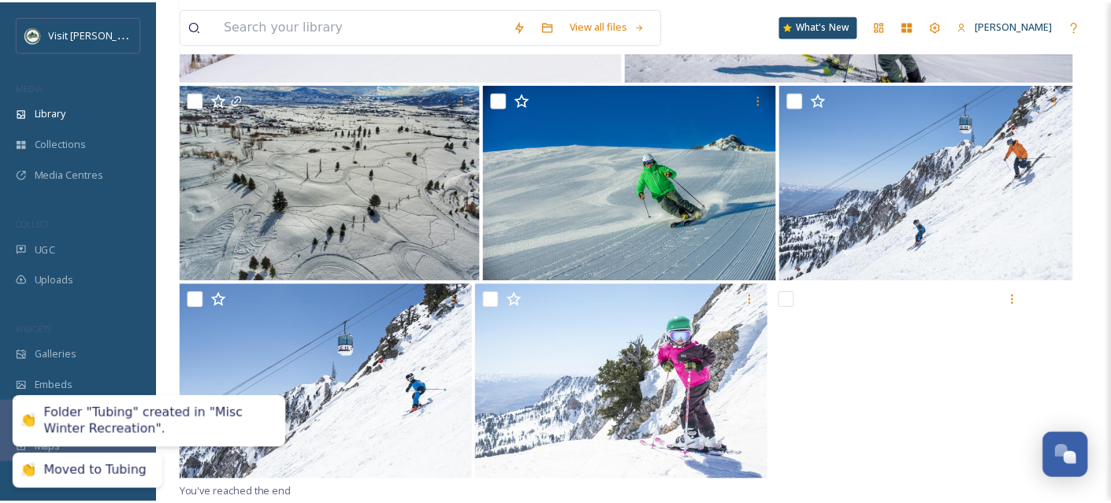
scroll to position [14313, 0]
